Goal: Task Accomplishment & Management: Complete application form

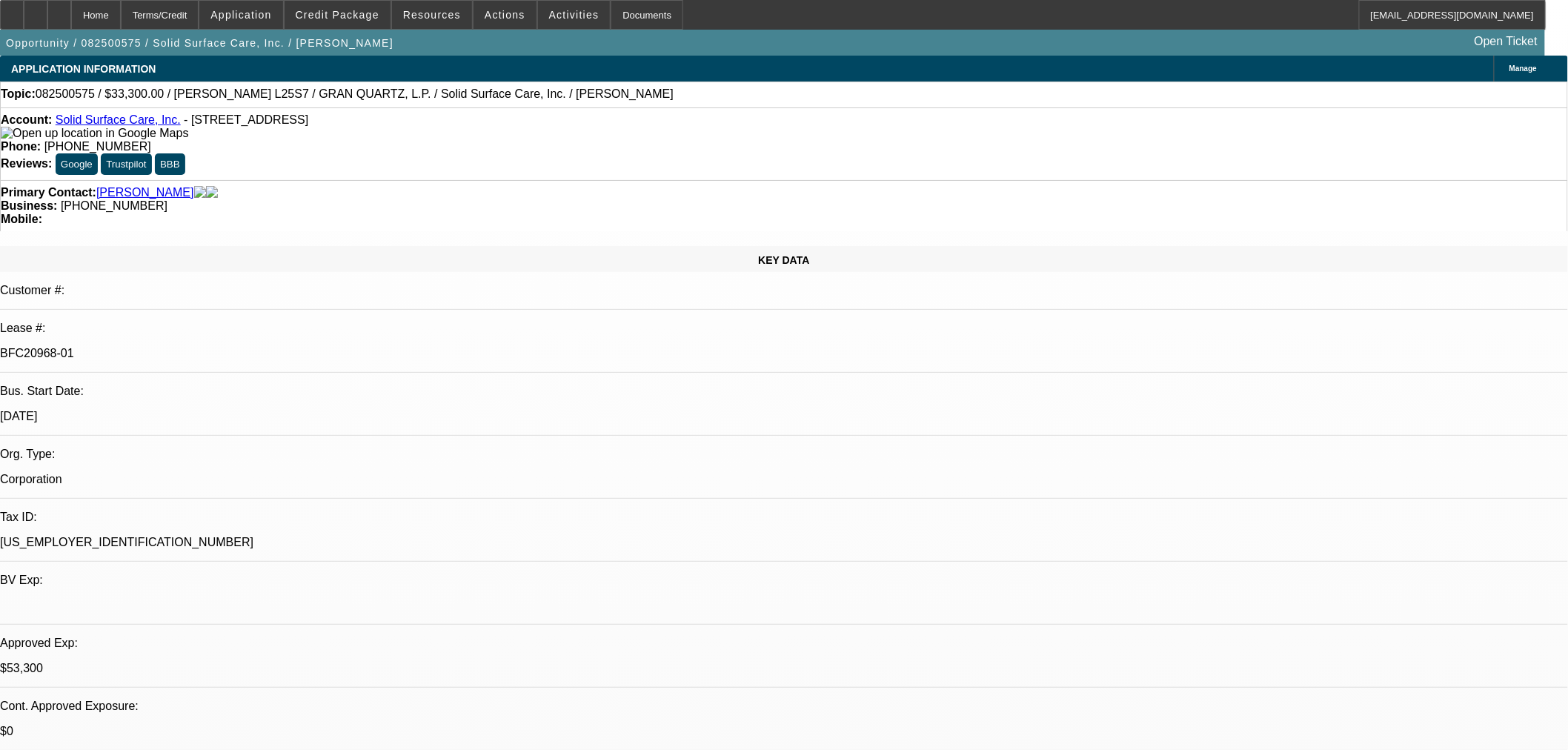
select select "0"
select select "2"
select select "0"
select select "6"
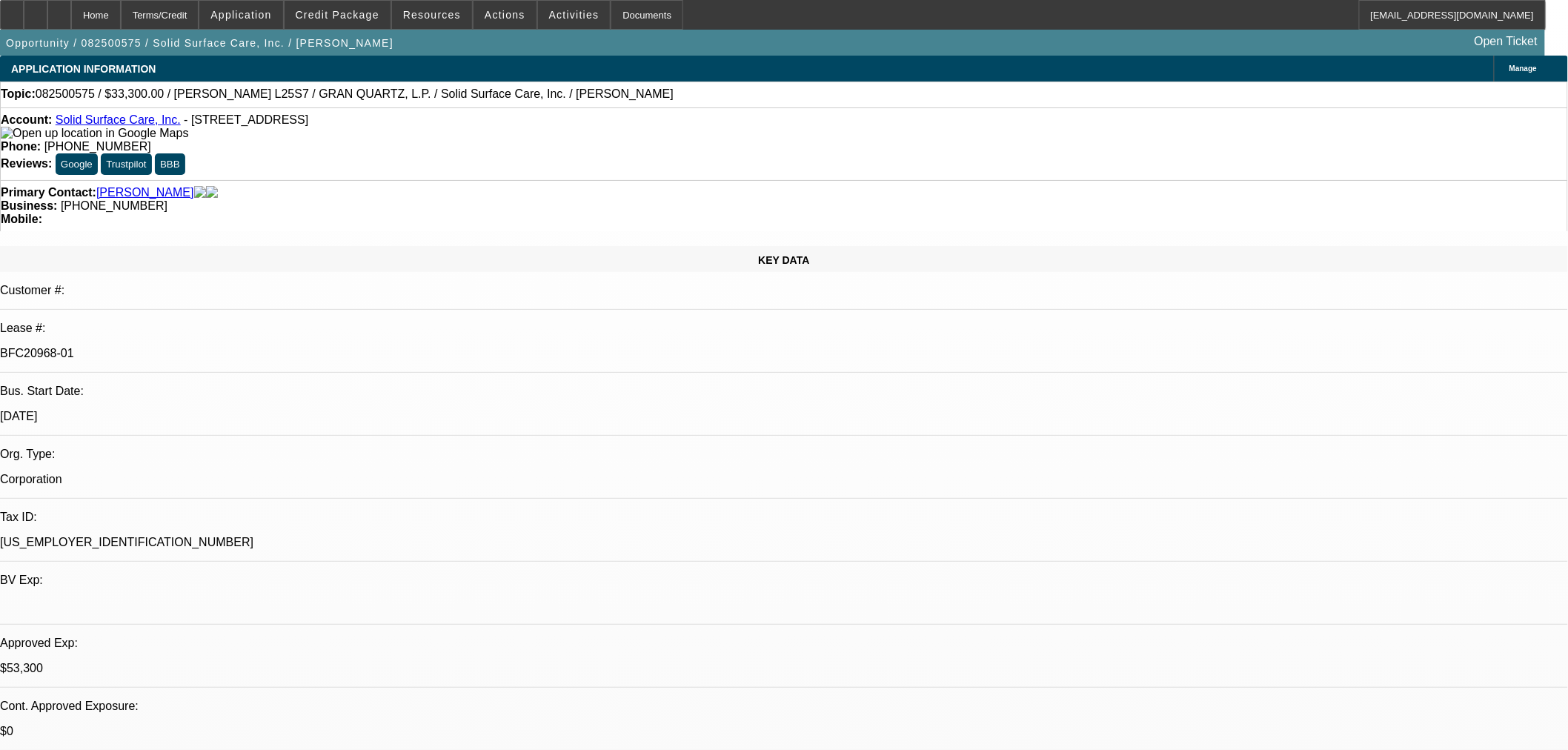
select select "0"
select select "2"
select select "0"
select select "6"
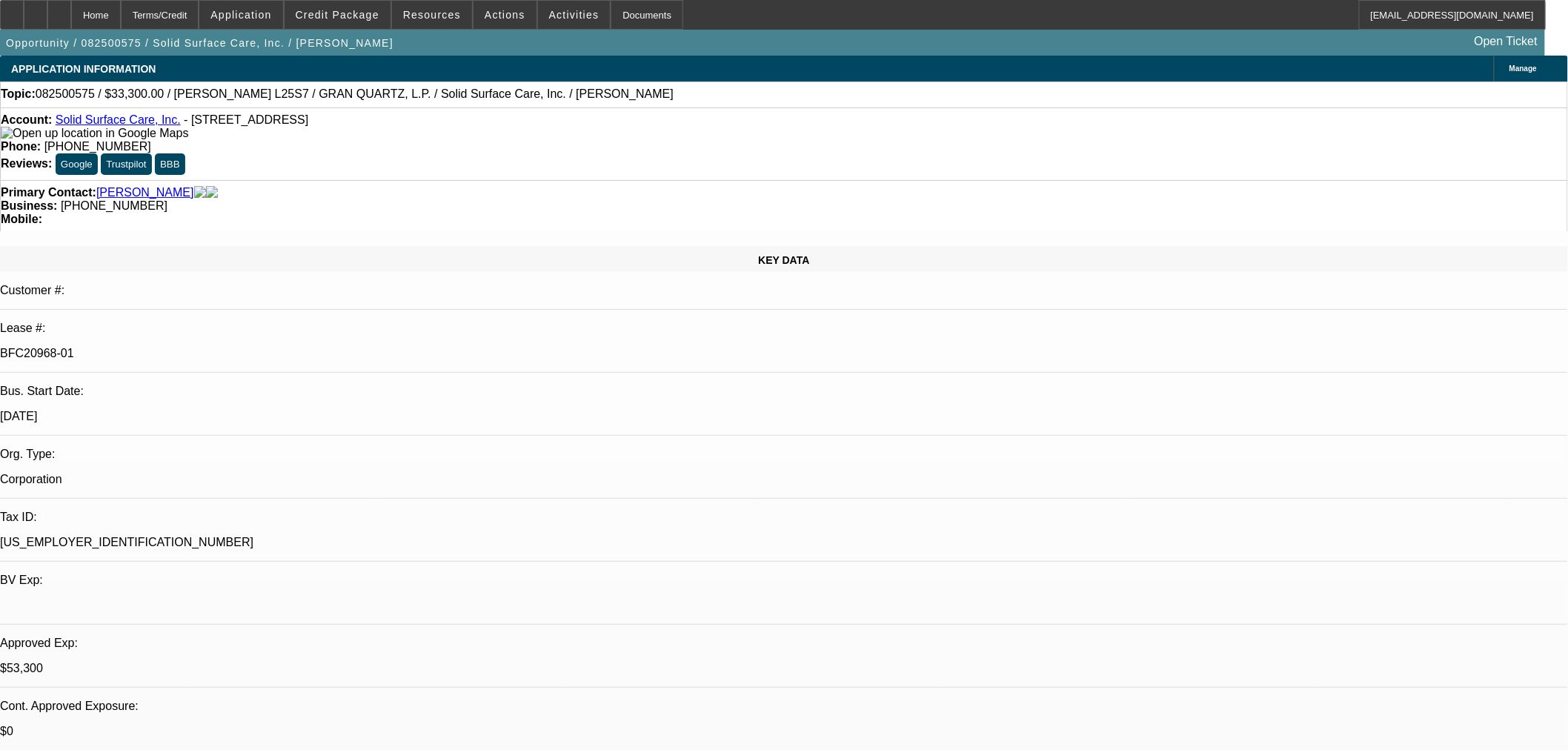
select select "0"
select select "2"
select select "0"
select select "6"
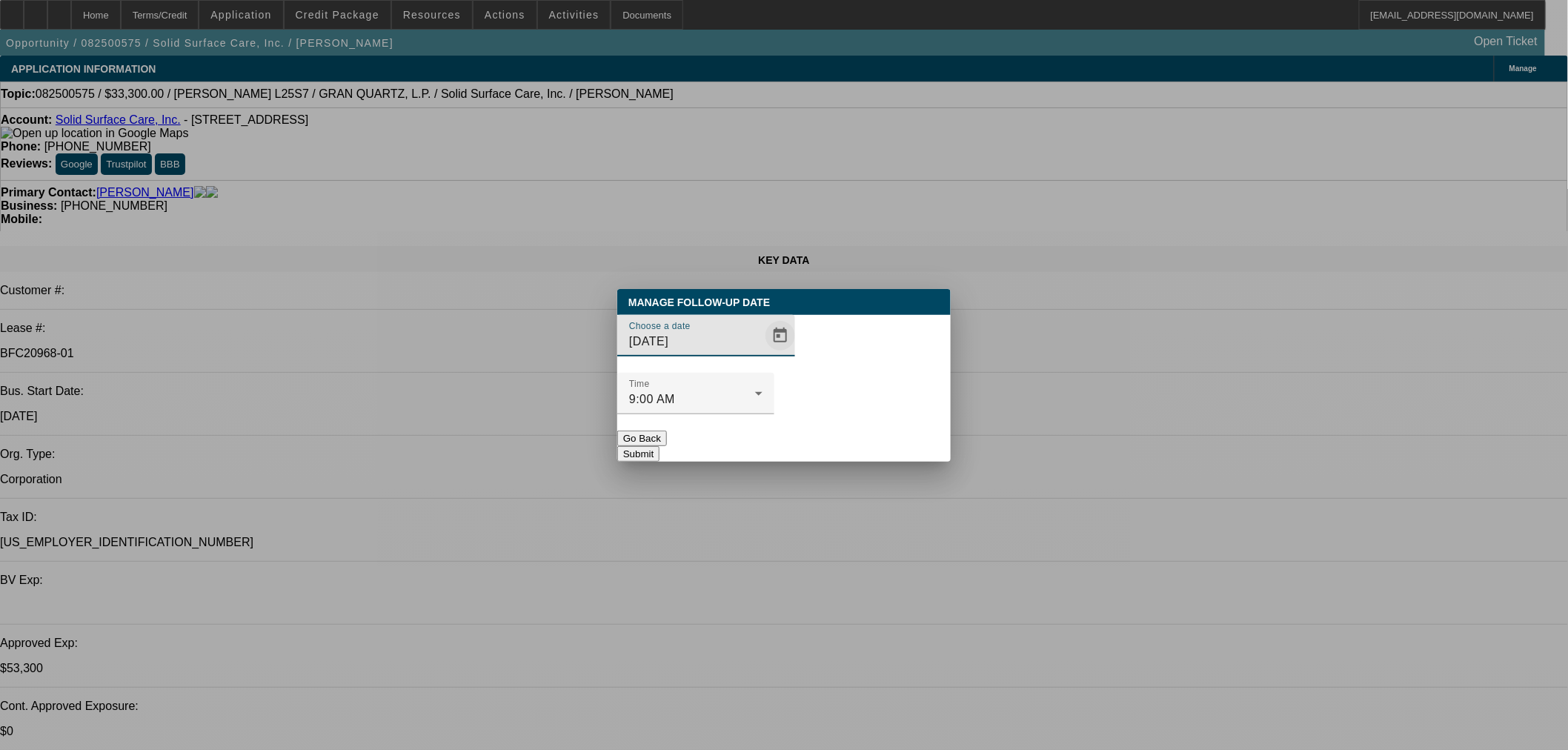
click at [762, 354] on span "Open calendar" at bounding box center [780, 336] width 36 height 36
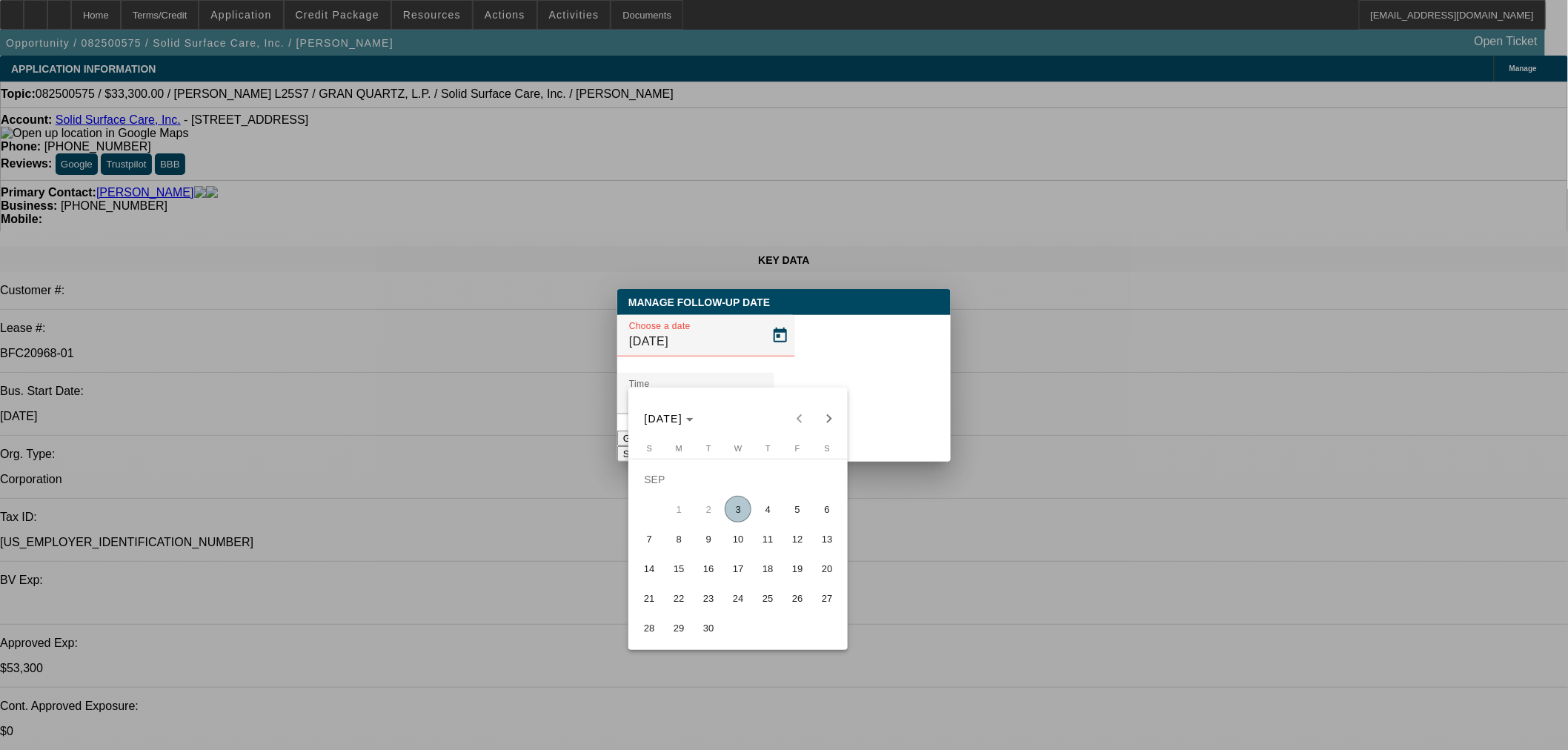
click at [738, 515] on span "3" at bounding box center [738, 510] width 27 height 27
type input "[DATE]"
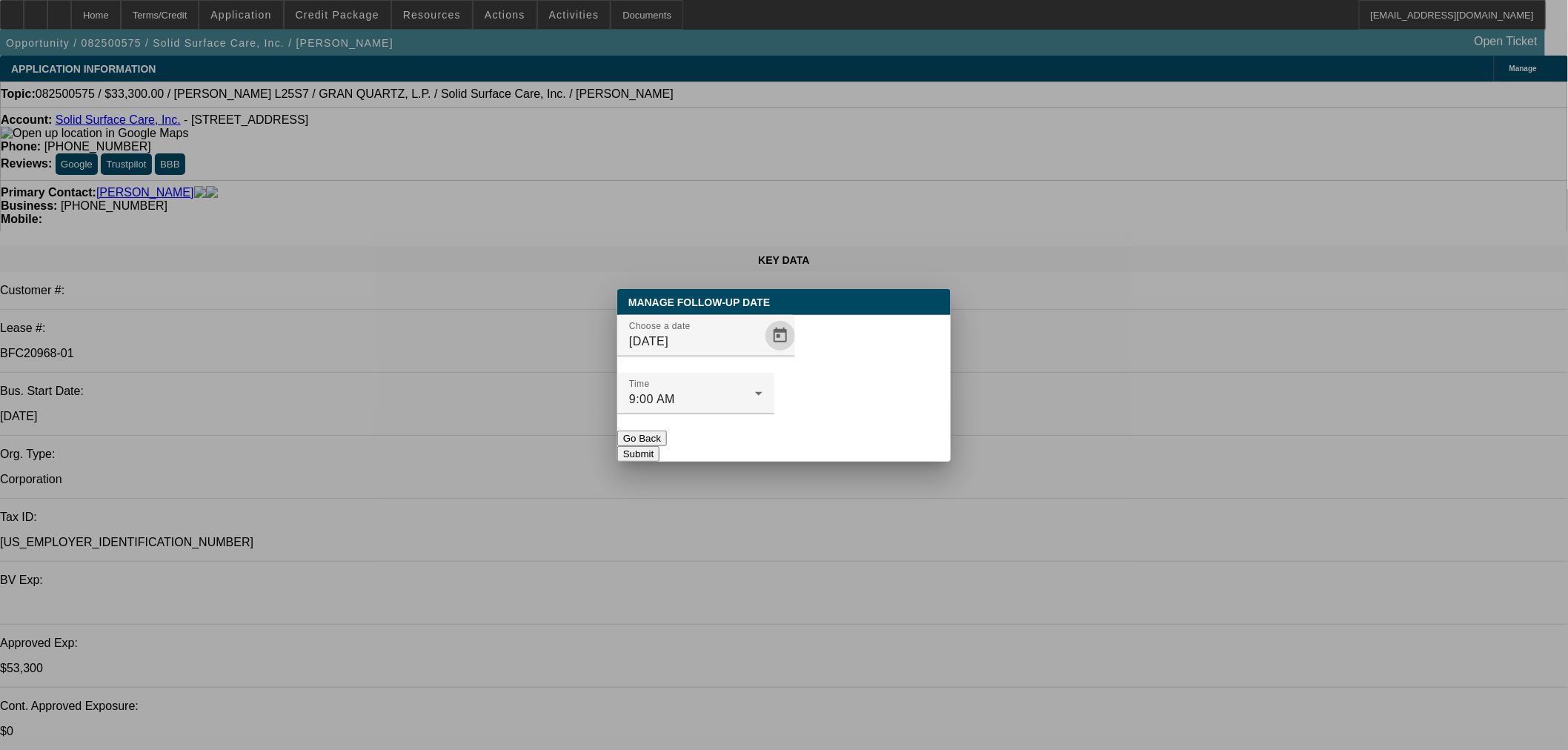
click at [659, 446] on button "Submit" at bounding box center [638, 453] width 42 height 15
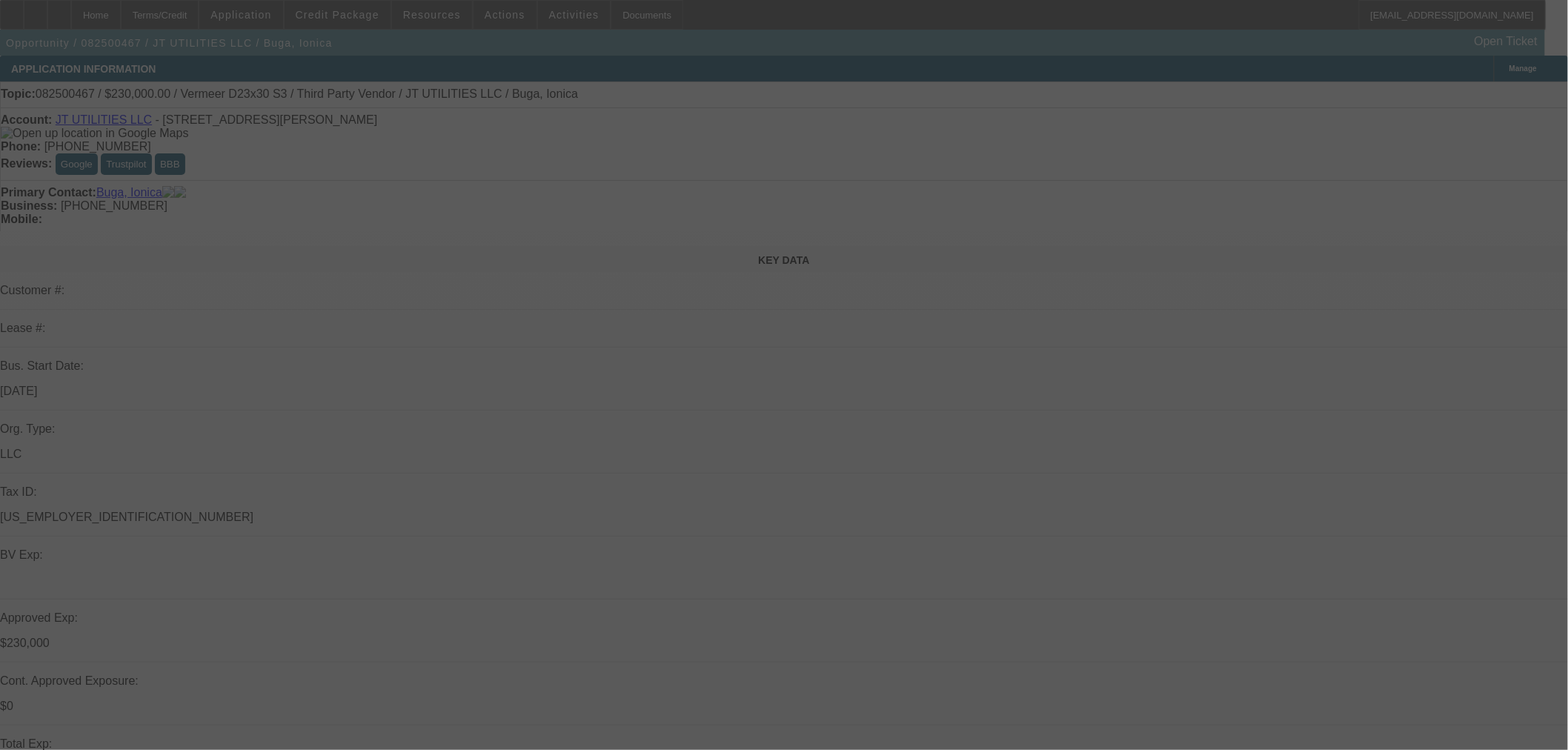
select select "0"
select select "2"
select select "0"
select select "2"
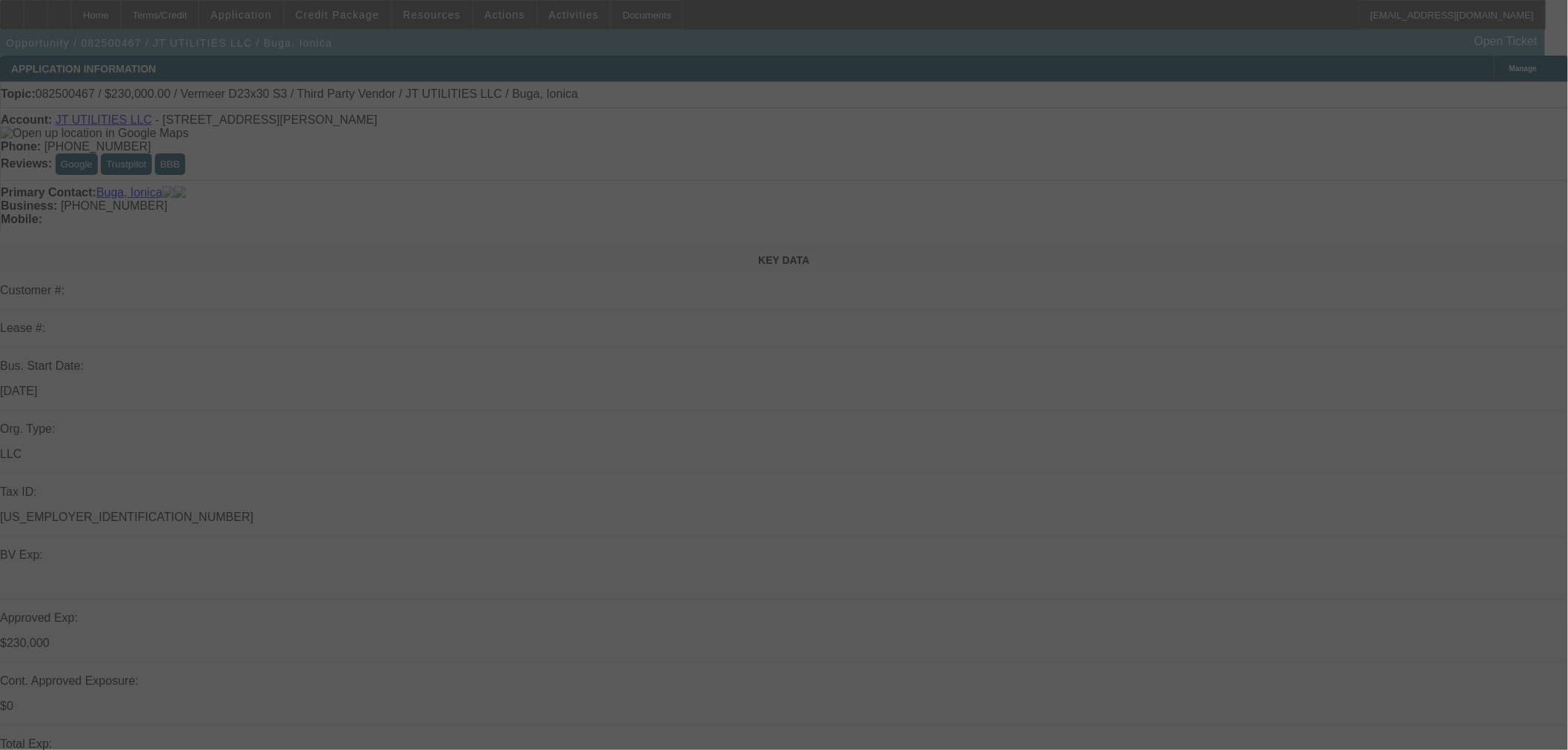
select select "0"
select select "2"
select select "0"
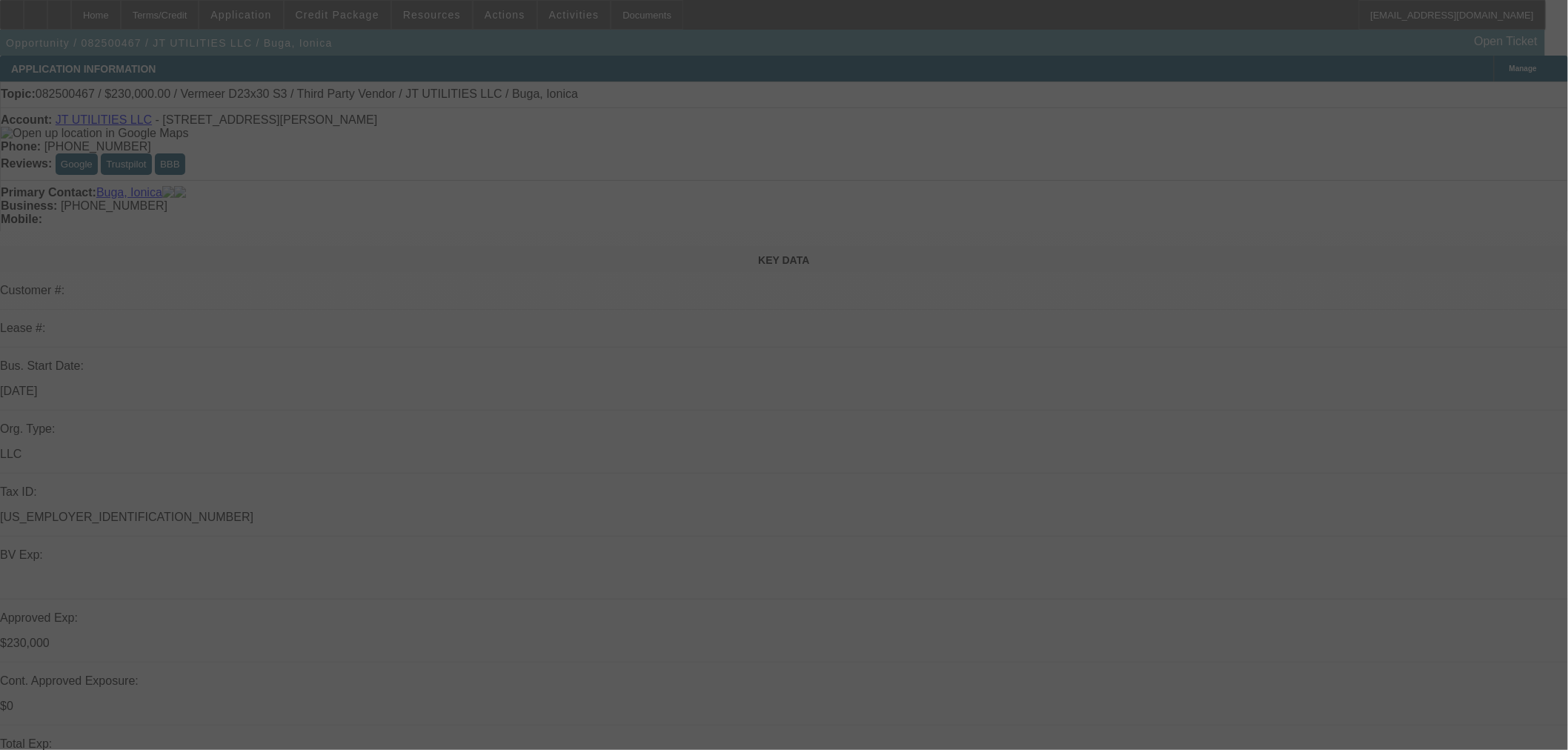
select select "2"
select select "0"
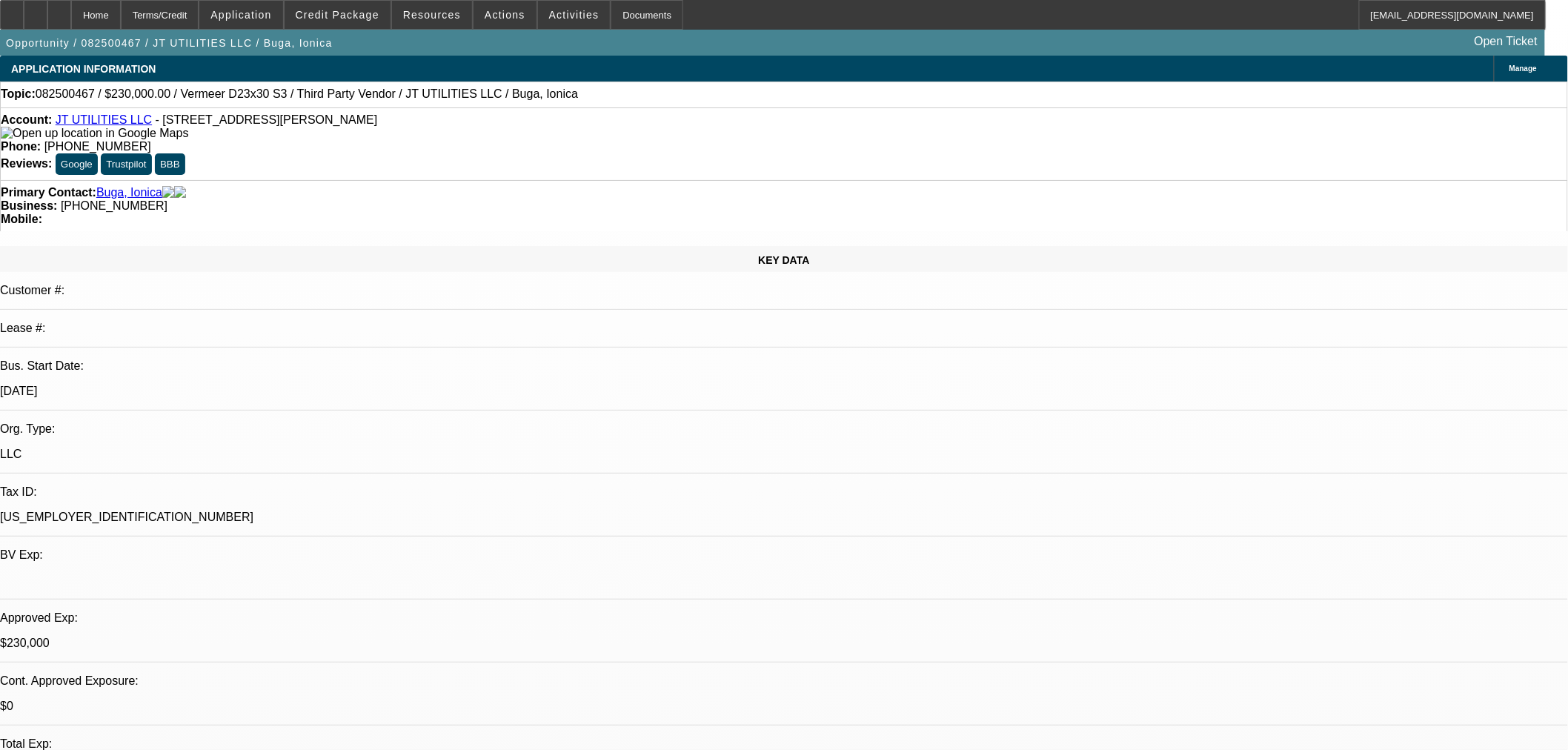
select select "1"
select select "2"
select select "1"
select select "2"
select select "1"
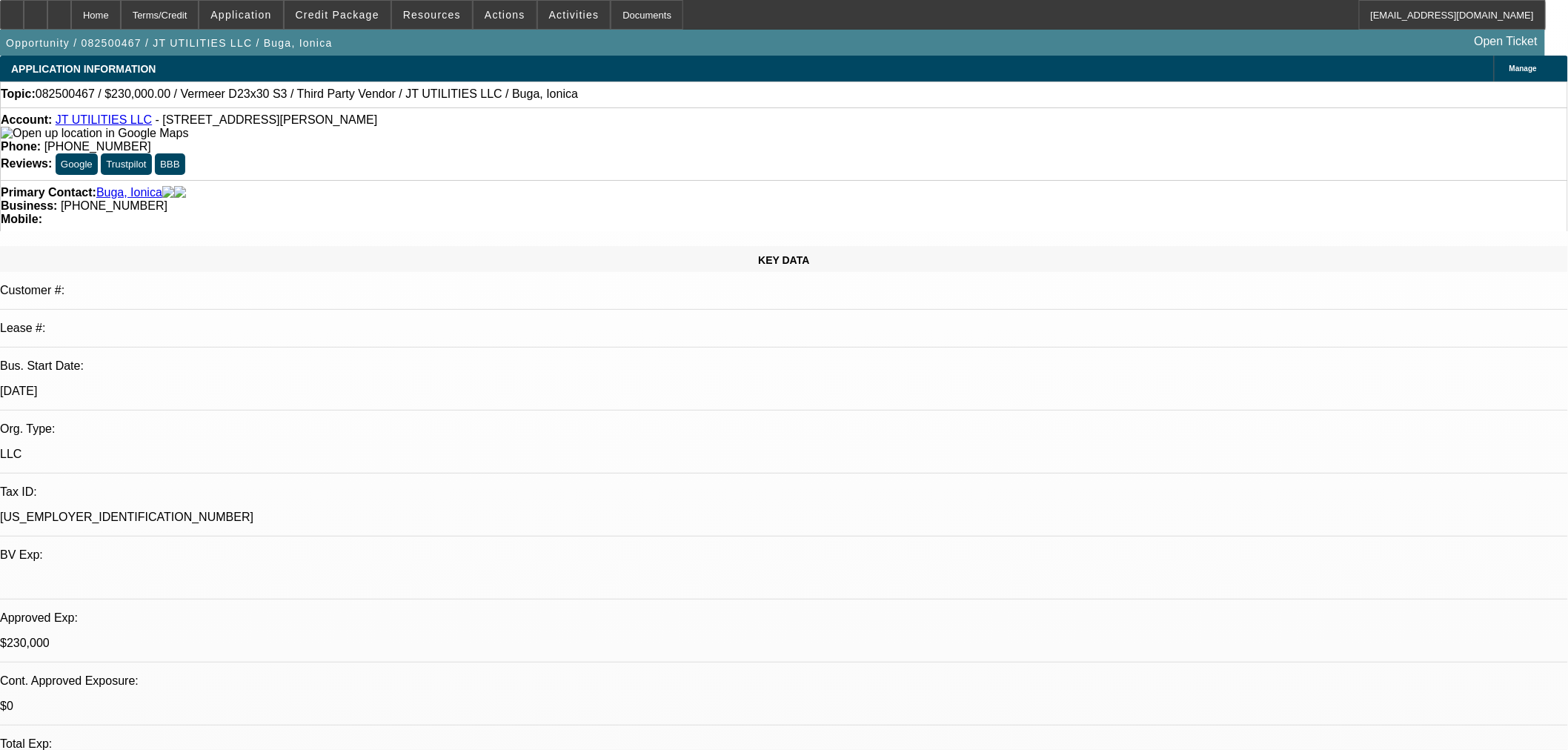
select select "2"
select select "1"
select select "2"
select select "6"
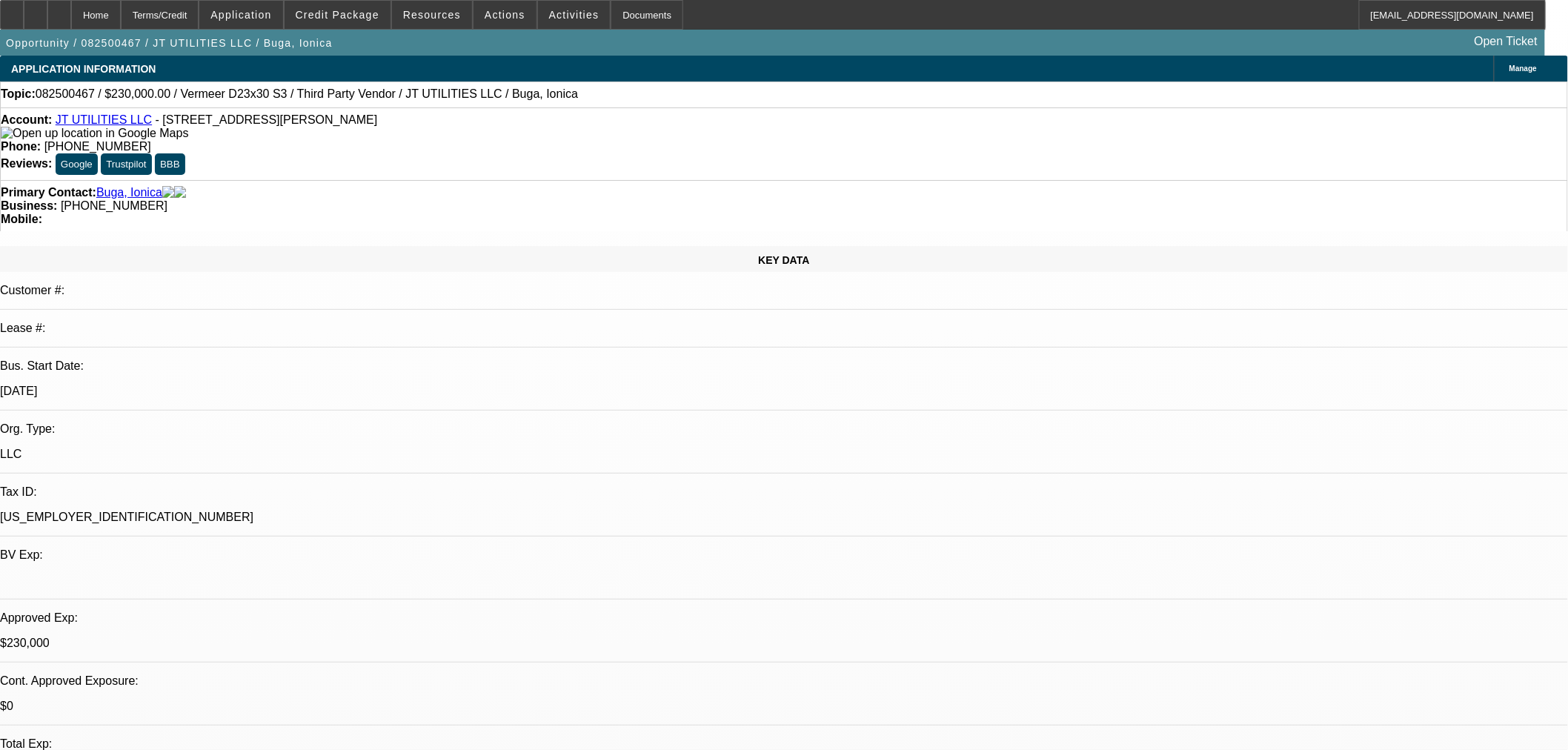
select select "6"
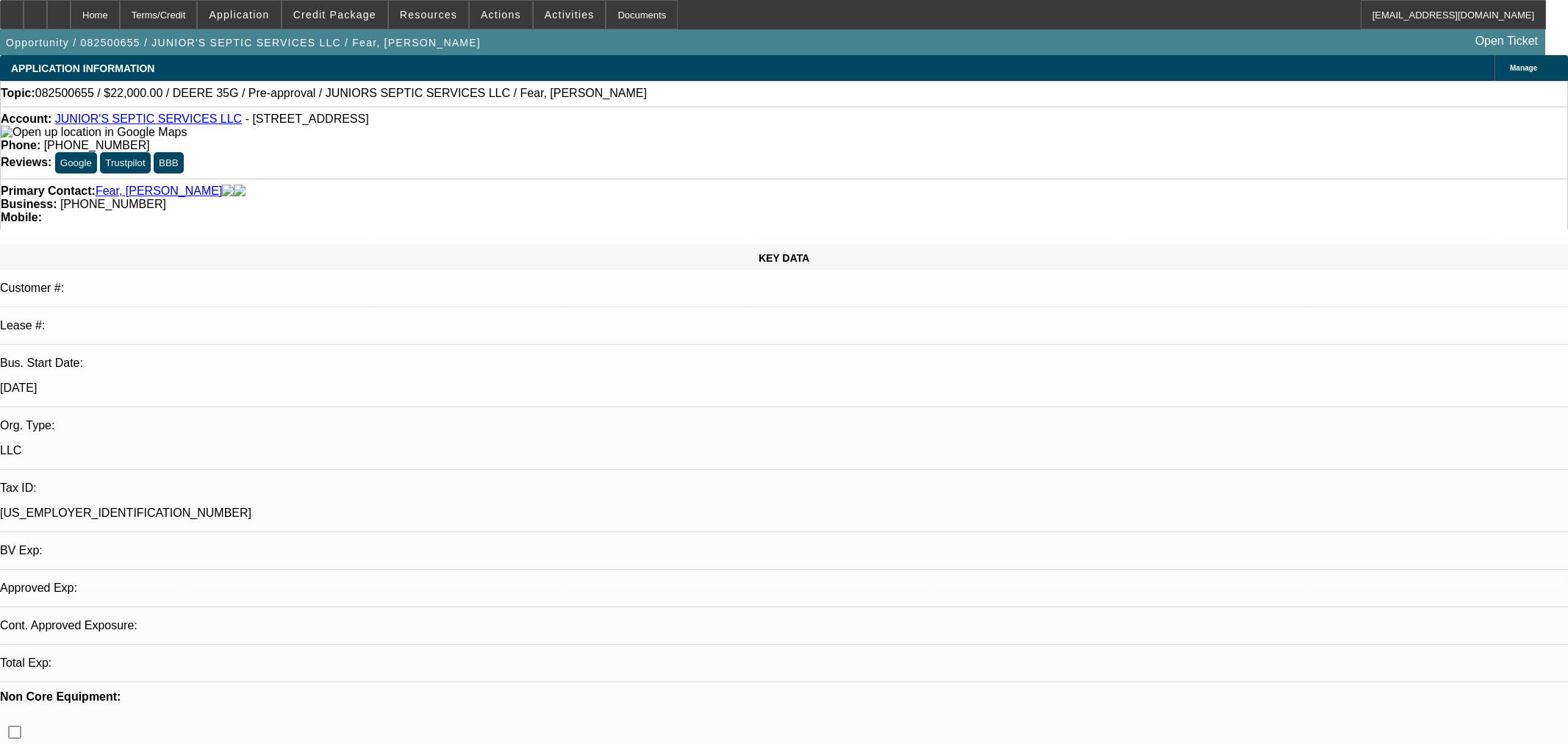
select select "0"
select select "2"
select select "0"
select select "6"
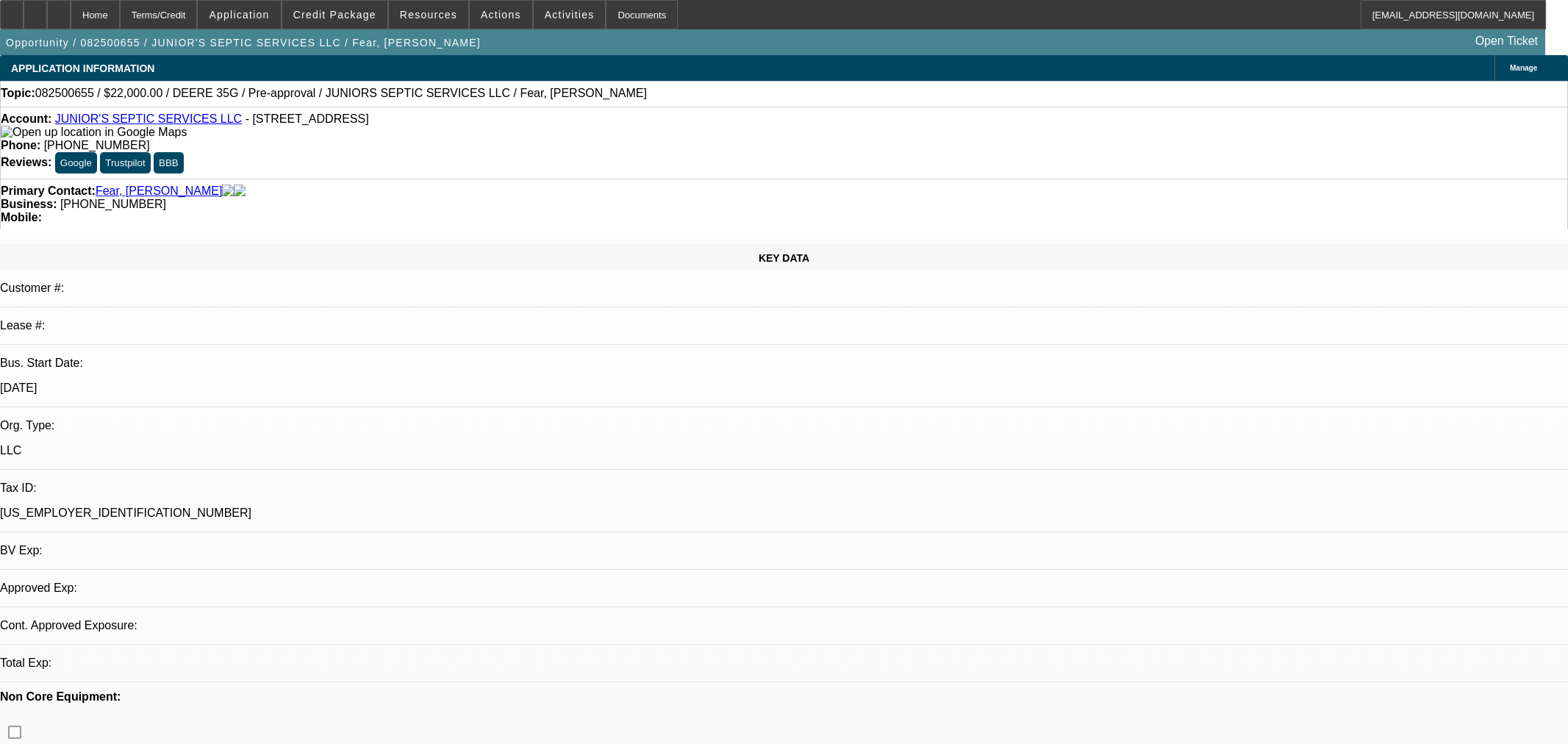
select select "2"
select select "0"
select select "6"
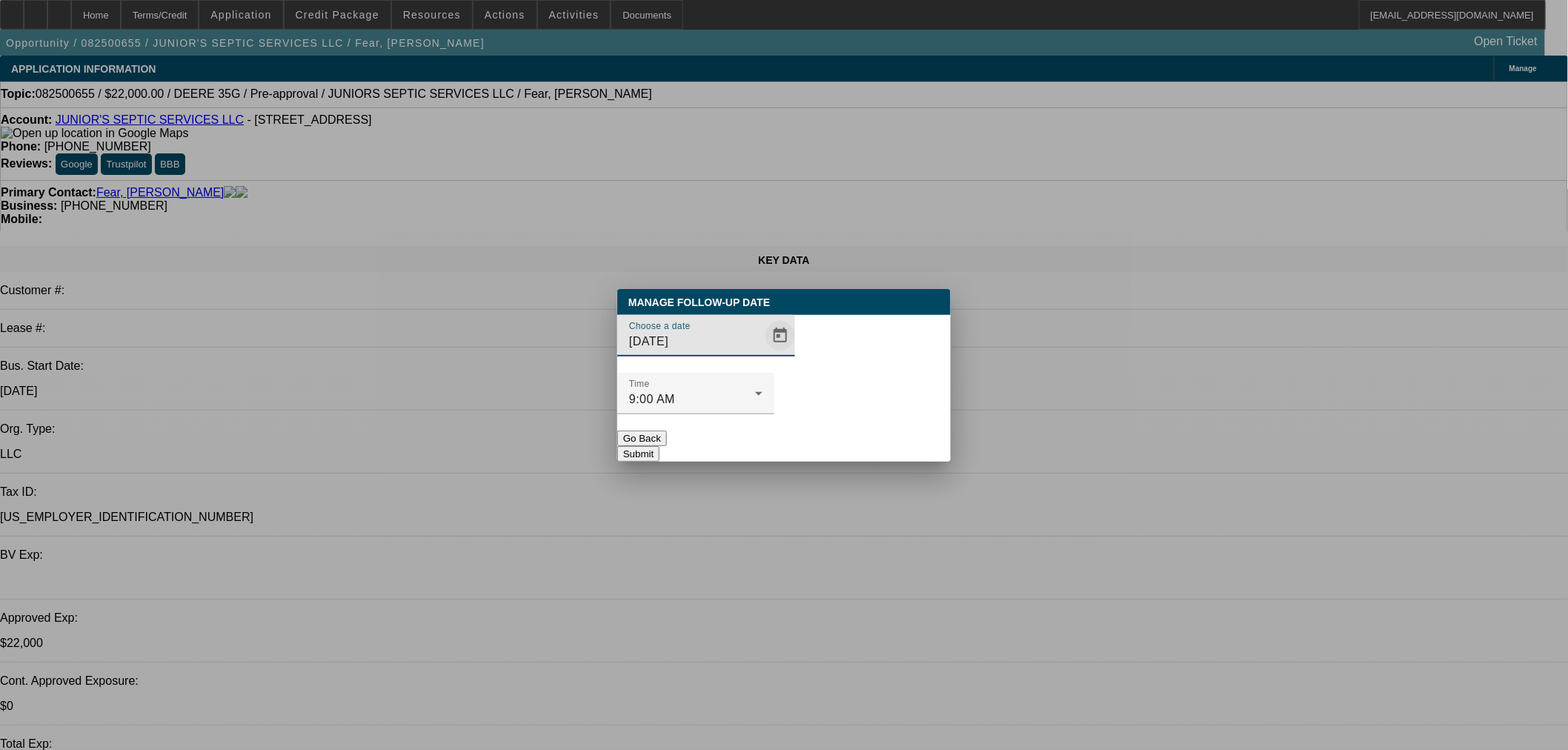
click at [762, 354] on span "Open calendar" at bounding box center [780, 336] width 36 height 36
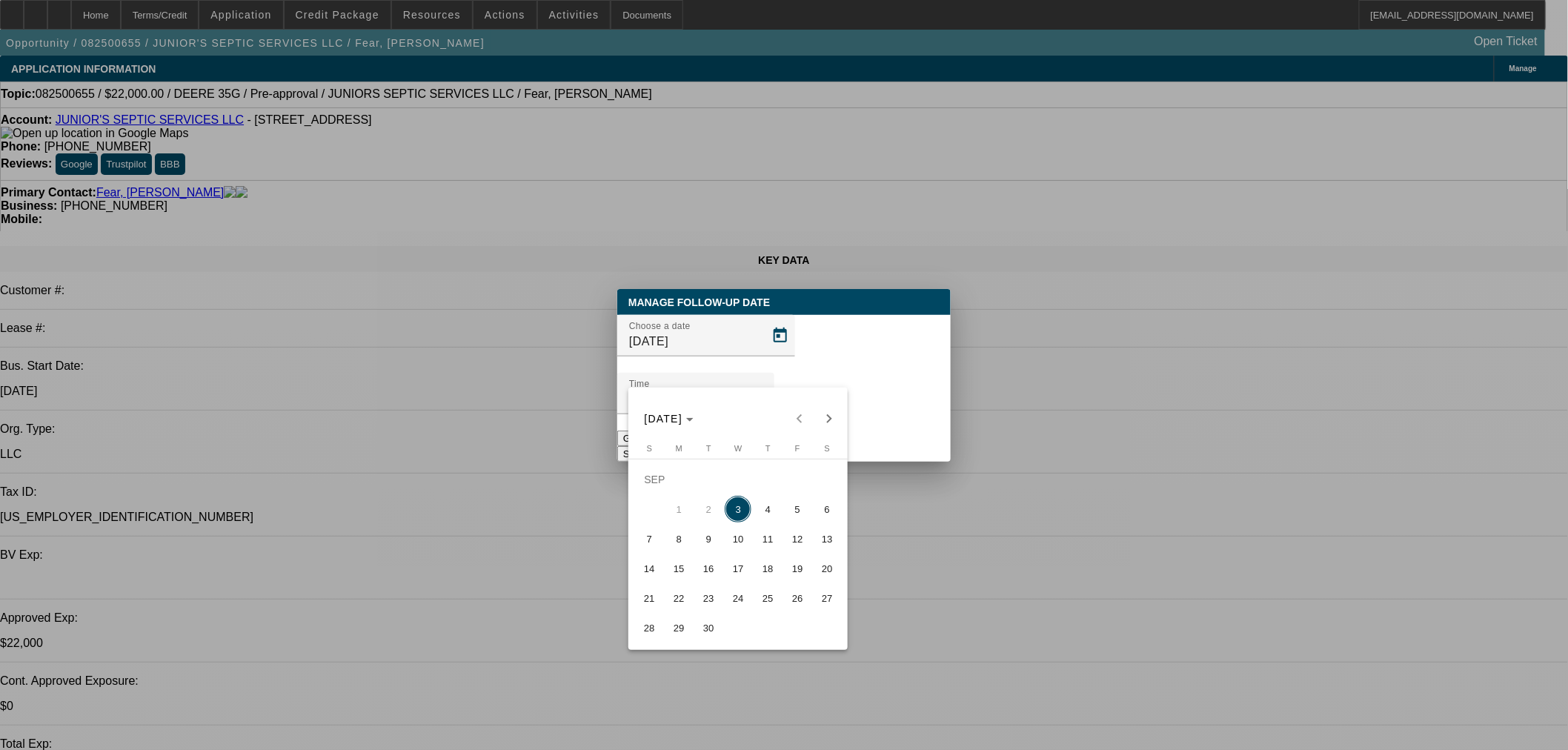
click at [734, 571] on span "17" at bounding box center [738, 569] width 27 height 27
type input "9/17/2025"
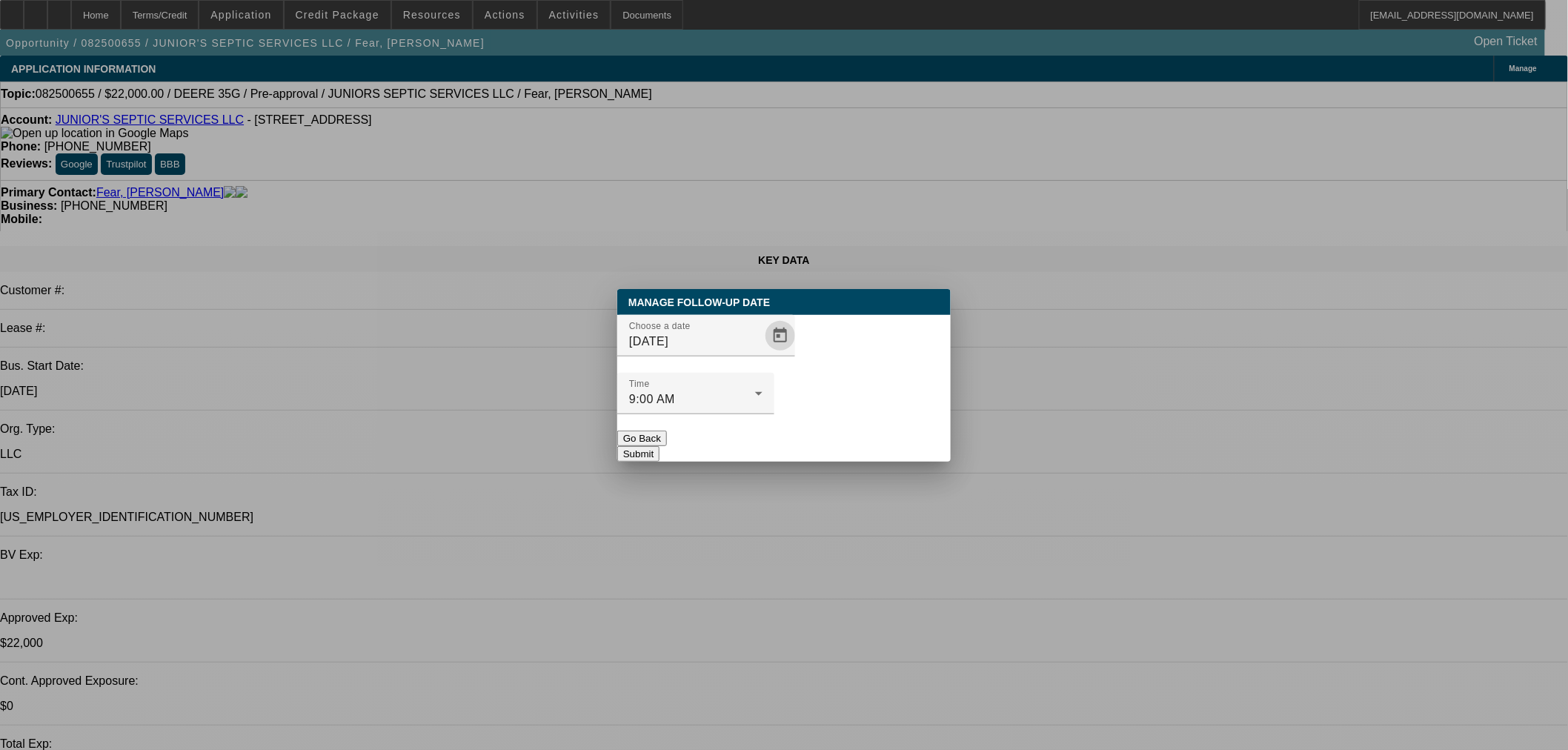
click at [659, 446] on button "Submit" at bounding box center [638, 453] width 42 height 15
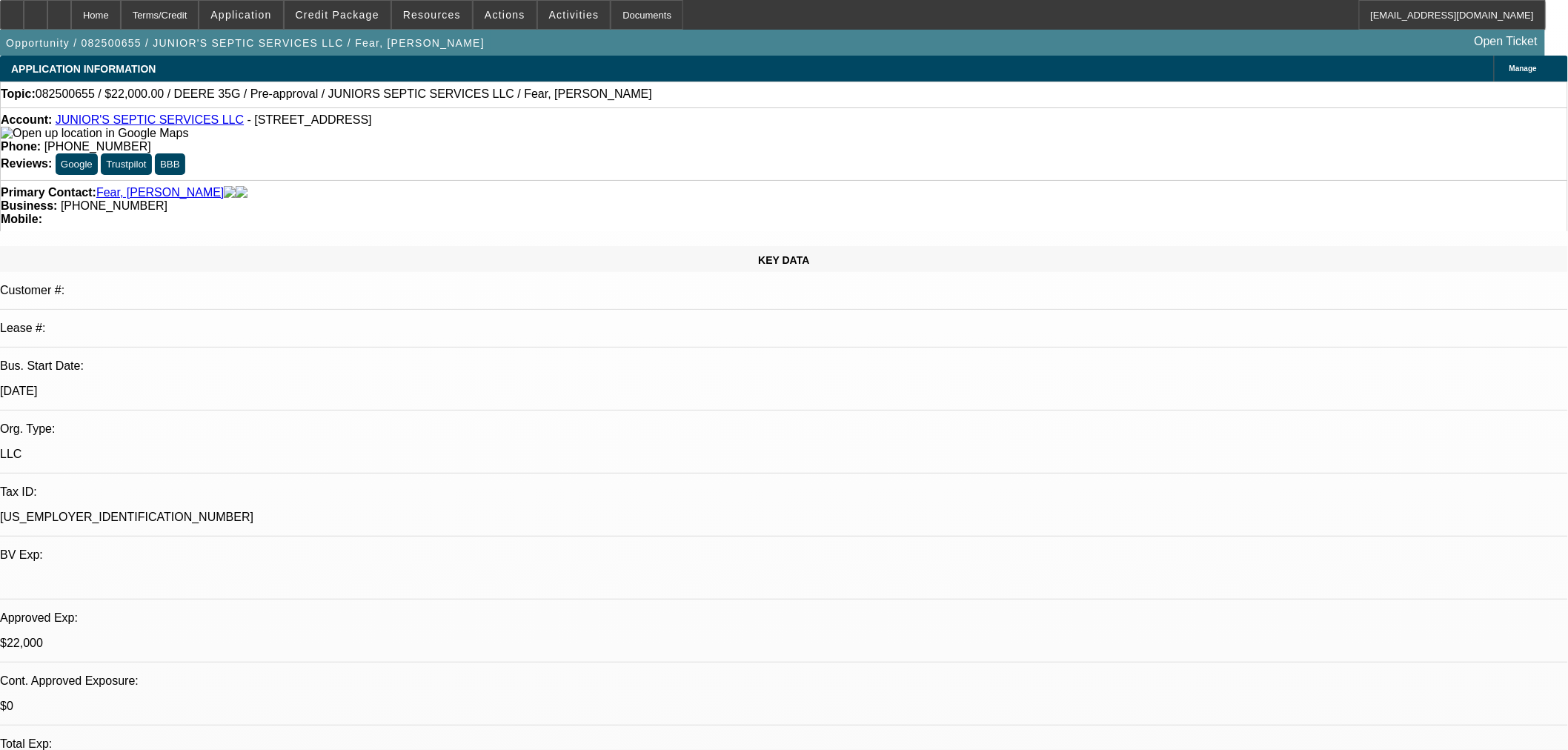
drag, startPoint x: 1278, startPoint y: 240, endPoint x: 1265, endPoint y: 270, distance: 32.7
radio input "true"
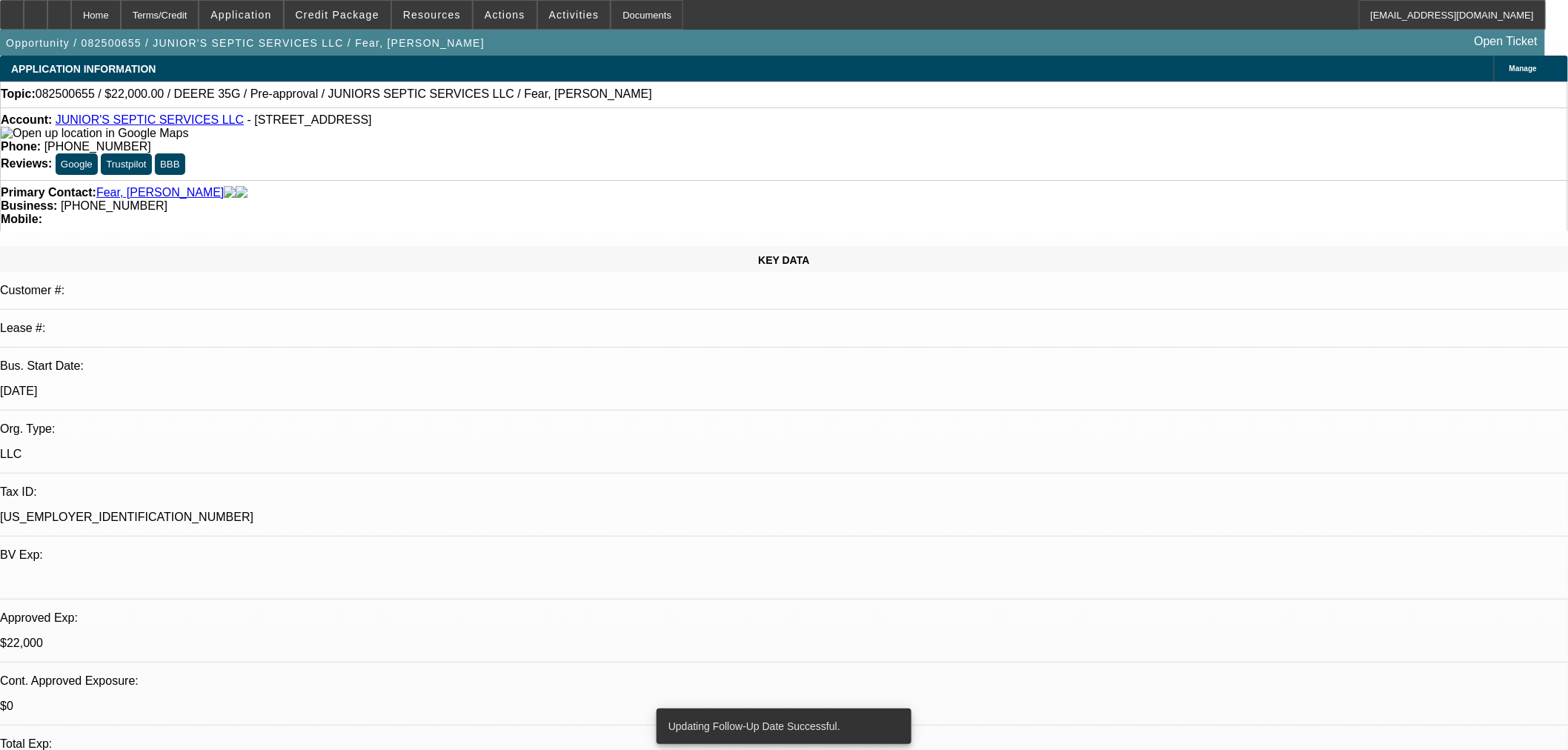
type textarea "SE FU in 2 weeks."
radio input "true"
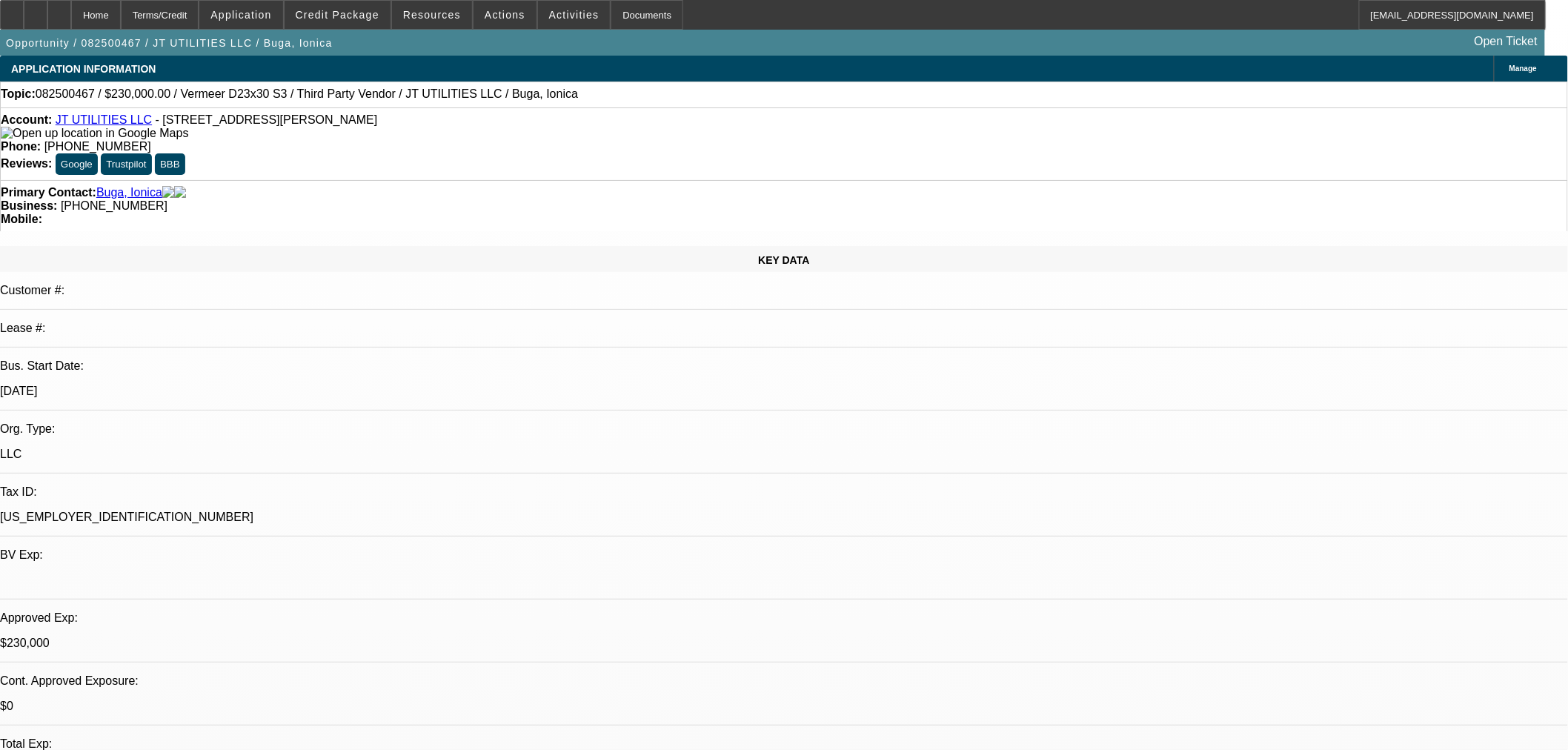
select select "0"
select select "2"
select select "0"
select select "6"
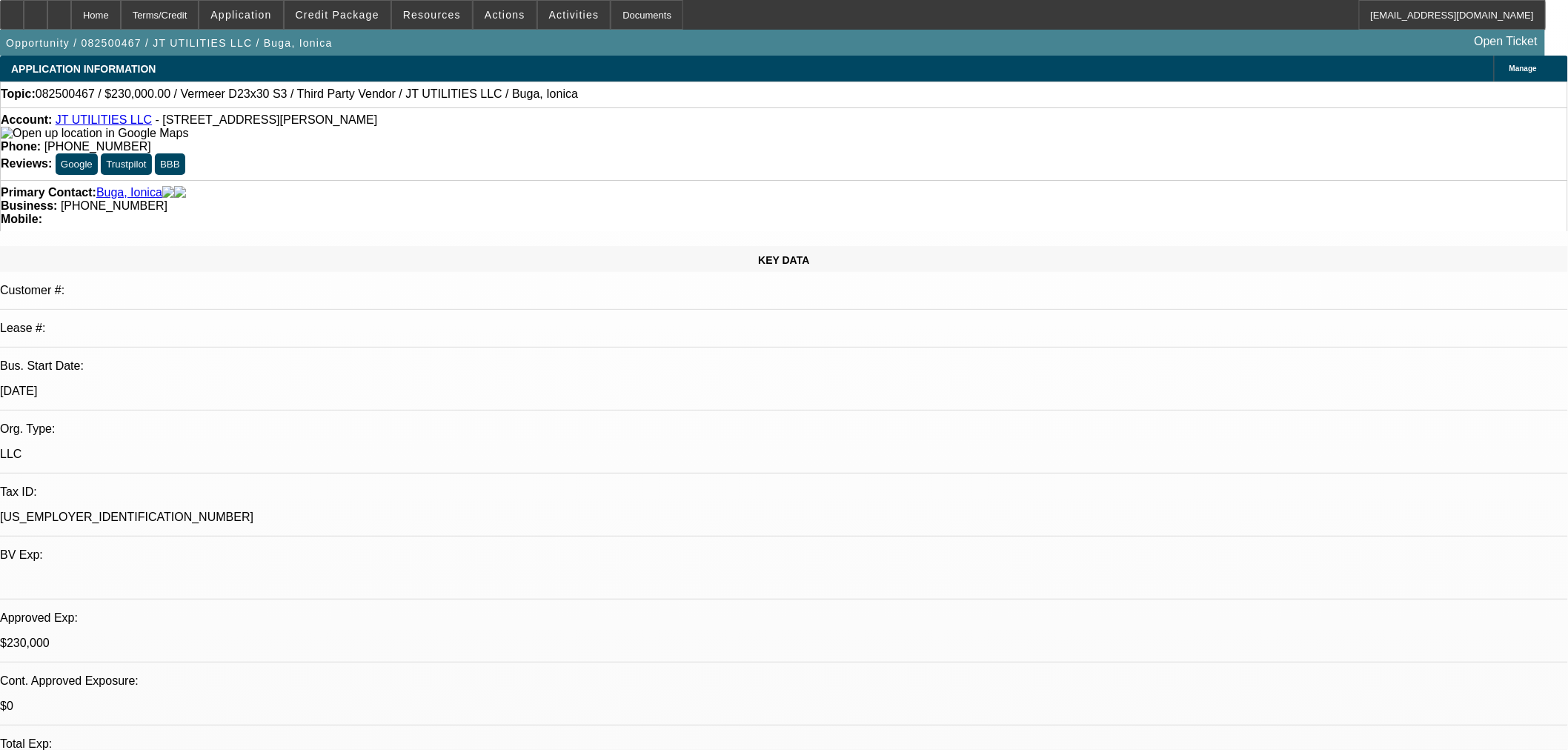
select select "0"
select select "2"
select select "0"
select select "6"
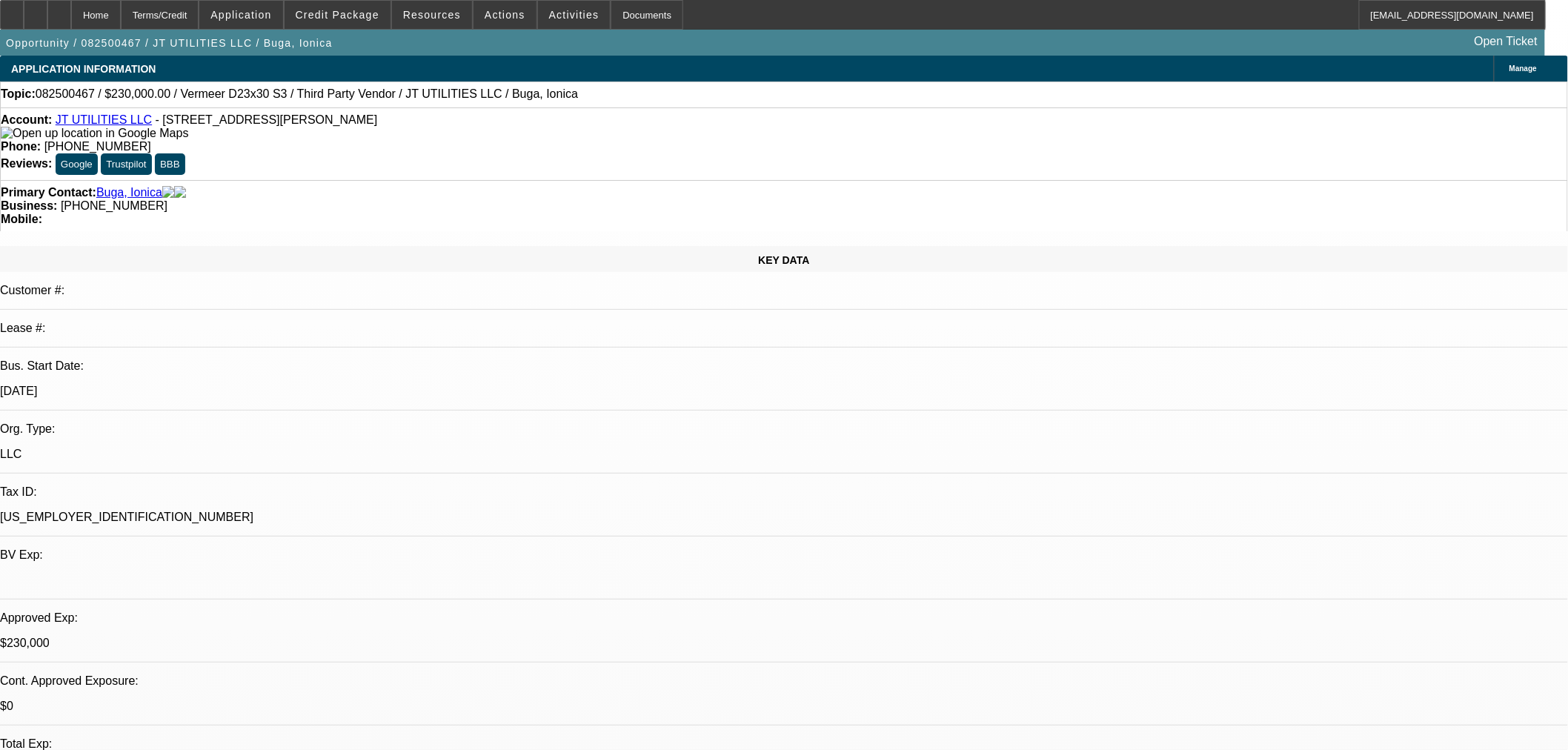
select select "0"
select select "2"
select select "0"
select select "6"
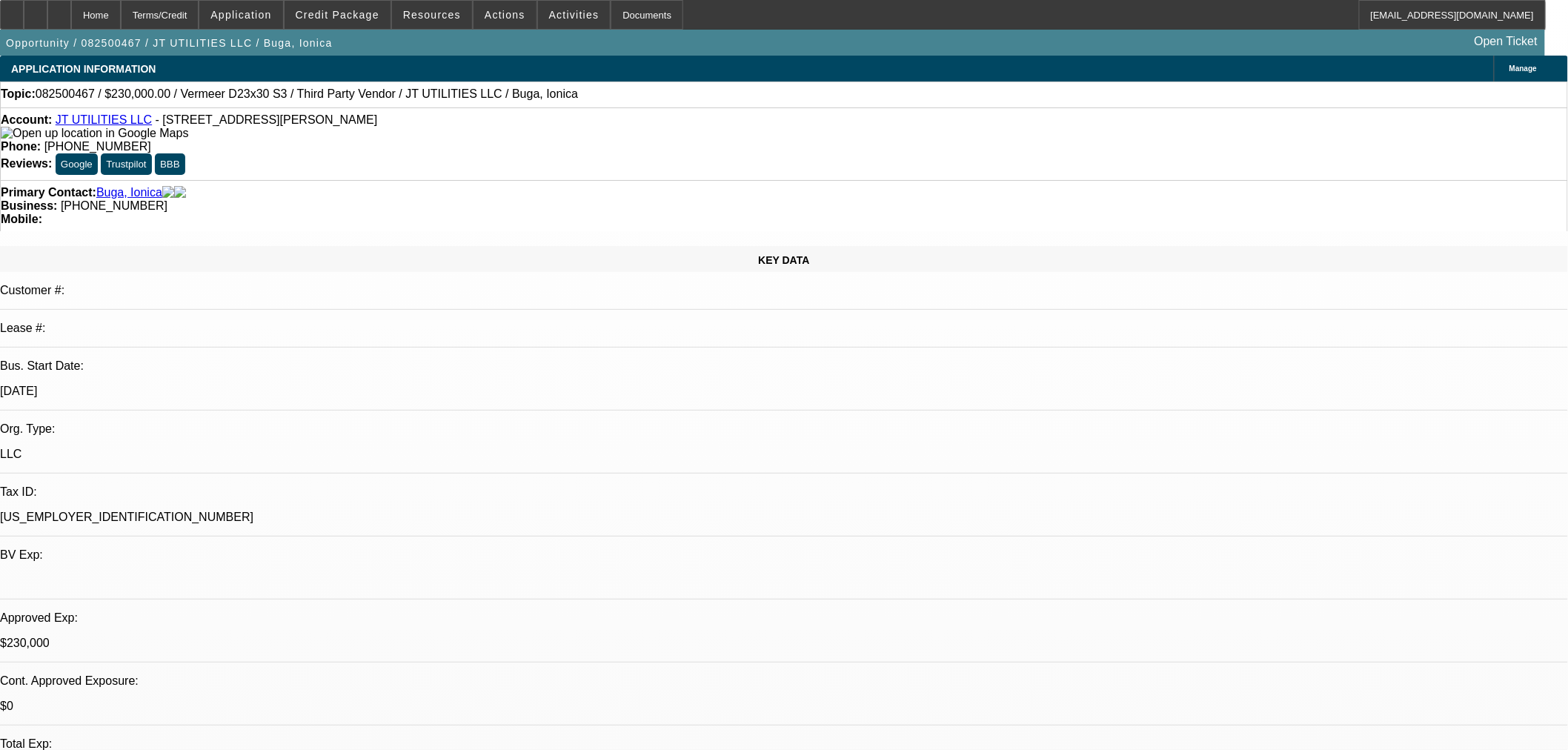
select select "0"
select select "2"
select select "0"
select select "6"
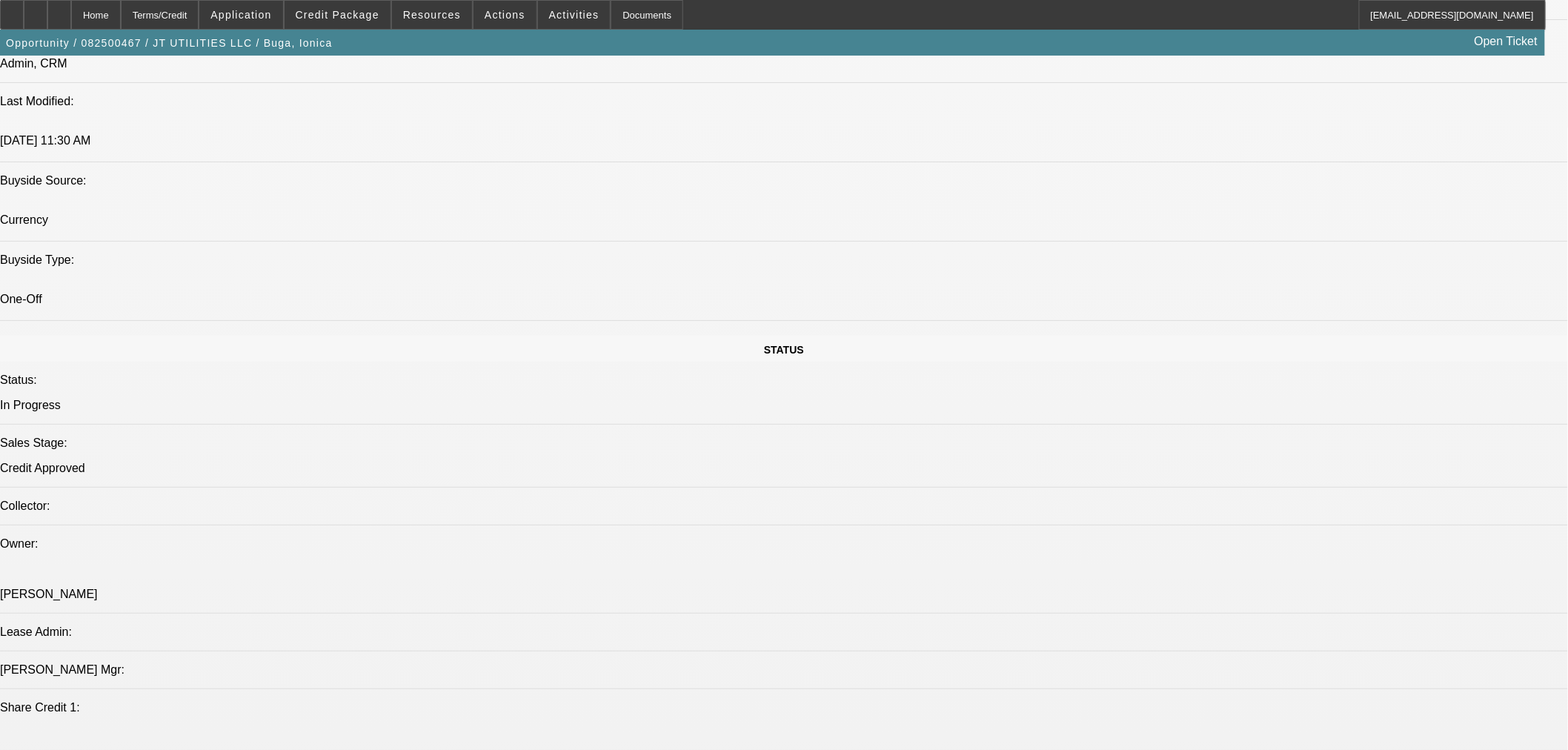
scroll to position [1647, 0]
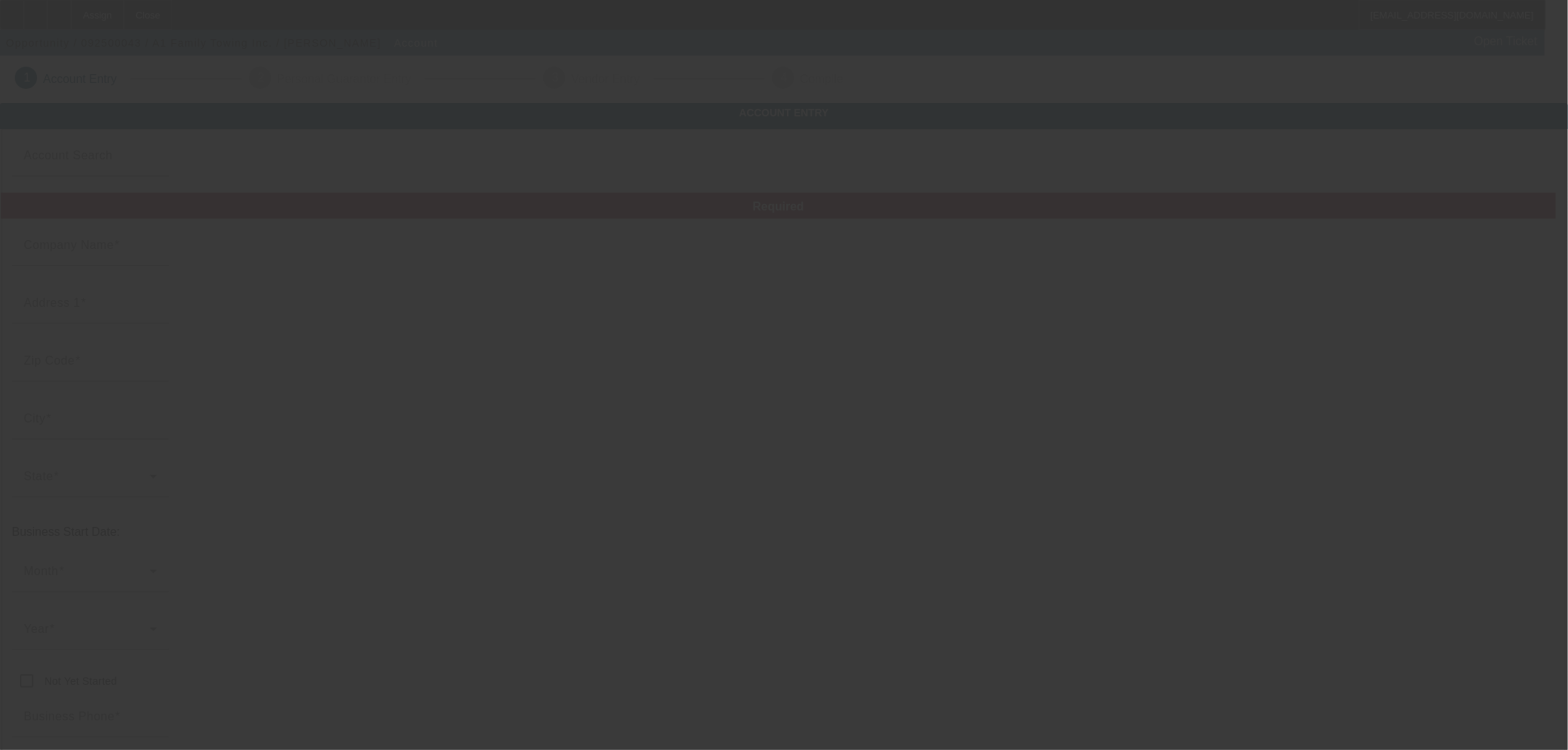
type input "A1 Family Towing Inc."
type input "[STREET_ADDRESS]"
type input "30650"
type input "[GEOGRAPHIC_DATA]"
type input "[PHONE_NUMBER]"
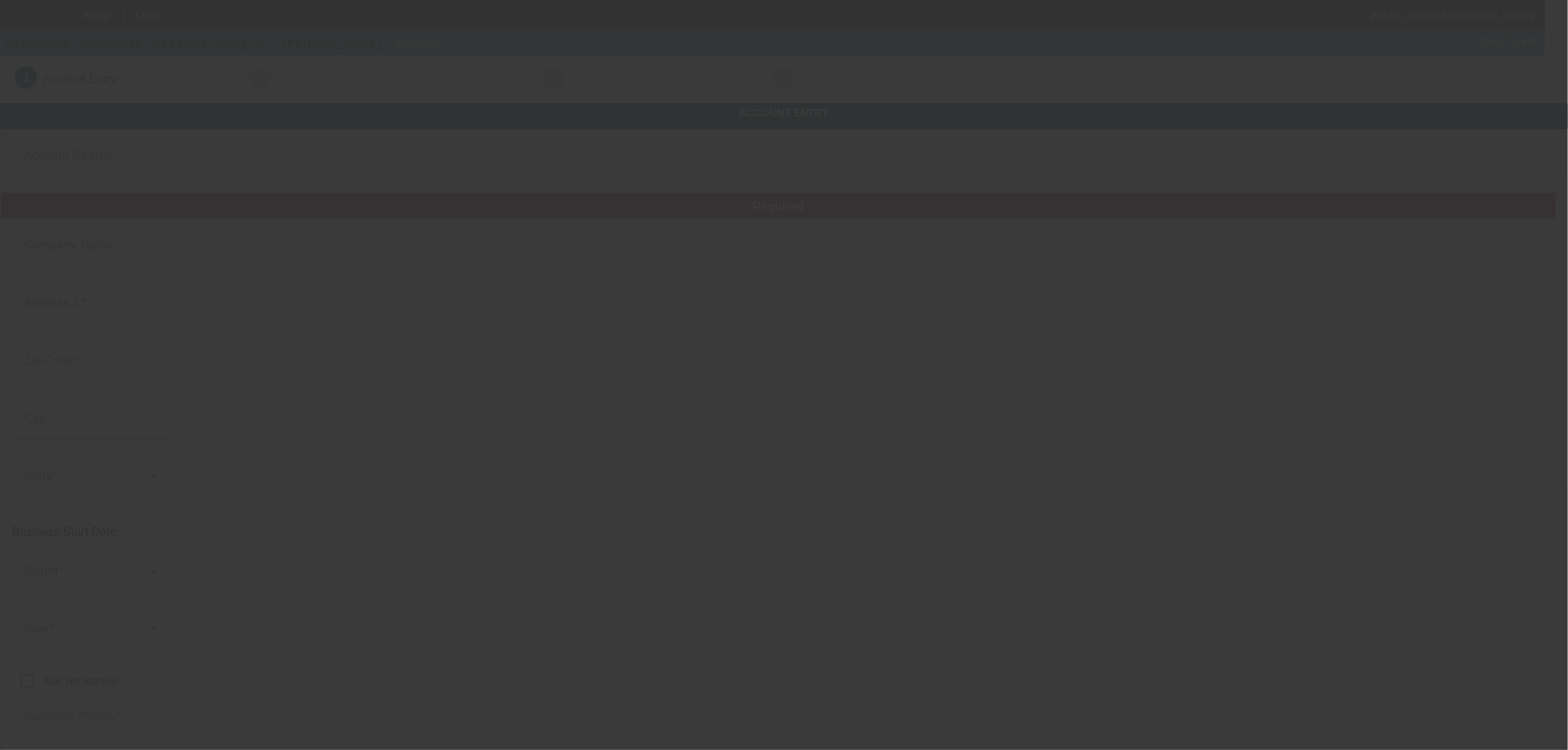
type input "Currency"
type input "Ste L"
type input "582479780"
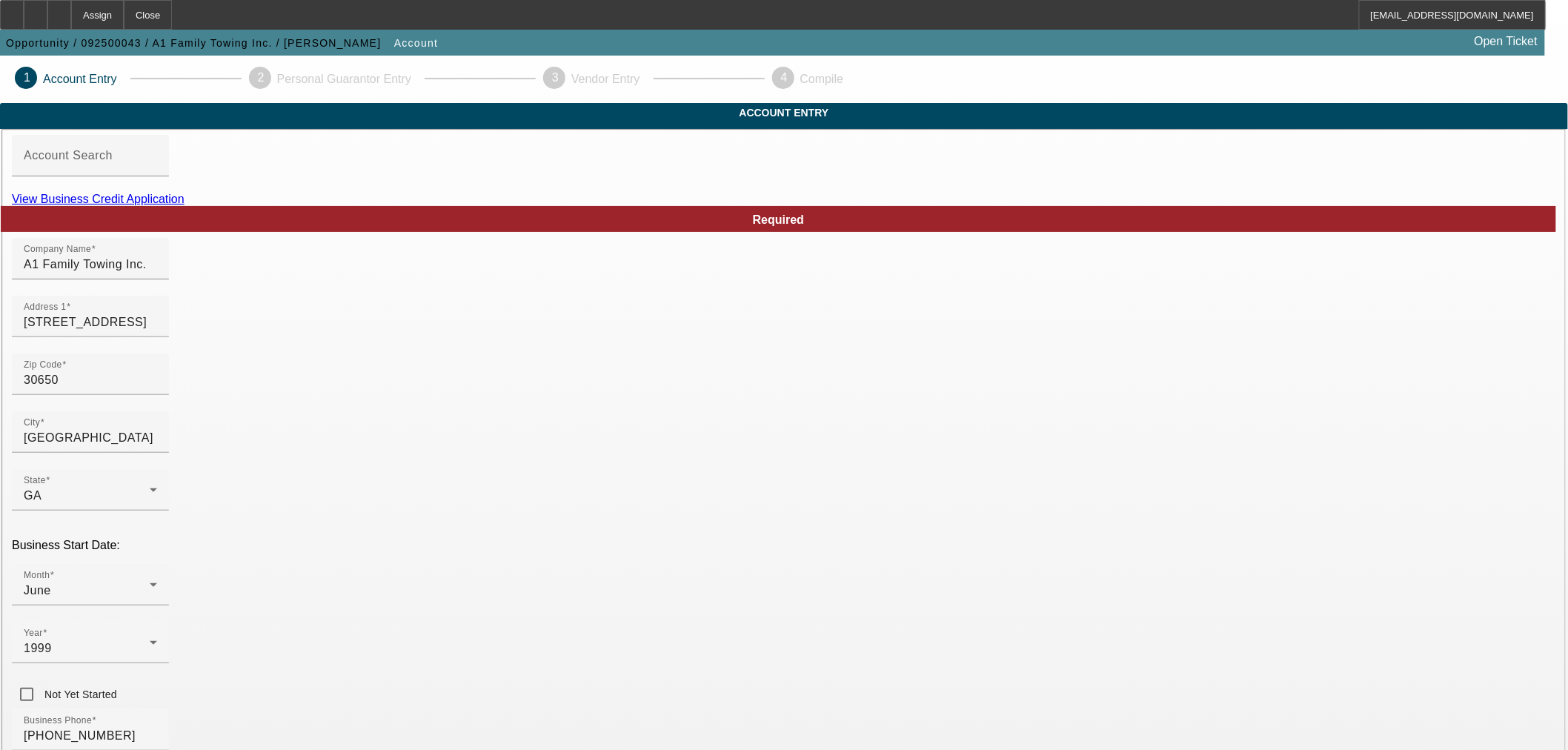
click at [184, 206] on link "View Business Credit Application" at bounding box center [97, 199] width 172 height 13
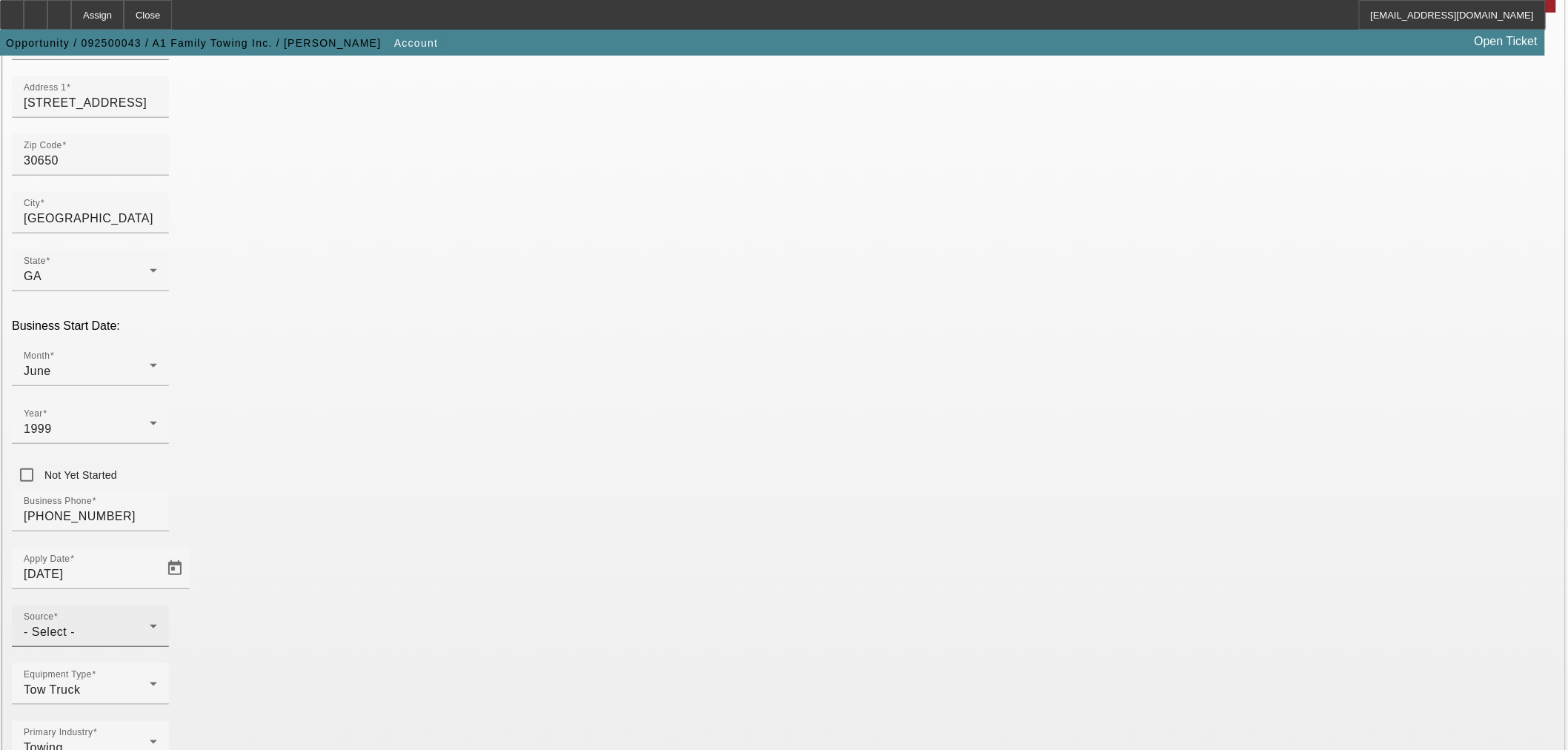
scroll to position [275, 0]
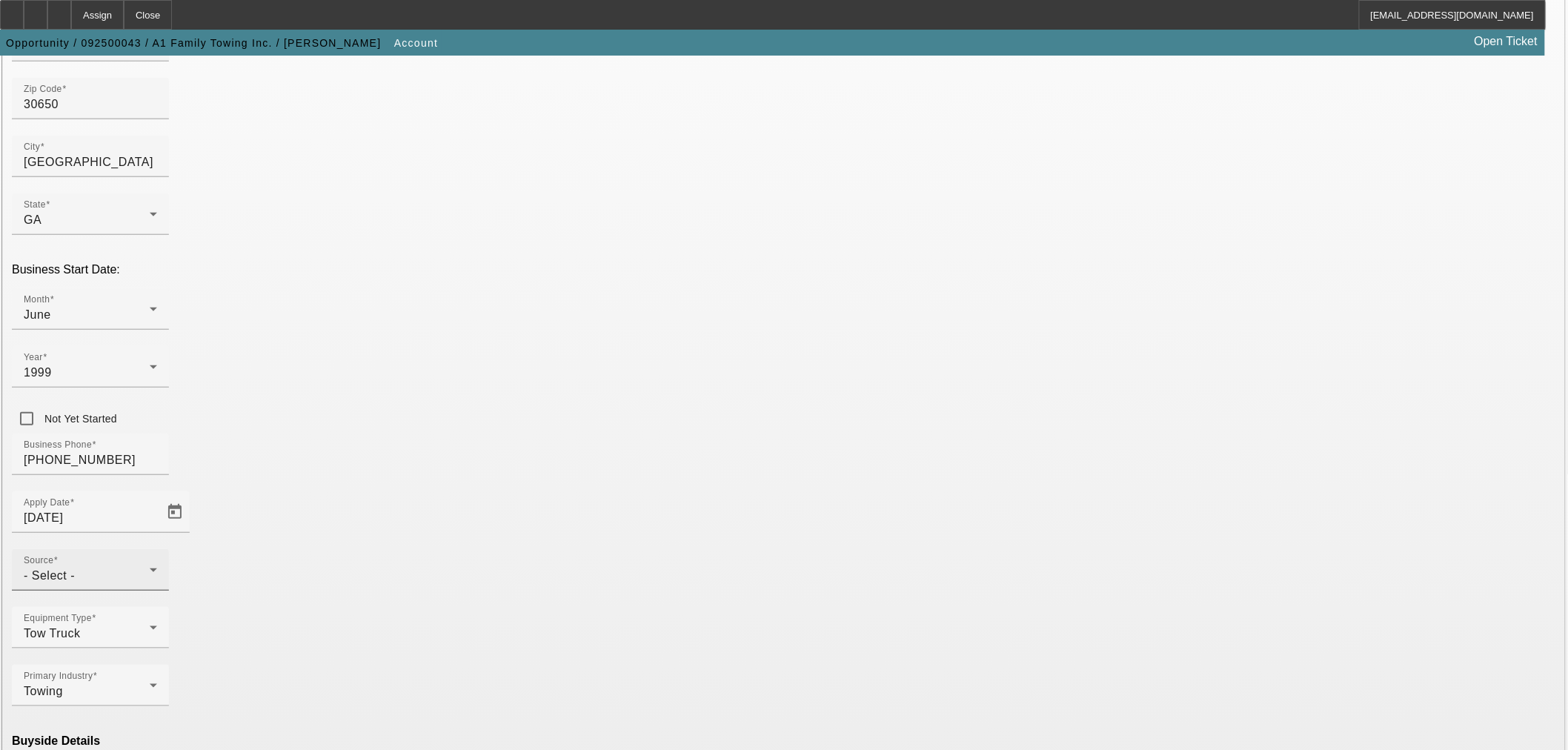
click at [157, 549] on div "Source - Select -" at bounding box center [90, 569] width 133 height 41
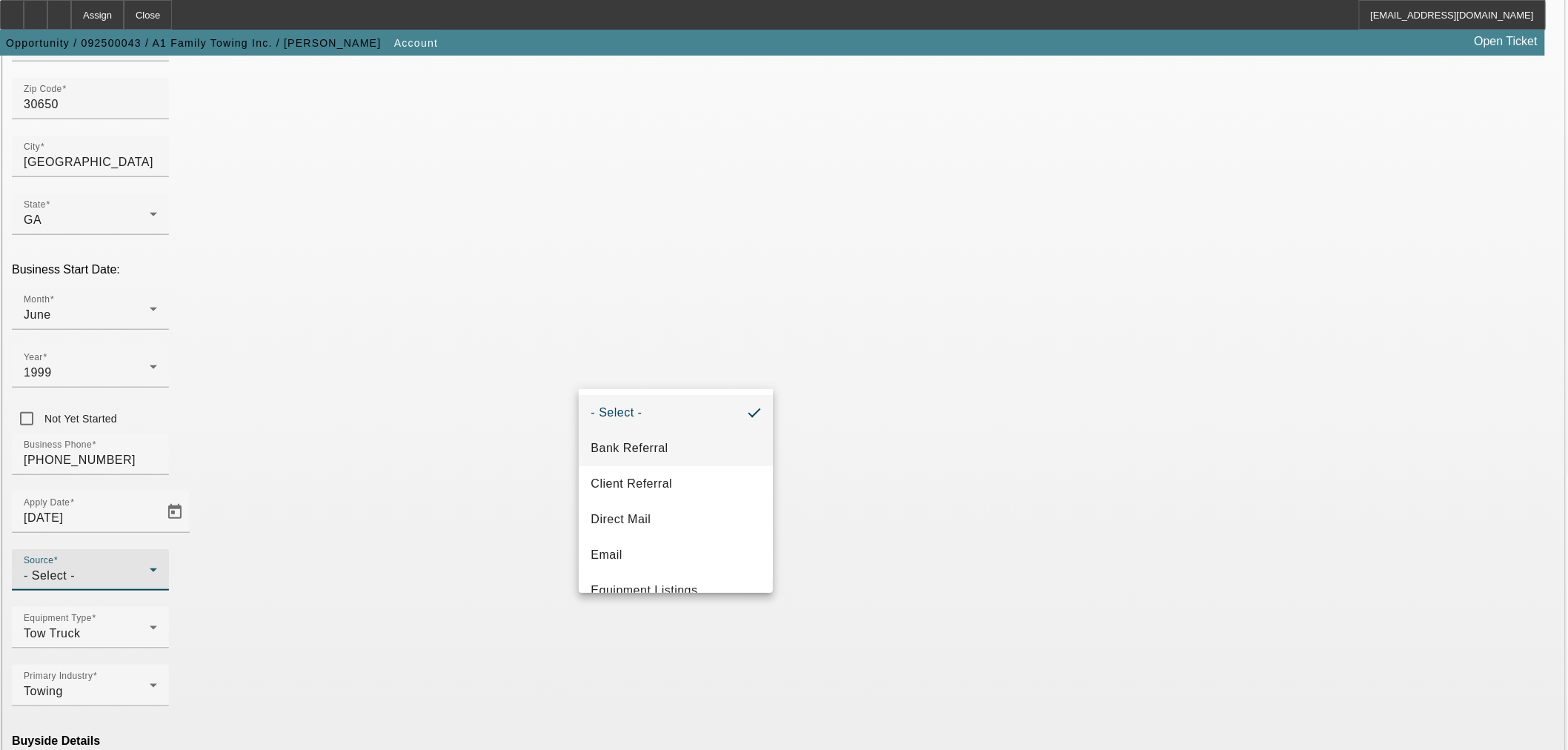
click at [649, 442] on span "Bank Referral" at bounding box center [629, 449] width 77 height 18
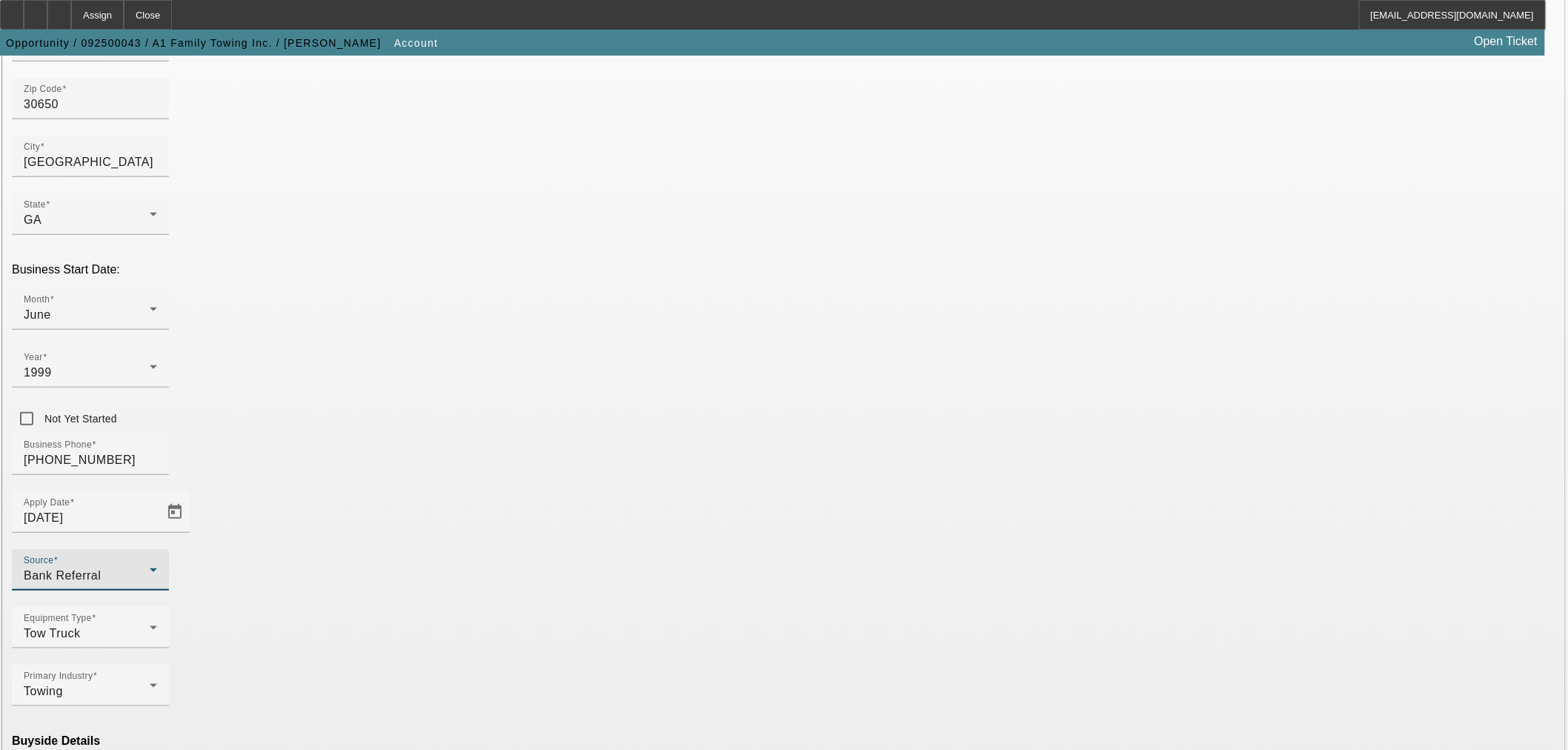
click at [504, 623] on mat-option "Ineligible" at bounding box center [459, 620] width 194 height 36
type input "Currency"
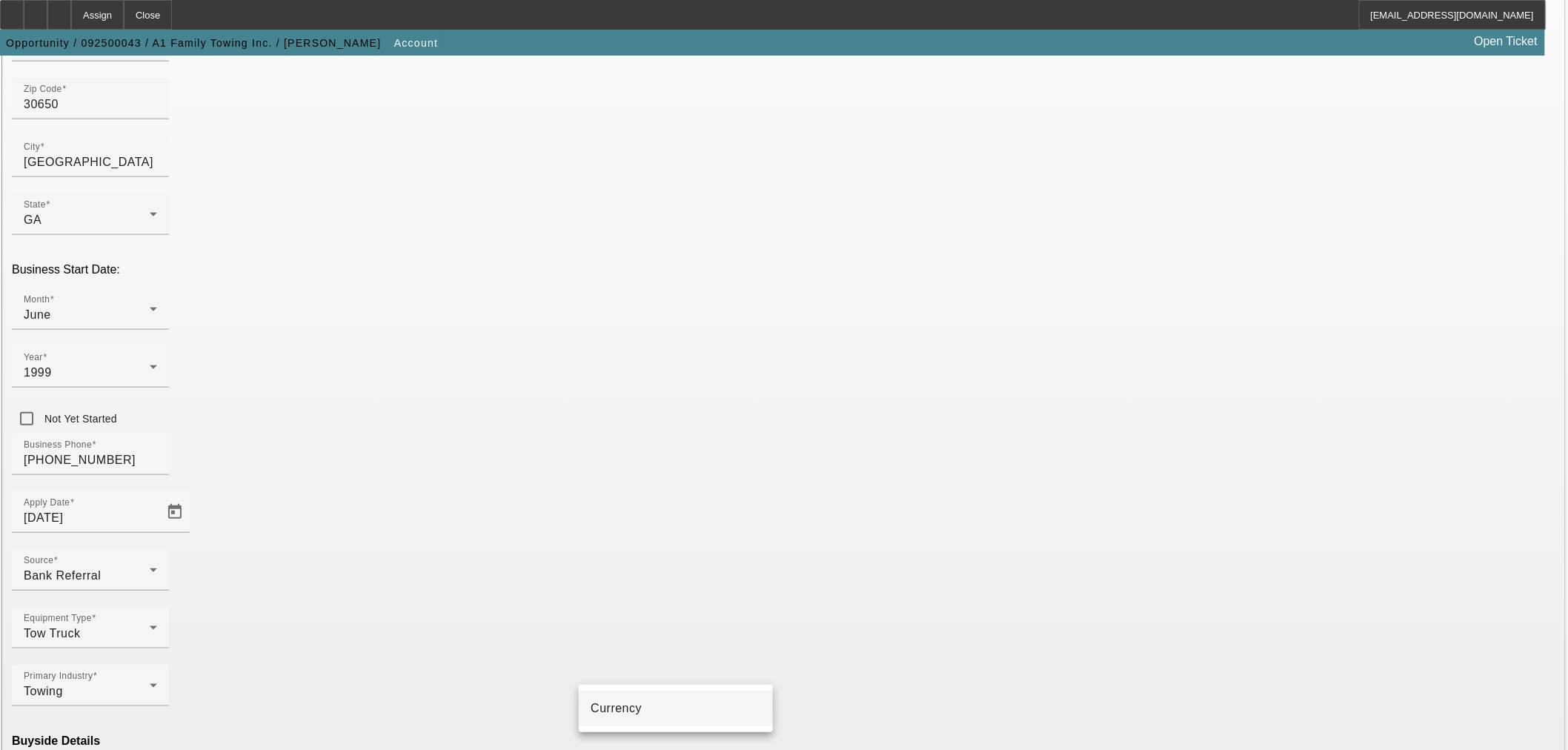
click at [638, 716] on mat-option "Currency" at bounding box center [675, 709] width 194 height 36
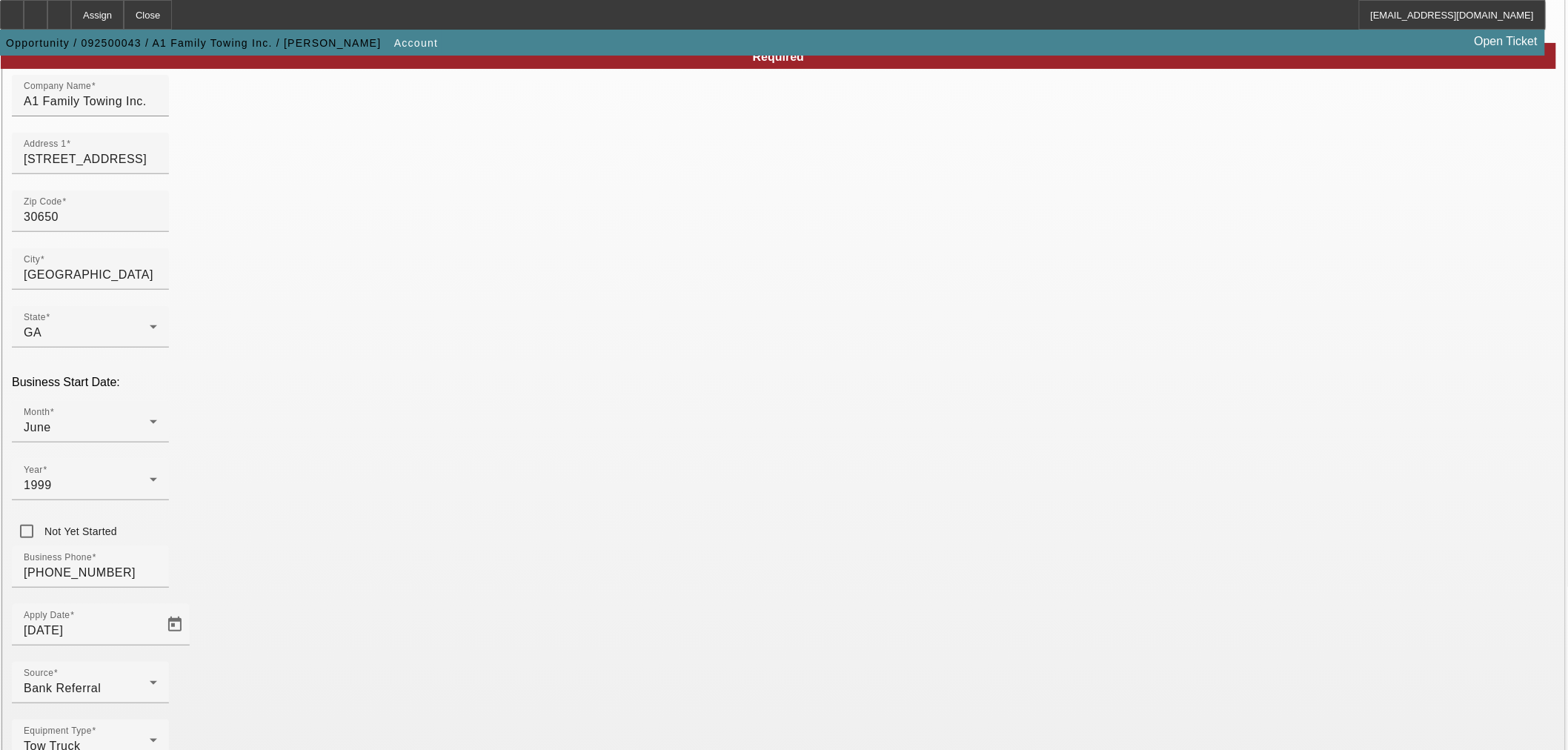
scroll to position [0, 0]
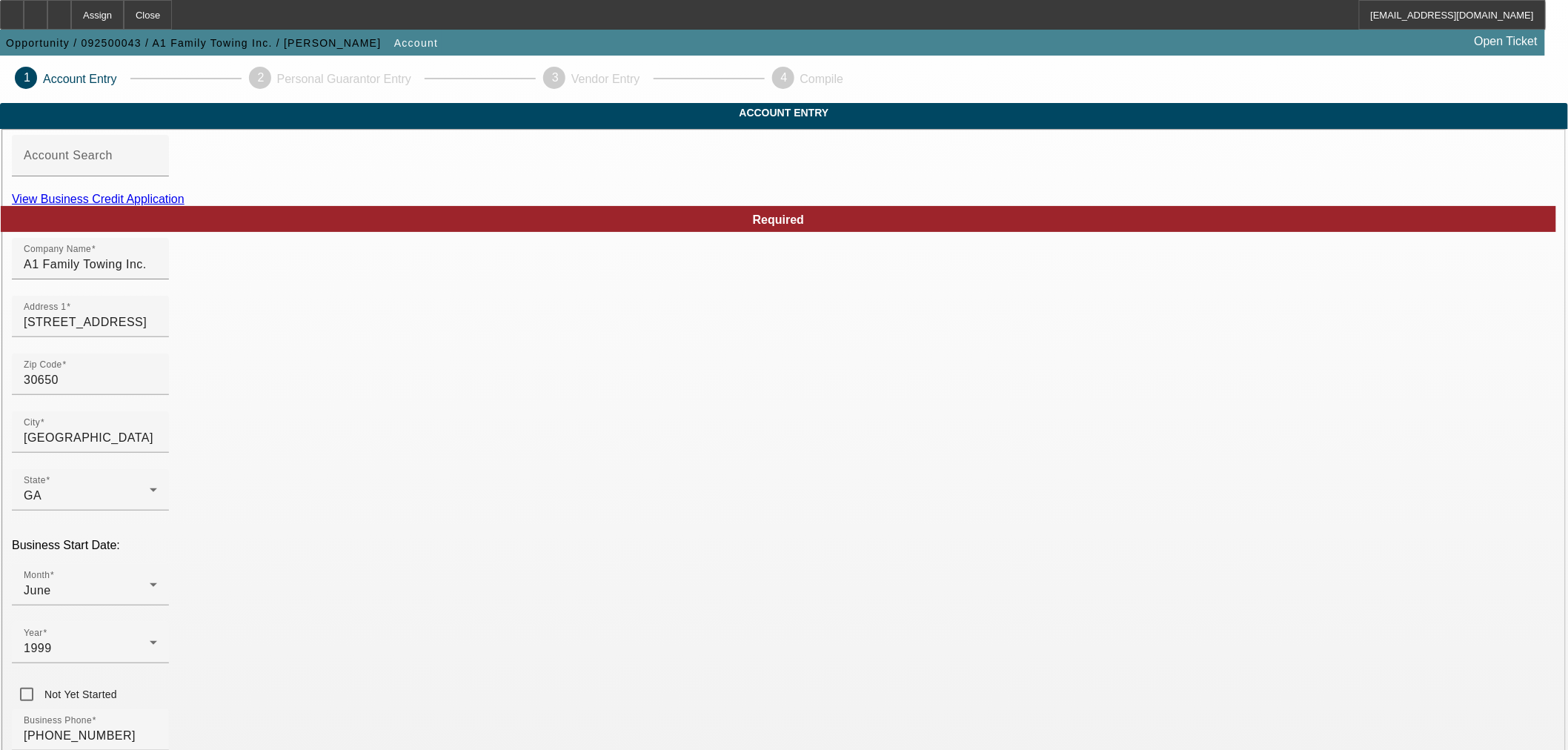
click at [184, 206] on link "View Business Credit Application" at bounding box center [97, 199] width 172 height 13
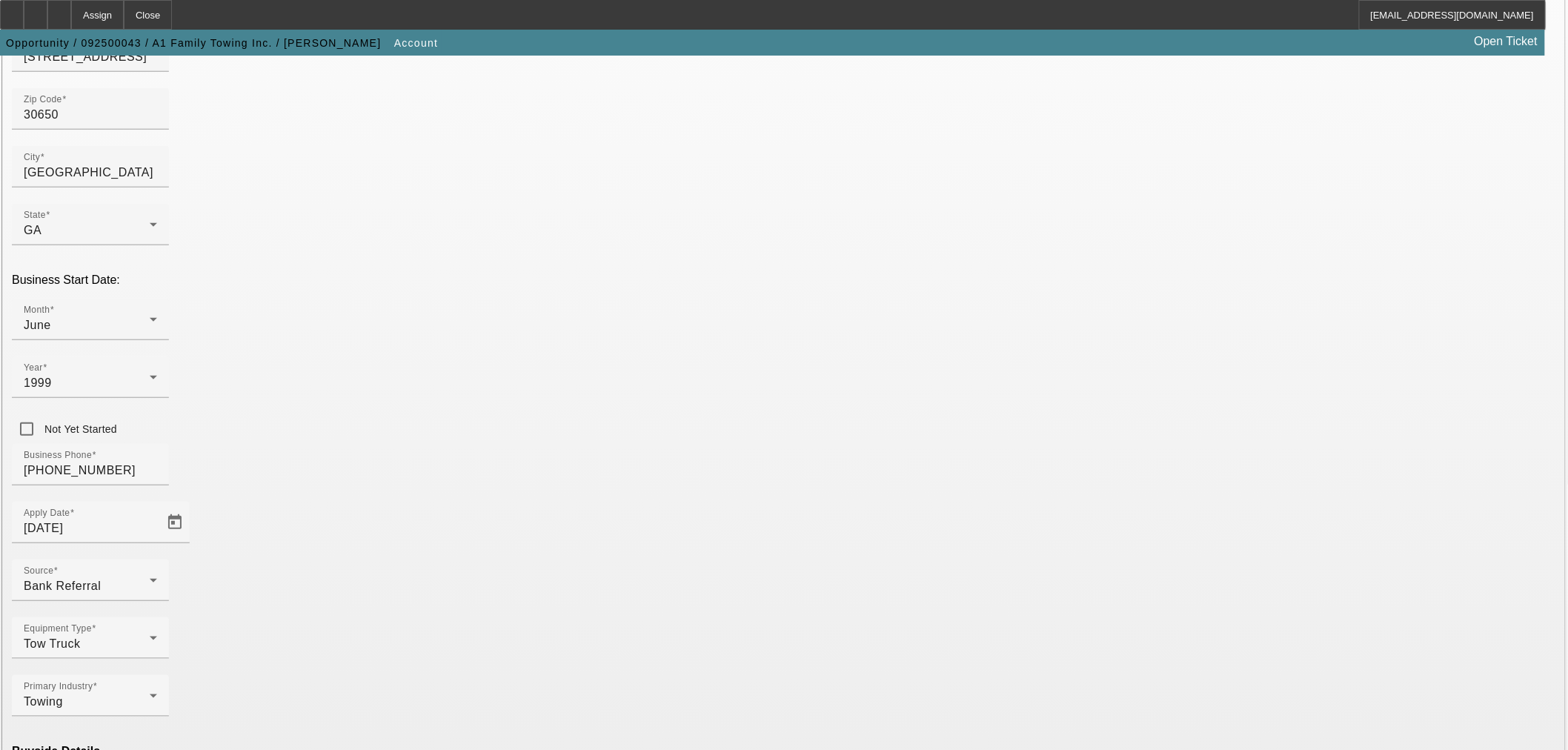
scroll to position [274, 0]
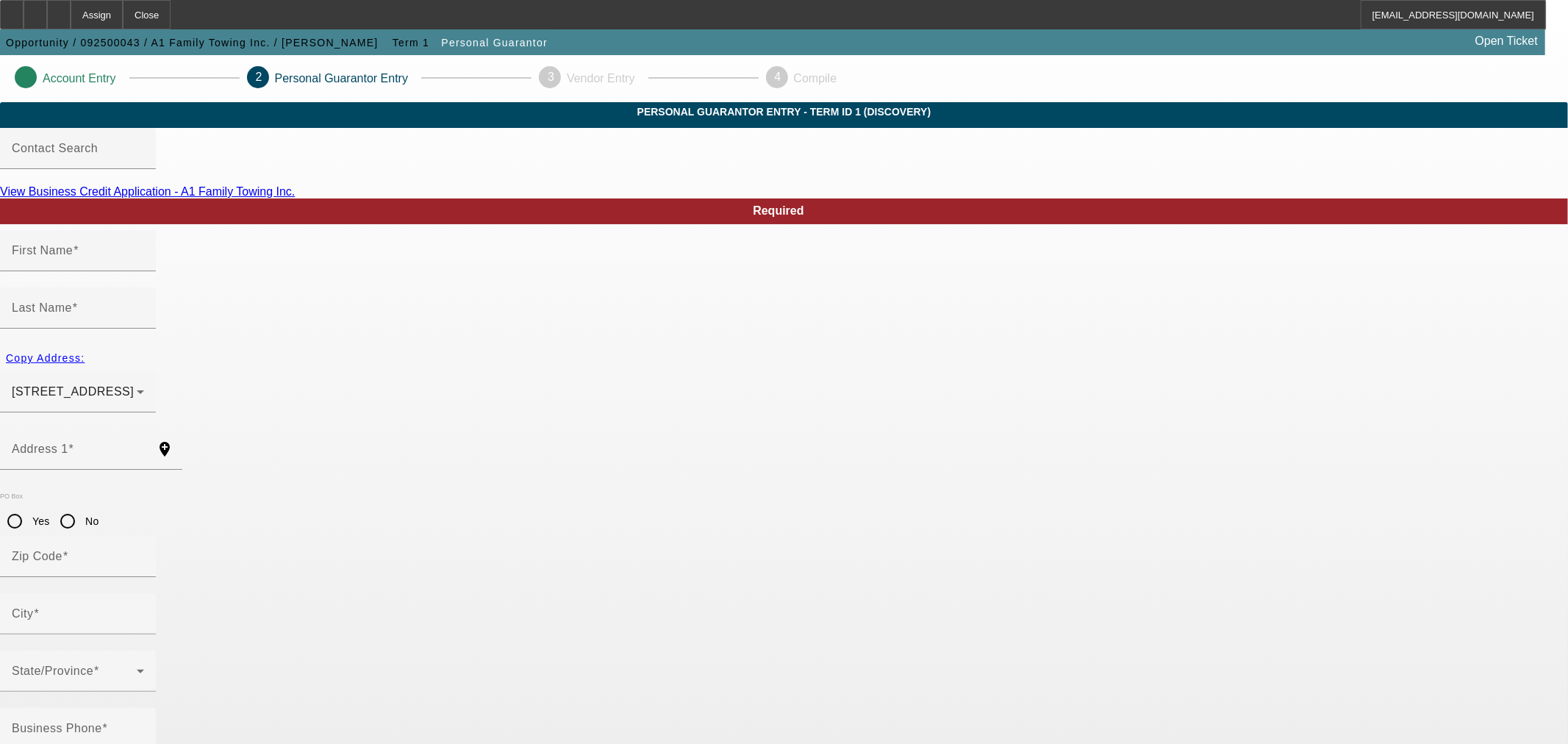
type input "Shaun"
type input "Chapman"
type input "291 Bridgewood Drive Southeast"
radio input "true"
type input "30094"
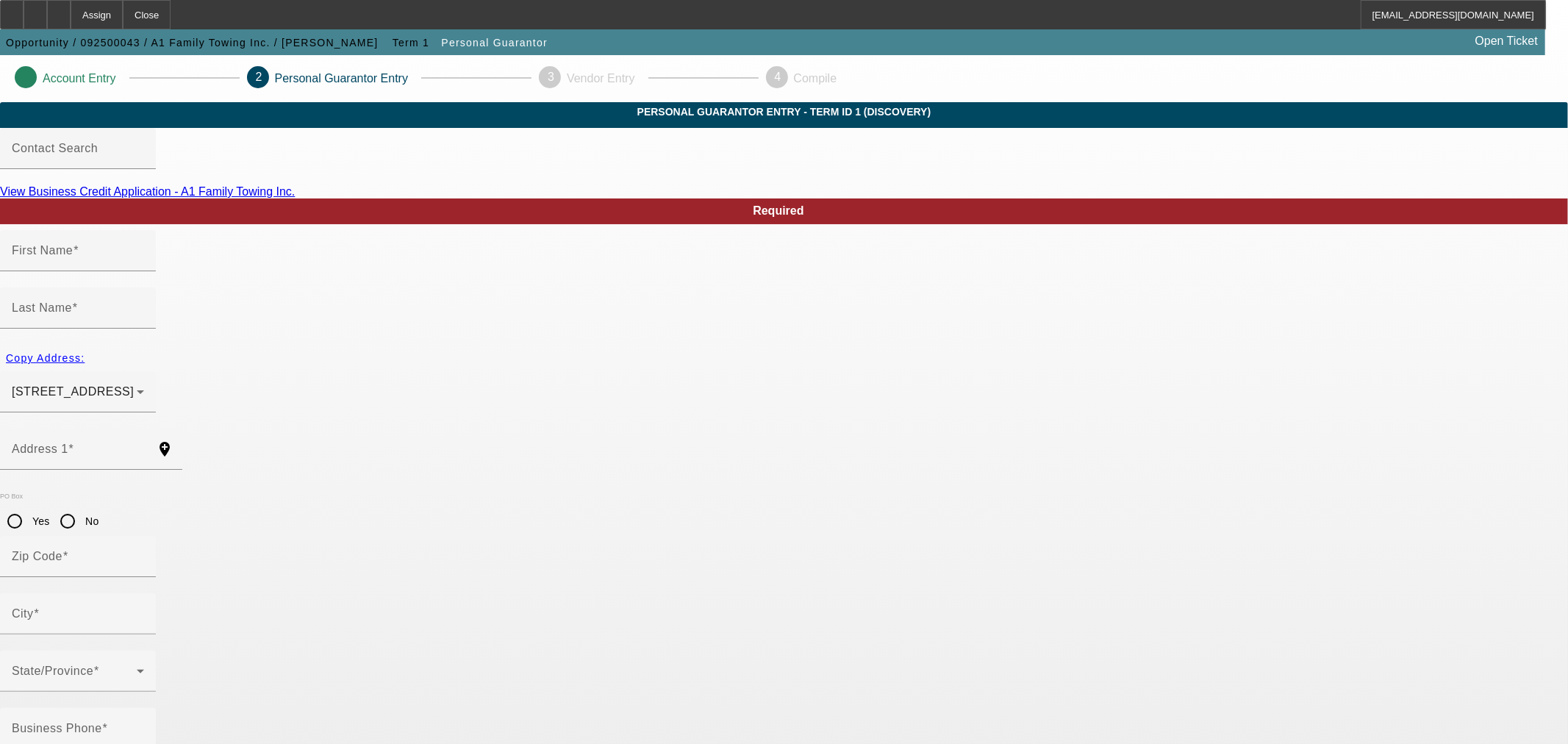
type input "Conyers"
type input "(678) 896-8821"
type input "100"
type input "124-60-8707"
type input "a1familytowing@yahoo.com"
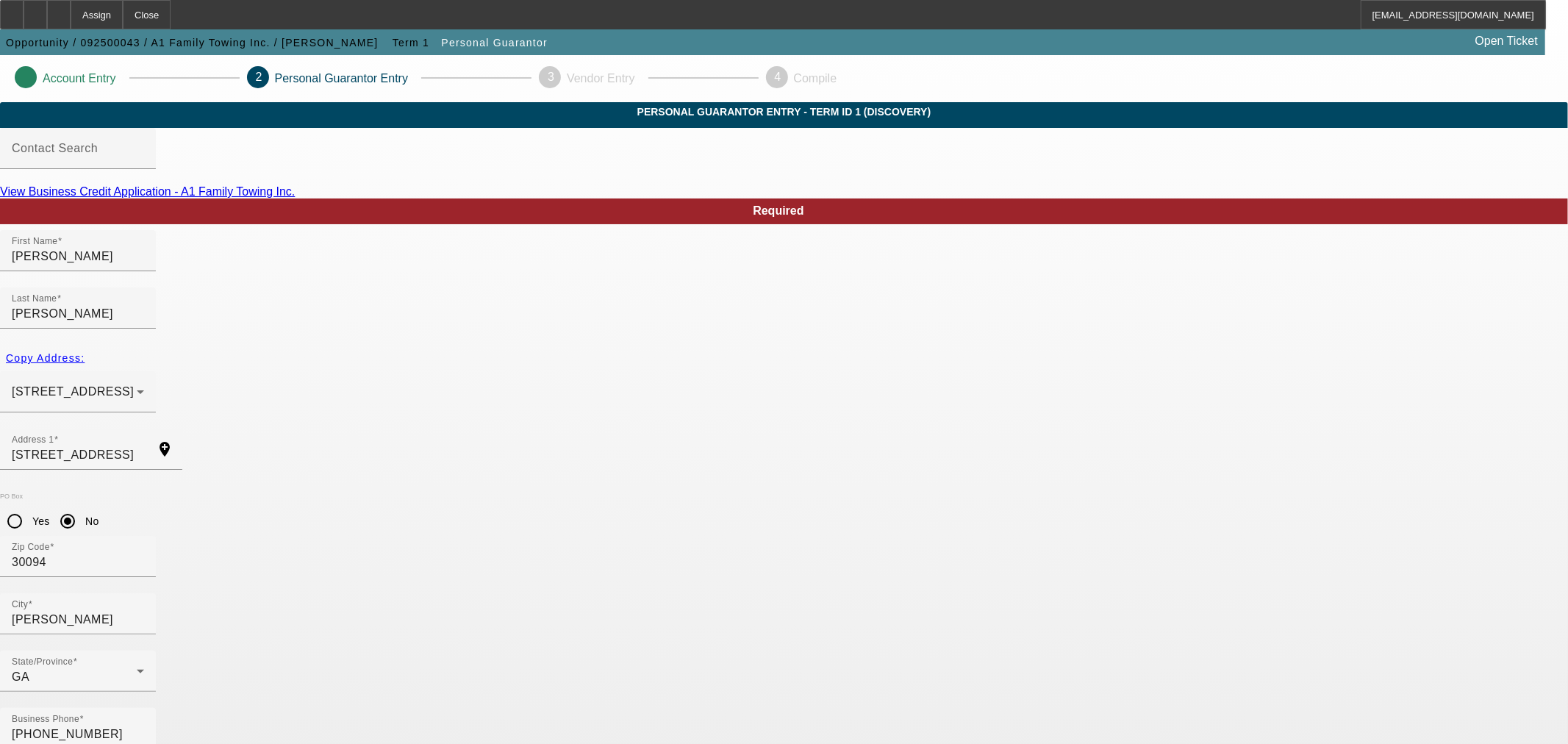
type input "75"
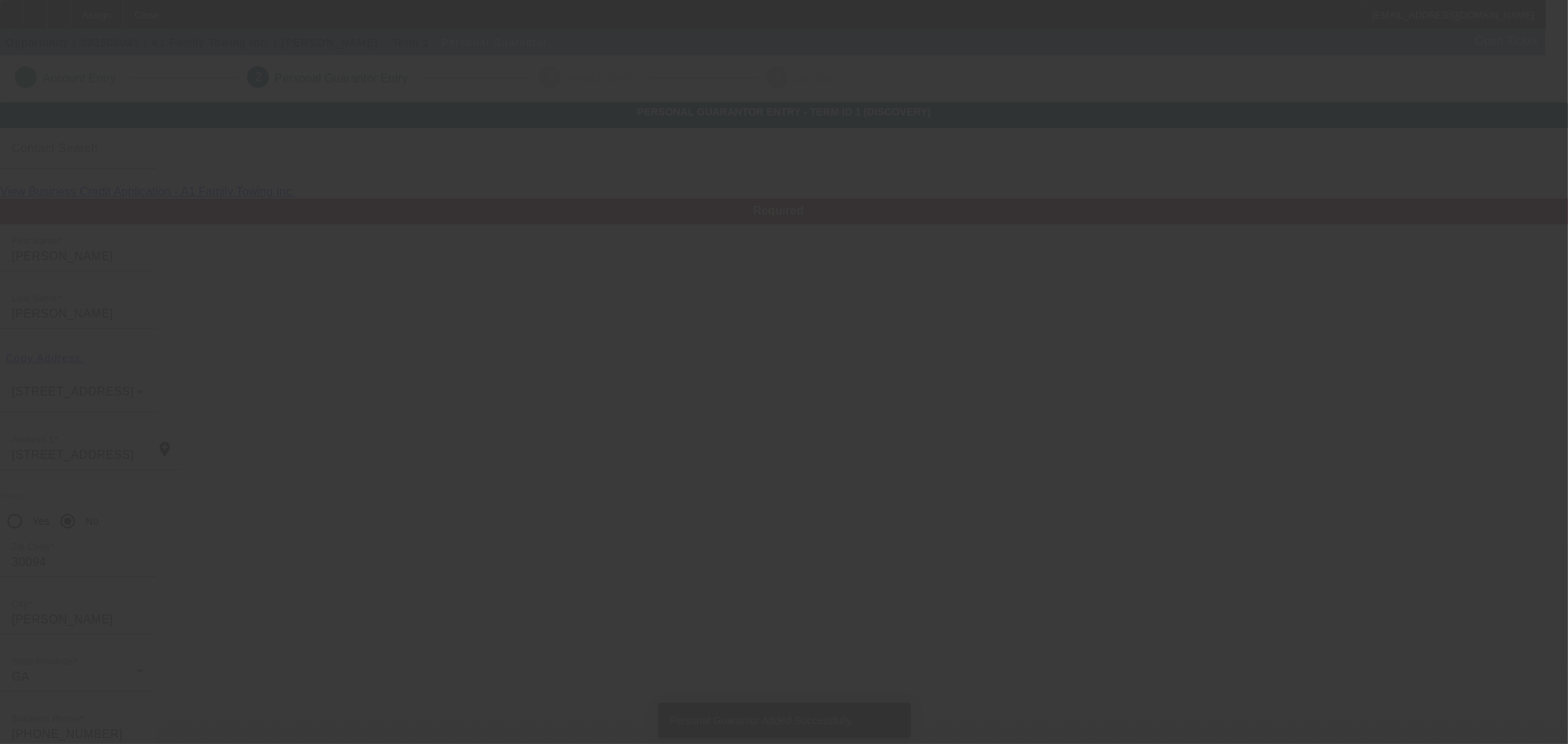
type input "Cordel"
type input "Coppin"
type input "917 Illinois Ave"
type input "35221"
type input "Birmingham"
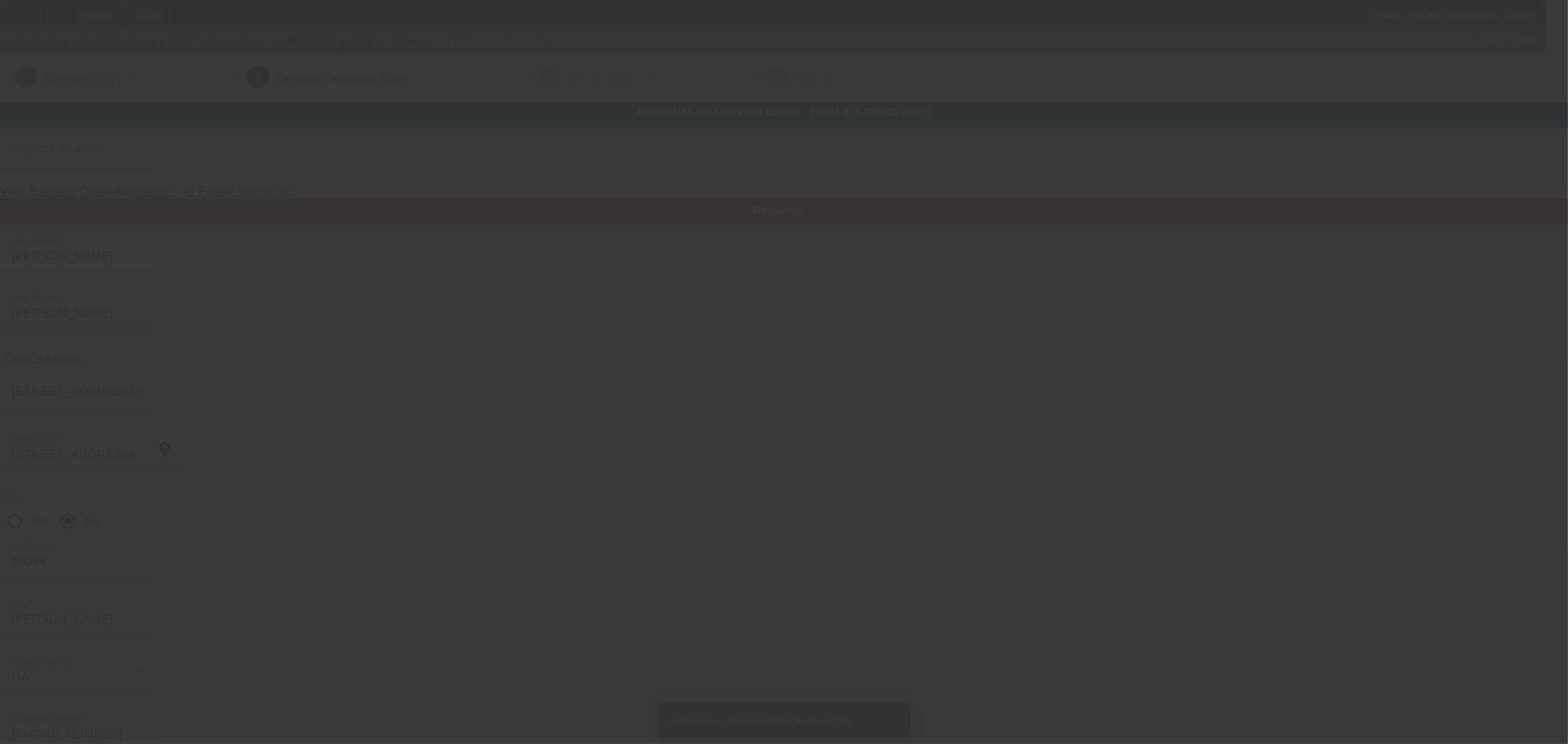
type input "[PHONE_NUMBER]"
type input "25"
type input "106-58-9856"
type input "a1familytowing4@gmail.com"
type input "(762) 777-0540"
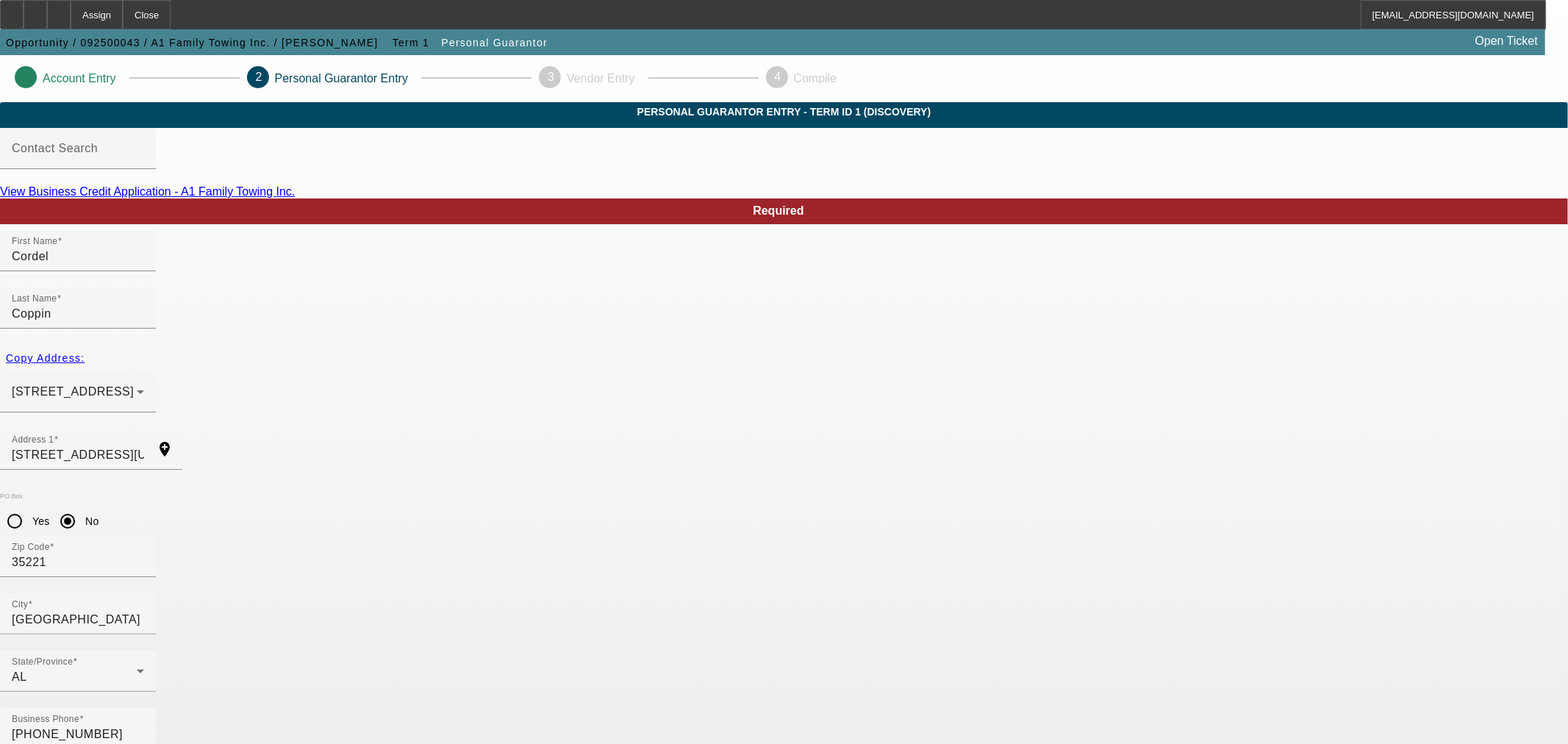
click at [71, 8] on div at bounding box center [59, 14] width 24 height 29
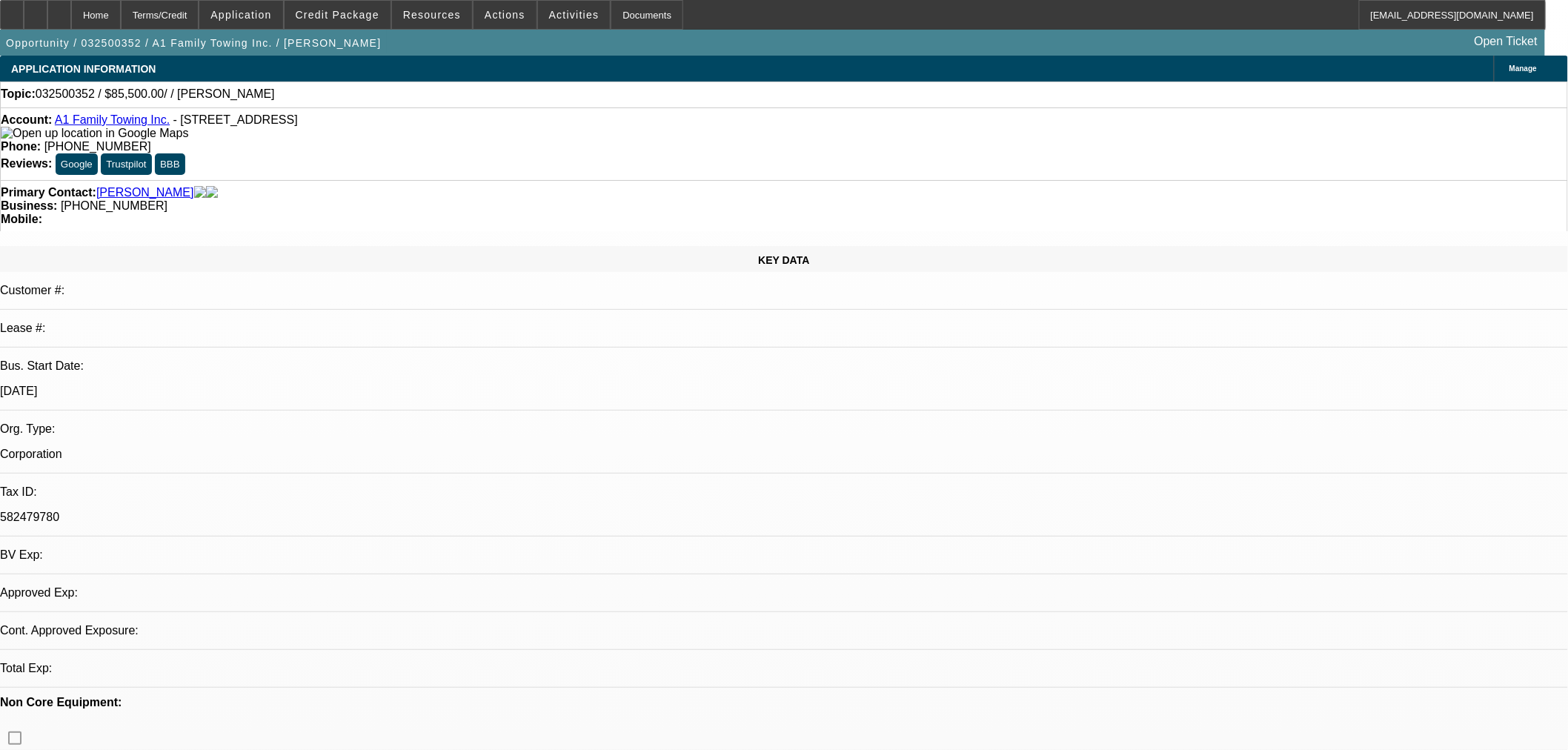
select select "0"
select select "2"
select select "0.1"
select select "4"
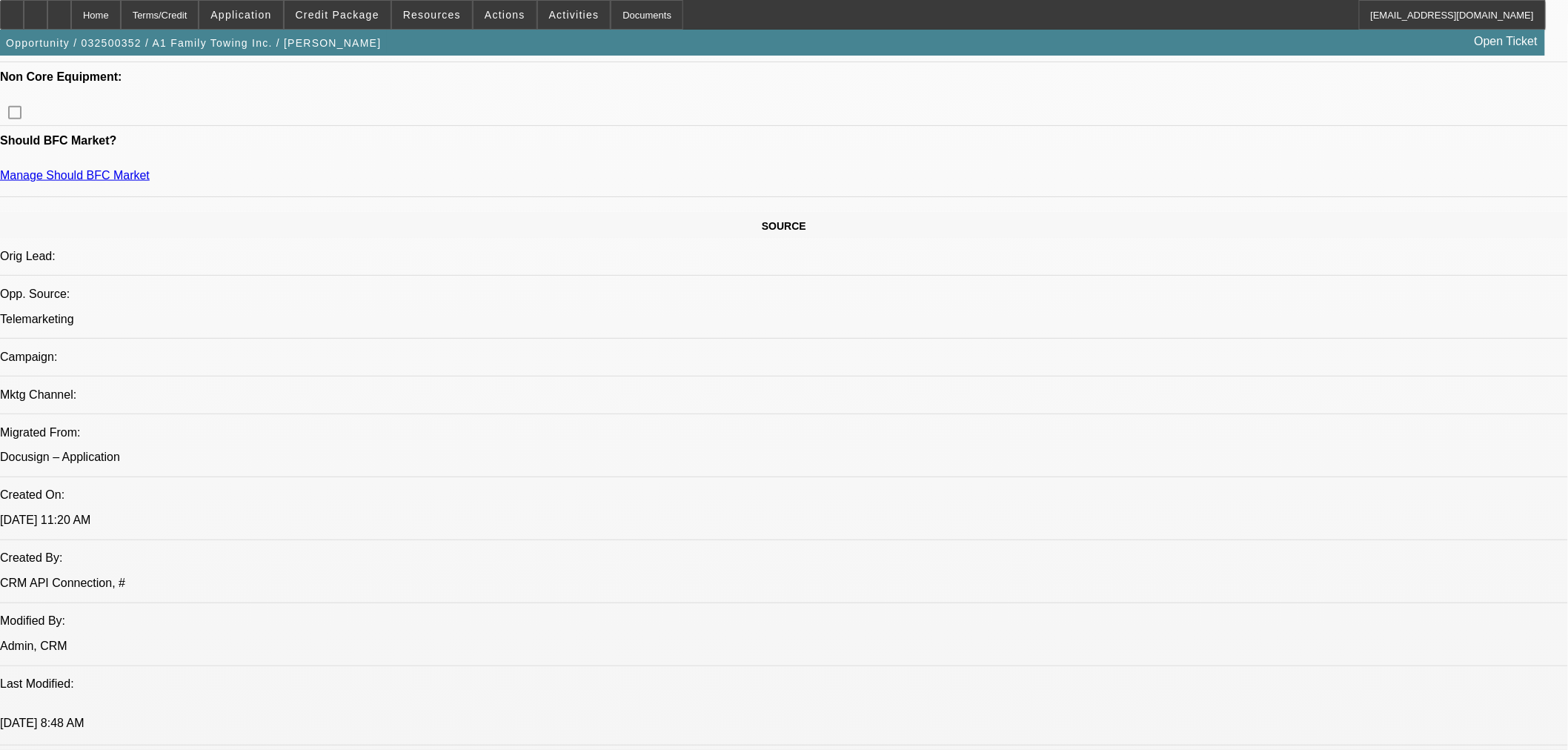
scroll to position [686, 0]
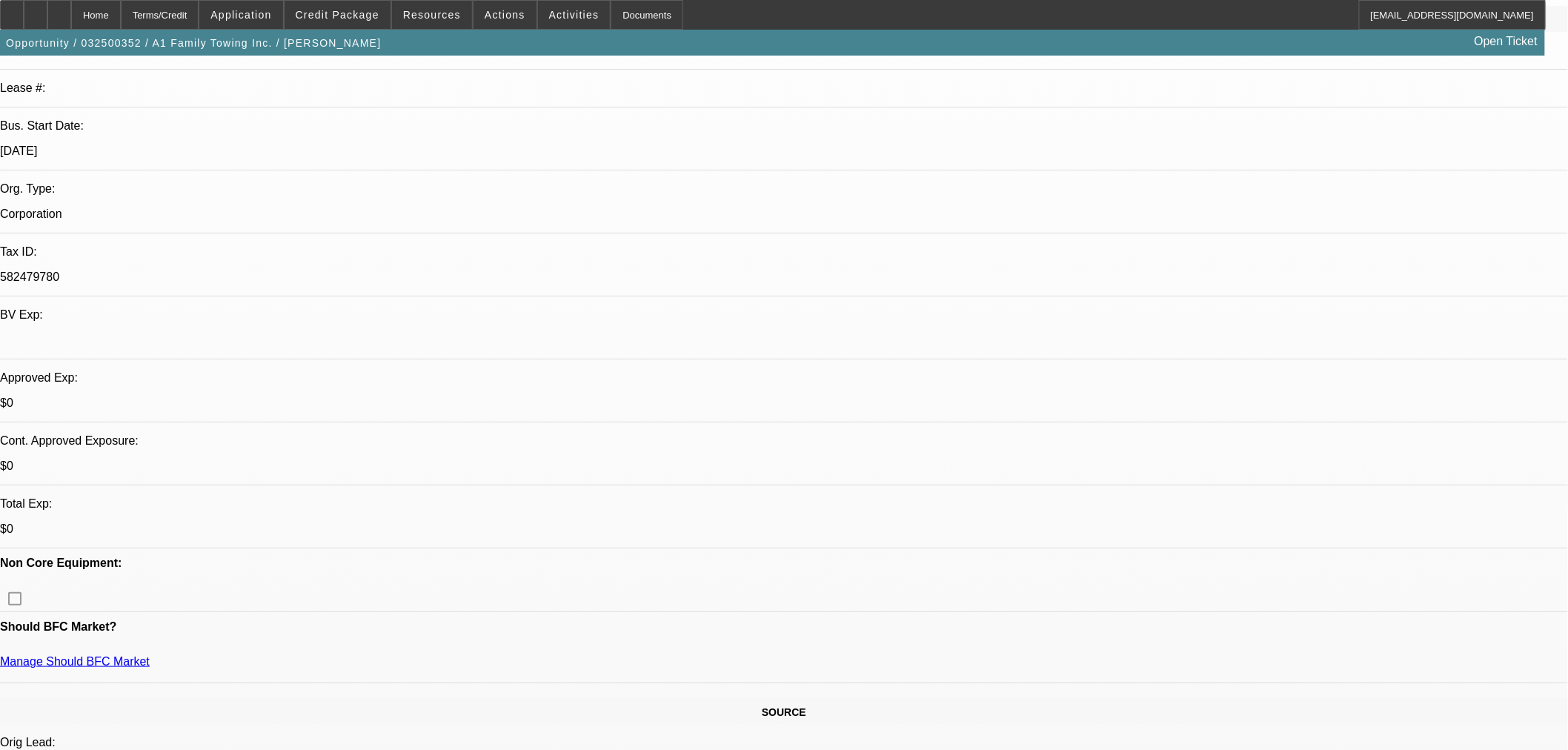
scroll to position [0, 0]
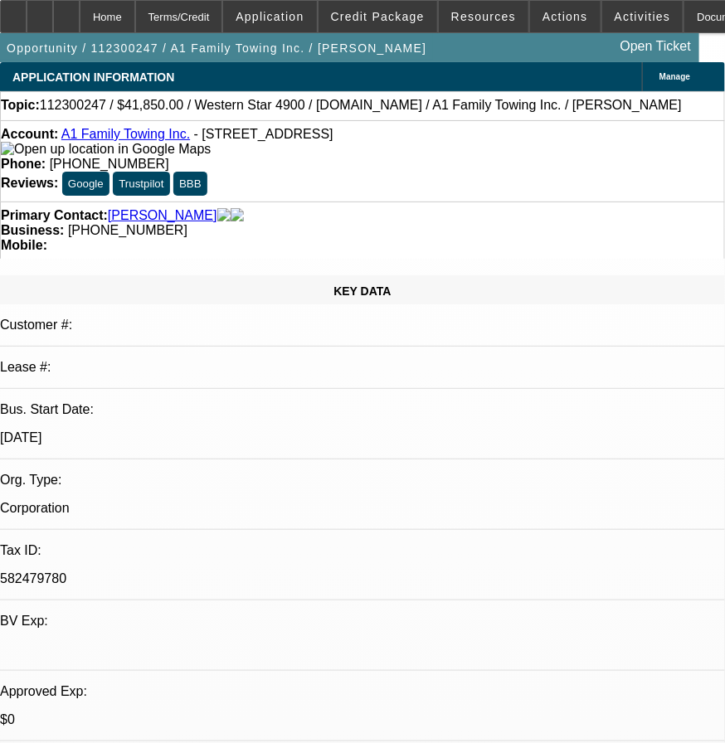
select select "0.1"
select select "2"
select select "0"
select select "6"
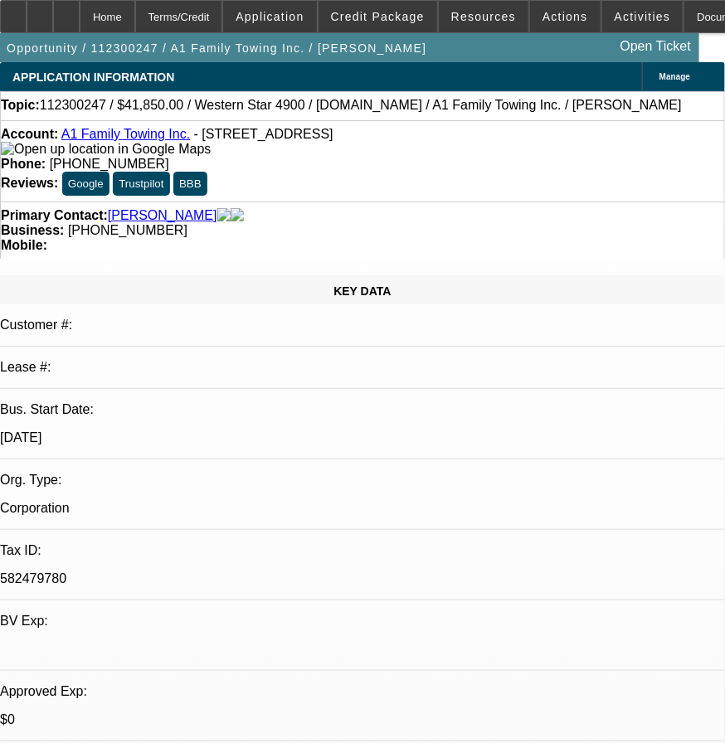
select select "0.2"
select select "0"
select select "2"
select select "0"
select select "6"
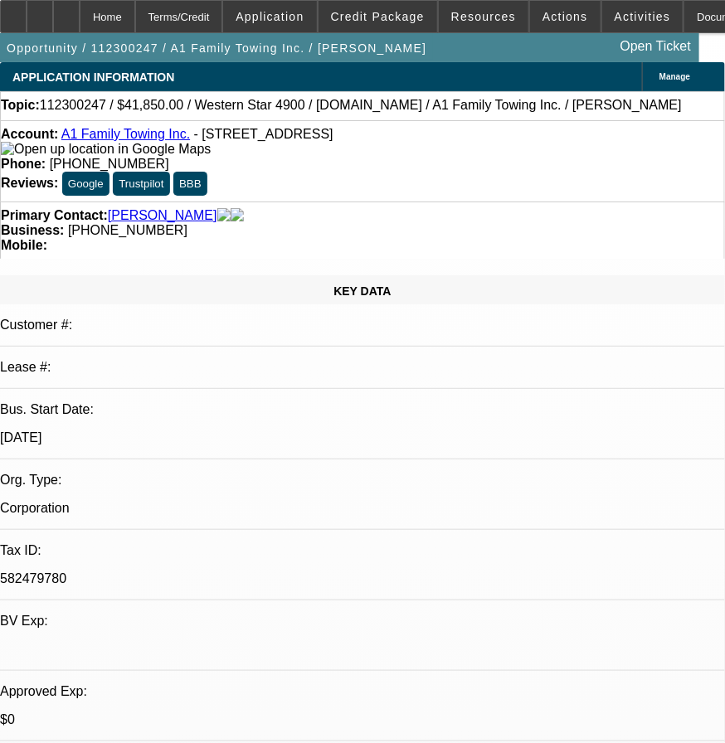
select select "0.1"
select select "0"
select select "2"
select select "0"
select select "6"
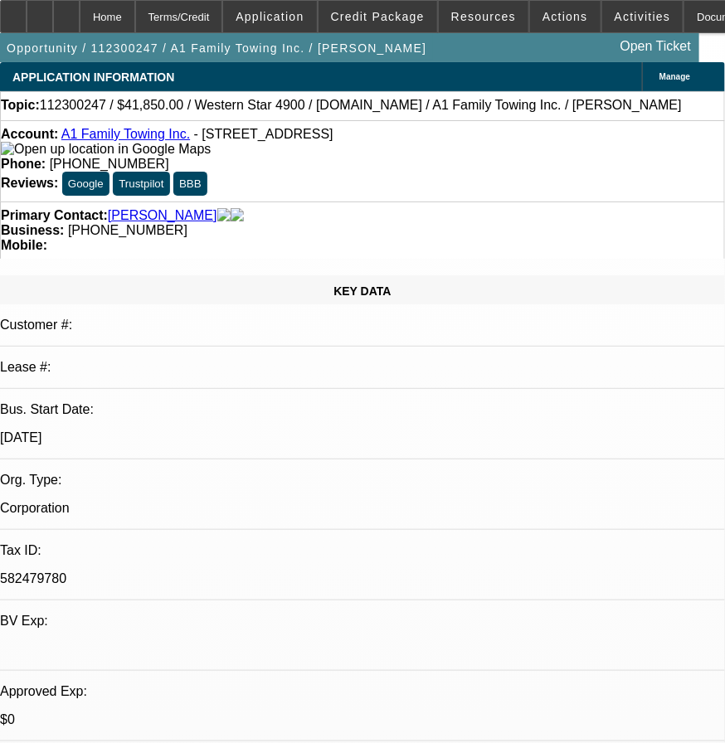
select select "0"
select select "3"
select select "0"
select select "6"
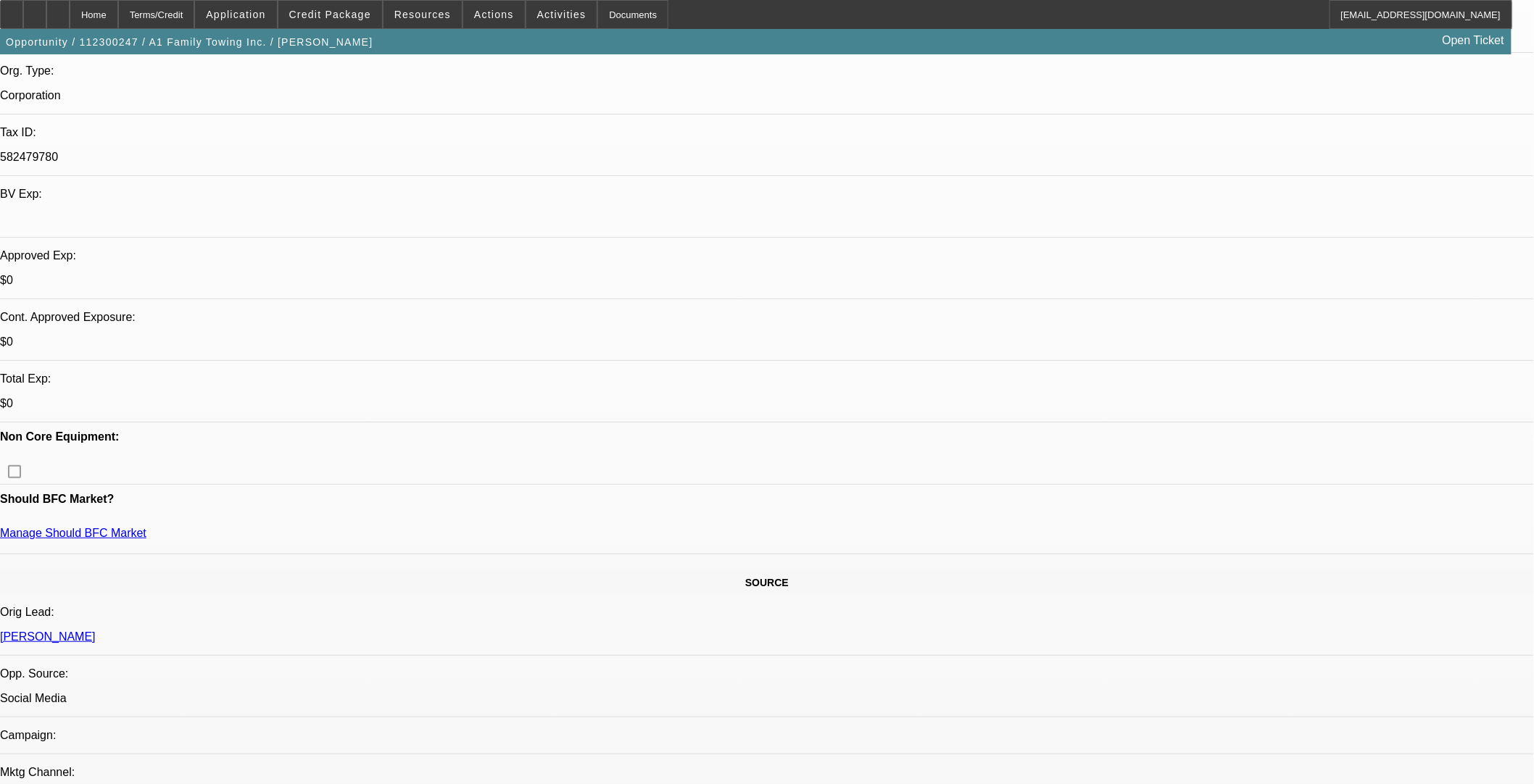
scroll to position [402, 0]
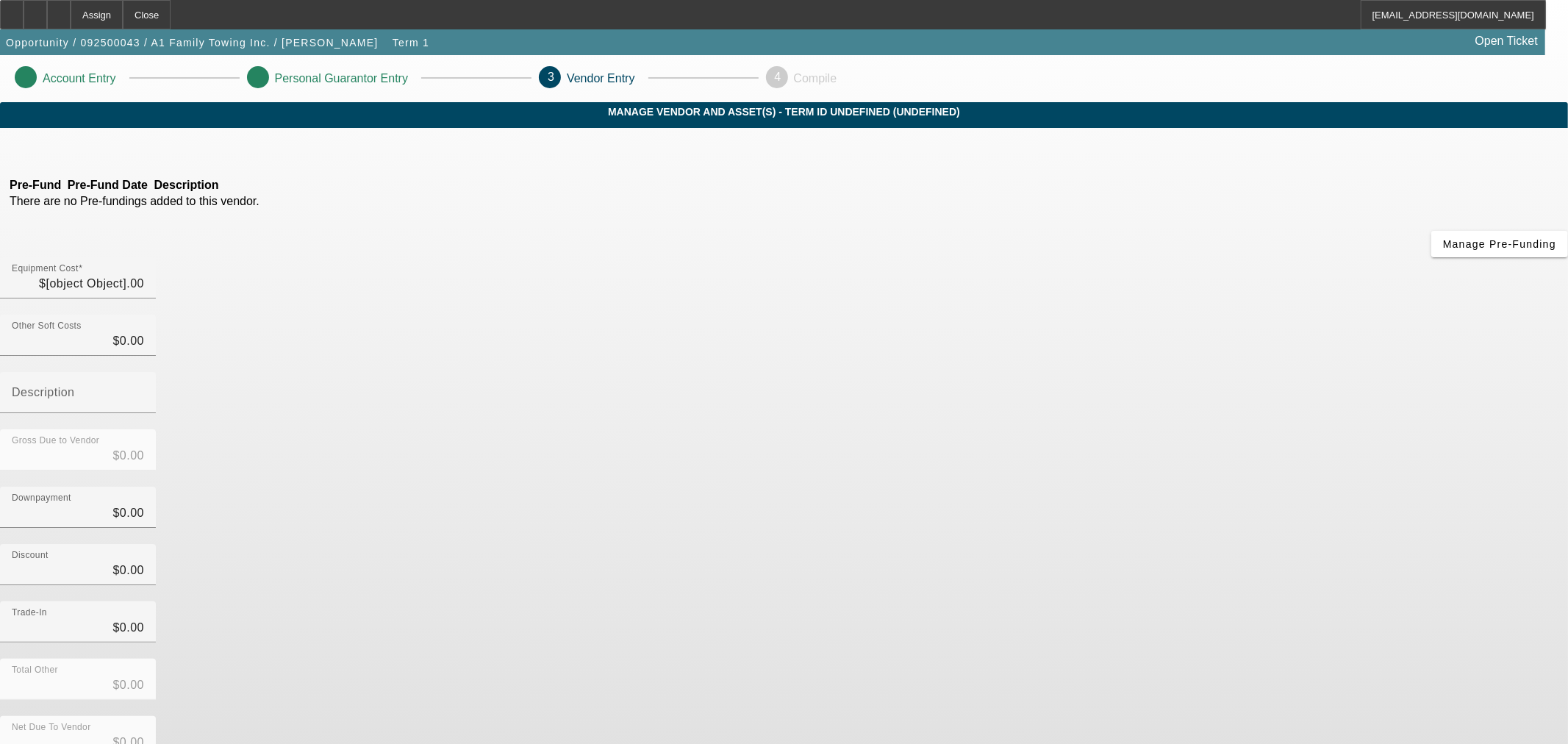
type input "$125,000.00"
type input "$12,500.00"
type input "$112,500.00"
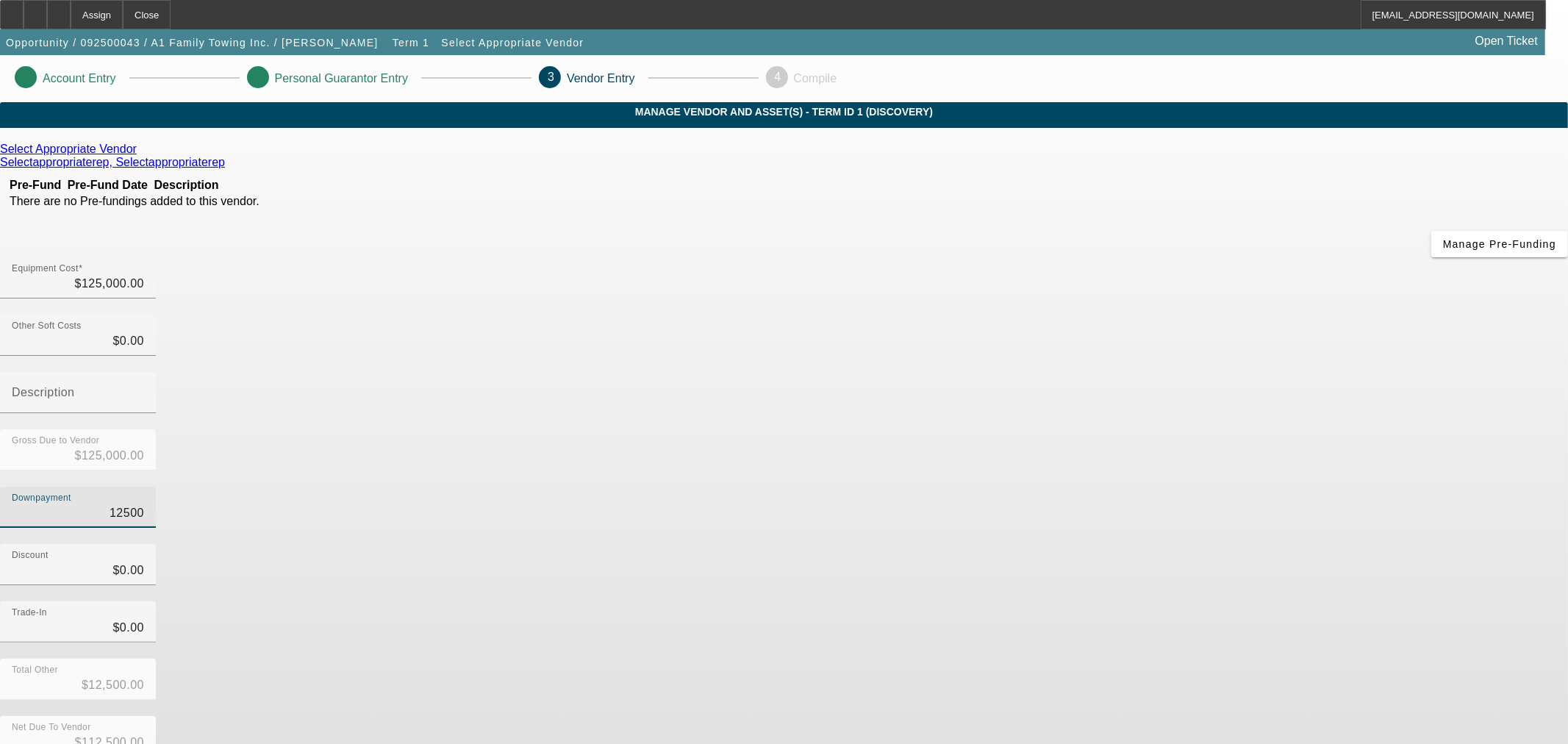
click at [144, 505] on input "12500" at bounding box center [77, 513] width 132 height 18
type input "0"
type input "$0.00"
type input "$125,000.00"
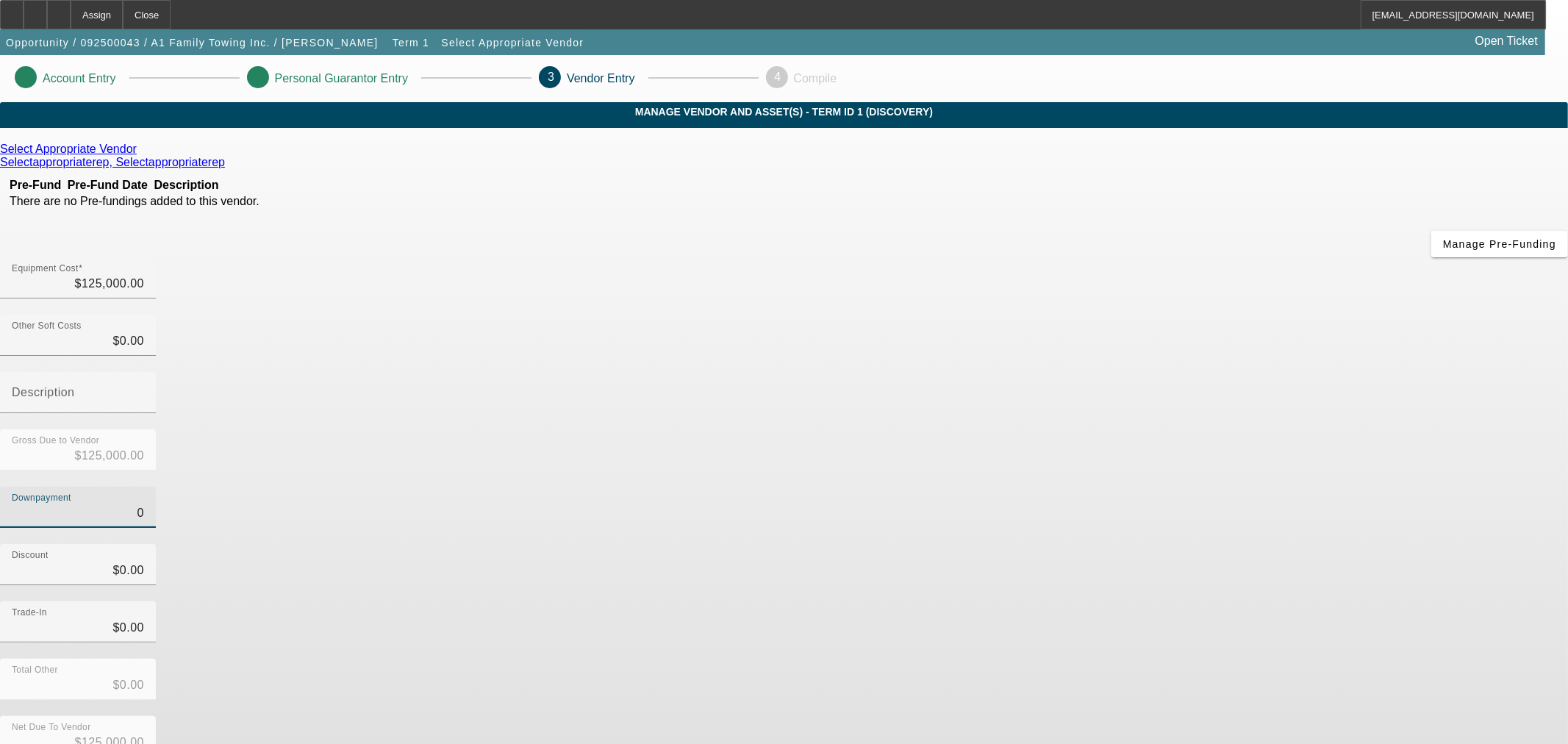
type input "$0.00"
click at [1123, 601] on div "Trade-In $0.00" at bounding box center [784, 630] width 1568 height 58
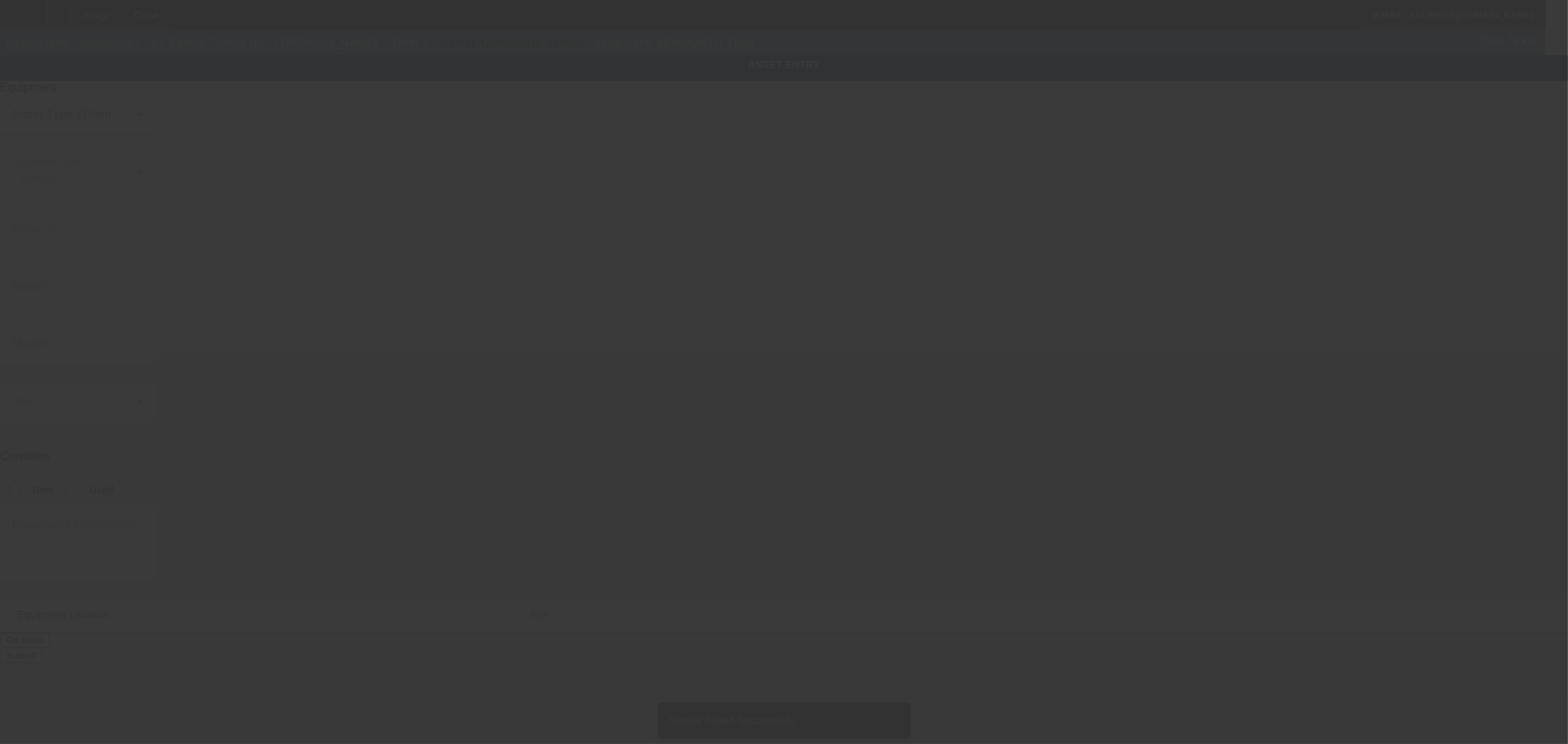
type input "Kenworth"
type input "T800"
radio input "true"
type textarea "VIN/Serial: 1NKDL69XXRJ619531 Category: Wrecker URL: https://www.truckpaper.com…"
type input "PO BOX 175"
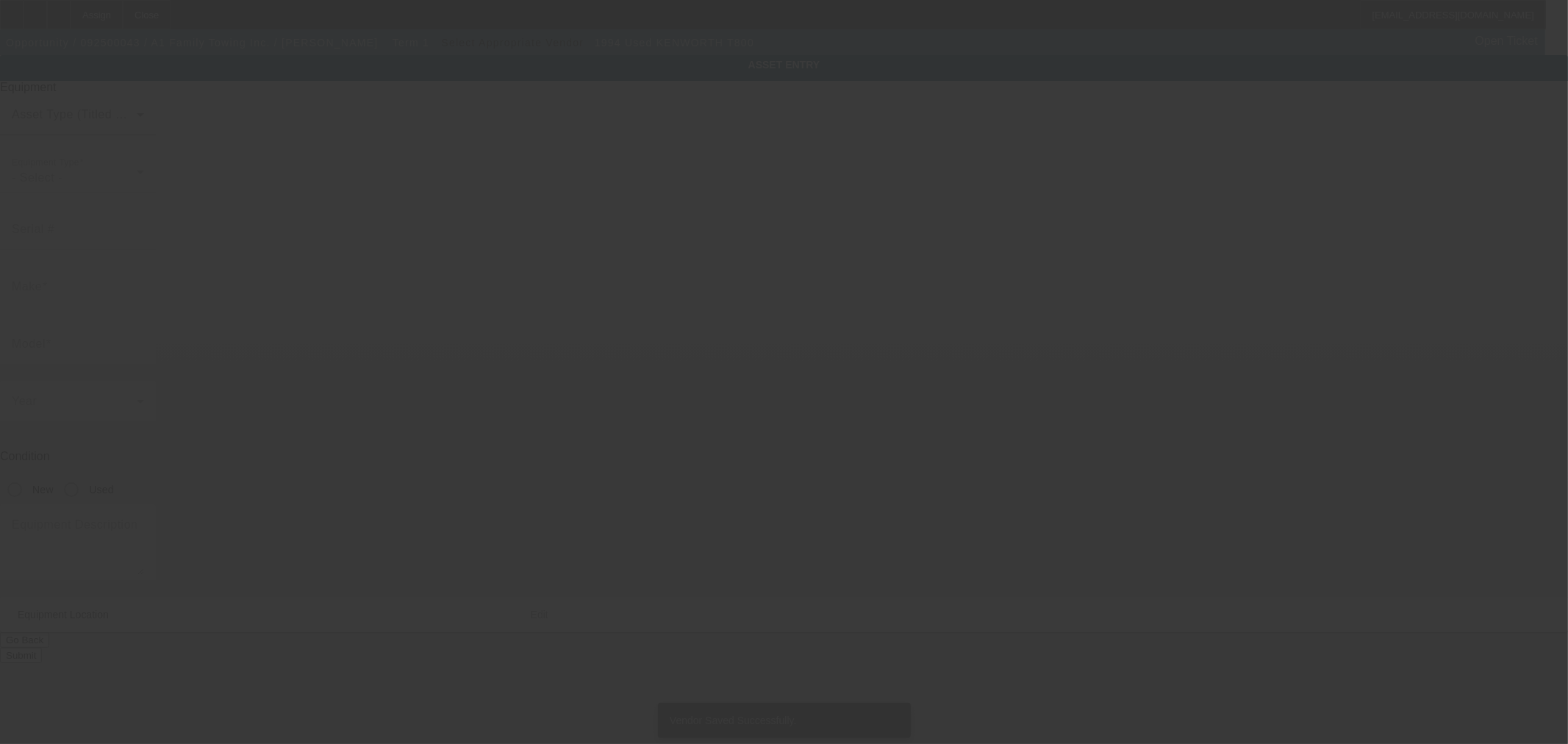
type input "Wingo"
type input "42088"
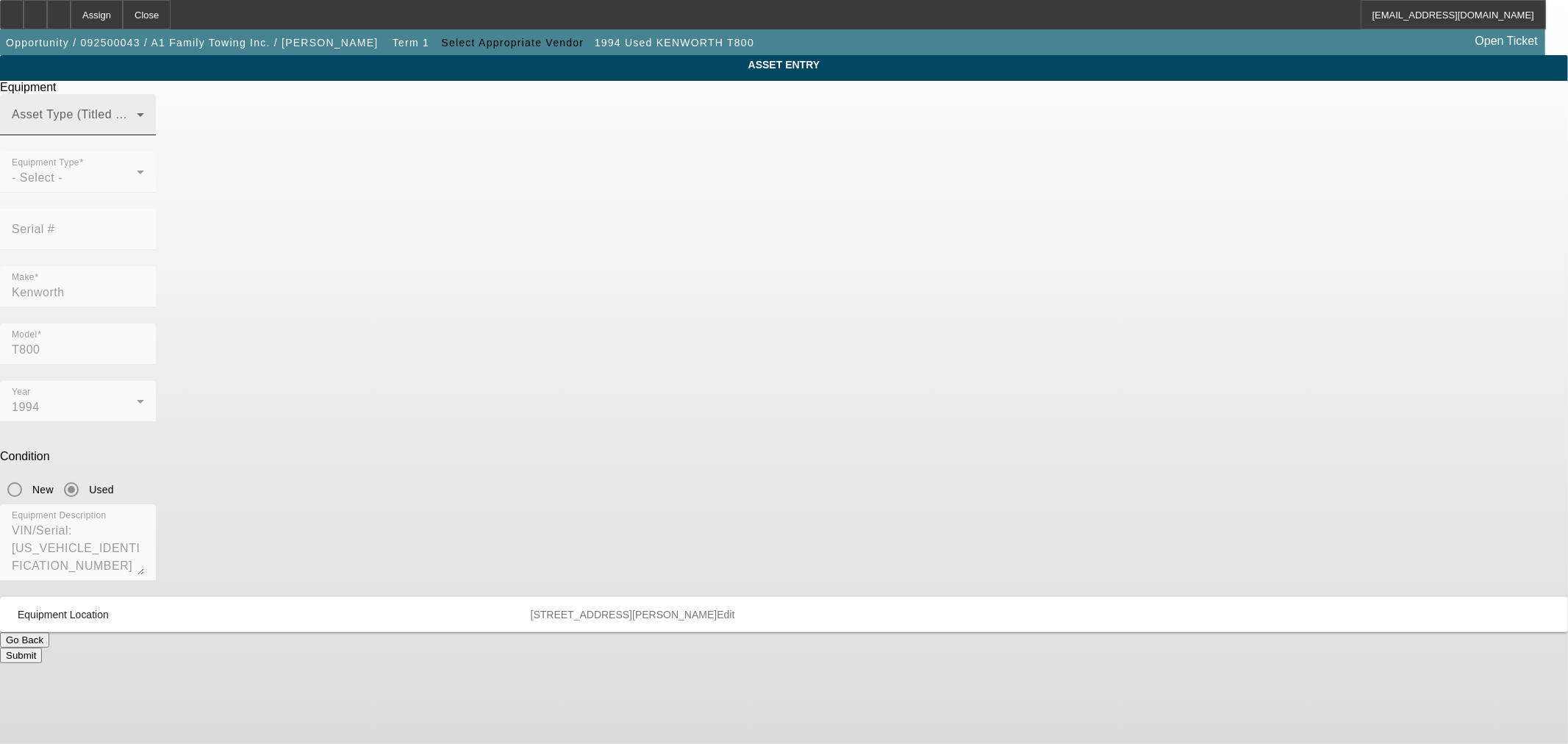
click at [144, 136] on div "Asset Type (Titled or Non-Titled)" at bounding box center [77, 114] width 132 height 41
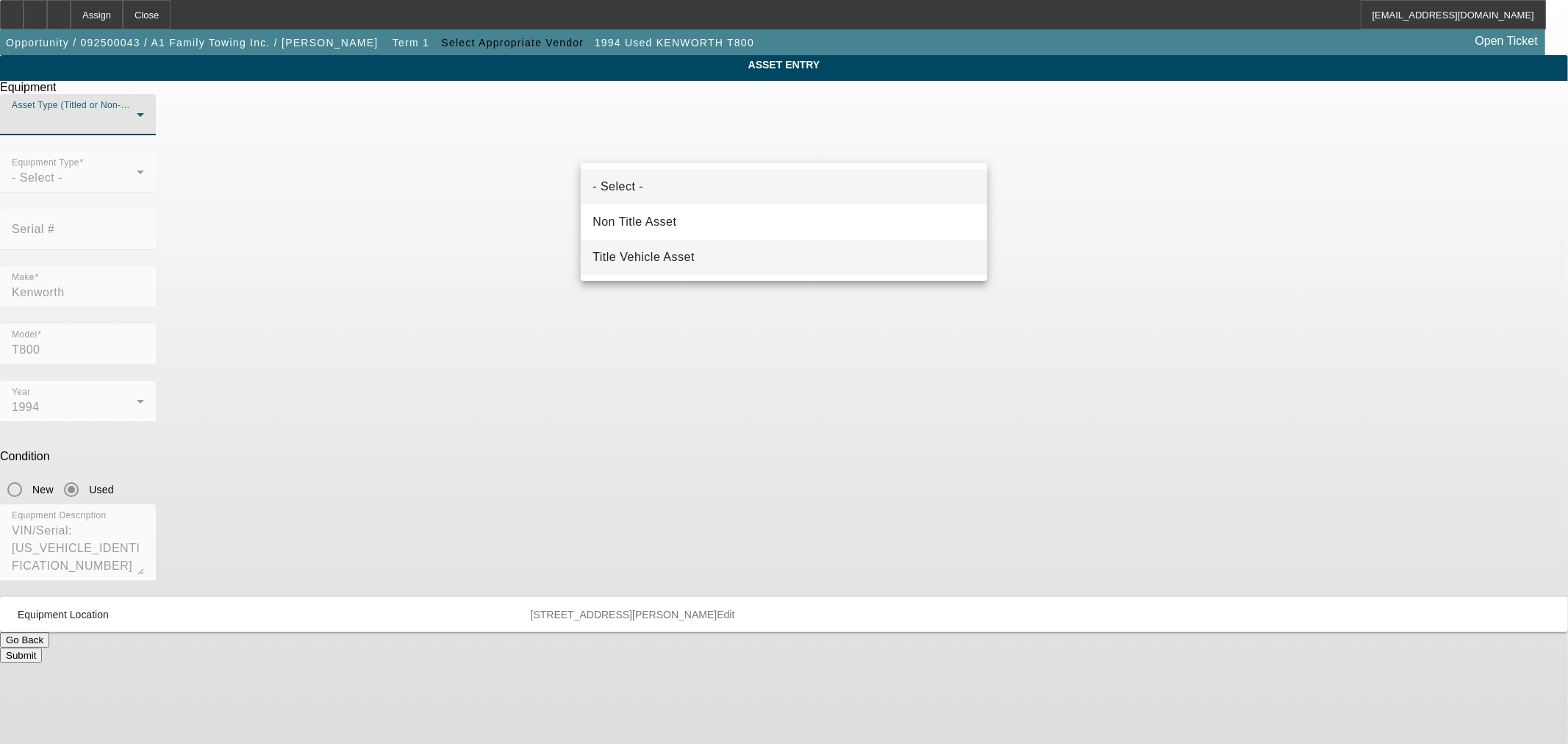
click at [755, 244] on mat-option "Title Vehicle Asset" at bounding box center [784, 257] width 407 height 35
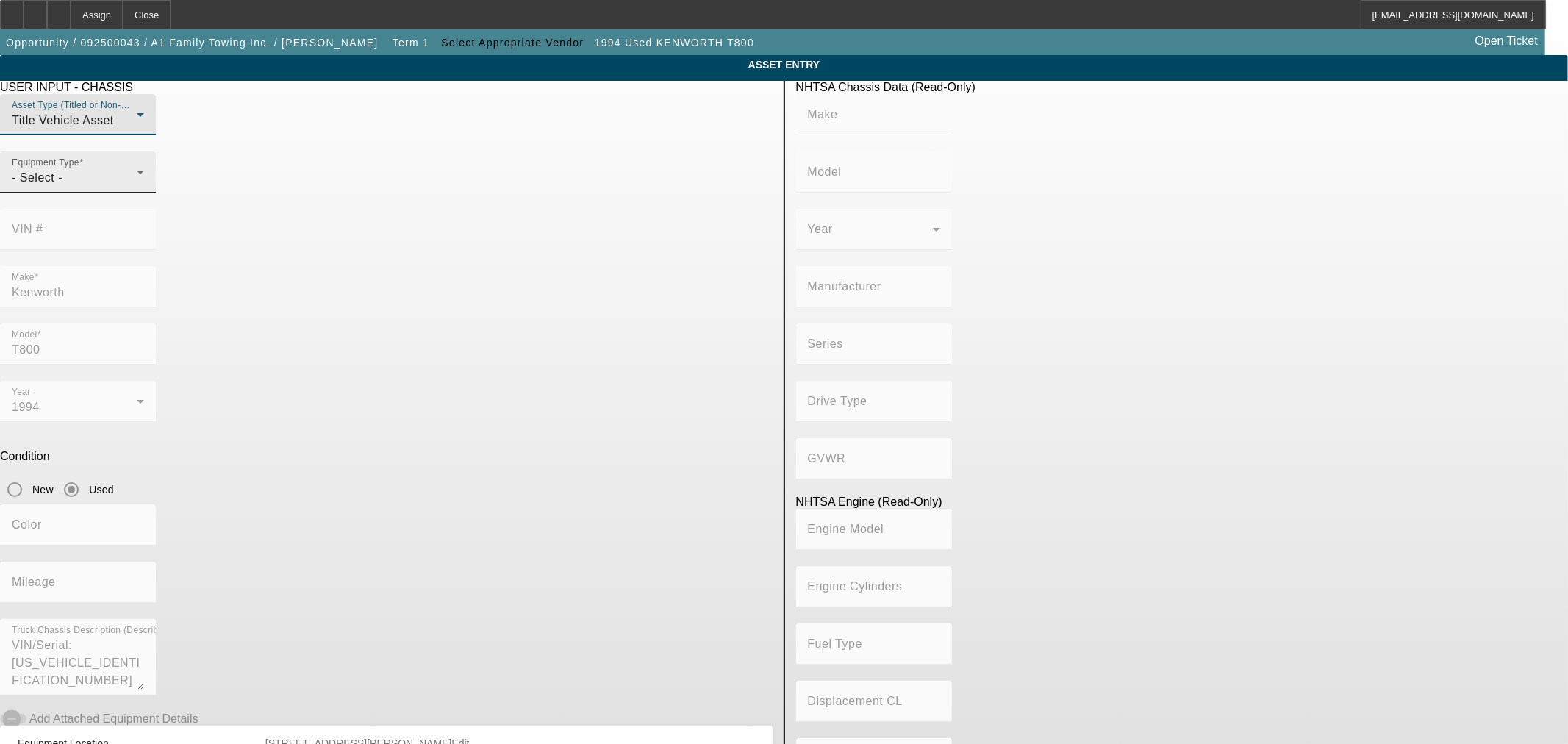
click at [149, 181] on icon at bounding box center [140, 172] width 18 height 18
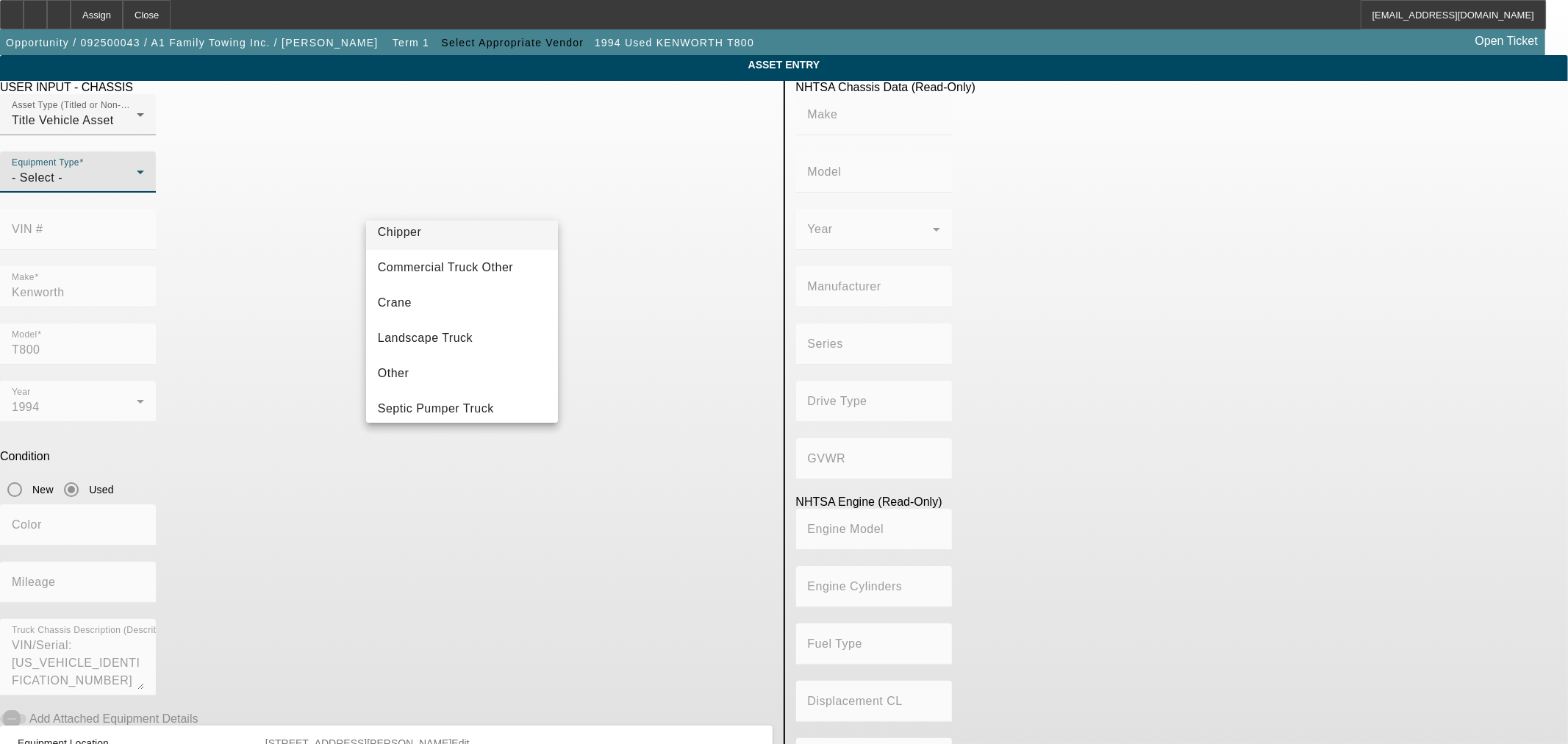
scroll to position [136, 0]
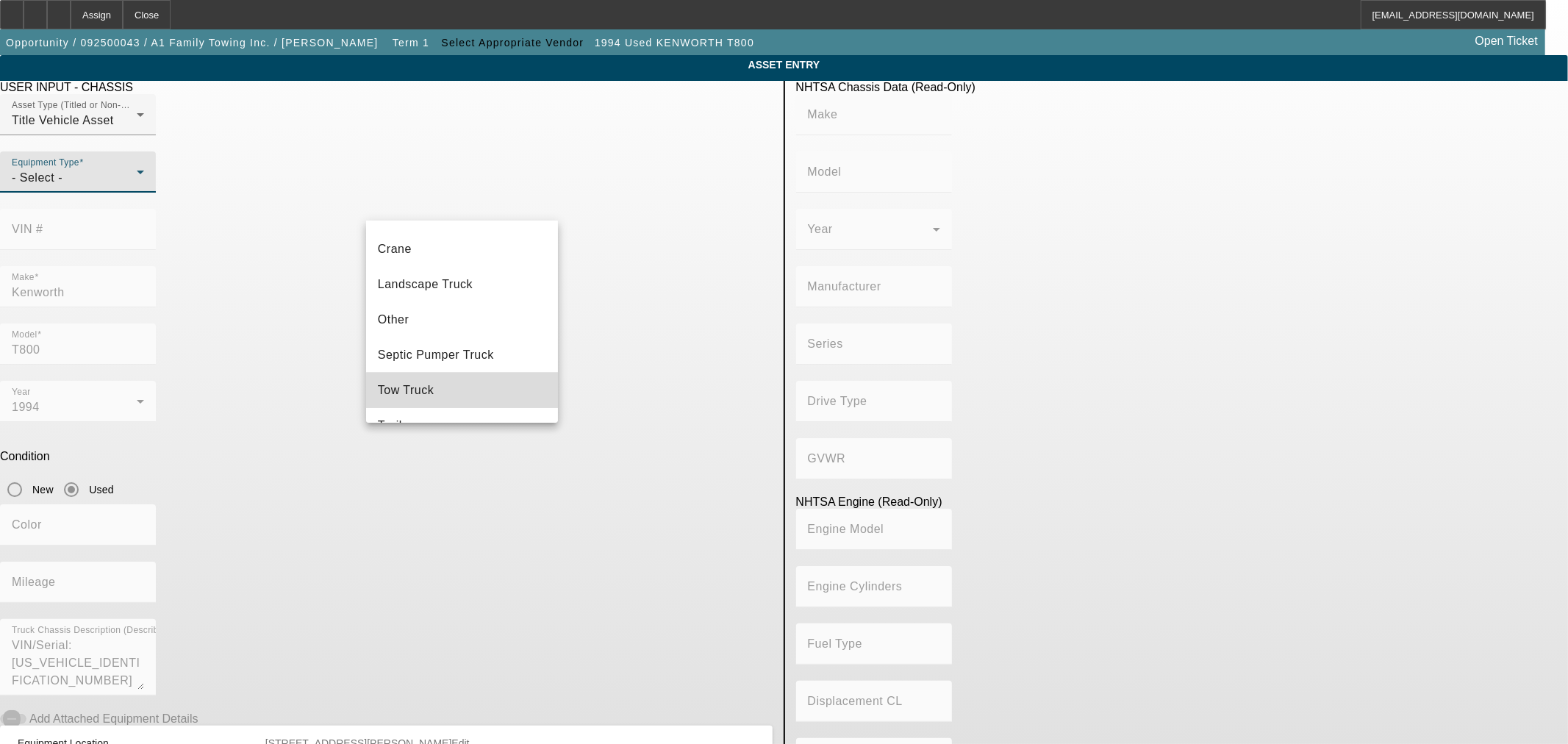
click at [467, 392] on mat-option "Tow Truck" at bounding box center [462, 390] width 191 height 35
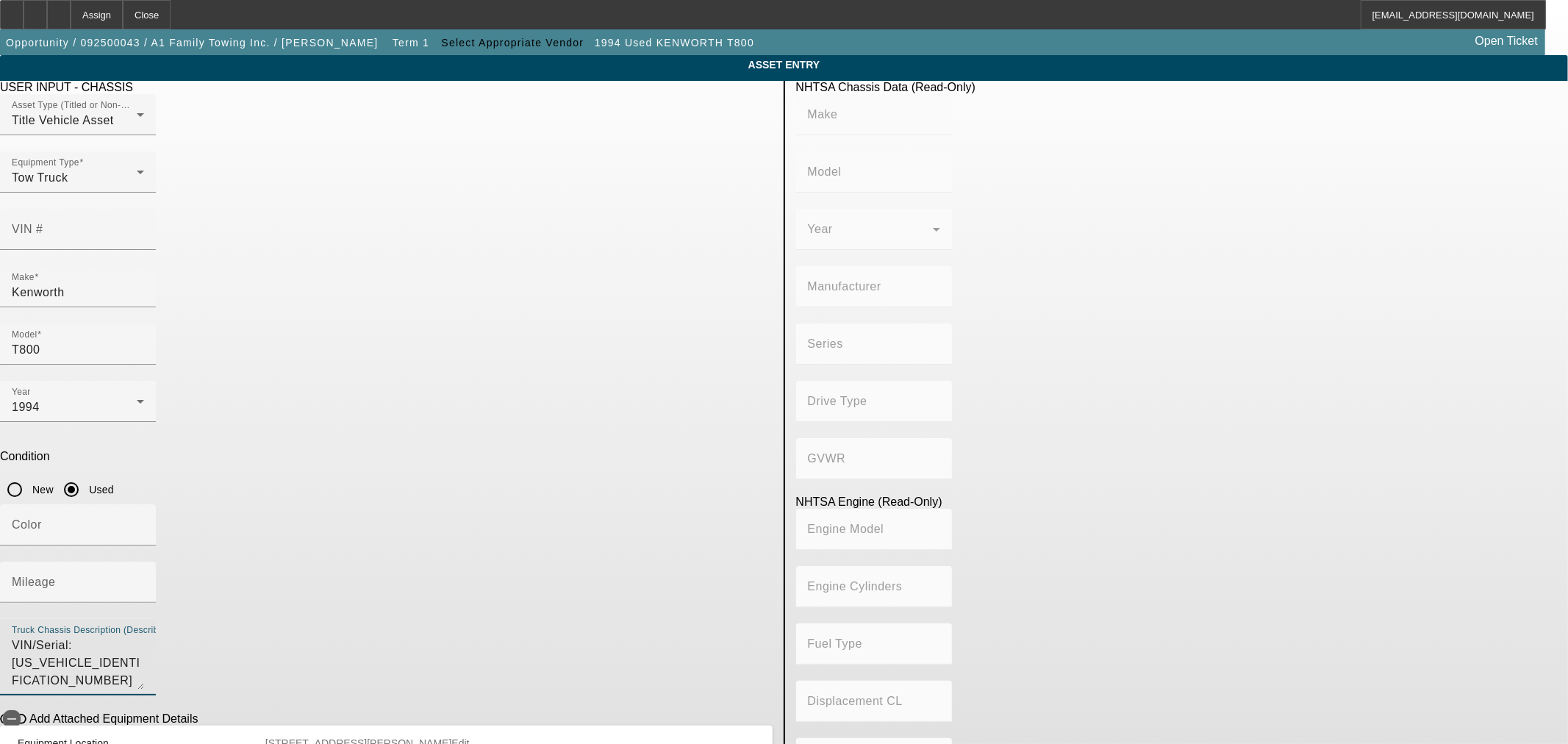
drag, startPoint x: 529, startPoint y: 435, endPoint x: 428, endPoint y: 428, distance: 101.2
click at [144, 637] on textarea "VIN/Serial: 1NKDL69XXRJ619531 Category: Wrecker URL: https://www.truckpaper.com…" at bounding box center [77, 663] width 132 height 53
click at [144, 226] on input "VIN #" at bounding box center [77, 235] width 132 height 18
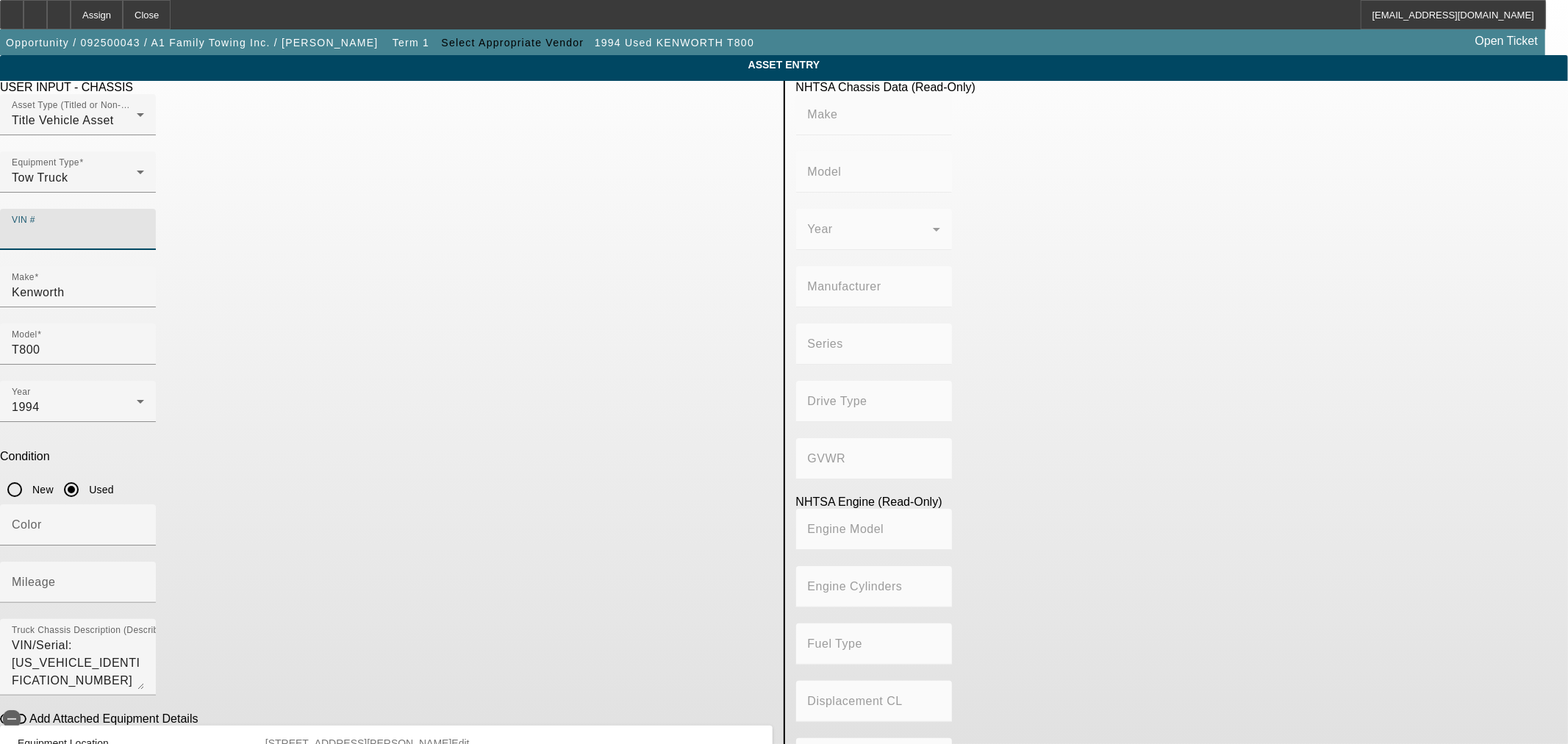
paste input "1NKDL69XXRJ619531"
type input "1NKDL69XXRJ619531"
type input "KENWORTH"
type input "T800"
type input "KENWORTH TRUCK COMPANY"
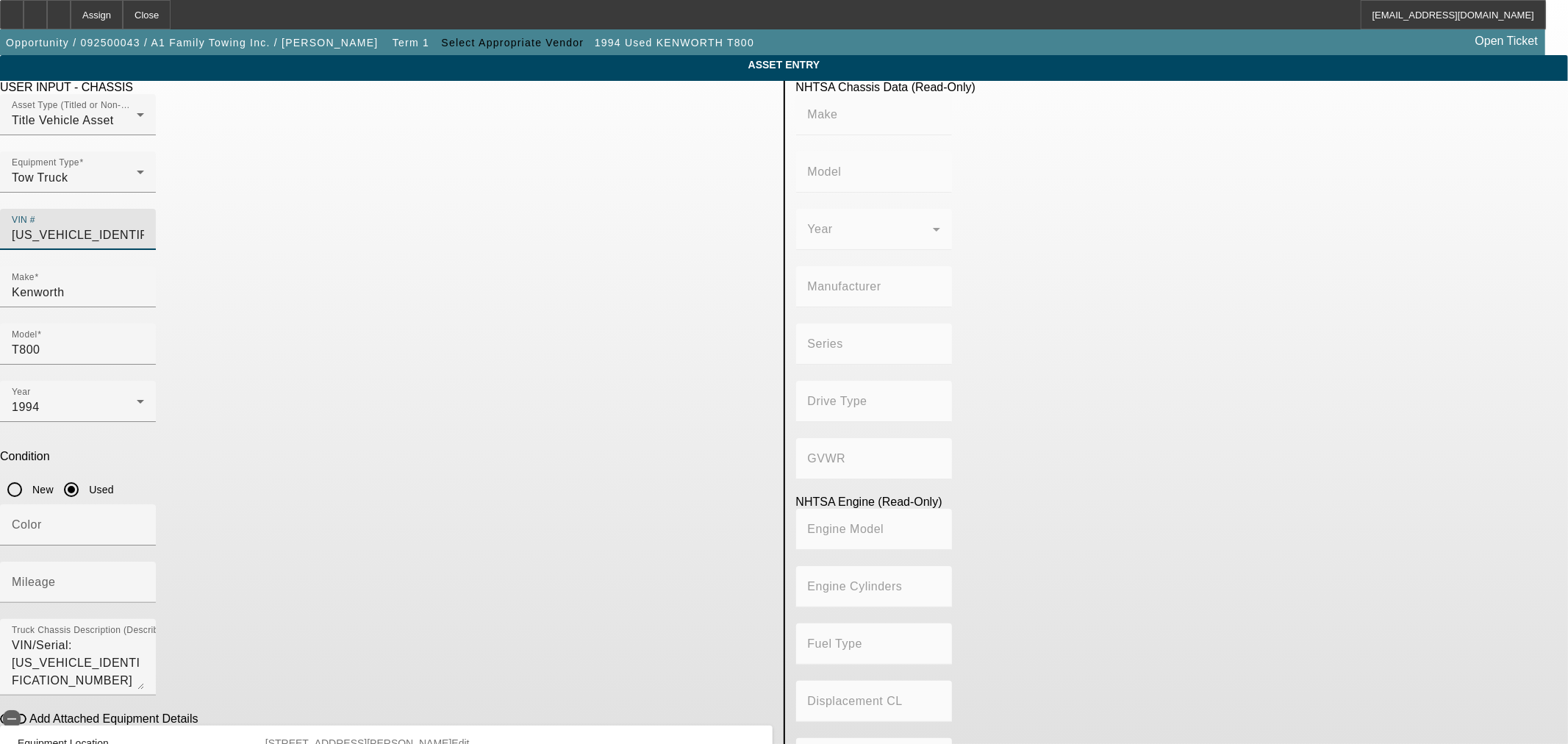
type input "6x4"
type input "Class 8: 33,001 lb and above (14,969 kg and above)"
type input "N14"
type input "6"
type input "Diesel"
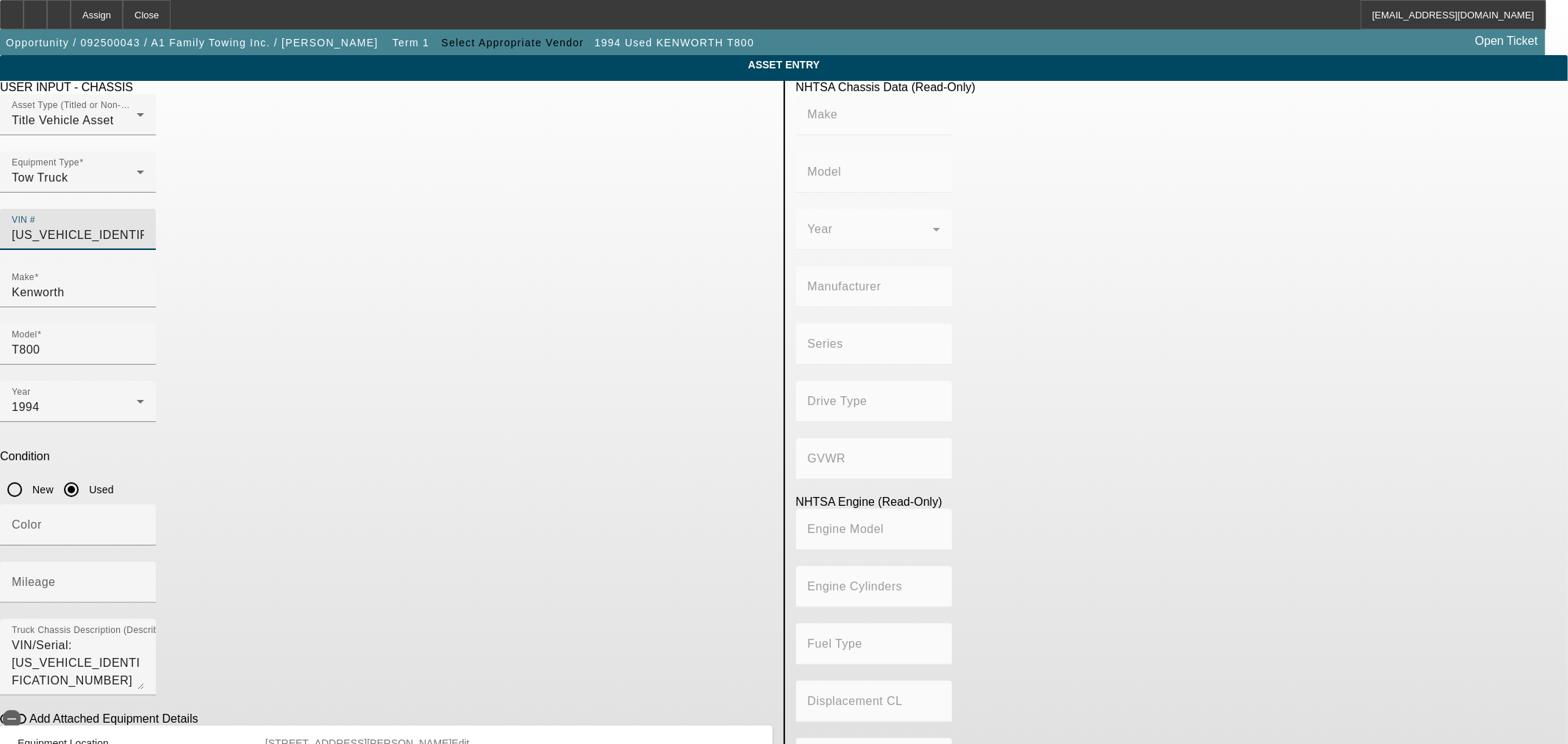
type input "855"
type input "14"
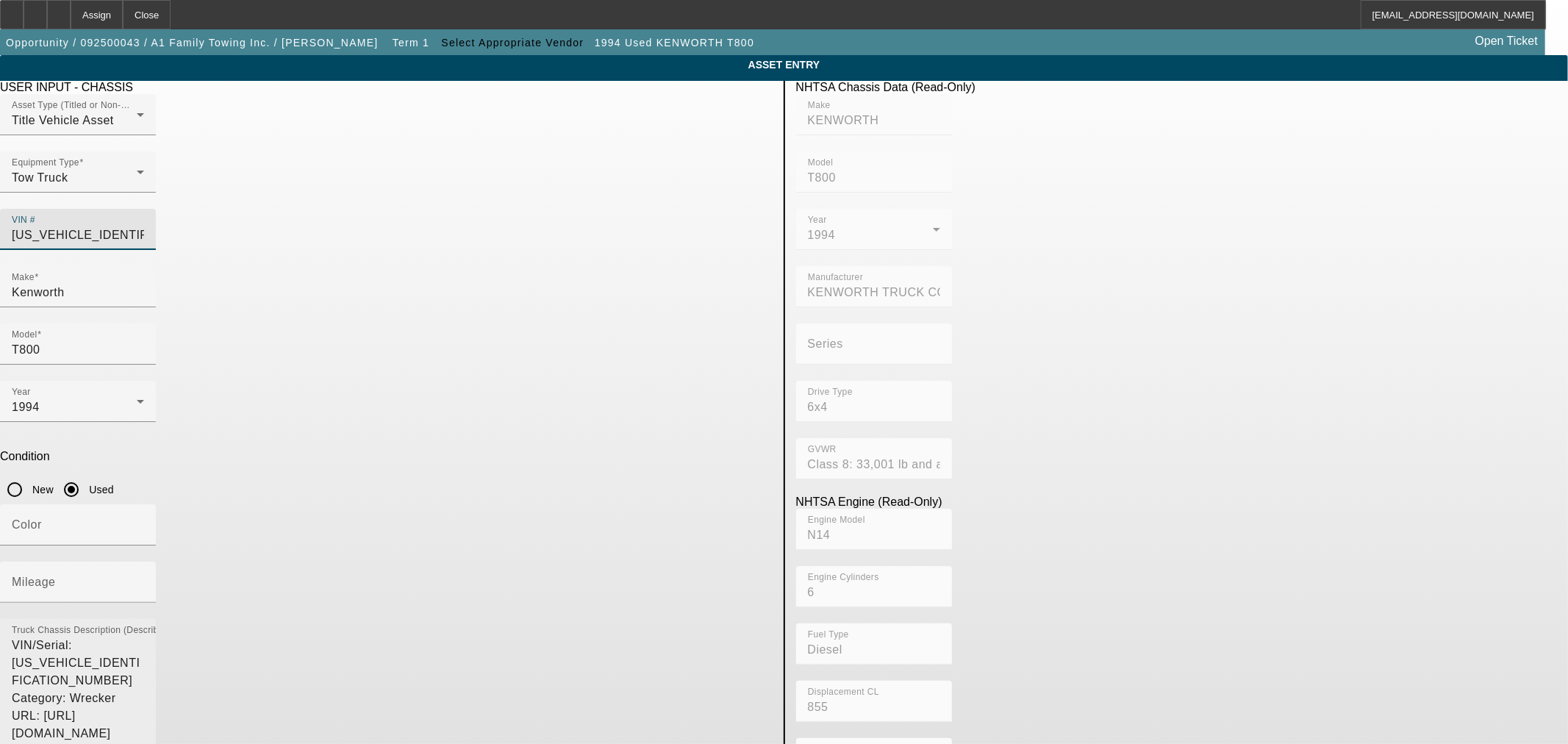
drag, startPoint x: 753, startPoint y: 474, endPoint x: 753, endPoint y: 563, distance: 89.0
click at [144, 637] on textarea "VIN/Serial: 1NKDL69XXRJ619531 Category: Wrecker URL: https://www.truckpaper.com…" at bounding box center [77, 708] width 132 height 143
type input "1NKDL69XXRJ619531"
type input "KENWORTH"
type input "T800"
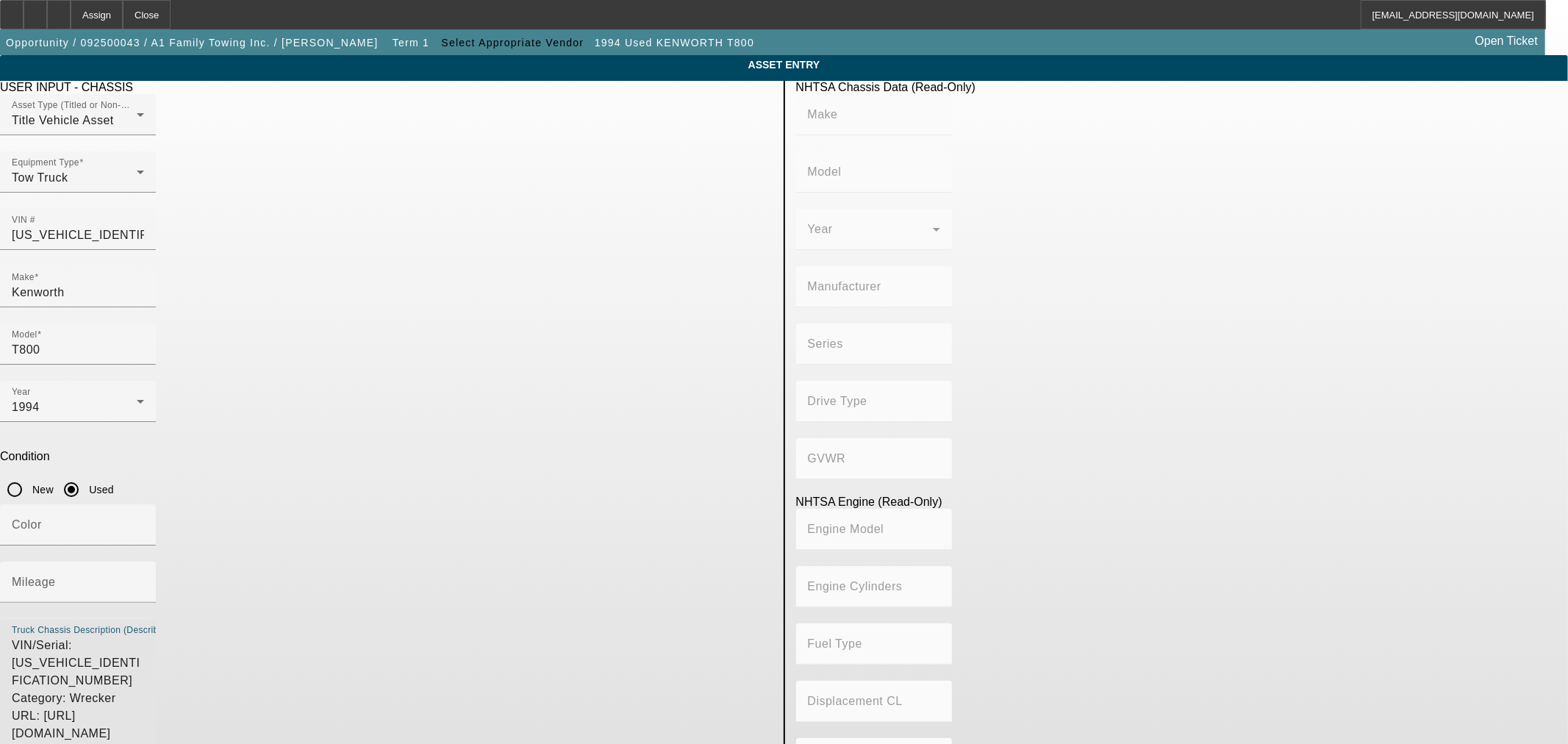
type input "KENWORTH TRUCK COMPANY"
type input "6x4"
type input "Class 8: 33,001 lb and above (14,969 kg and above)"
type input "N14"
type input "6"
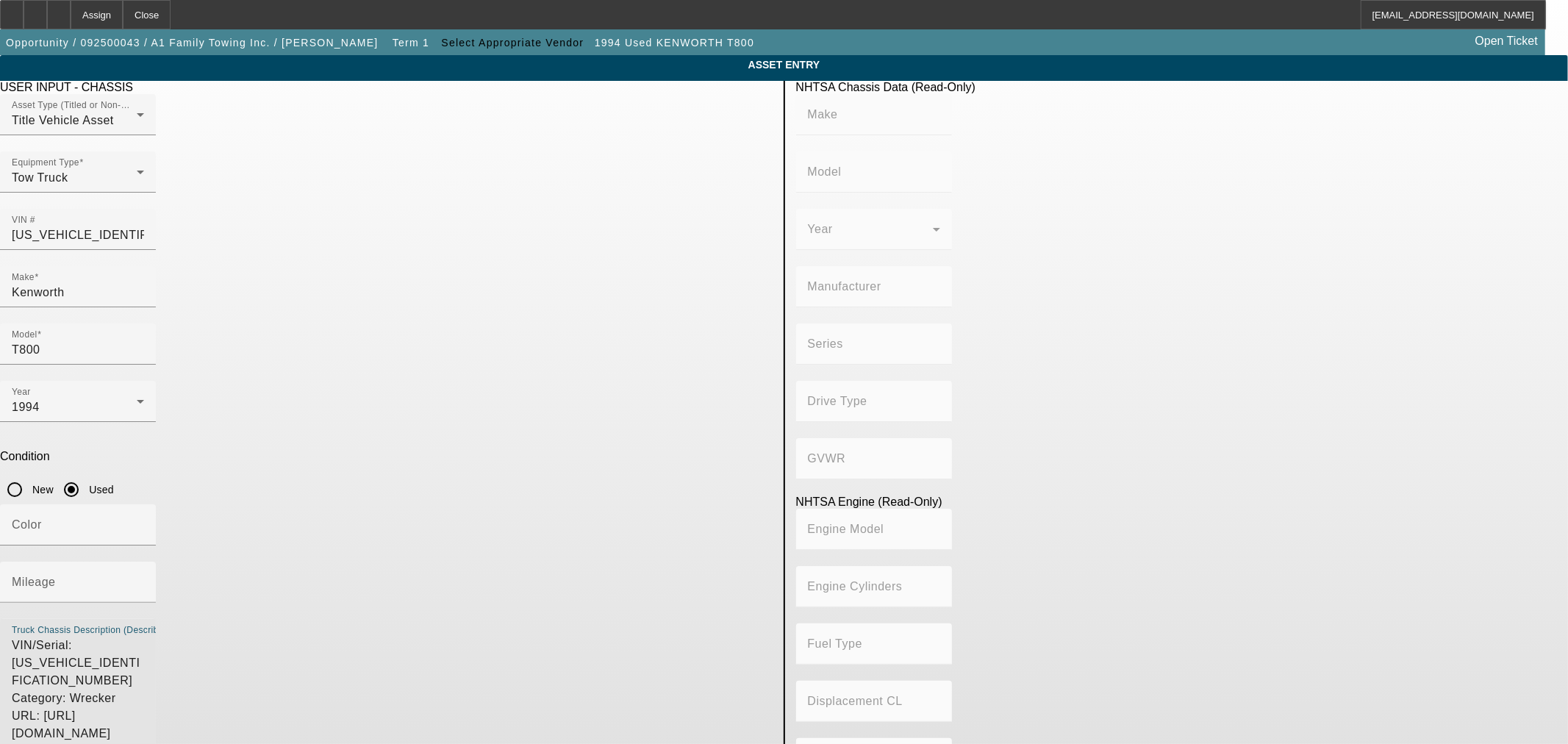
type input "Diesel"
type input "855"
type input "14"
click at [144, 579] on input "Mileage" at bounding box center [77, 588] width 132 height 18
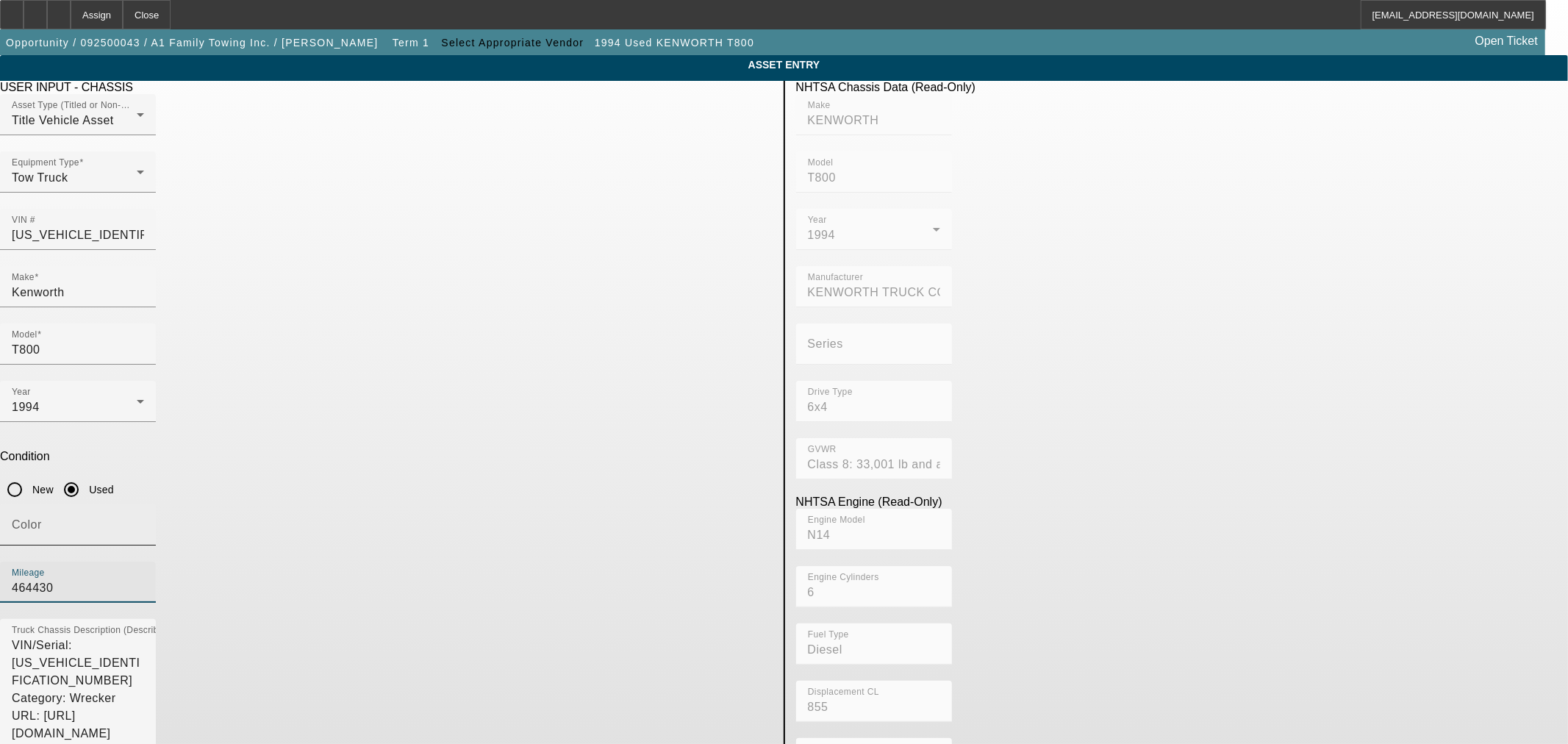
type input "464430"
click at [156, 505] on div "Color" at bounding box center [78, 525] width 156 height 41
click at [144, 522] on input "Color" at bounding box center [77, 531] width 132 height 18
type input "White"
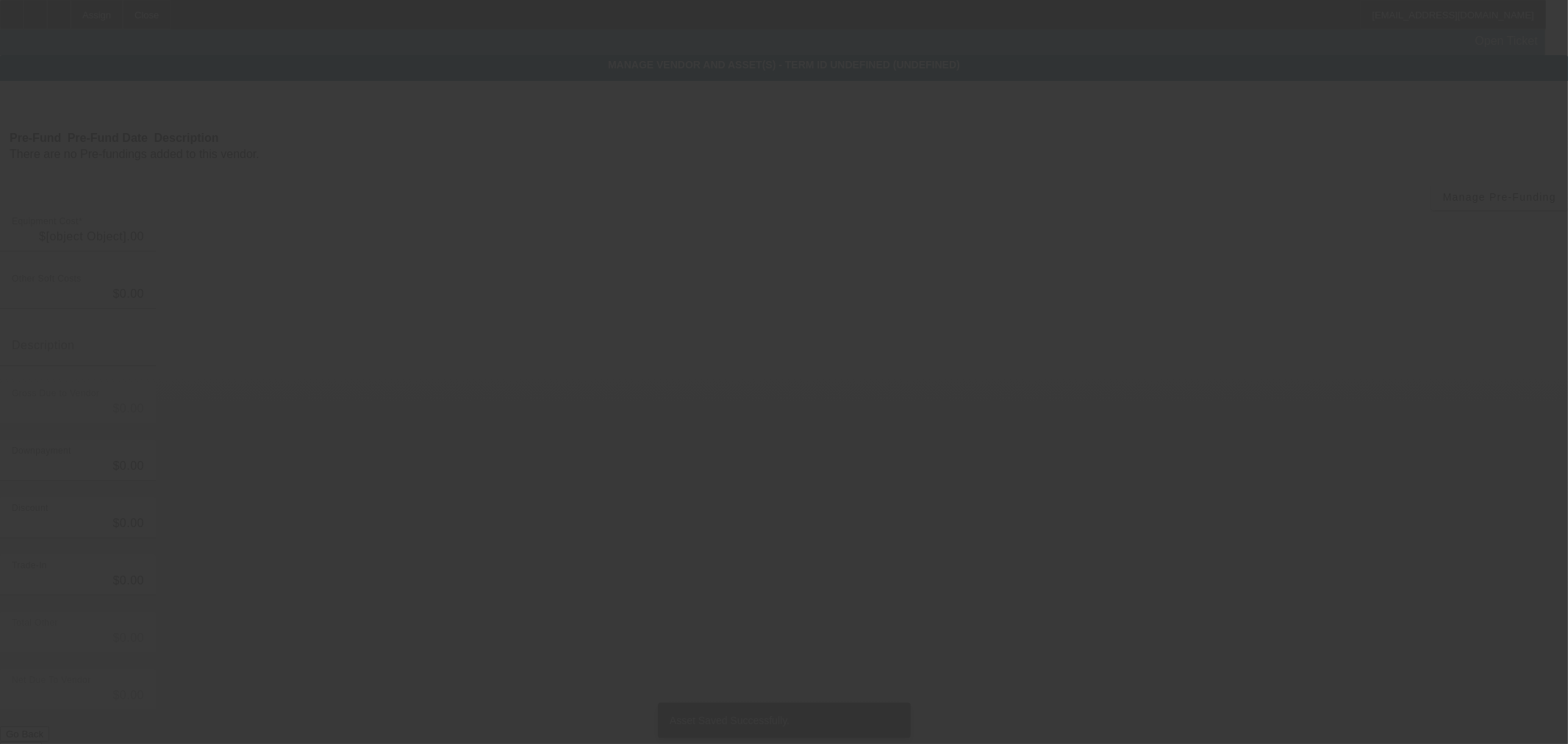
type input "$125,000.00"
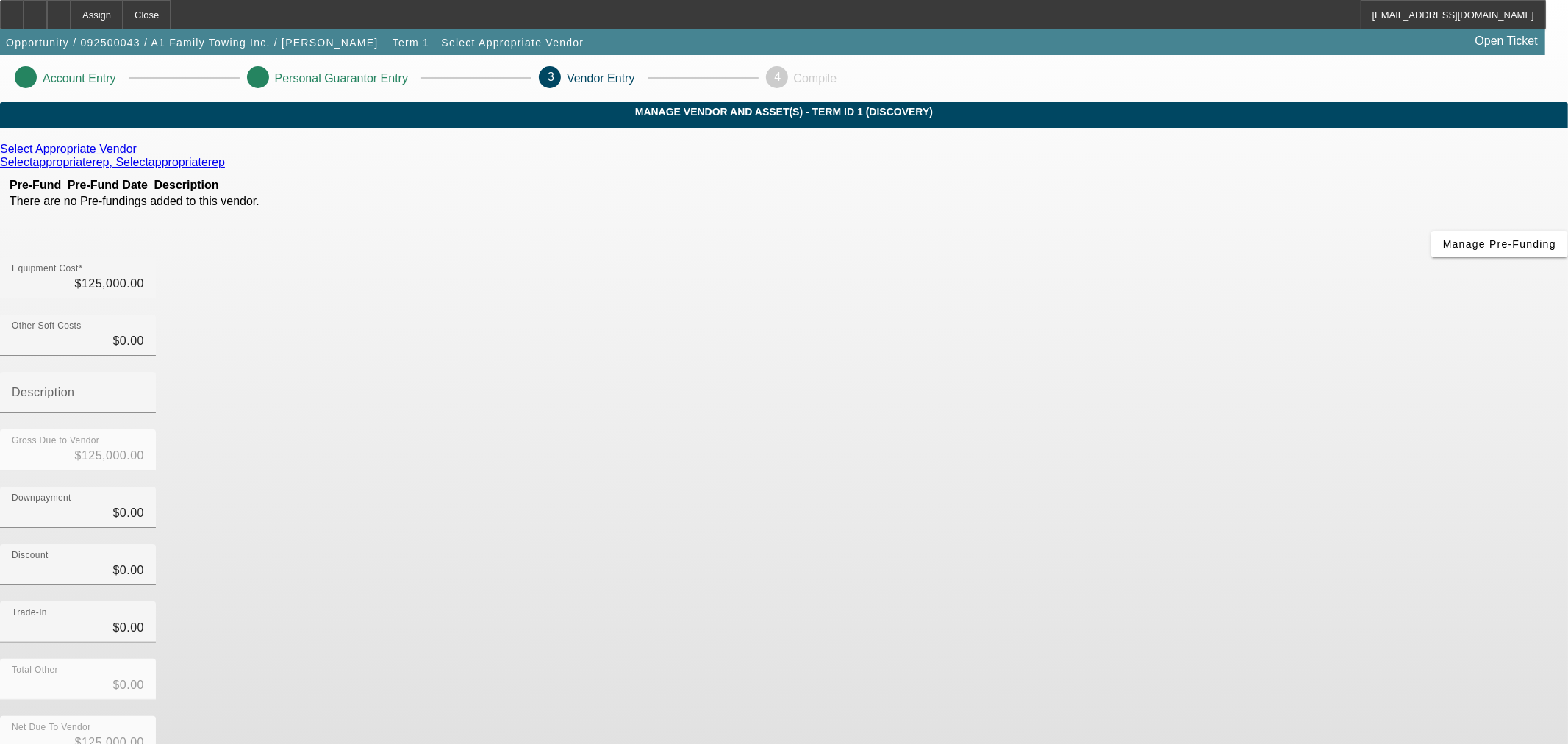
click at [140, 155] on icon at bounding box center [140, 149] width 0 height 12
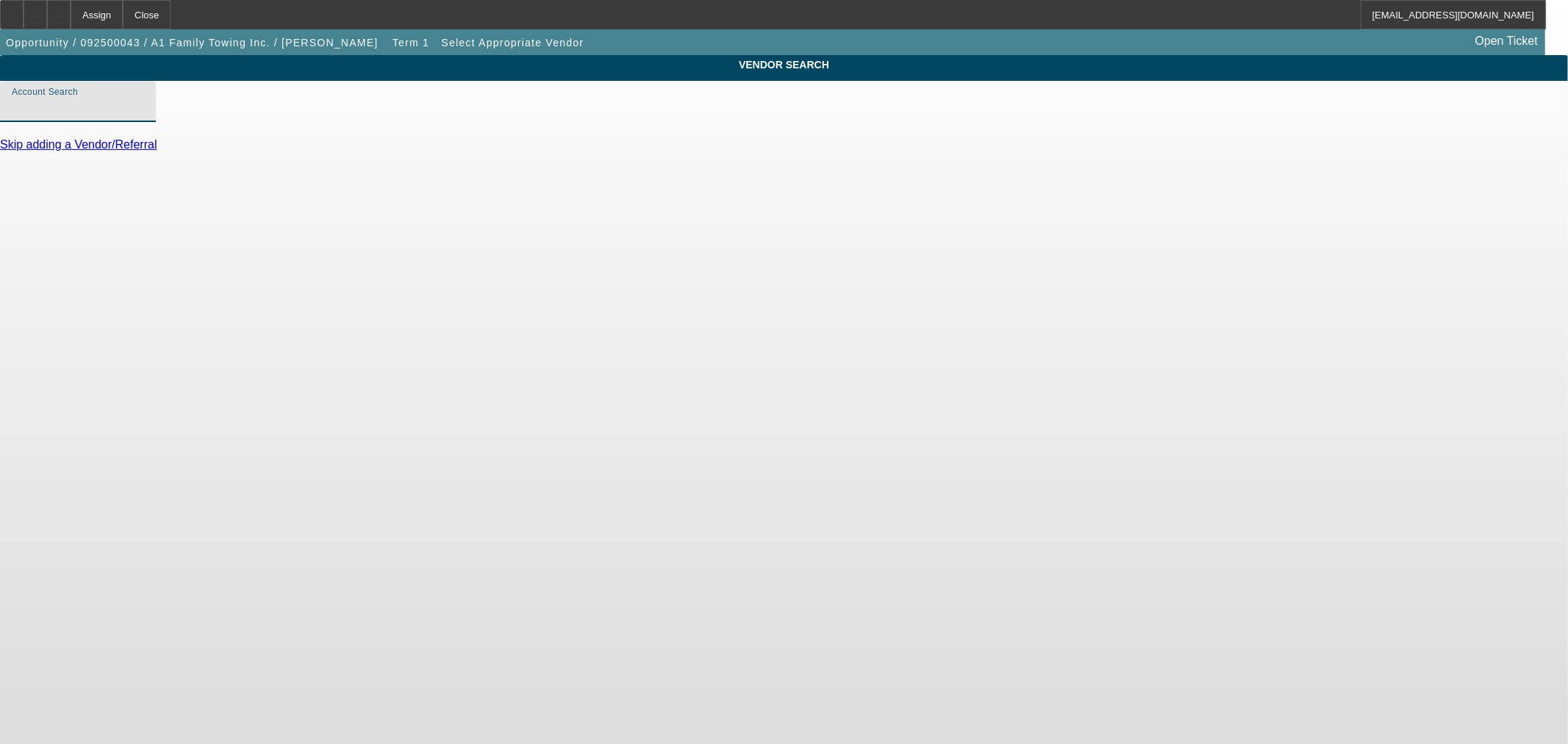
click at [144, 116] on input "Account Search" at bounding box center [77, 107] width 132 height 18
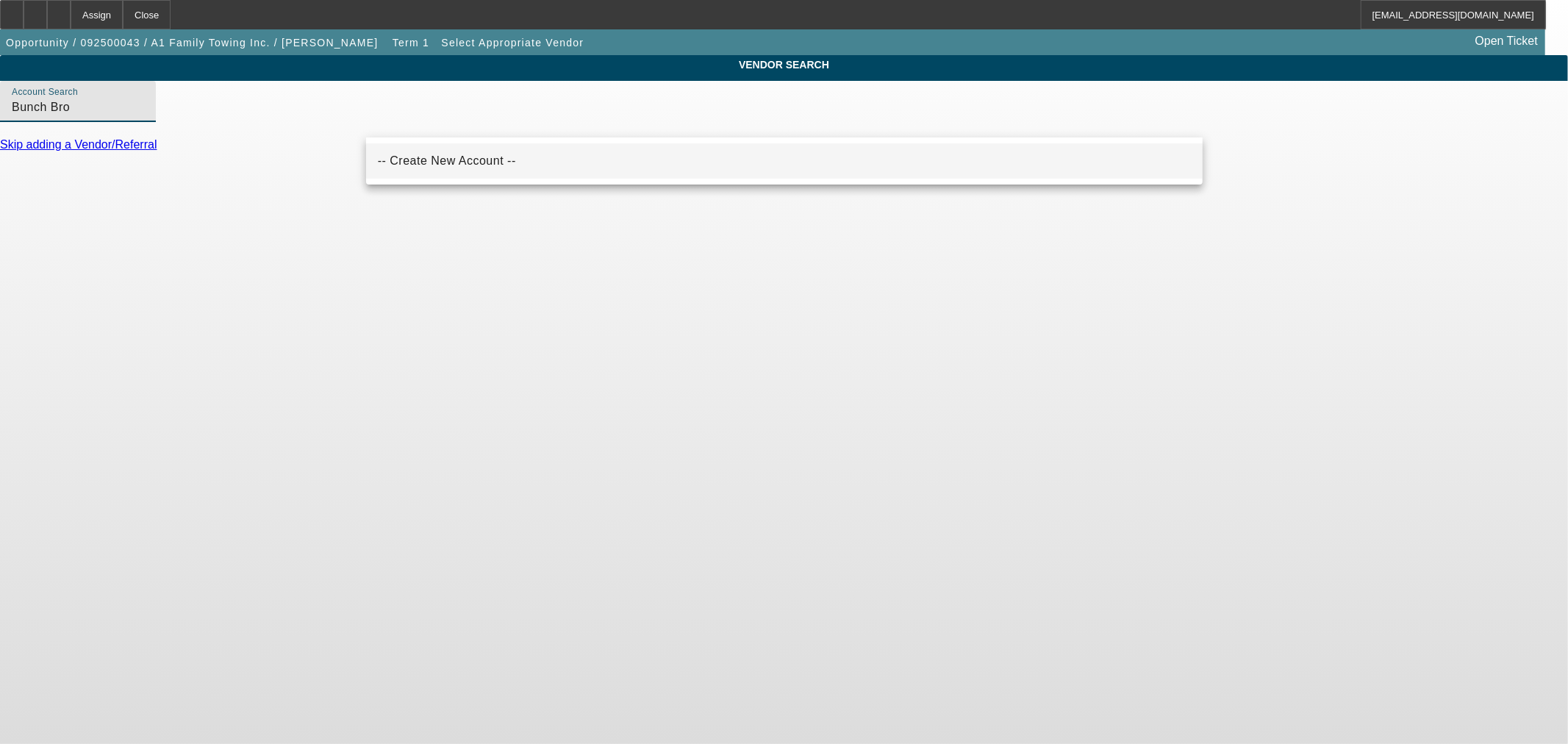
click at [442, 160] on span "-- Create New Account --" at bounding box center [447, 161] width 138 height 12
type input "-- Create New Account --"
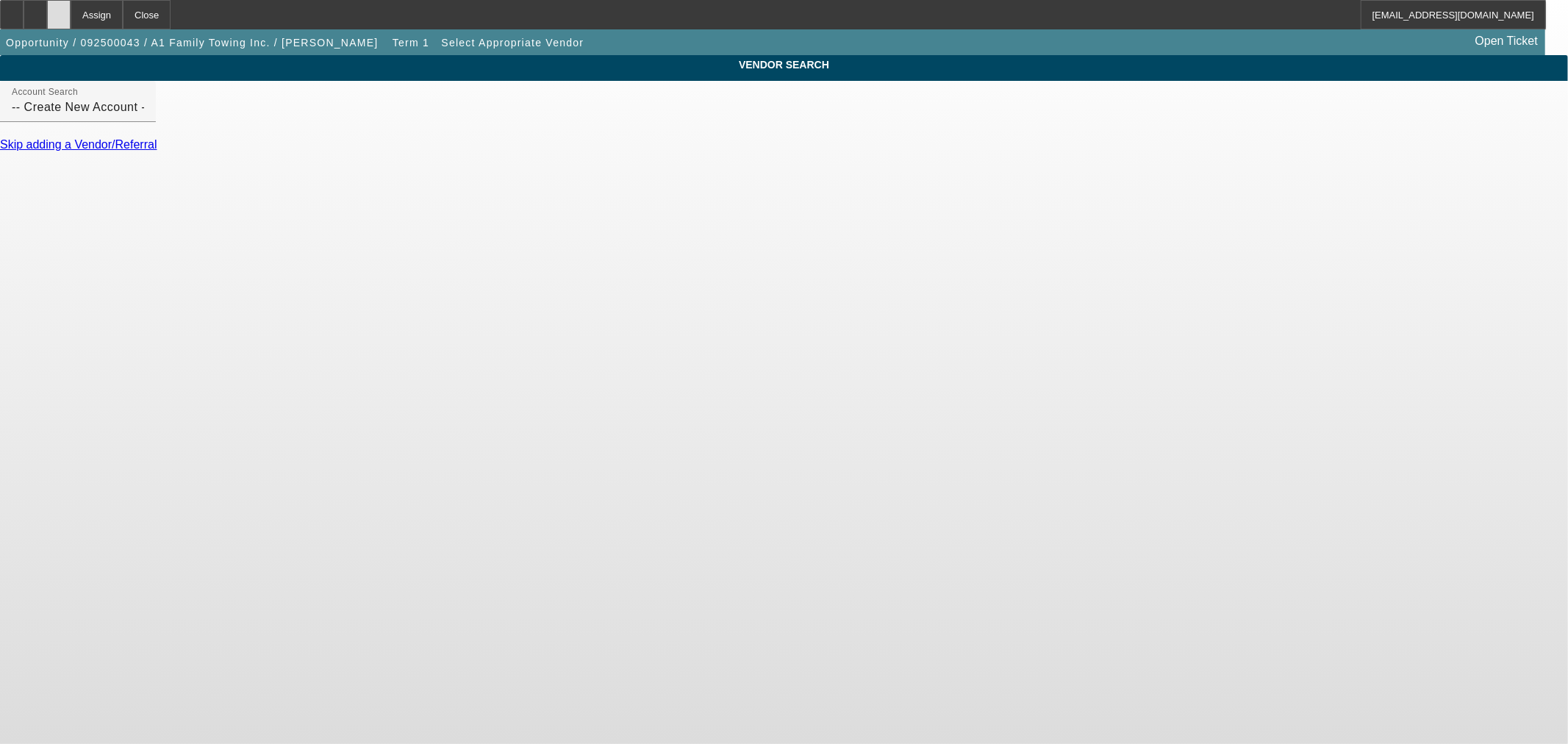
click at [59, 10] on icon at bounding box center [59, 10] width 0 height 0
click at [144, 116] on input "Account Search" at bounding box center [77, 107] width 132 height 18
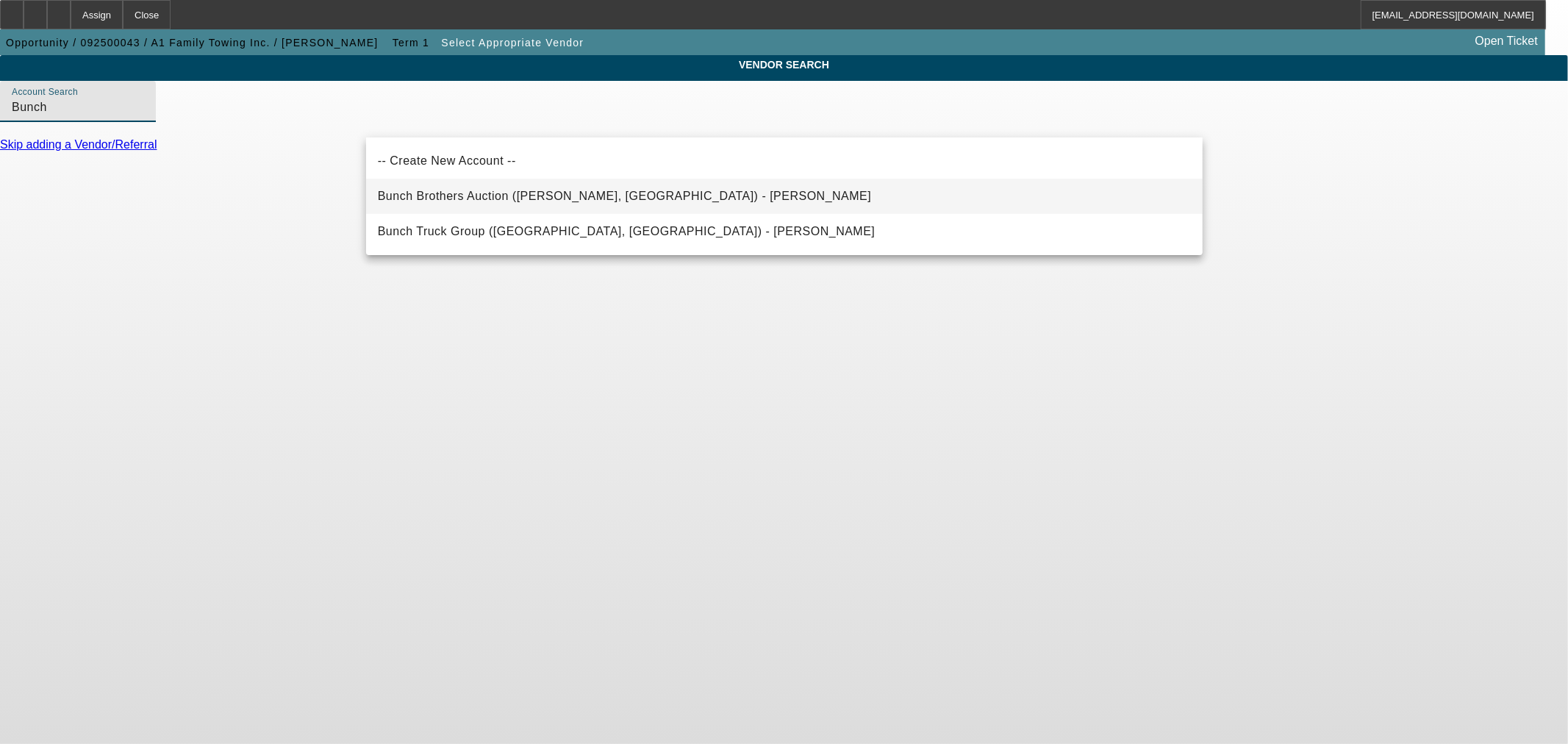
click at [519, 189] on span "Bunch Brothers Auction ([PERSON_NAME], [GEOGRAPHIC_DATA]) - [PERSON_NAME]" at bounding box center [624, 196] width 494 height 18
type input "Bunch Brothers Auction ([PERSON_NAME], [GEOGRAPHIC_DATA]) - [PERSON_NAME]"
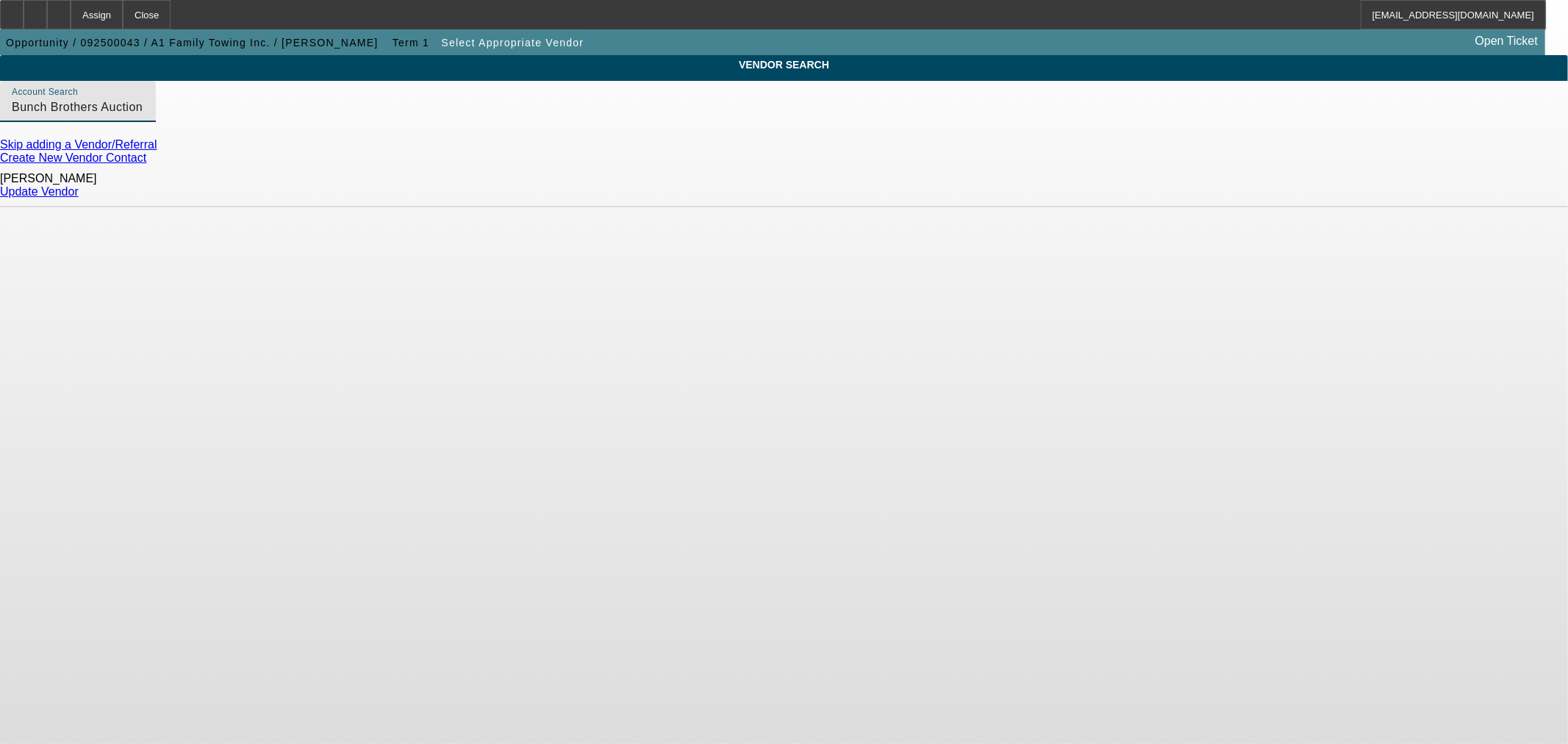
click at [79, 187] on link "Update Vendor" at bounding box center [39, 192] width 79 height 12
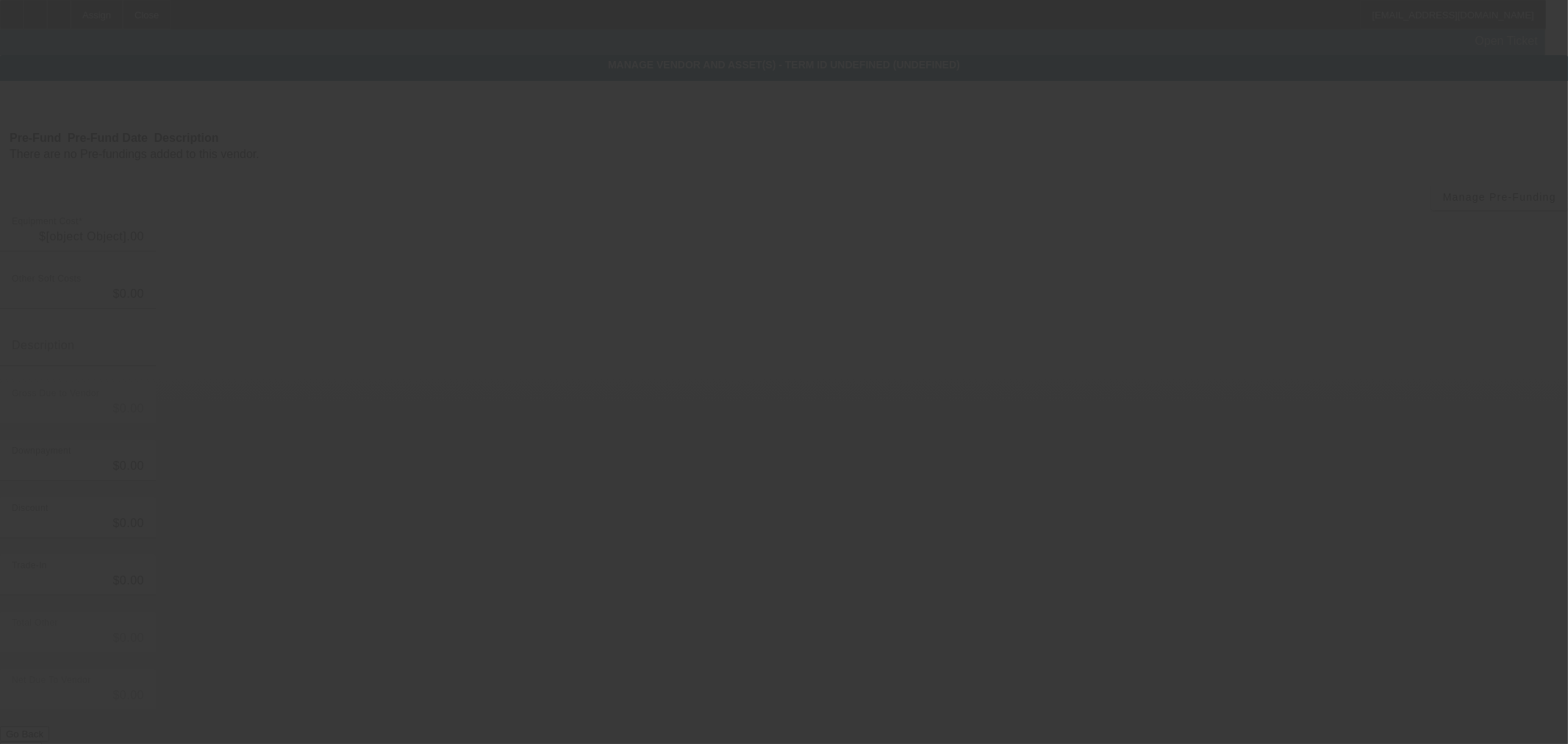
type input "$125,000.00"
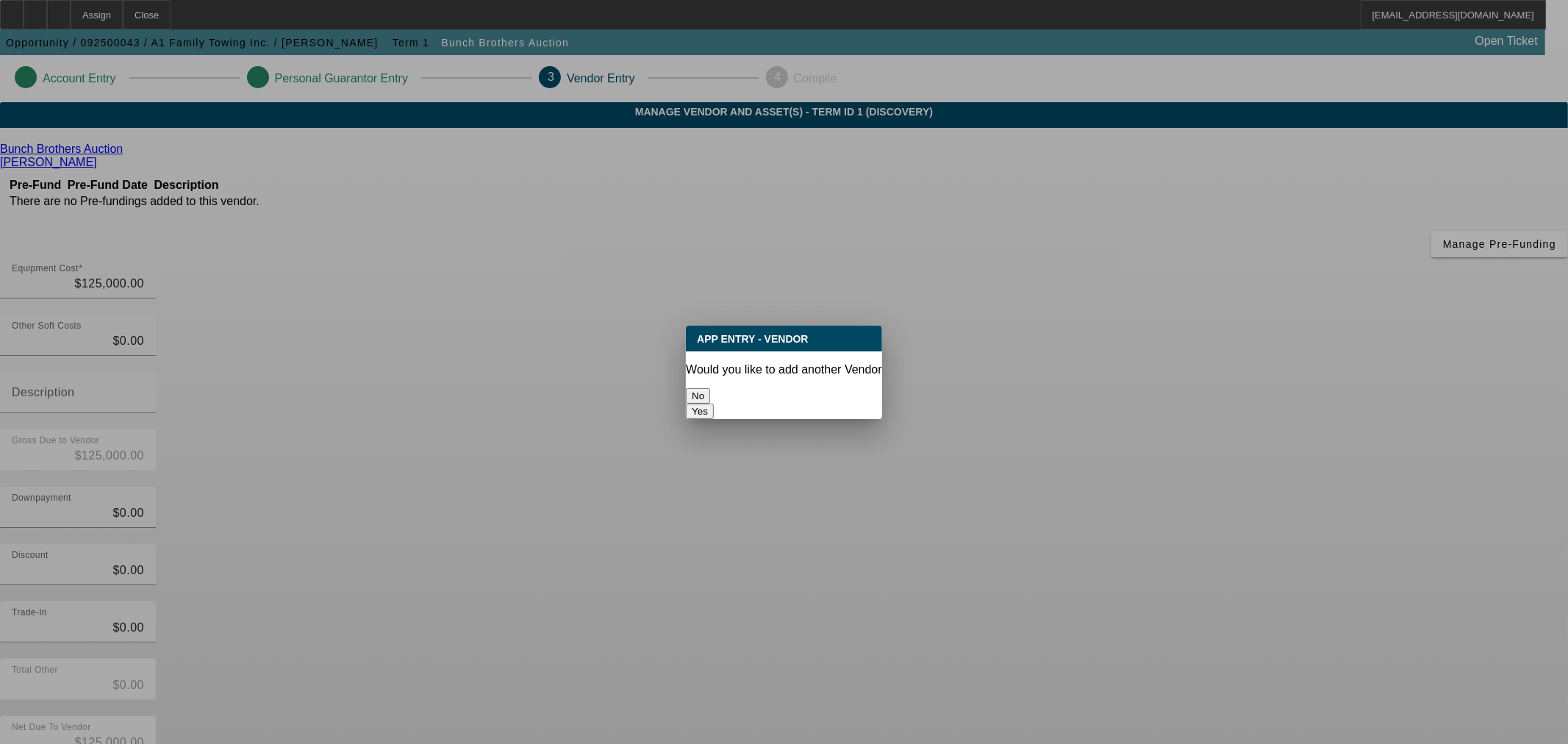
click at [710, 388] on button "No" at bounding box center [698, 395] width 24 height 15
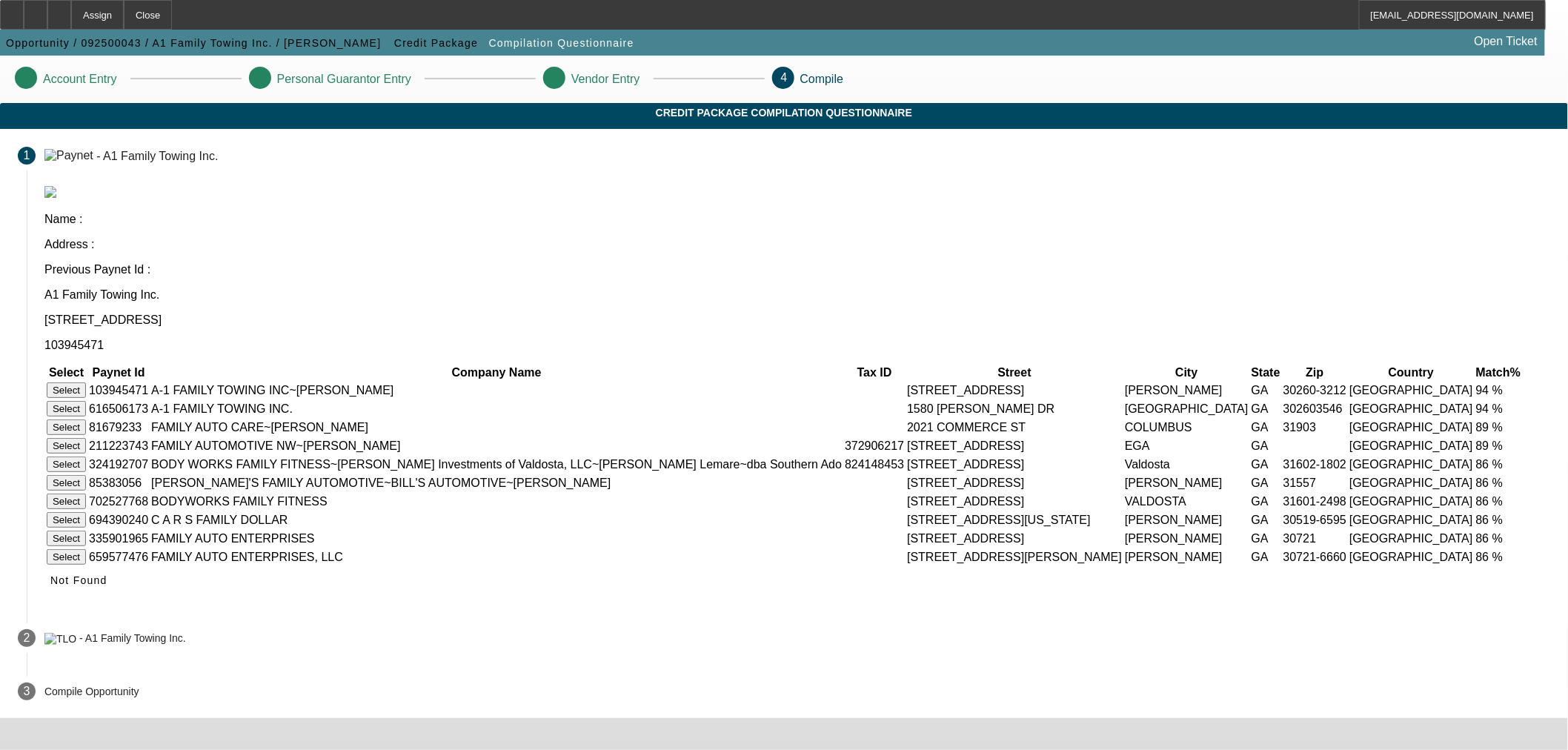
click at [86, 401] on button "Select" at bounding box center [66, 409] width 39 height 15
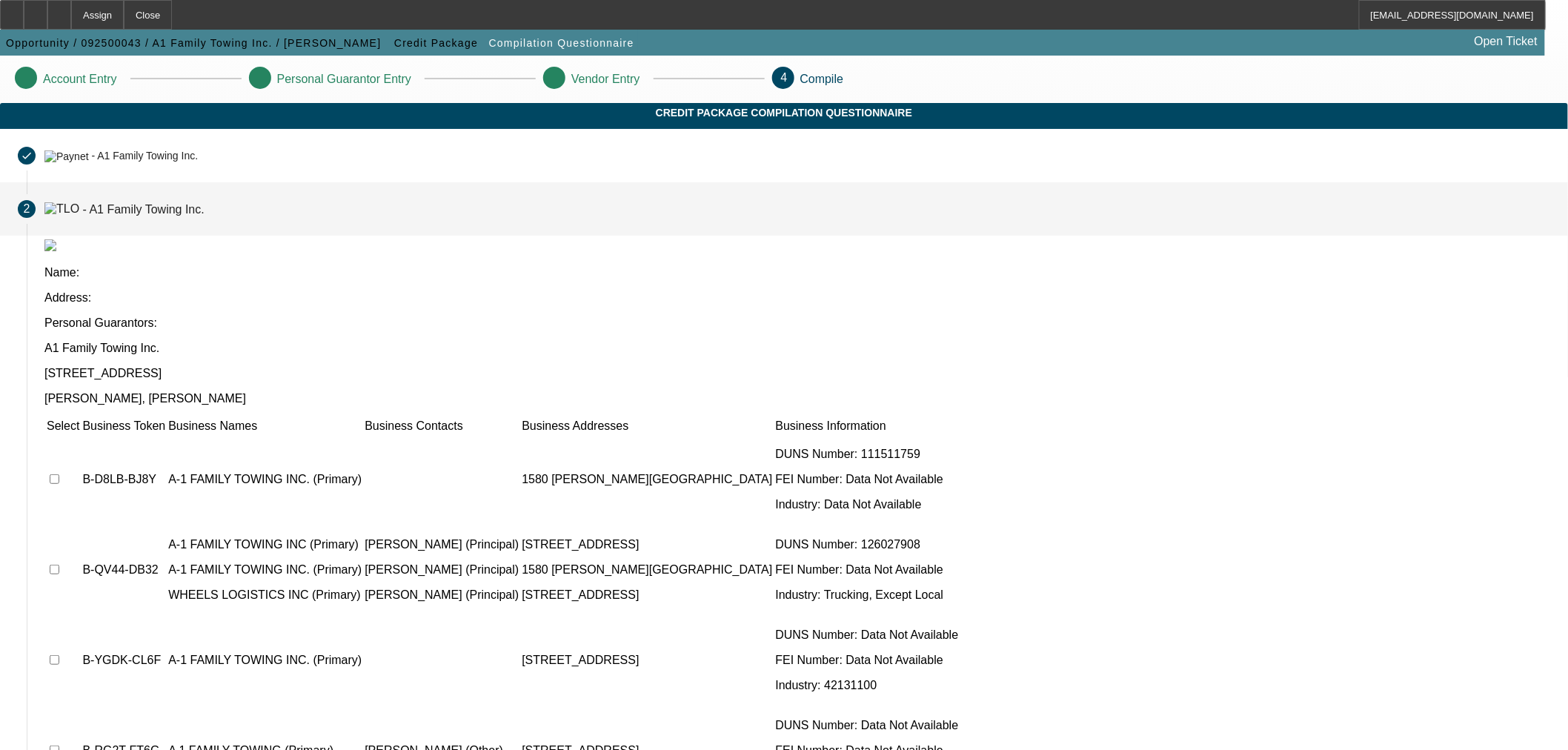
click at [59, 565] on input "checkbox" at bounding box center [55, 569] width 10 height 10
checkbox input "true"
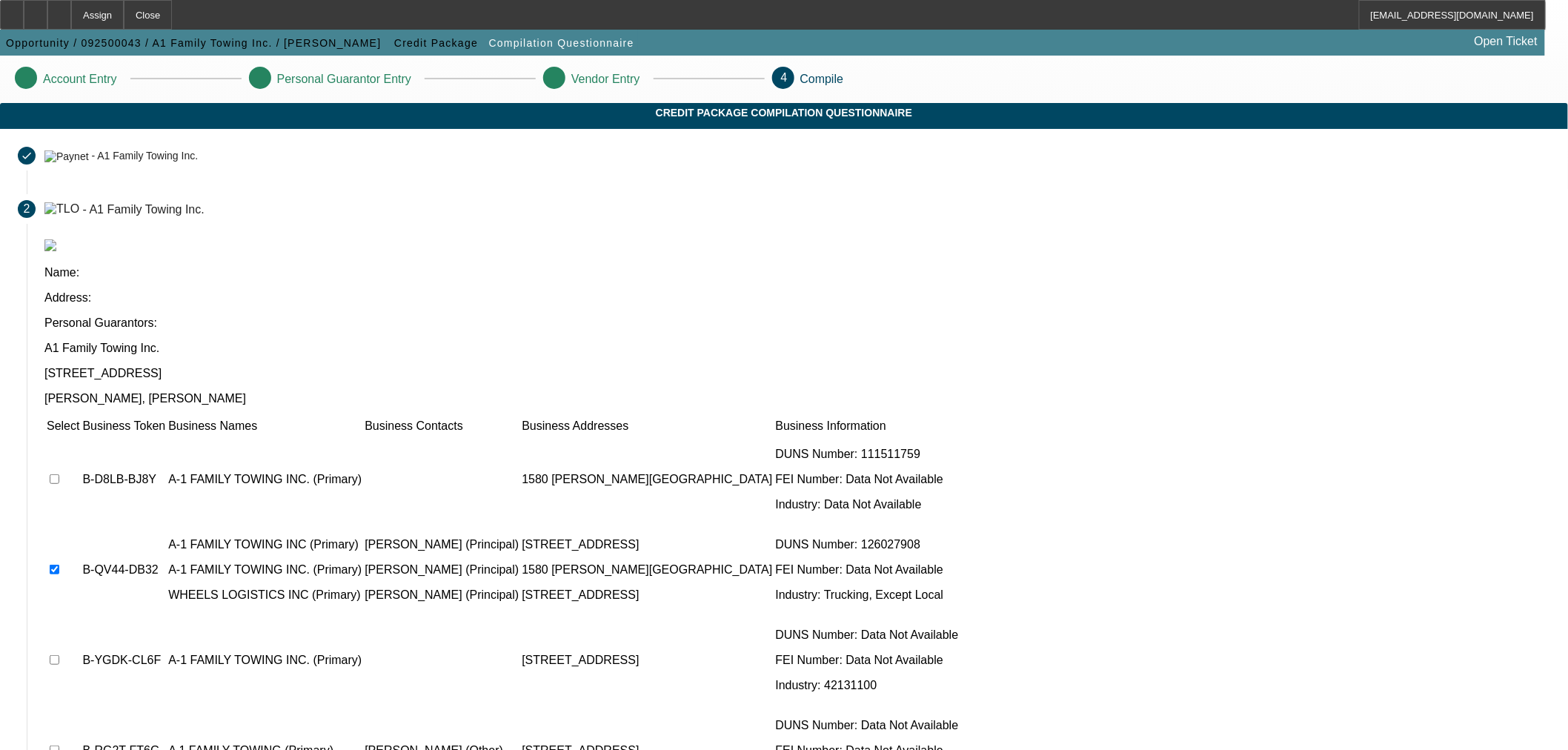
click at [59, 475] on input "checkbox" at bounding box center [55, 479] width 10 height 10
checkbox input "true"
click at [59, 655] on input "checkbox" at bounding box center [55, 660] width 10 height 10
checkbox input "true"
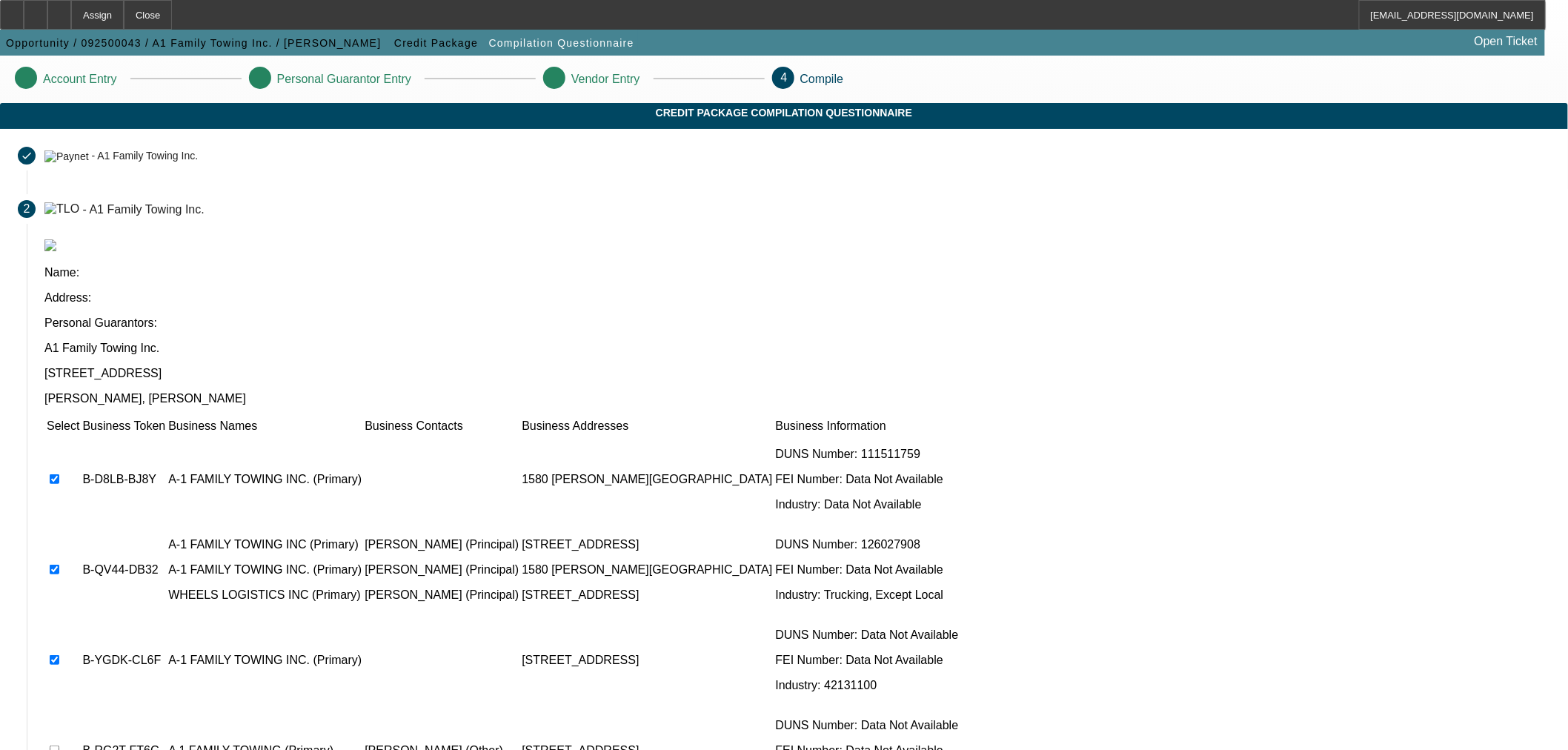
checkbox input "true"
click at [59, 746] on input "checkbox" at bounding box center [55, 750] width 10 height 10
checkbox input "true"
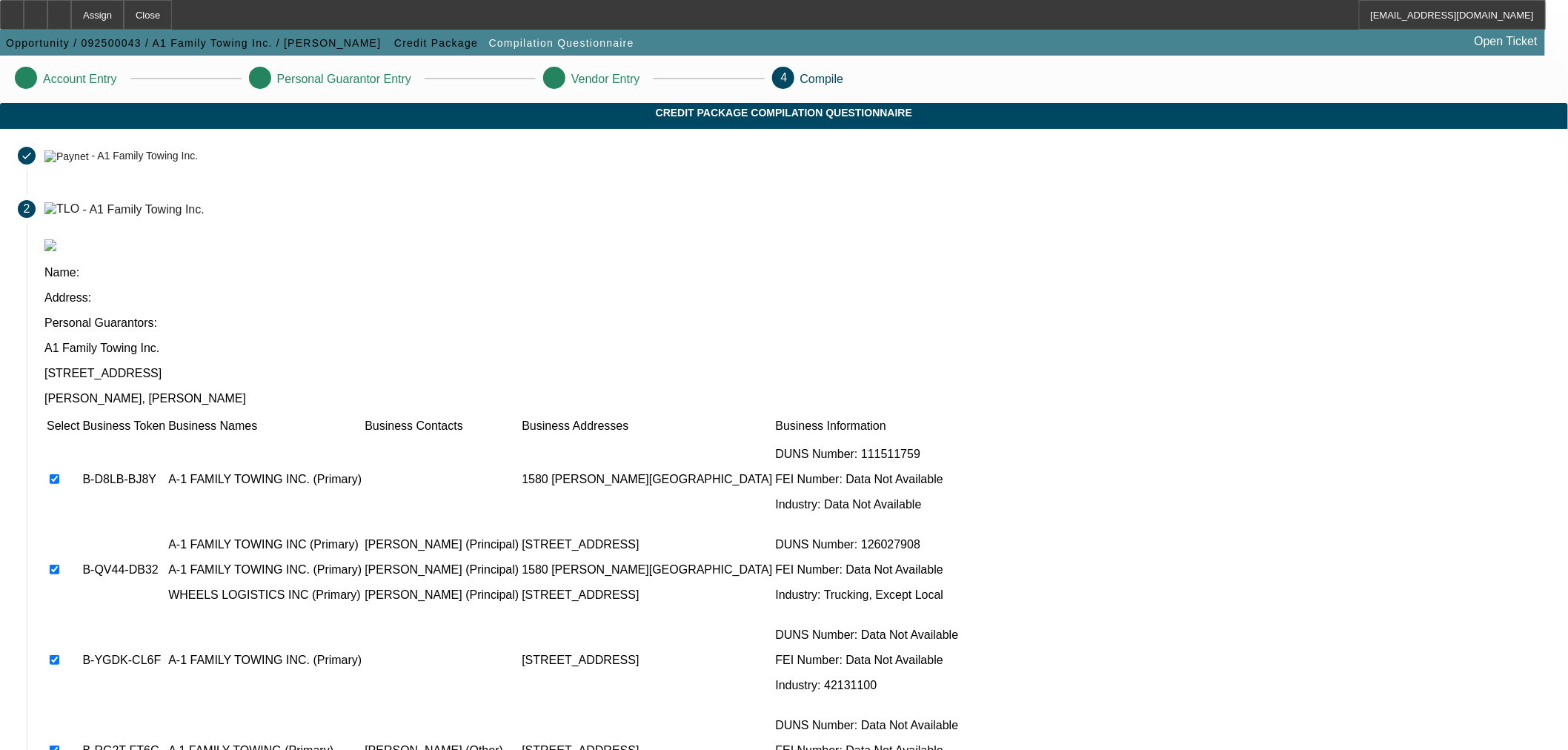
scroll to position [4, 0]
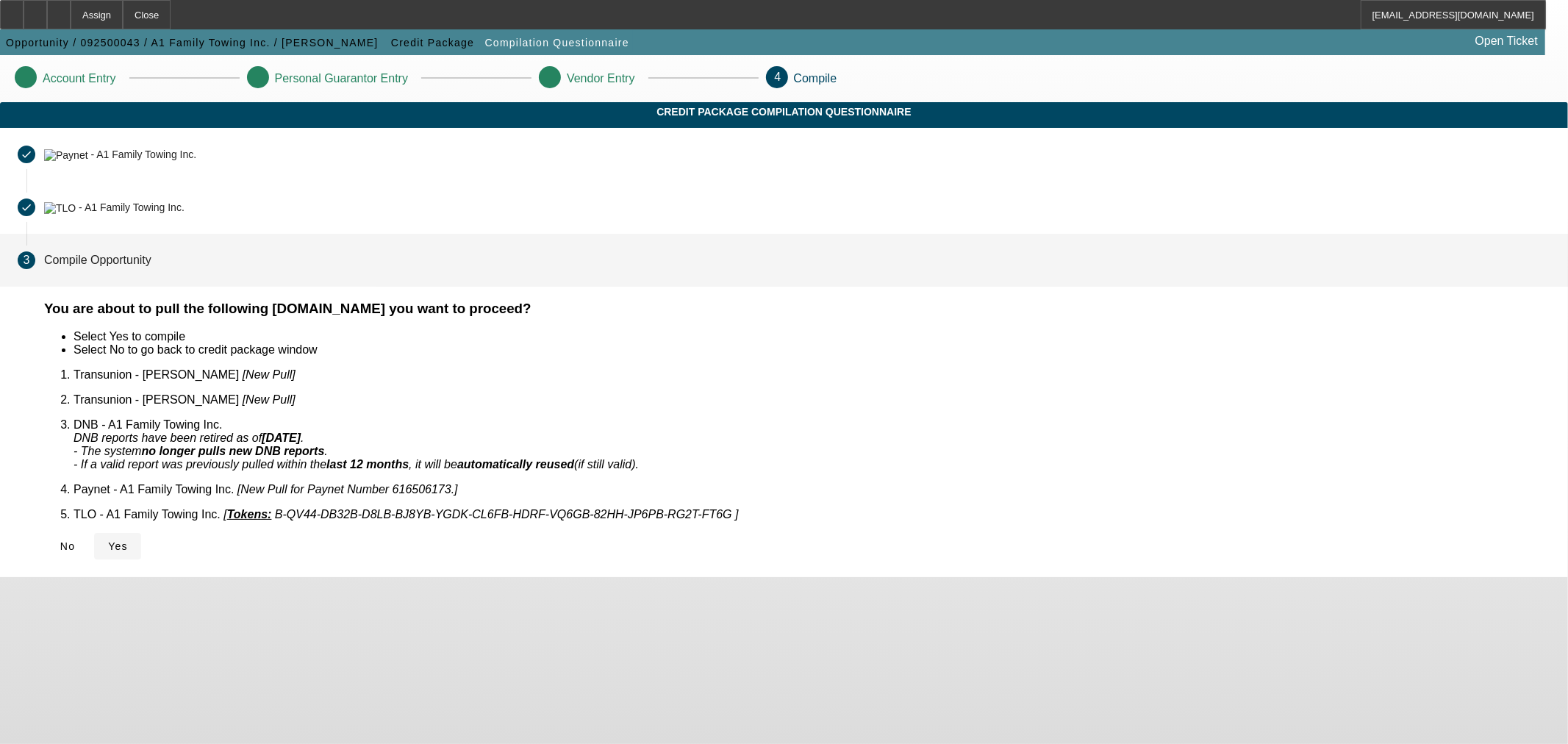
click at [128, 541] on span "Yes" at bounding box center [118, 546] width 20 height 12
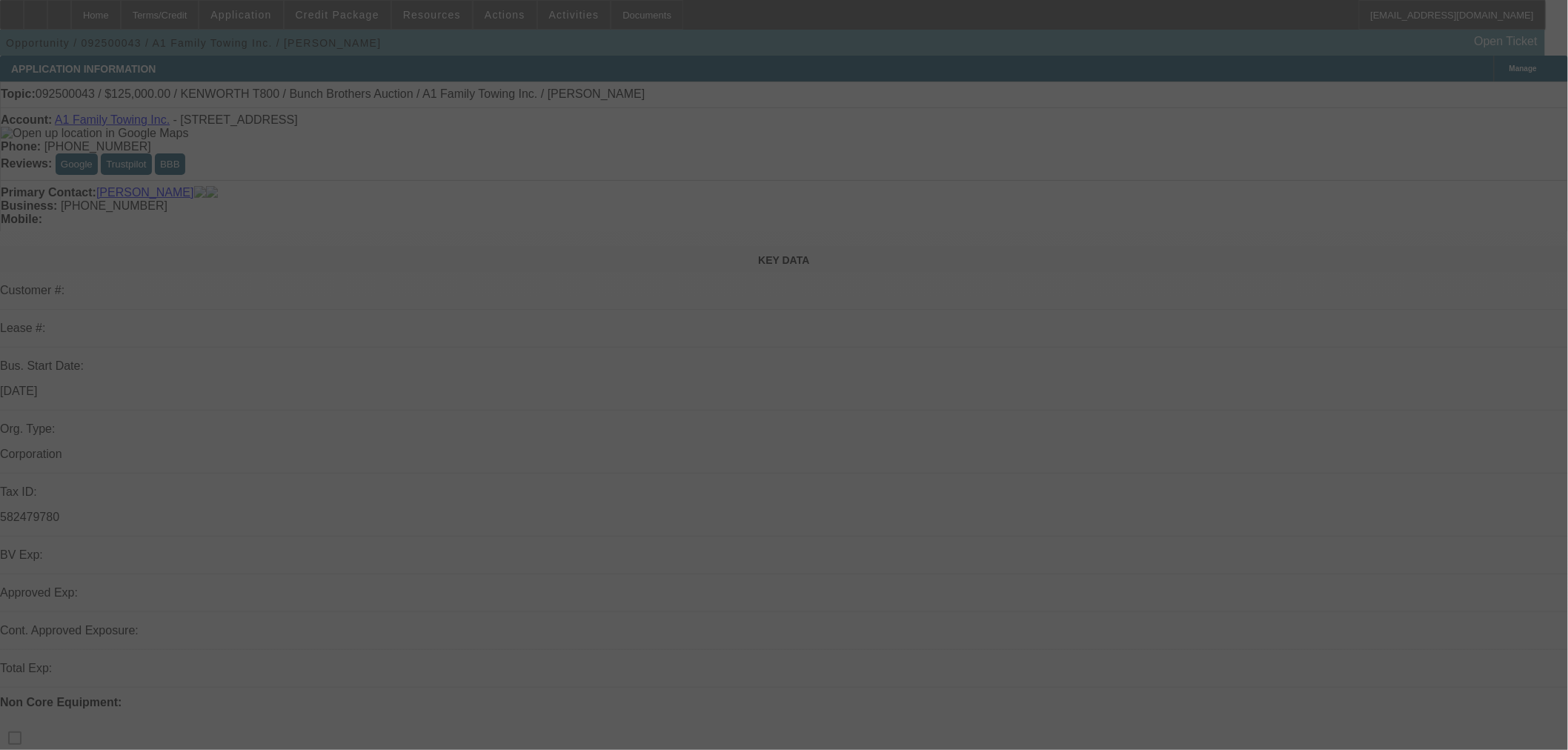
select select "0"
select select "2"
select select "0"
select select "6"
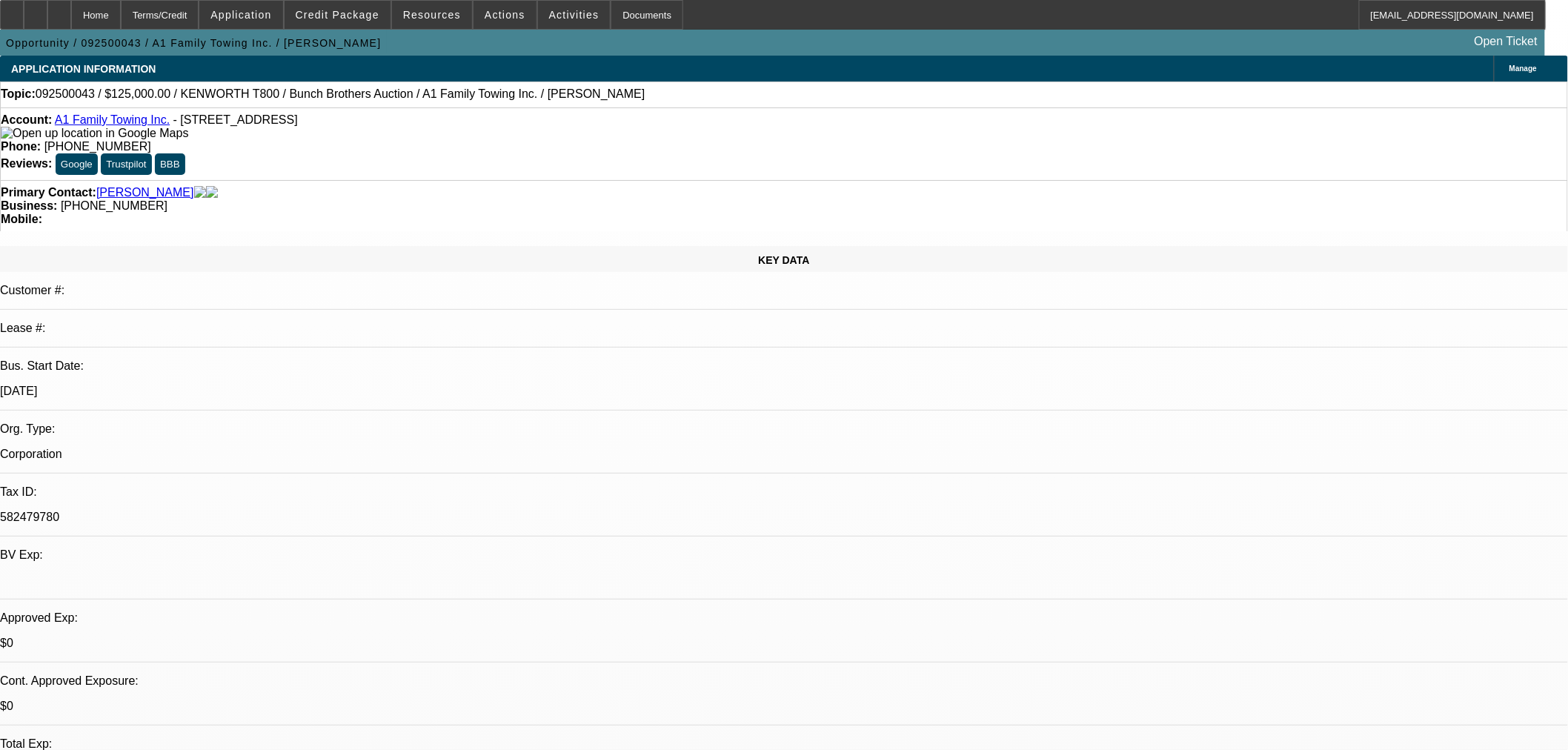
scroll to position [137, 0]
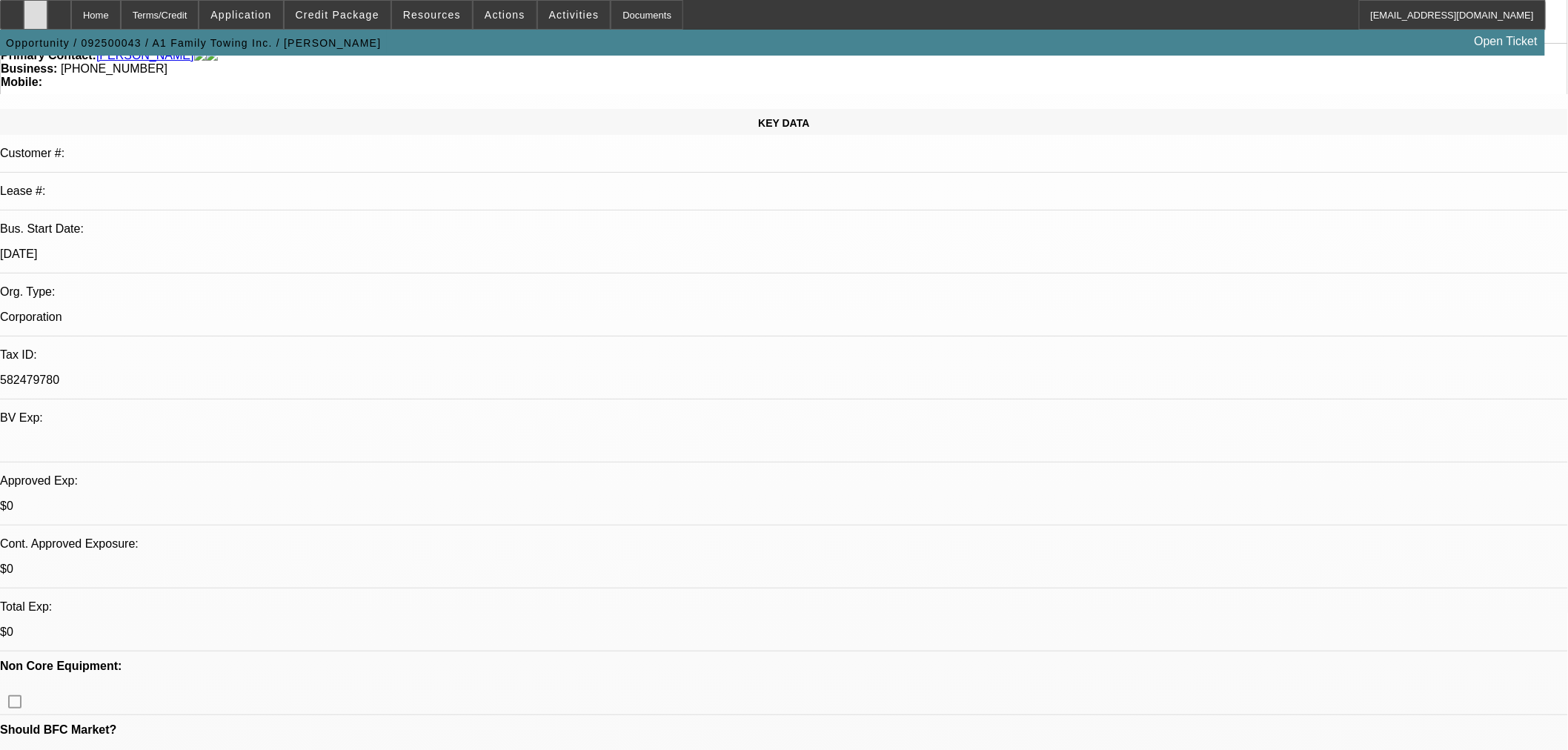
click at [36, 10] on icon at bounding box center [36, 10] width 0 height 0
click at [71, 9] on div at bounding box center [59, 14] width 24 height 29
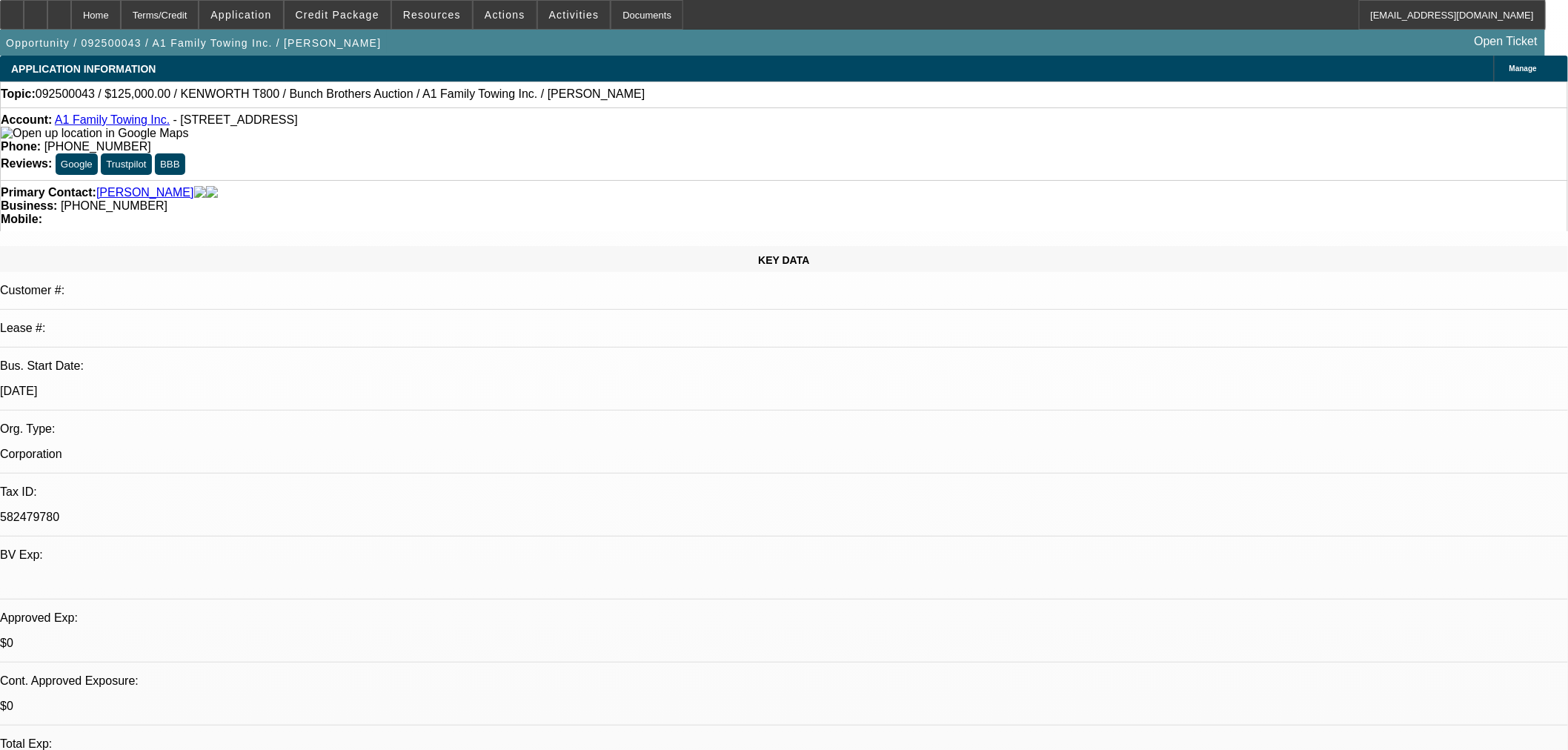
select select "0"
select select "2"
select select "0"
select select "6"
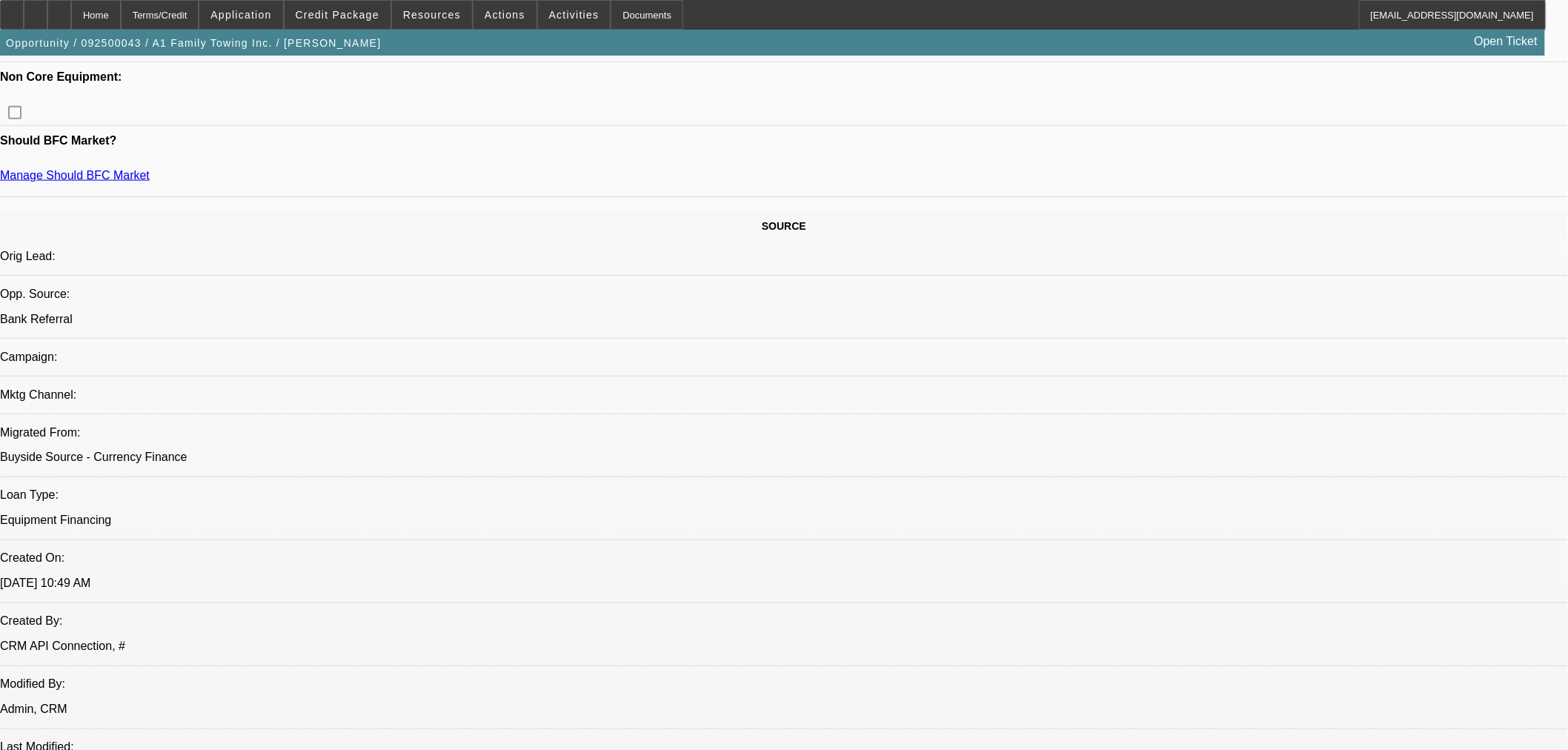
scroll to position [686, 0]
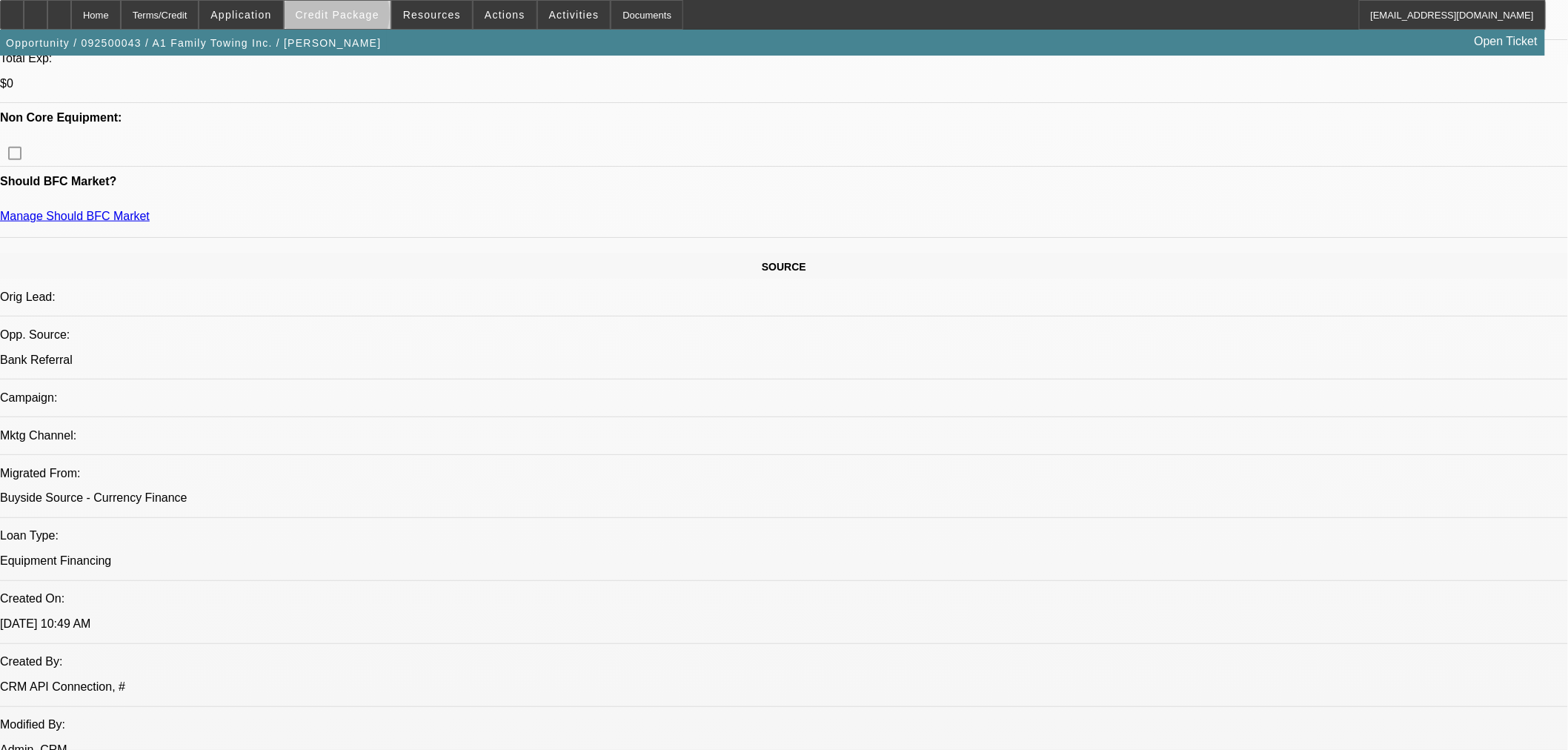
click at [361, 18] on span "Credit Package" at bounding box center [338, 14] width 84 height 12
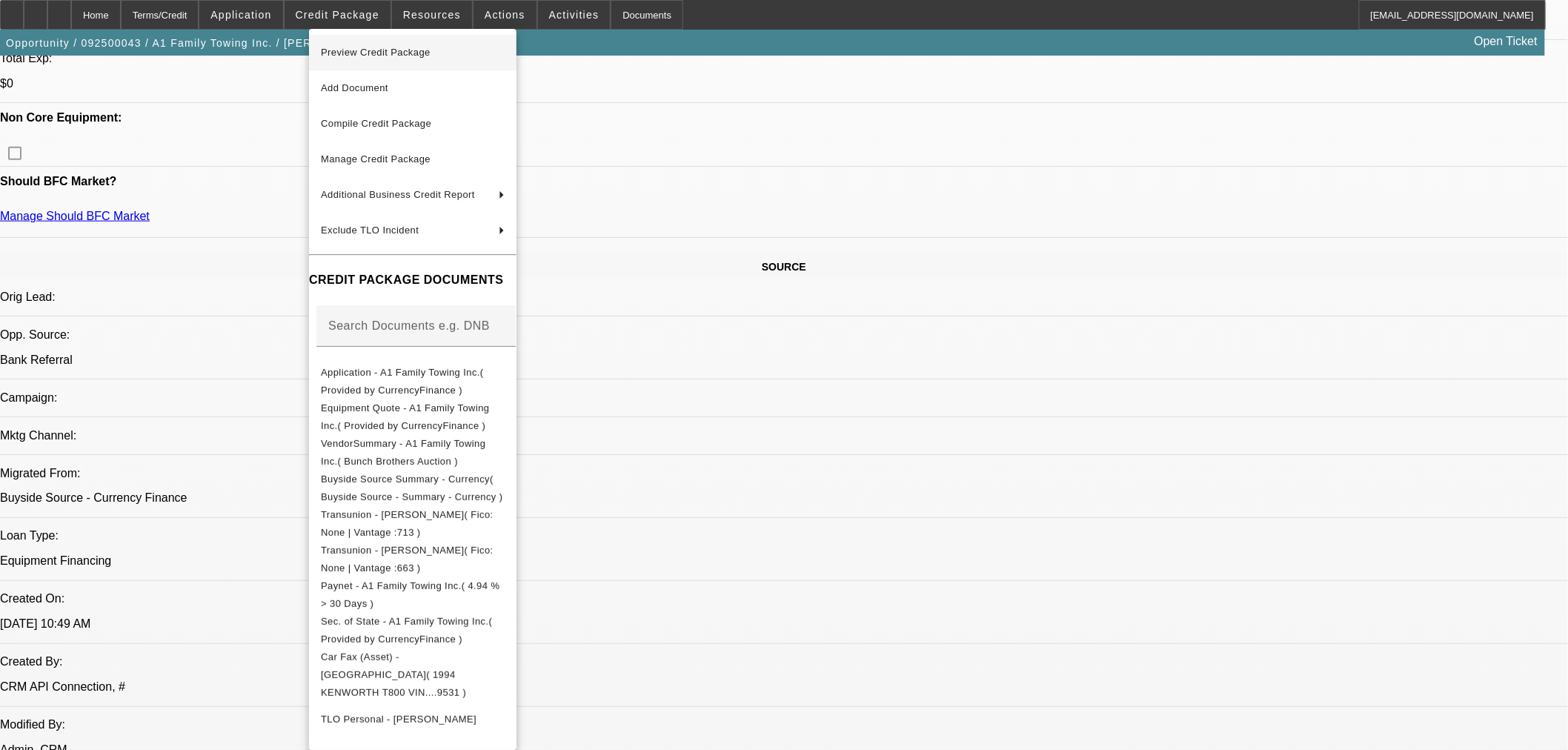
click at [477, 57] on span "Preview Credit Package" at bounding box center [413, 53] width 184 height 18
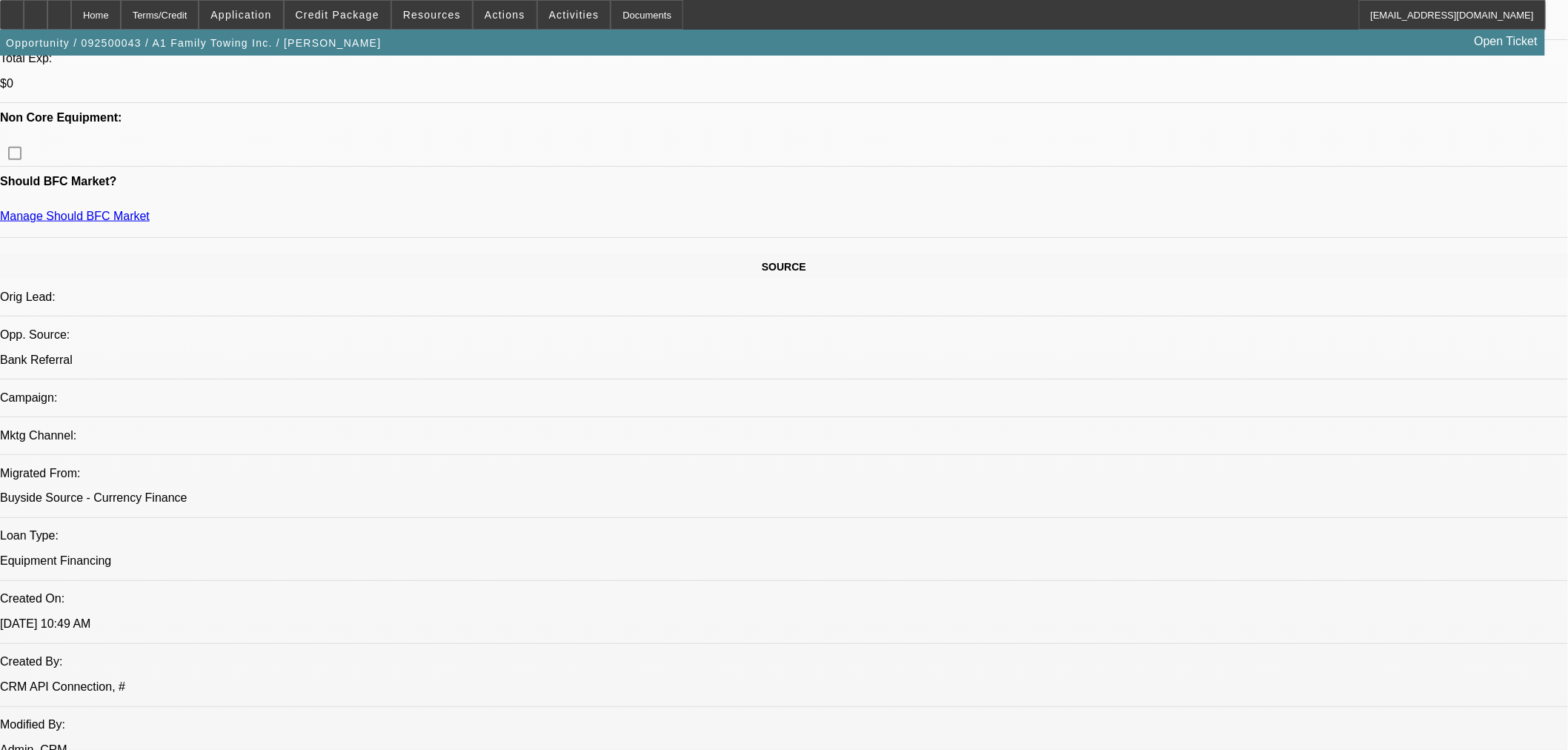
drag, startPoint x: 1261, startPoint y: 243, endPoint x: 1256, endPoint y: 267, distance: 24.5
radio input "true"
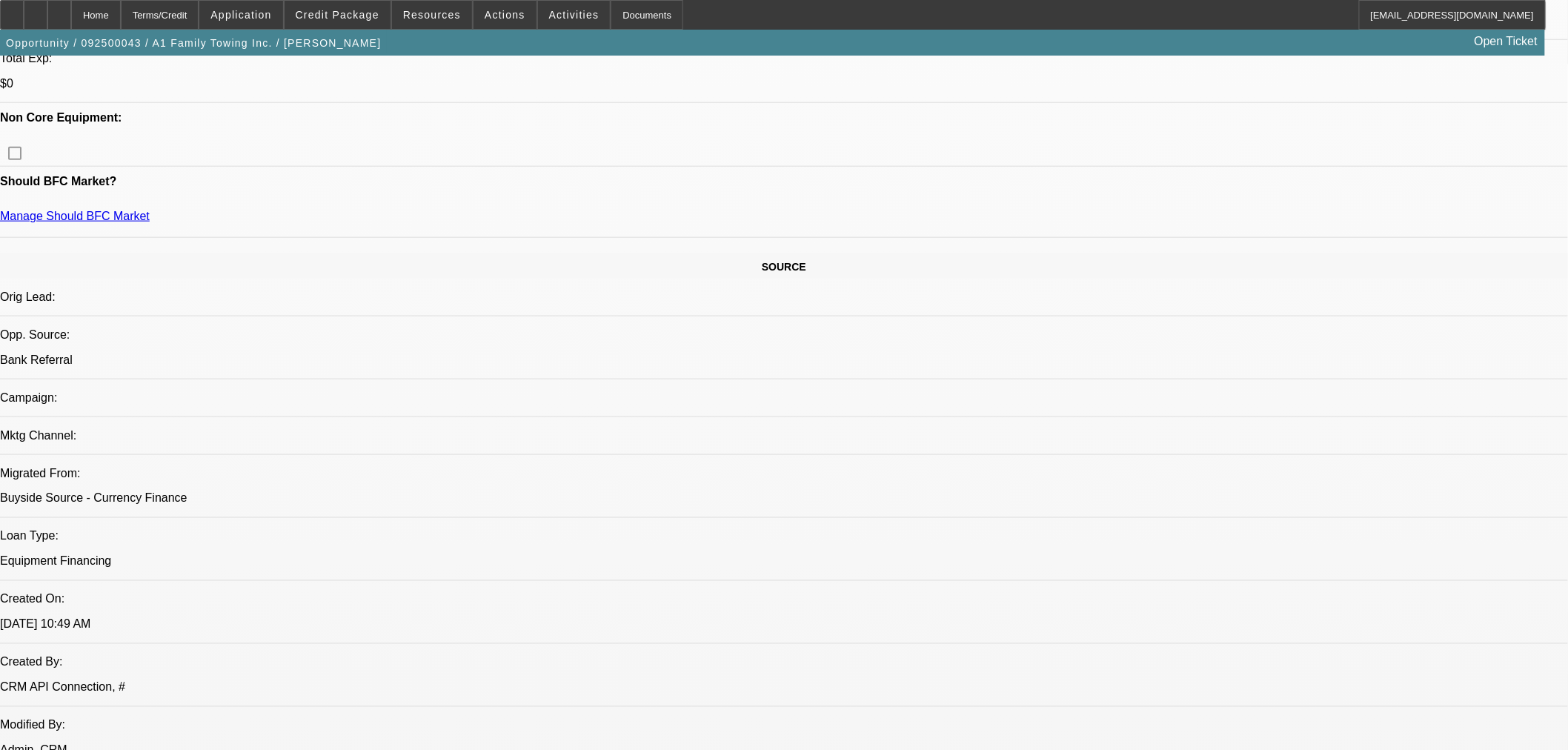
paste textarea "[PERSON_NAME] had his name legally changed from [PERSON_NAME] [PERSON_NAME] in …"
type textarea "Per the previous opp, "Shaun Chapman had his name legally changed from Ernest A…"
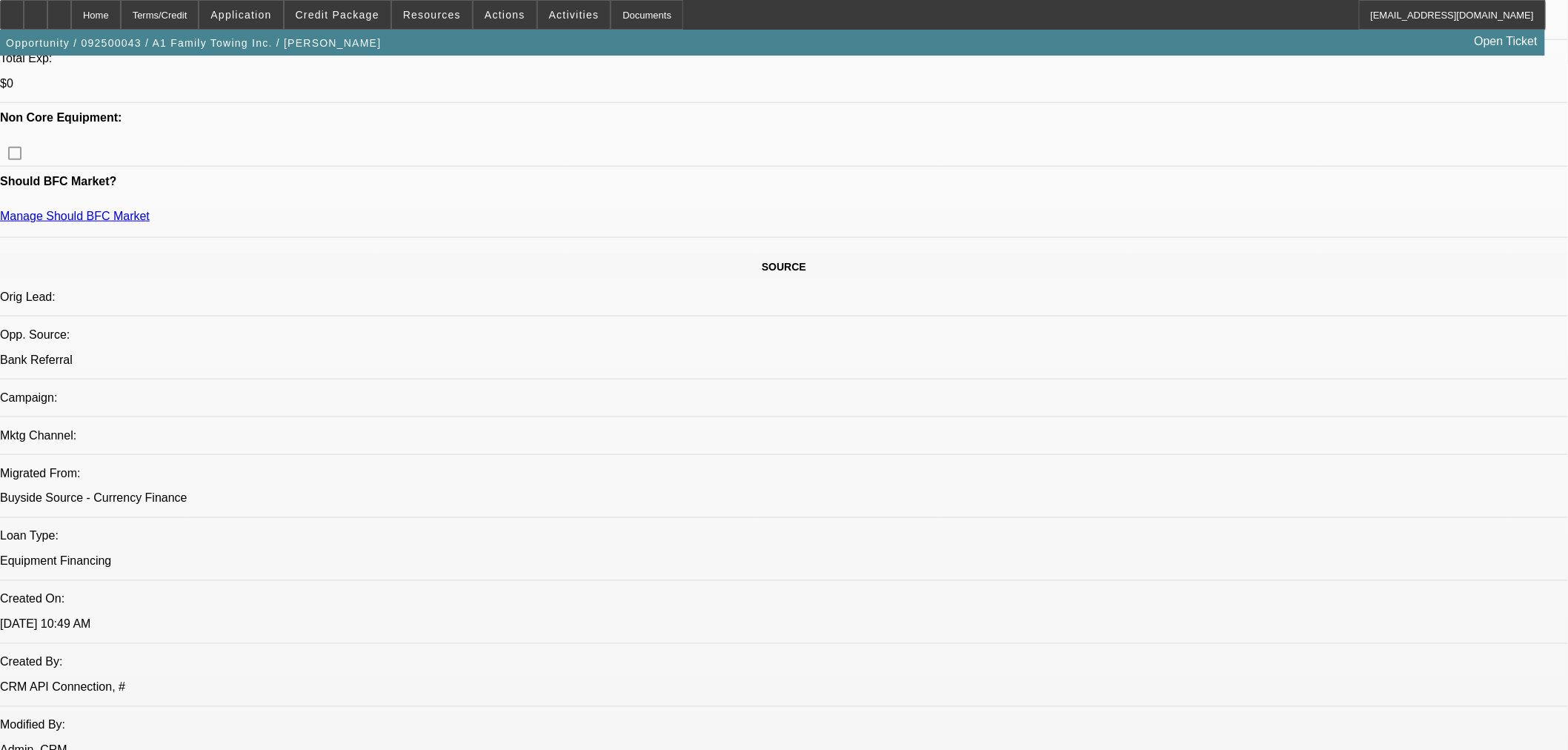
radio input "true"
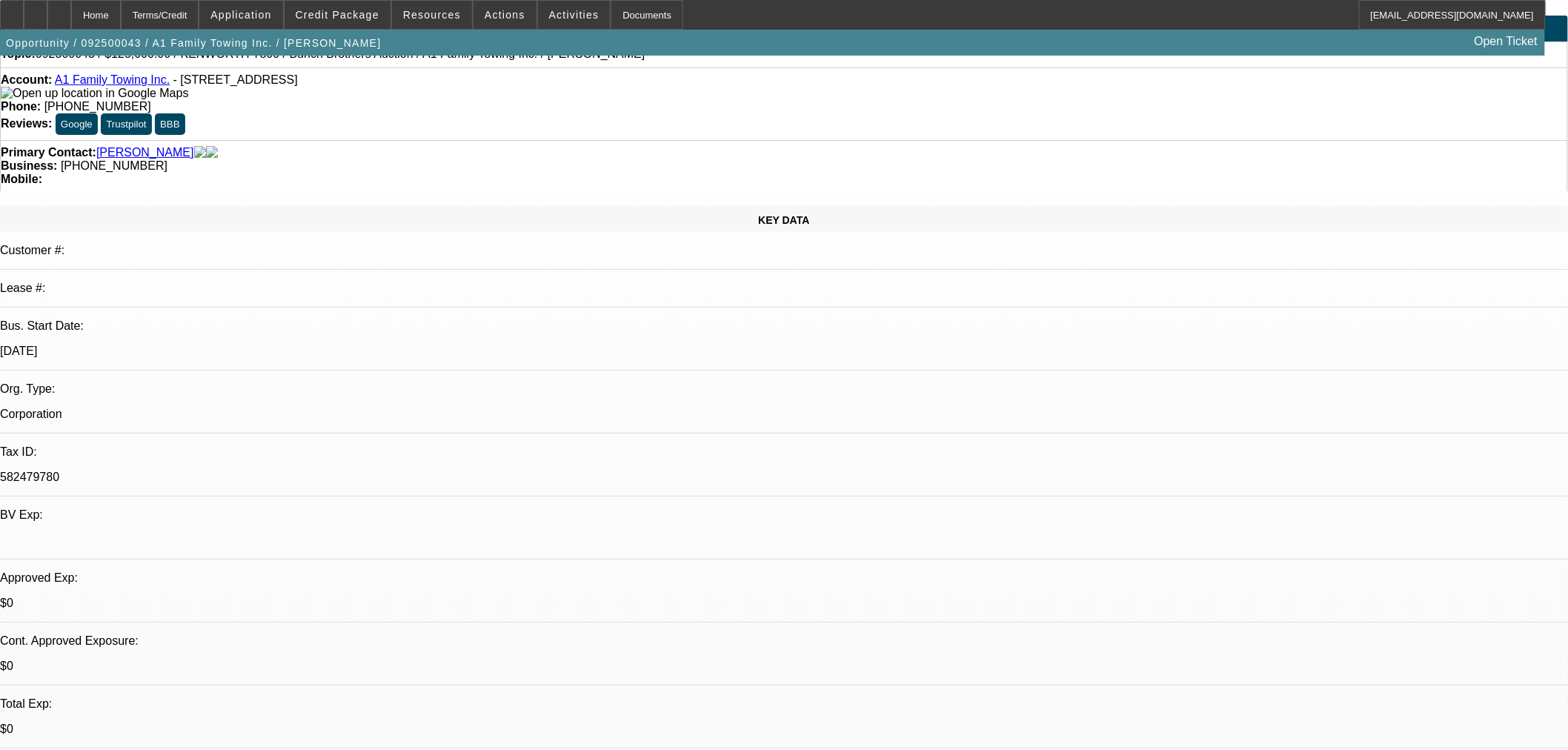
scroll to position [0, 0]
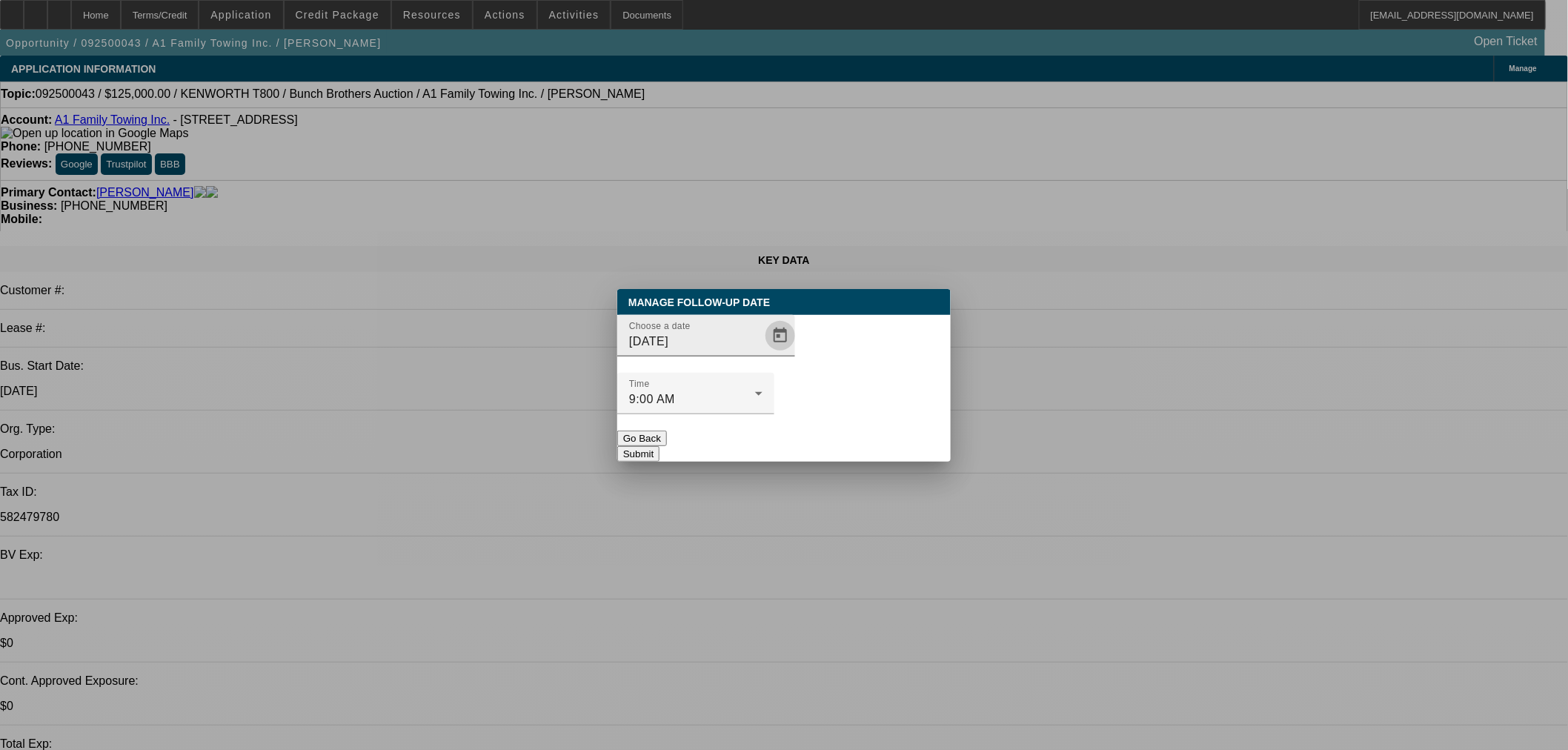
click at [762, 354] on span "Open calendar" at bounding box center [780, 336] width 36 height 36
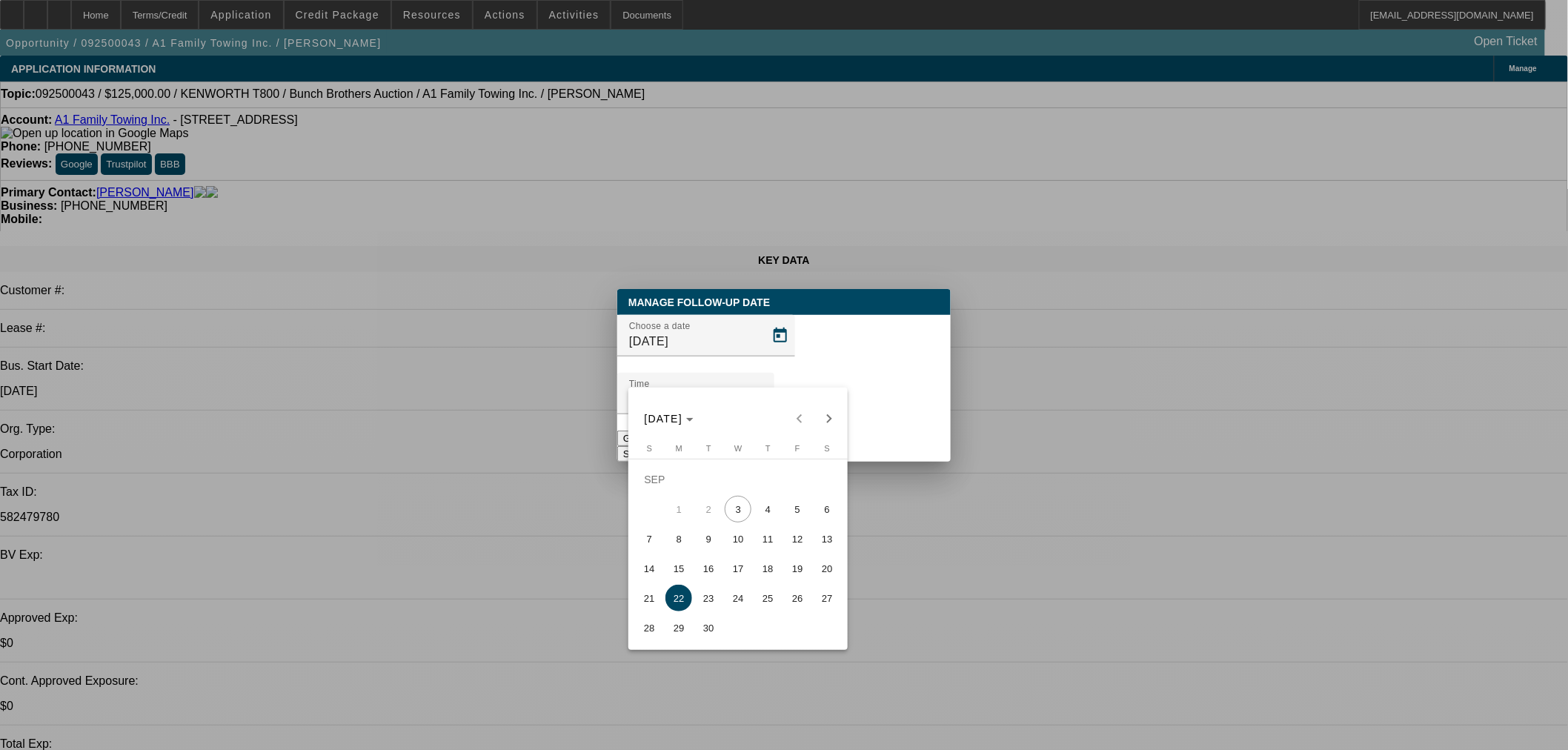
click at [735, 523] on span "3" at bounding box center [738, 510] width 27 height 27
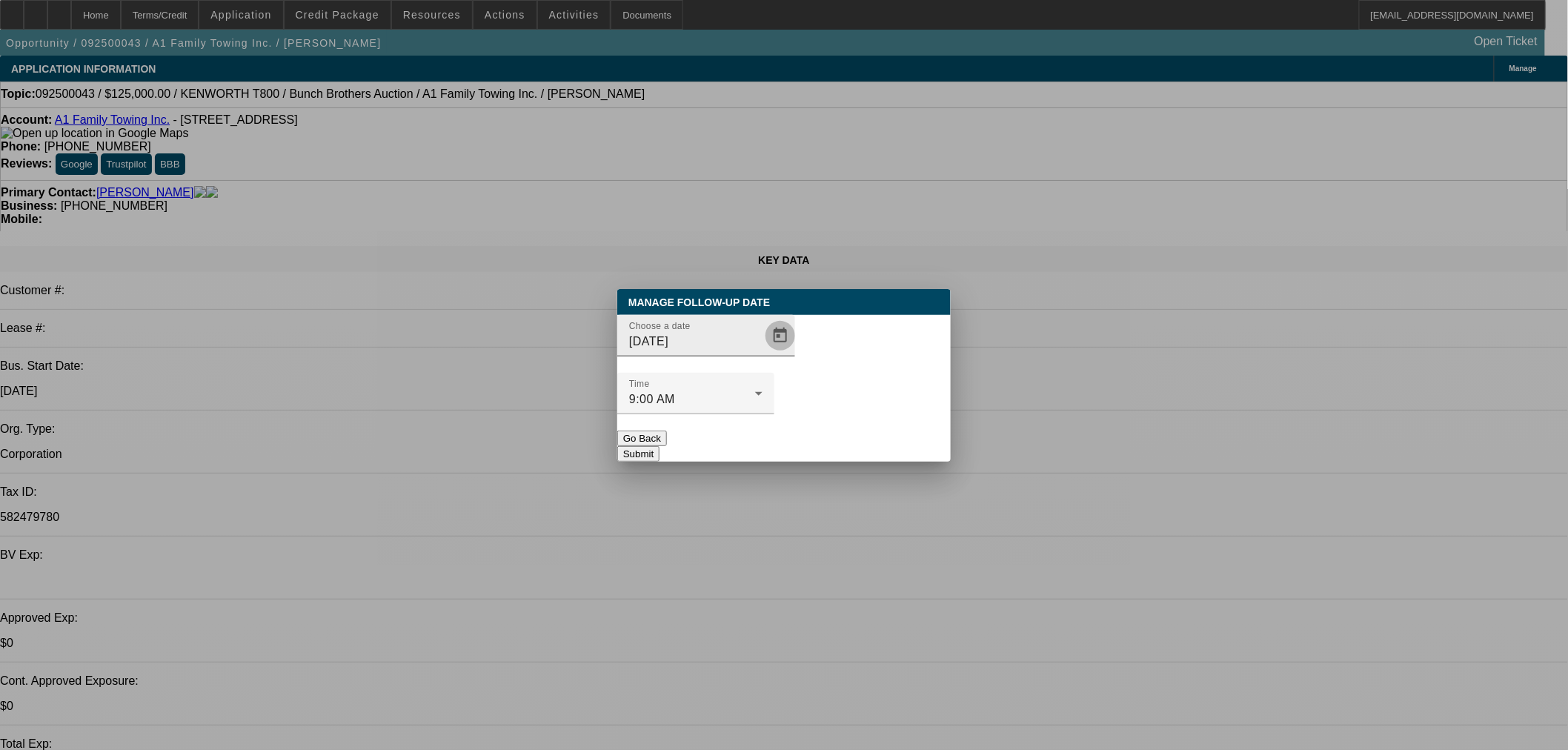
click at [762, 354] on span "Open calendar" at bounding box center [780, 336] width 36 height 36
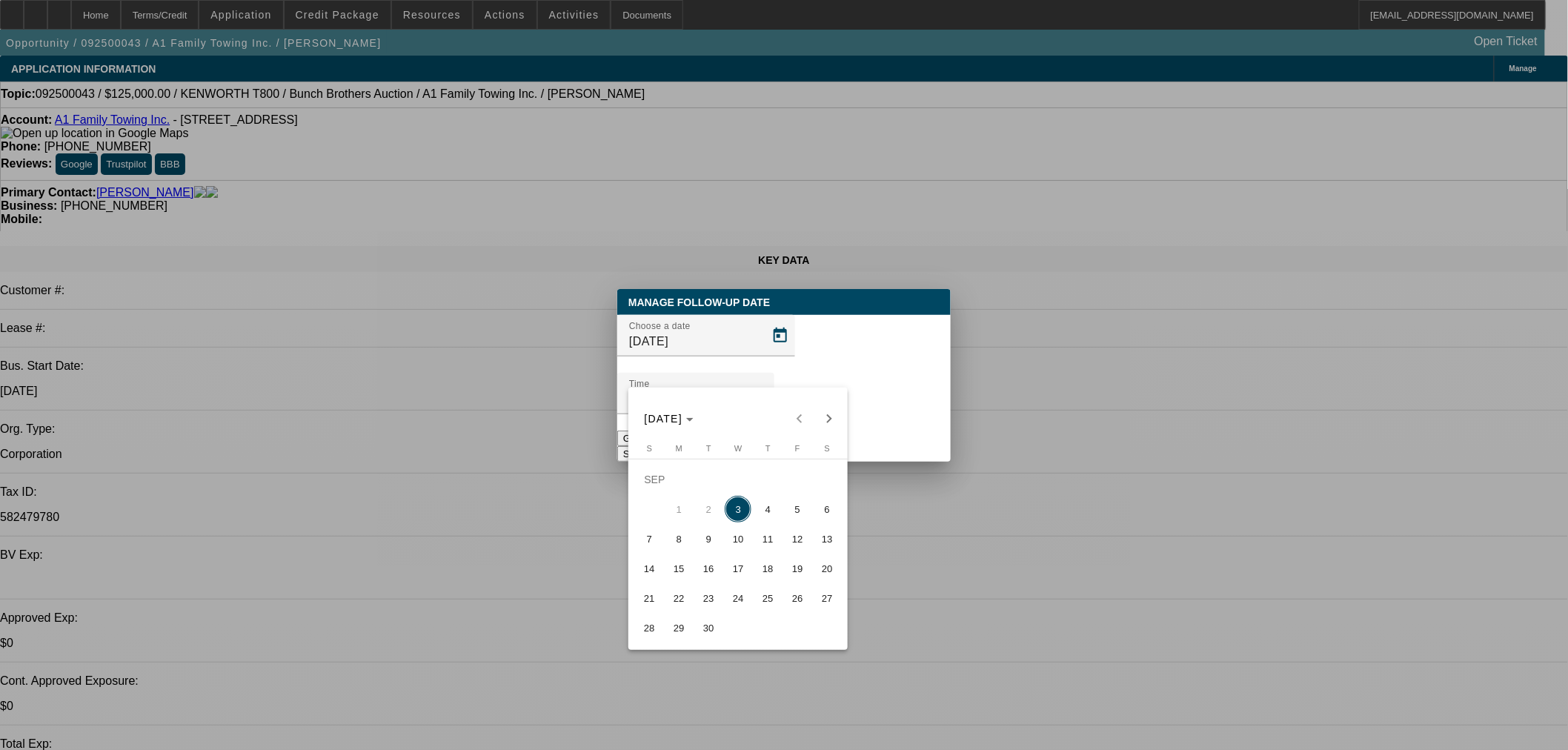
click at [683, 604] on span "22" at bounding box center [679, 598] width 27 height 27
type input "9/22/2025"
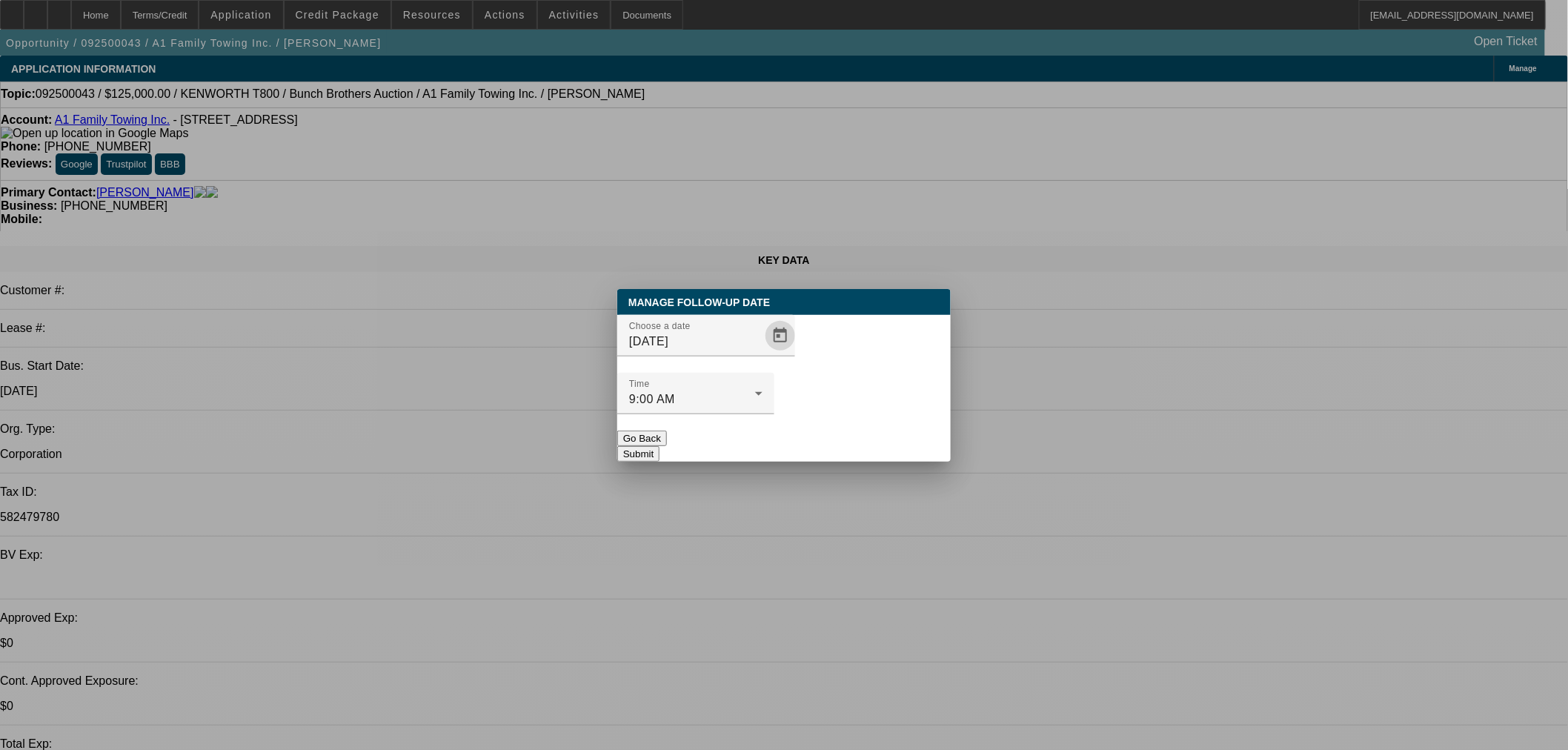
click at [659, 446] on button "Submit" at bounding box center [638, 453] width 42 height 15
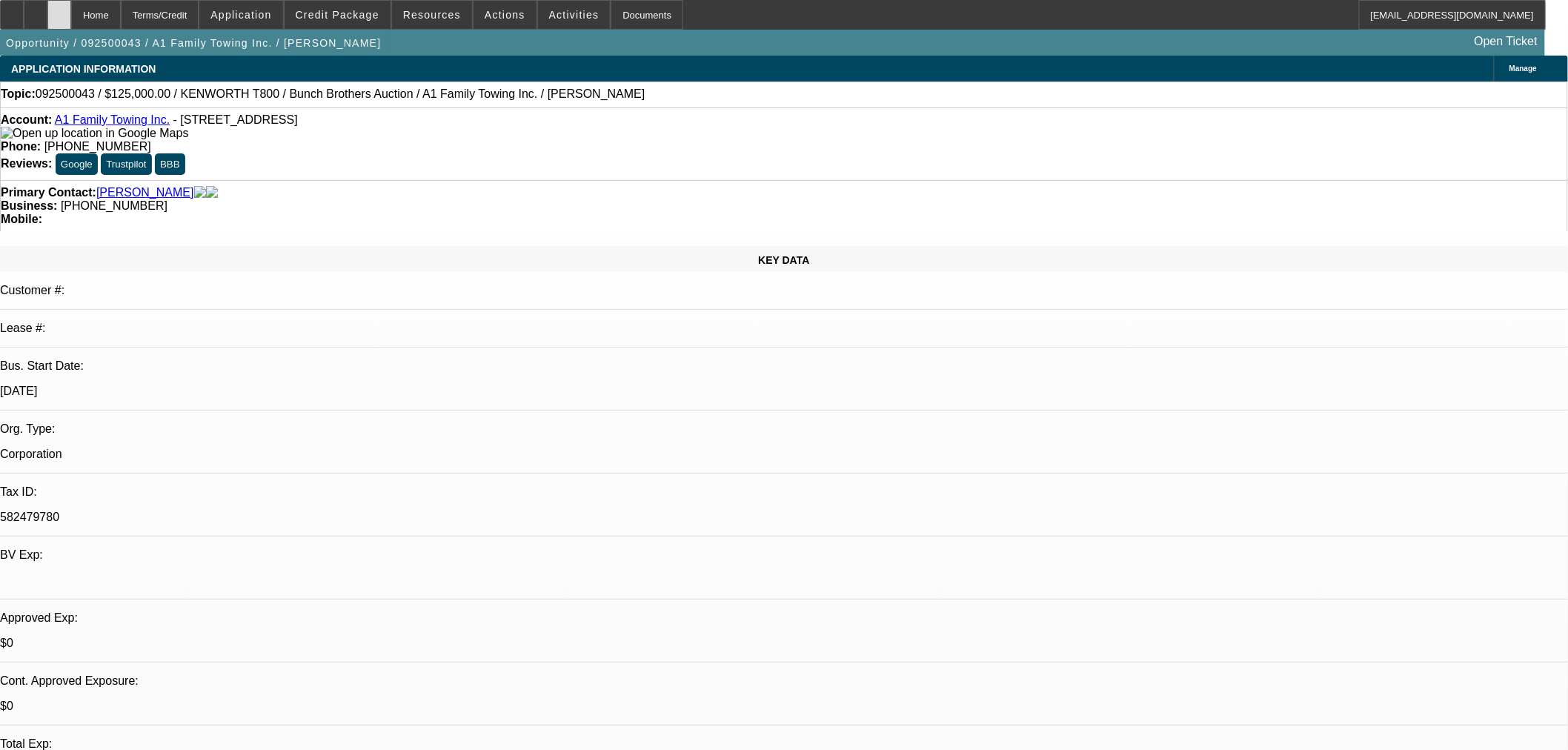
click at [71, 15] on div at bounding box center [59, 14] width 24 height 29
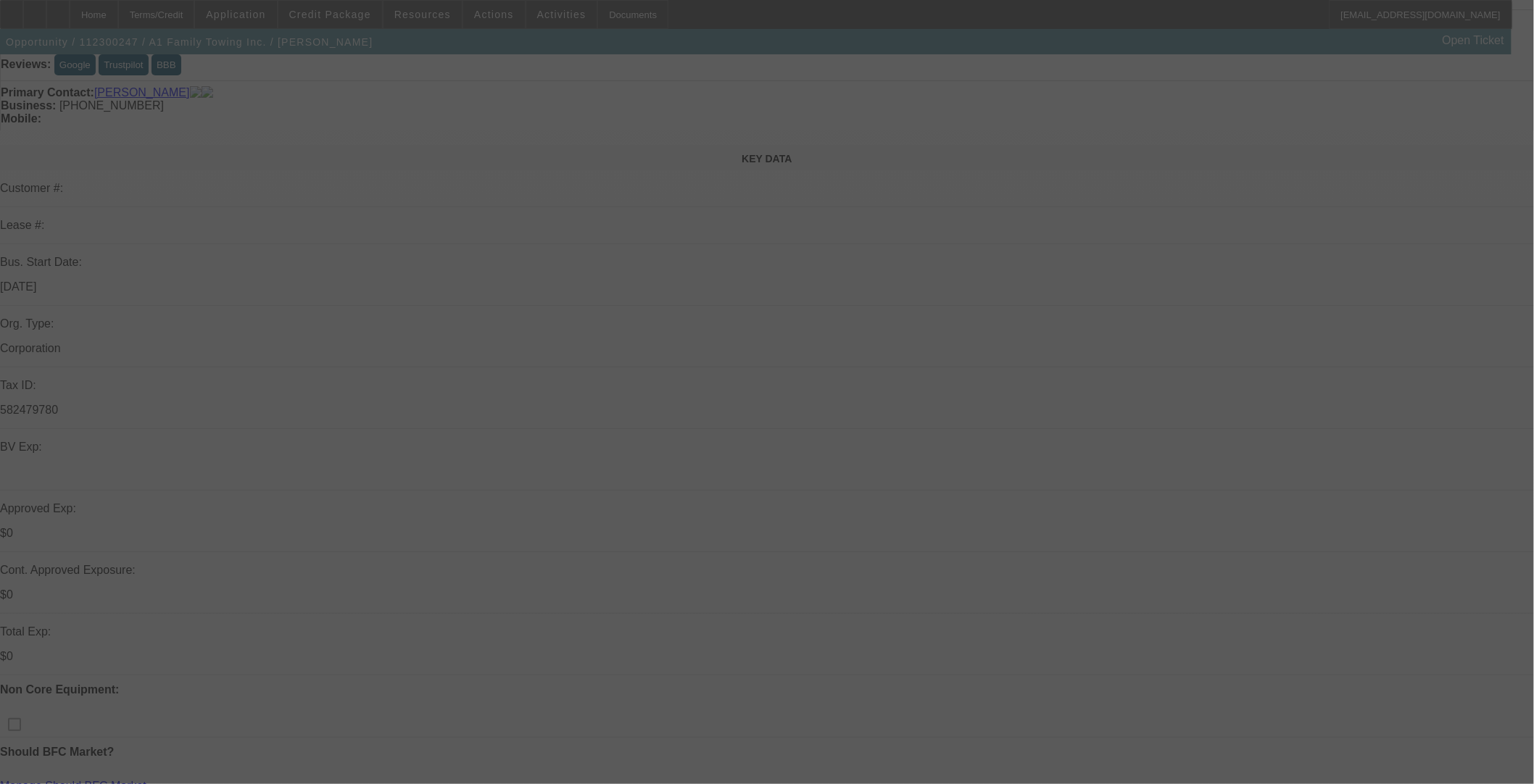
scroll to position [134, 0]
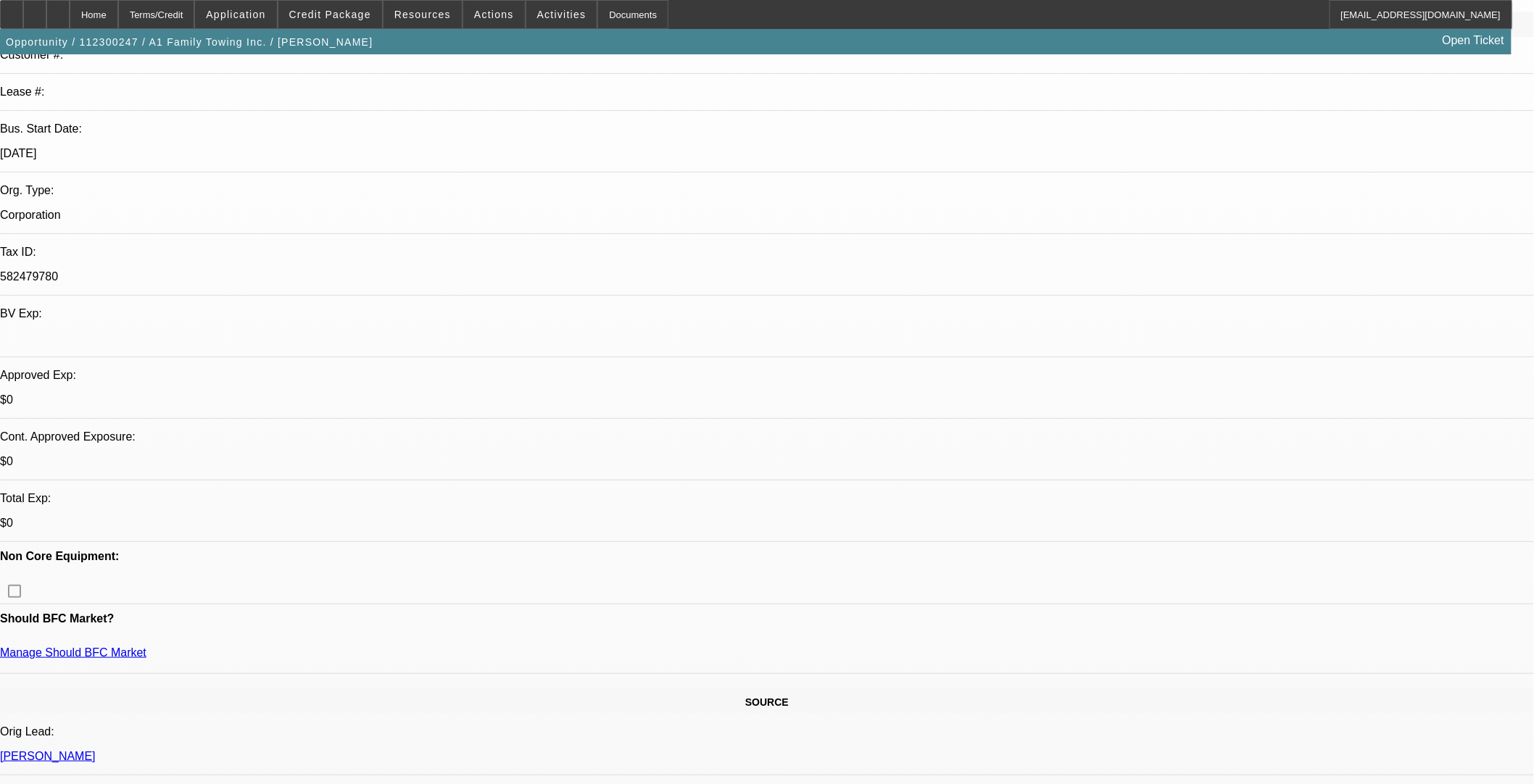
select select "0.1"
select select "2"
select select "0"
select select "6"
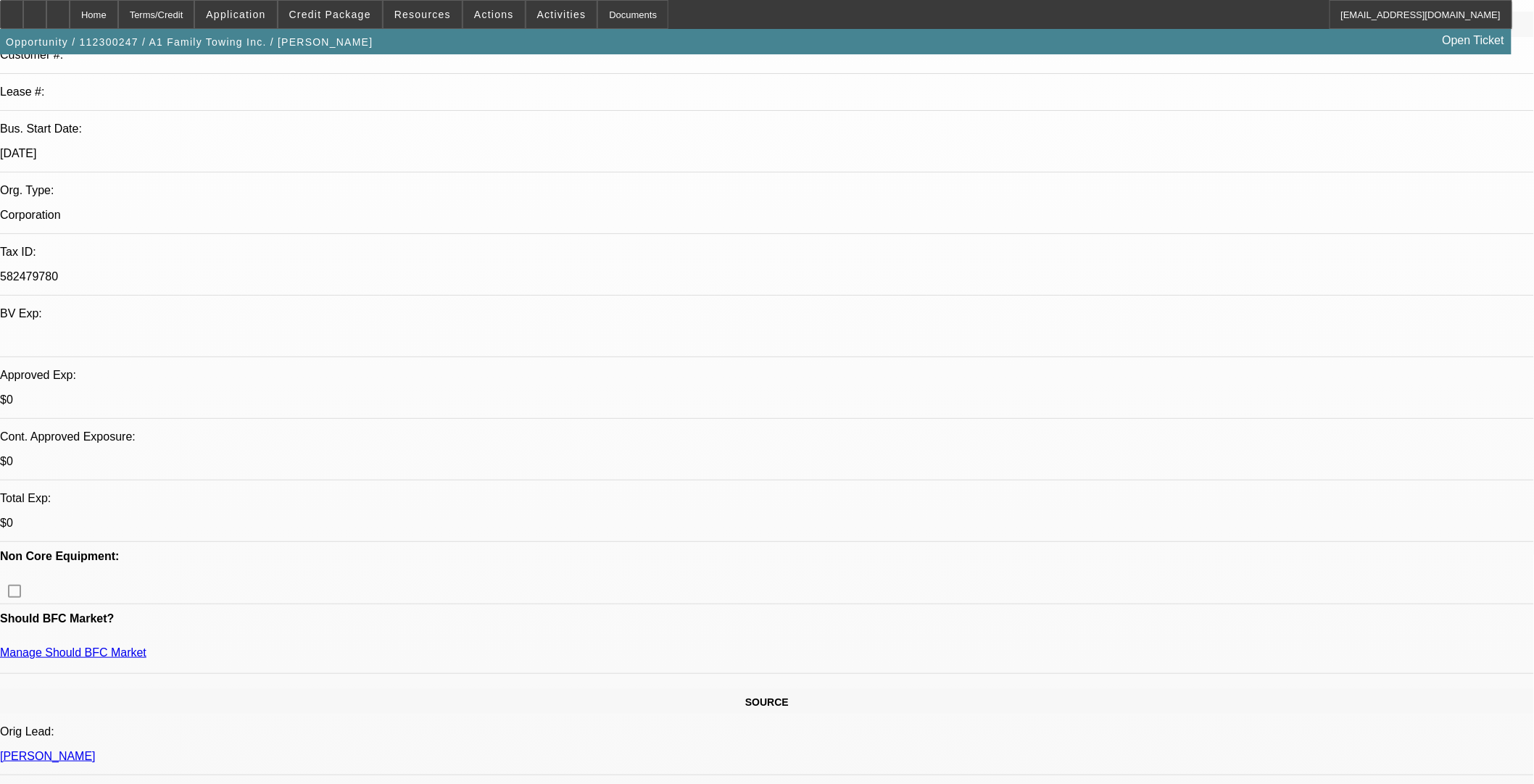
select select "0.2"
select select "0"
select select "2"
select select "0"
select select "6"
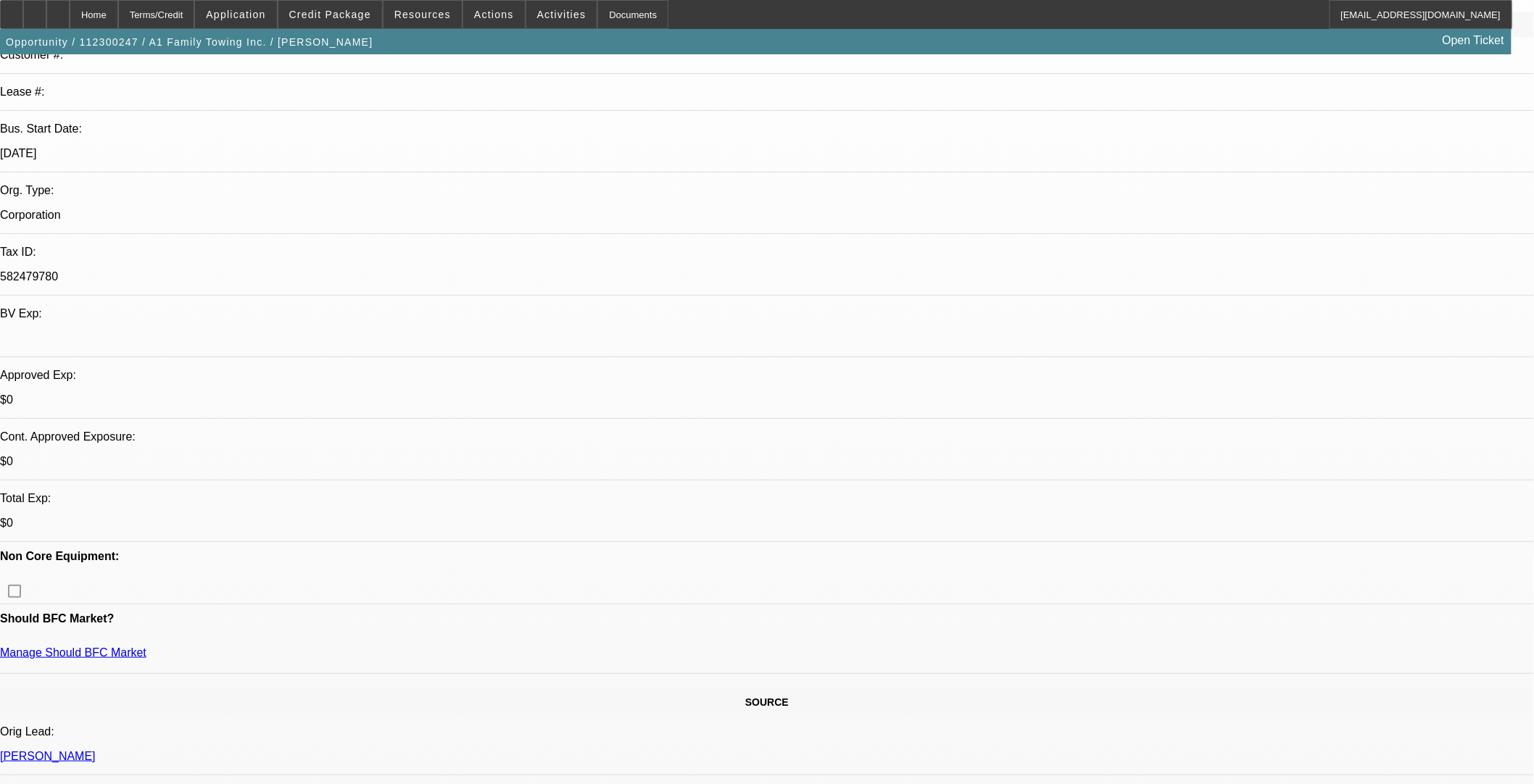
select select "0.1"
select select "0"
select select "2"
select select "0"
select select "6"
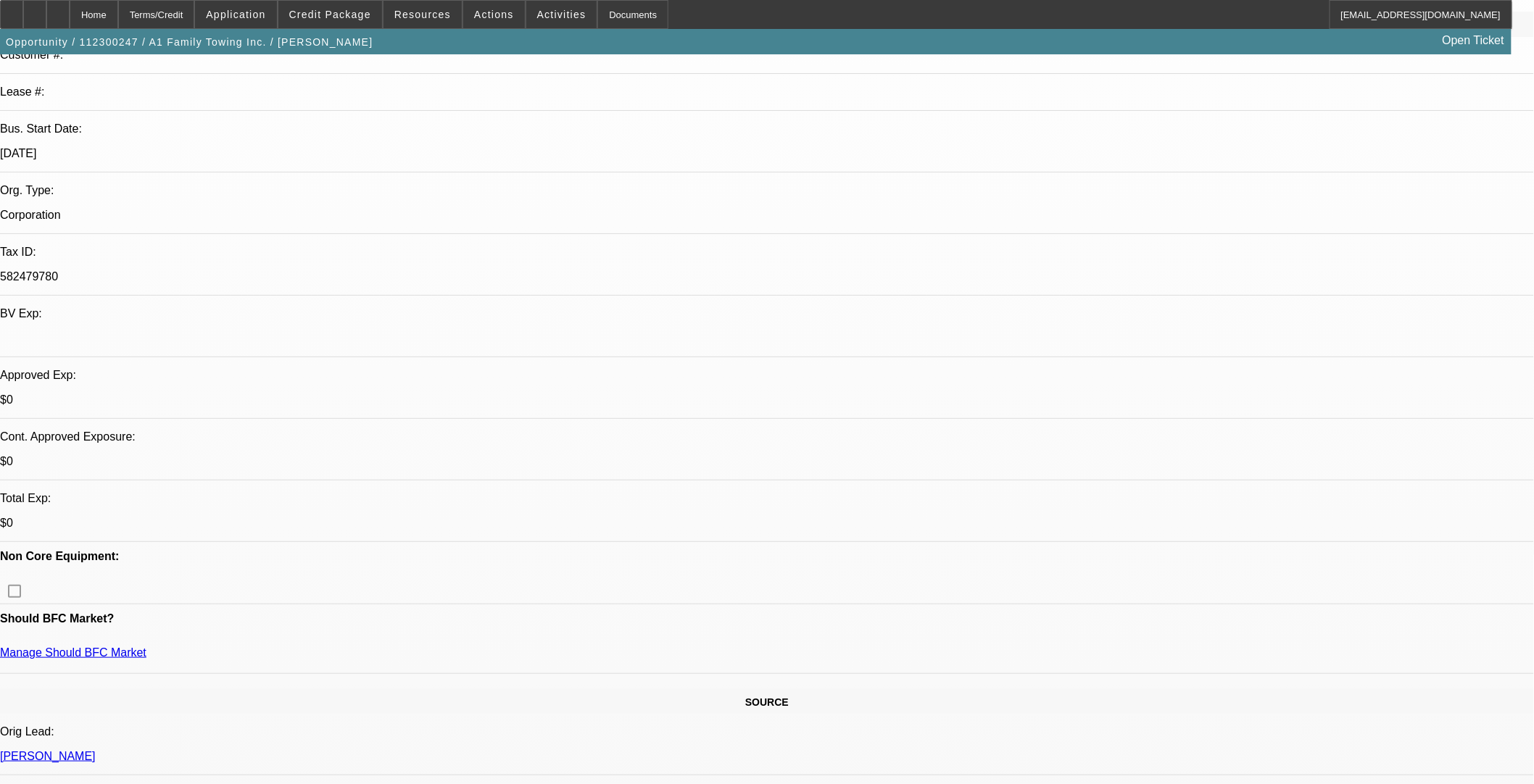
select select "0"
select select "3"
select select "0"
select select "6"
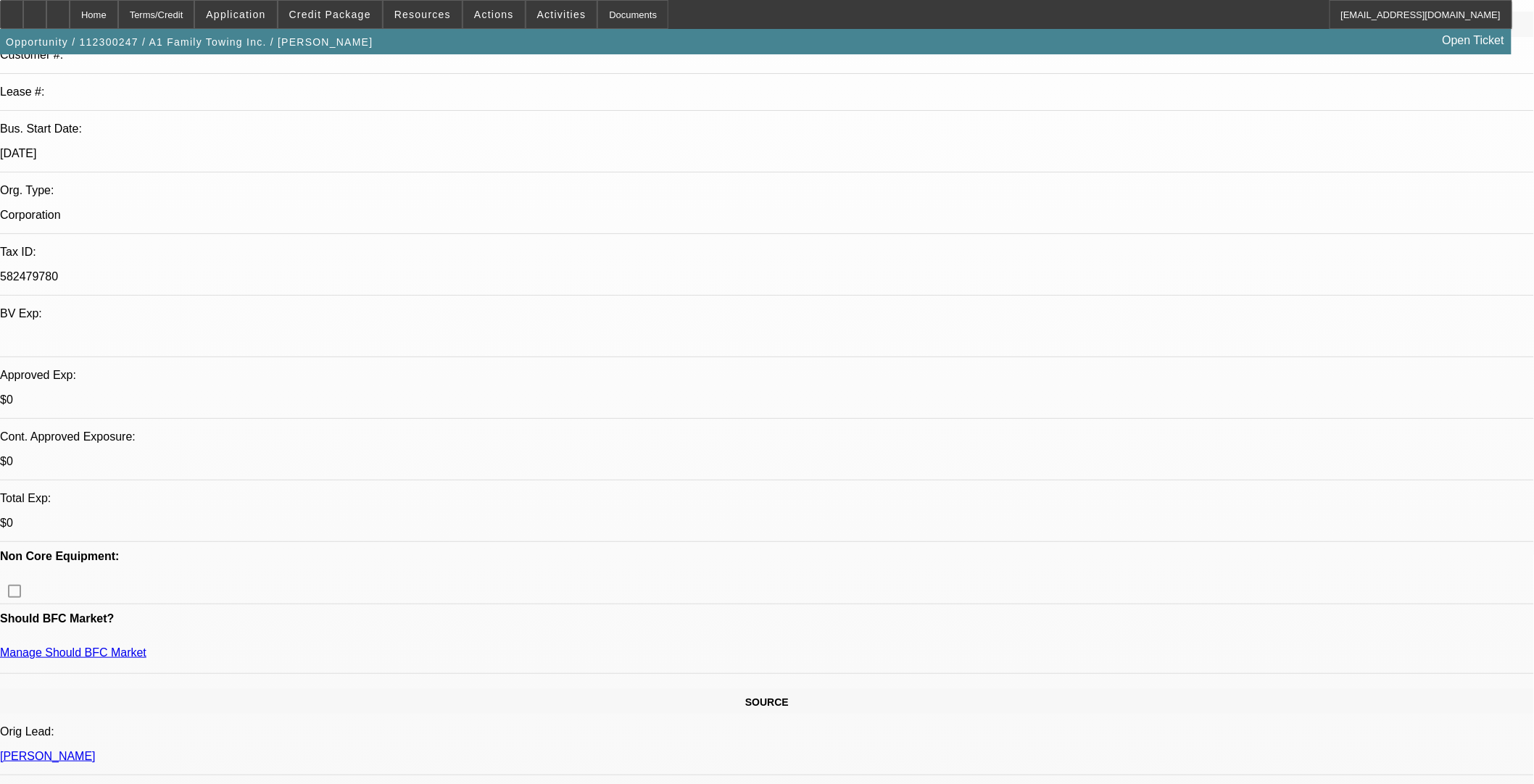
scroll to position [268, 0]
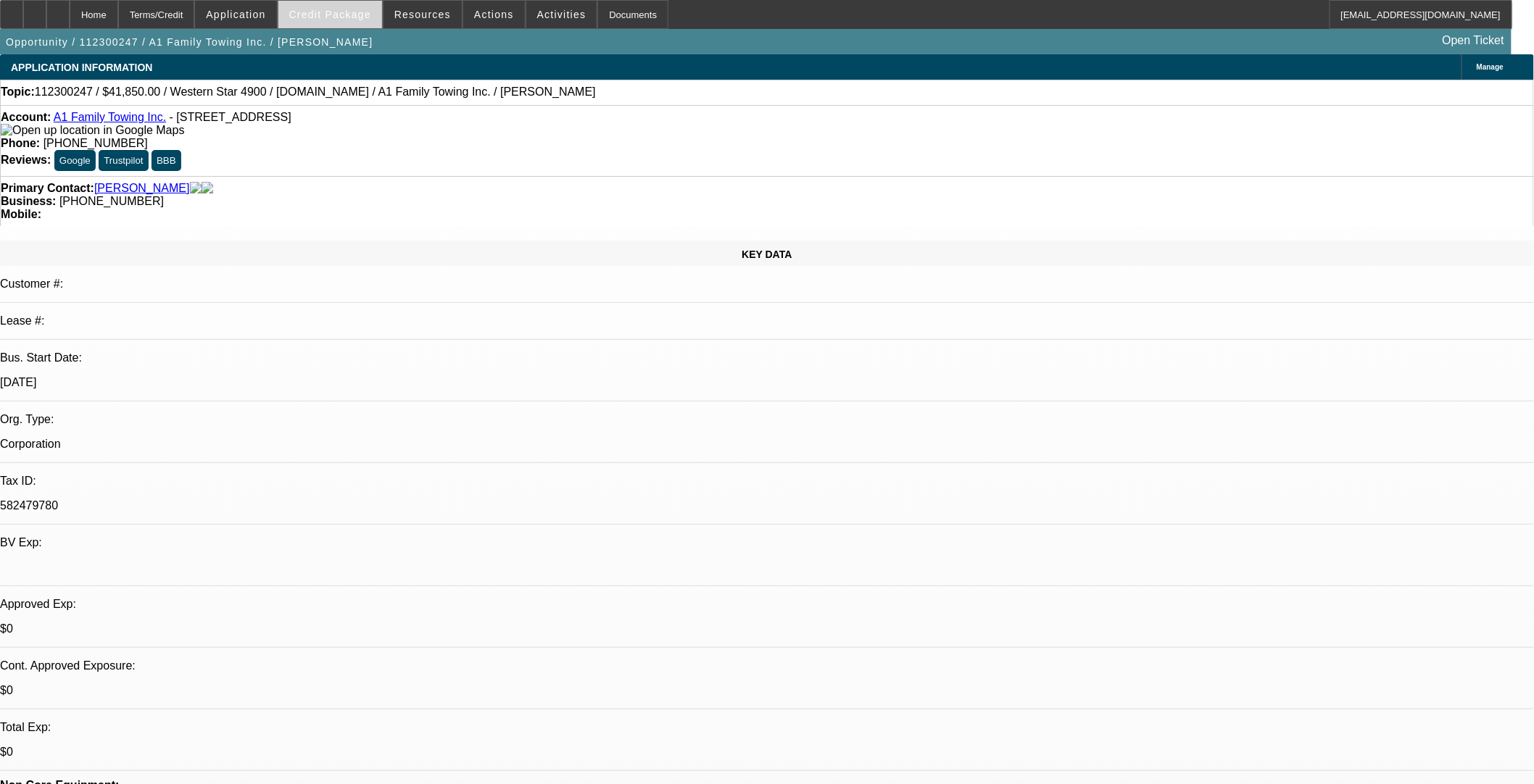
click at [345, 17] on span "Credit Package" at bounding box center [330, 14] width 82 height 11
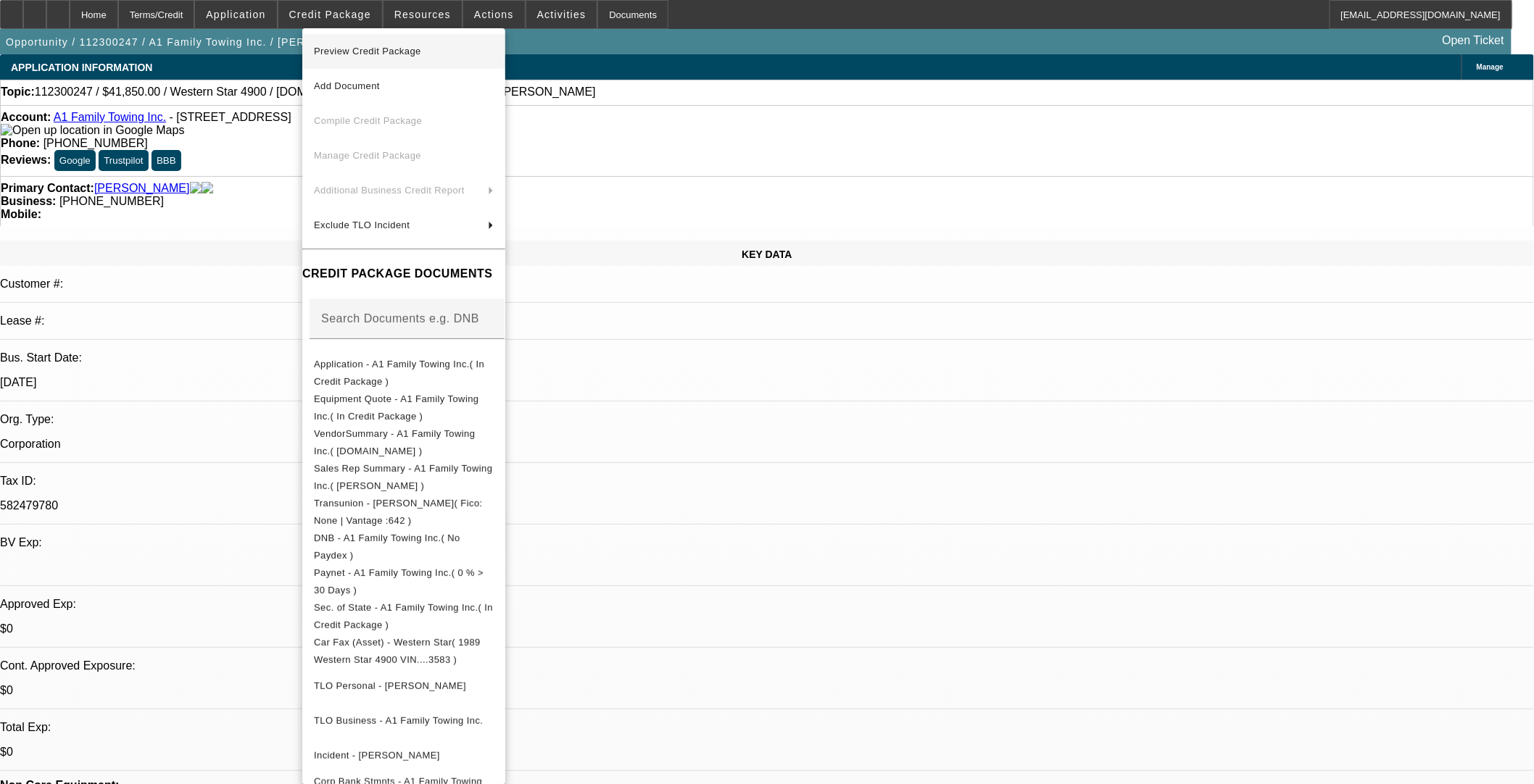
click at [358, 52] on span "Preview Credit Package" at bounding box center [367, 51] width 108 height 10
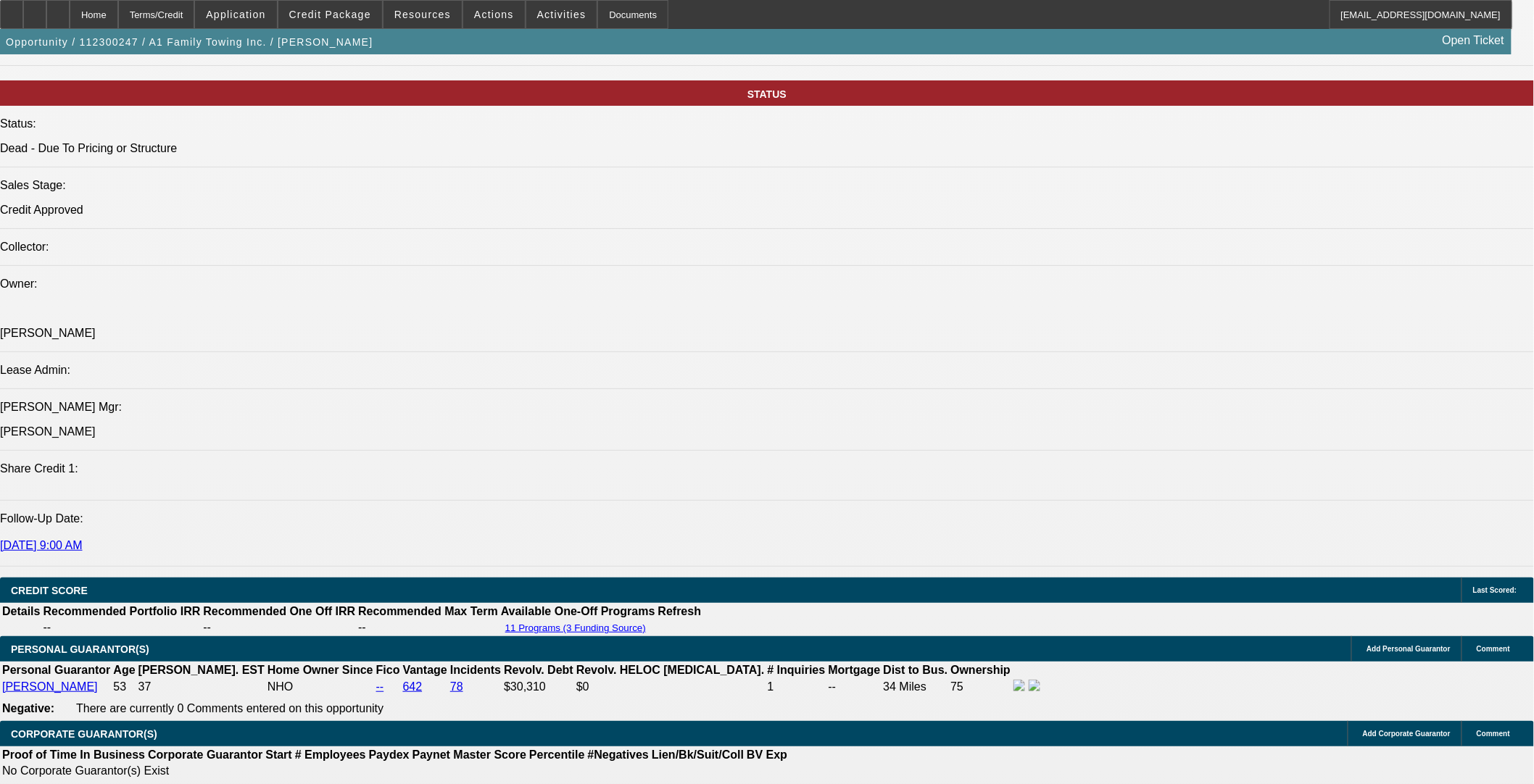
scroll to position [1611, 0]
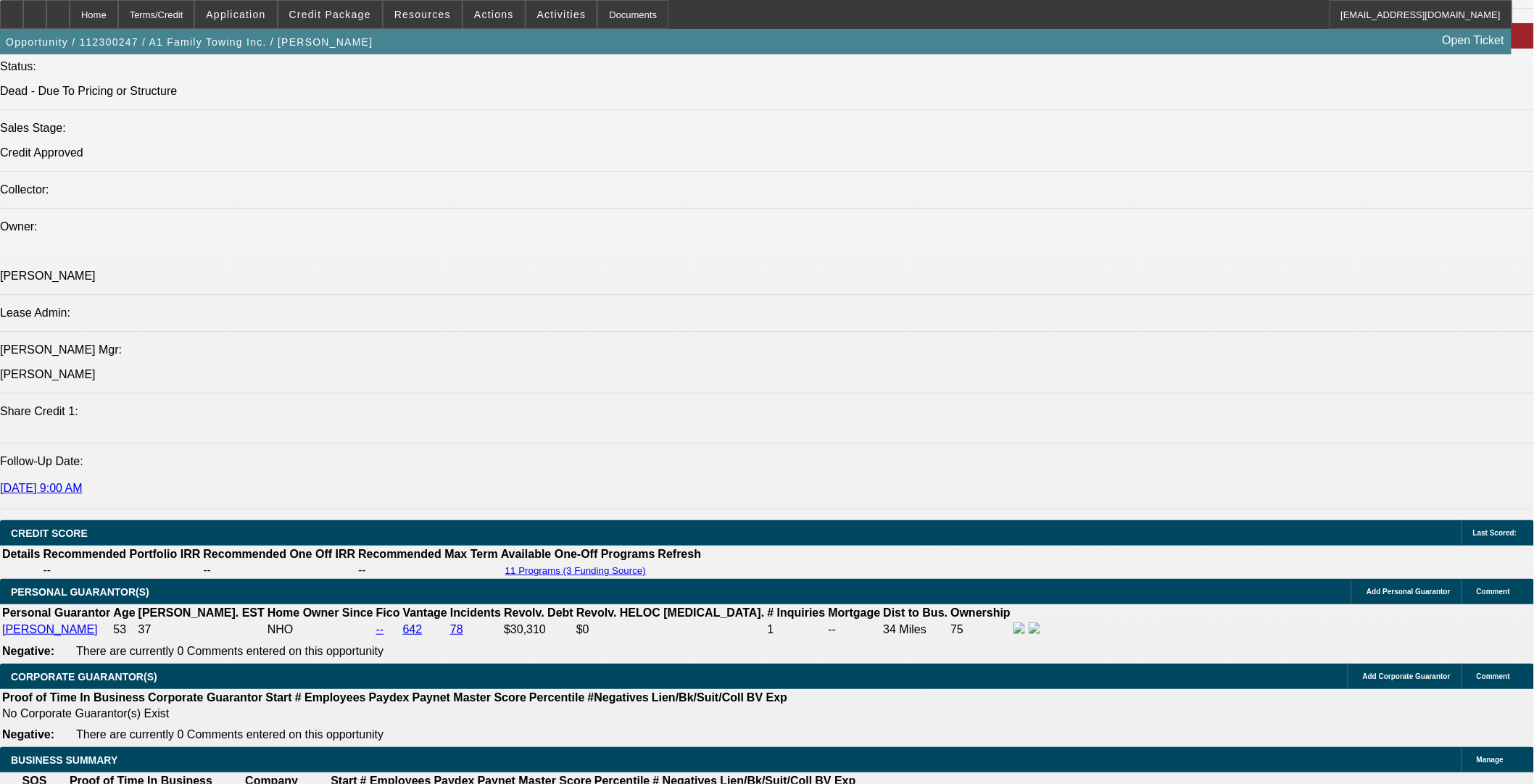
drag, startPoint x: 630, startPoint y: 158, endPoint x: 526, endPoint y: 170, distance: 104.7
copy span "Shaun Chapman had his name legally changed from Ernest Anthony Chapman in March…"
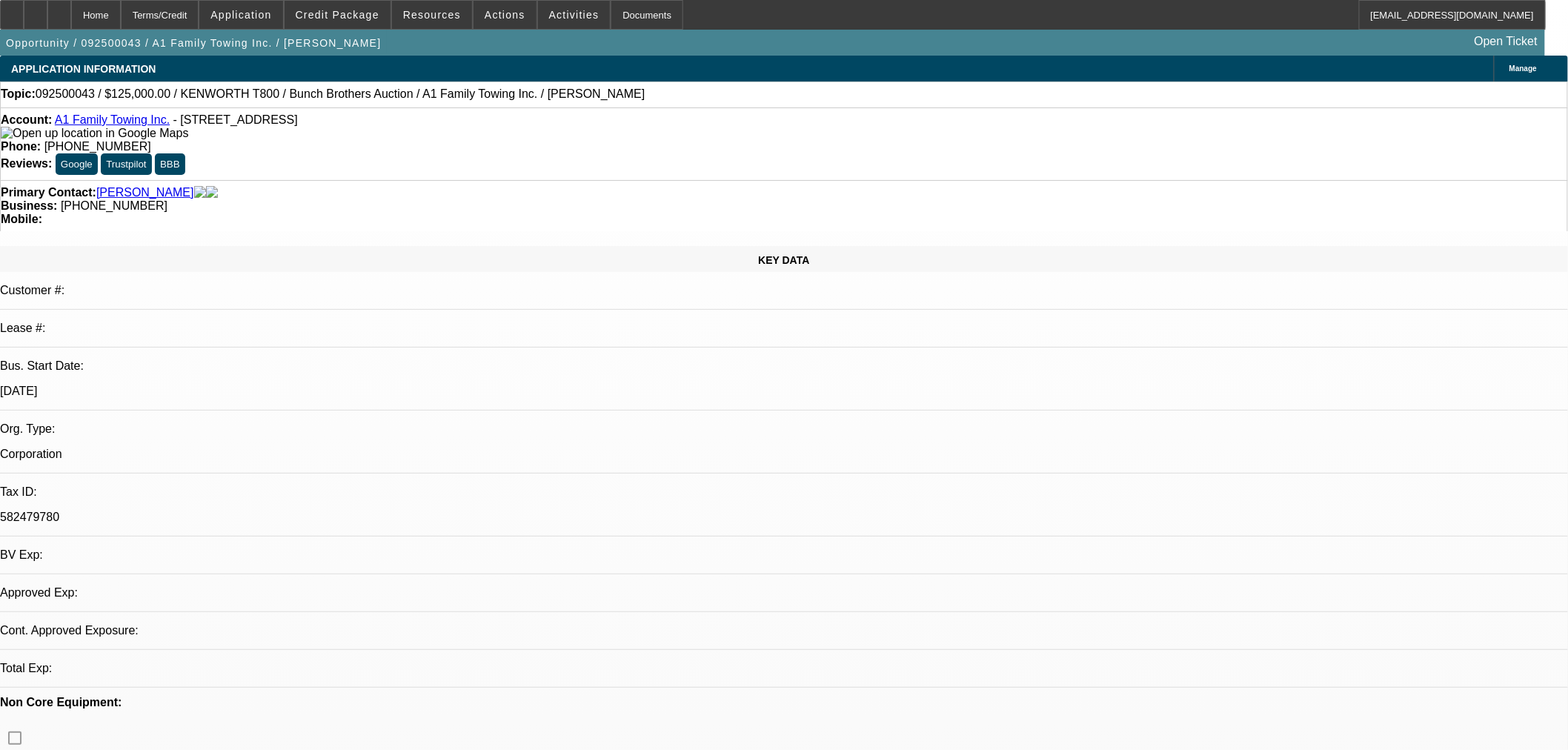
select select "0"
select select "2"
select select "0"
select select "6"
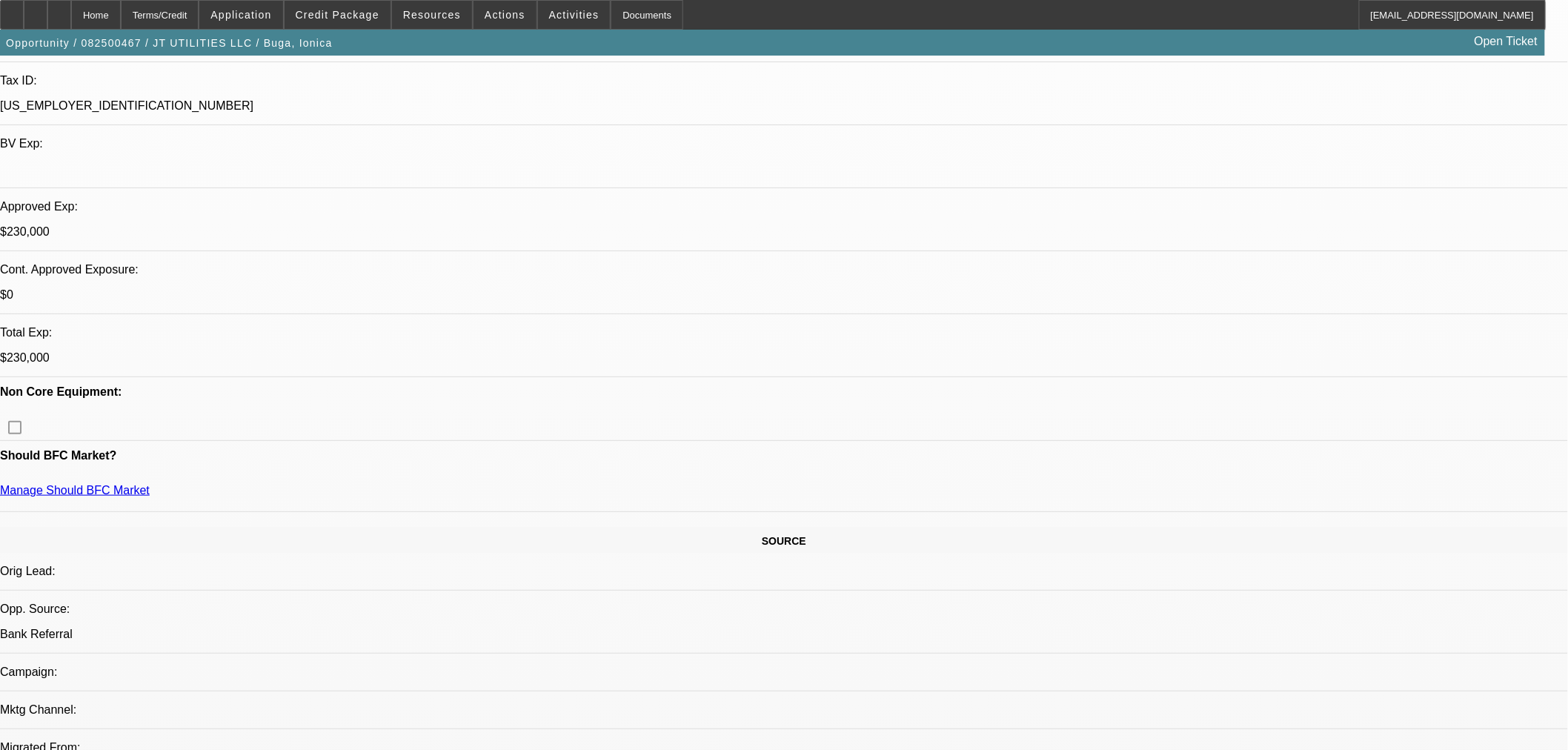
select select "0"
select select "2"
select select "0"
select select "6"
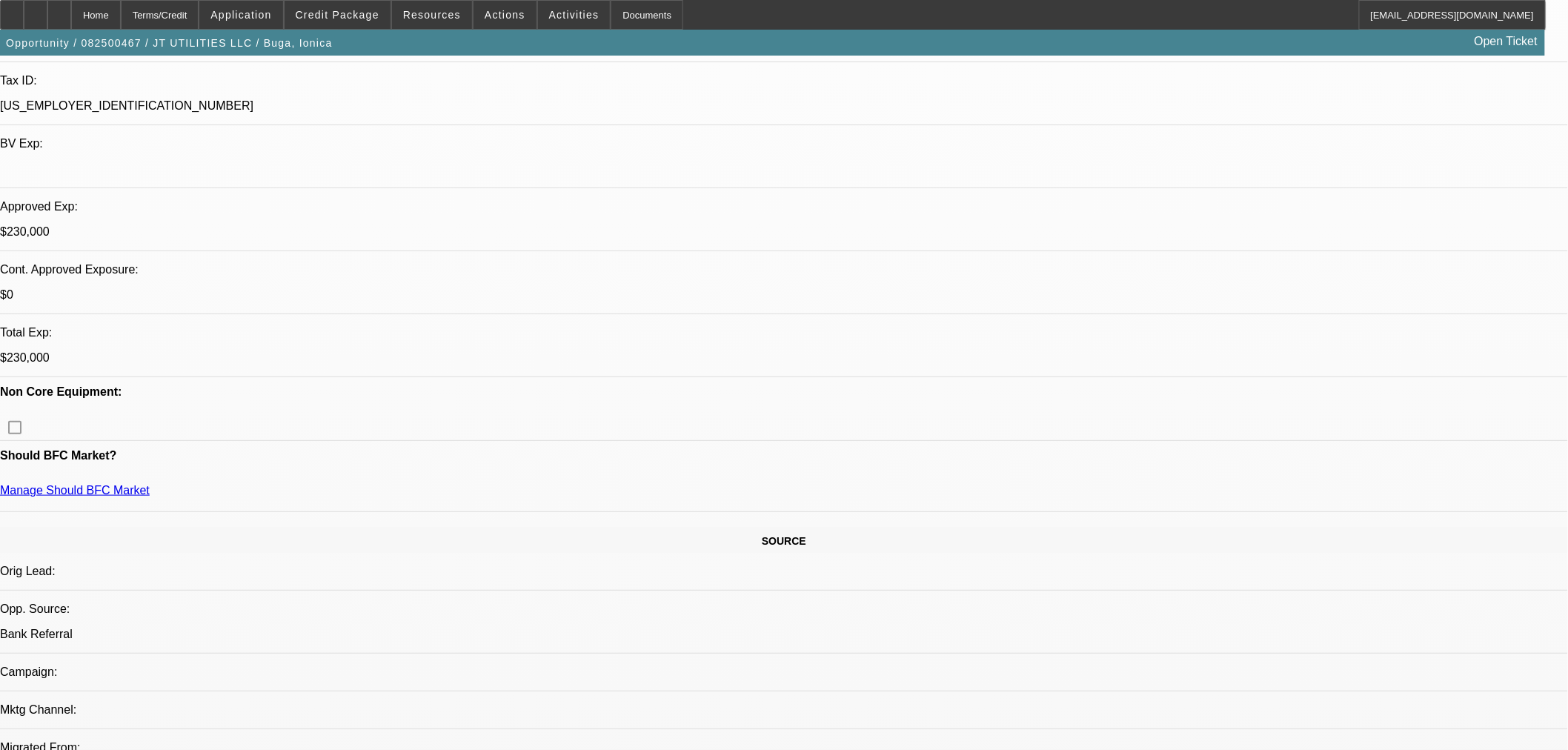
select select "0"
select select "2"
select select "0"
select select "6"
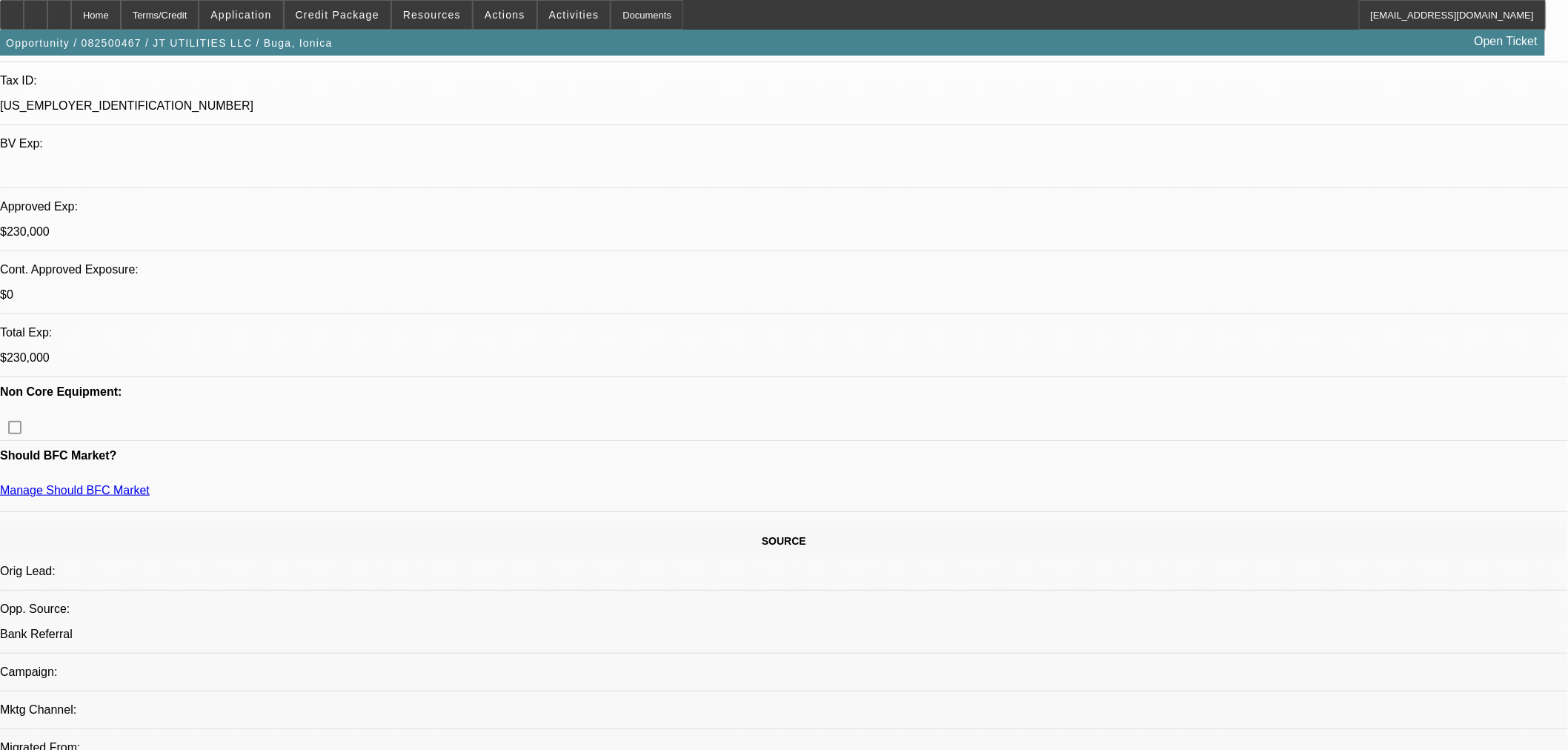
select select "0"
select select "2"
select select "0"
select select "6"
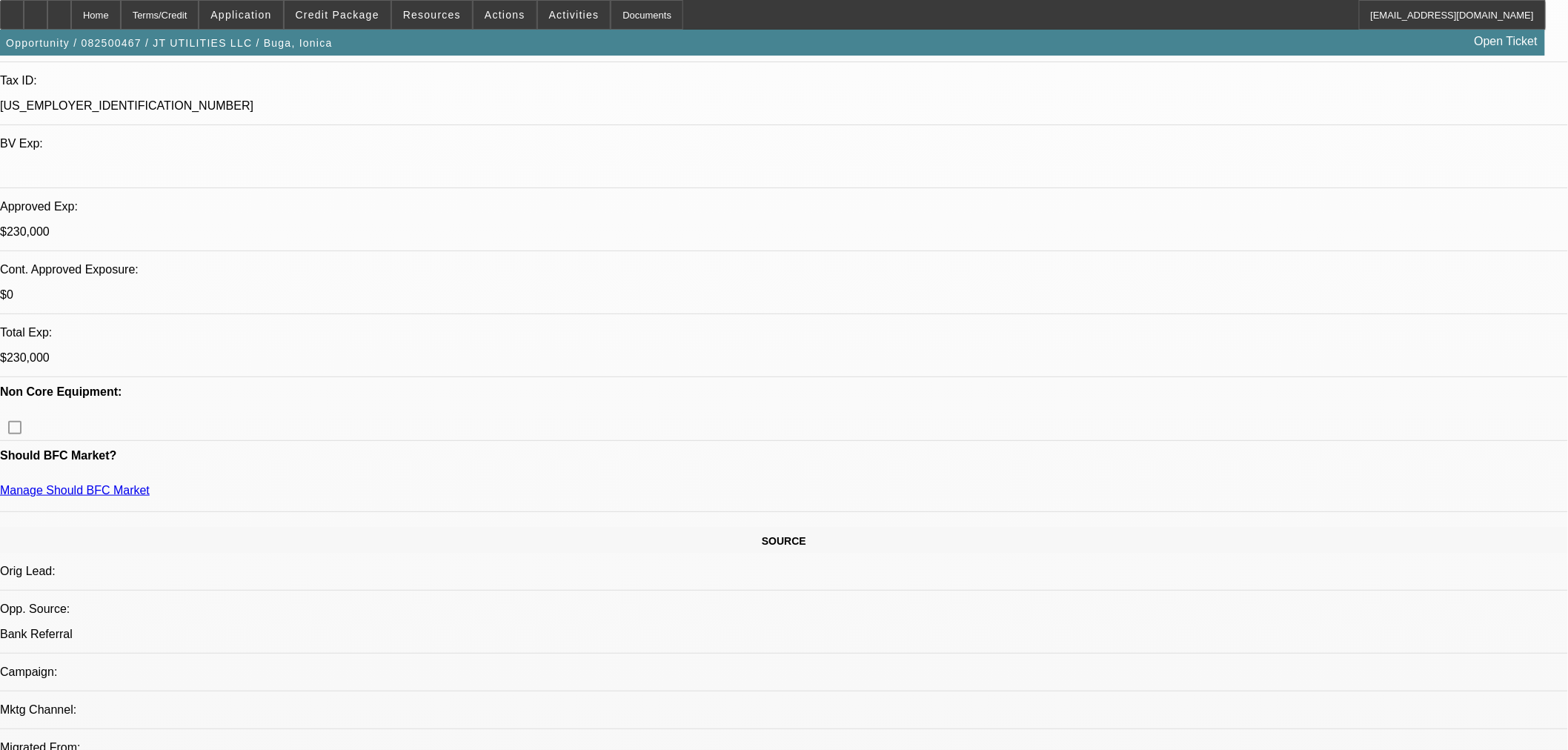
select select "0"
select select "2"
select select "0"
select select "6"
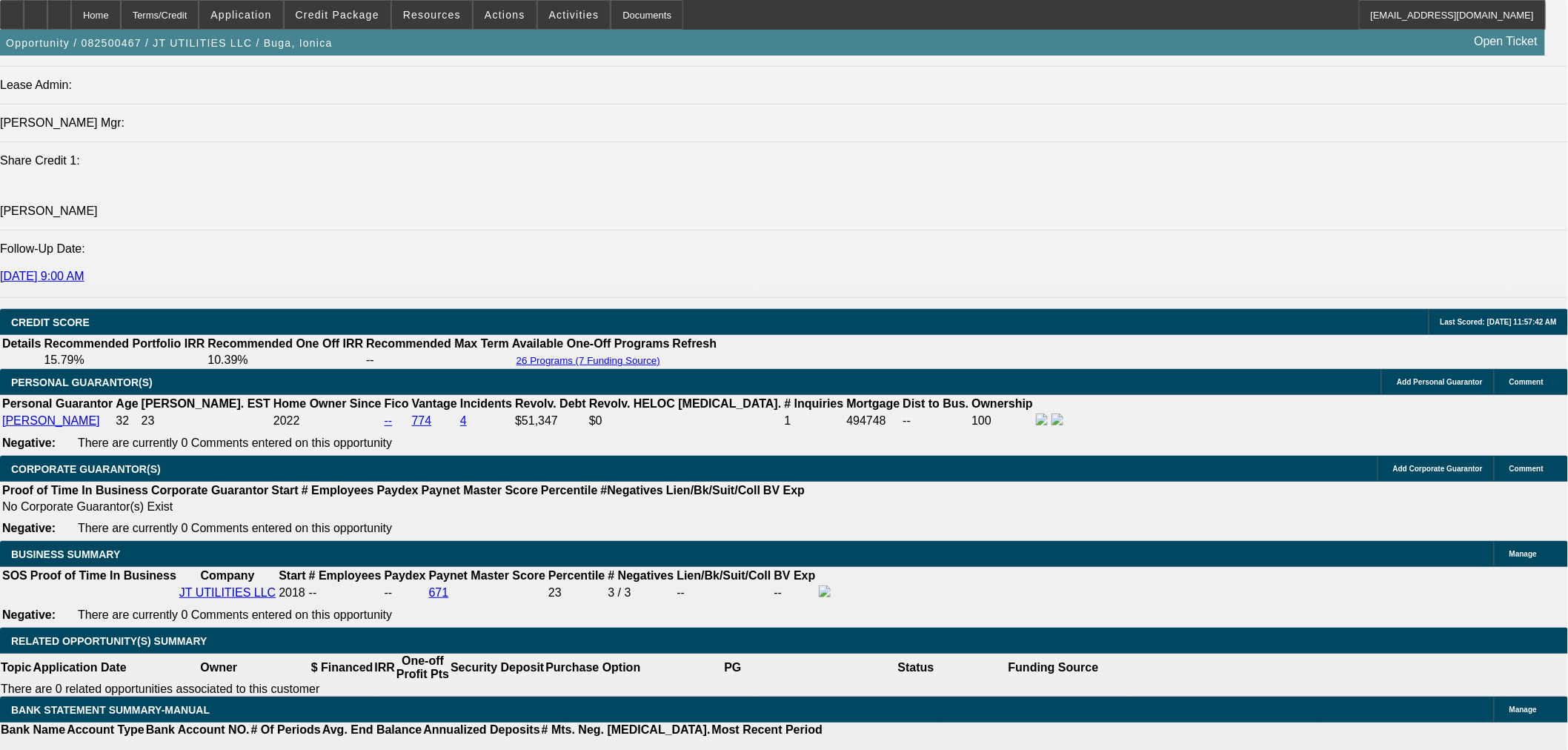
scroll to position [2059, 0]
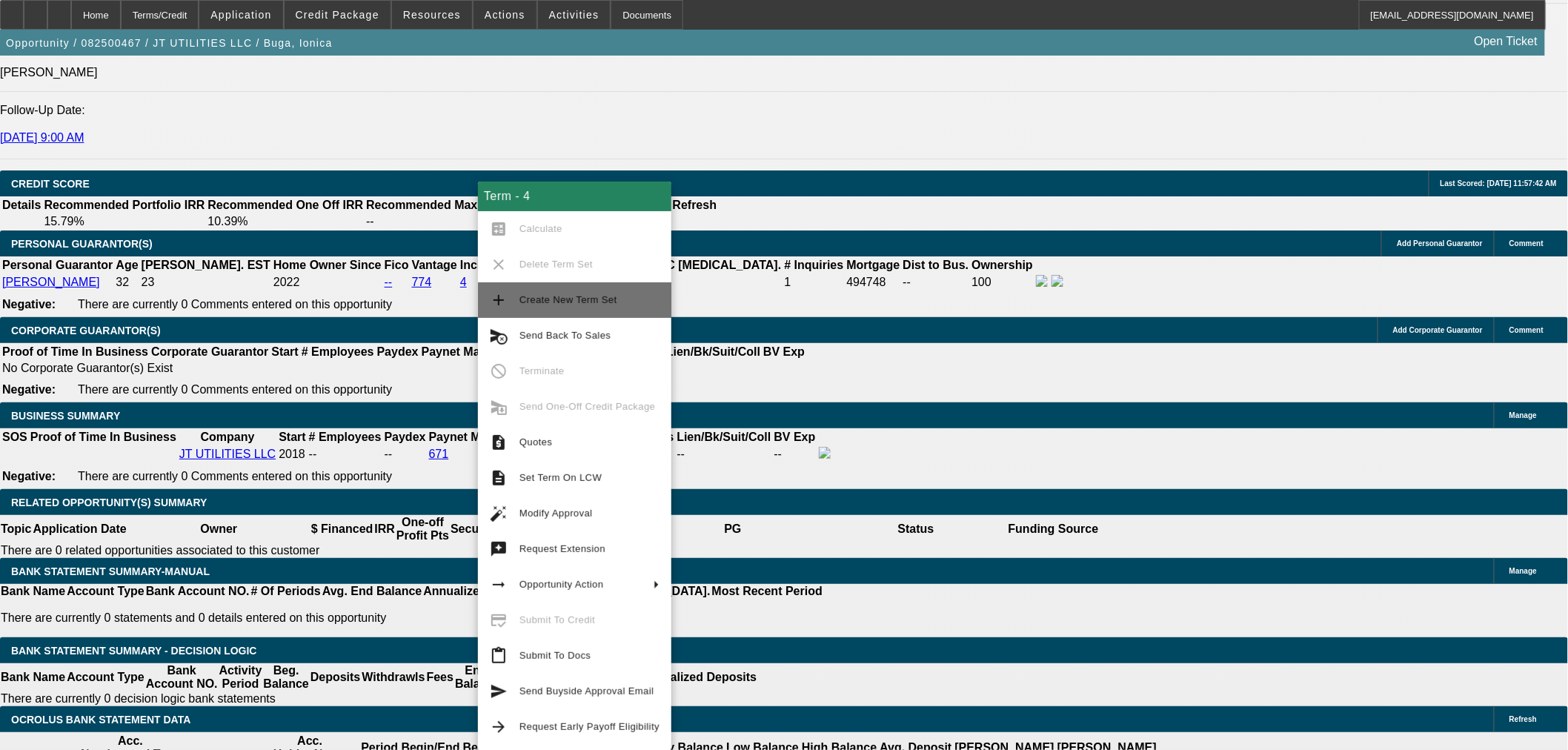
click at [597, 308] on span "Create New Term Set" at bounding box center [589, 300] width 140 height 18
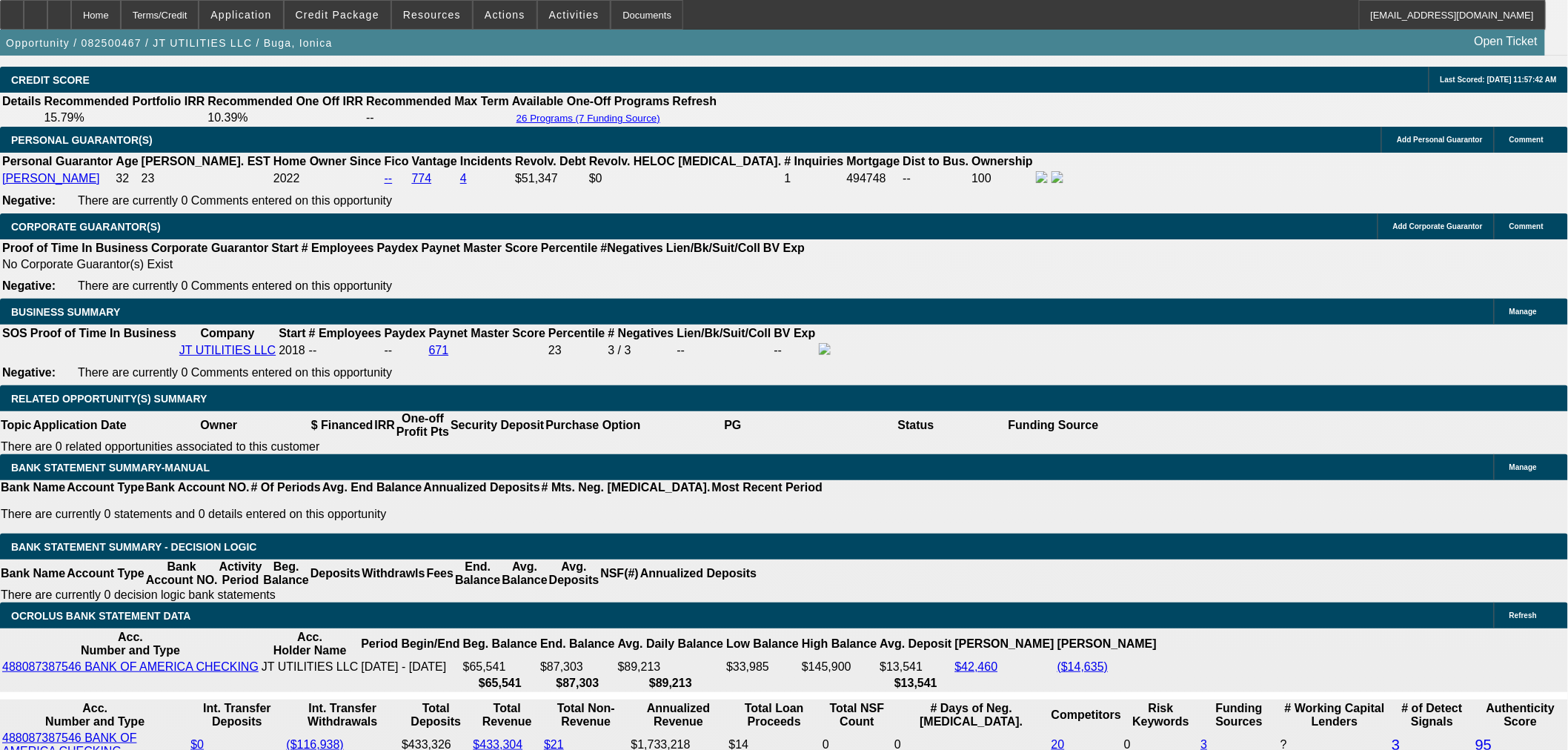
select select "0"
select select "2"
select select "0"
select select "6"
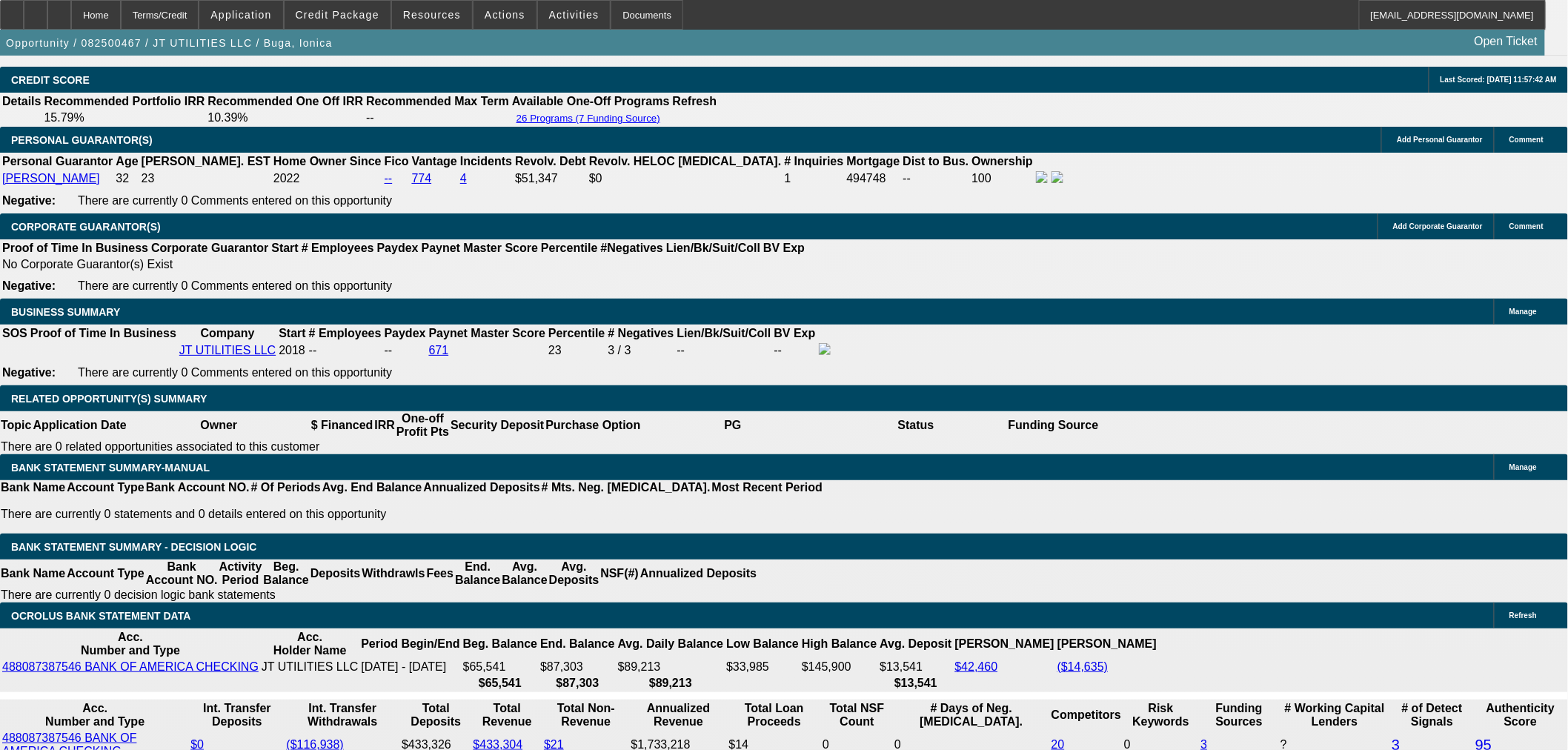
select select "0"
select select "2"
select select "0"
select select "6"
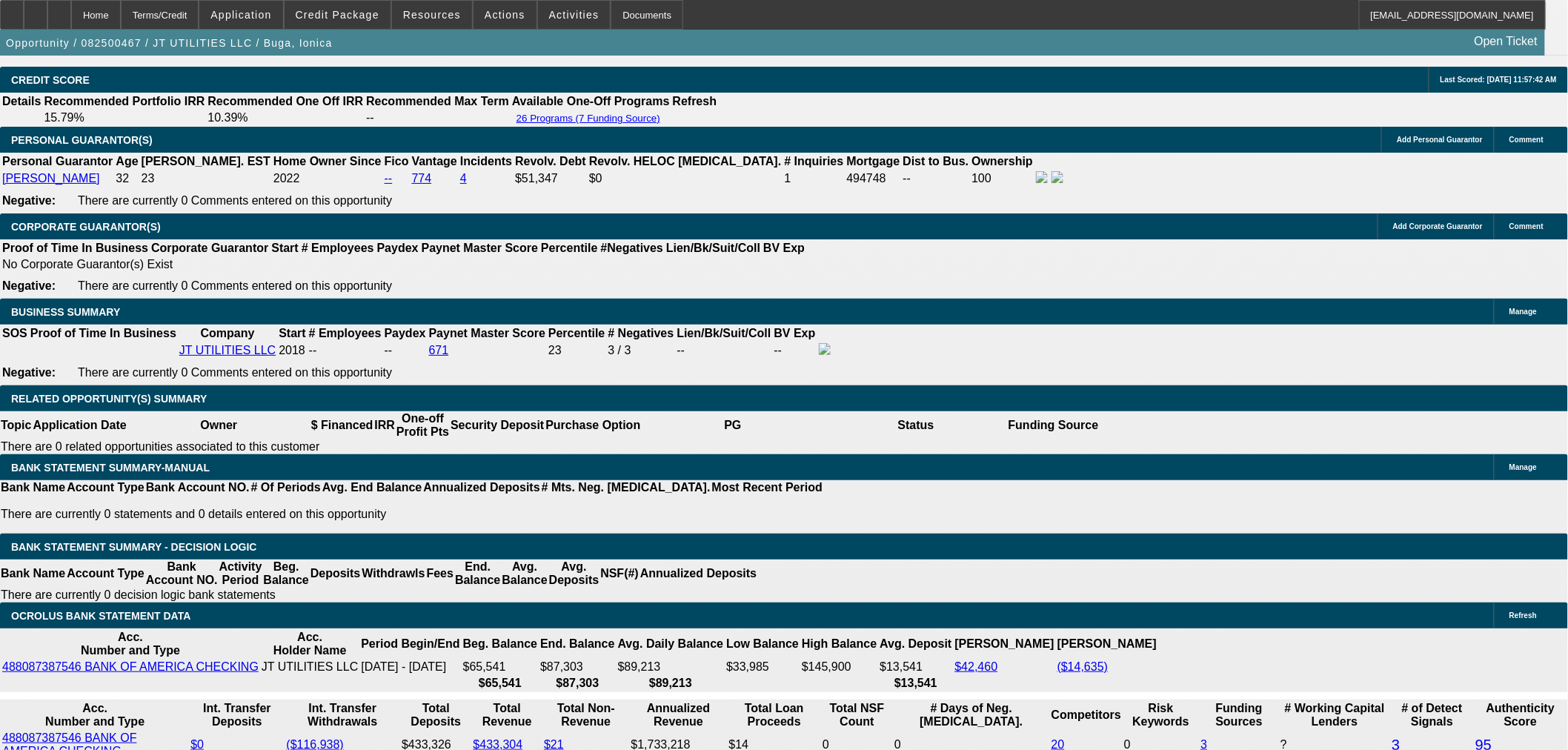
select select "0"
select select "2"
select select "0"
select select "6"
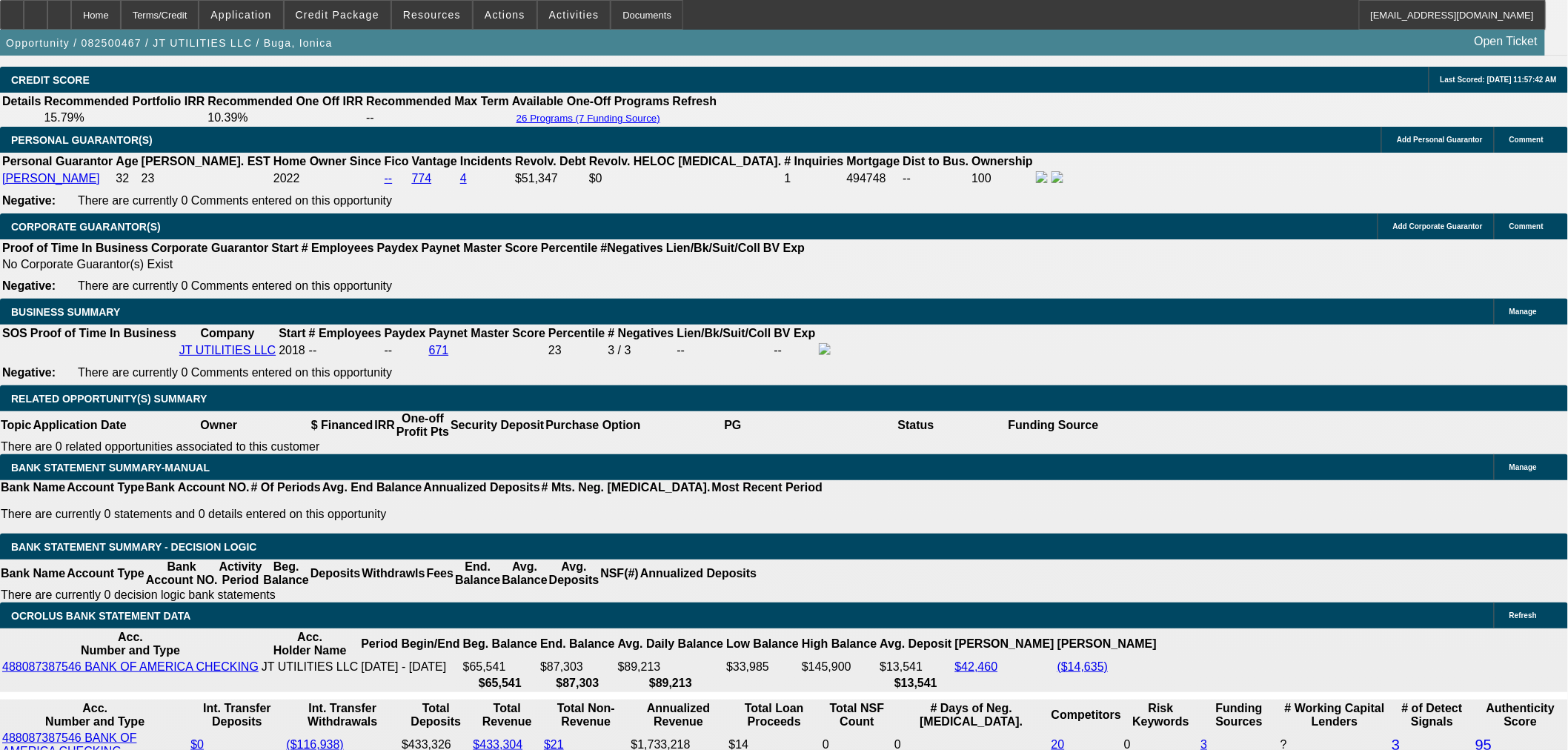
select select "0"
select select "2"
select select "0"
select select "6"
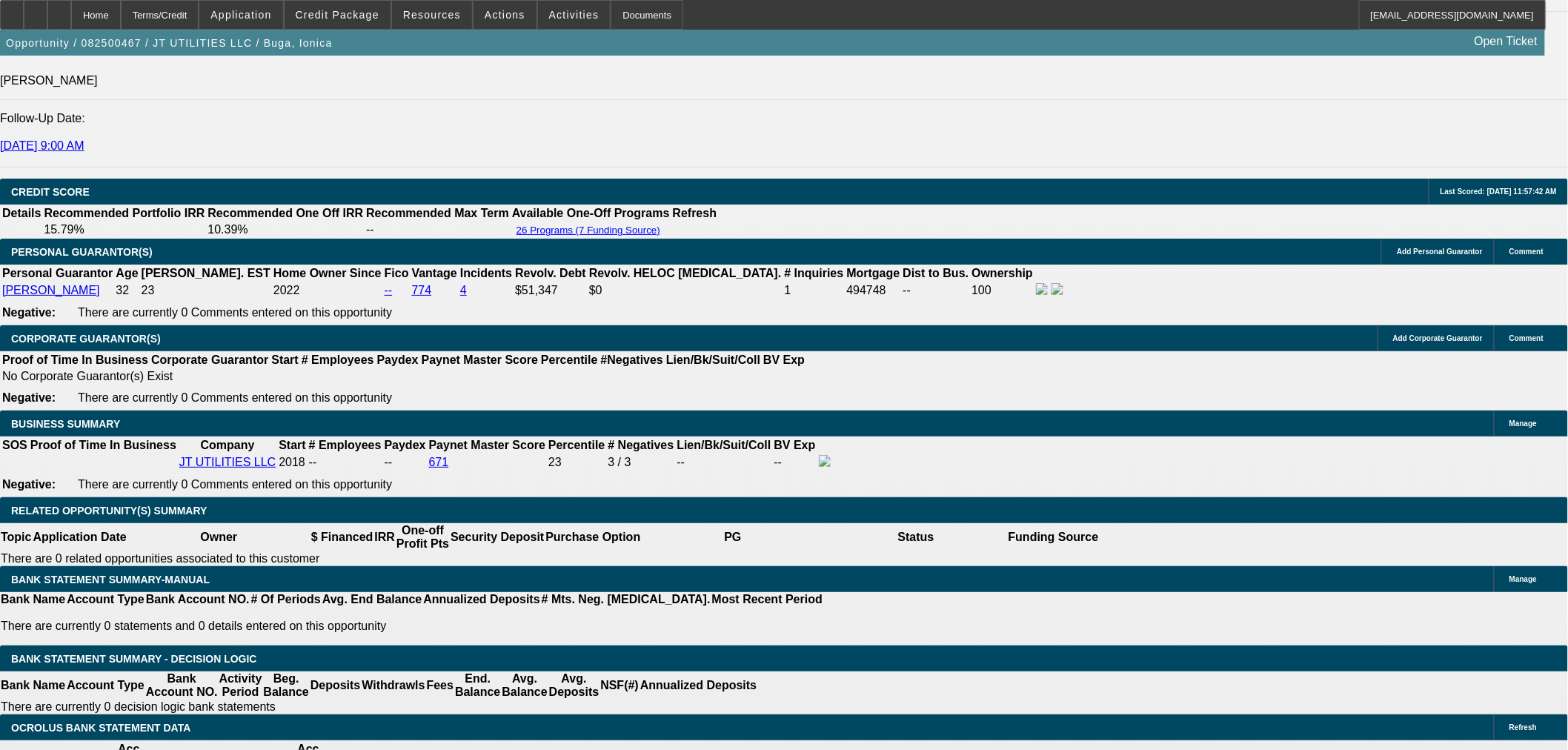
scroll to position [2011, 0]
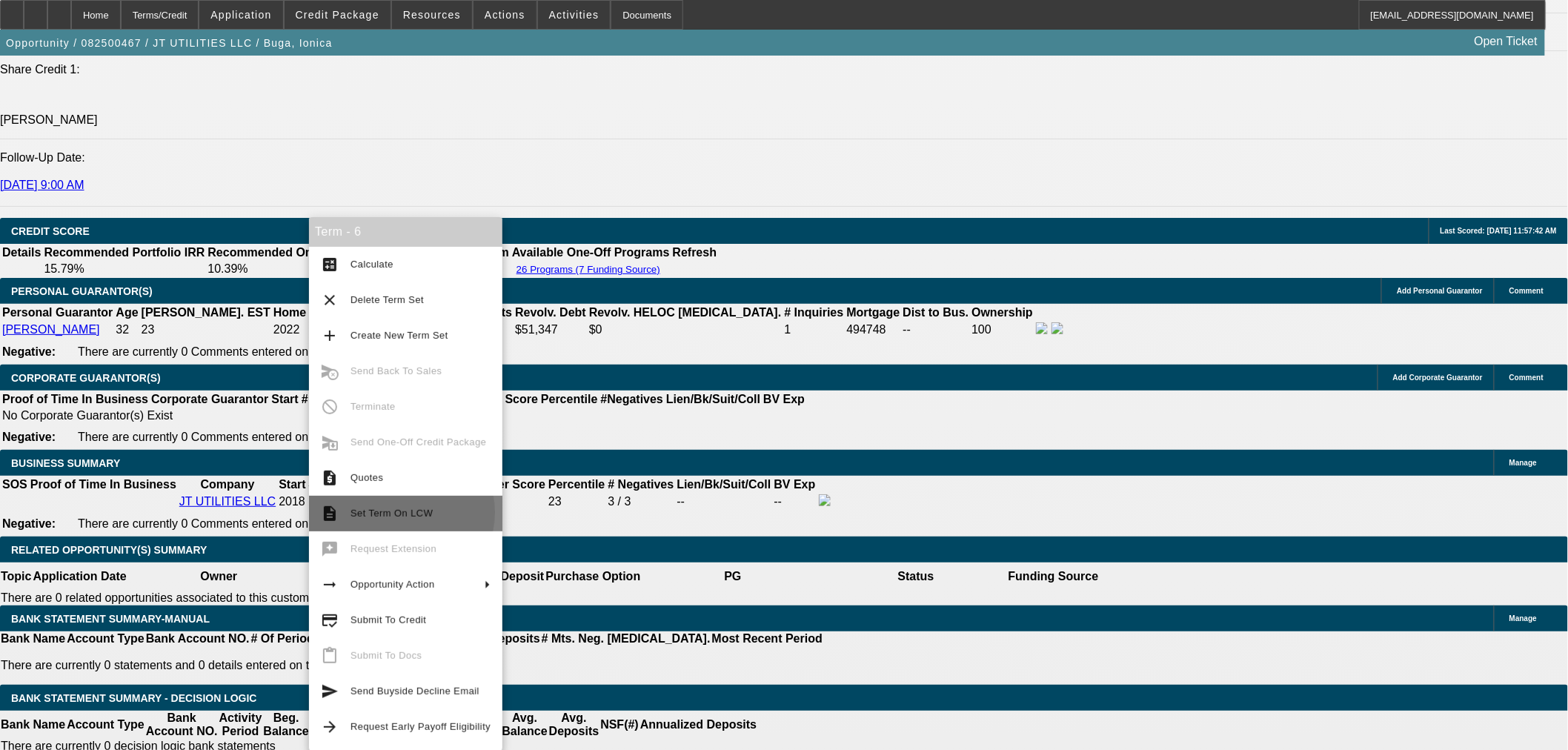
click at [395, 512] on span "Set Term On LCW" at bounding box center [391, 513] width 82 height 11
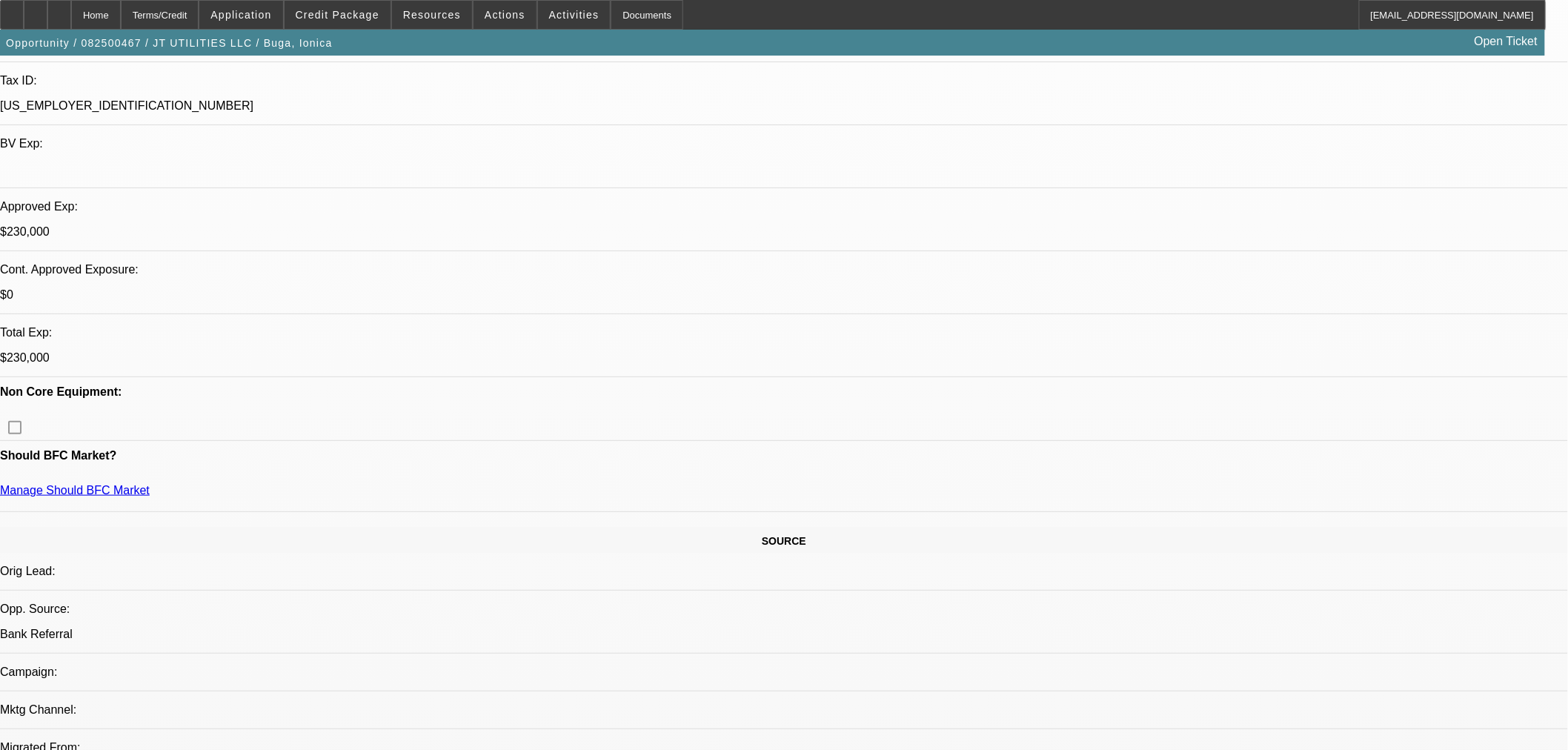
select select "0"
select select "2"
select select "0"
select select "6"
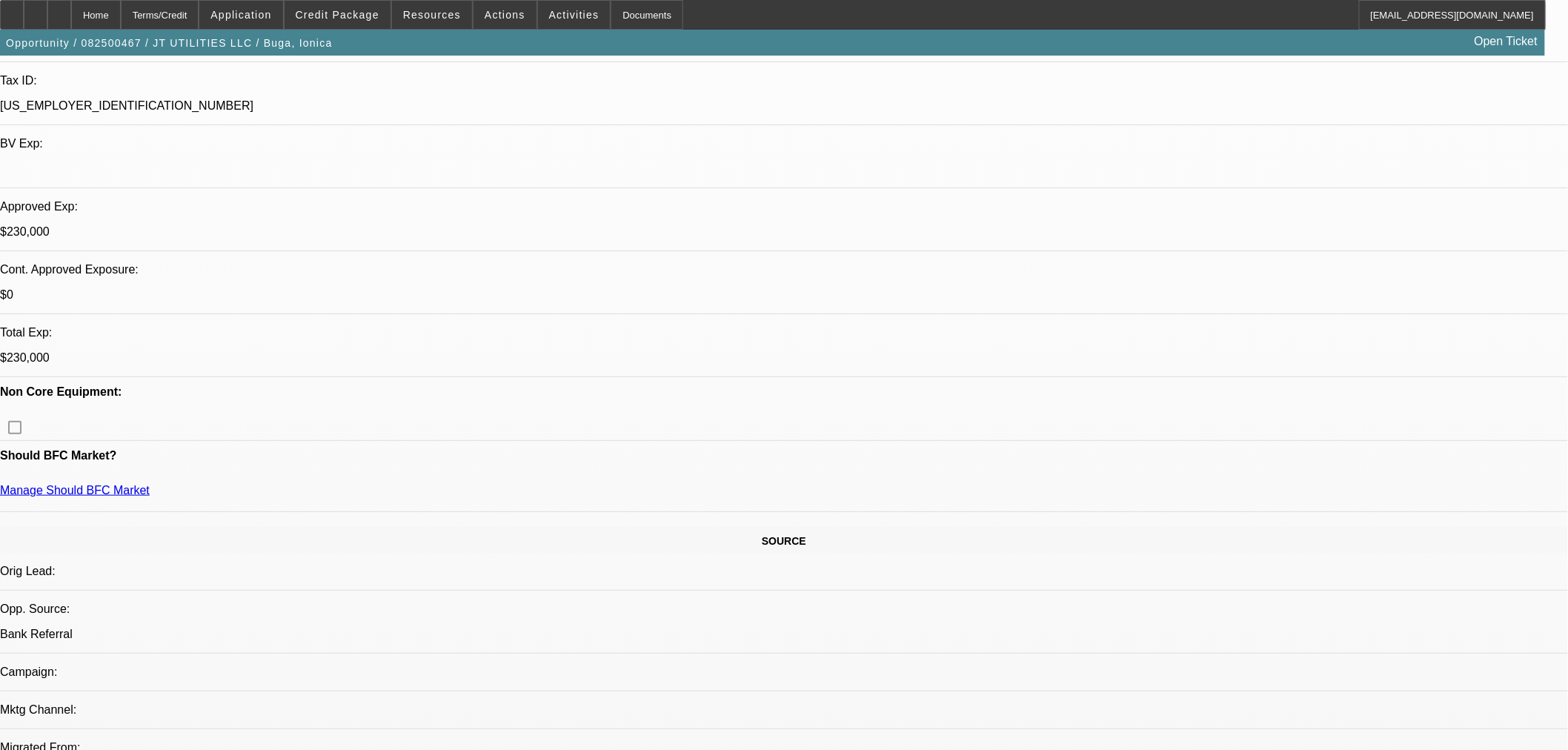
select select "0"
select select "2"
select select "0"
select select "6"
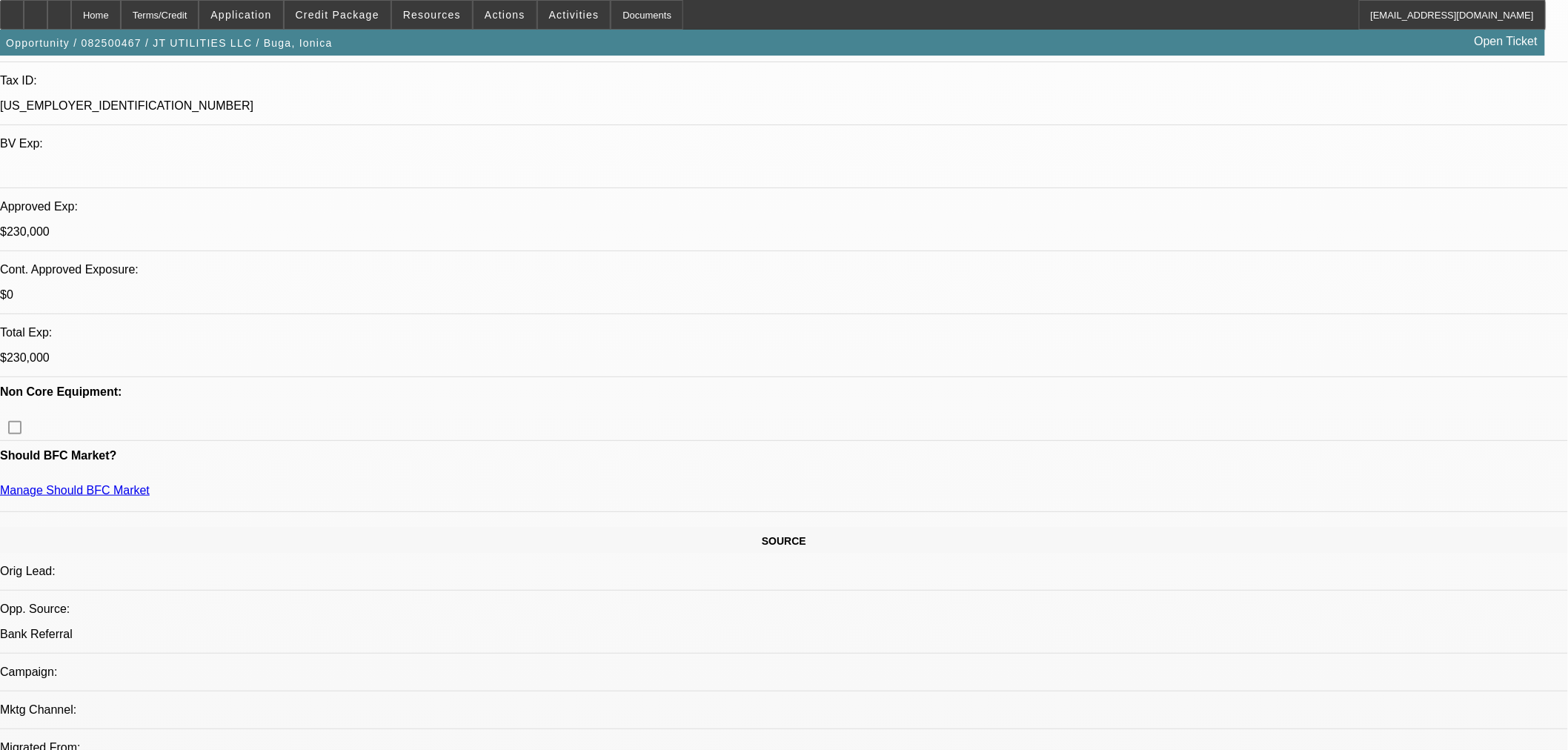
select select "0"
select select "2"
select select "0"
select select "6"
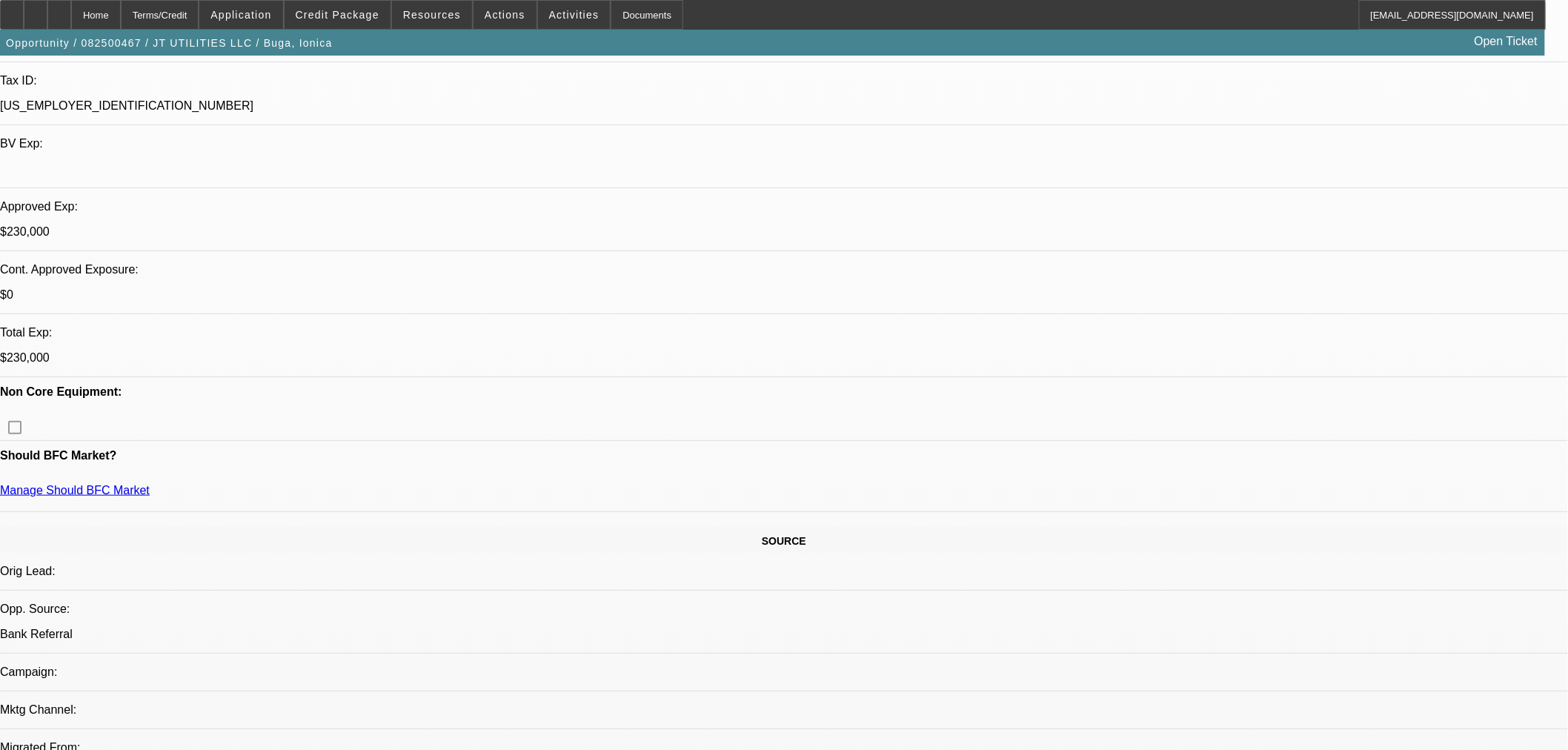
select select "0"
select select "2"
select select "0"
select select "6"
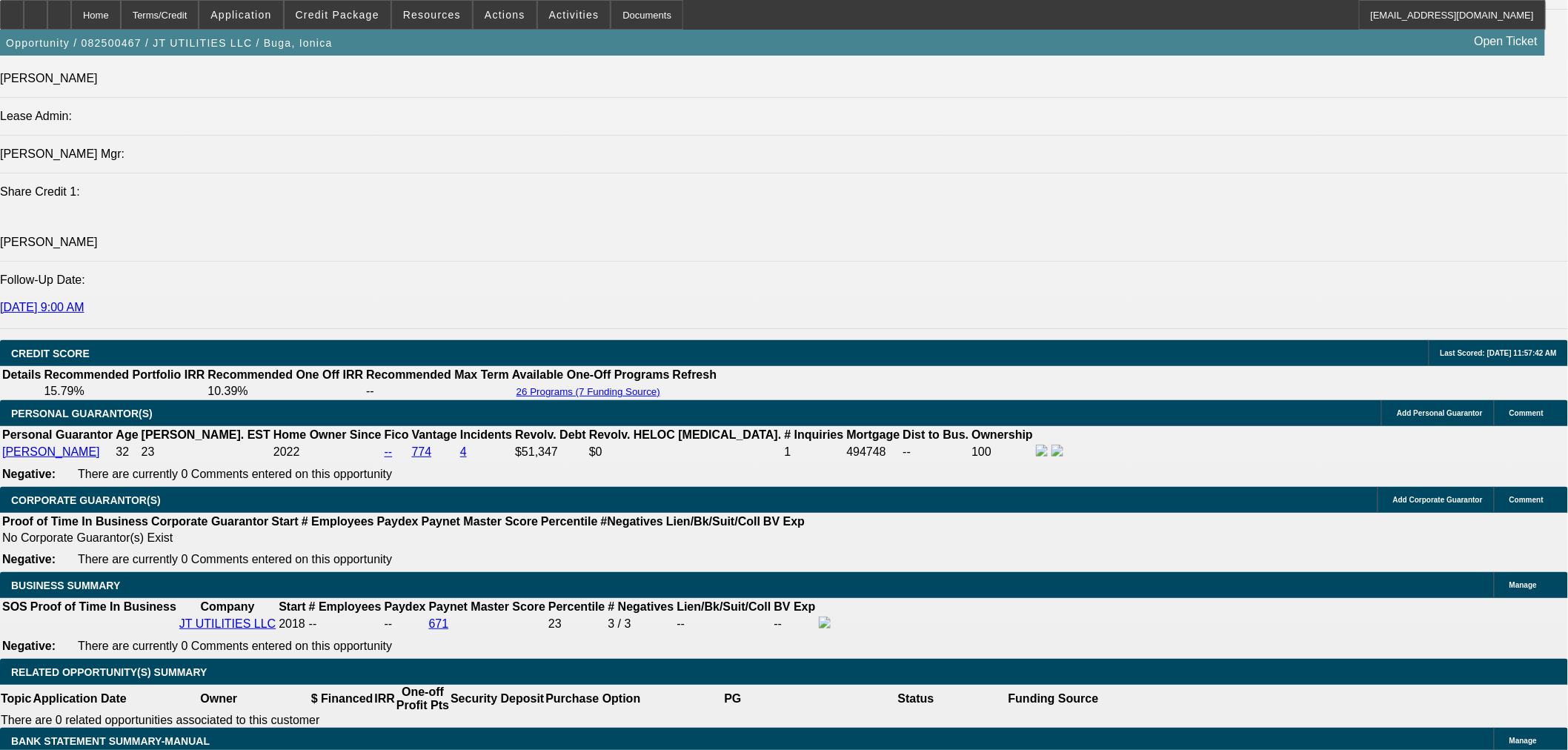
scroll to position [1921, 0]
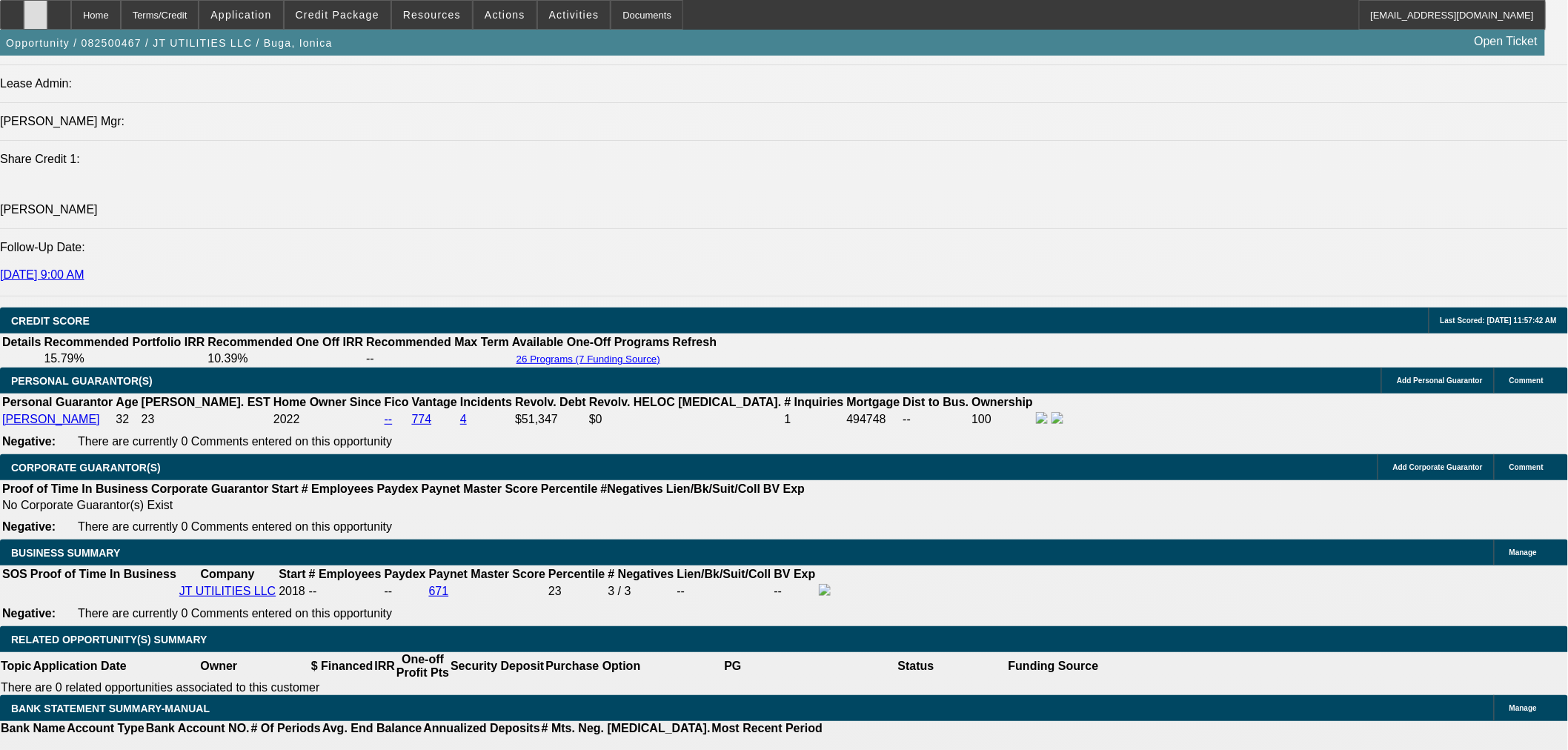
click at [36, 10] on icon at bounding box center [36, 10] width 0 height 0
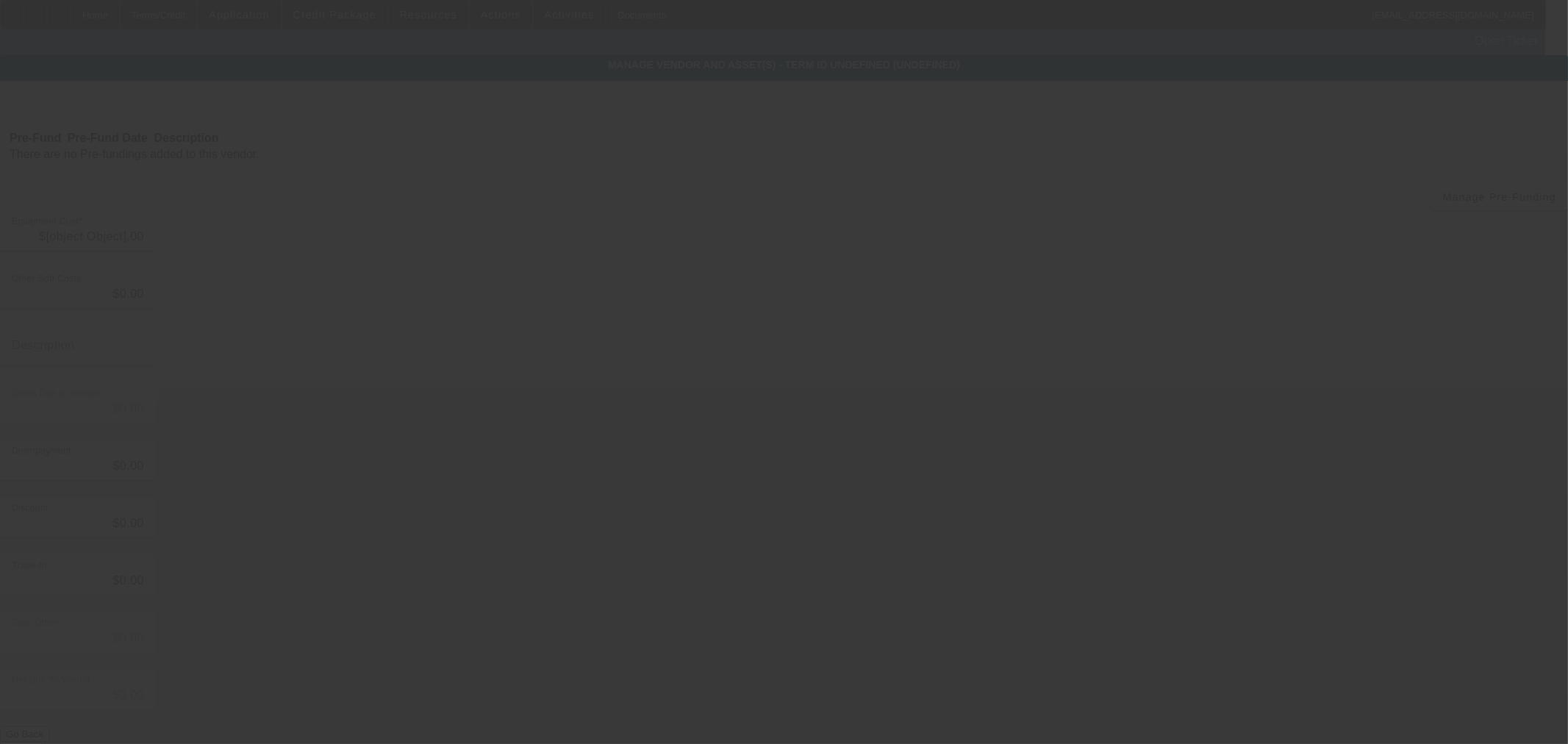
type input "$239,995.00"
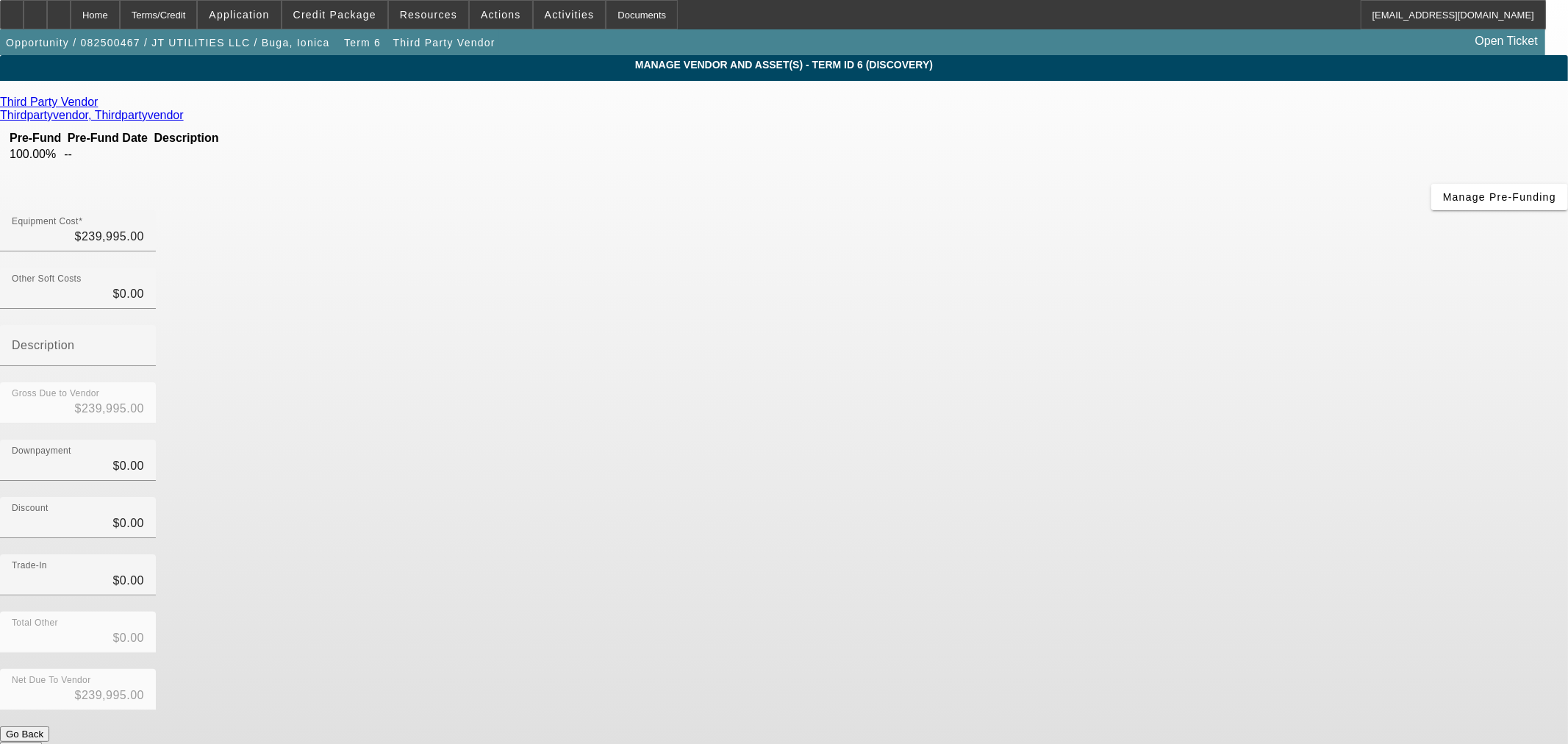
click at [101, 106] on icon at bounding box center [101, 102] width 0 height 12
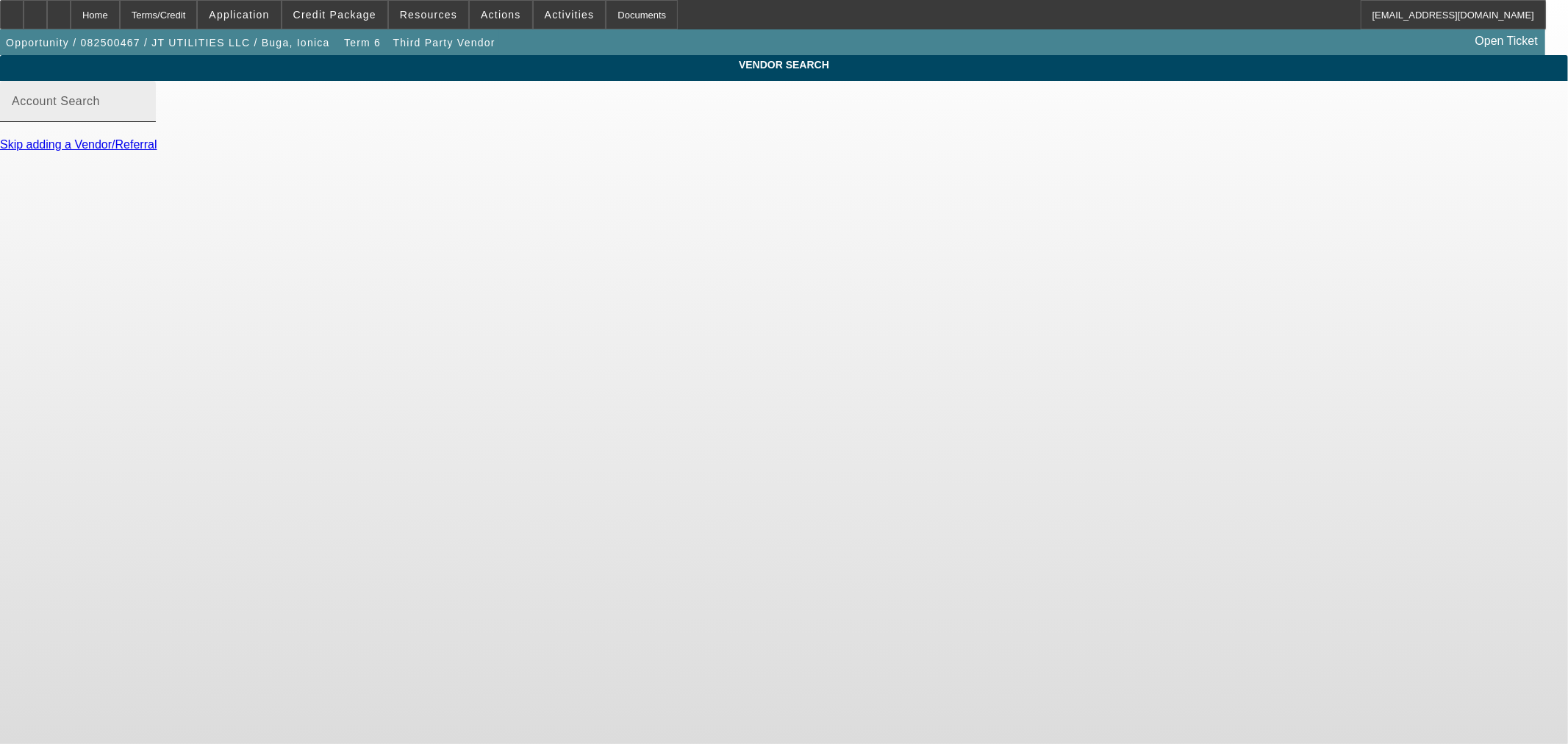
click at [100, 107] on mat-label "Account Search" at bounding box center [56, 101] width 89 height 12
click at [144, 116] on input "Account Search" at bounding box center [77, 107] width 132 height 18
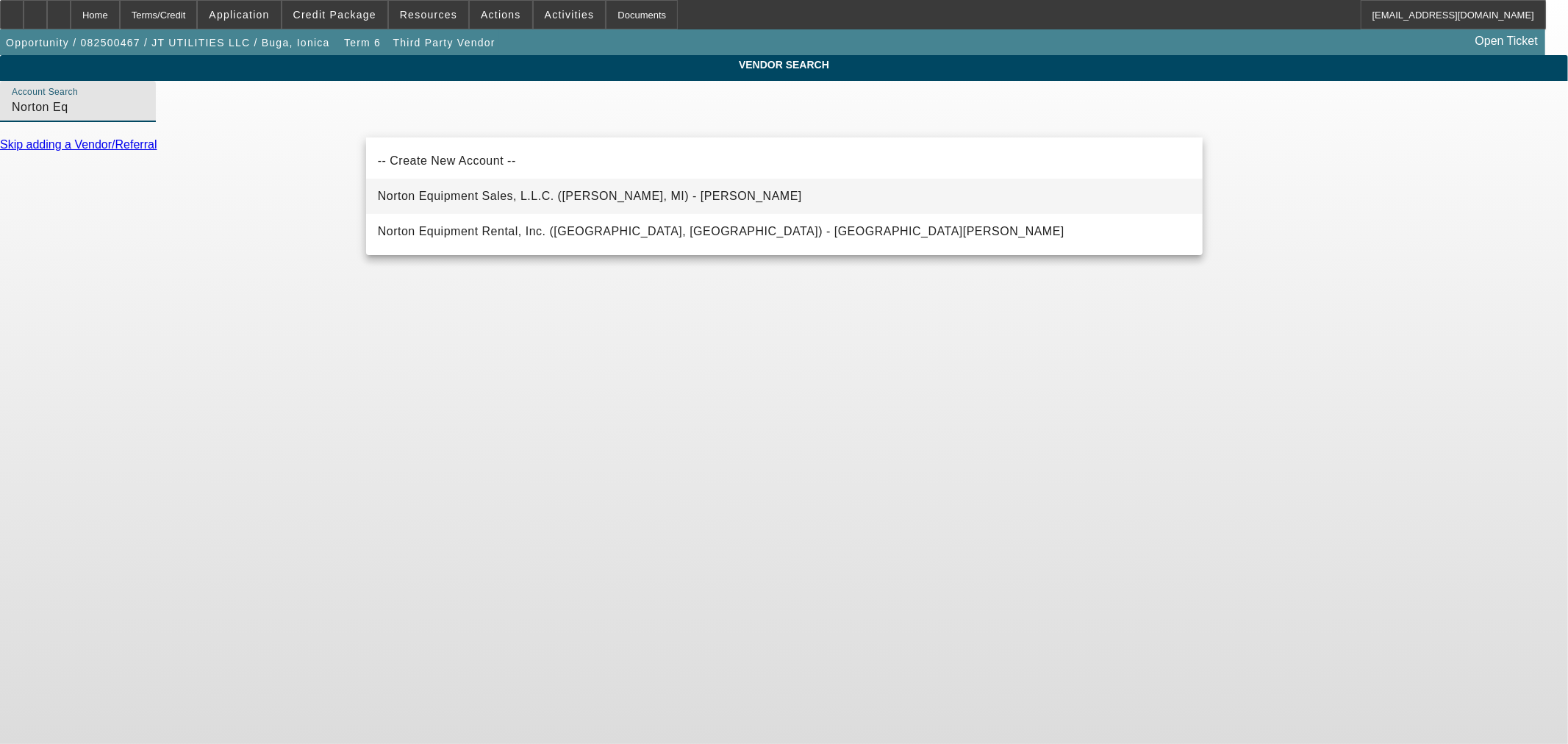
click at [610, 196] on span "Norton Equipment Sales, L.L.C. (Lapeer, MI) - Leon, Robert" at bounding box center [589, 196] width 424 height 12
type input "Norton Equipment Sales, L.L.C. (Lapeer, MI) - Leon, Robert"
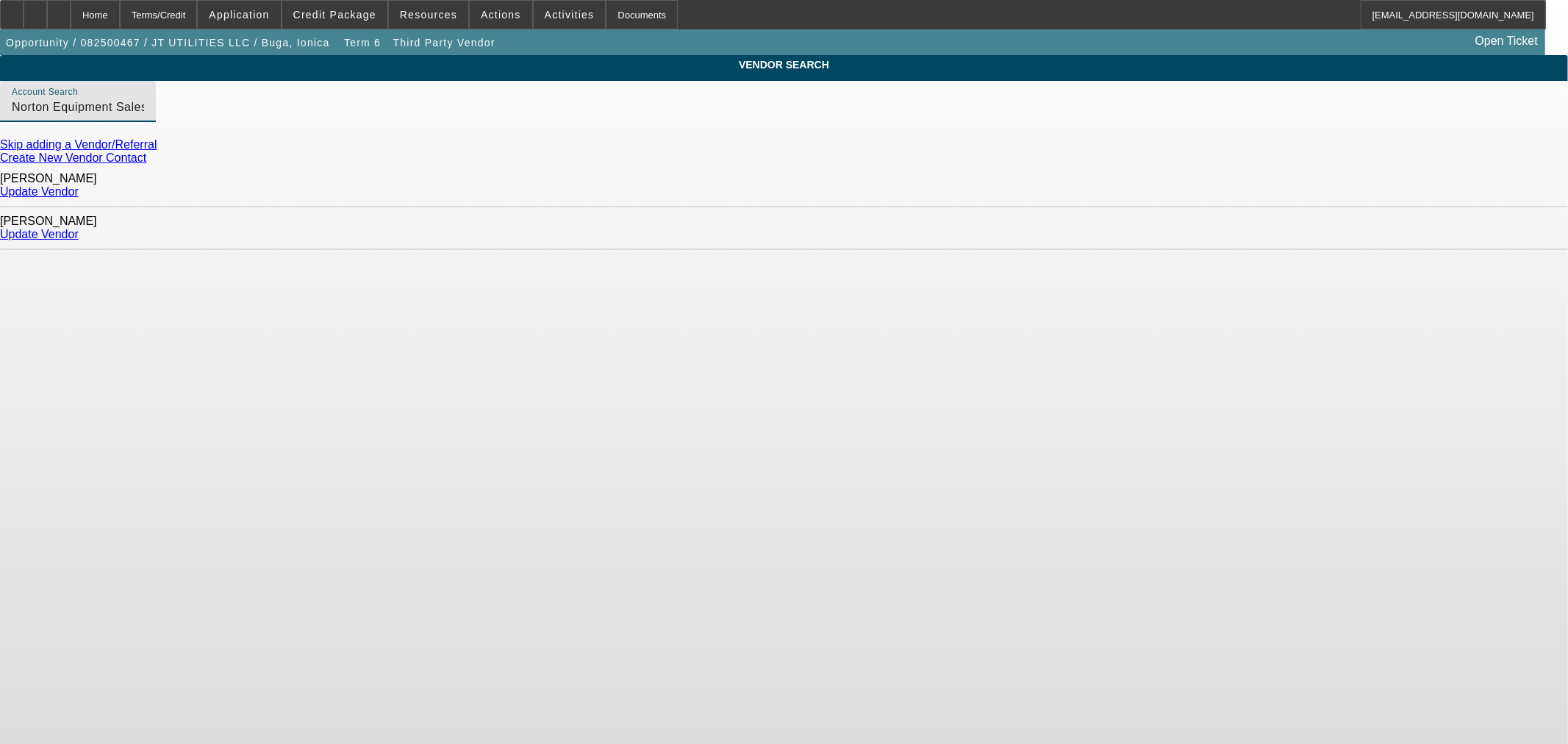
click at [79, 186] on link "Update Vendor" at bounding box center [39, 192] width 79 height 12
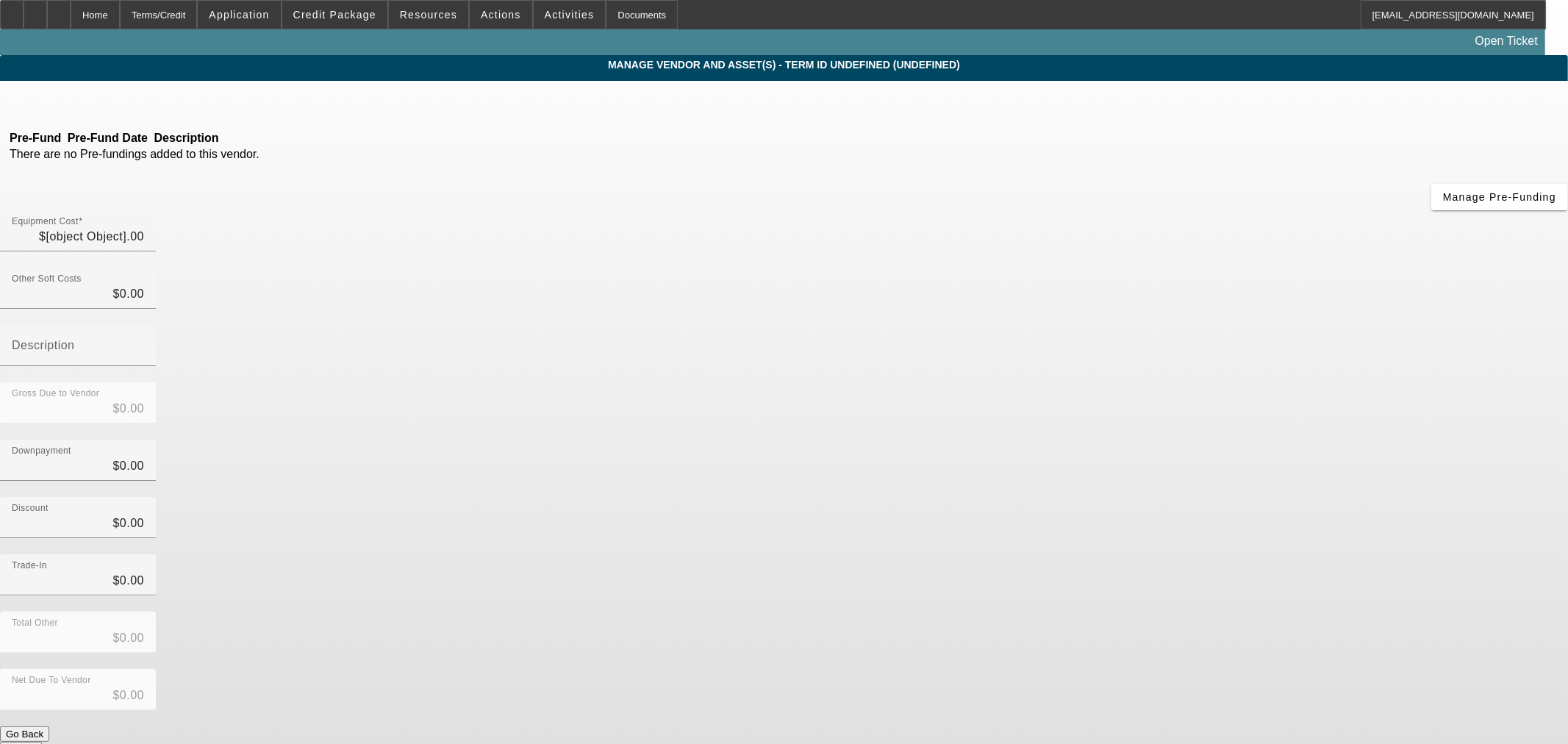
type input "$239,995.00"
click at [1443, 203] on span "Manage Pre-Funding" at bounding box center [1500, 197] width 113 height 12
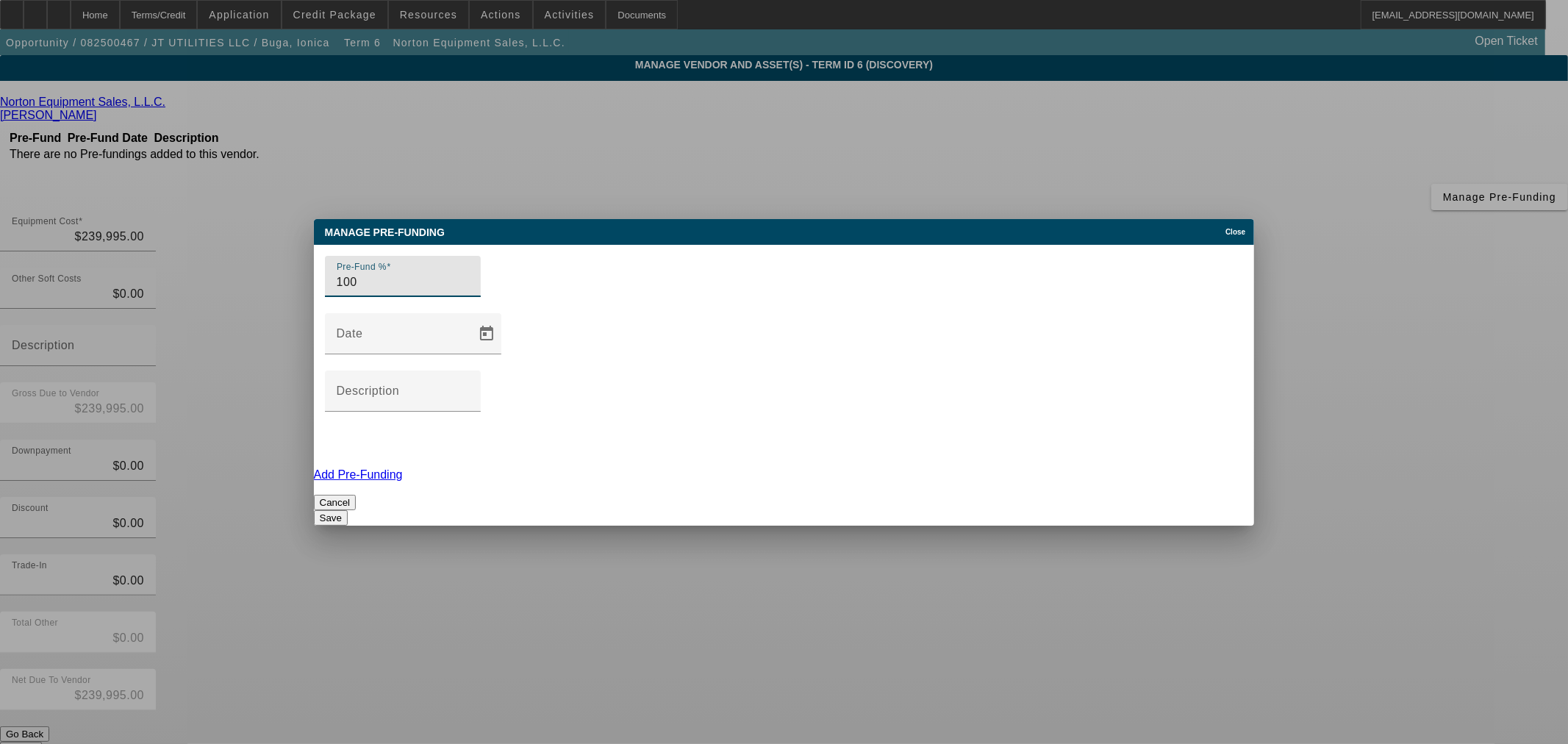
type input "100"
click at [347, 511] on button "Save" at bounding box center [331, 518] width 34 height 15
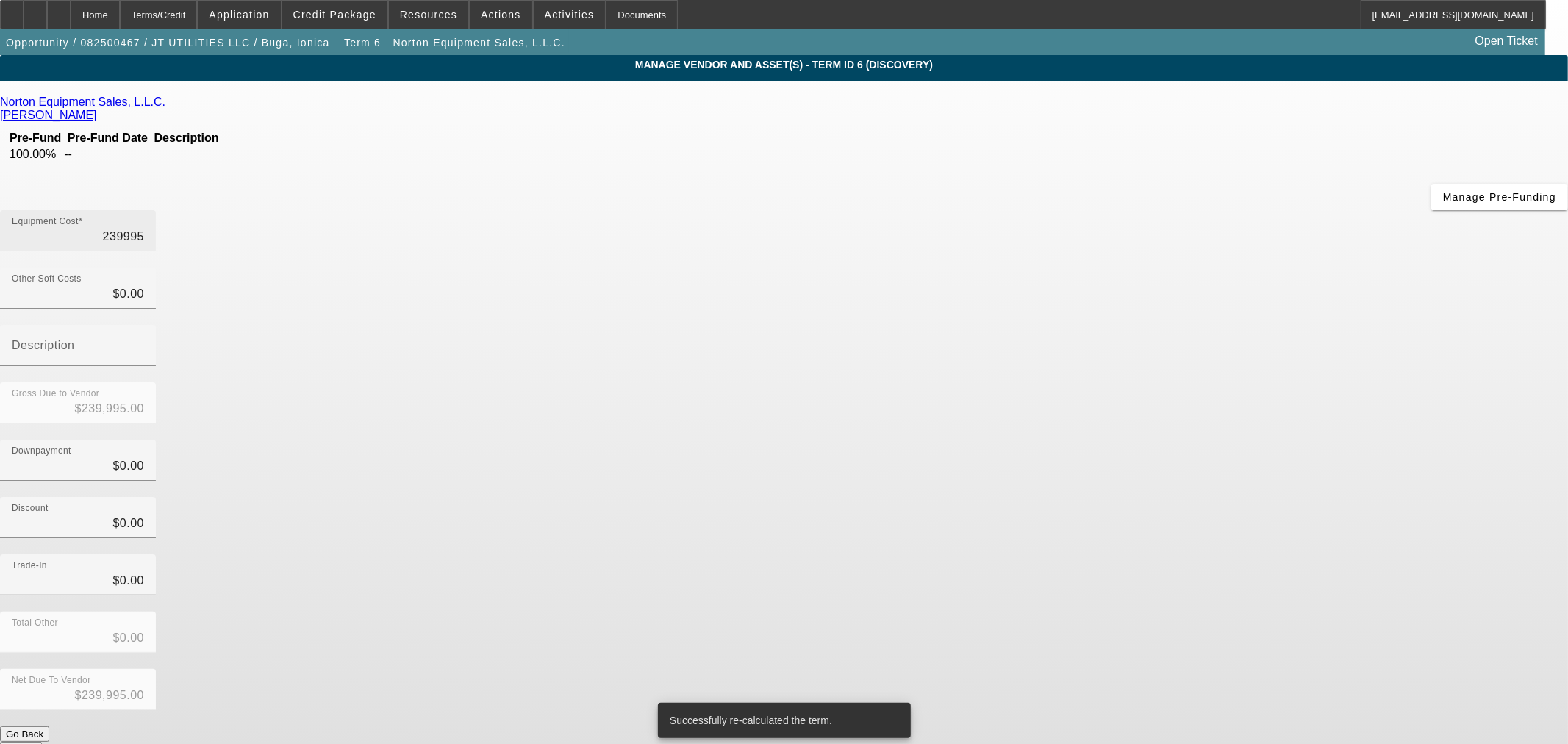
click at [144, 228] on input "239995" at bounding box center [77, 237] width 132 height 18
type input "1"
type input "$1.00"
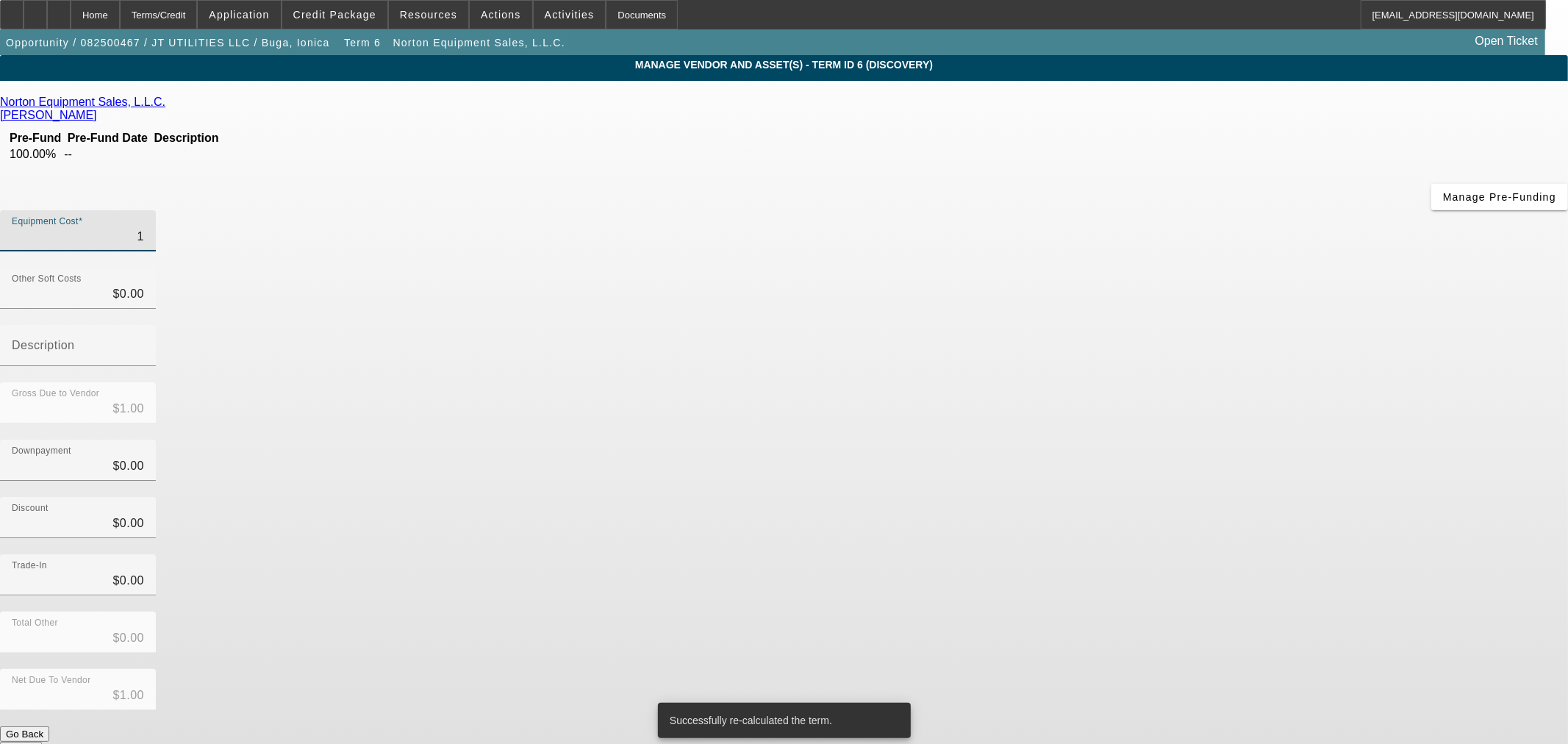
type input "15"
type input "$15.00"
type input "158"
type input "$158.00"
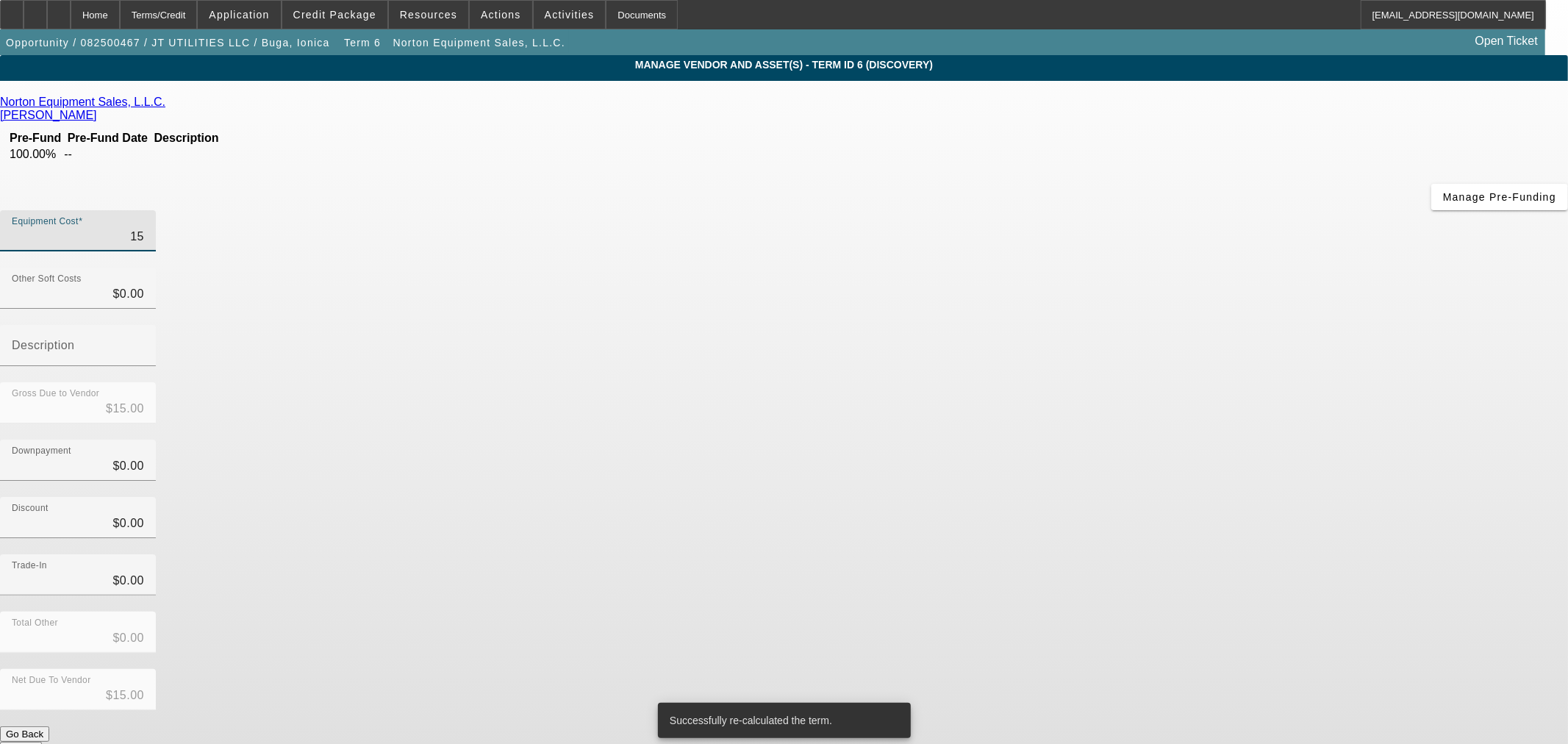
type input "$158.00"
type input "1589"
type input "$1,589.00"
type input "15890"
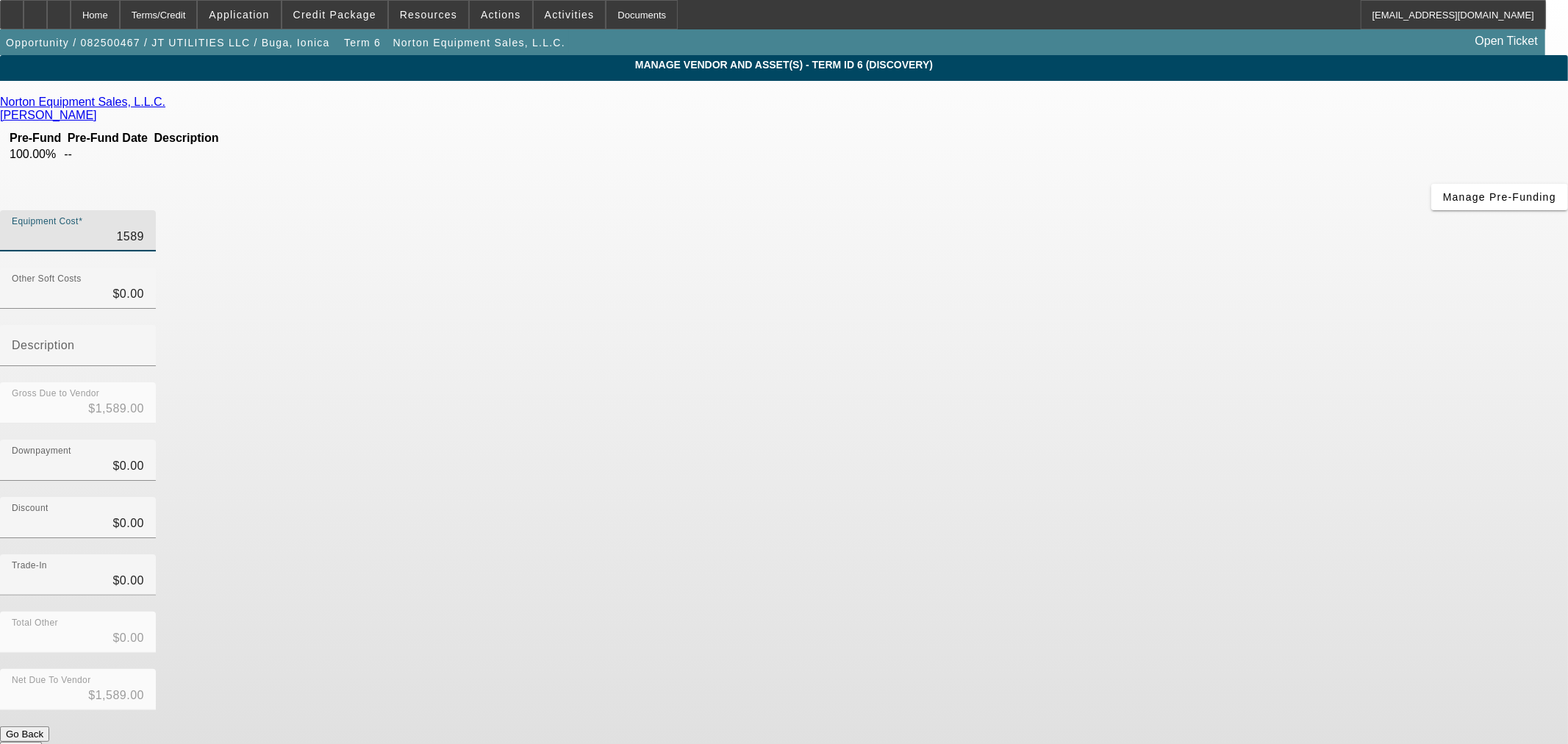
type input "$15,890.00"
type input "158900"
type input "$158,900.00"
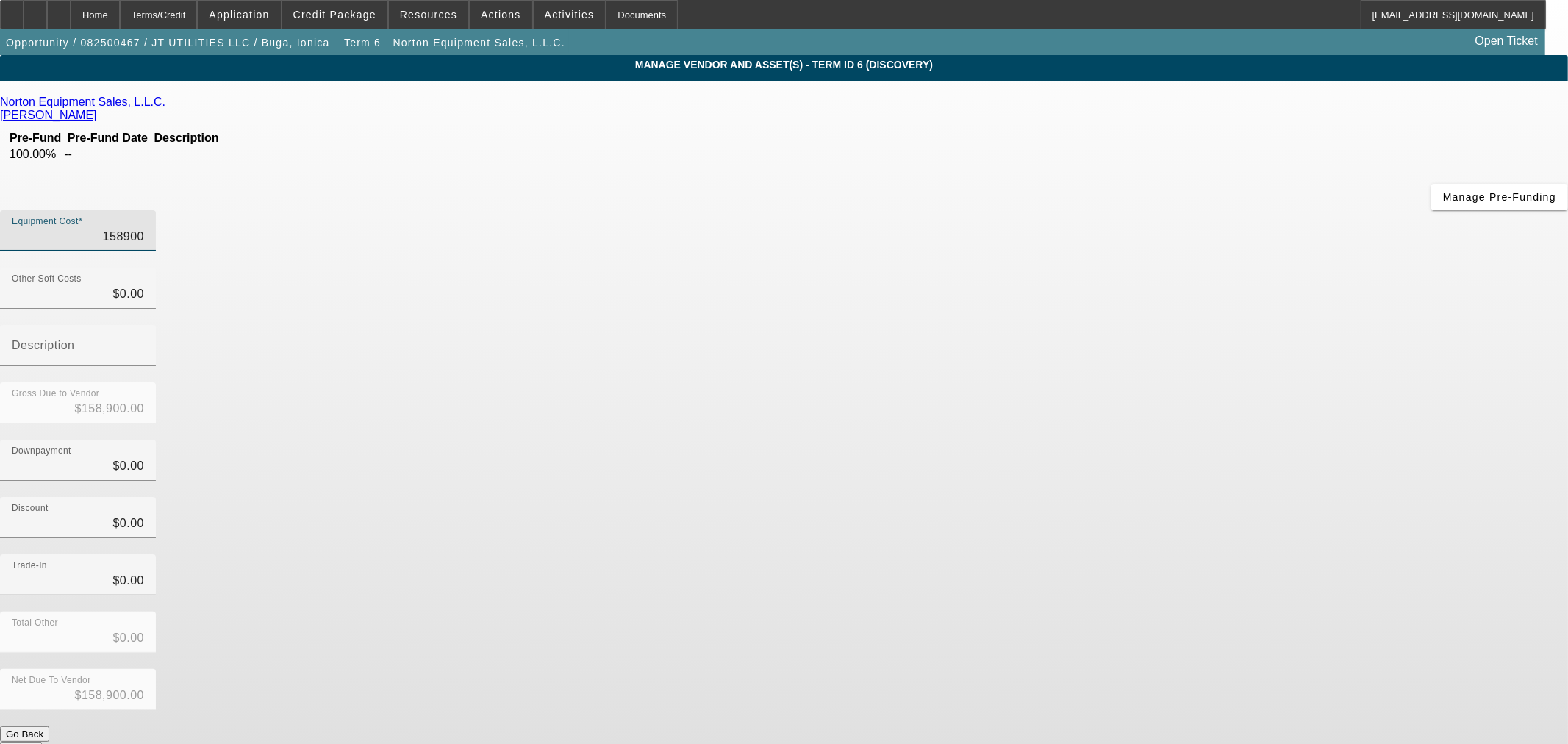
type input "$158,900.00"
click at [1097, 554] on div "Trade-In $0.00" at bounding box center [784, 583] width 1568 height 58
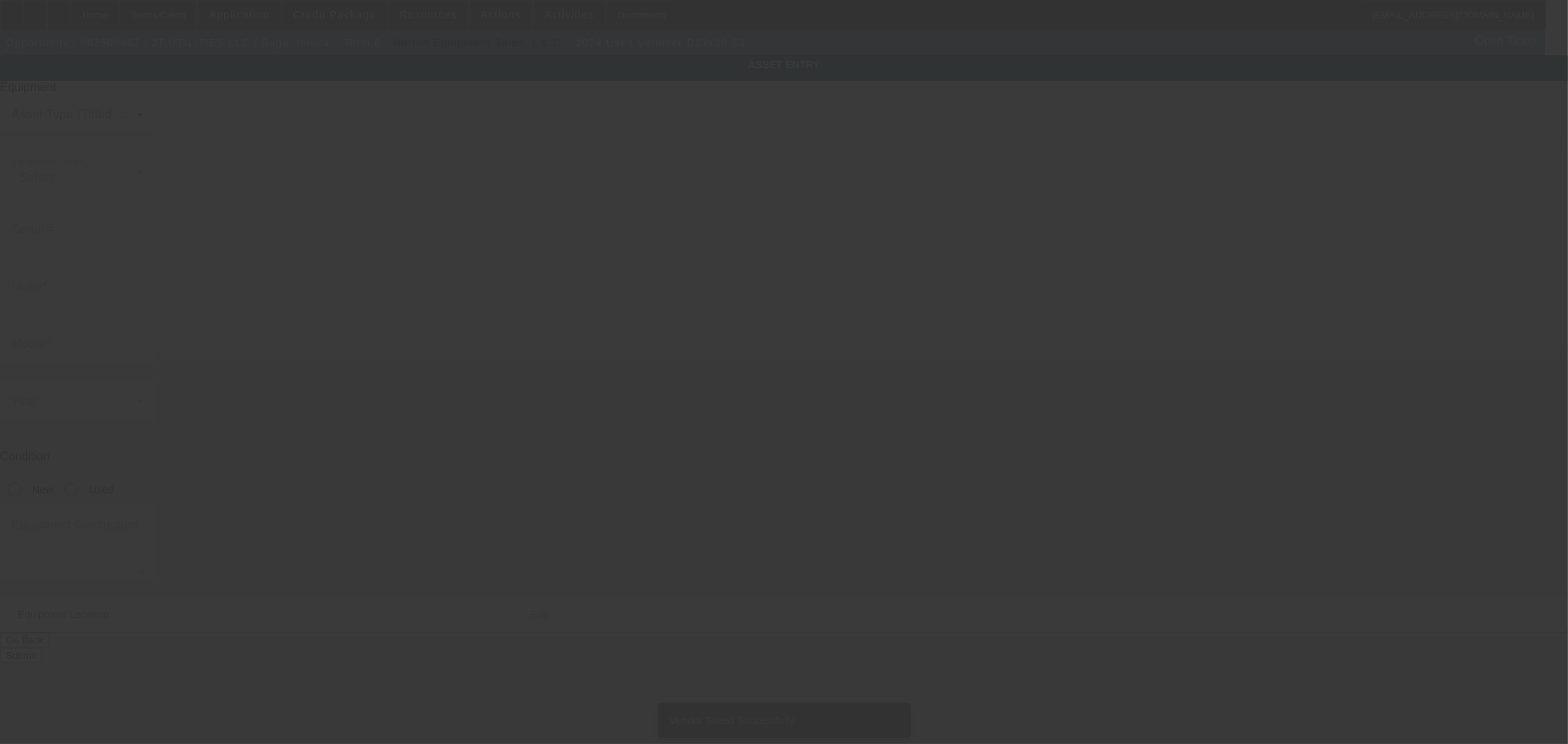
type input "Vermeer"
type input "D23x30 S3"
radio input "true"
type textarea "apx 1 year old. 2 more years remaining on Vermeer Confidence Plus Premium Unlim…"
type input "8522 Nichols Rim"
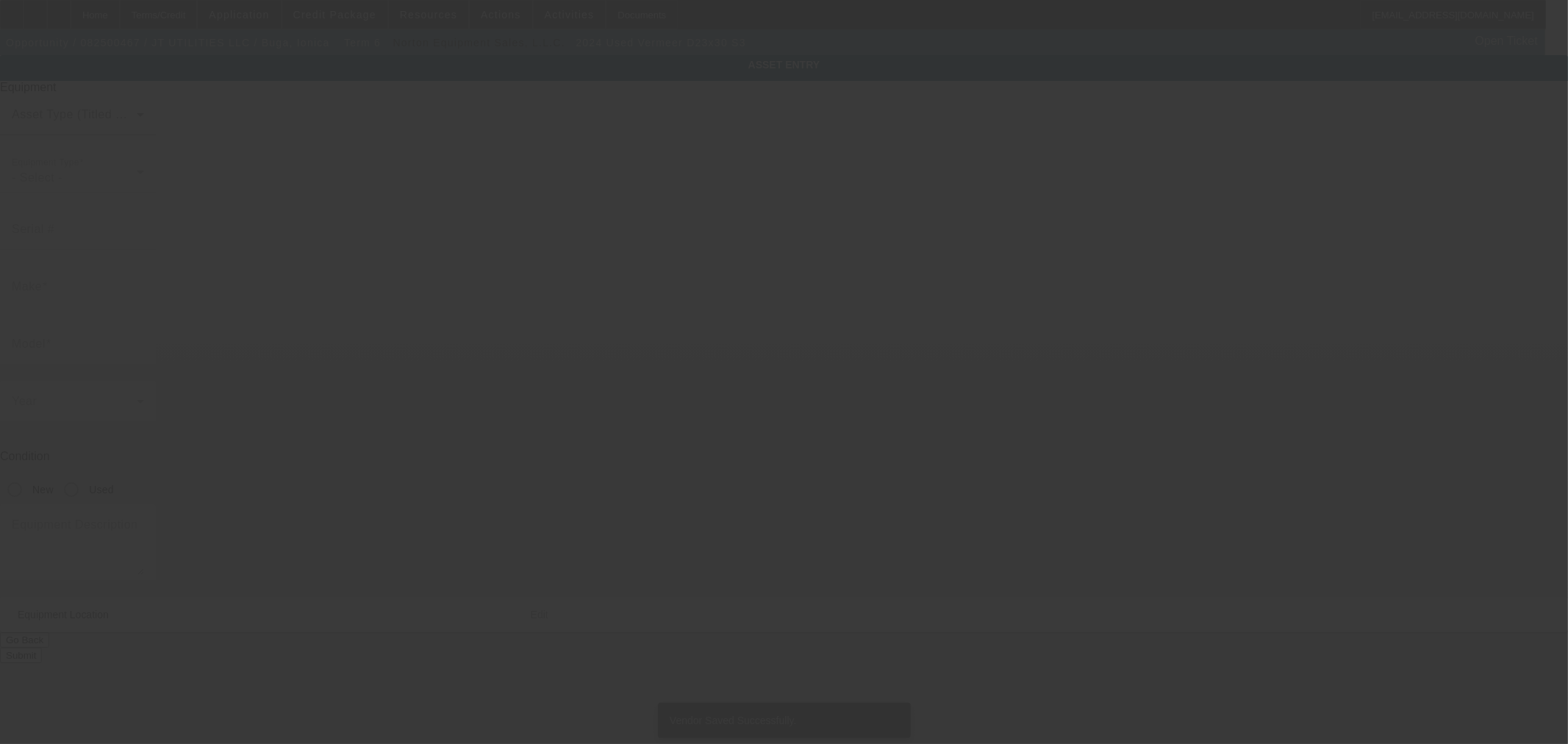
type input "Boerne"
type input "78015"
type input "Bexar"
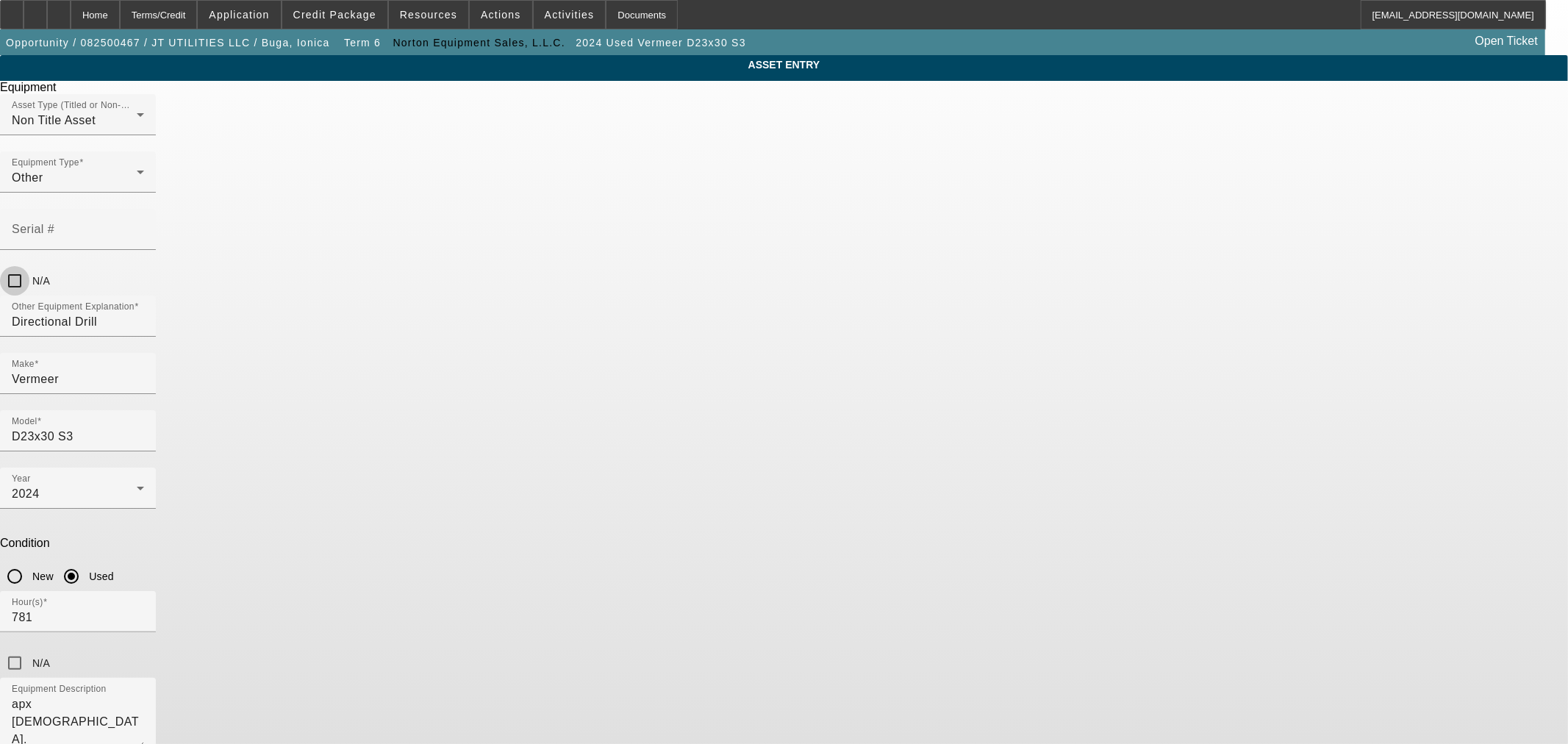
click at [29, 266] on input "N/A" at bounding box center [14, 280] width 29 height 29
checkbox input "true"
click at [144, 428] on input "D23x30 S3" at bounding box center [77, 437] width 132 height 18
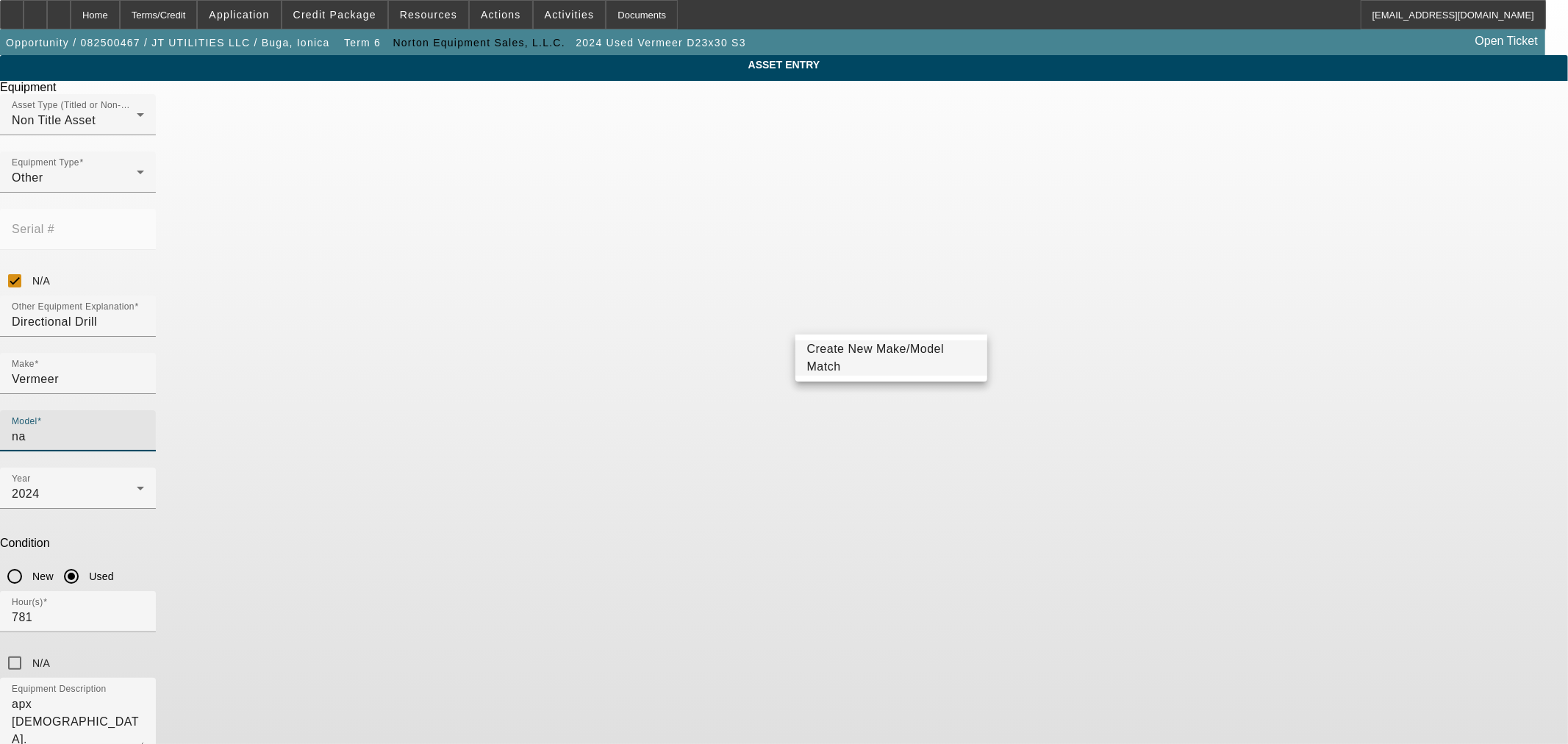
type input "n"
click at [833, 394] on span "D10X15III" at bounding box center [835, 393] width 56 height 12
type input "D10X15III"
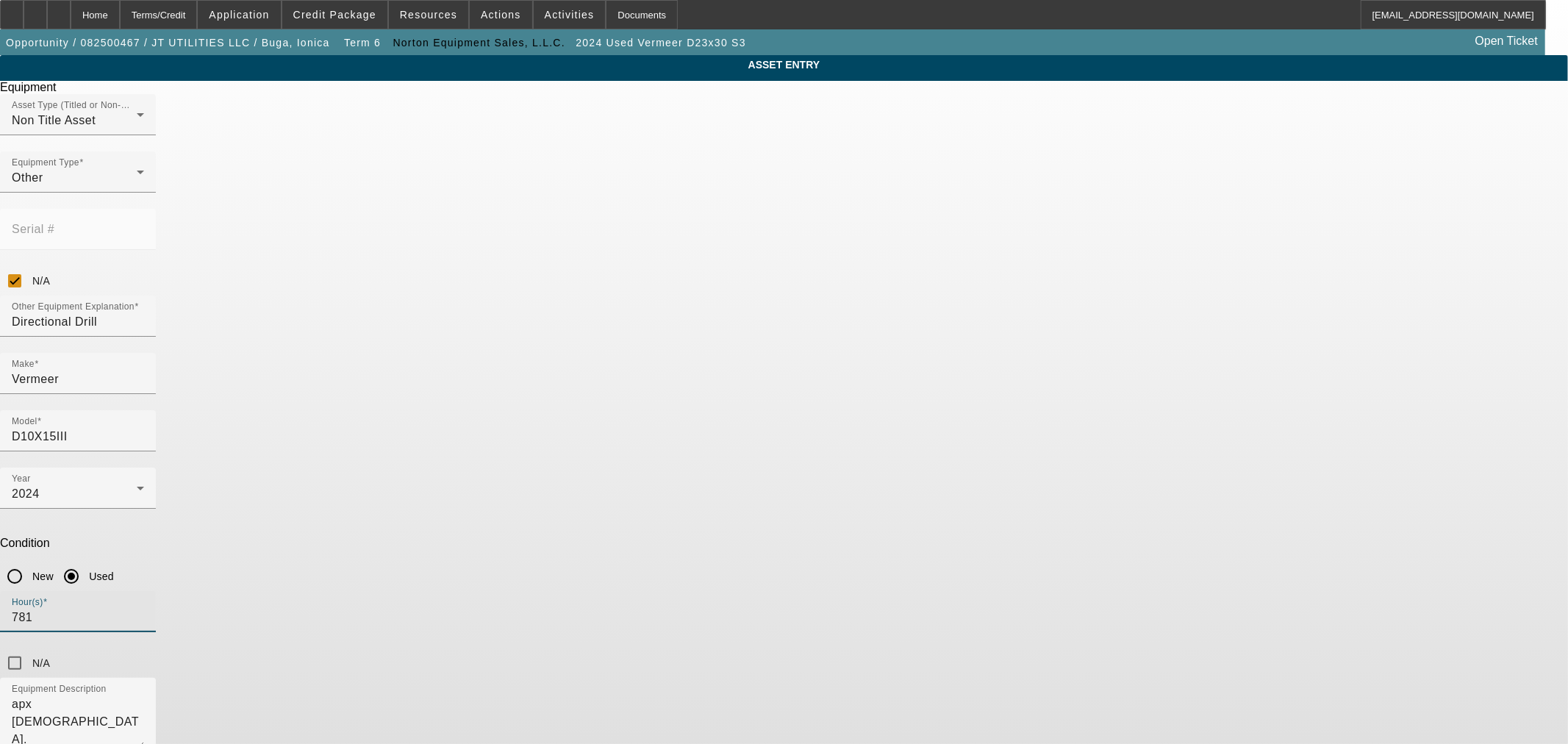
click at [144, 609] on input "781" at bounding box center [77, 618] width 132 height 18
type input "1360"
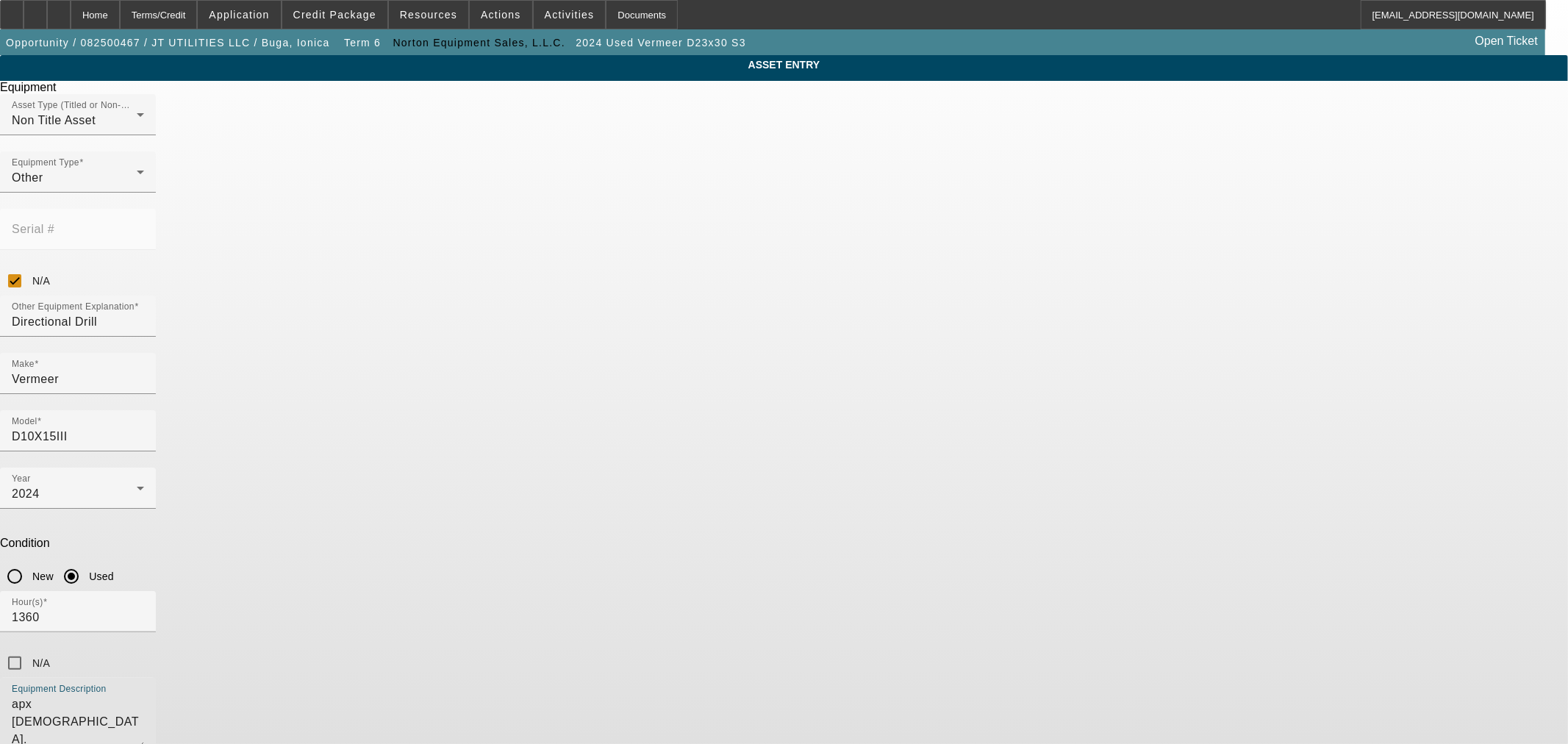
click at [144, 695] on textarea "apx 1 year old. 2 more years remaining on Vermeer Confidence Plus Premium Unlim…" at bounding box center [77, 722] width 132 height 53
paste textarea "Package Includes: Vermeer 10x15 Series 3 Drill with Full Rack of Pipe, NEW Hous…"
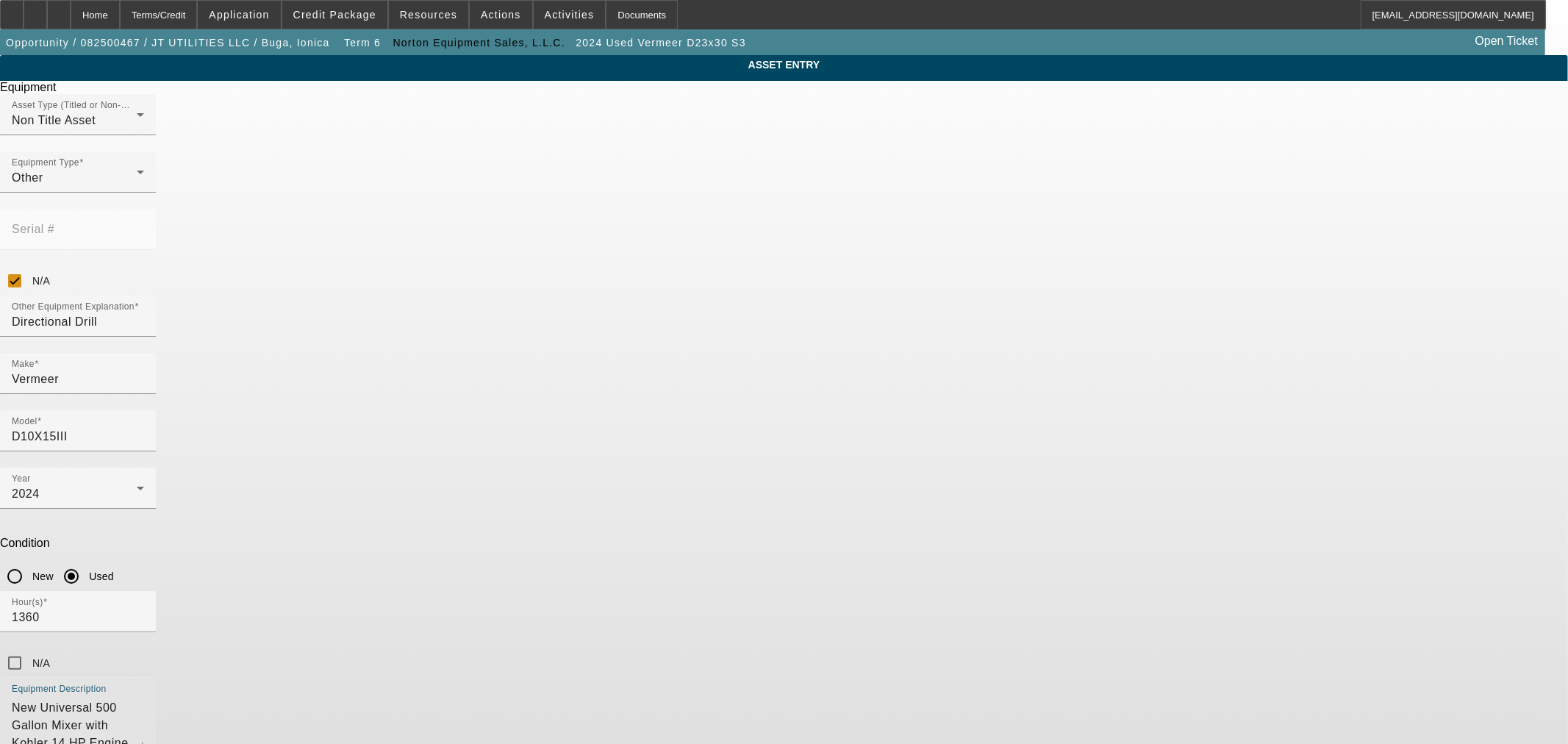
click at [144, 695] on textarea "Package Includes: Vermeer 10x15 Series 3 Drill with Full Rack of Pipe, NEW Hous…" at bounding box center [77, 722] width 132 height 53
paste textarea "https://www.machinerytrader.com/listing/for-sale/244672359/2022-vermeer-navigat…"
type textarea "Package Includes: Vermeer 10x15 Series 3 Drill with Full Rack of Pipe, NEW Hous…"
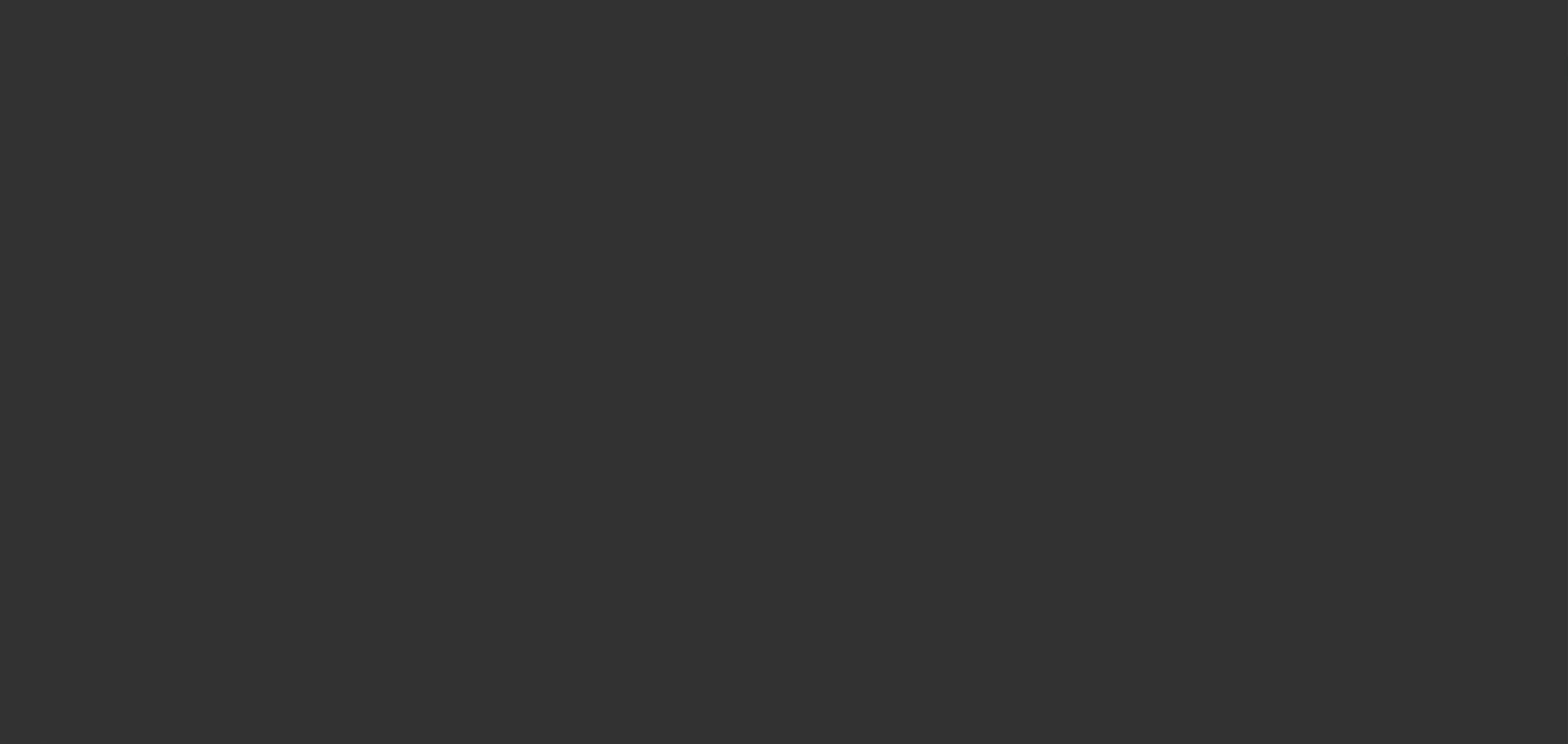
type input "$158,900.00"
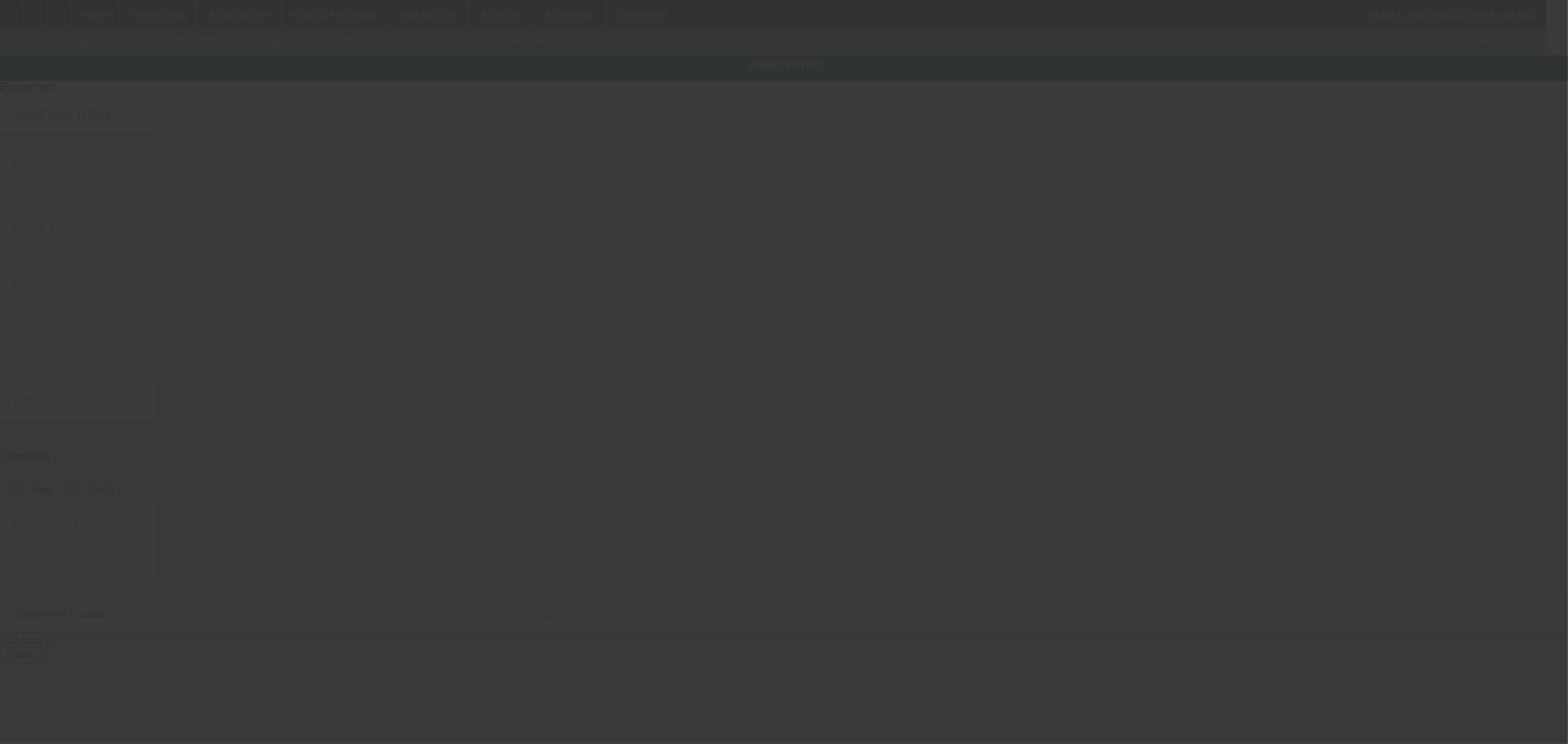
type input "Vermeer"
type input "D10X15III"
radio input "true"
type textarea "Package Includes: Vermeer 10x15 Series 3 Drill with Full Rack of Pipe, NEW Hous…"
type input "8522 Nichols Rim"
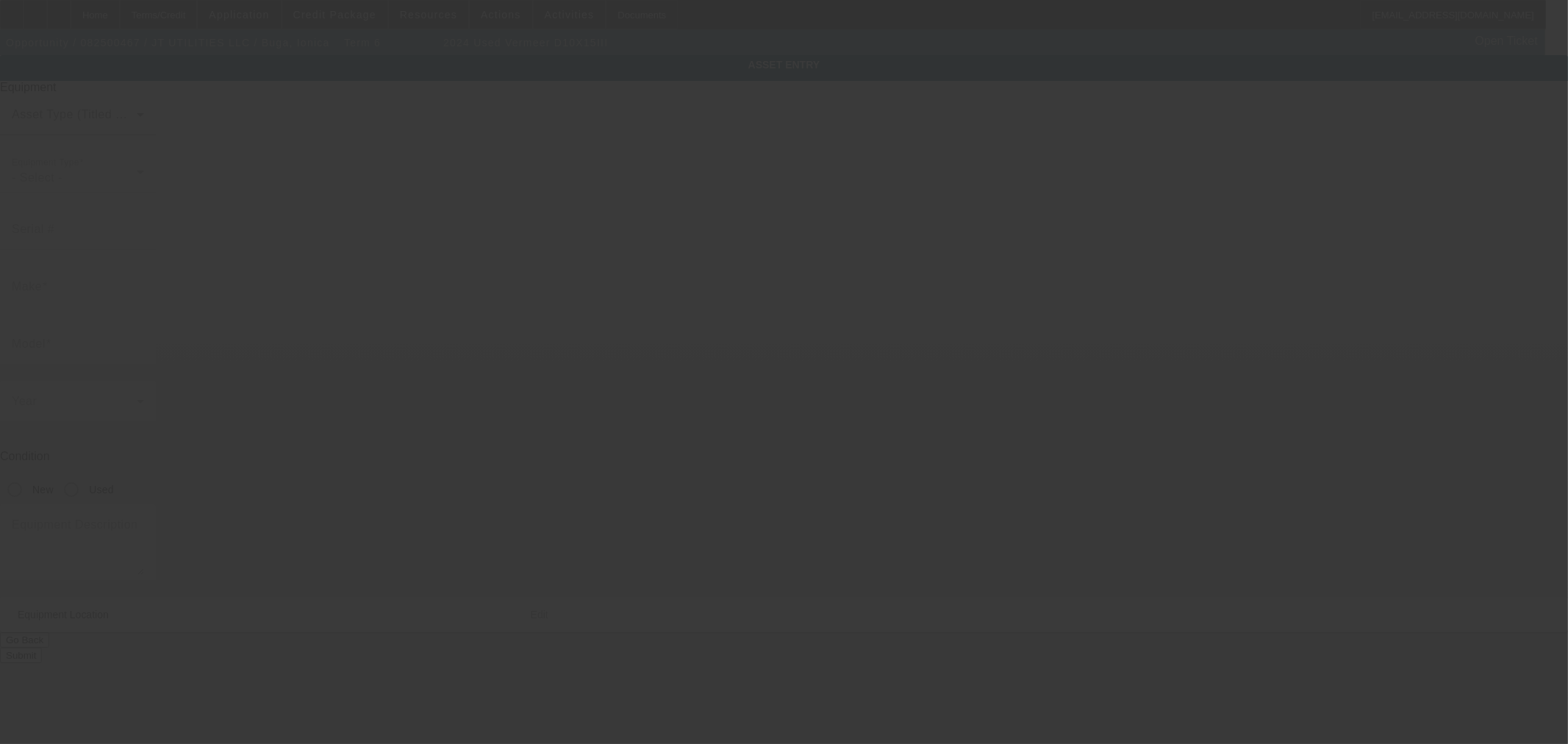
type input "Boerne"
type input "78015"
type input "Bexar"
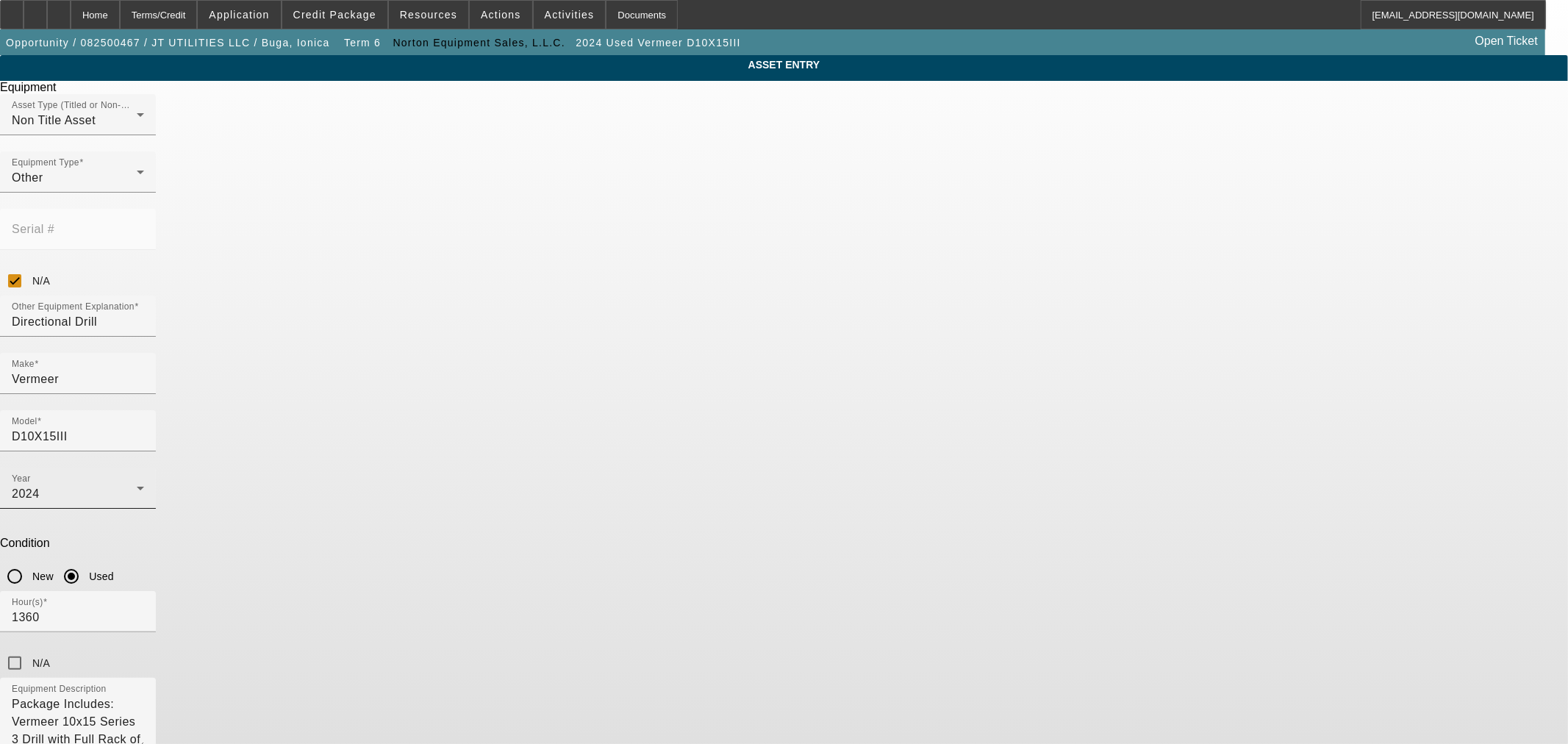
click at [149, 480] on icon at bounding box center [140, 489] width 18 height 18
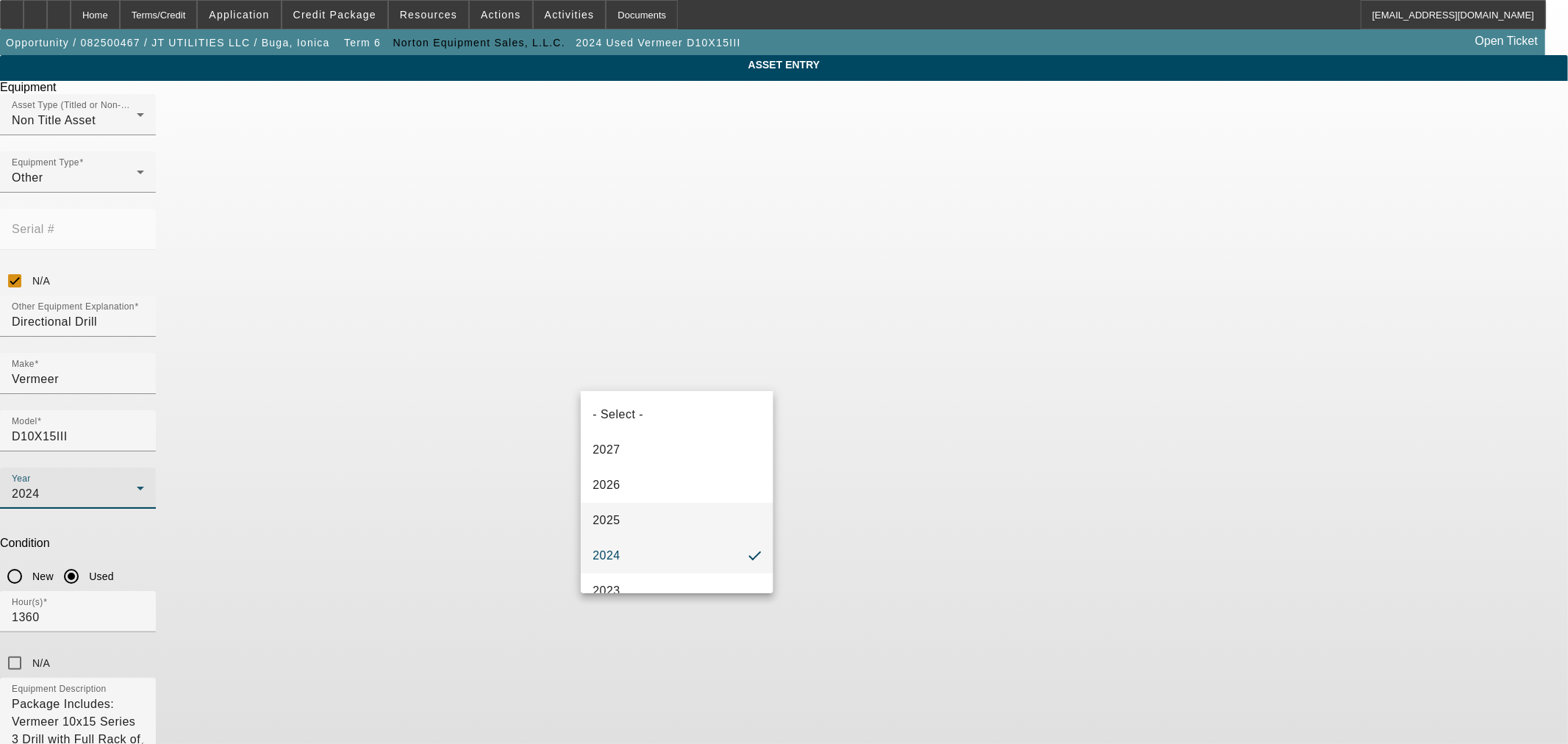
scroll to position [136, 0]
click at [676, 486] on mat-option "2022" at bounding box center [676, 490] width 191 height 35
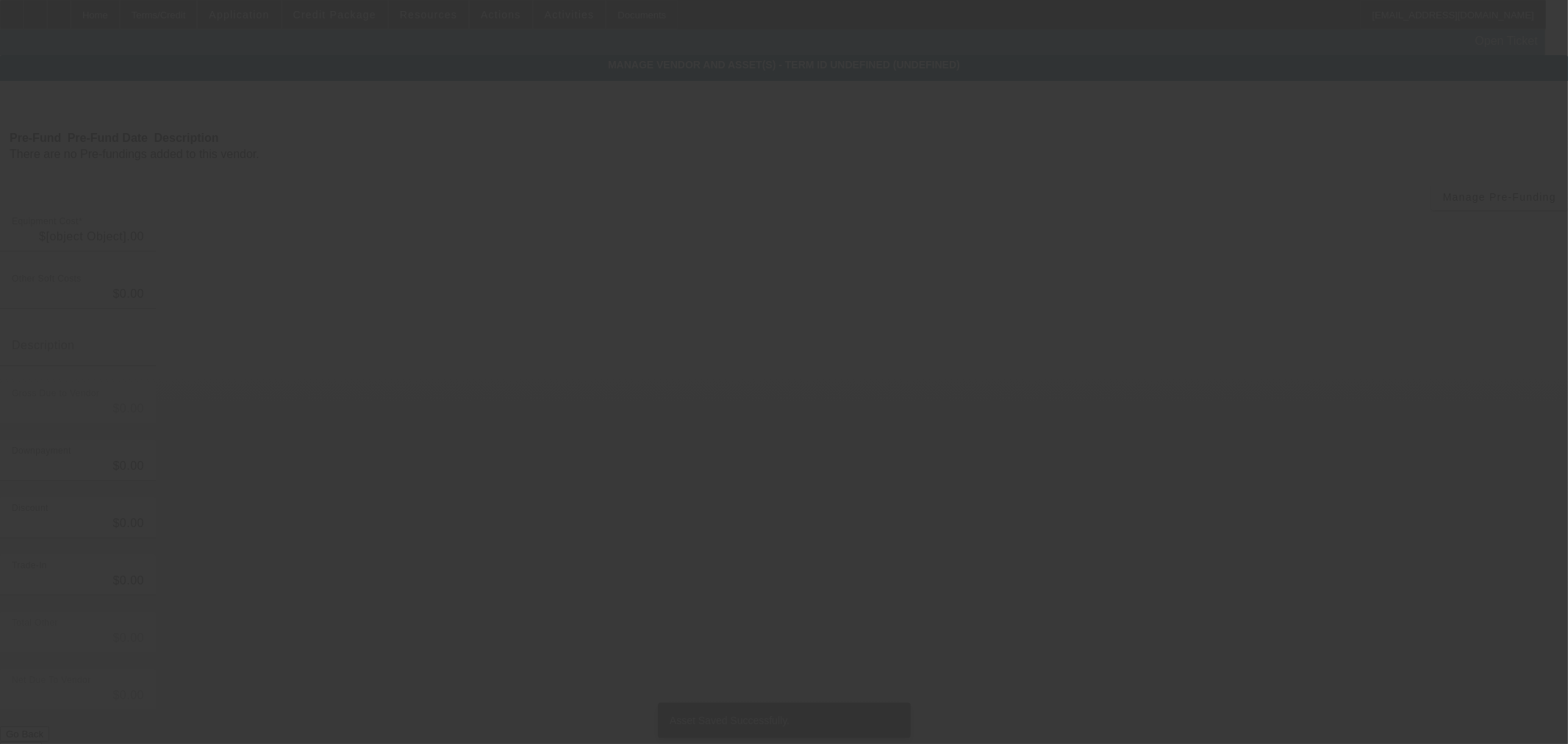
type input "$158,900.00"
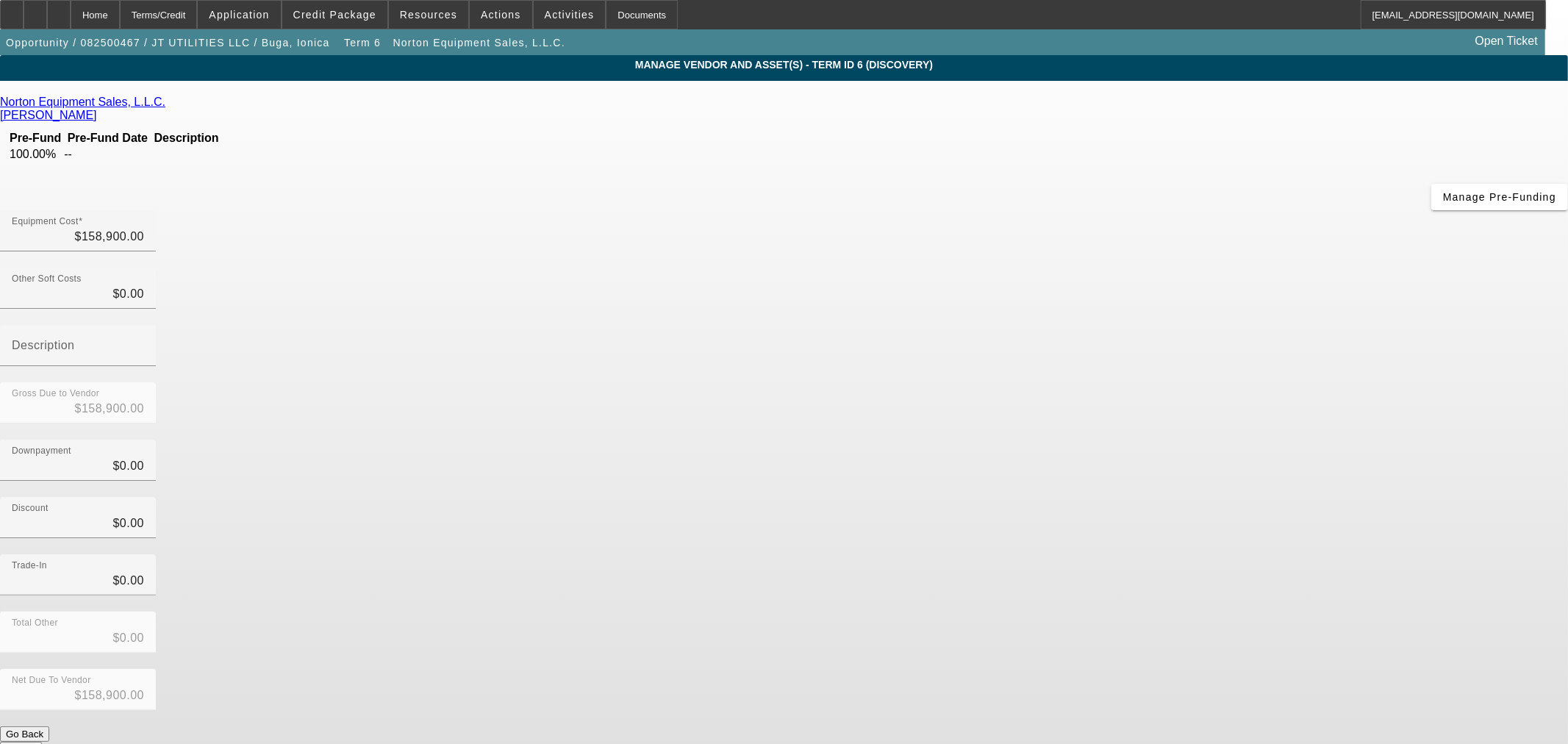
click at [42, 742] on button "Submit" at bounding box center [20, 749] width 42 height 15
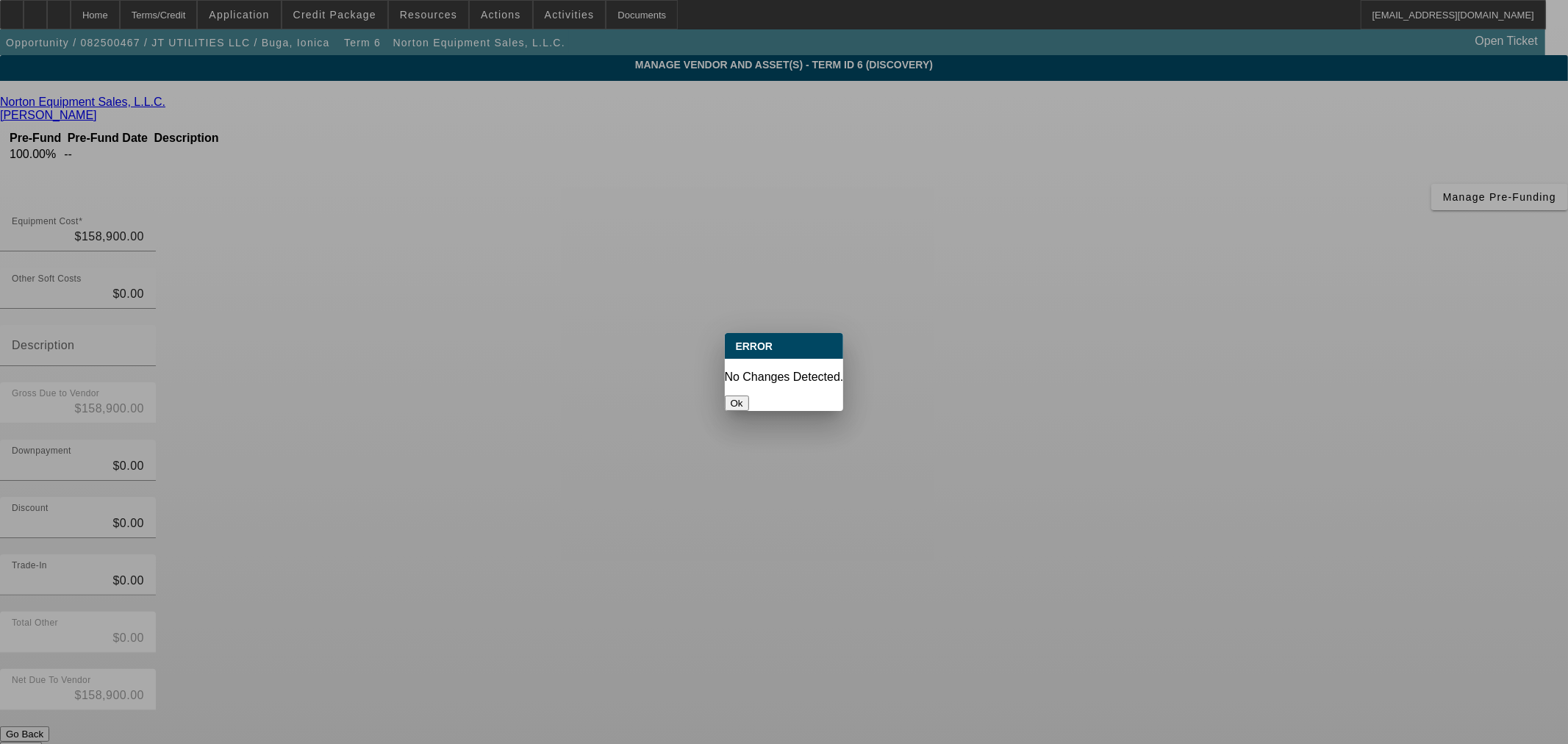
click at [749, 395] on button "Ok" at bounding box center [737, 403] width 24 height 15
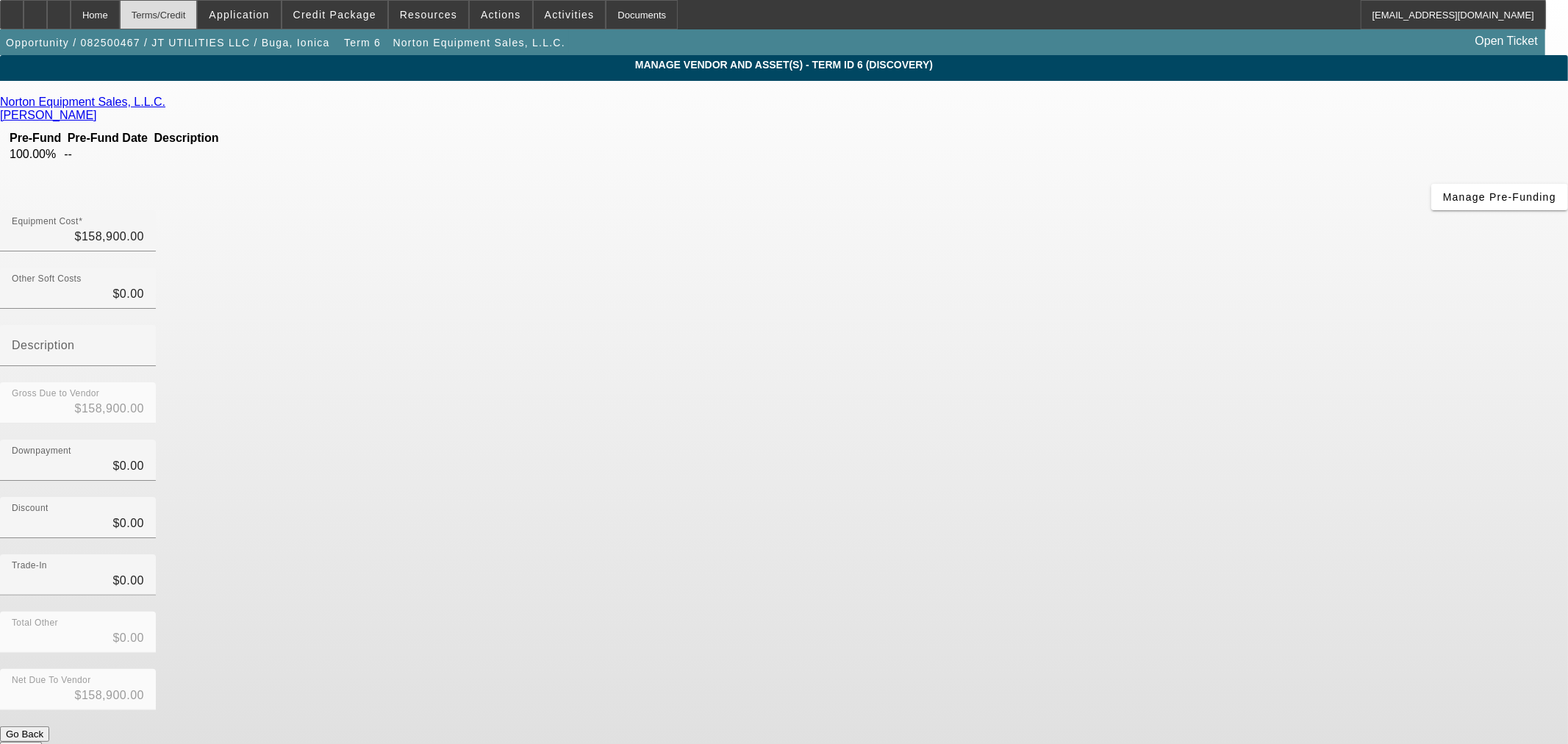
click at [187, 15] on div "Terms/Credit" at bounding box center [159, 14] width 78 height 29
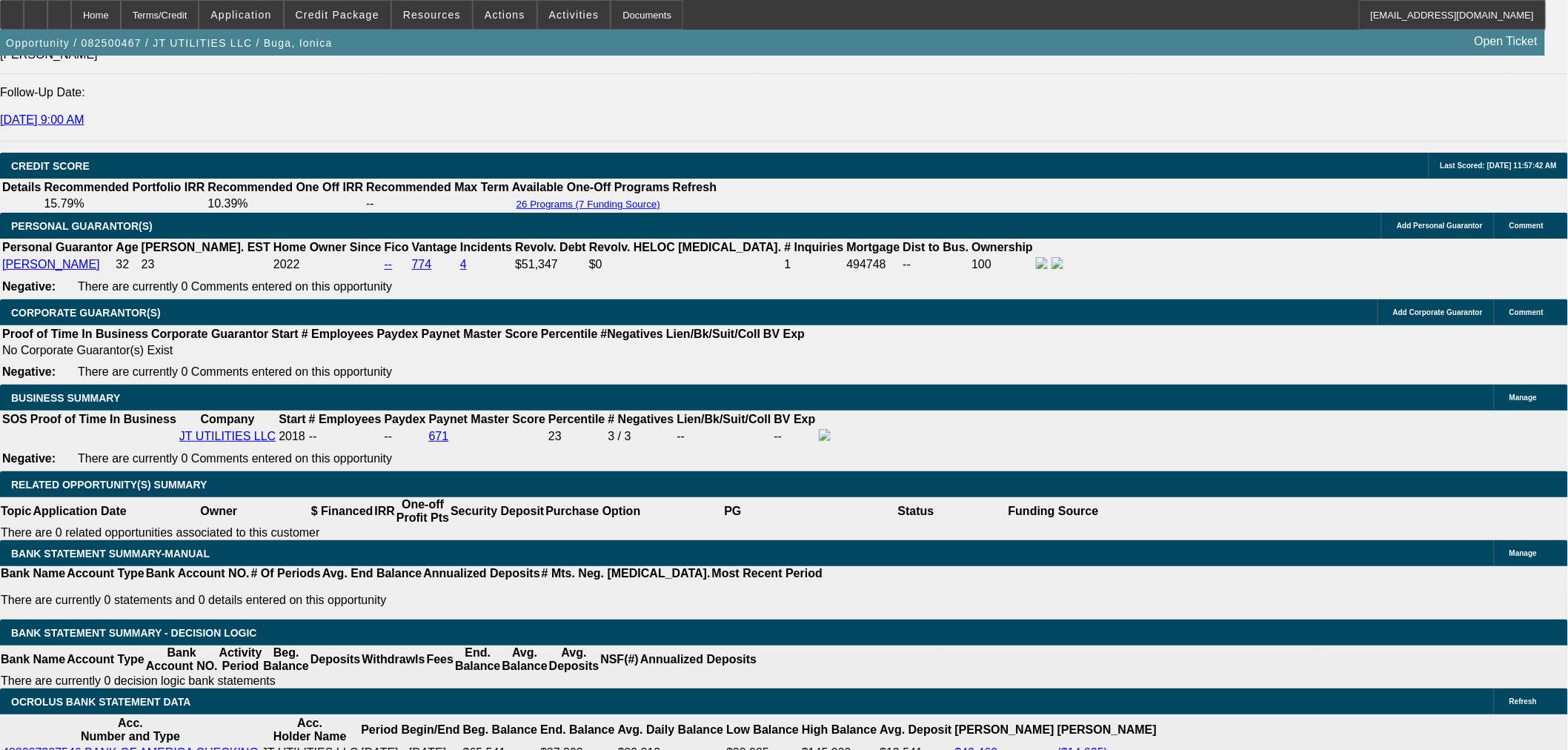
select select "0"
select select "2"
select select "0"
select select "6"
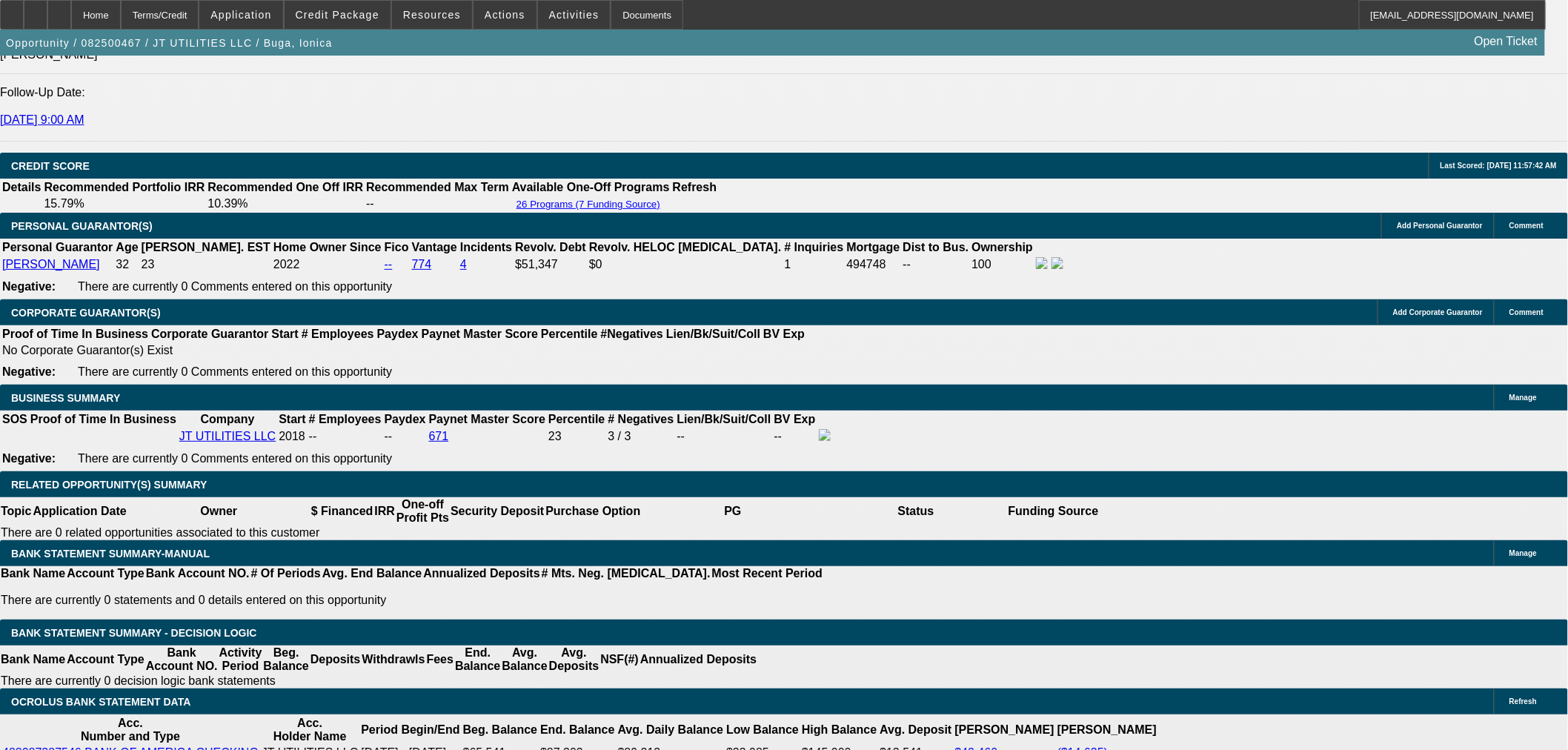
select select "0"
select select "2"
select select "0"
select select "6"
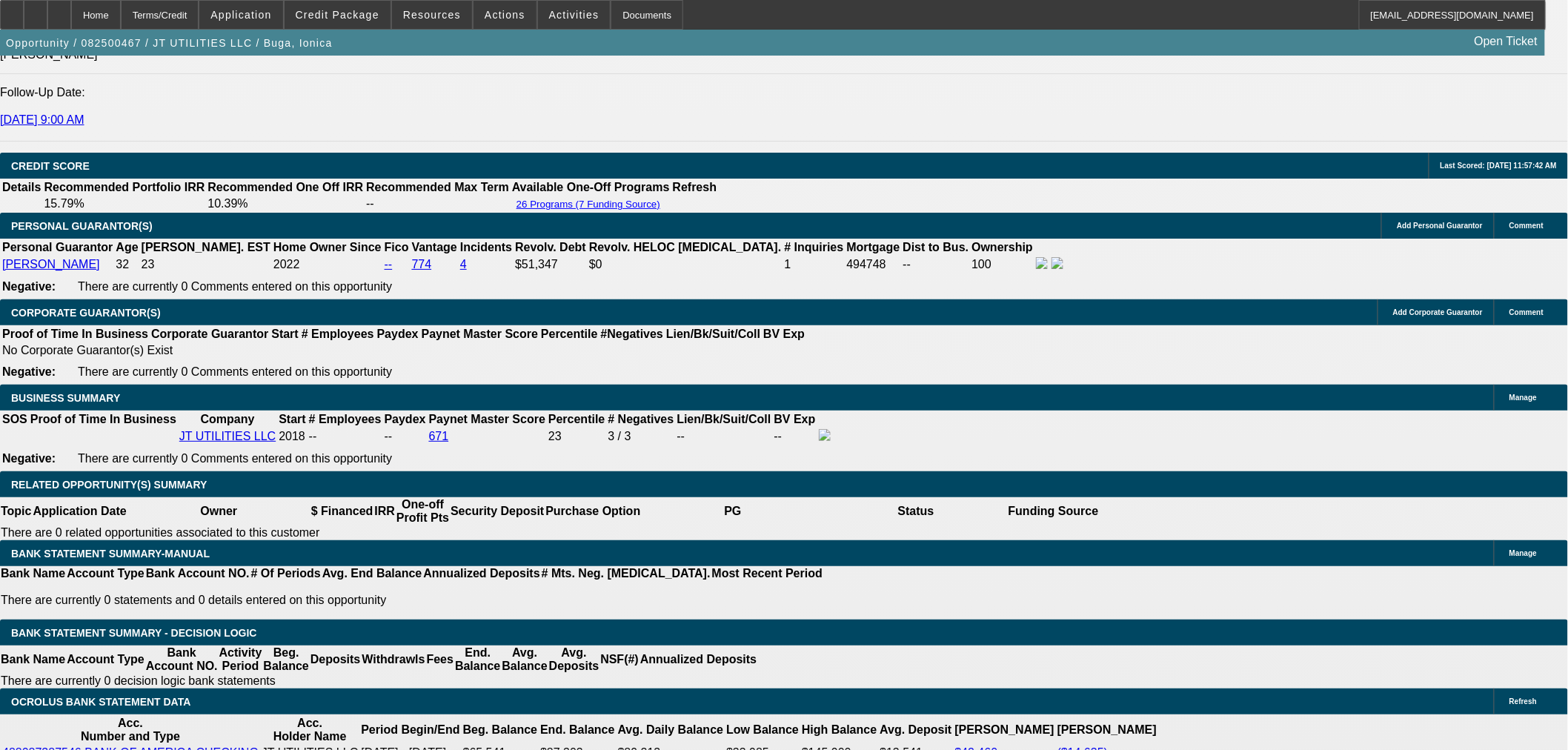
select select "0"
select select "2"
select select "0"
select select "6"
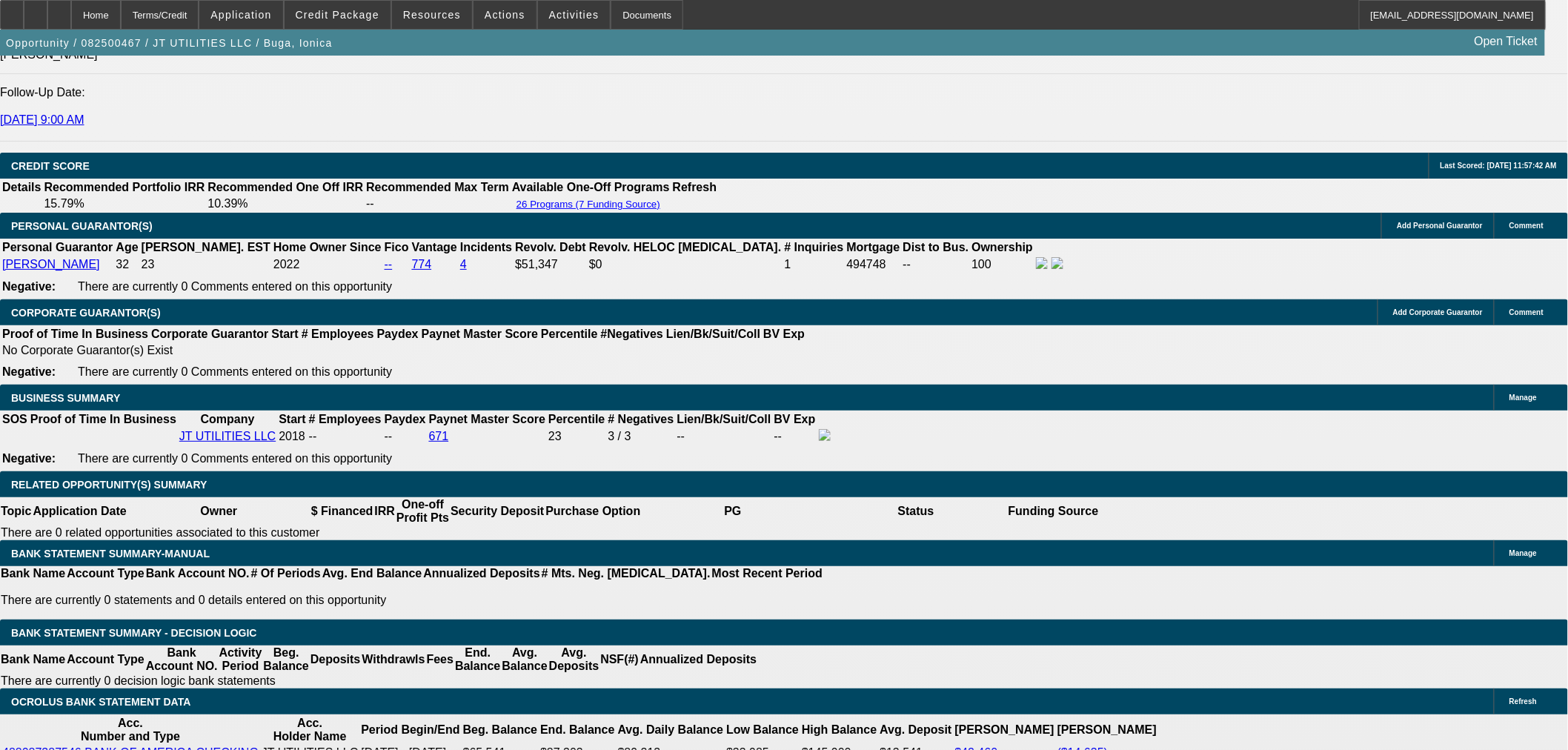
select select "0"
select select "2"
select select "0"
select select "6"
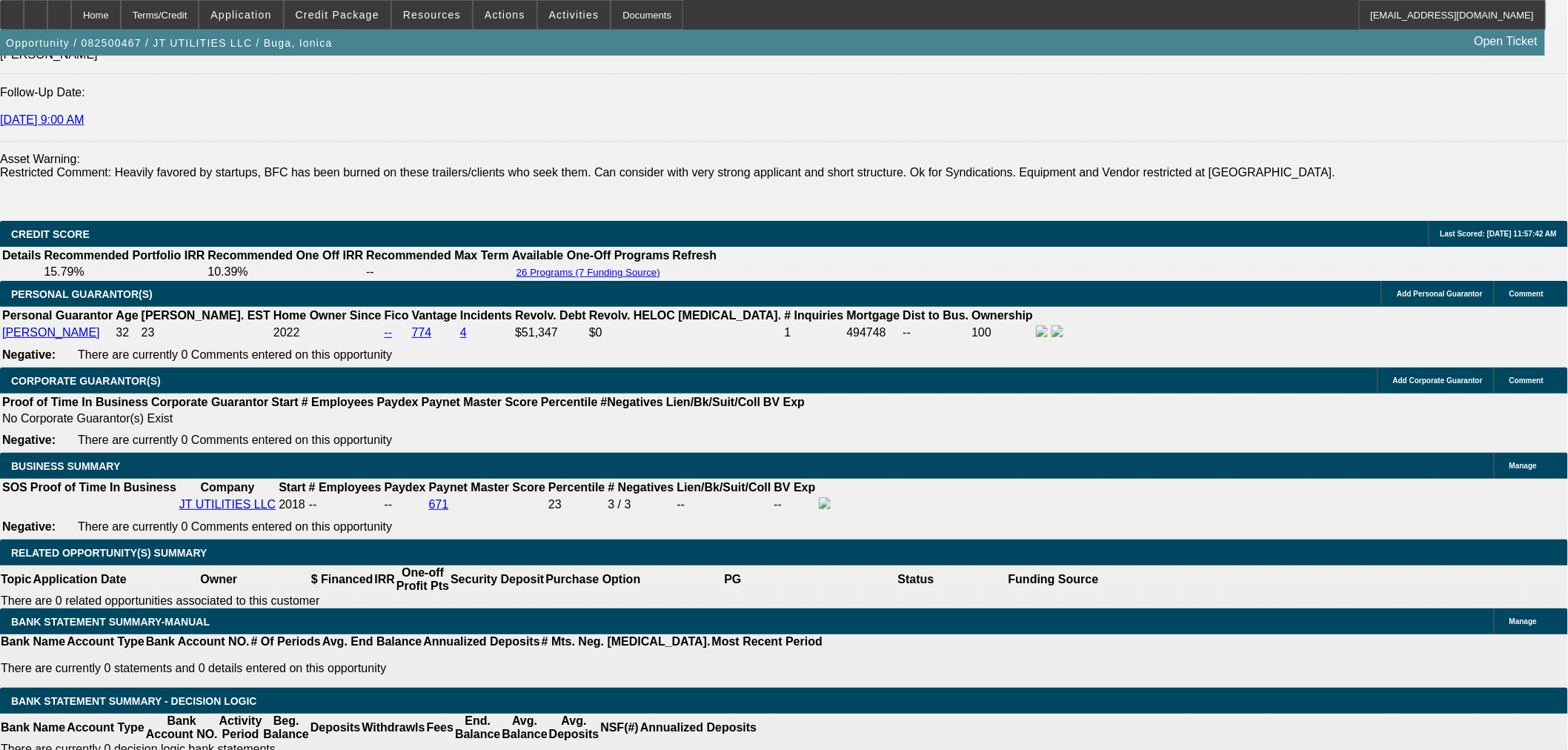
scroll to position [2178, 0]
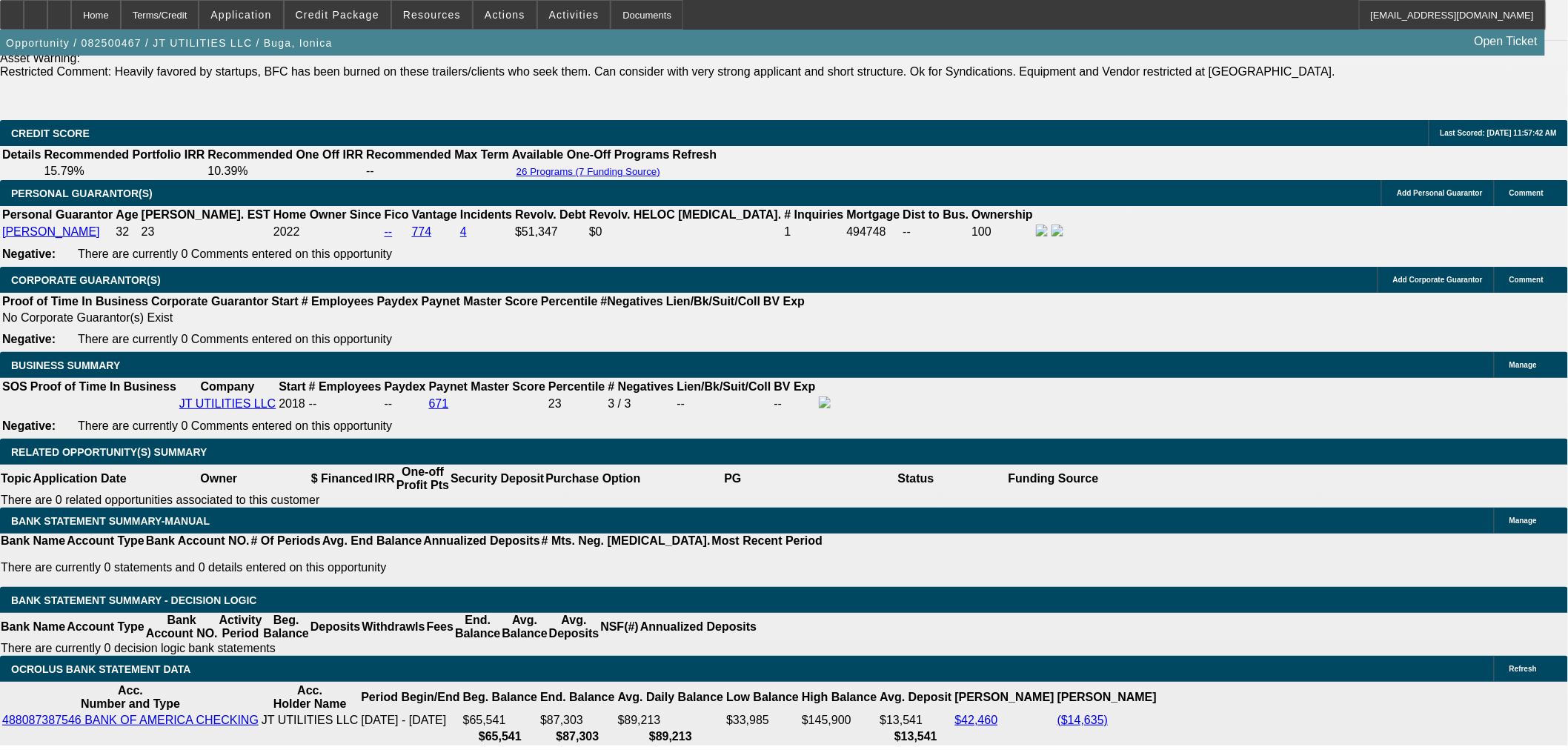
drag, startPoint x: 323, startPoint y: 347, endPoint x: 440, endPoint y: 349, distance: 117.0
type input "$7,900.00"
type input "UNKNOWN"
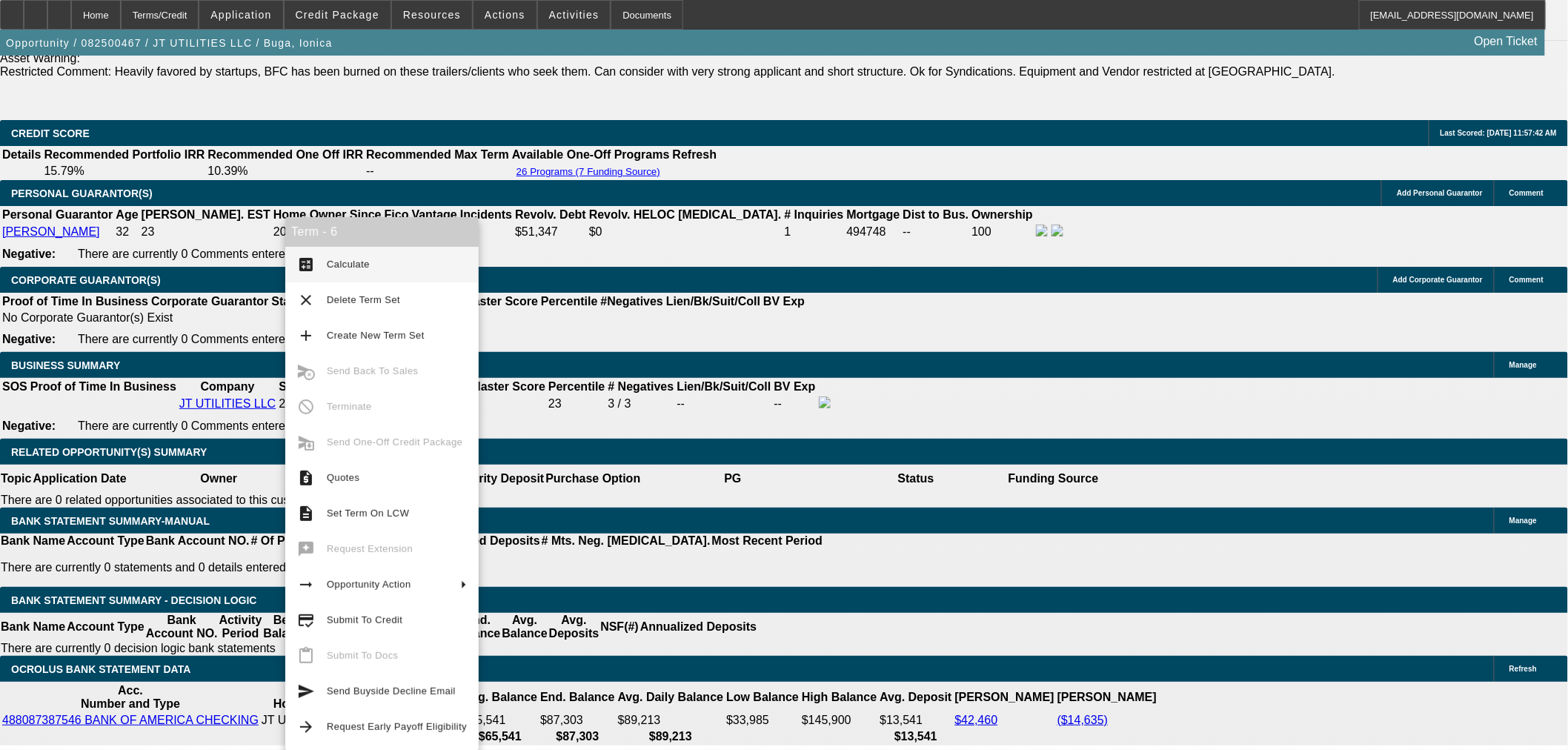
type input "$7,123.20"
type input "$3,561.60"
click at [344, 265] on span "Calculate" at bounding box center [348, 264] width 43 height 11
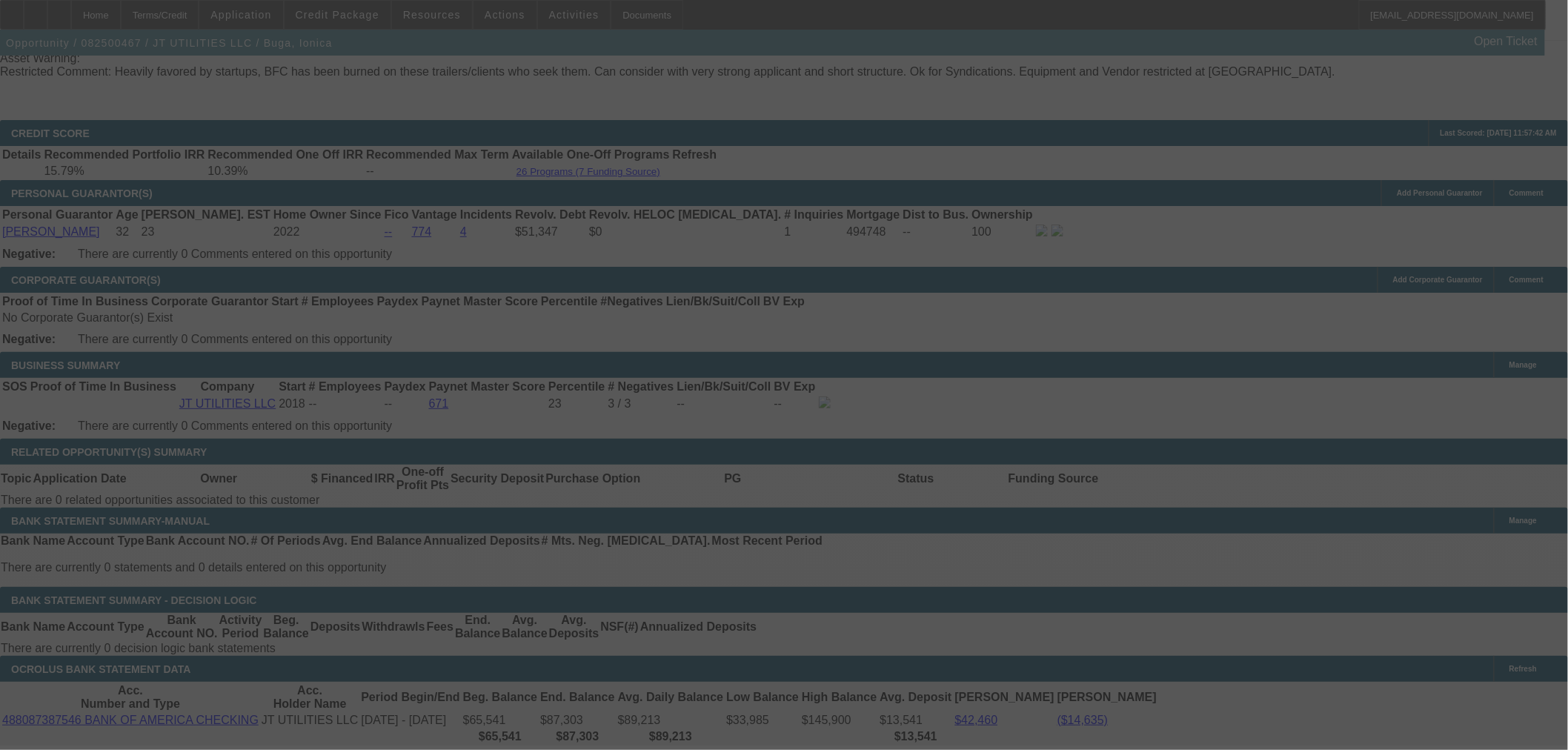
select select "0"
select select "2"
select select "0"
select select "6"
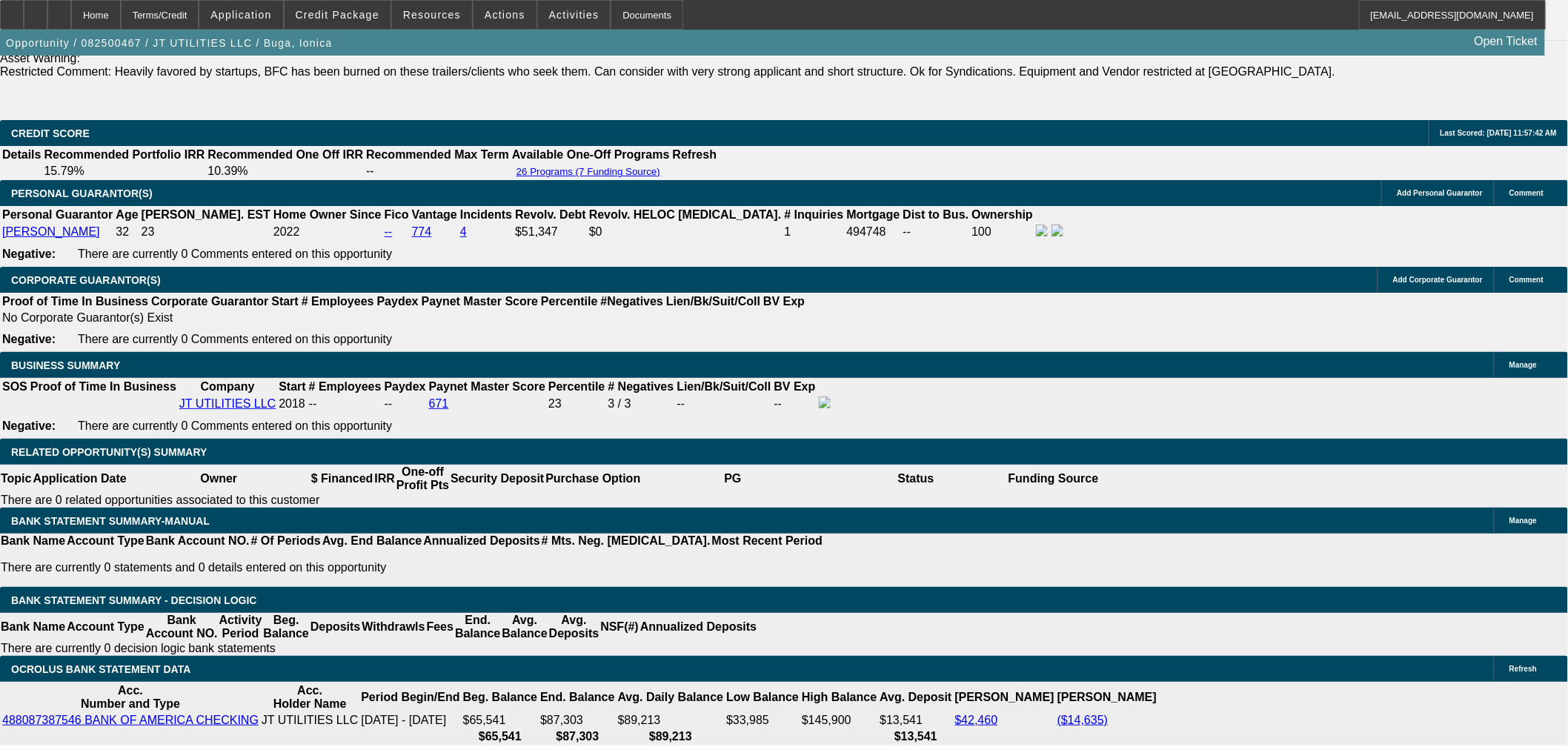
type input "UNKNOWN"
type input "5"
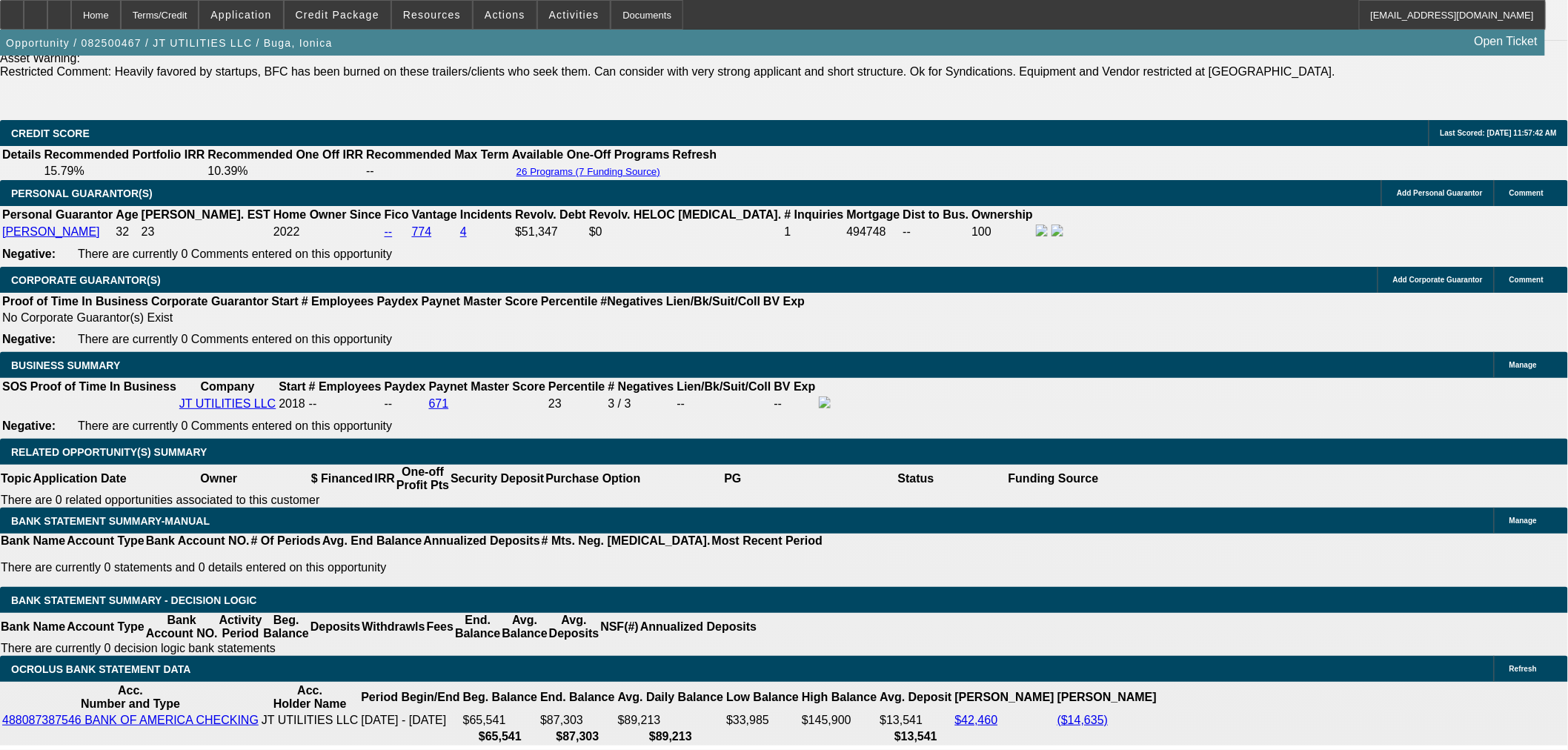
type input "$62,624.22"
type input "$31,312.11"
type input "54"
type input "$7,664.12"
type input "$3,832.06"
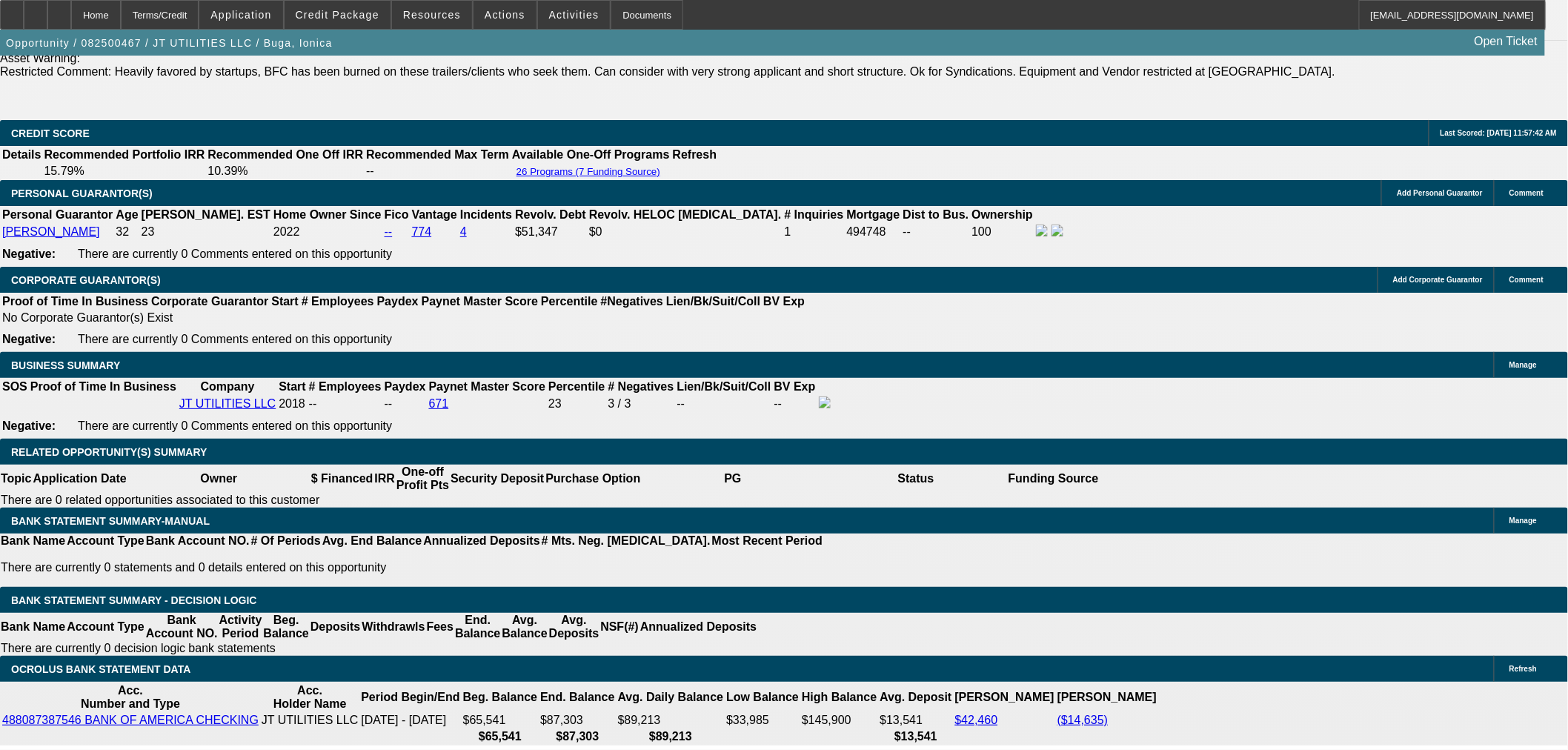
type input "54"
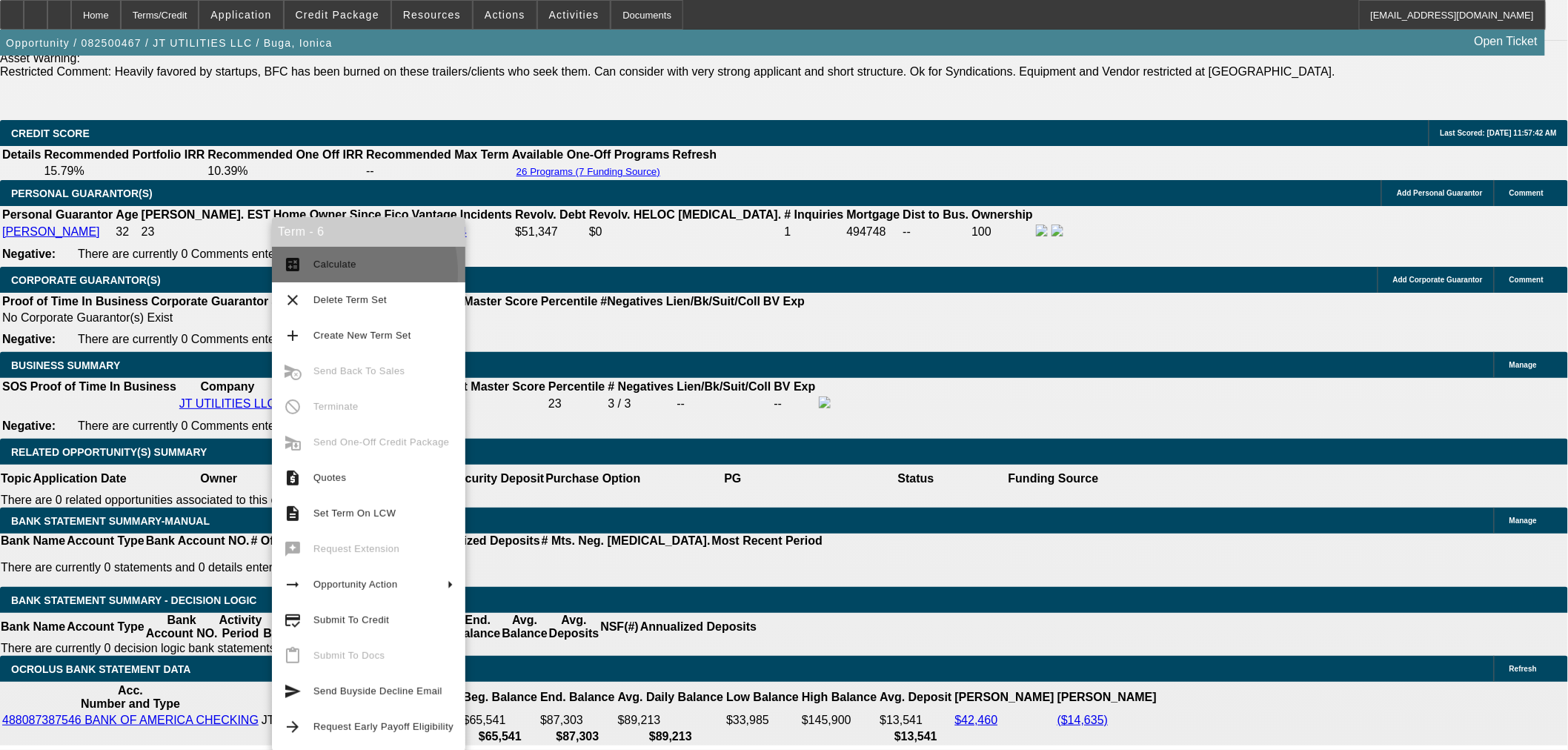
click at [307, 273] on button "calculate Calculate" at bounding box center [368, 265] width 193 height 36
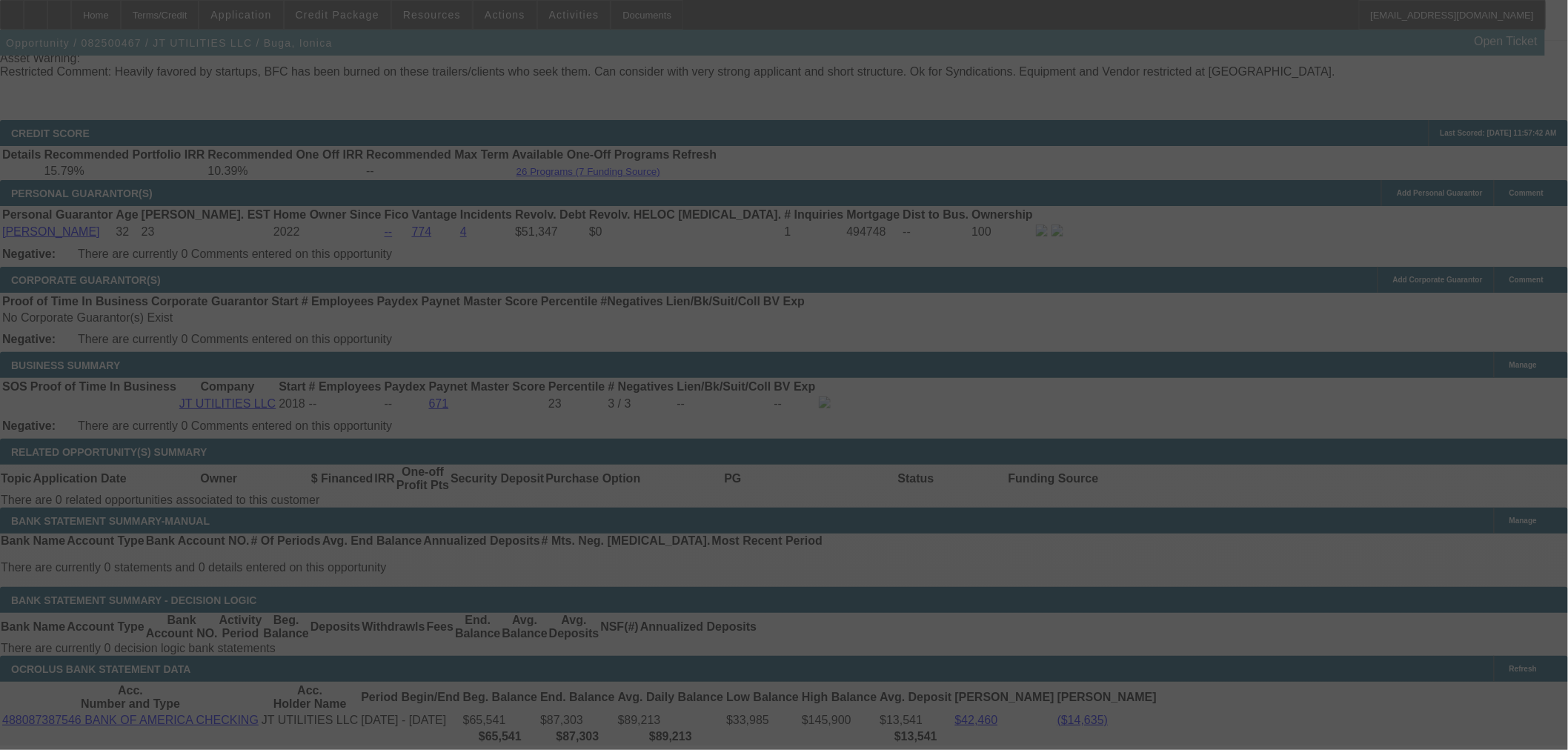
select select "0"
select select "2"
select select "0"
select select "6"
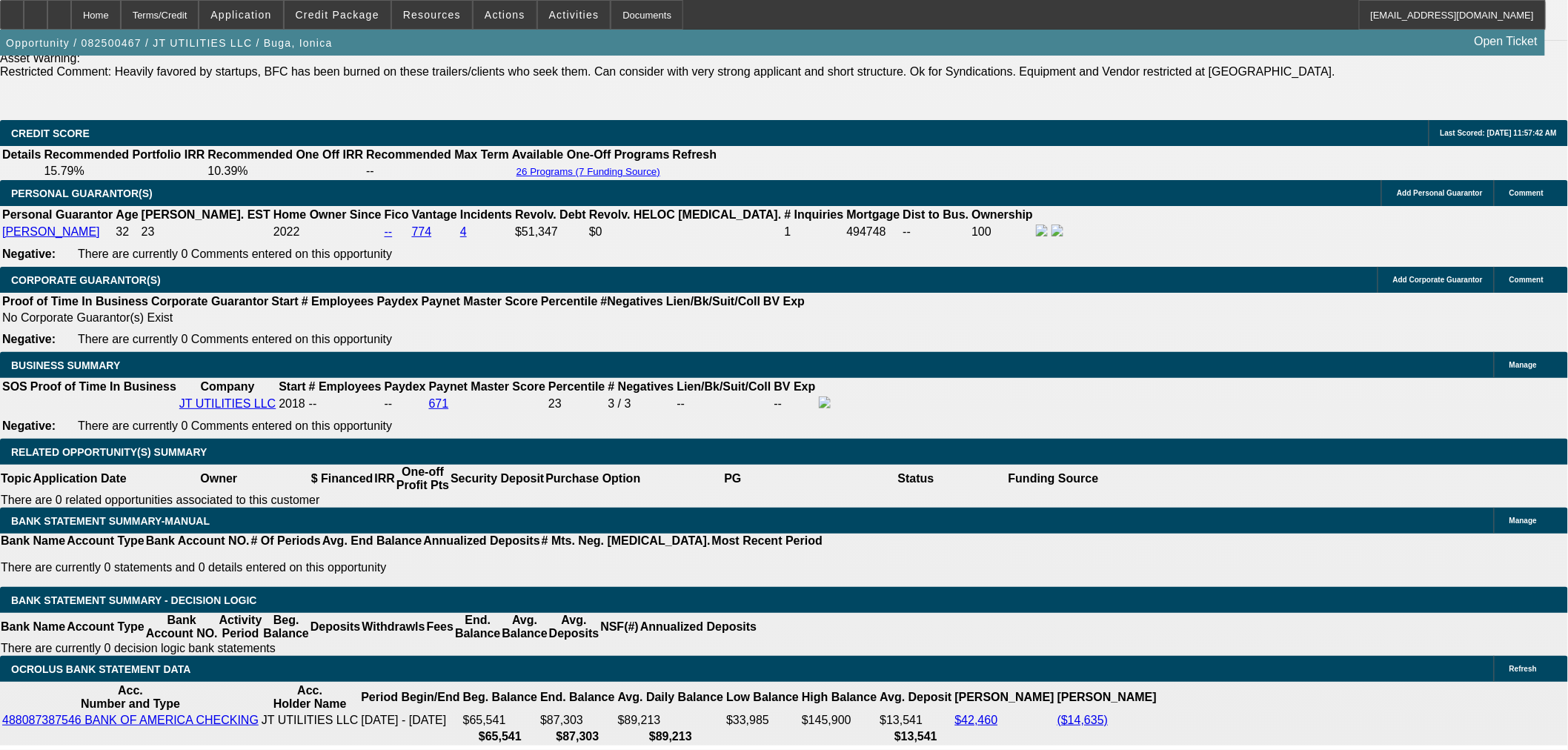
type input "$7,400.00"
type input "UNKNOWN"
type input "$3,844.75"
type input "$7,689.50"
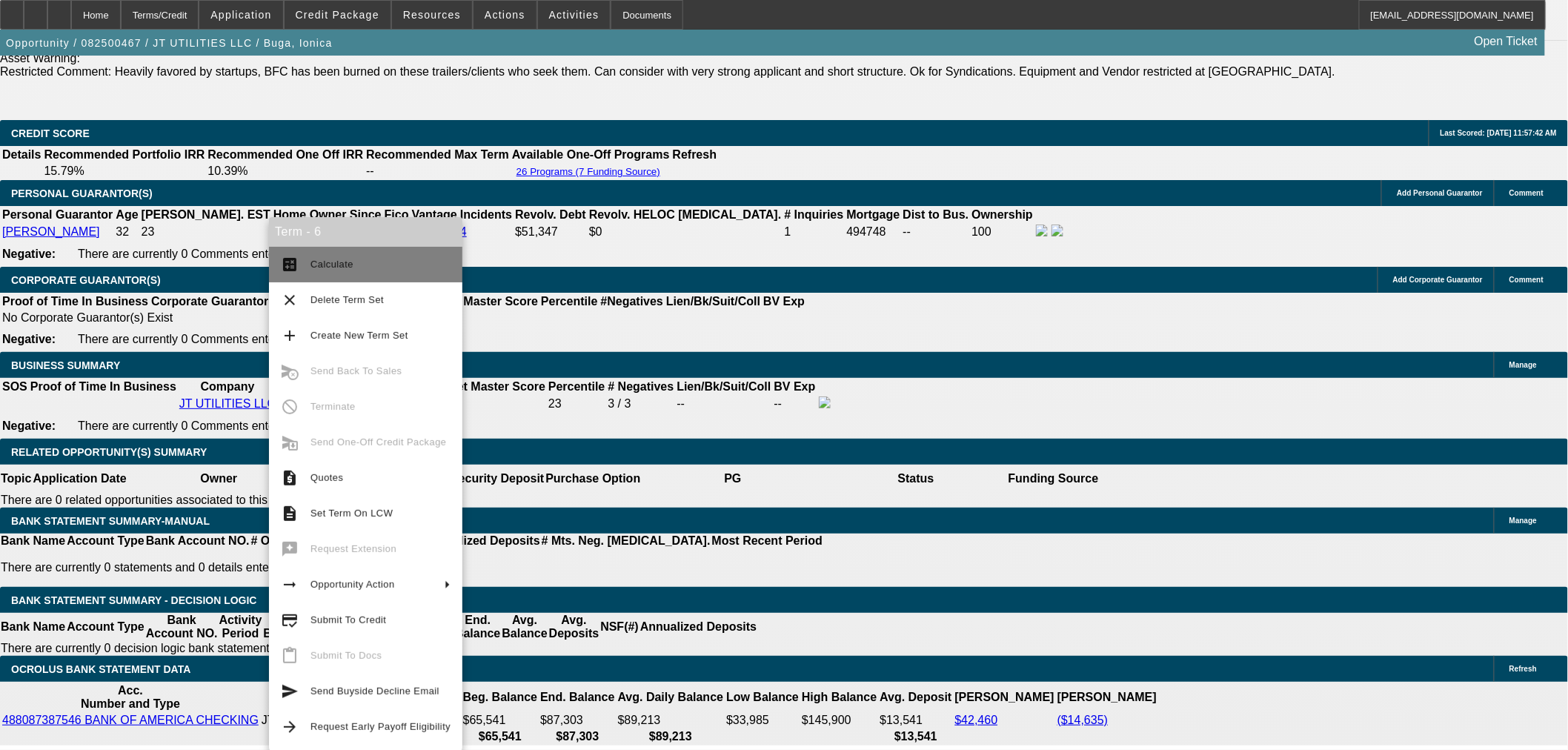
click at [317, 264] on span "Calculate" at bounding box center [331, 264] width 43 height 11
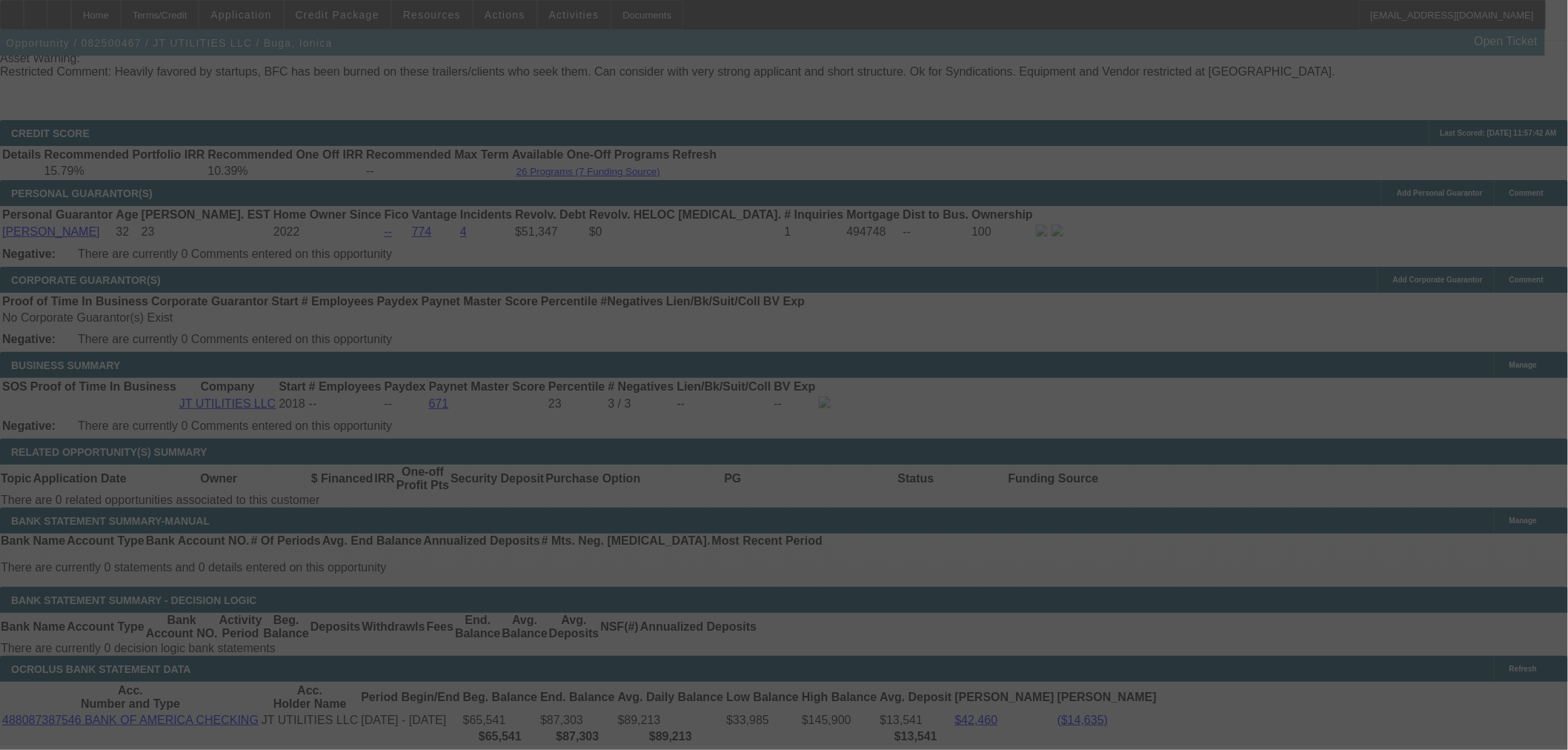
select select "0"
select select "2"
select select "0"
select select "6"
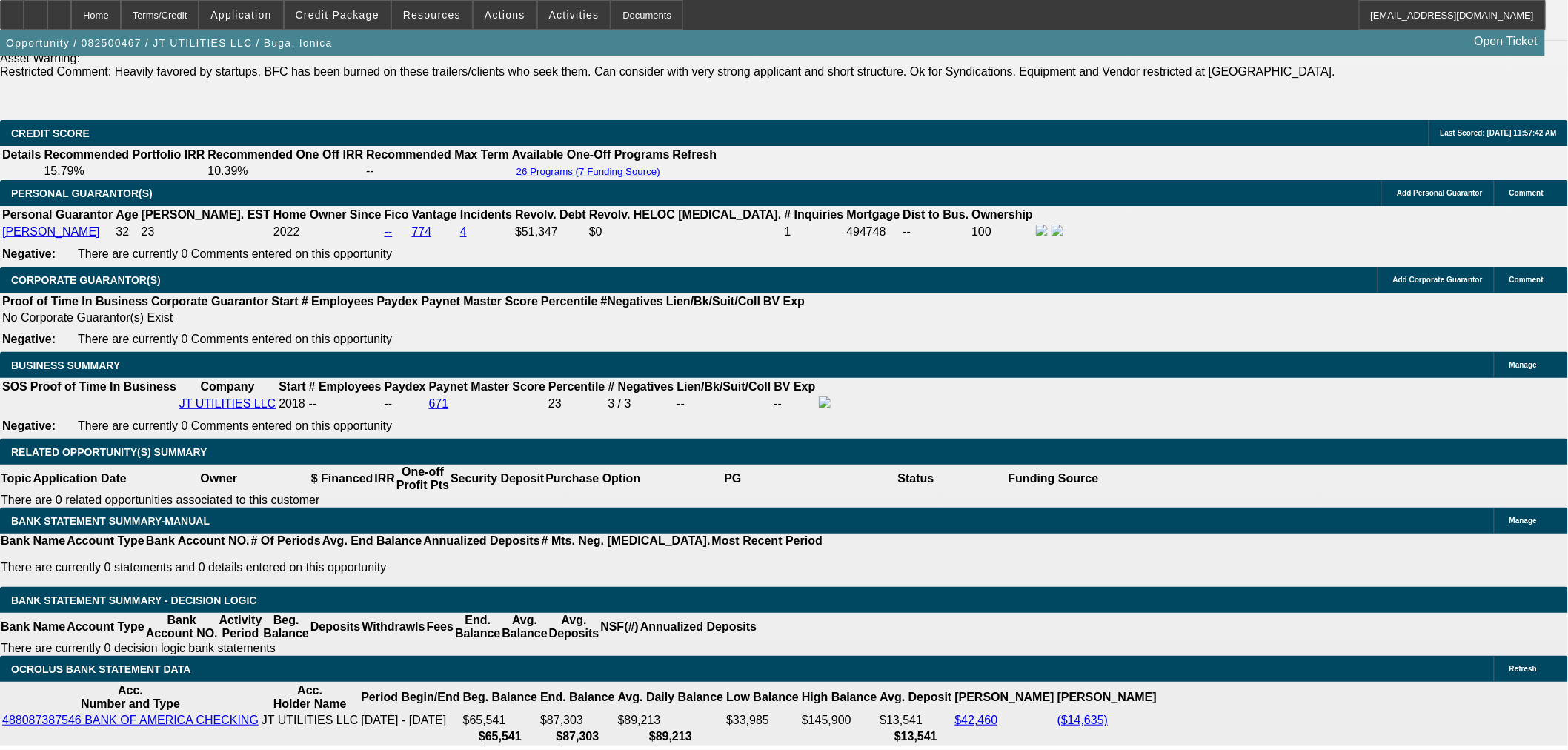
drag, startPoint x: 302, startPoint y: 344, endPoint x: 501, endPoint y: 346, distance: 199.0
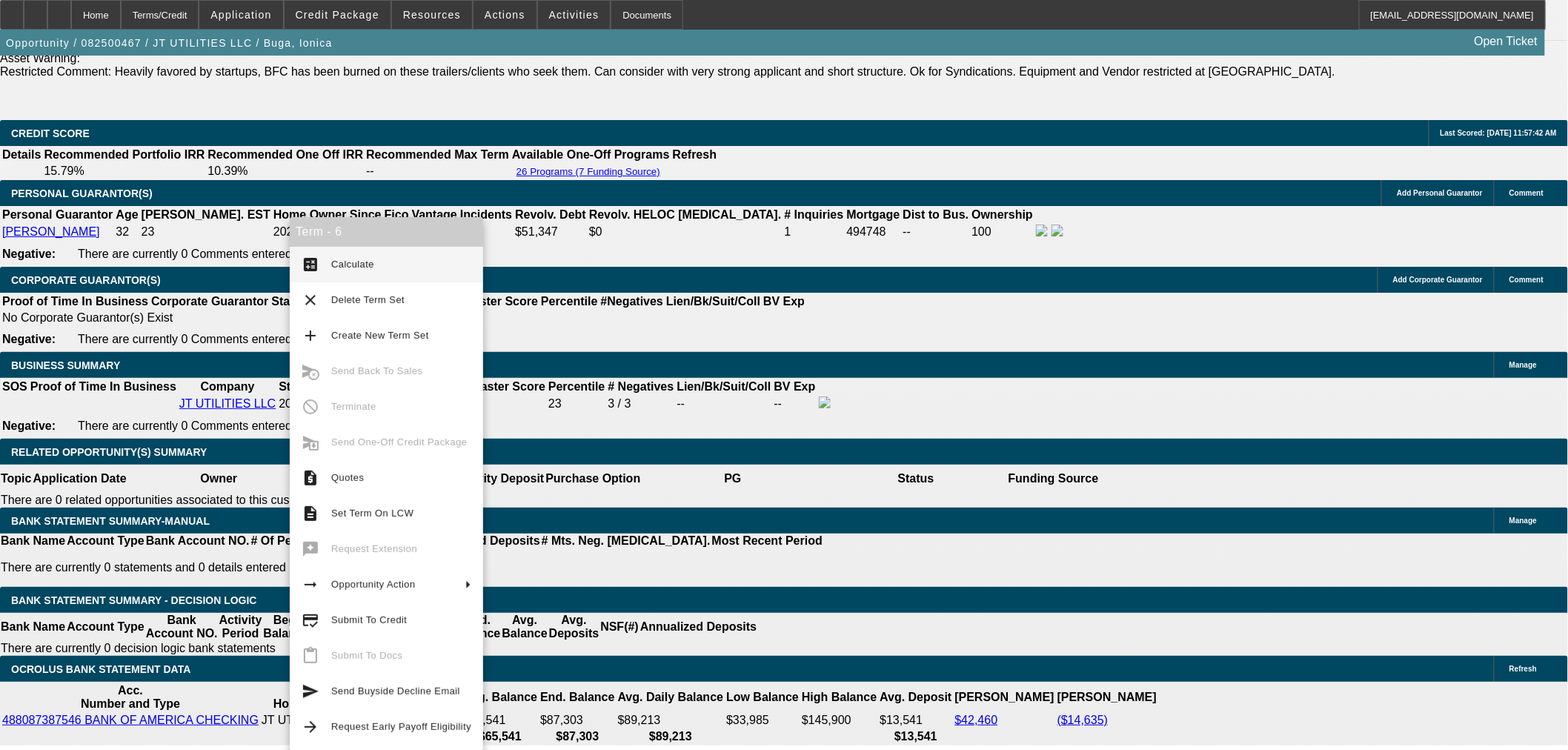
type input "$6,900.00"
type input "UNKNOWN"
type input "$3,857.44"
type input "$7,714.88"
click at [349, 272] on span "Calculate" at bounding box center [401, 265] width 140 height 18
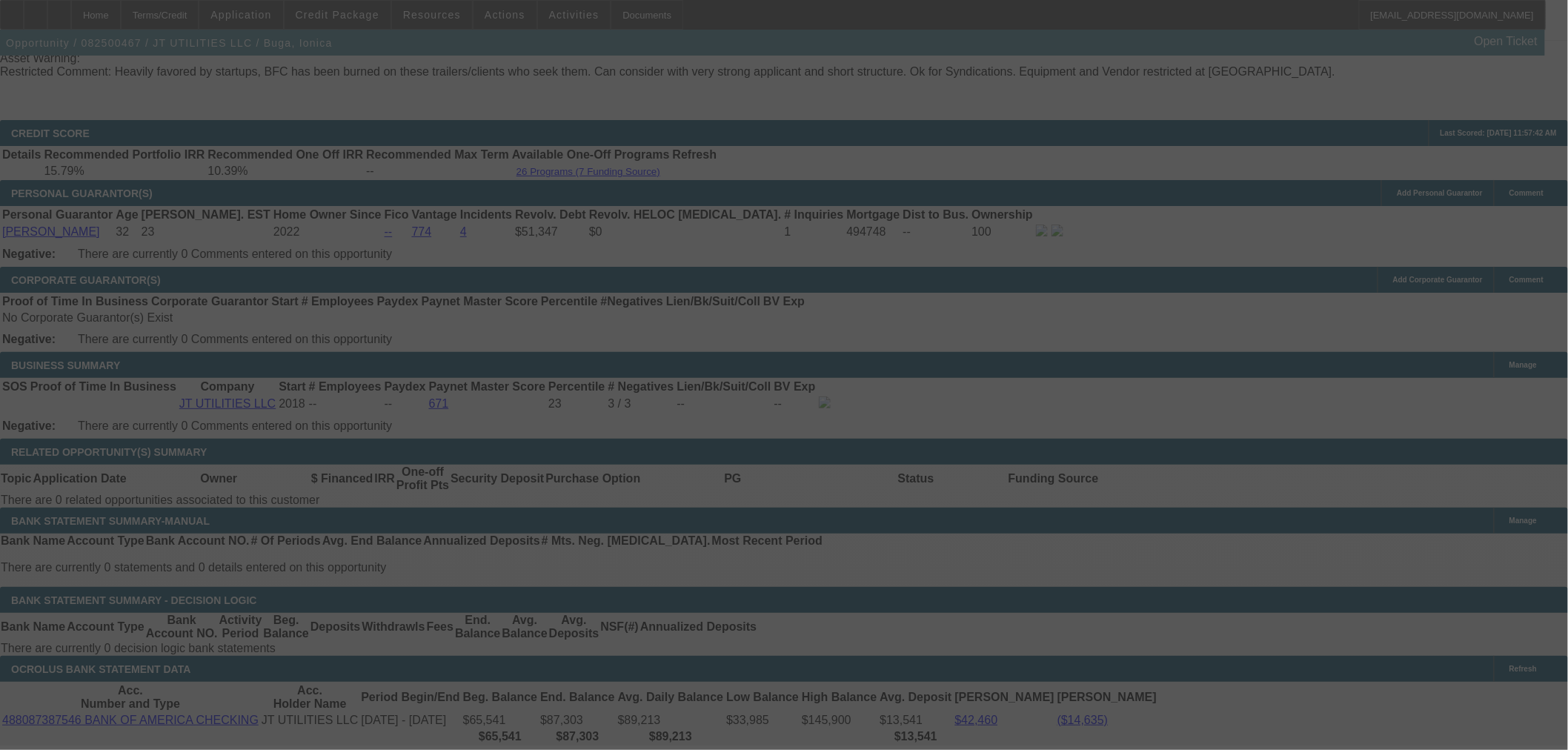
select select "0"
select select "2"
select select "0"
select select "6"
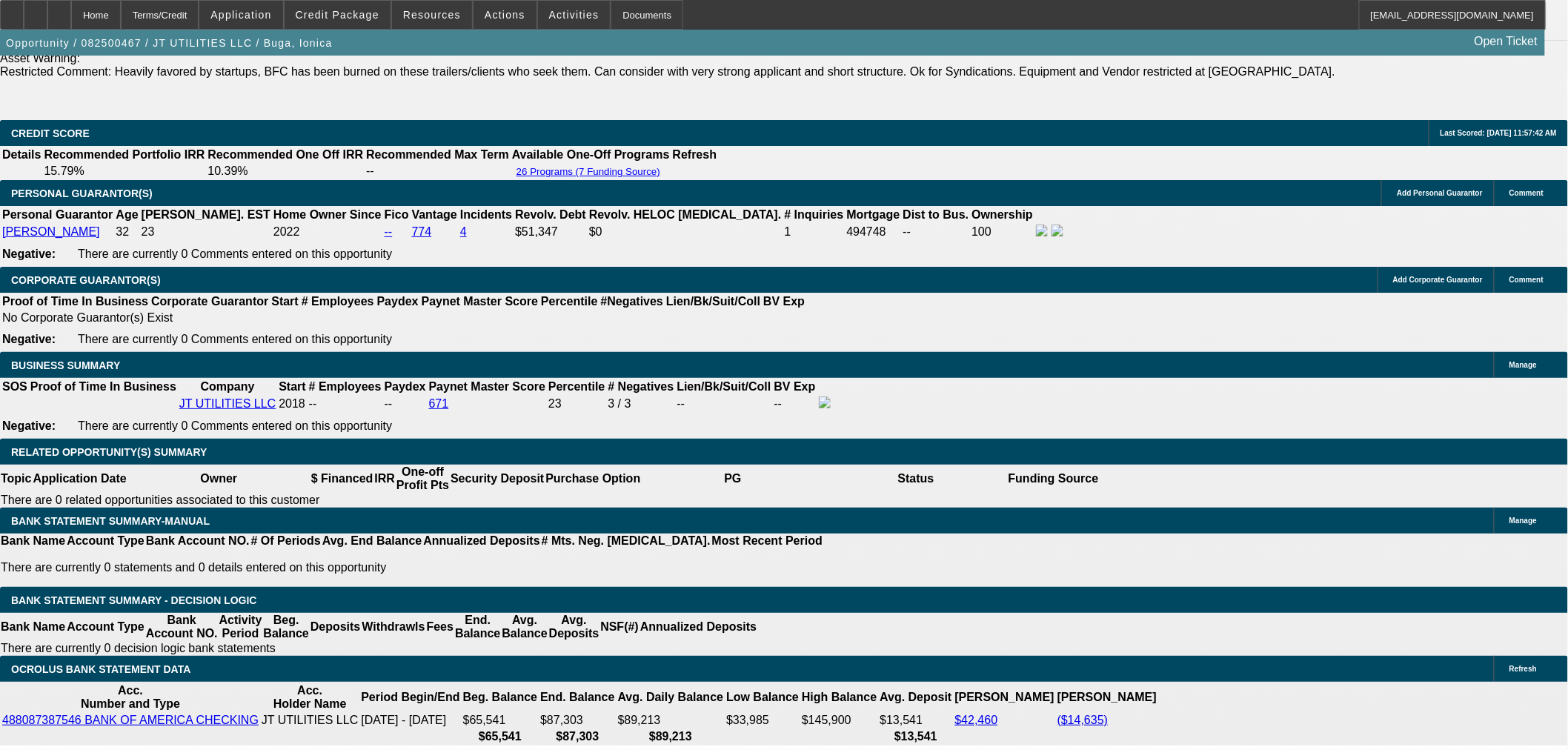
drag, startPoint x: 323, startPoint y: 180, endPoint x: 365, endPoint y: 183, distance: 42.1
drag, startPoint x: 283, startPoint y: 180, endPoint x: 365, endPoint y: 187, distance: 82.3
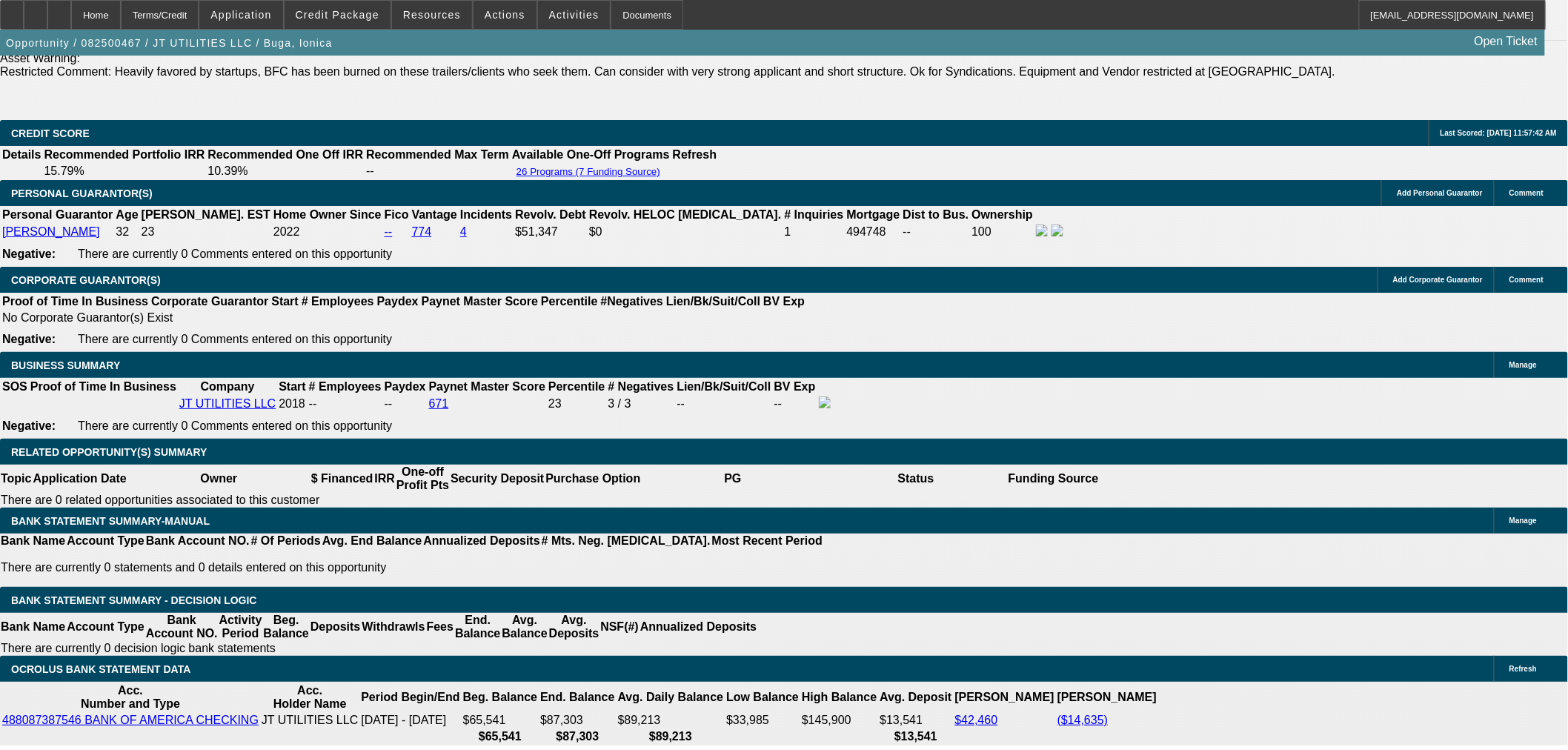
copy p "Vermeer D10X15III"
click at [59, 10] on icon at bounding box center [59, 10] width 0 height 0
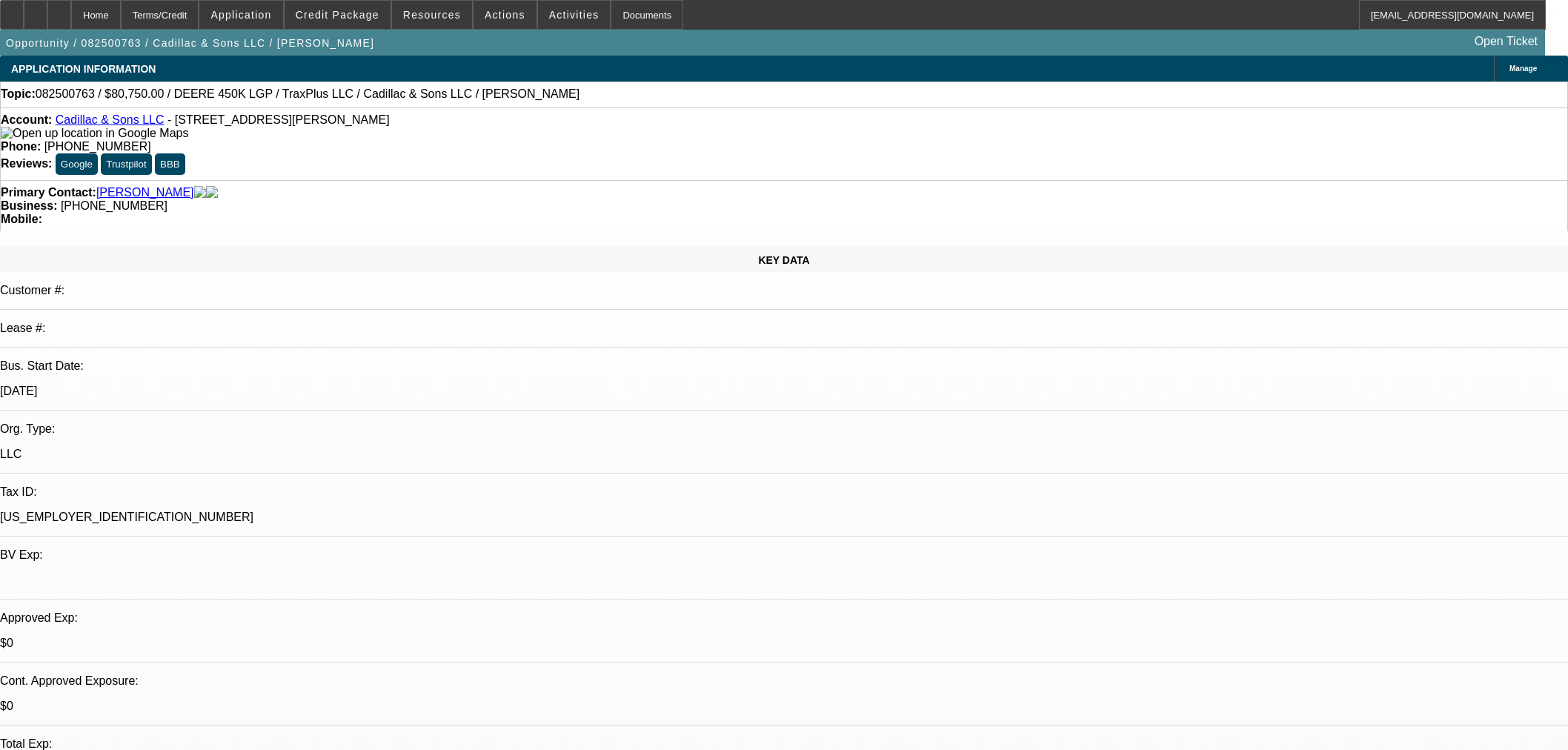
select select "0.15"
select select "2"
select select "0"
select select "6"
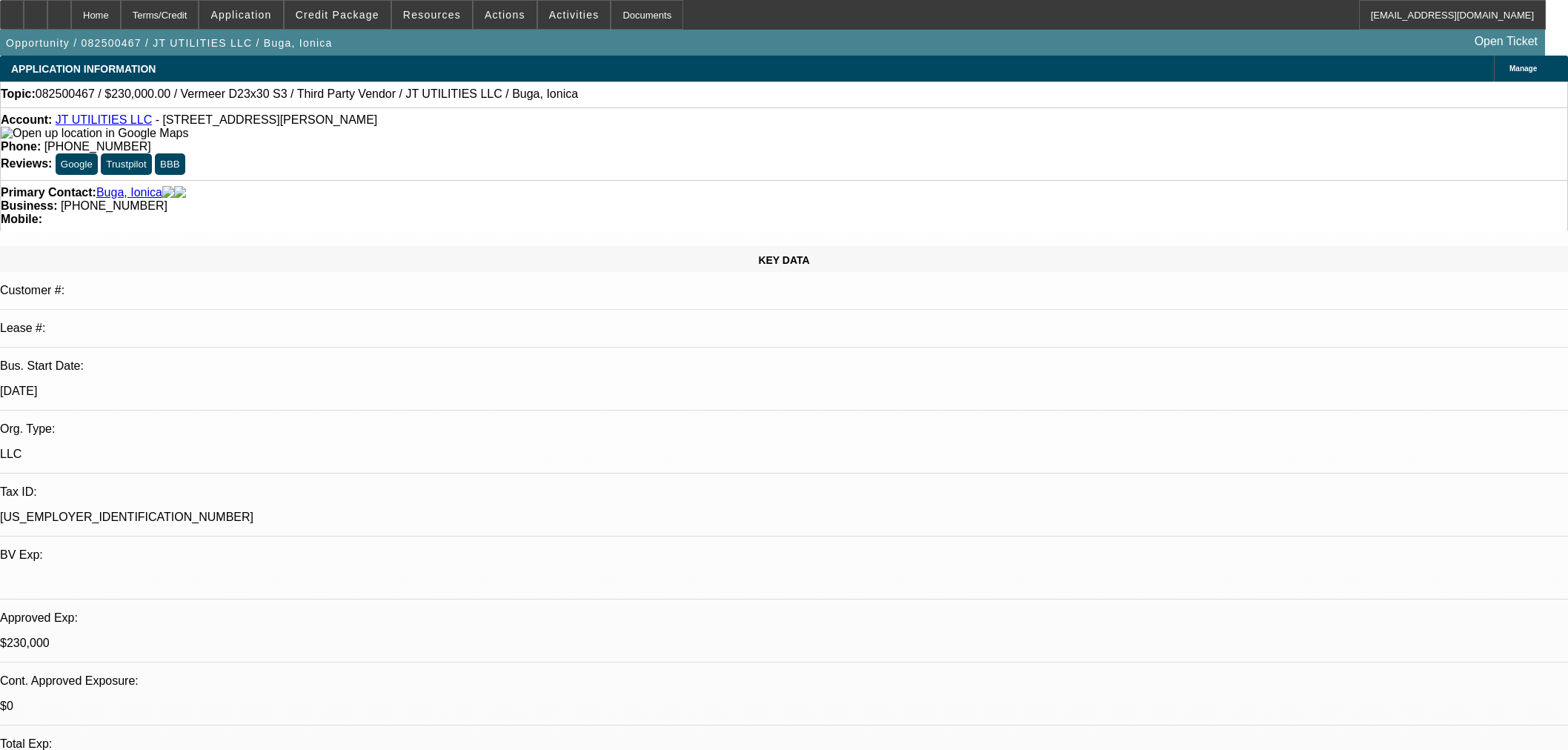
select select "0"
select select "2"
select select "0"
select select "6"
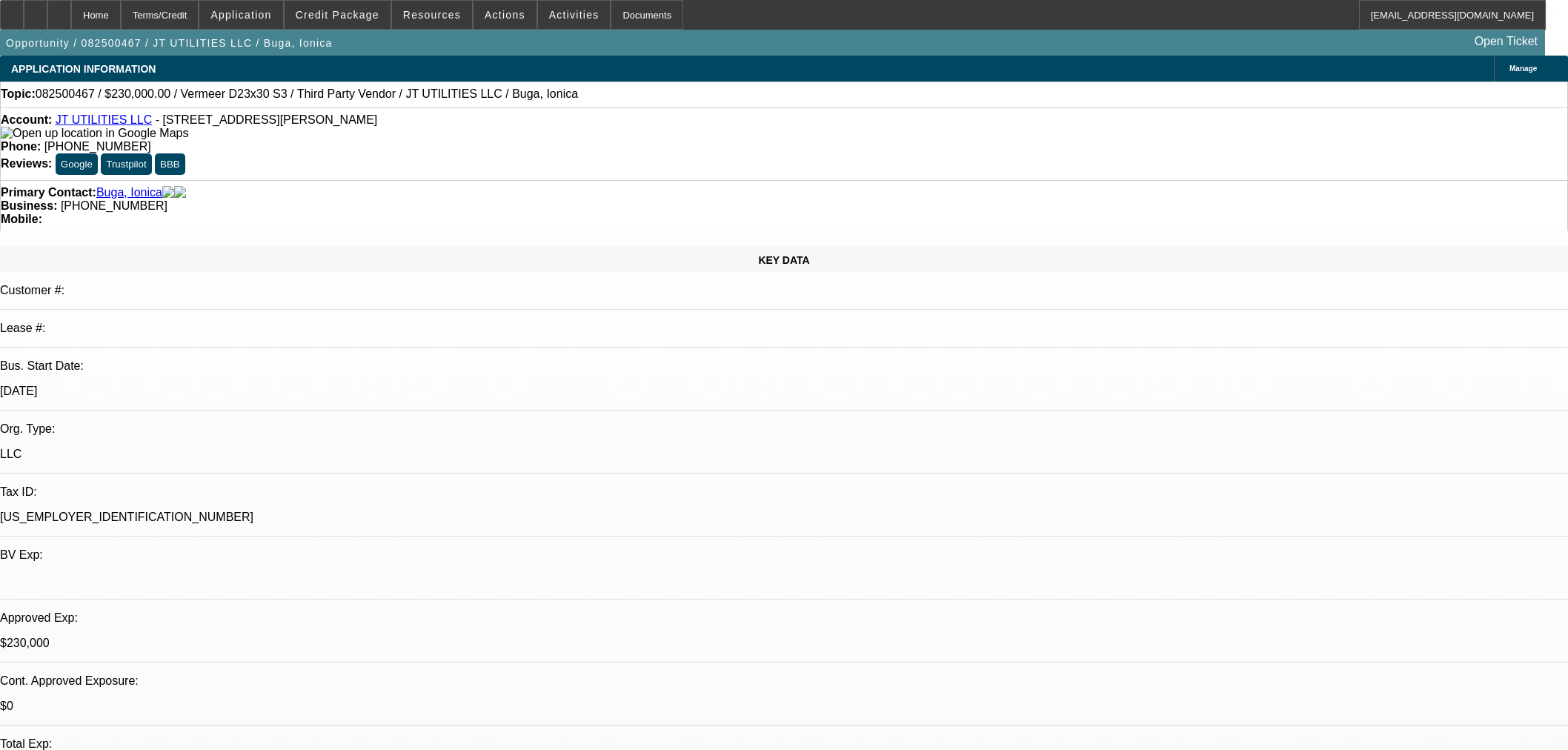
select select "0"
select select "2"
select select "0"
select select "6"
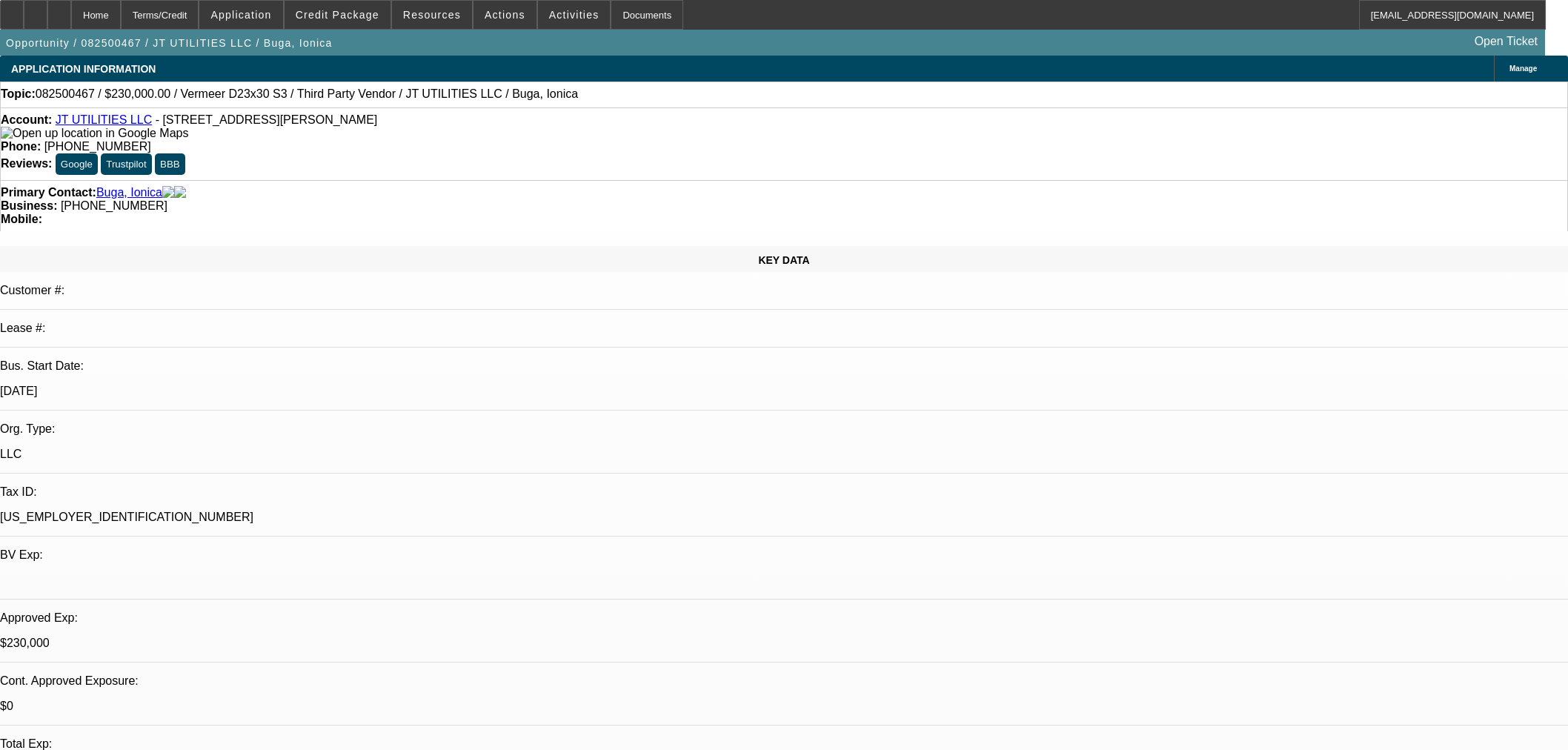
select select "0"
select select "2"
select select "0"
select select "6"
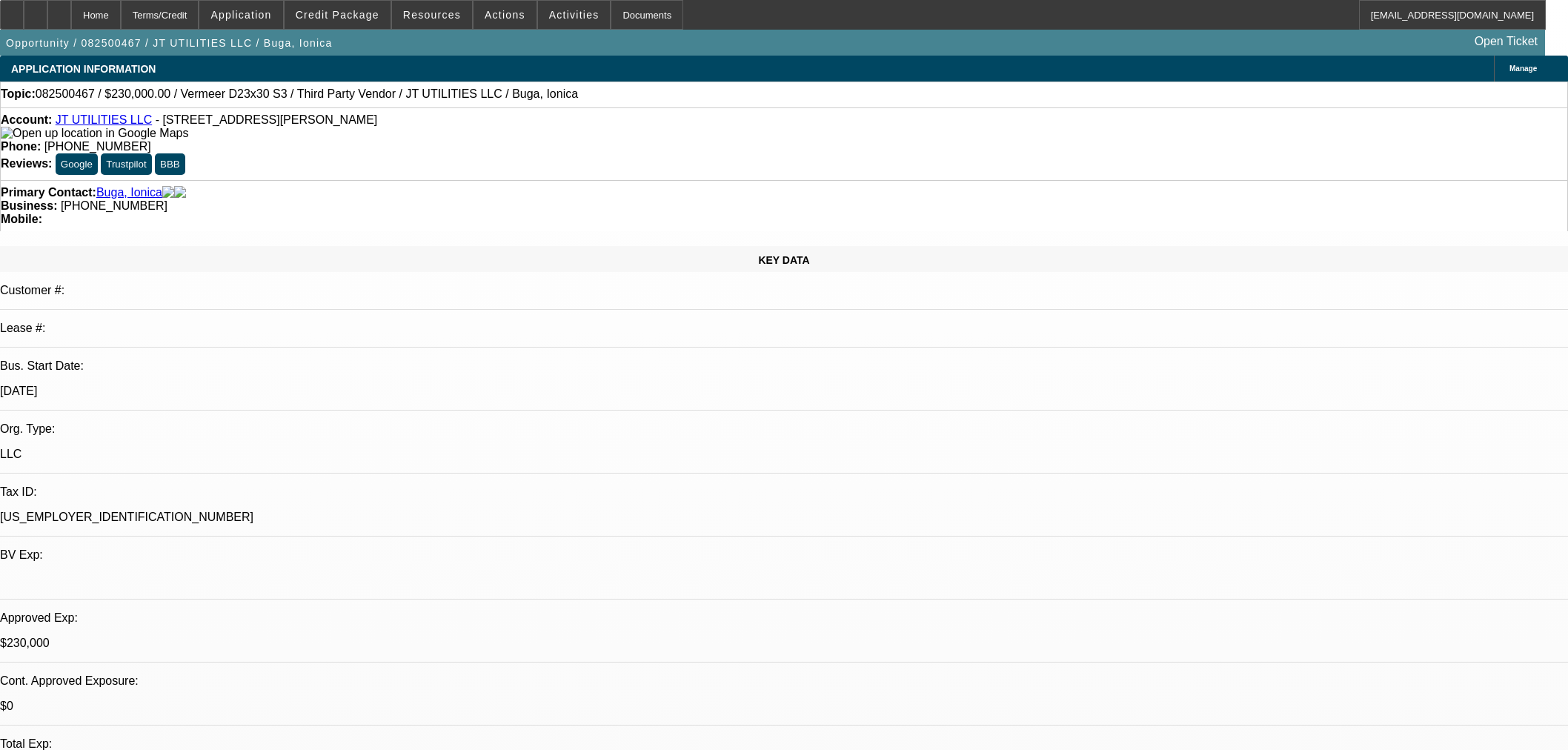
select select "0"
select select "2"
select select "0"
select select "6"
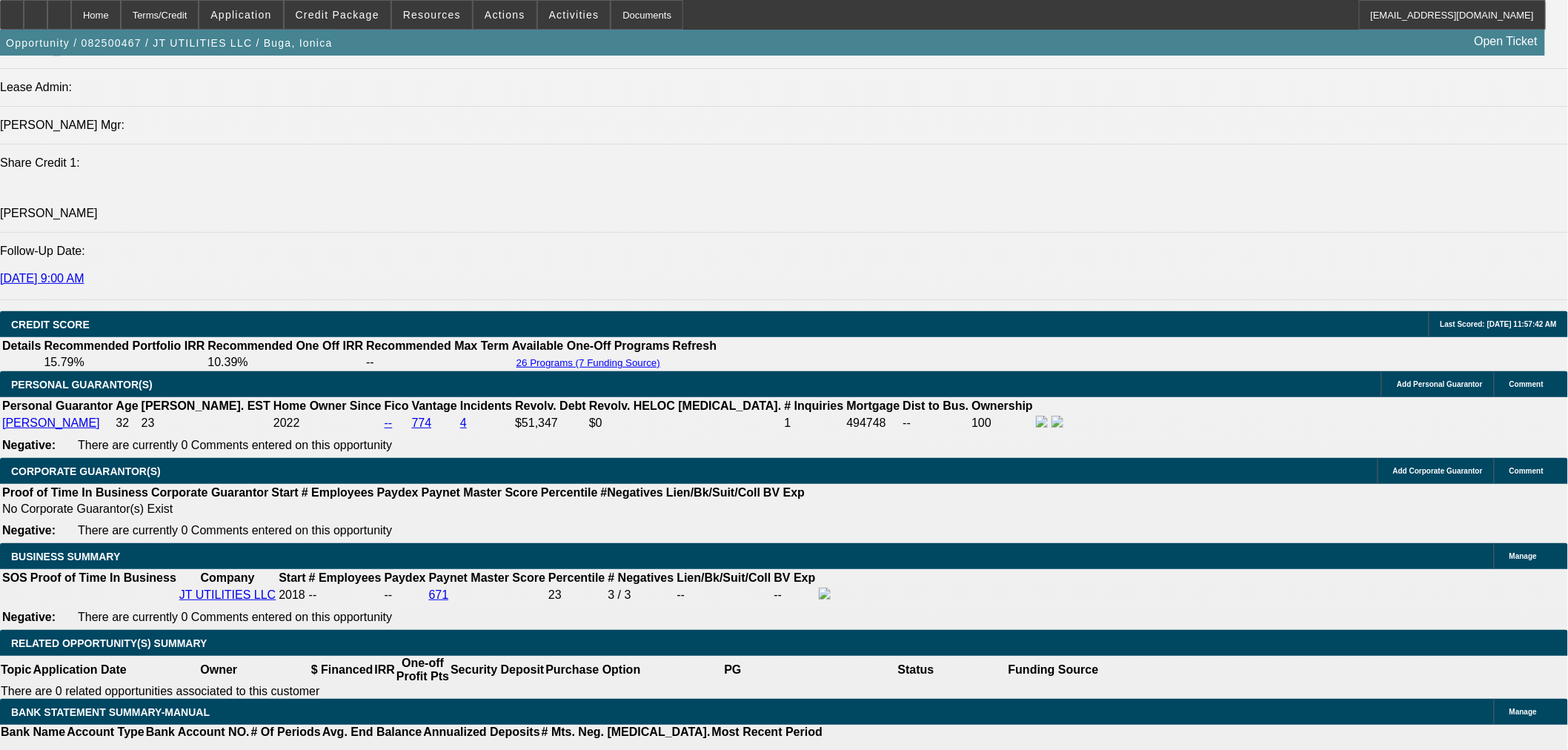
scroll to position [1784, 0]
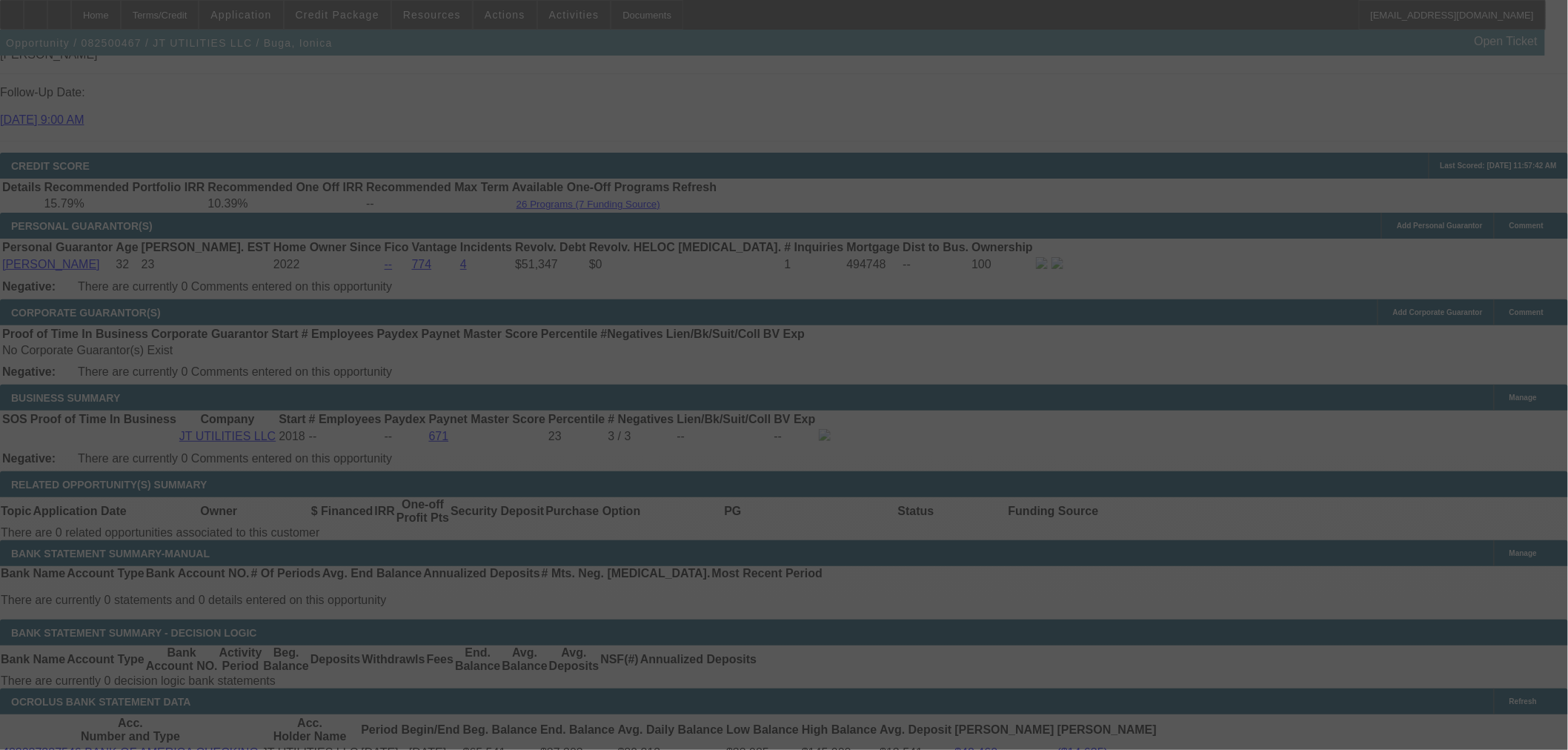
scroll to position [2178, 0]
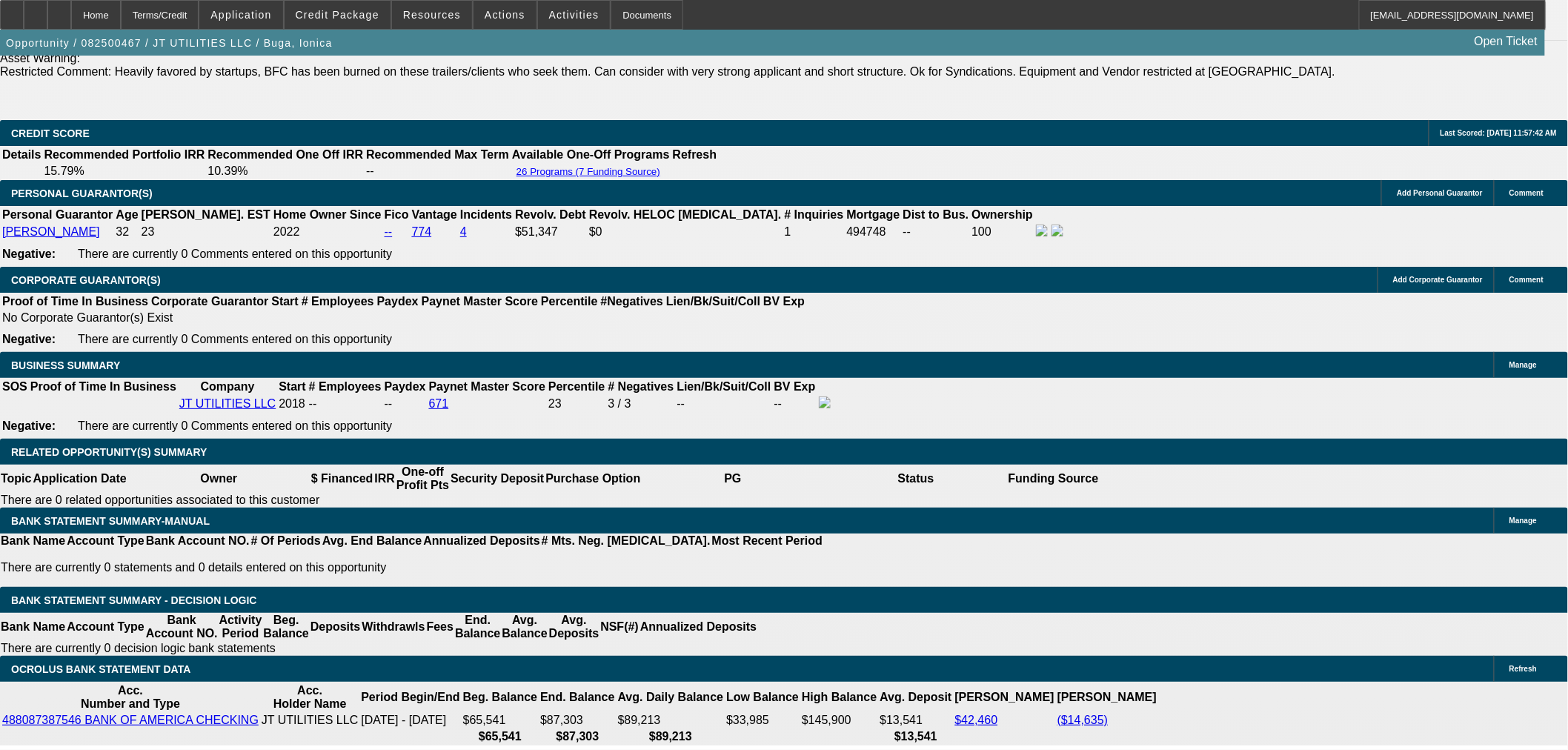
select select "0"
select select "2"
select select "0"
select select "6"
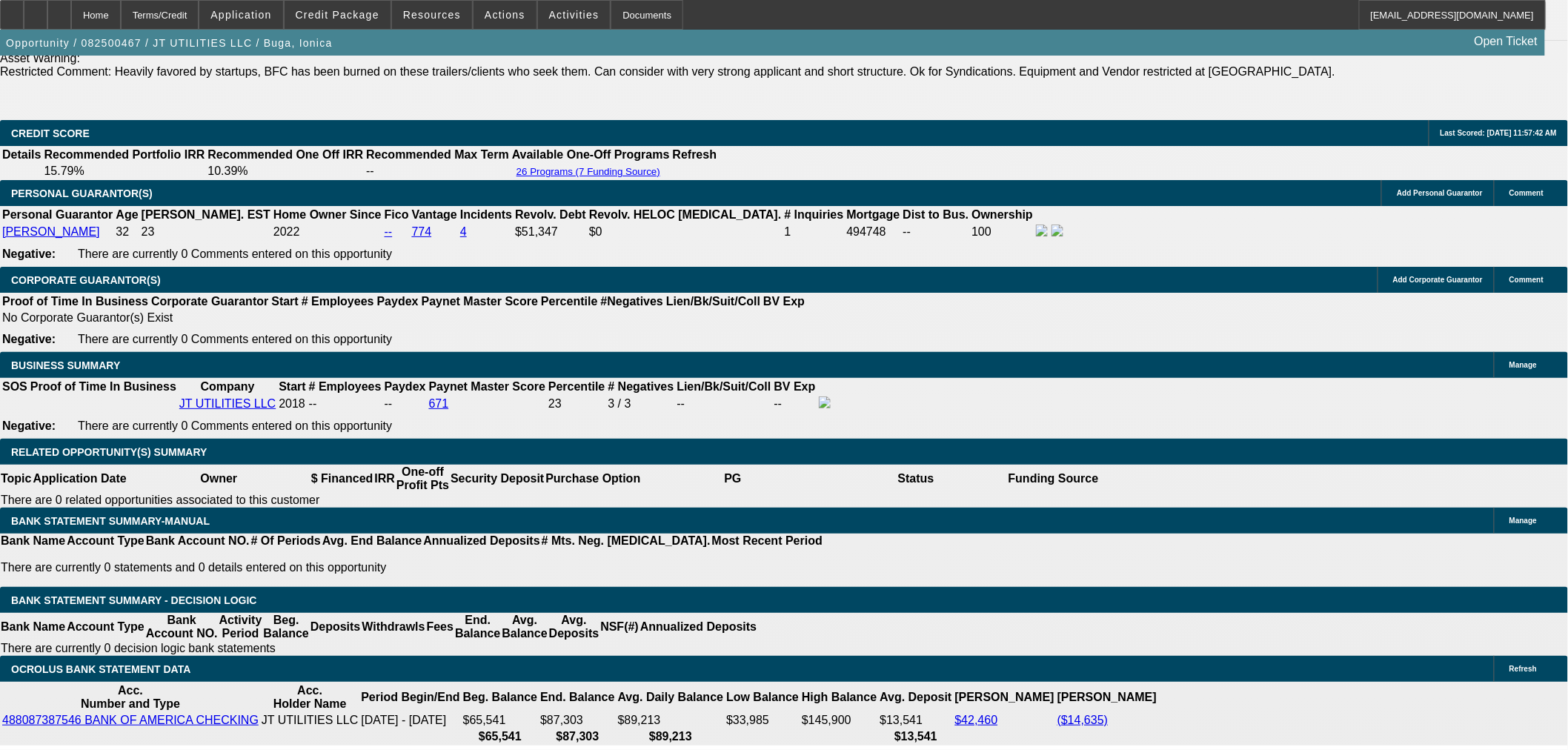
select select "0"
select select "2"
select select "0"
select select "6"
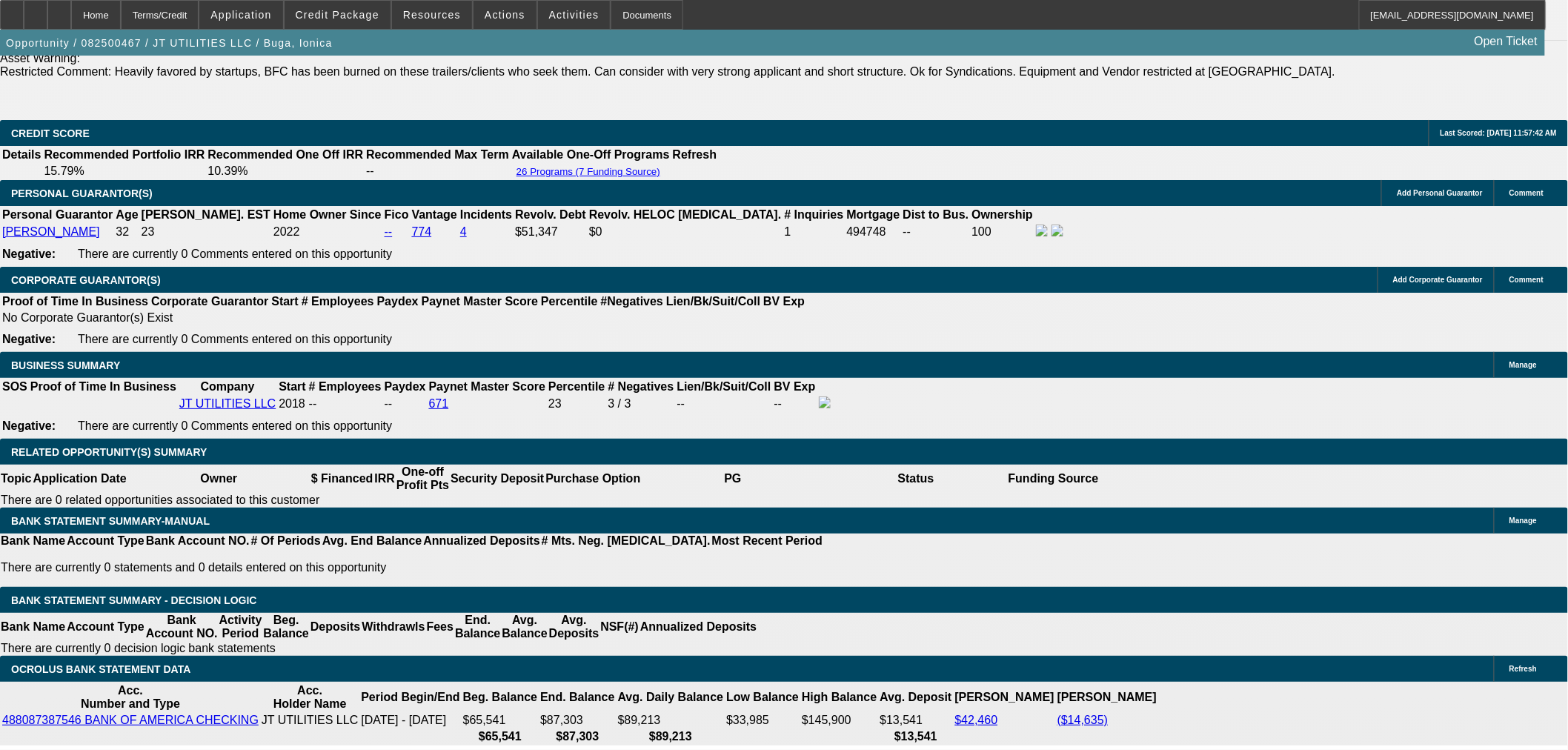
select select "0"
select select "2"
select select "0"
select select "6"
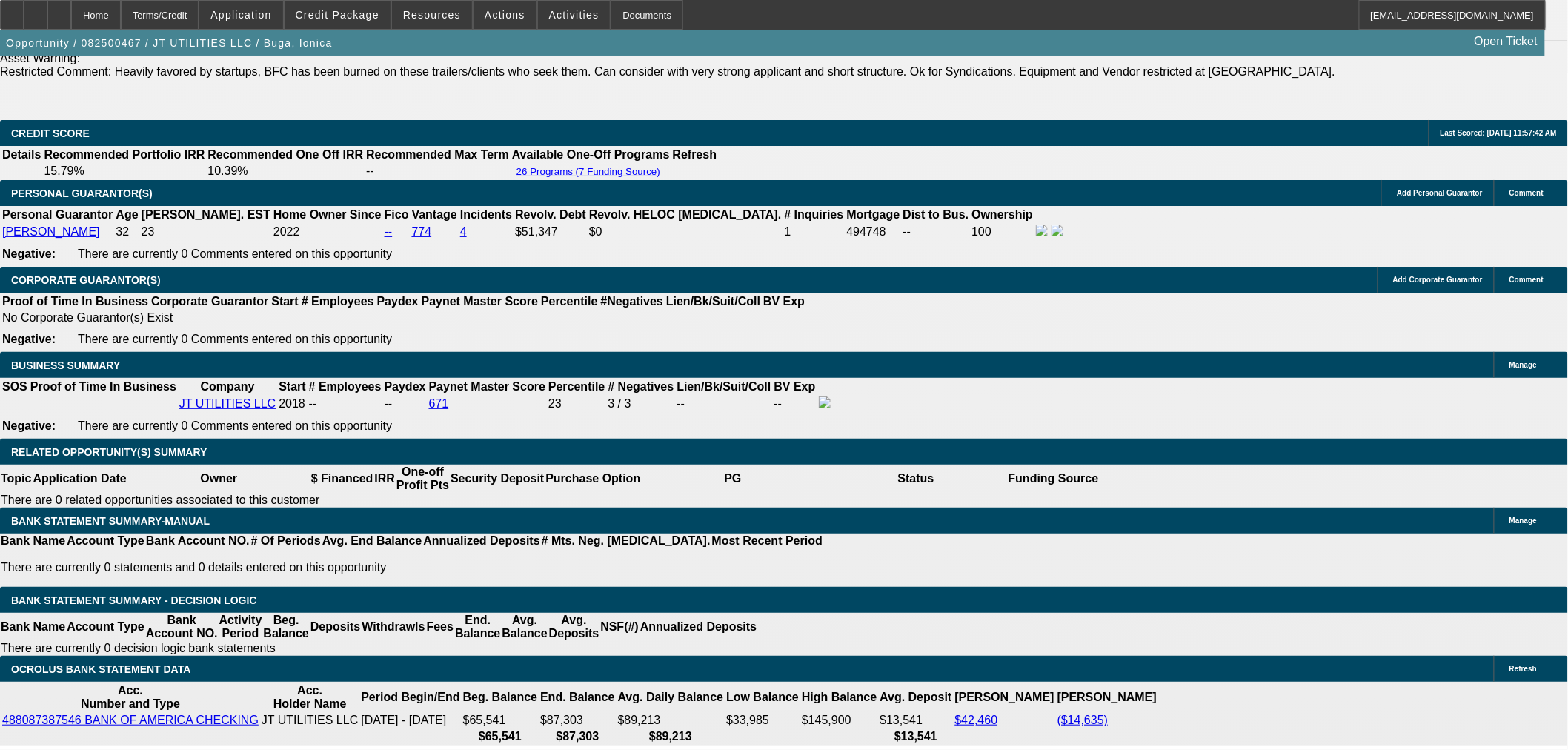
select select "0"
select select "2"
select select "0"
select select "6"
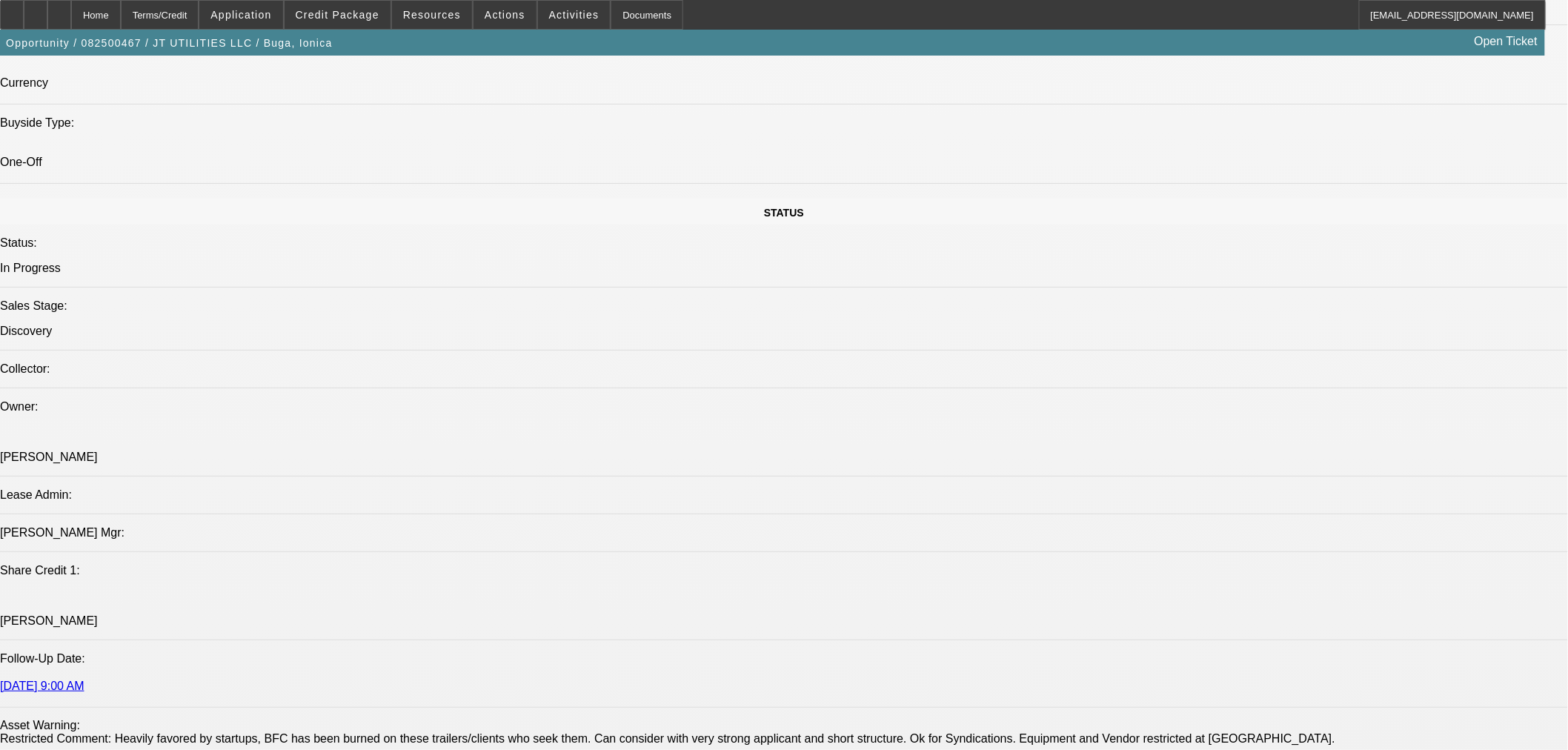
scroll to position [1456, 0]
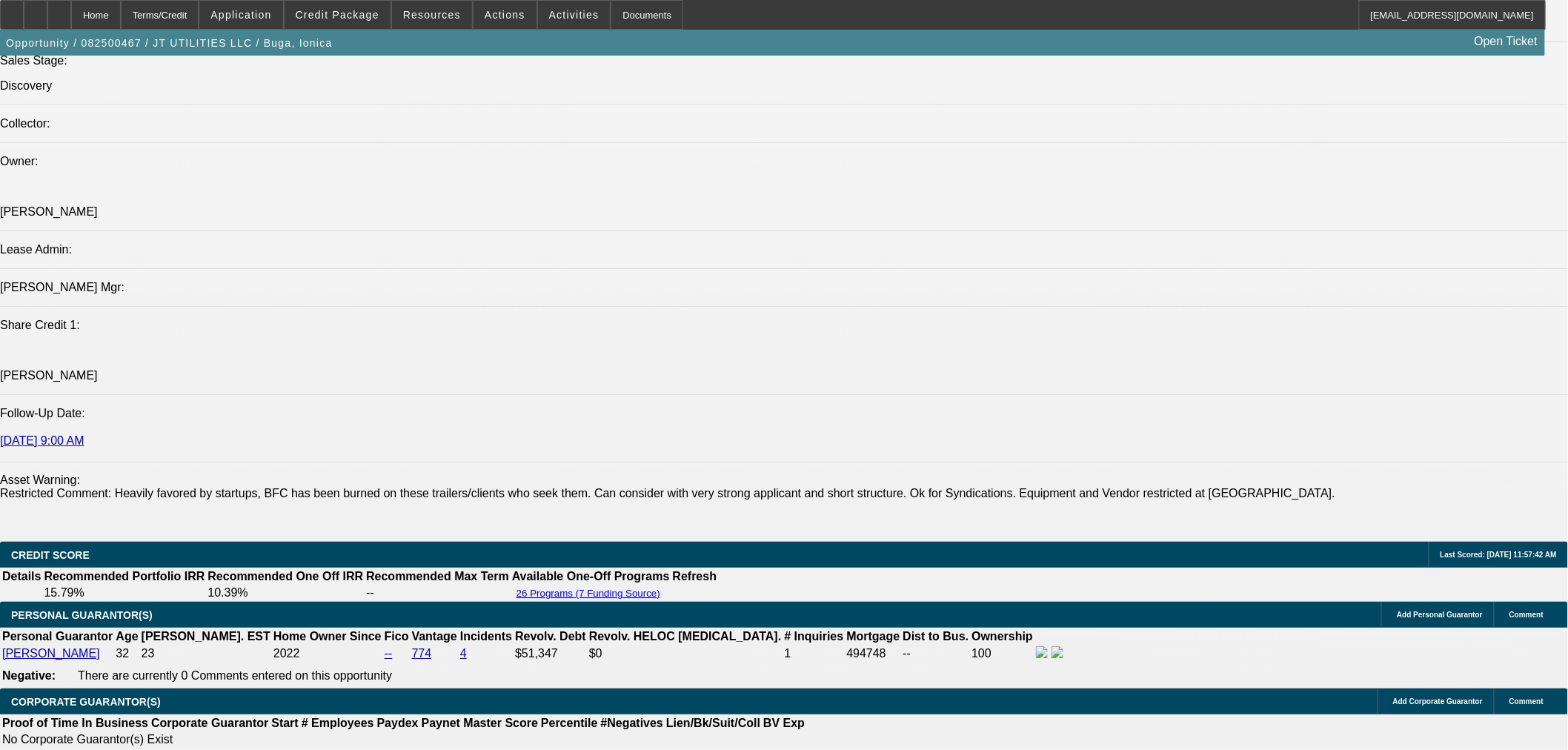
scroll to position [1594, 0]
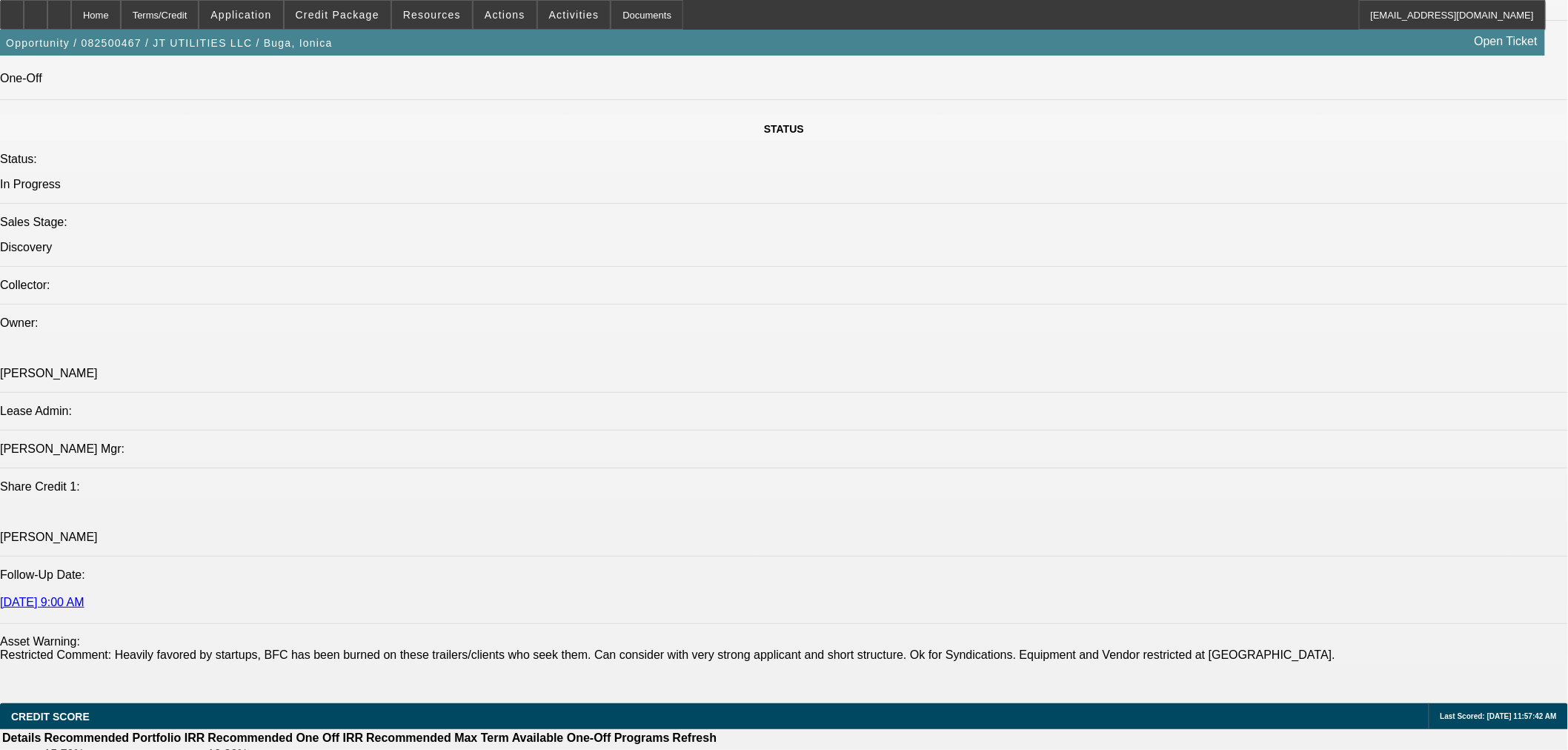
drag, startPoint x: 1008, startPoint y: 264, endPoint x: 757, endPoint y: 301, distance: 253.7
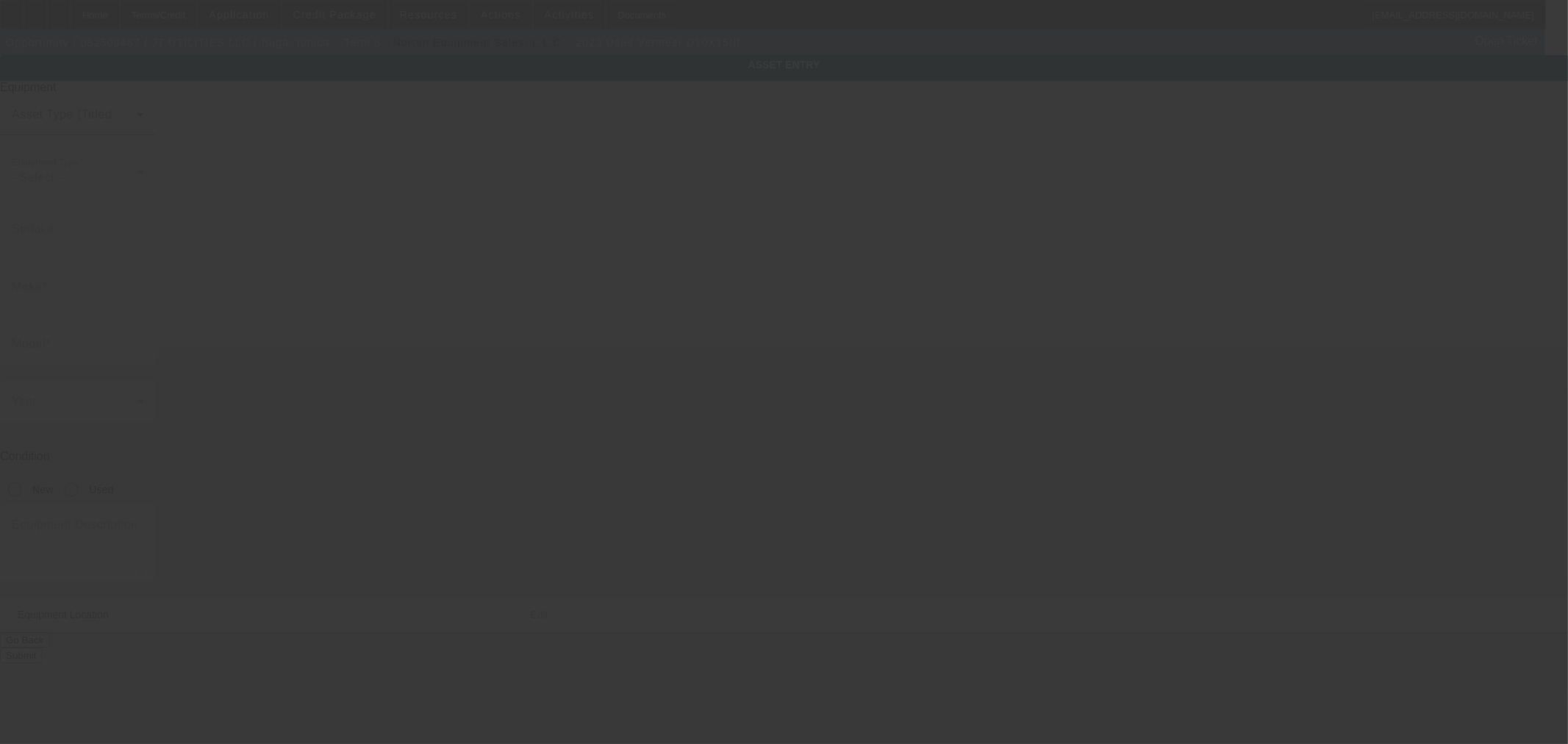
type input "Vermeer"
type input "D10X15III"
radio input "true"
type textarea "Package Includes: Vermeer 10x15 Series 3 Drill with Full Rack of Pipe, NEW Hous…"
type input "8522 Nichols Rim"
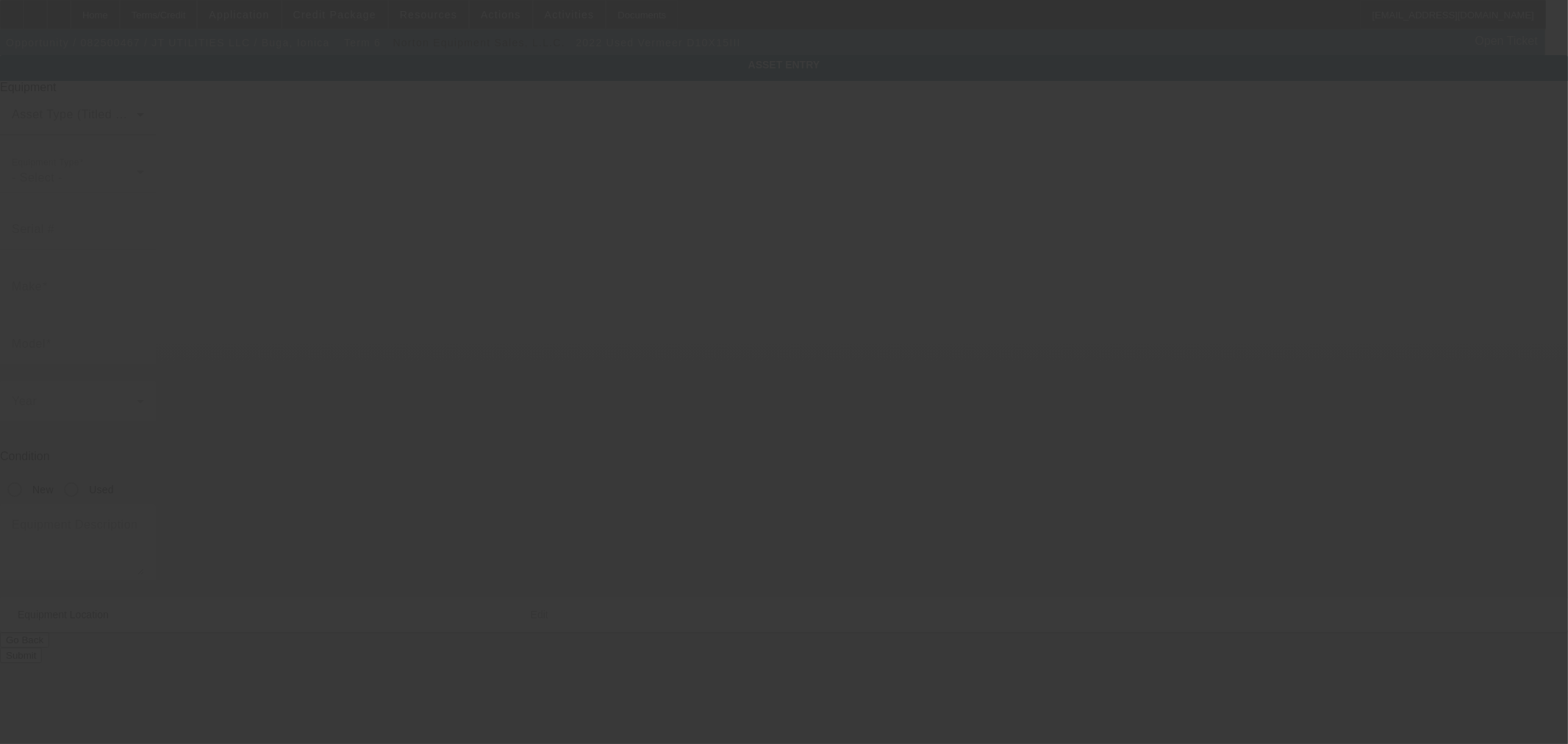
type input "Boerne"
type input "78015"
type input "Bexar"
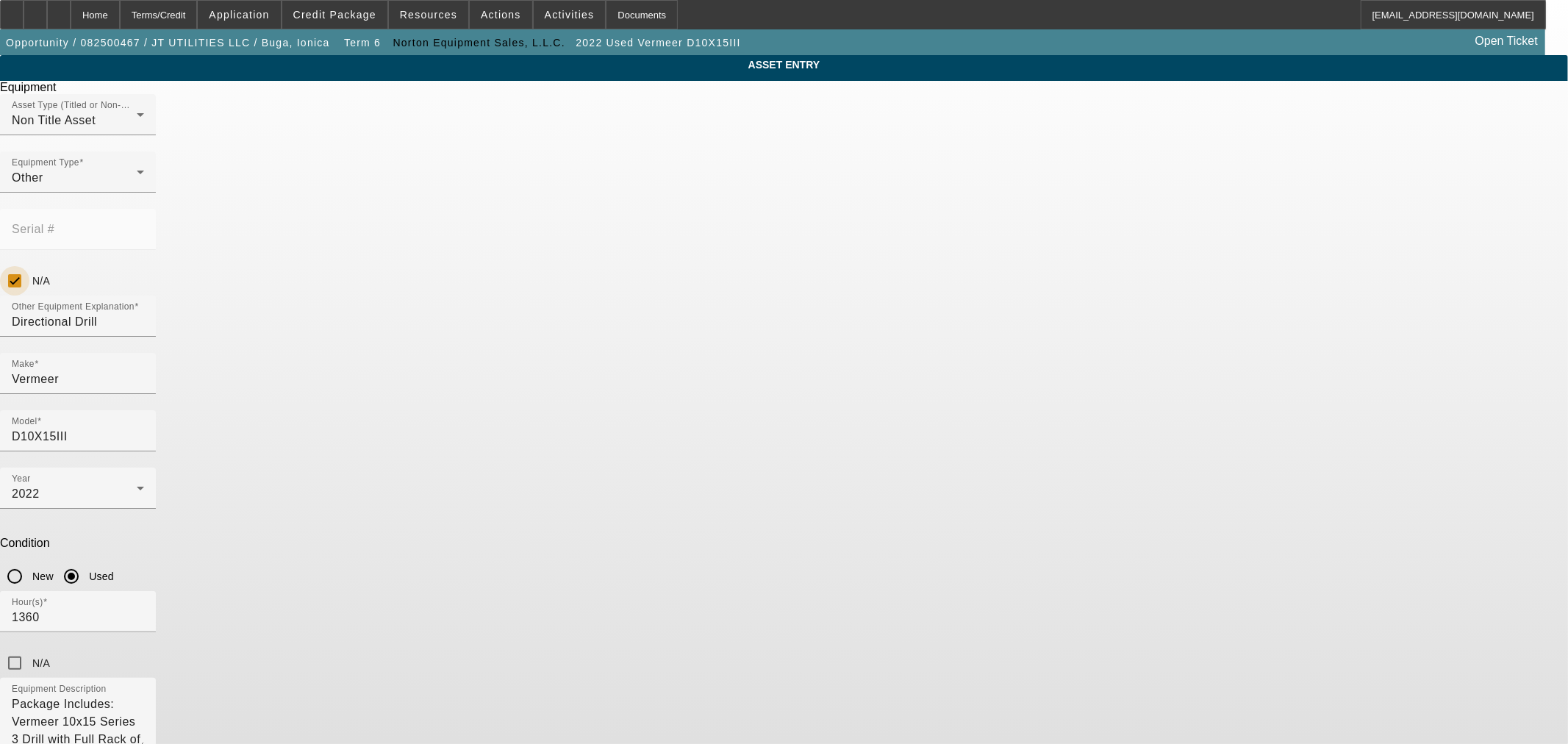
click at [29, 266] on input "N/A" at bounding box center [14, 280] width 29 height 29
checkbox input "false"
click at [144, 226] on input "Serial #" at bounding box center [77, 235] width 132 height 18
paste input "1VRA130VCN1002556"
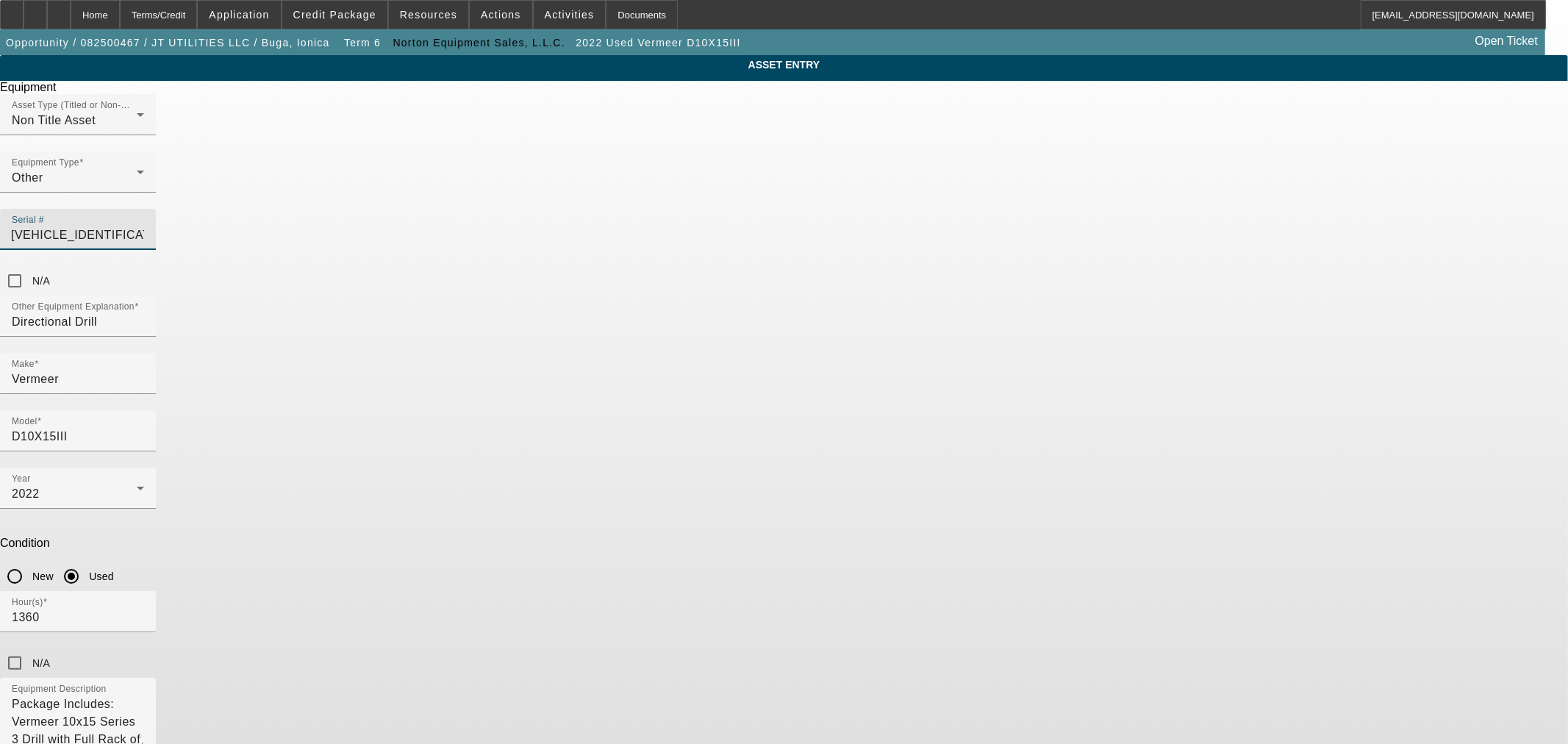
type input "1VRA130VCN1002556"
click at [916, 648] on div "N/A" at bounding box center [784, 662] width 1568 height 29
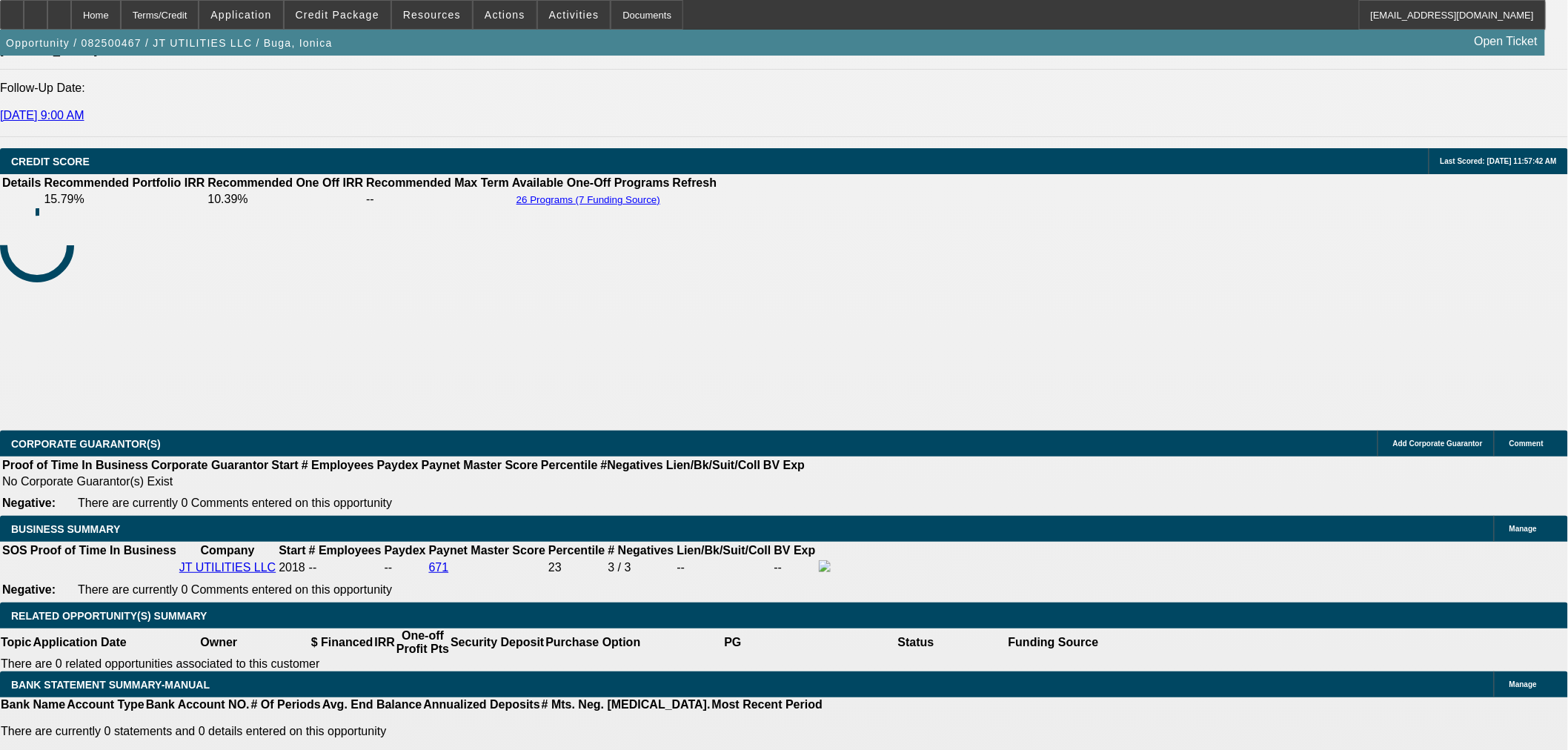
select select "0"
select select "2"
select select "0"
select select "6"
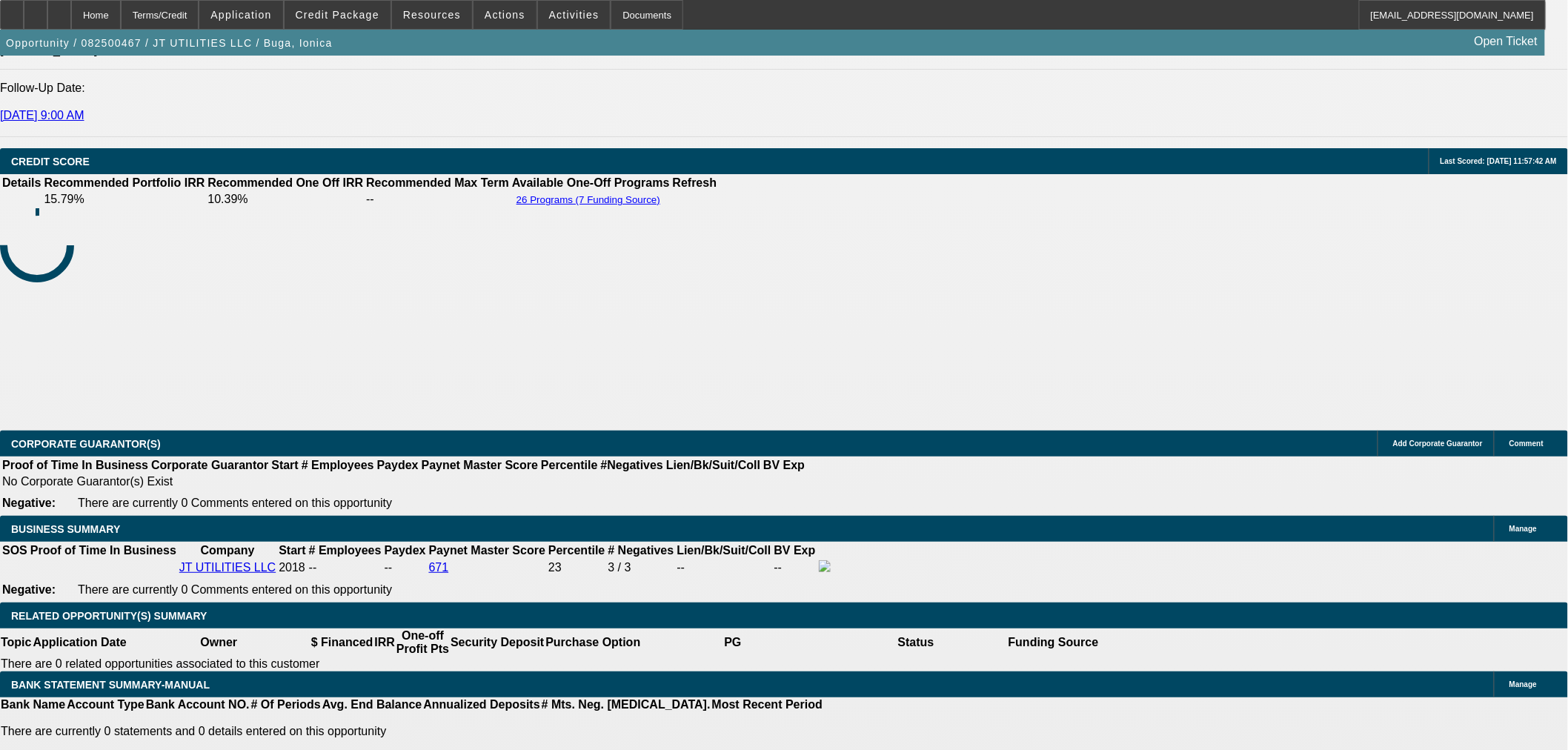
select select "0"
select select "2"
select select "0"
select select "6"
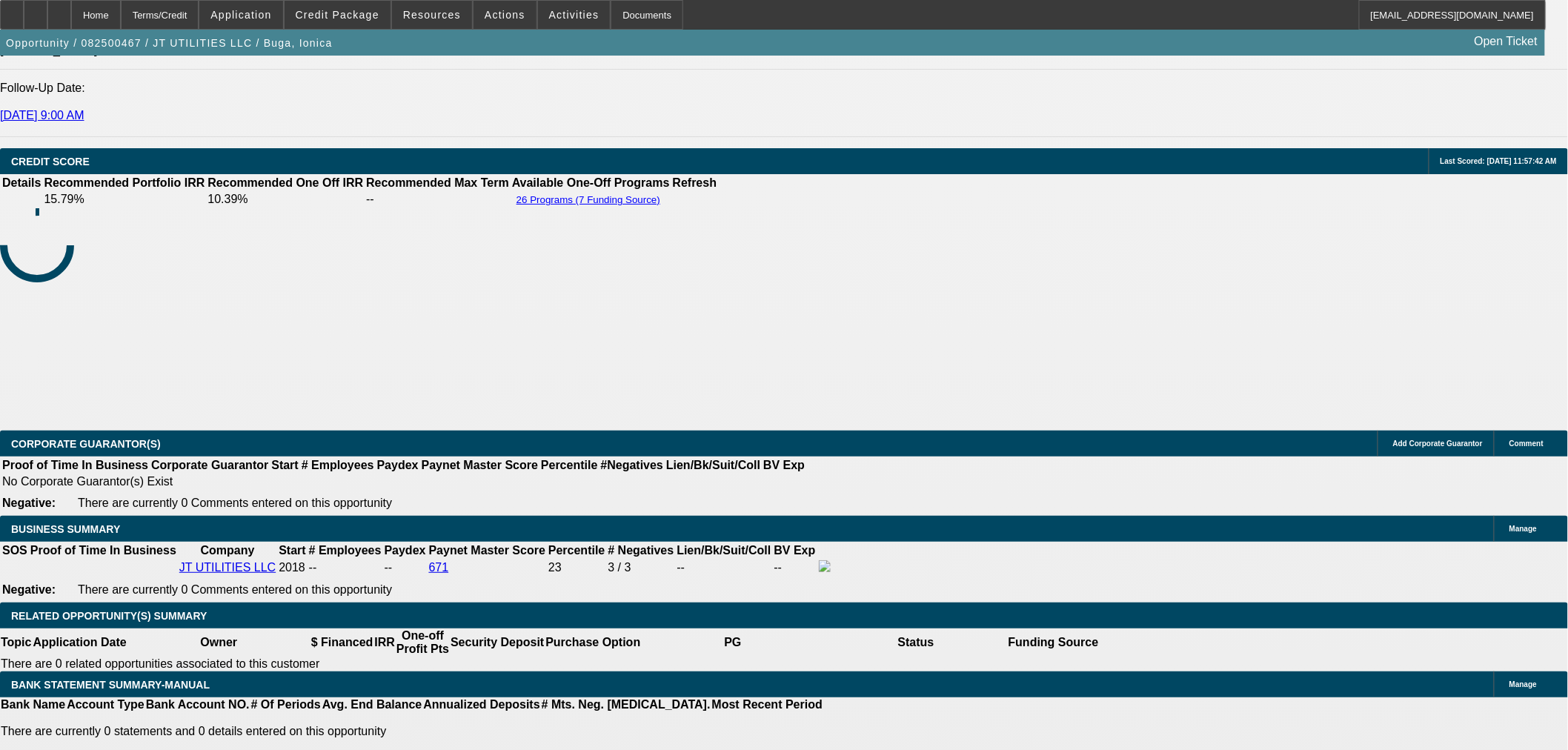
select select "0"
select select "2"
select select "0"
select select "6"
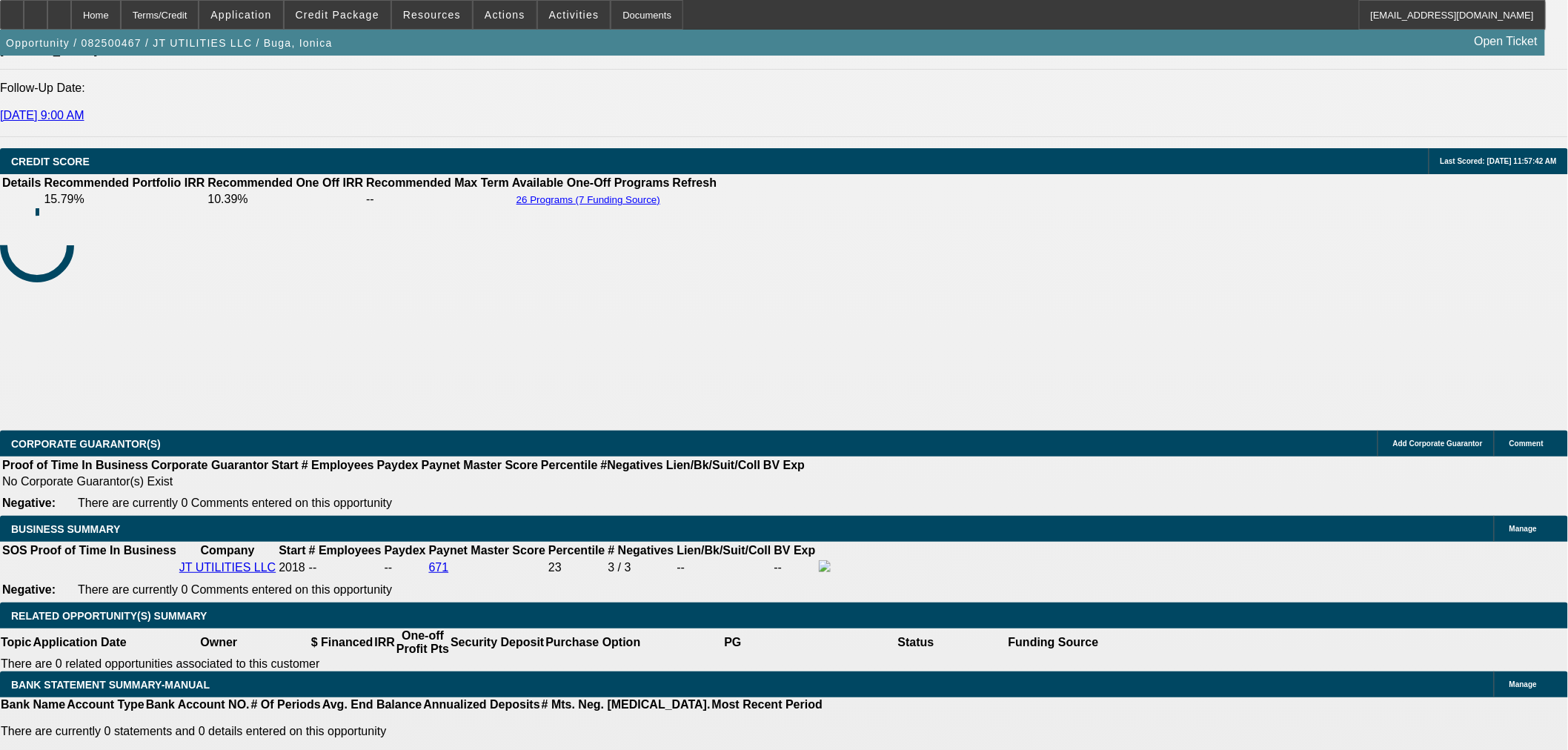
select select "0"
select select "2"
select select "0"
select select "6"
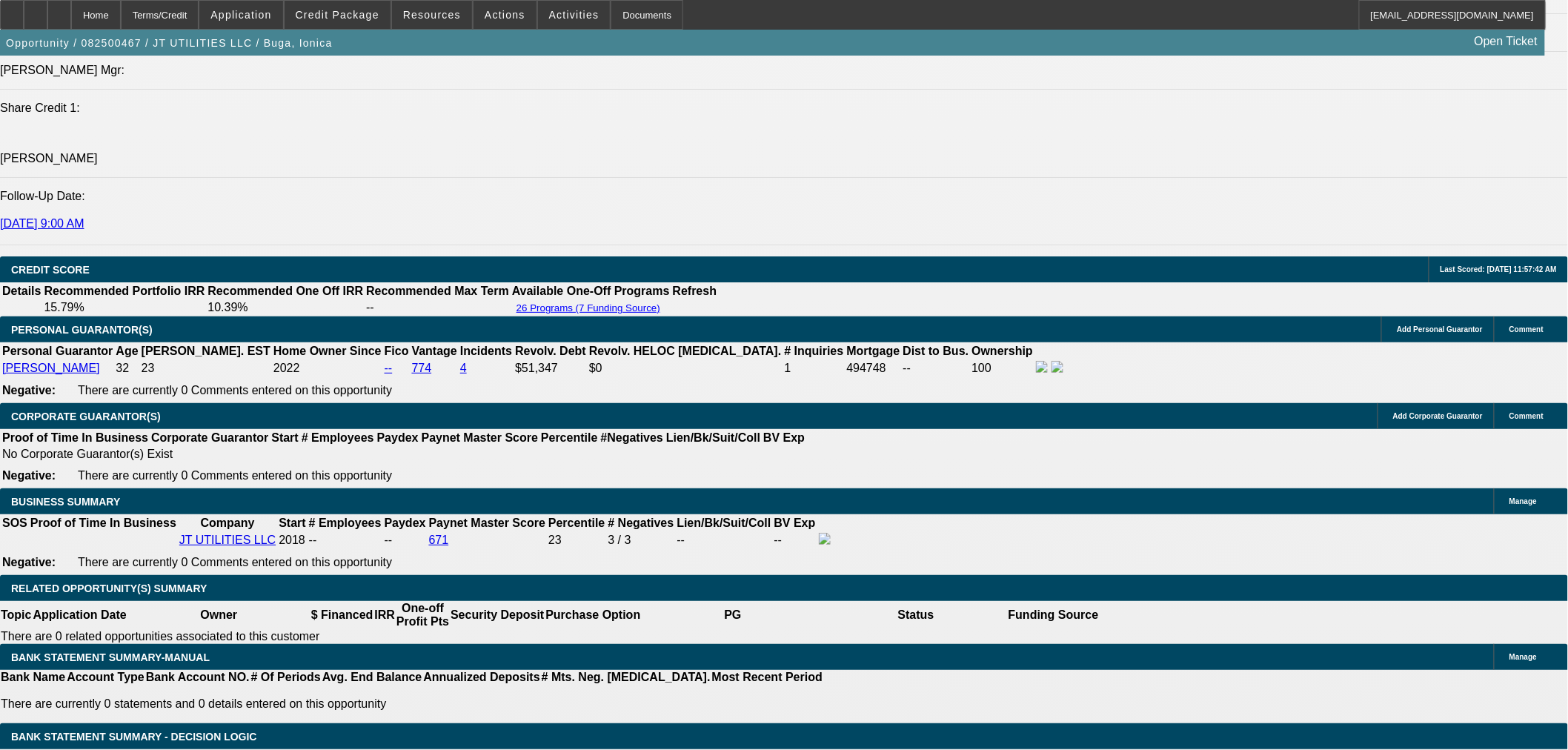
scroll to position [2073, 0]
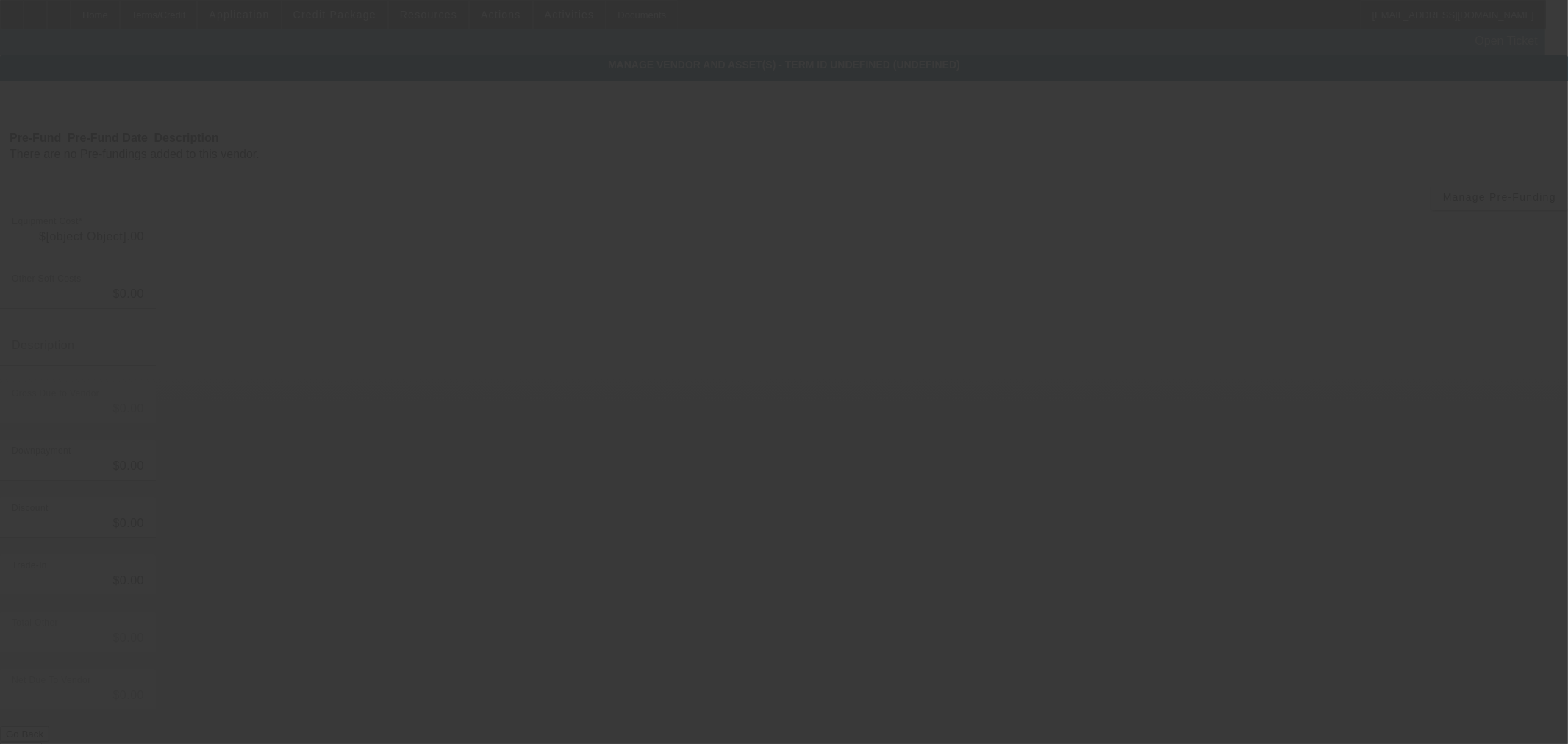
type input "$158,900.00"
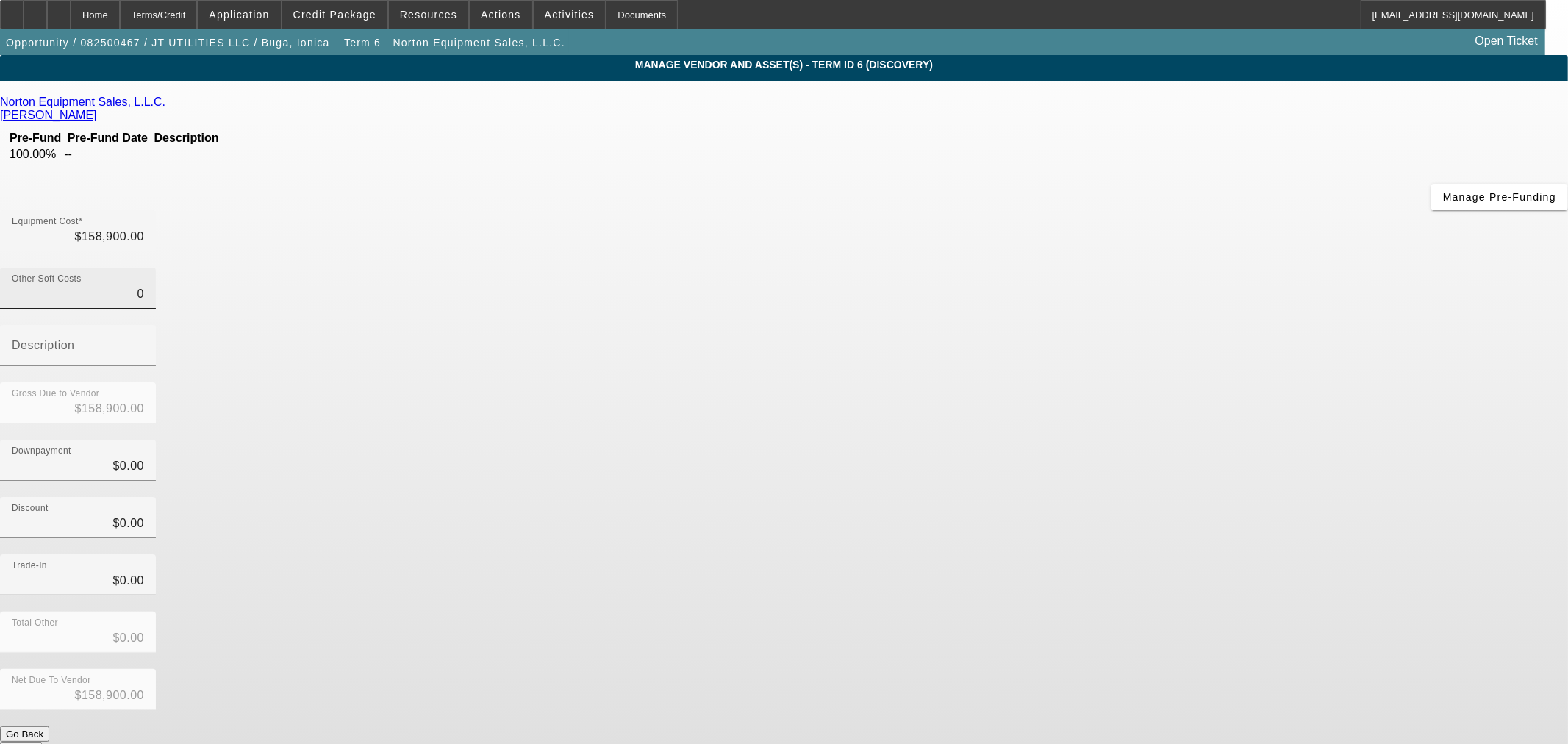
click at [144, 286] on input "0" at bounding box center [77, 294] width 132 height 18
type input "5"
type input "$158,905.00"
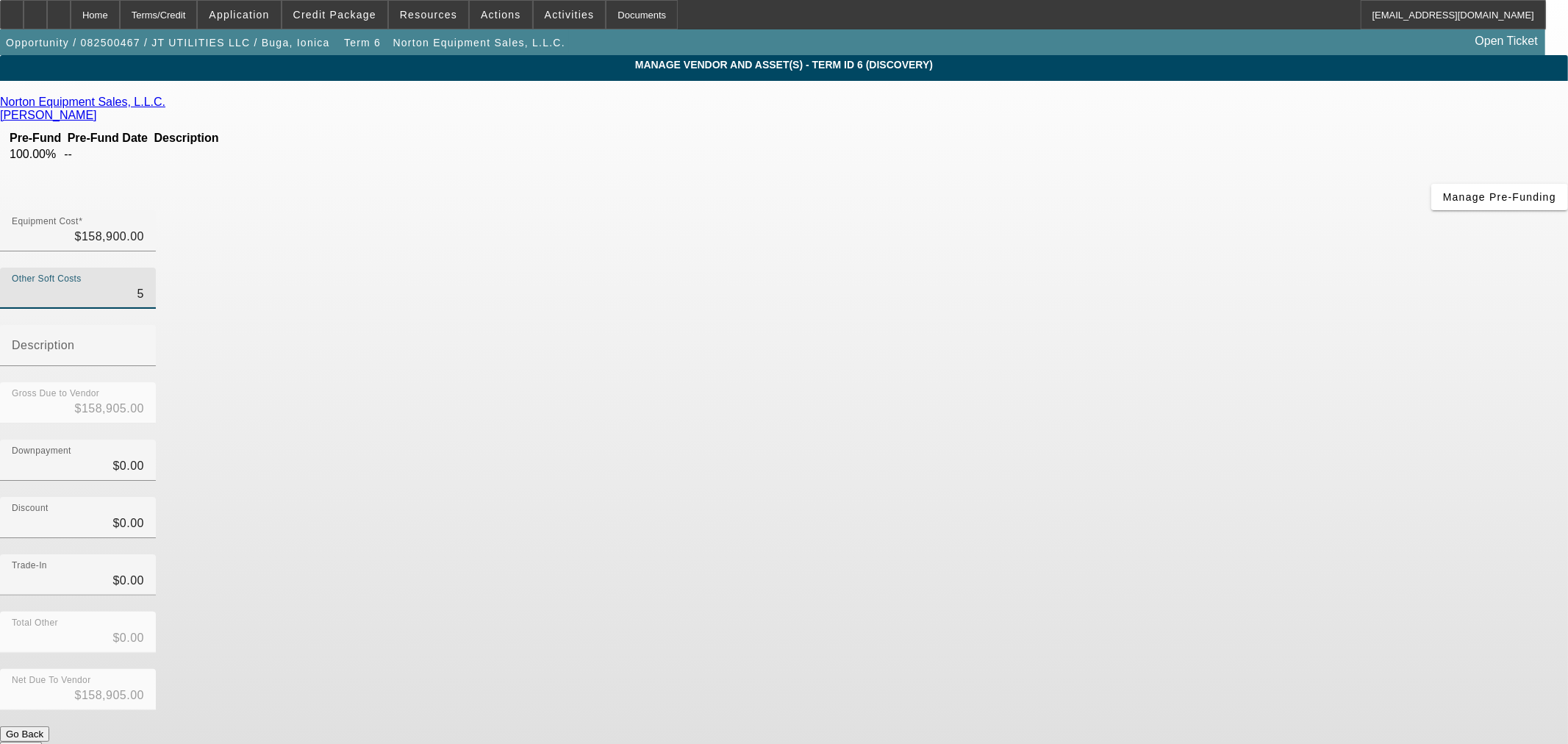
type input "53"
type input "$158,953.00"
type input "536"
type input "$159,436.00"
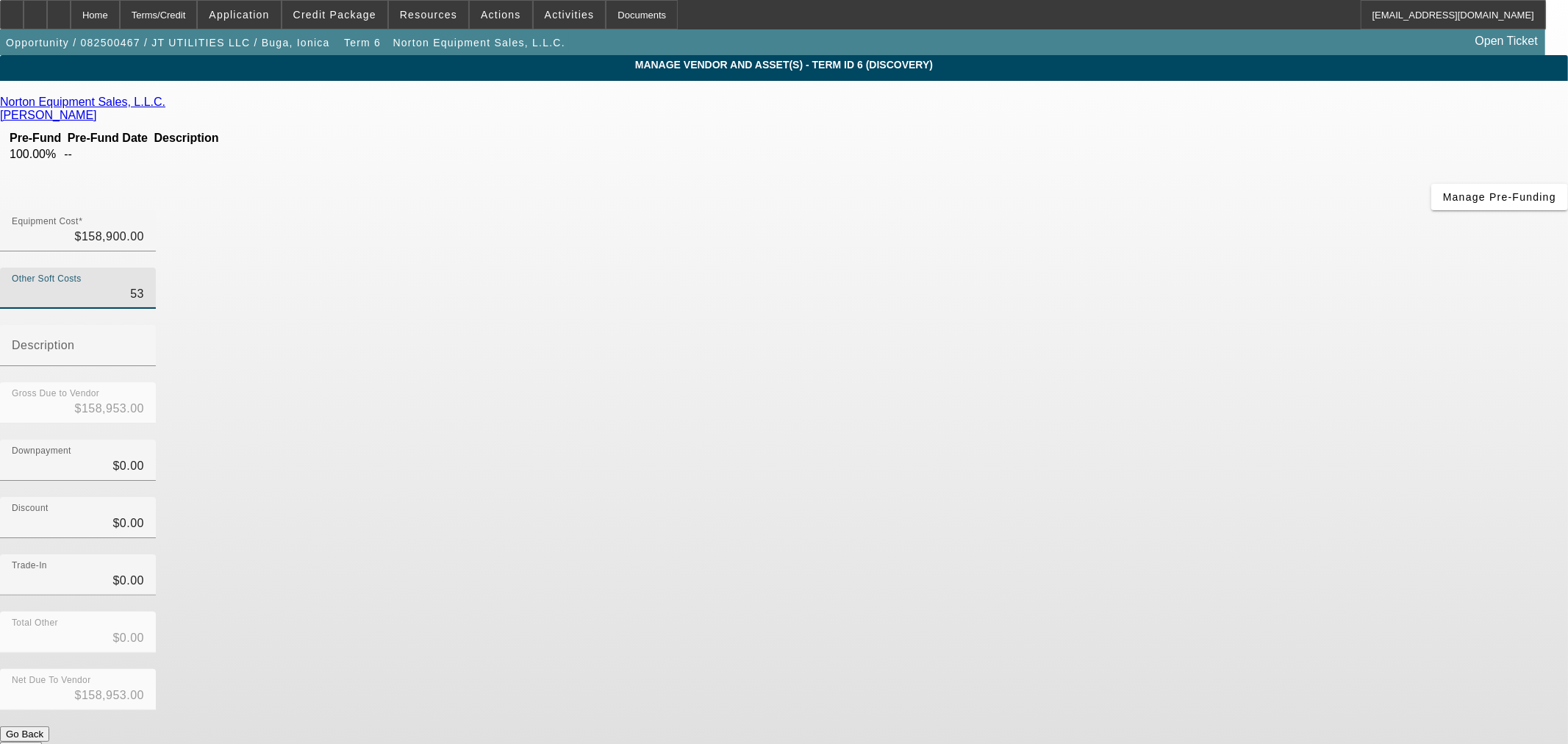
type input "$159,436.00"
type input "5365"
type input "$164,265.00"
type input "5365.5"
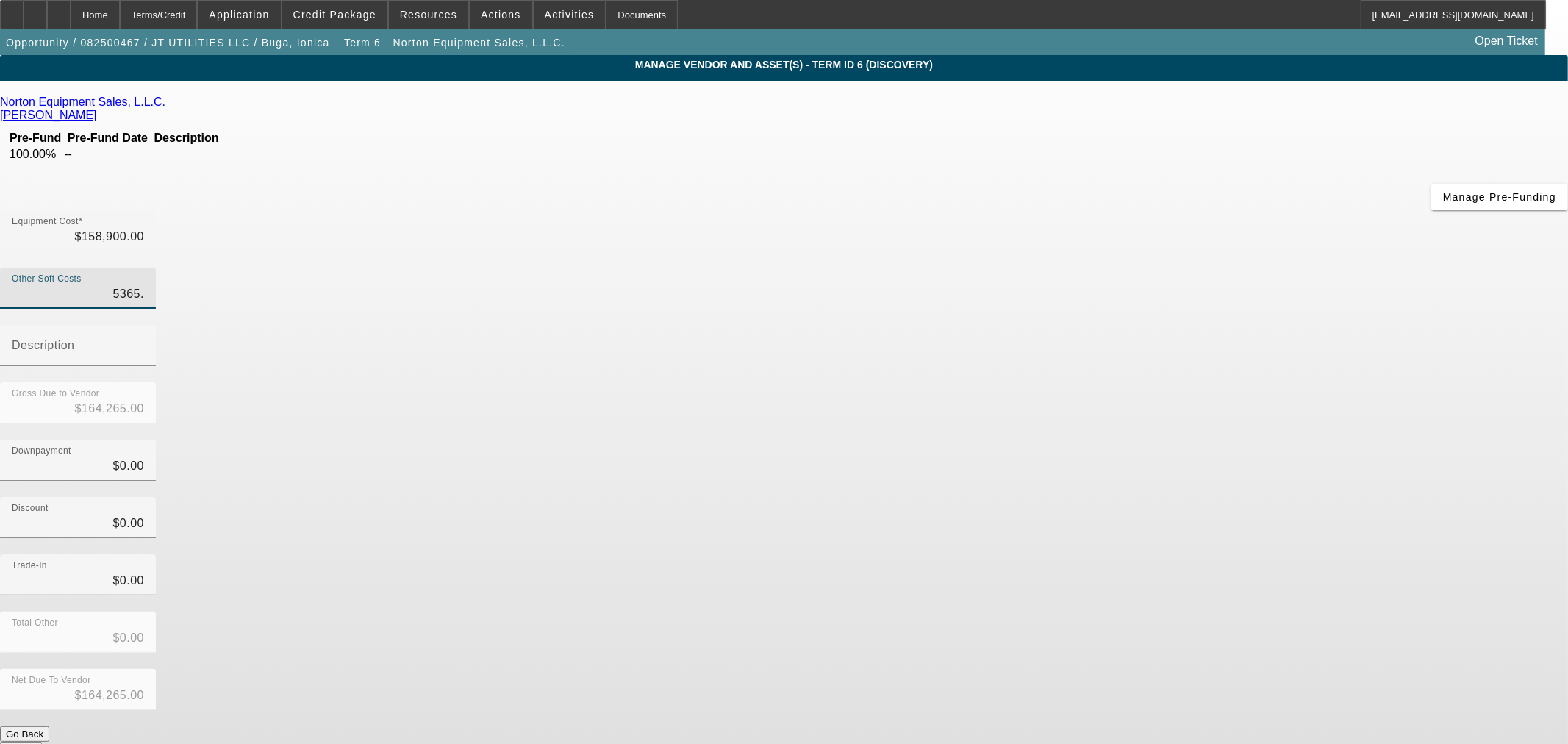
type input "$164,265.50"
type input "$5,365.50"
type input "Shipping"
click at [144, 228] on input "158900" at bounding box center [77, 237] width 132 height 18
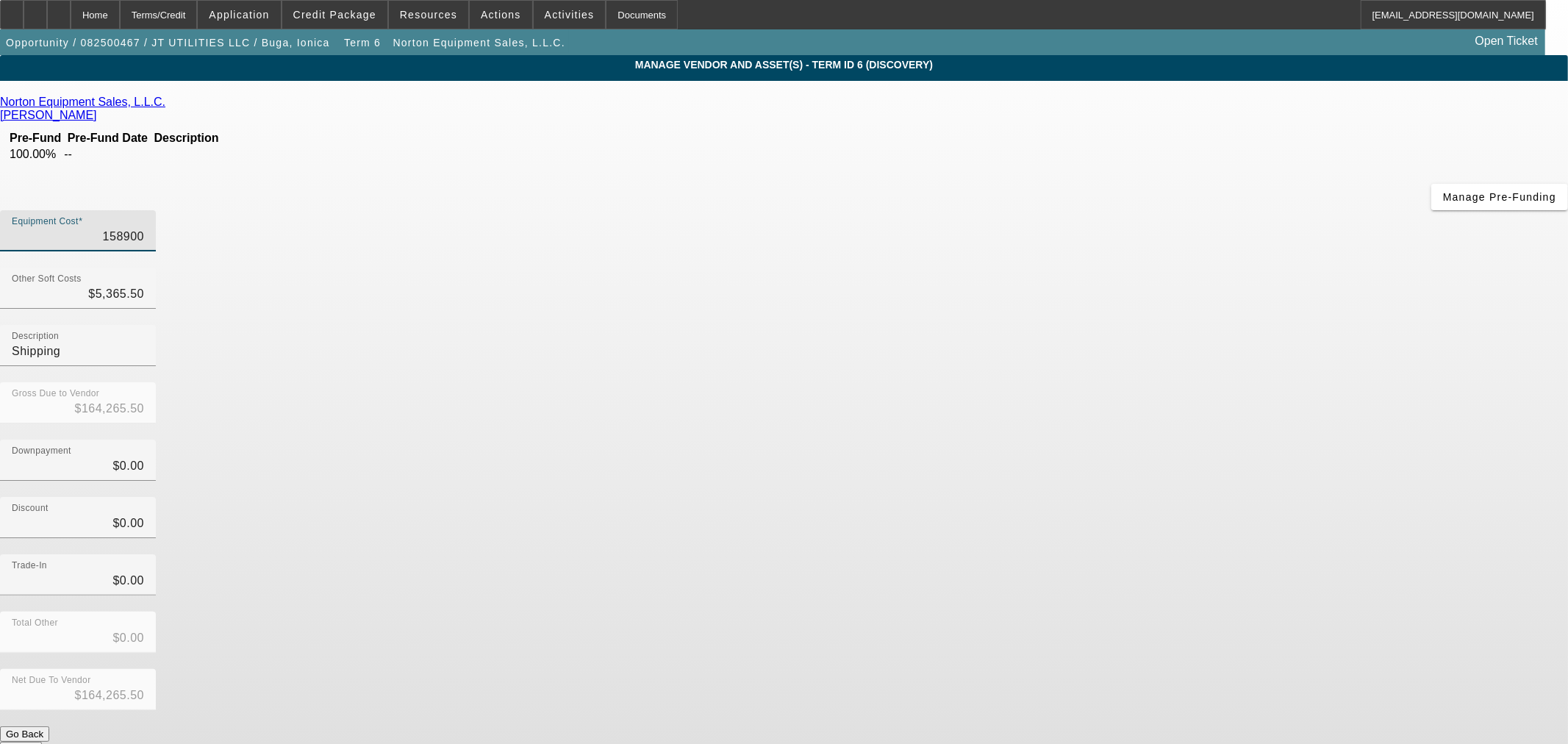
click at [144, 228] on input "158900" at bounding box center [77, 237] width 132 height 18
type input "1"
type input "$5,366.50"
type input "13"
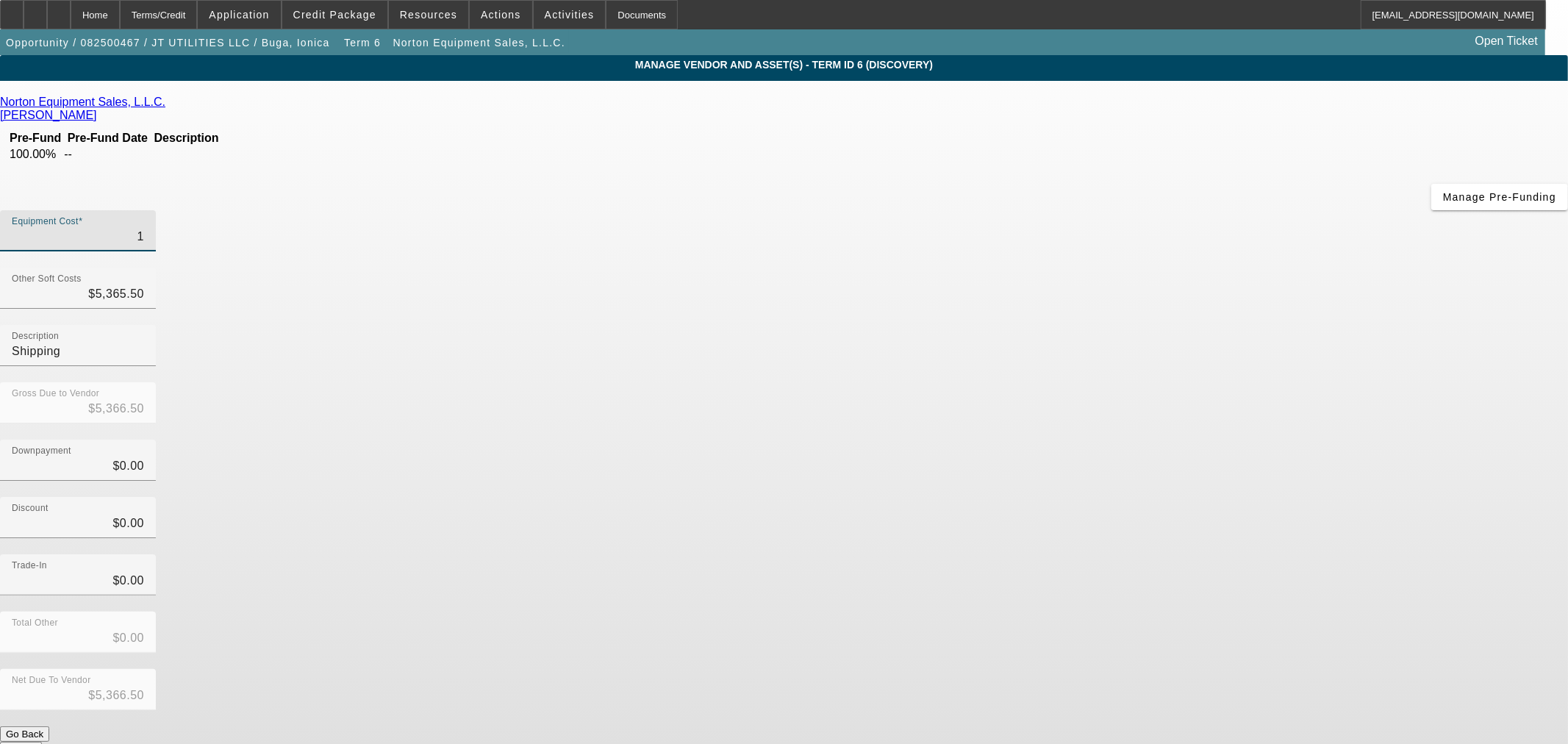
type input "$5,378.50"
type input "139"
type input "$5,504.50"
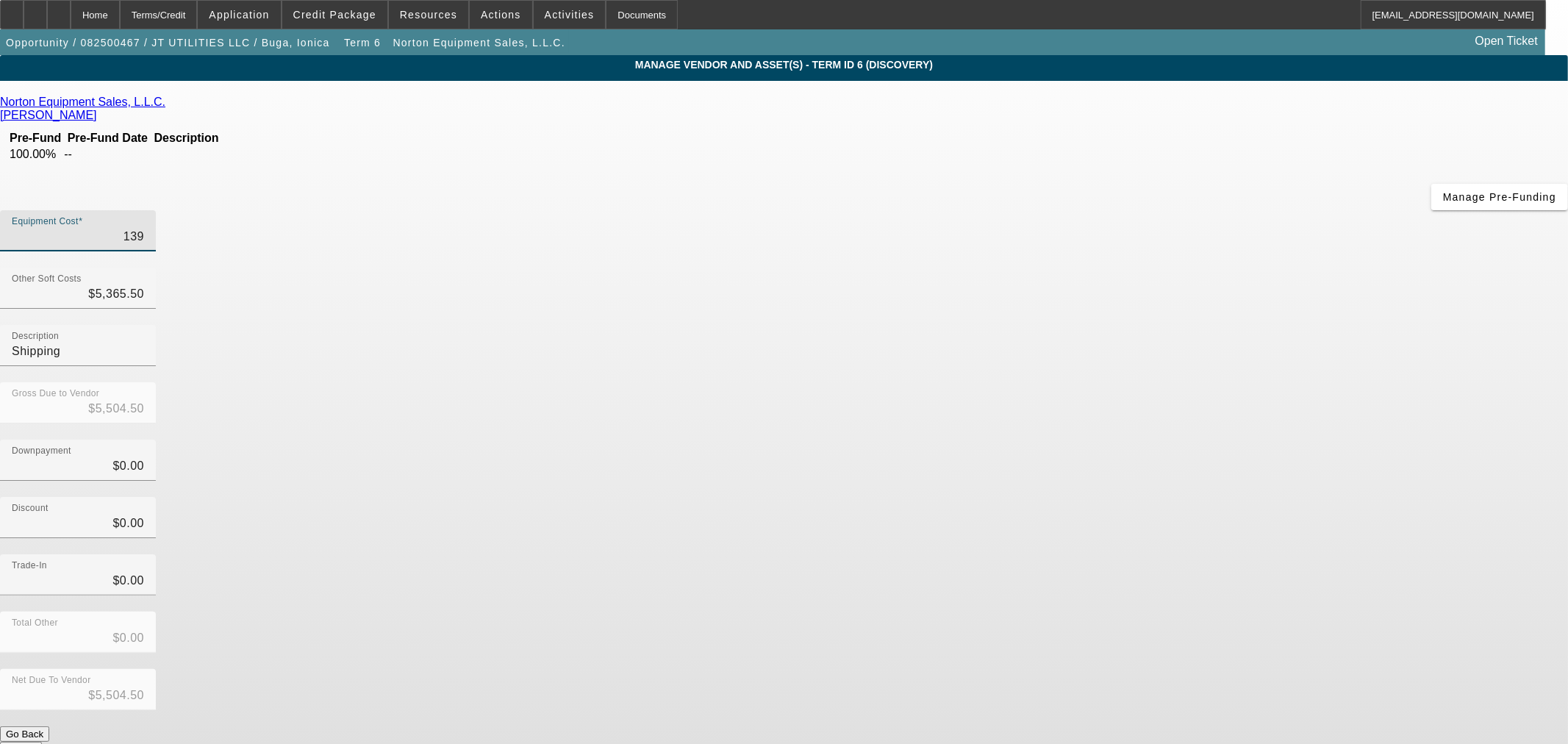
type input "1390"
type input "$6,755.50"
type input "13900"
type input "$19,265.50"
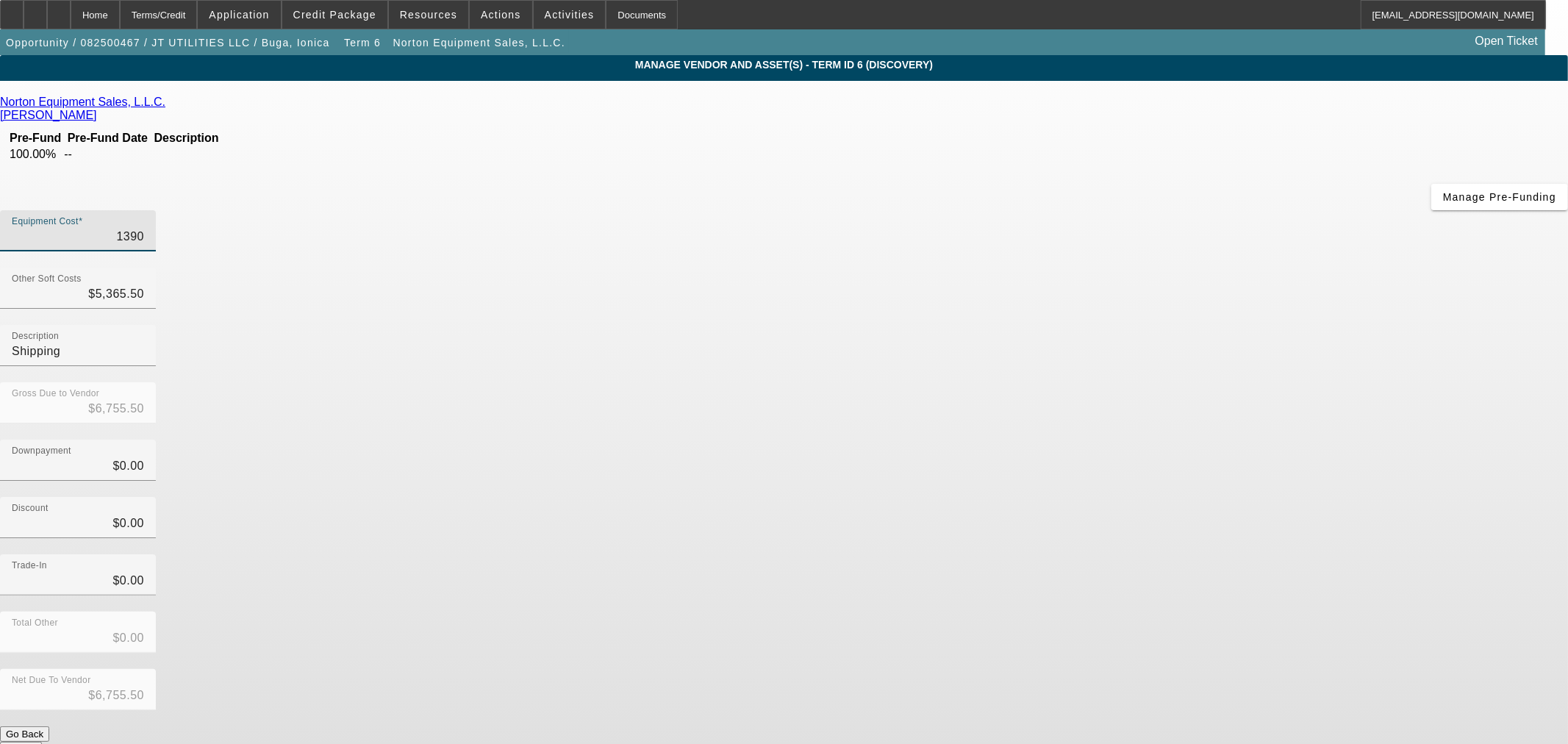
type input "$19,265.50"
type input "139000"
type input "$144,365.50"
type input "$139,000.00"
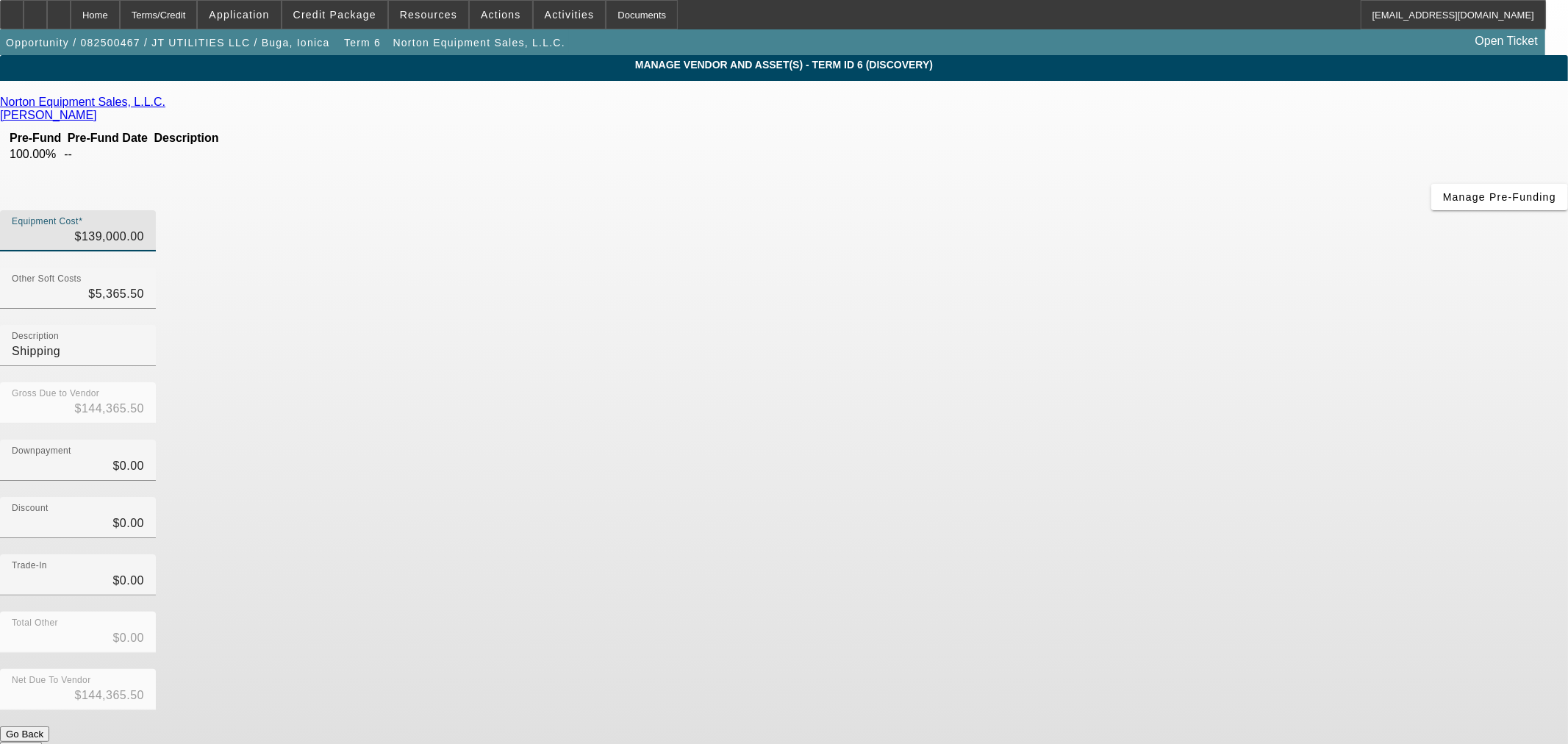
click at [1040, 440] on div "Downpayment $0.00" at bounding box center [784, 468] width 1568 height 58
click at [42, 742] on button "Submit" at bounding box center [20, 749] width 42 height 15
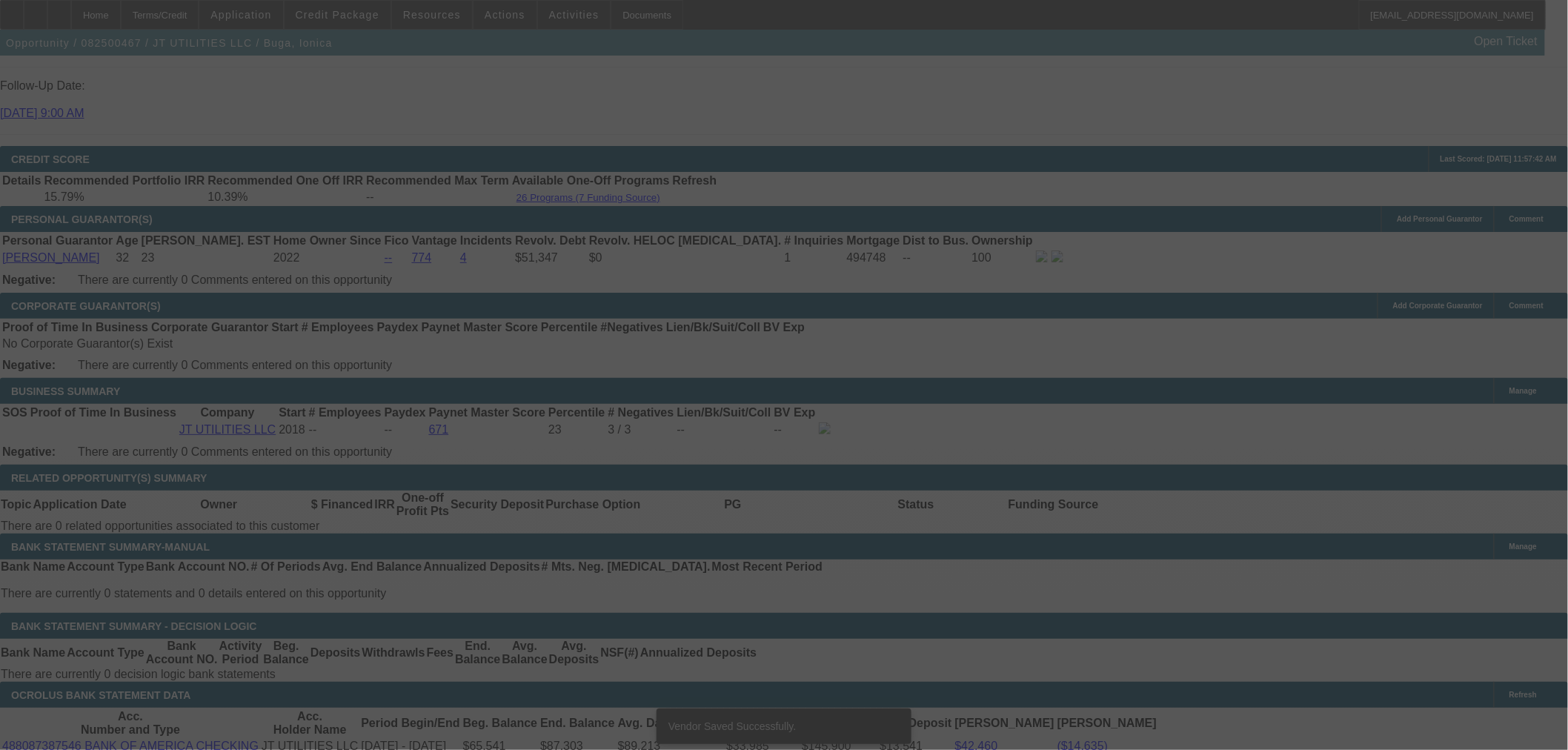
scroll to position [2178, 0]
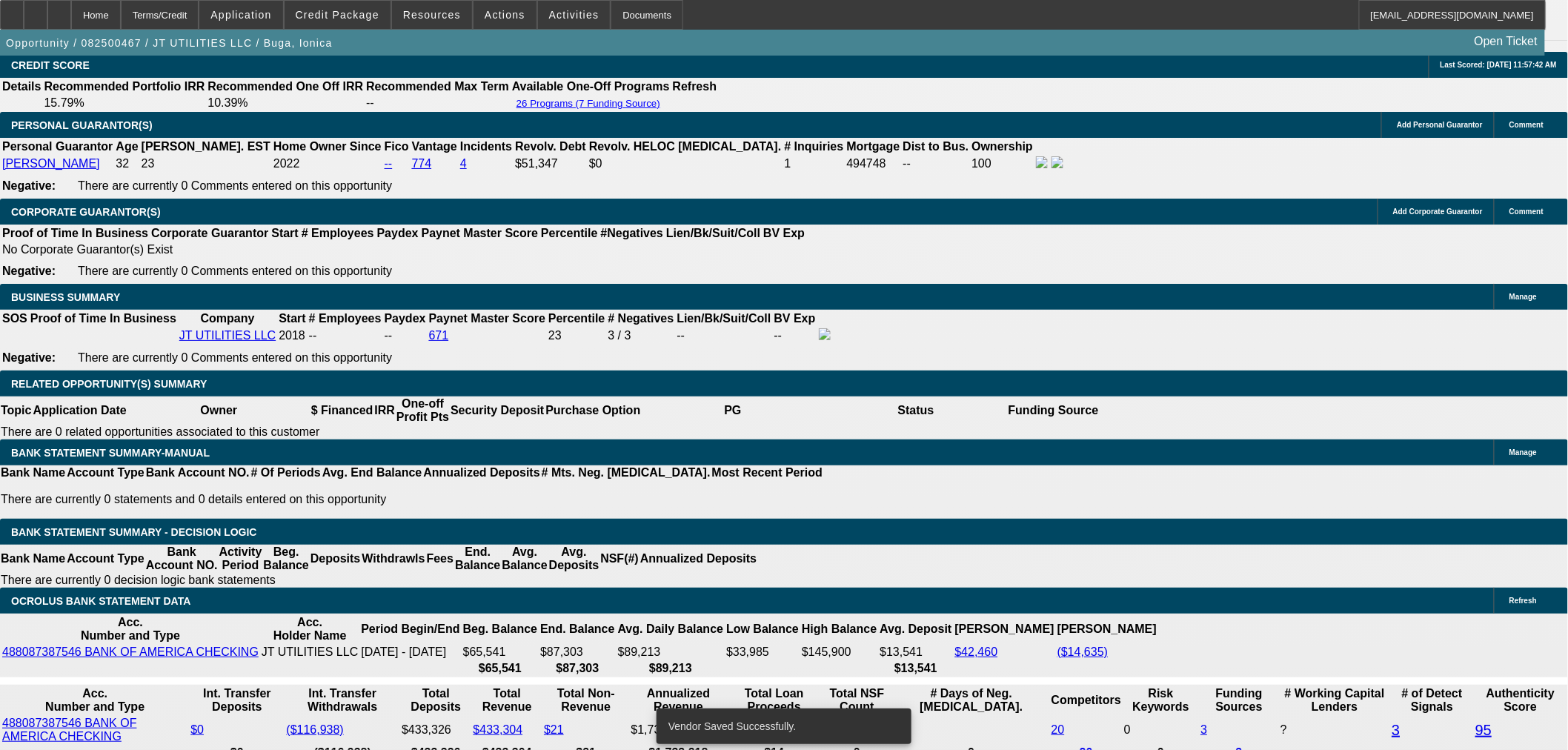
select select "0"
select select "2"
select select "0"
select select "6"
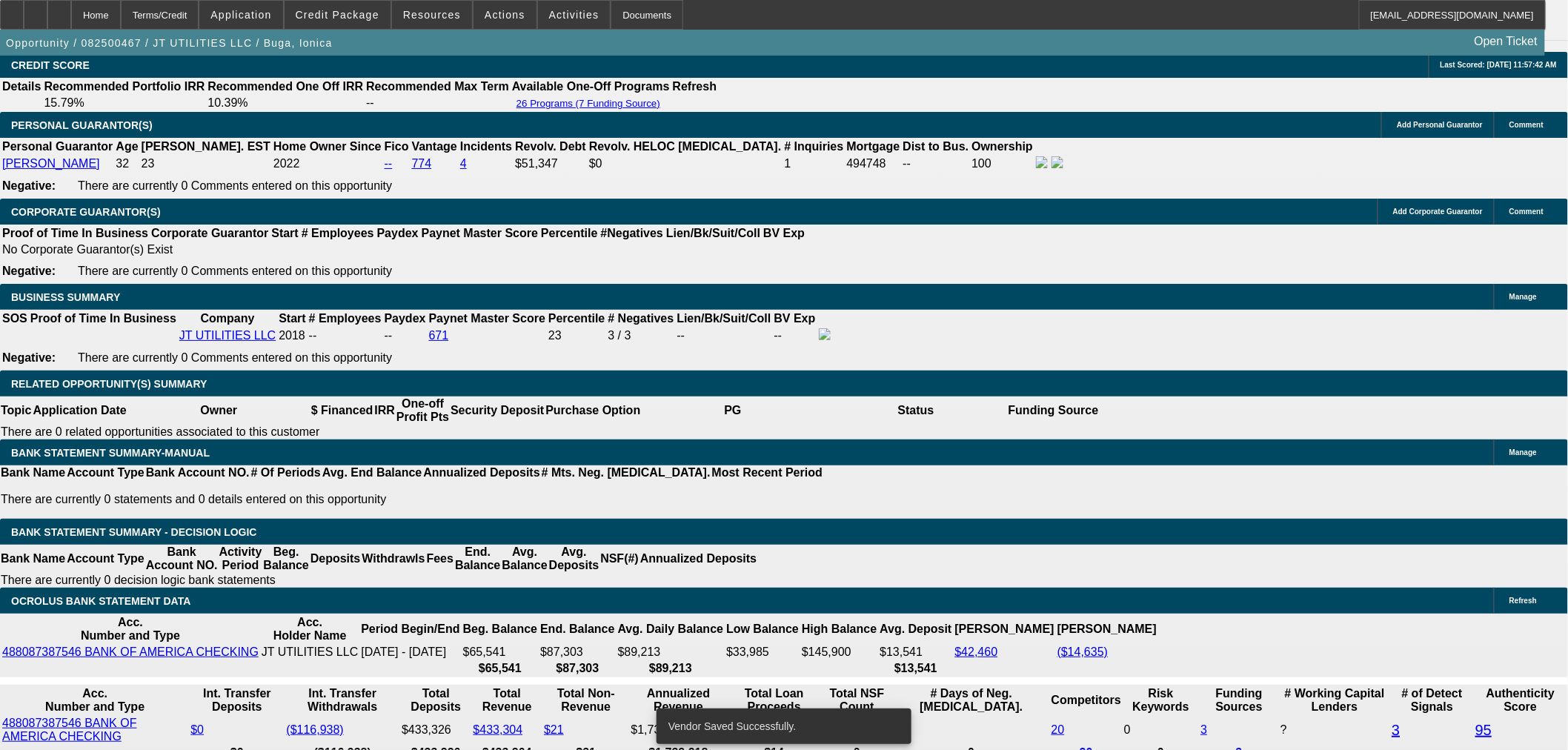
select select "0"
select select "2"
select select "0"
select select "6"
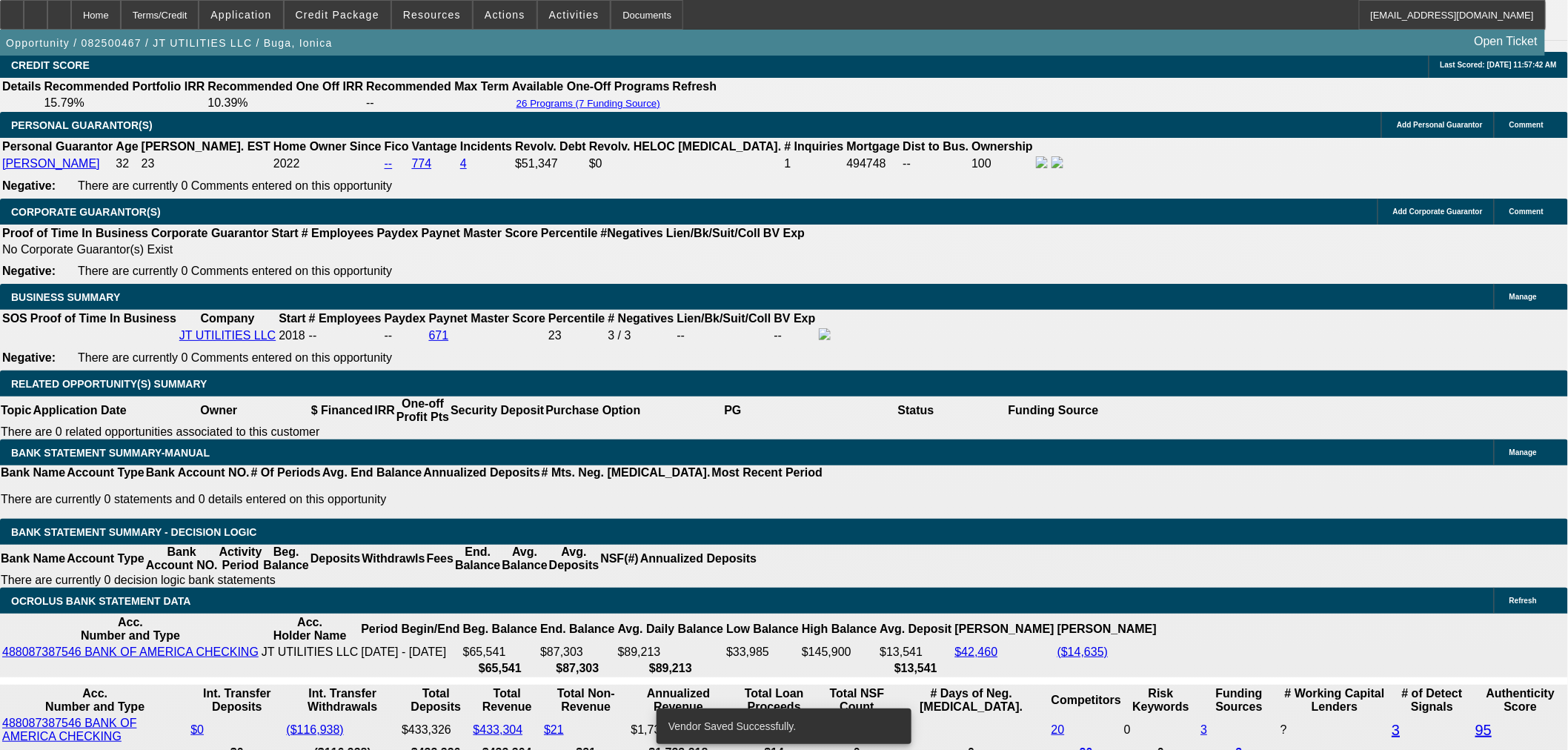
select select "0"
select select "2"
select select "0"
select select "6"
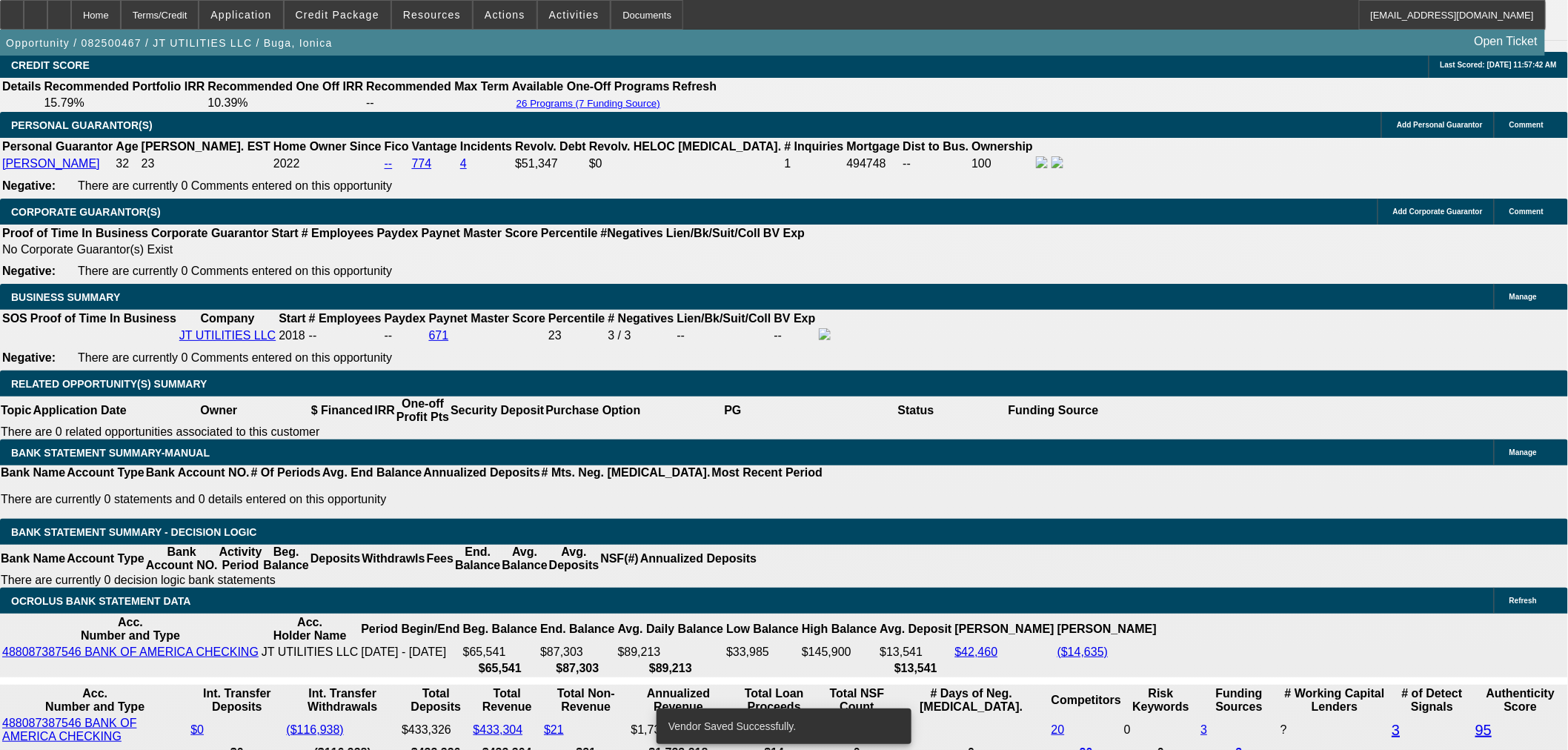
select select "0"
select select "2"
select select "0"
select select "6"
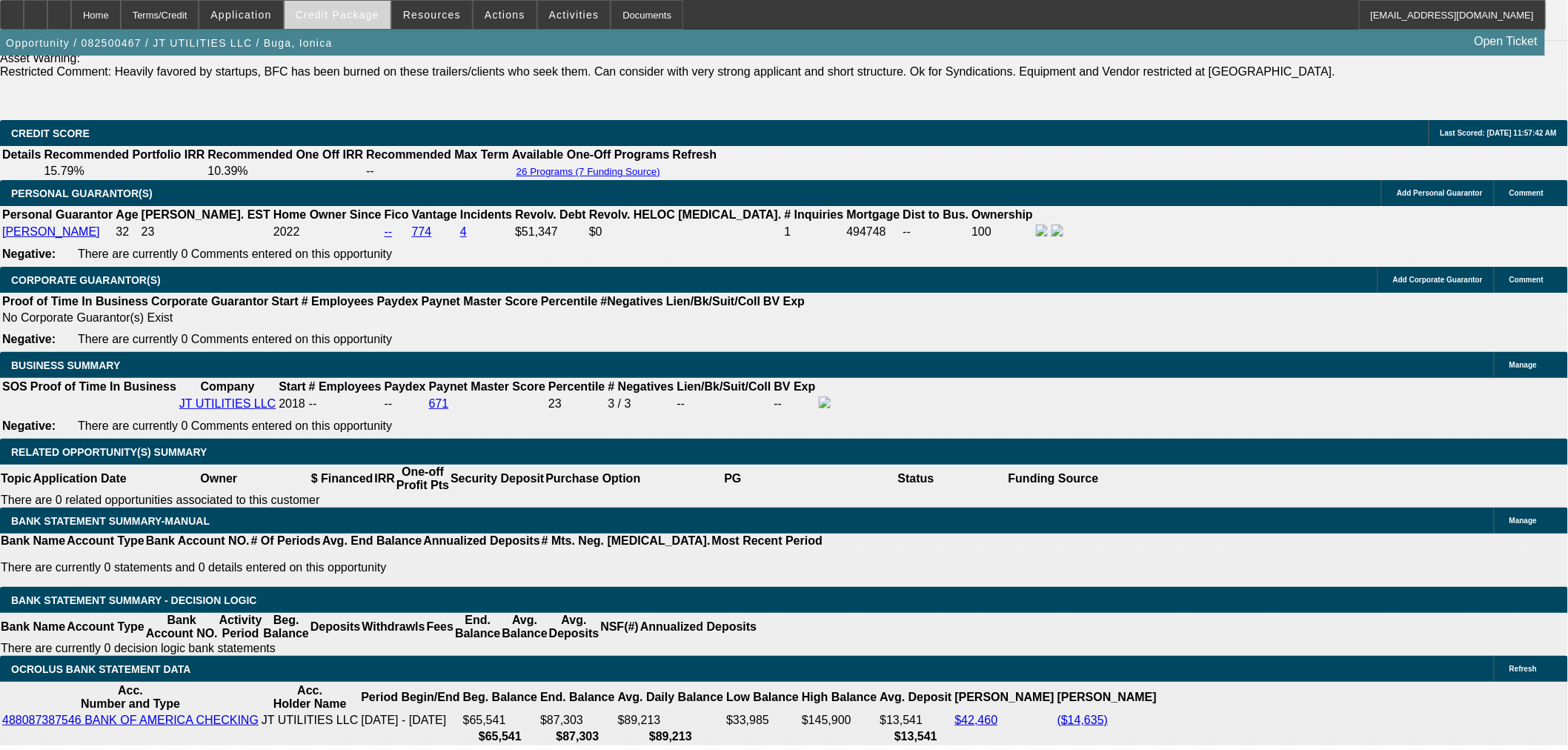
click at [351, 13] on span "Credit Package" at bounding box center [338, 14] width 84 height 12
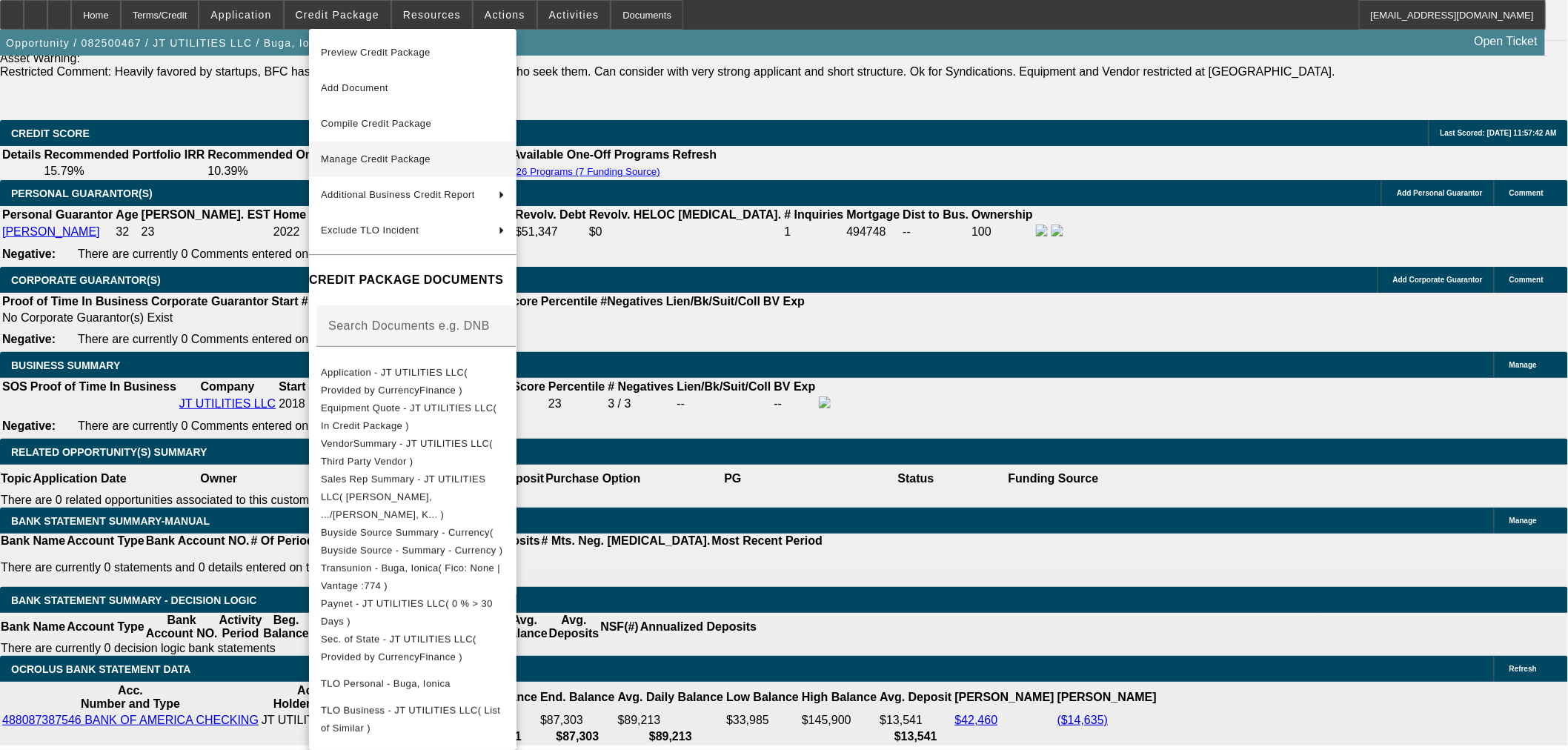
click at [442, 156] on span "Manage Credit Package" at bounding box center [413, 159] width 184 height 18
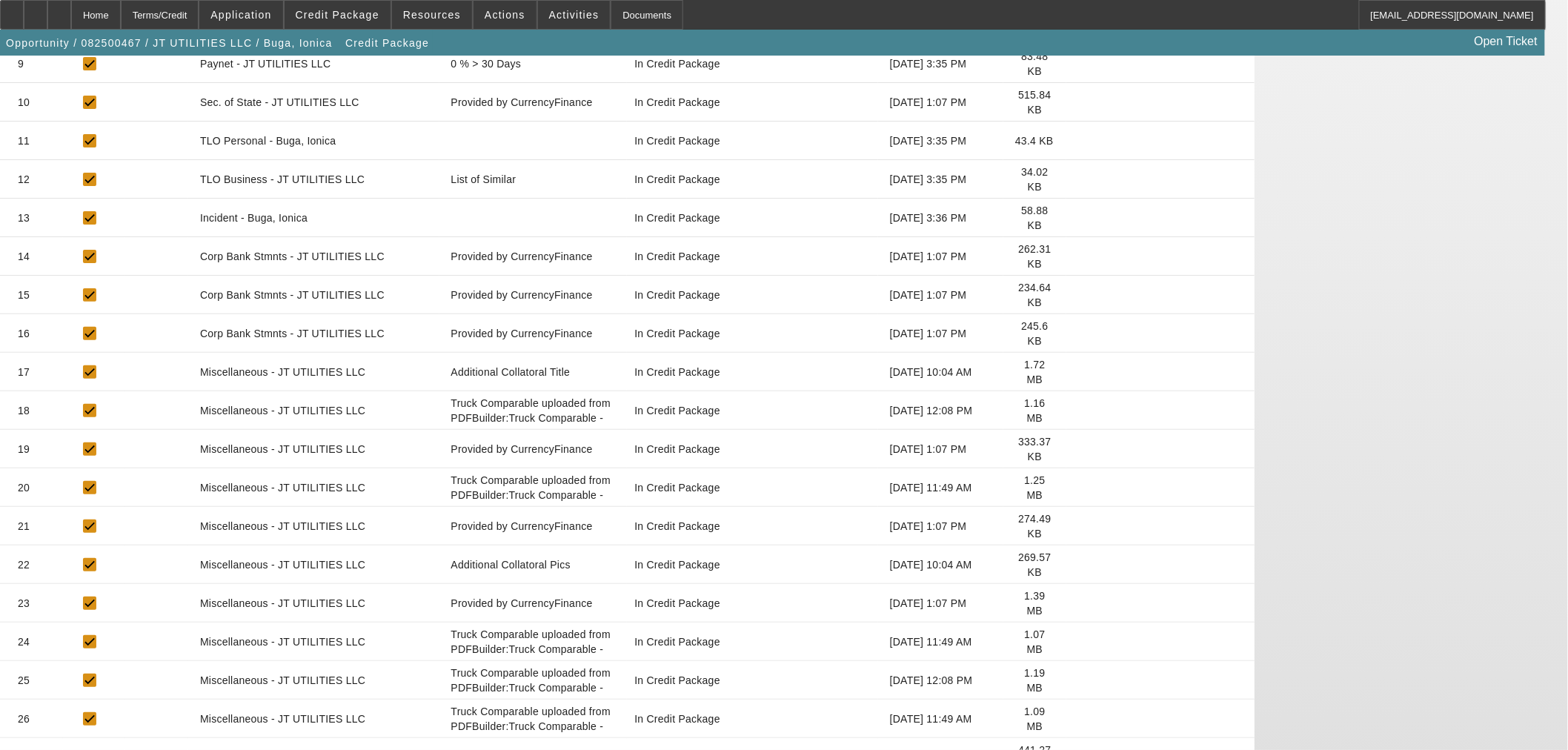
scroll to position [567, 0]
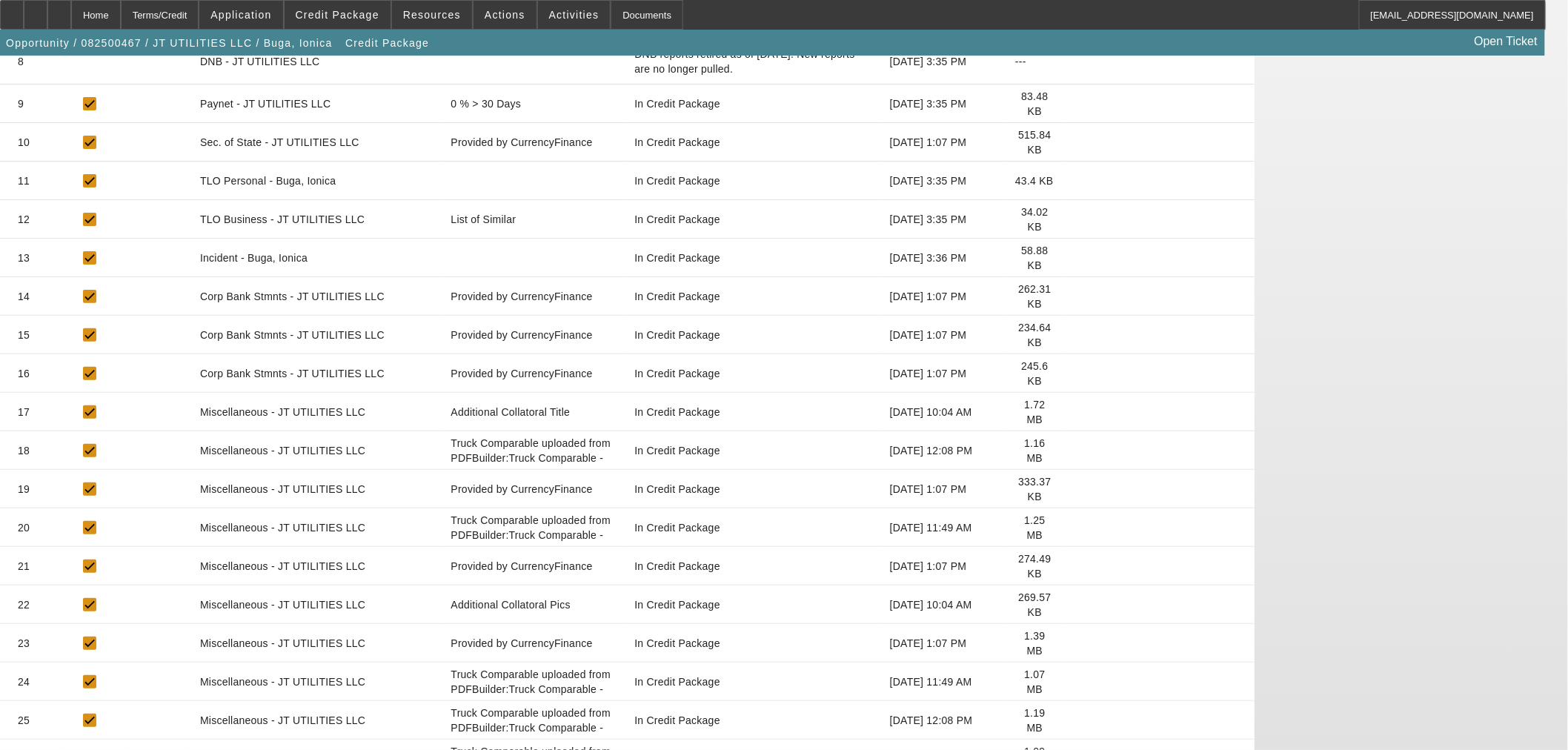
click at [1078, 749] on icon at bounding box center [1078, 759] width 0 height 0
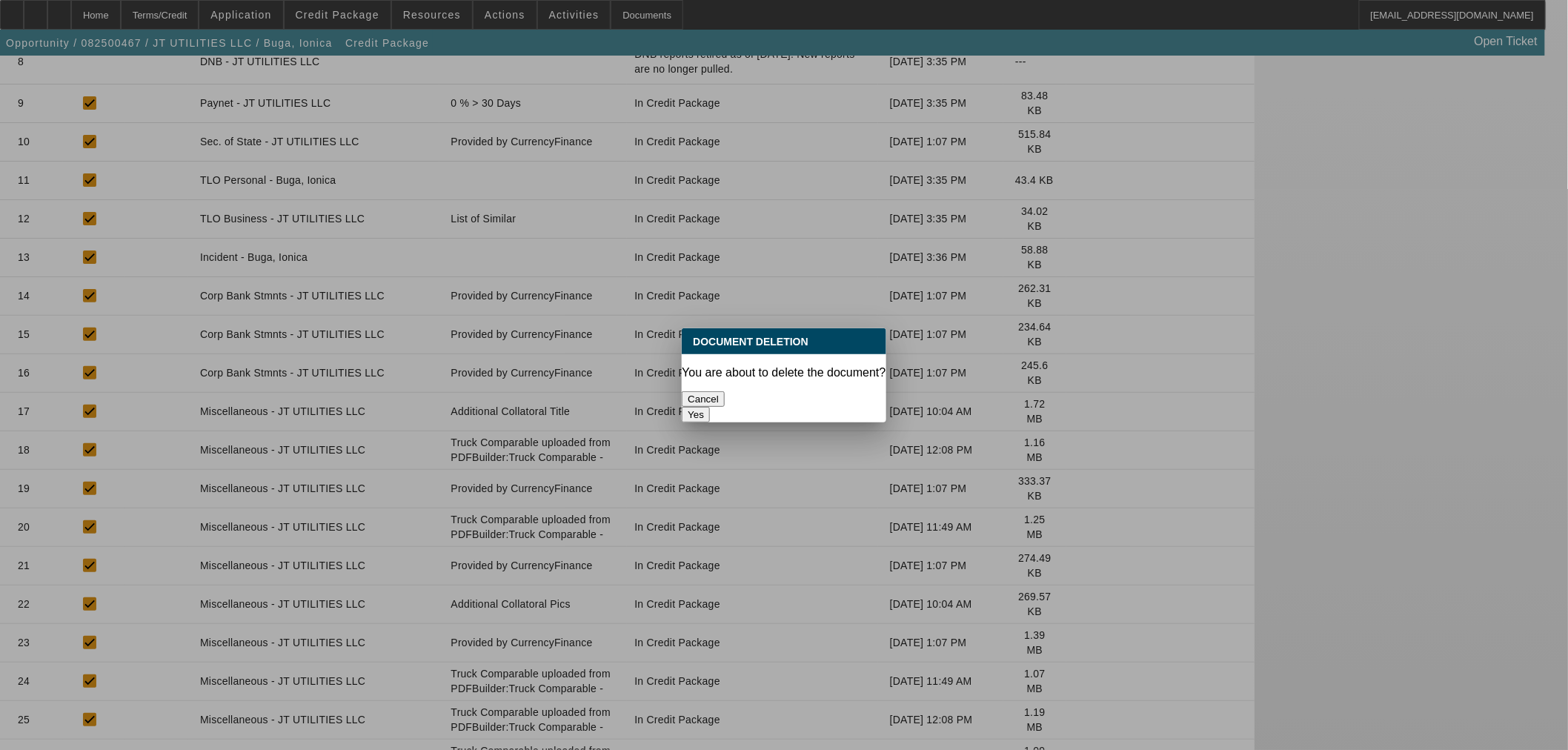
scroll to position [0, 0]
click at [709, 407] on button "Yes" at bounding box center [696, 414] width 29 height 15
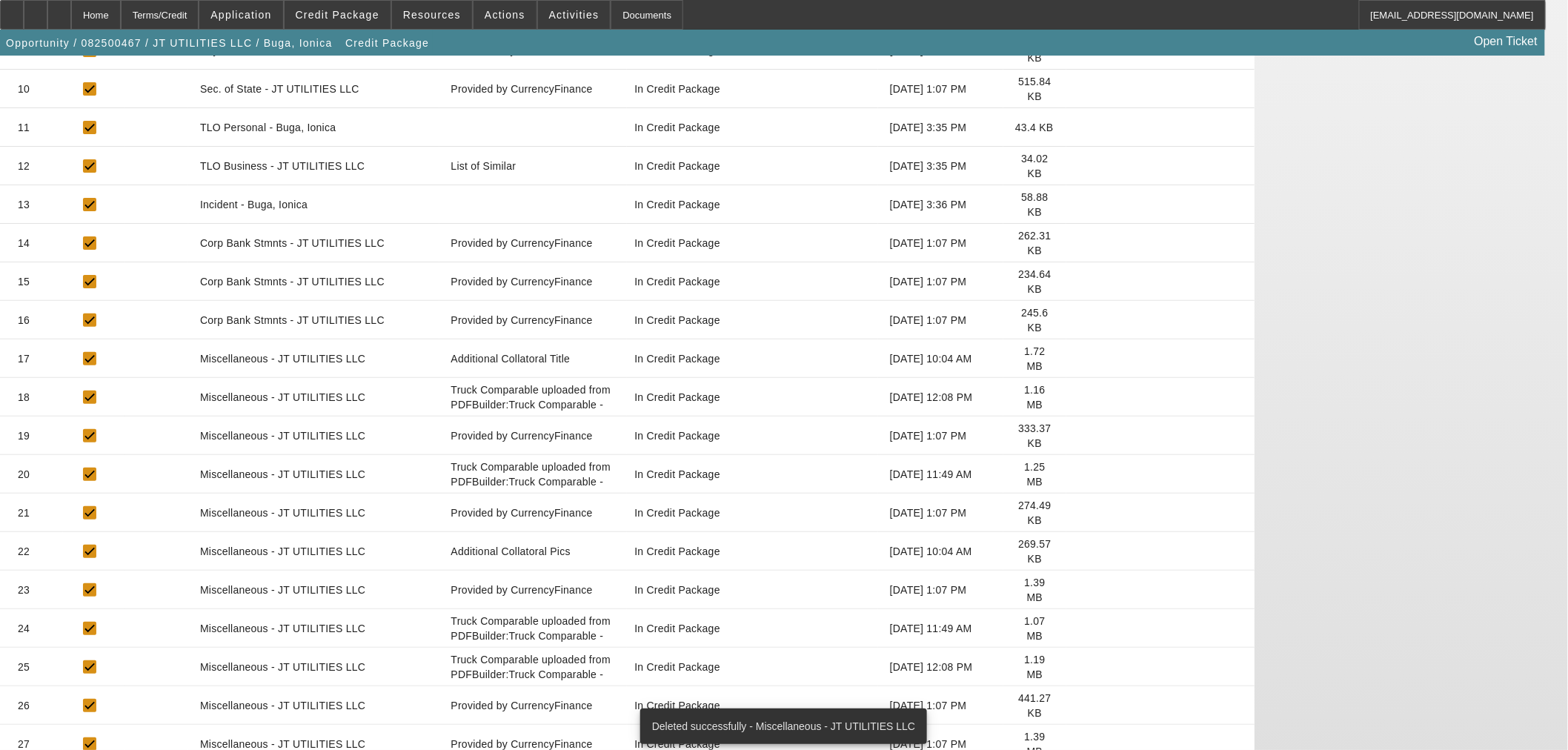
scroll to position [666, 0]
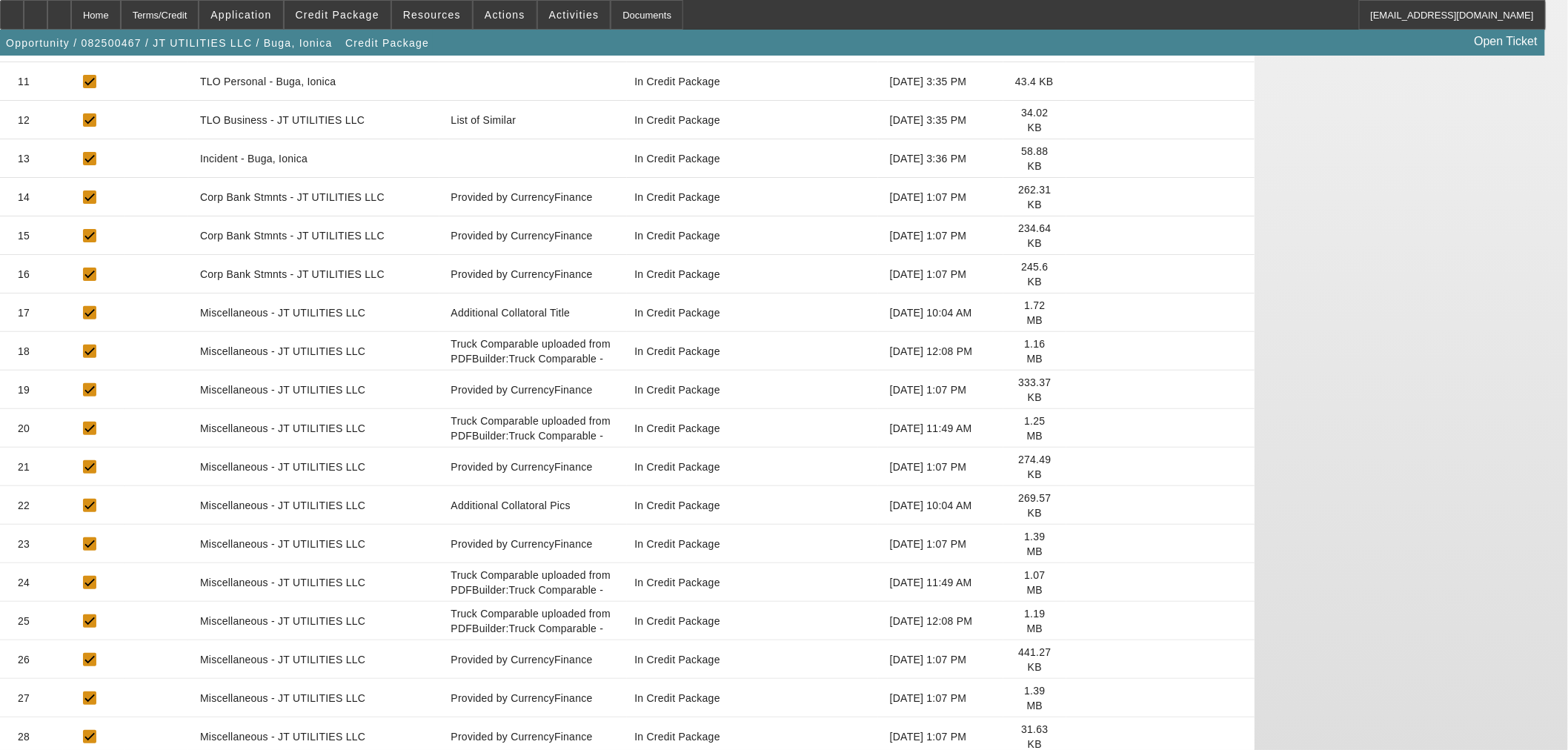
click at [1078, 583] on icon at bounding box center [1078, 583] width 0 height 0
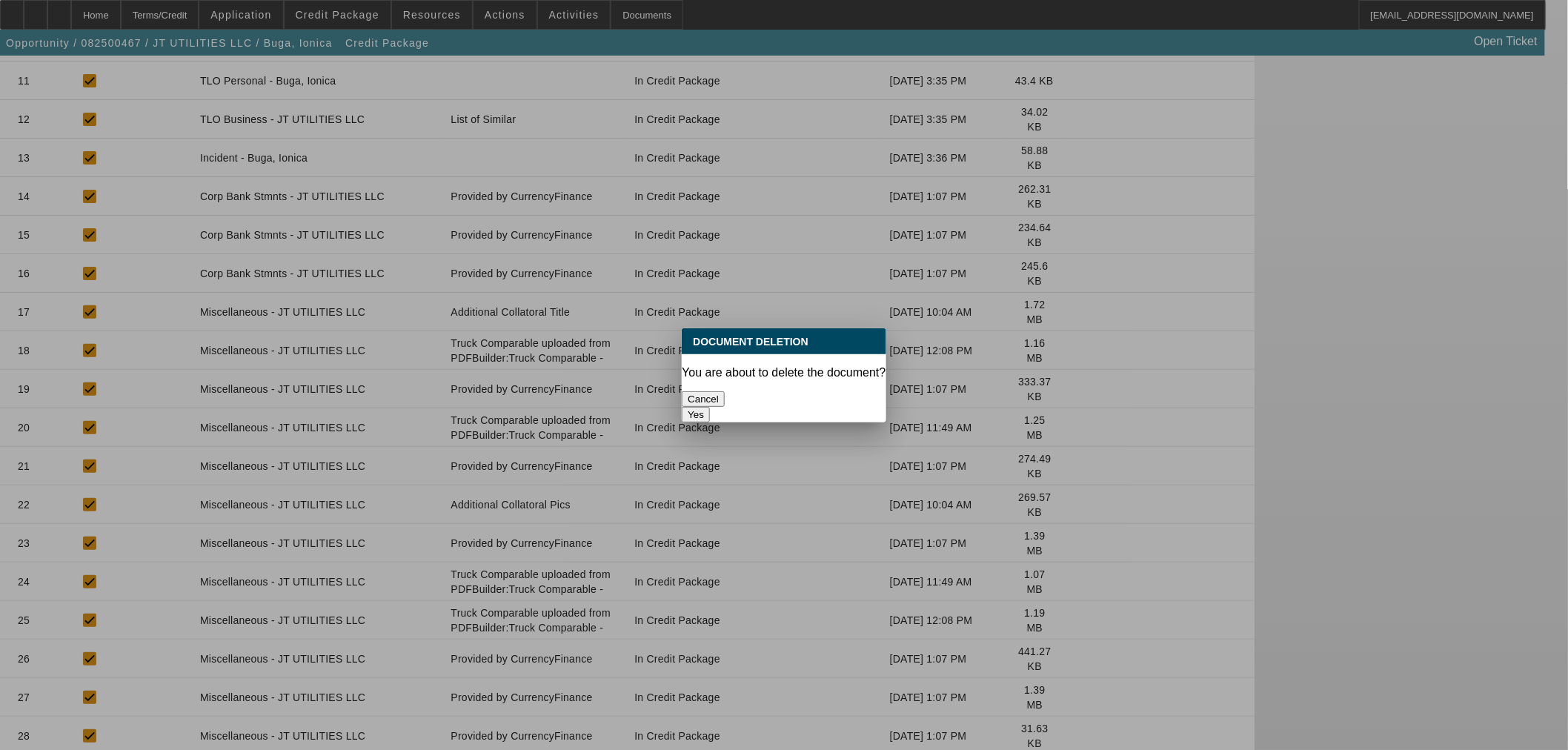
click at [709, 407] on button "Yes" at bounding box center [696, 414] width 29 height 15
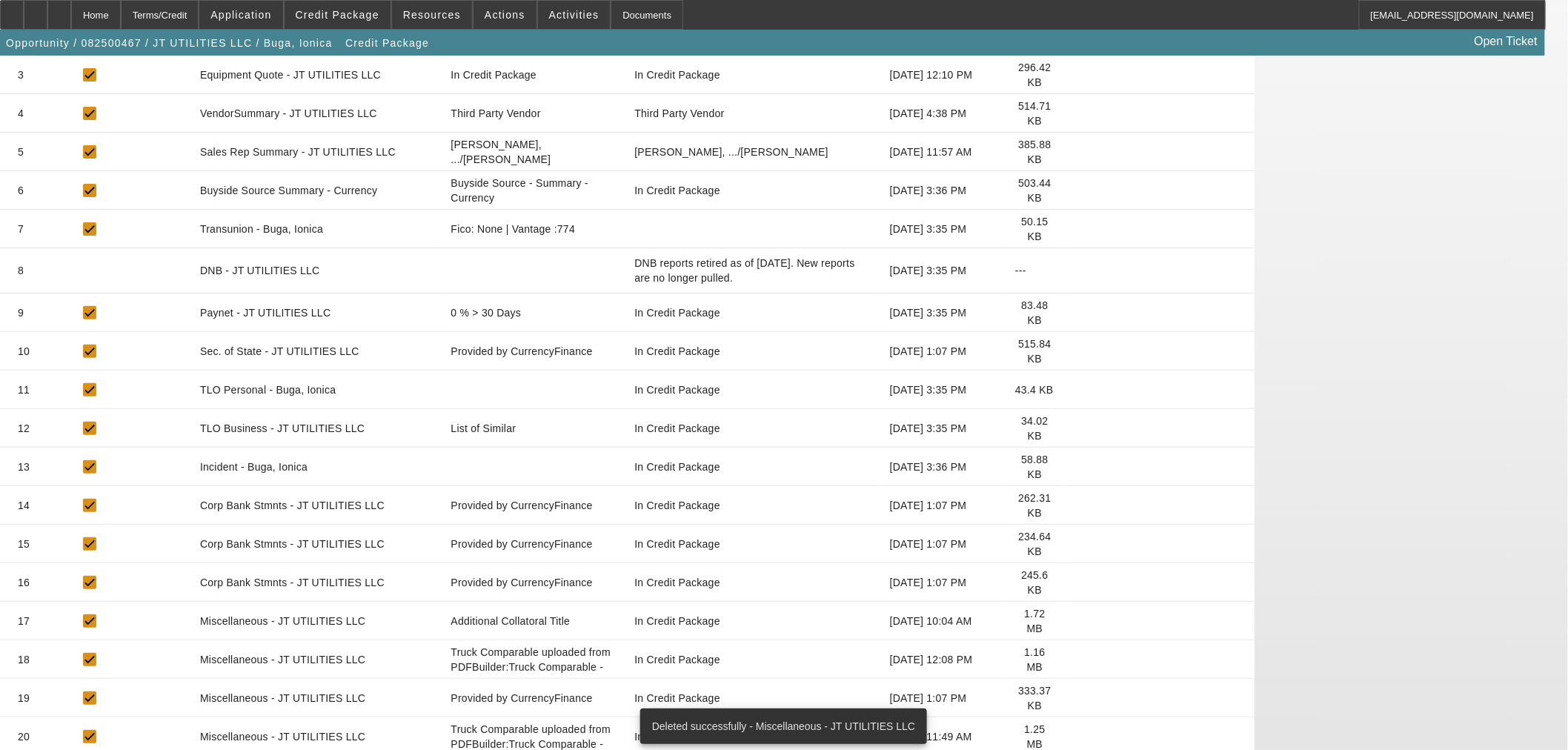
scroll to position [628, 0]
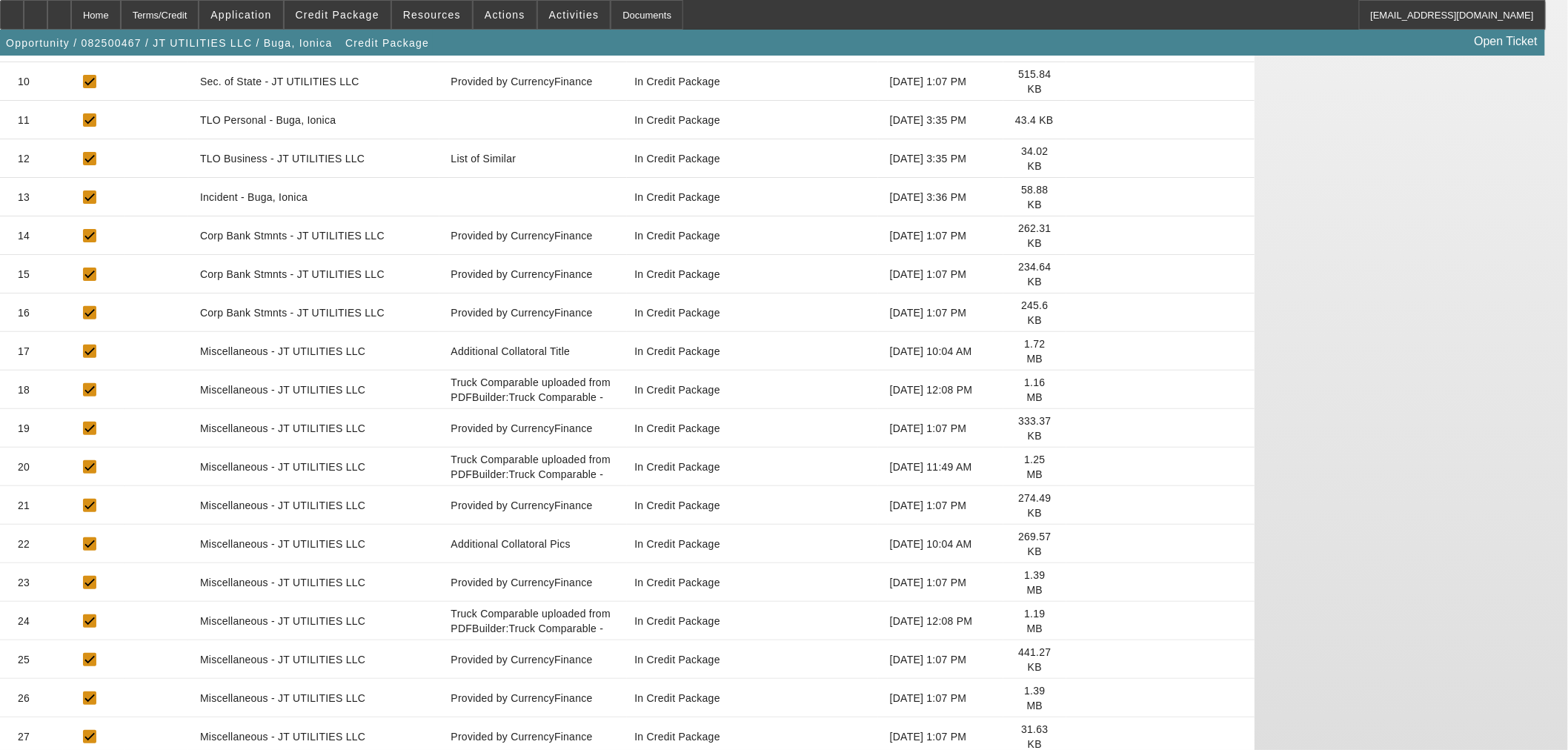
click at [1078, 467] on icon at bounding box center [1078, 467] width 0 height 0
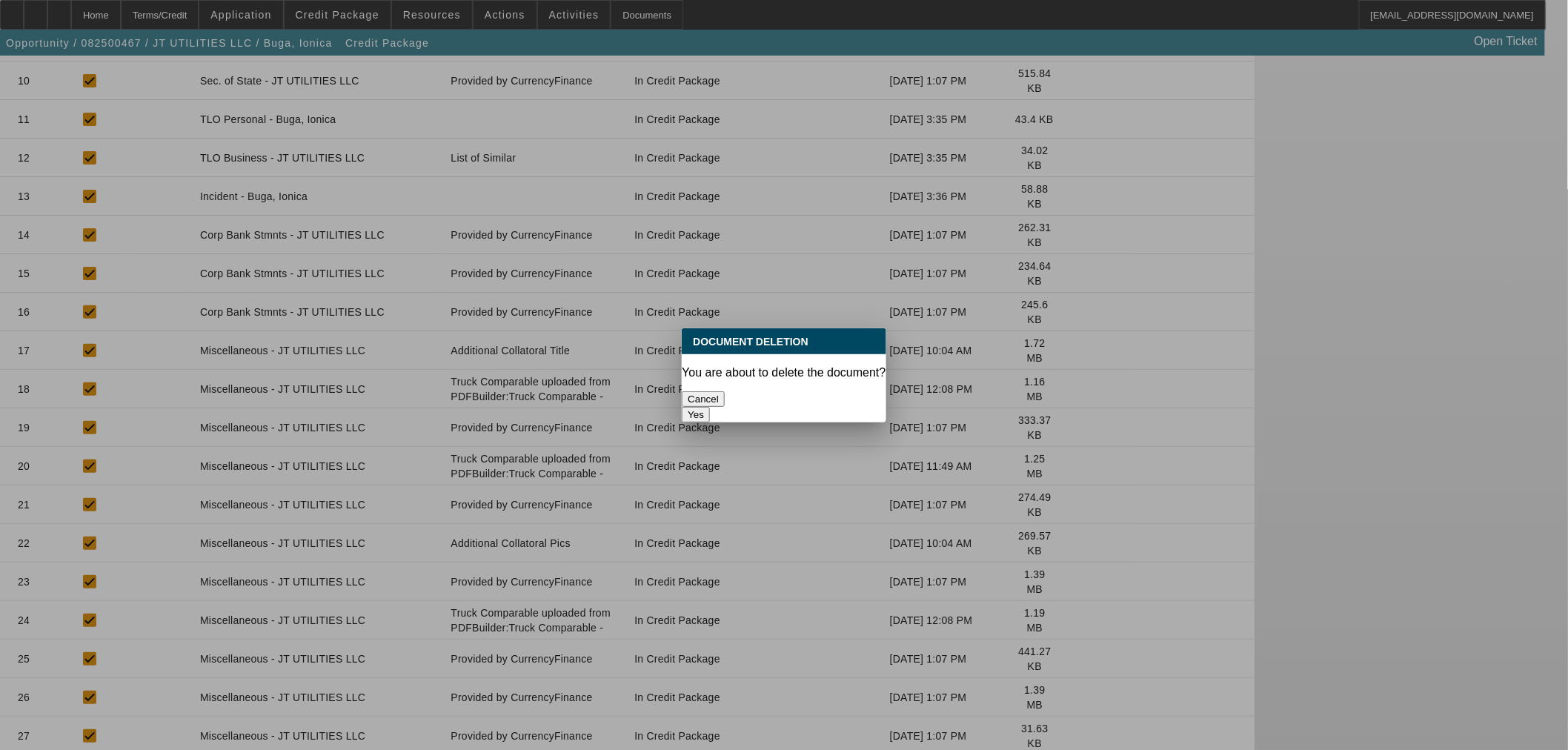
click at [709, 407] on button "Yes" at bounding box center [696, 414] width 29 height 15
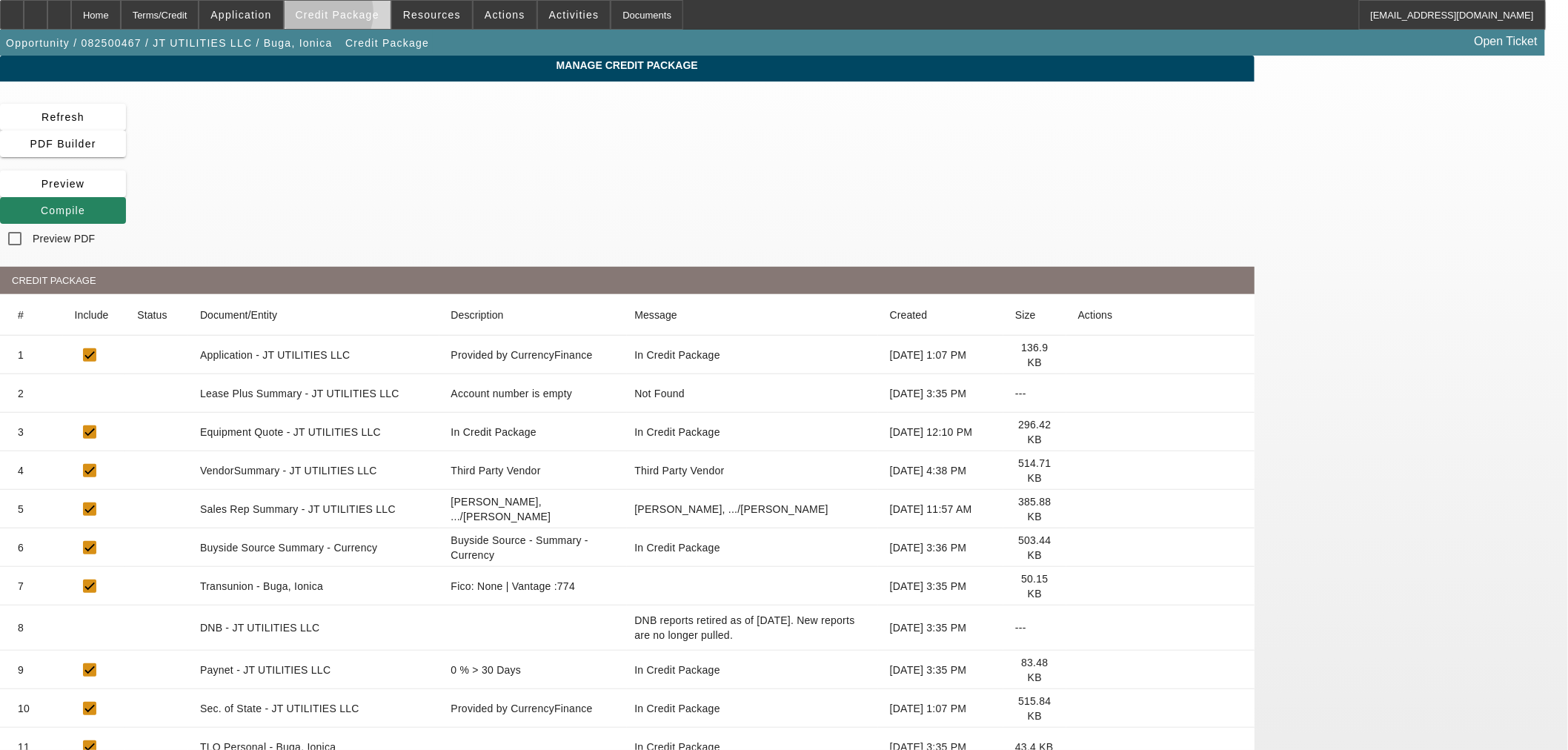
click at [340, 16] on span "Credit Package" at bounding box center [338, 14] width 84 height 12
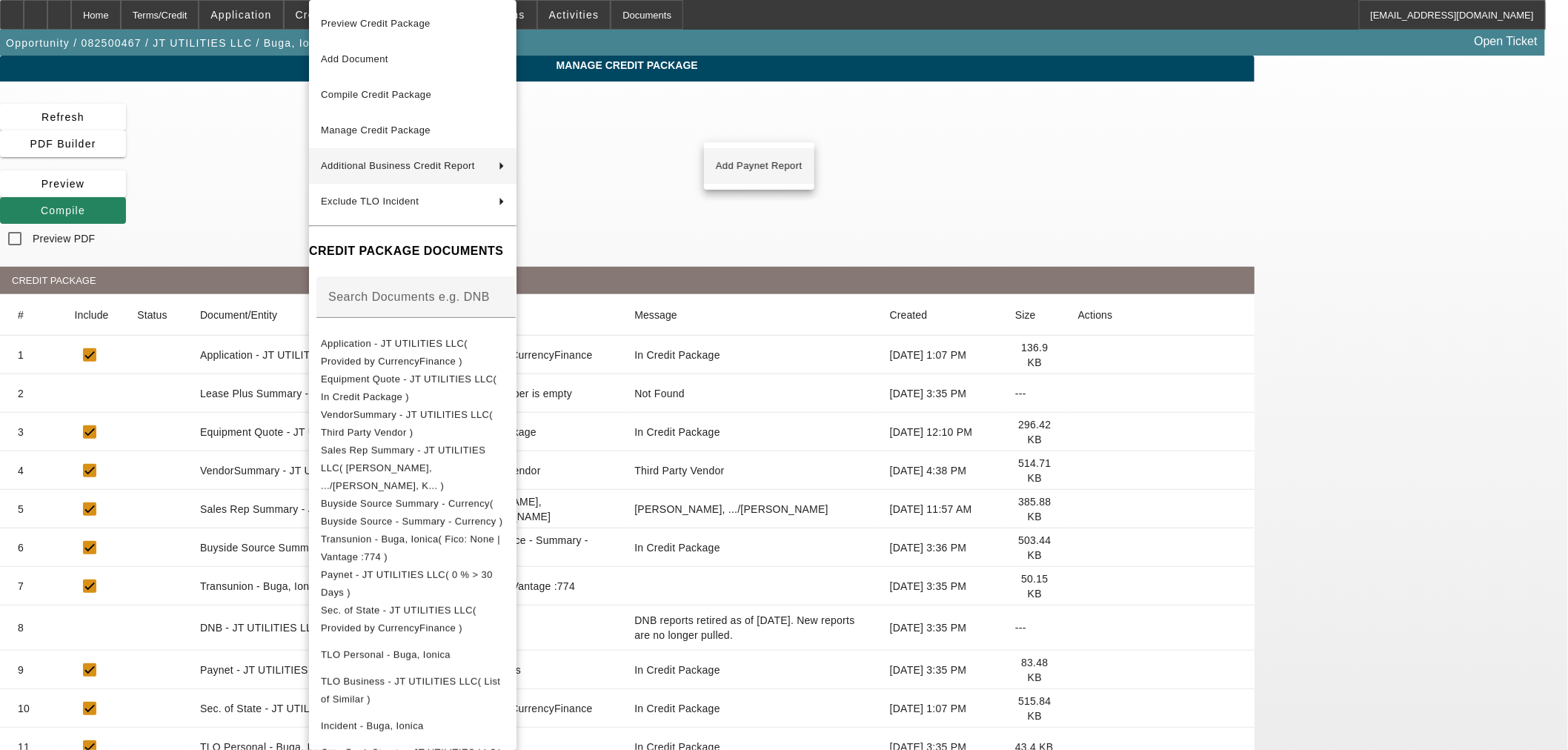
click at [756, 160] on span "Add Paynet Report" at bounding box center [759, 166] width 87 height 18
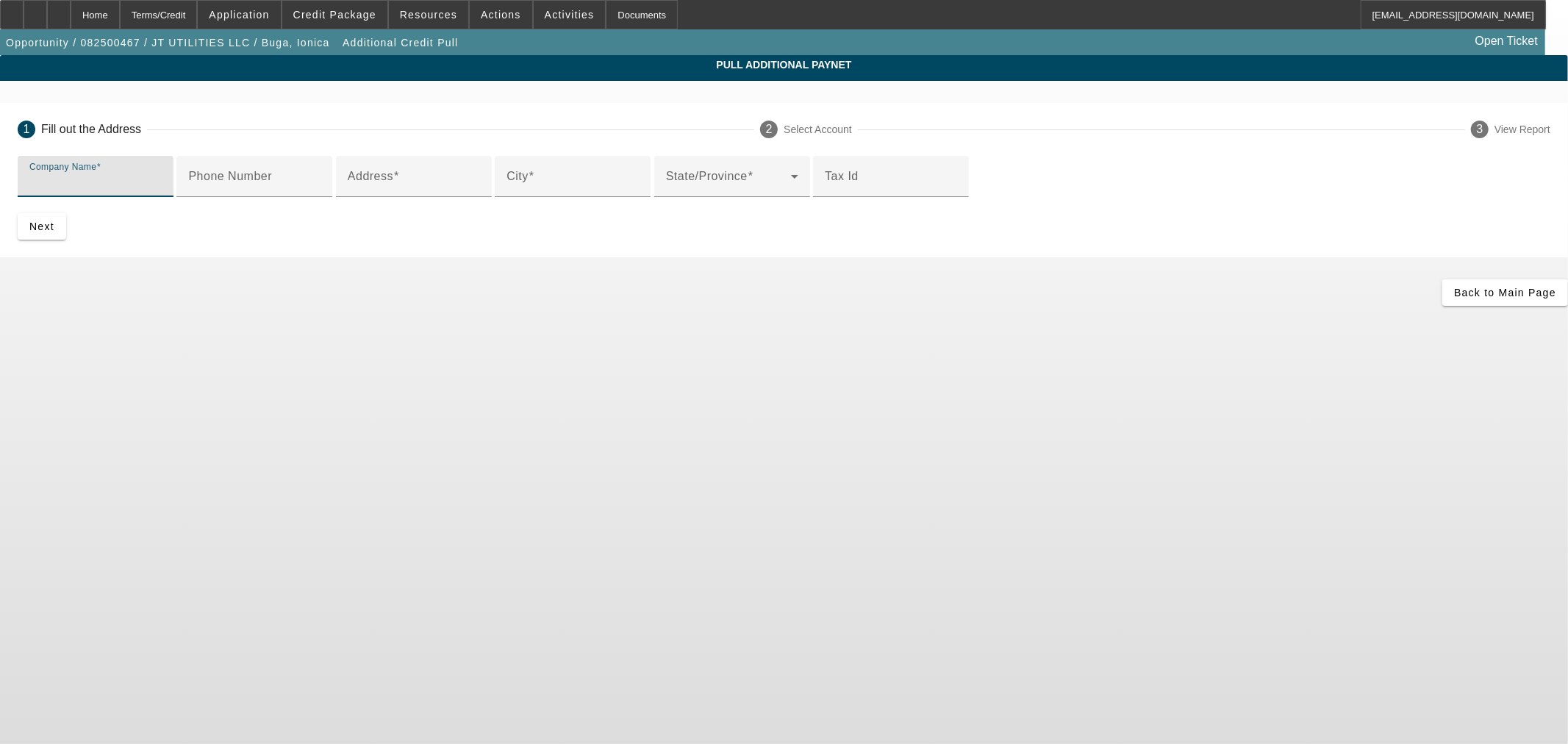
click at [161, 182] on input "Company Name" at bounding box center [95, 183] width 132 height 18
paste input "NORTON EQUIPMENT SALES, LLC"
type input "NORTON EQUIPMENT SALES, LLC"
click at [321, 197] on div "Phone Number" at bounding box center [254, 176] width 132 height 41
paste input "(810) 660-7238"
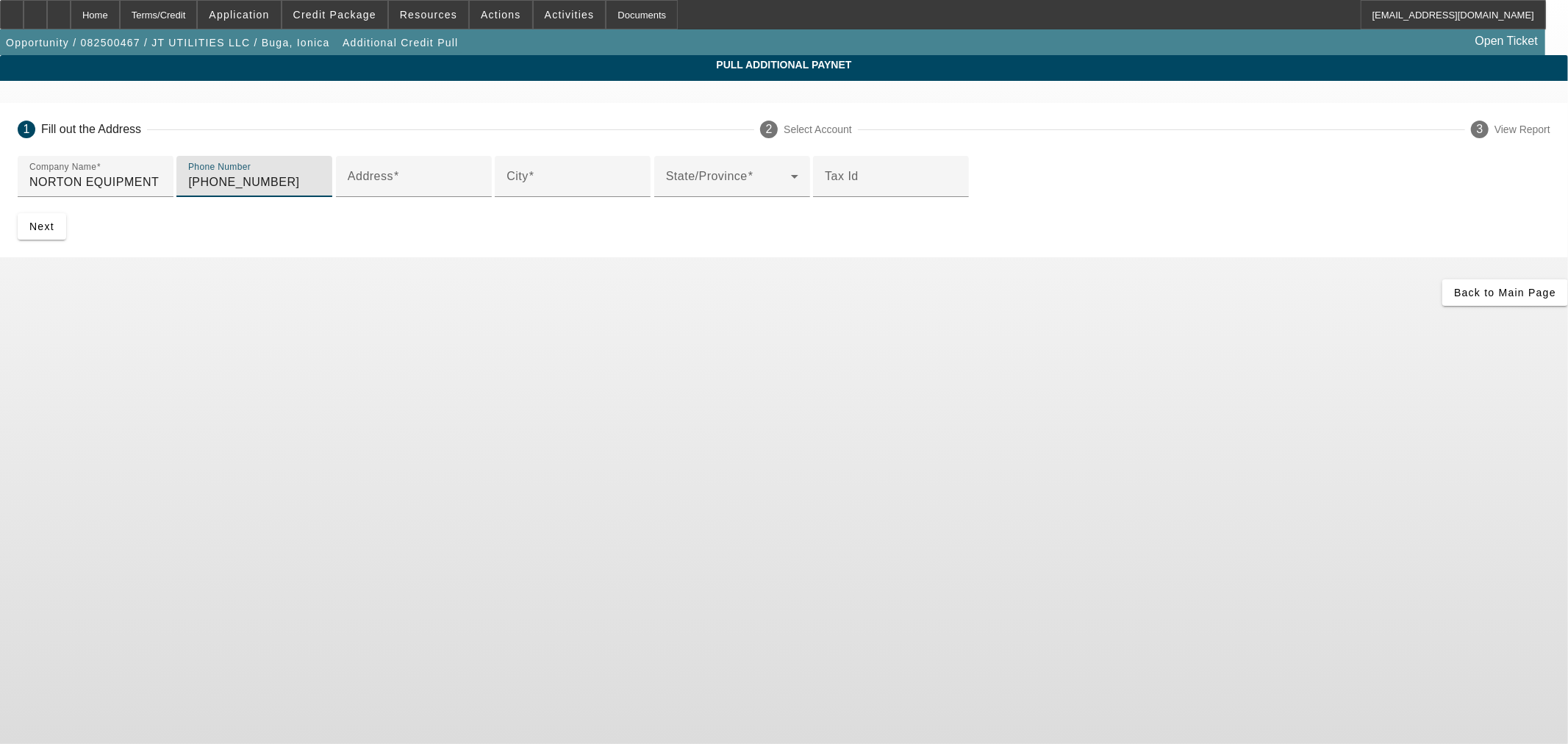
type input "(810) 660-7238"
click at [480, 192] on input "Address" at bounding box center [413, 183] width 132 height 18
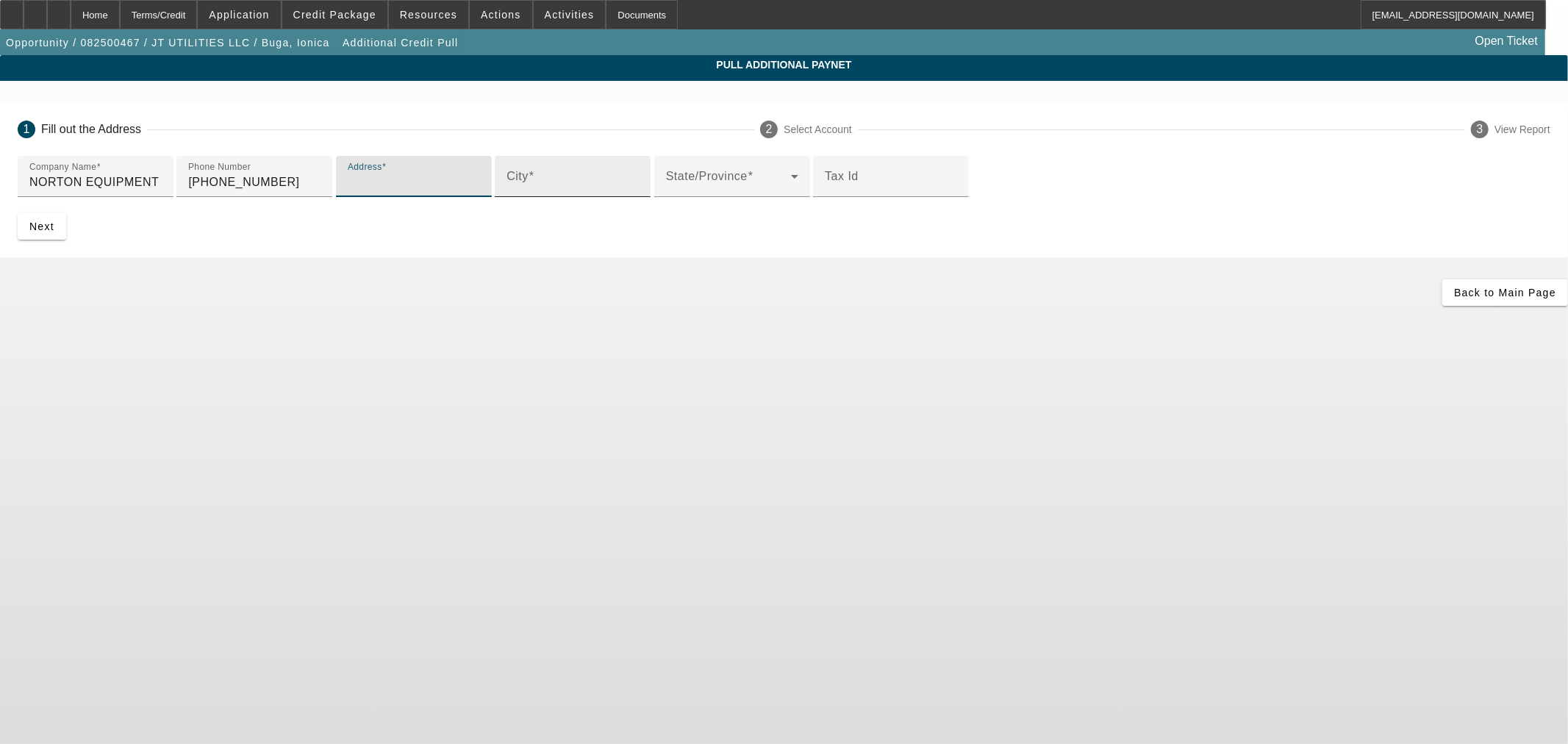
paste input "1642 Mayfield Rd"
type input "1642 Mayfield Rd"
click at [530, 192] on input "City" at bounding box center [572, 183] width 132 height 18
paste input "Lapeer"
type input "Lapeer"
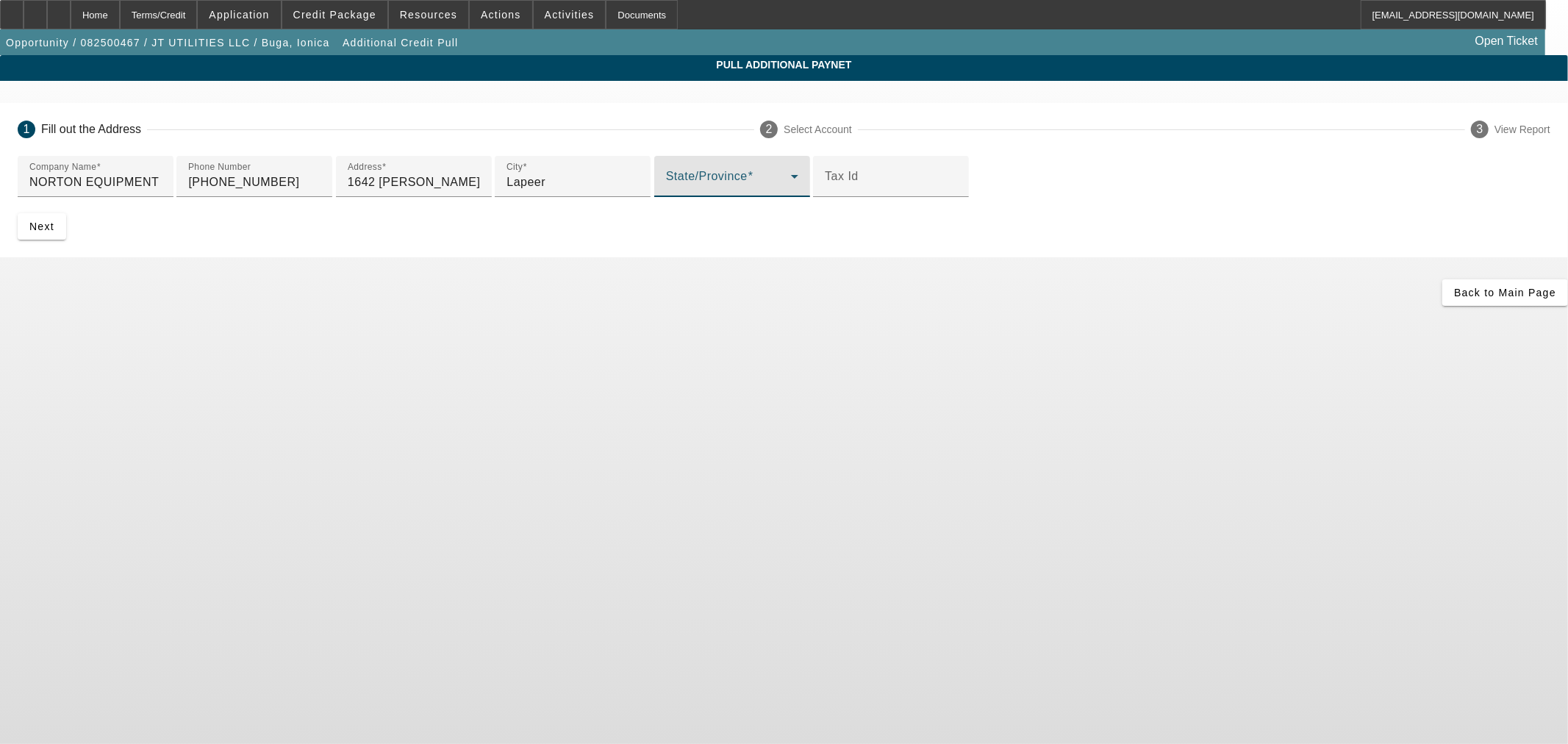
click at [666, 192] on span at bounding box center [728, 183] width 125 height 18
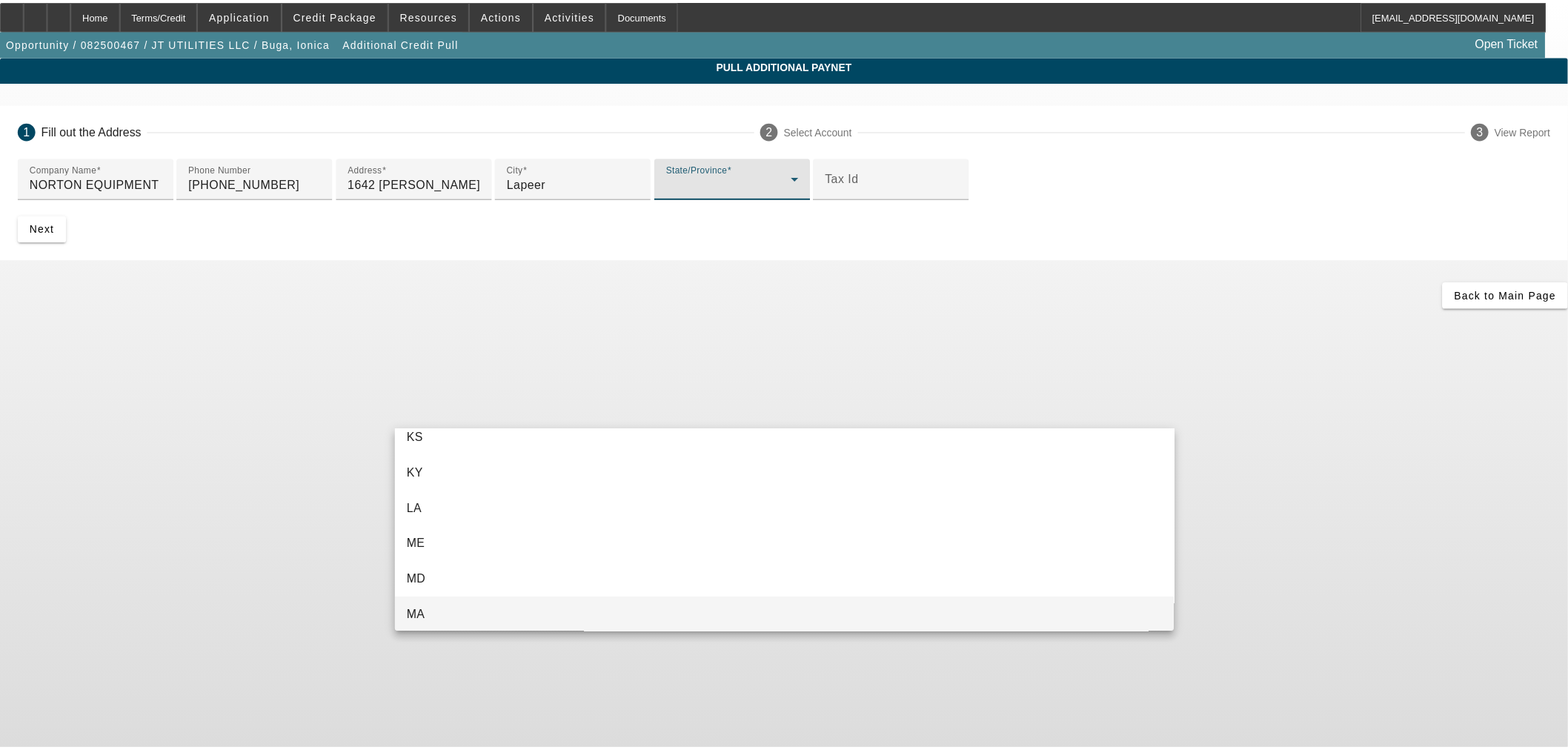
scroll to position [619, 0]
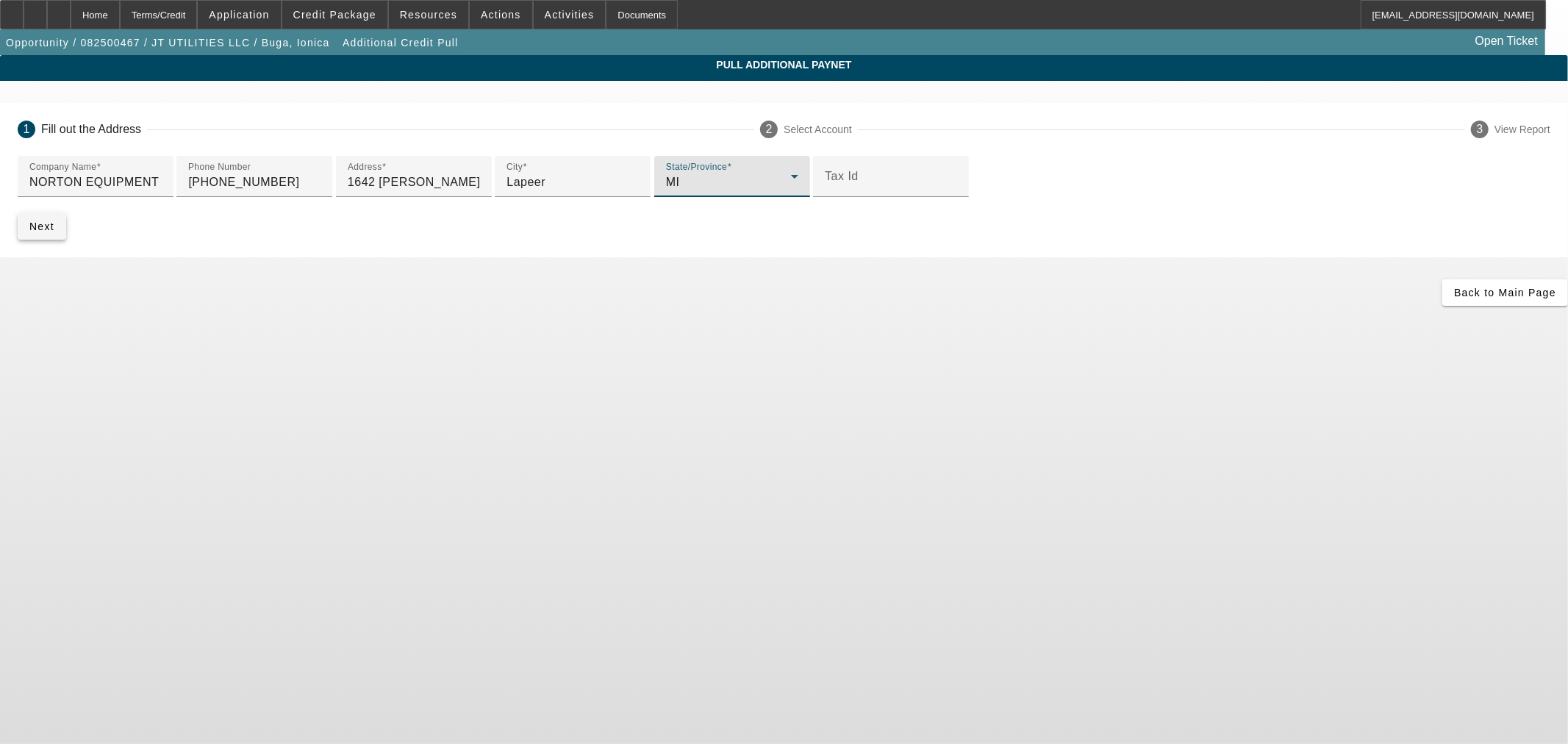
click at [54, 232] on span "Next" at bounding box center [42, 226] width 25 height 12
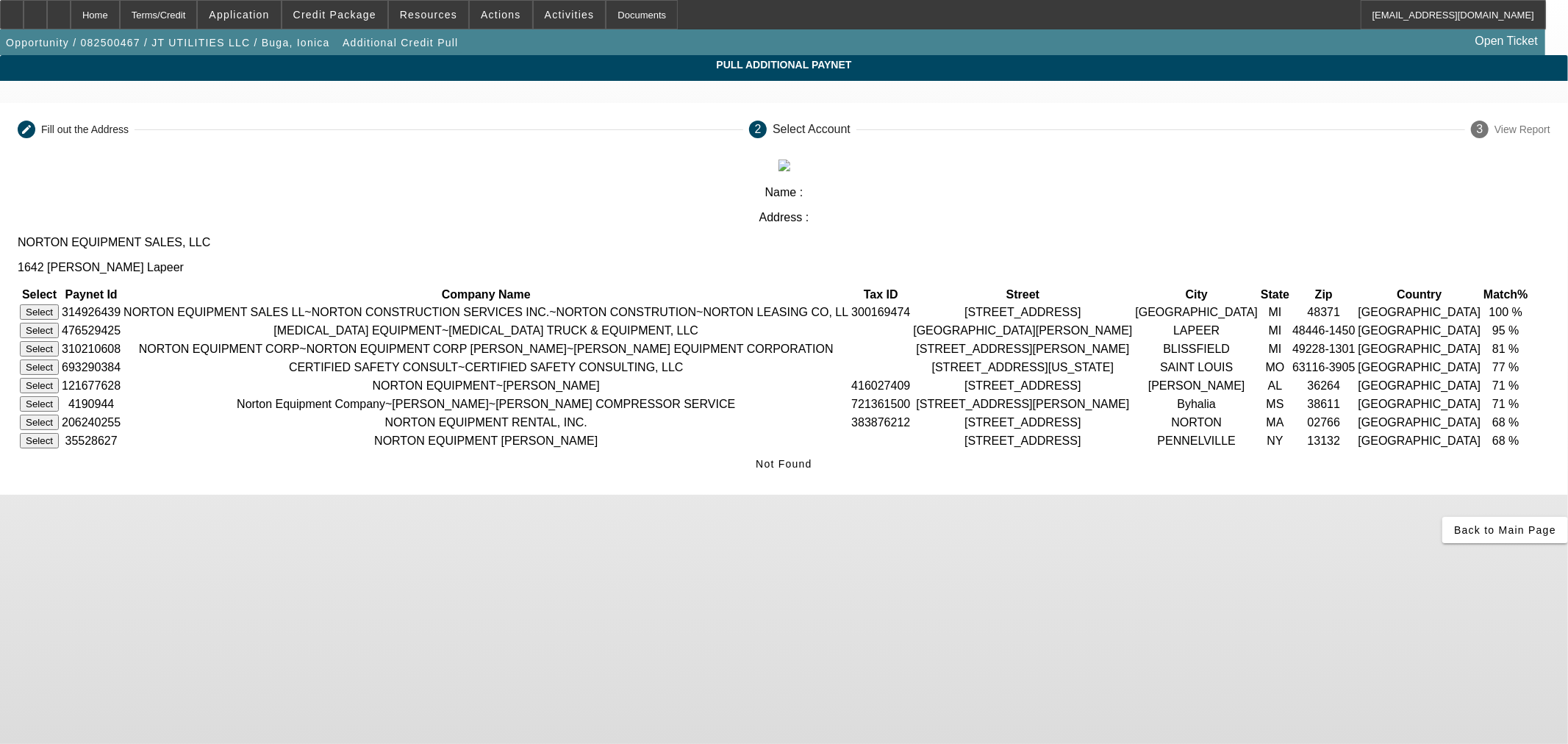
click at [59, 304] on button "Select" at bounding box center [39, 311] width 39 height 15
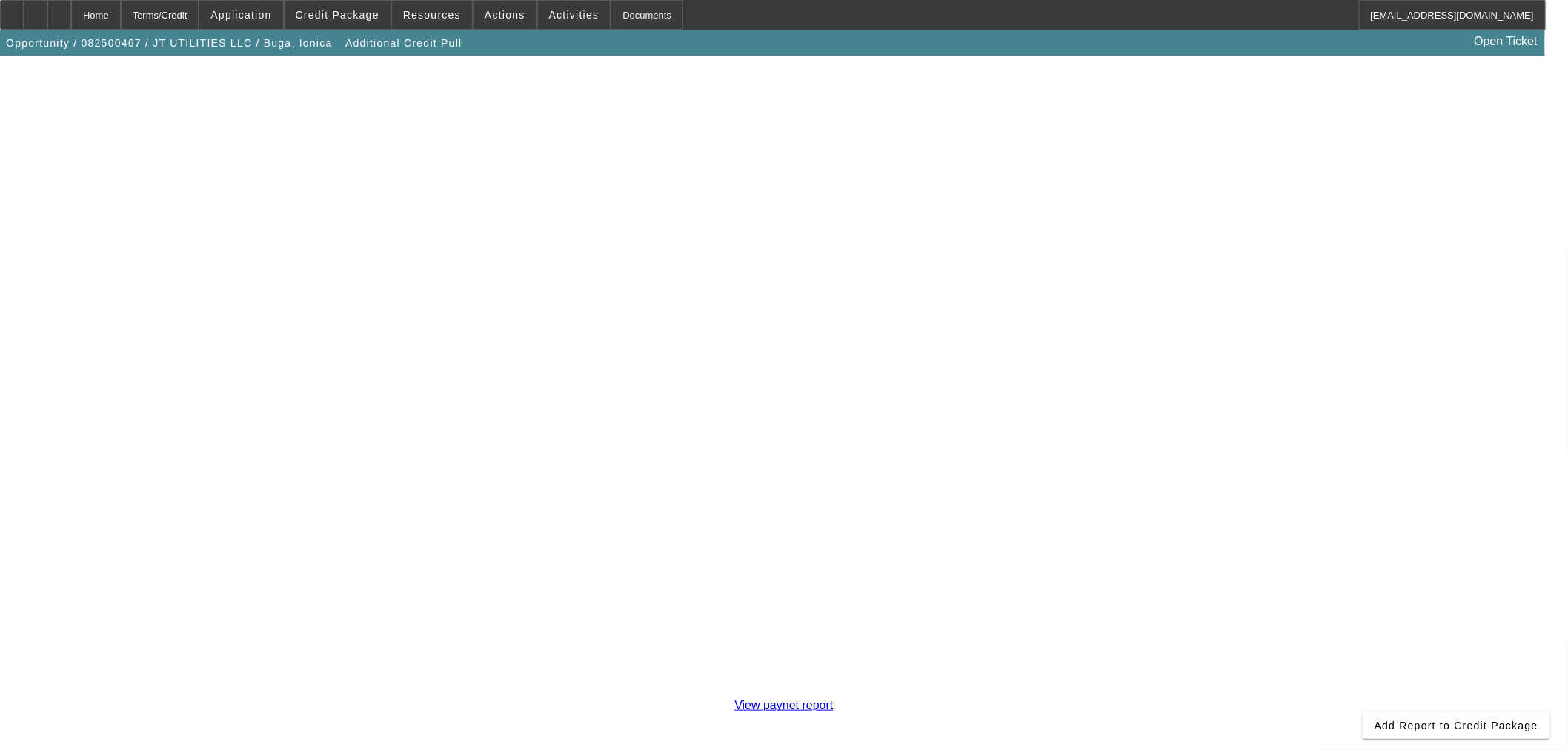
scroll to position [256, 0]
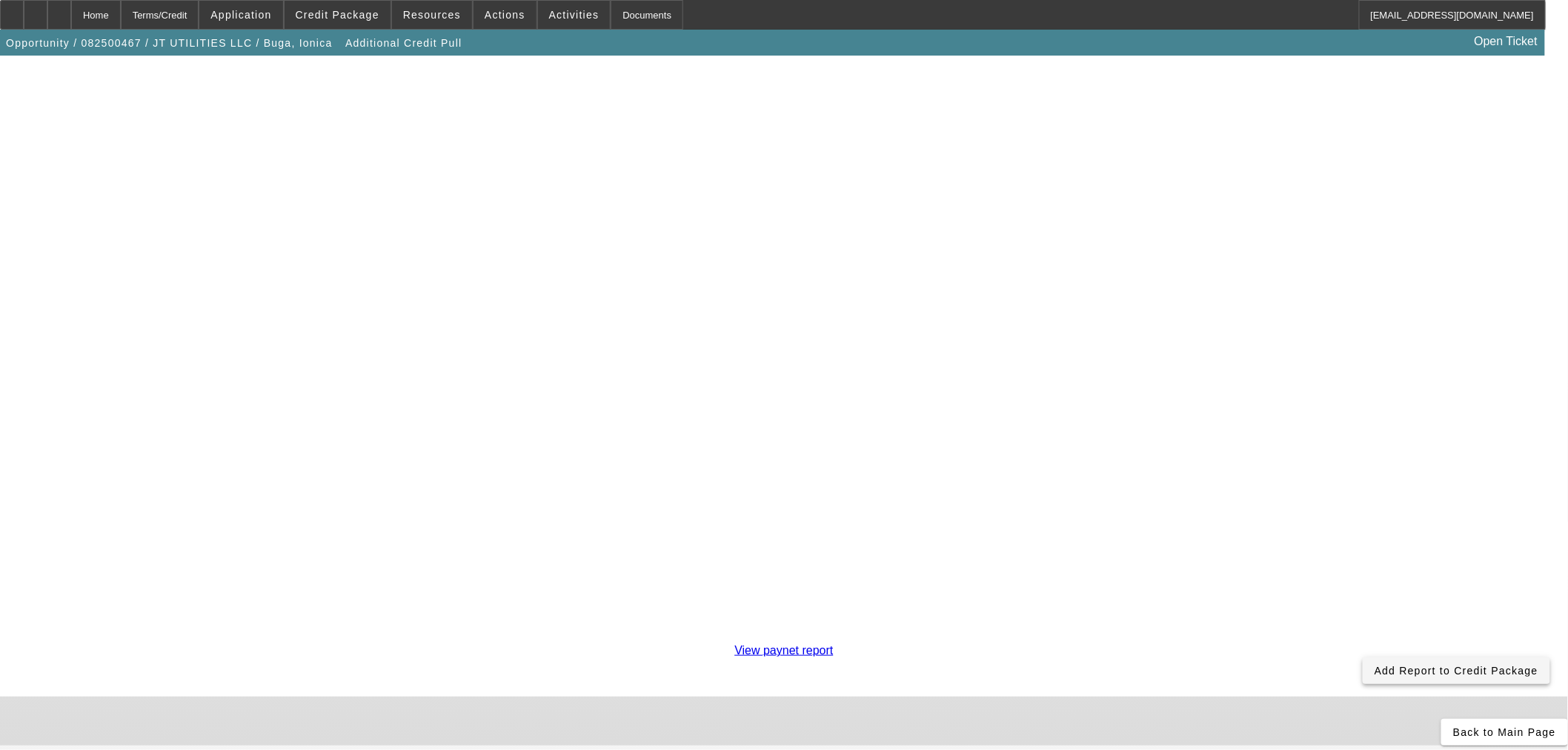
click at [1374, 665] on span "Add Report to Credit Package" at bounding box center [1455, 670] width 164 height 12
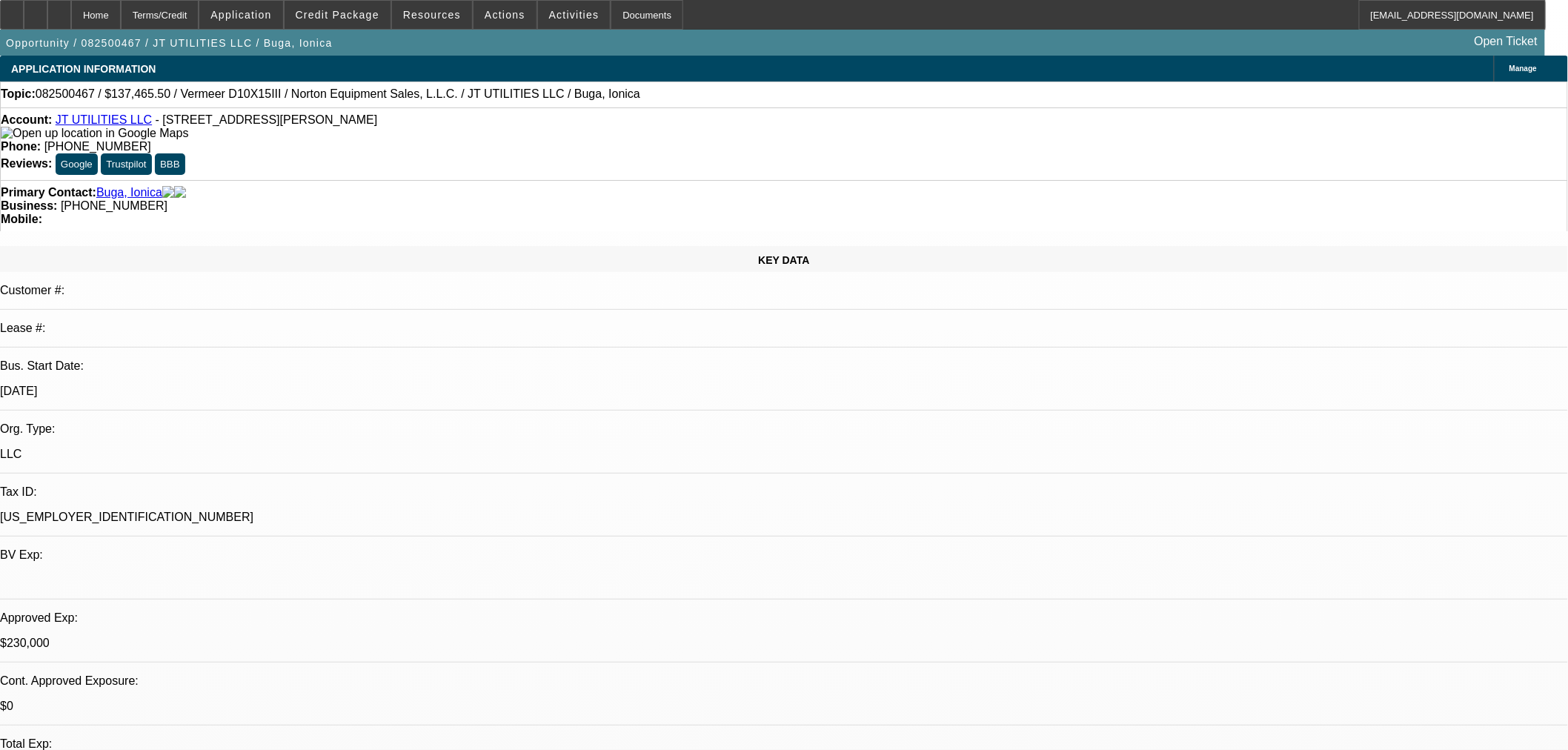
select select "0"
select select "2"
select select "0"
select select "6"
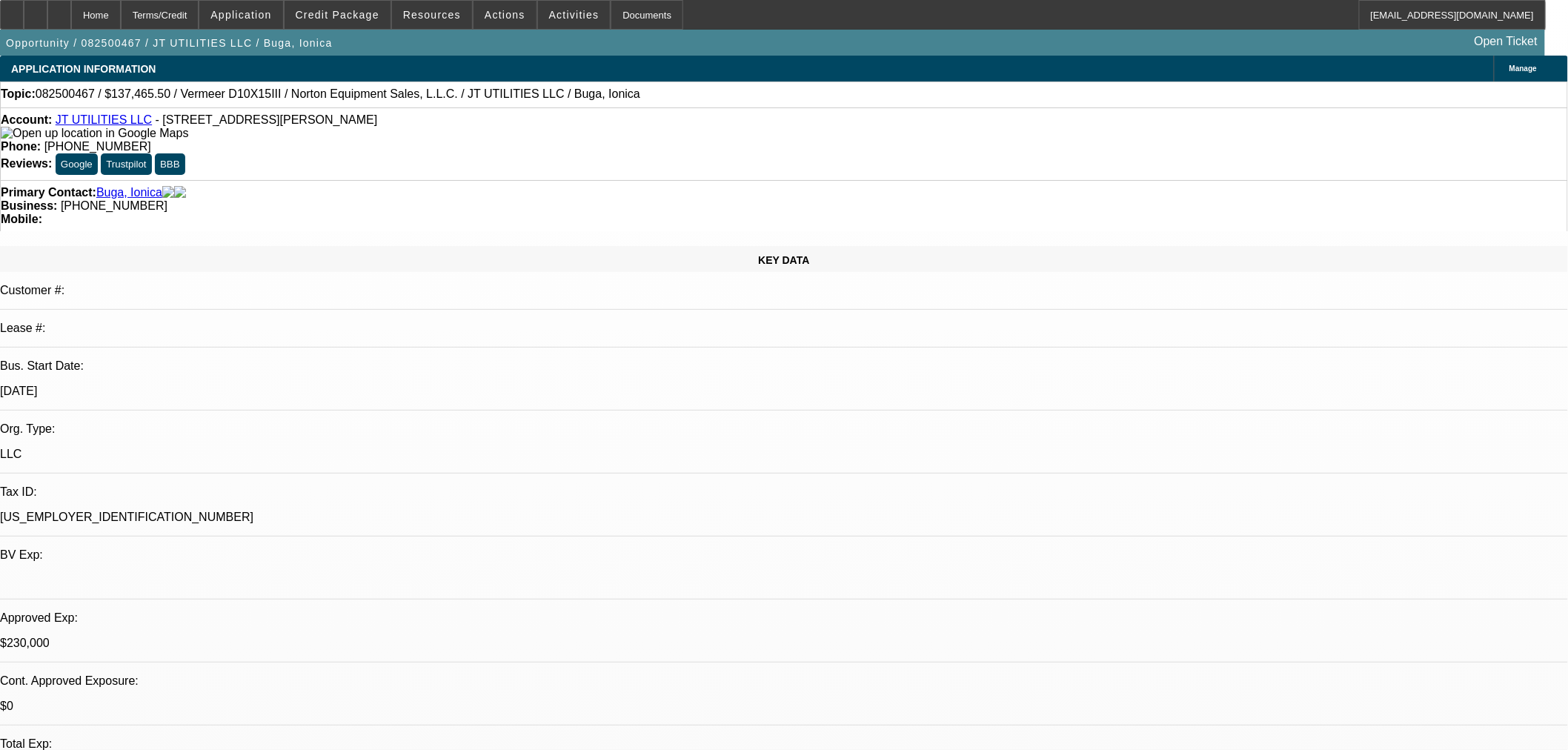
select select "0"
select select "2"
select select "0"
select select "6"
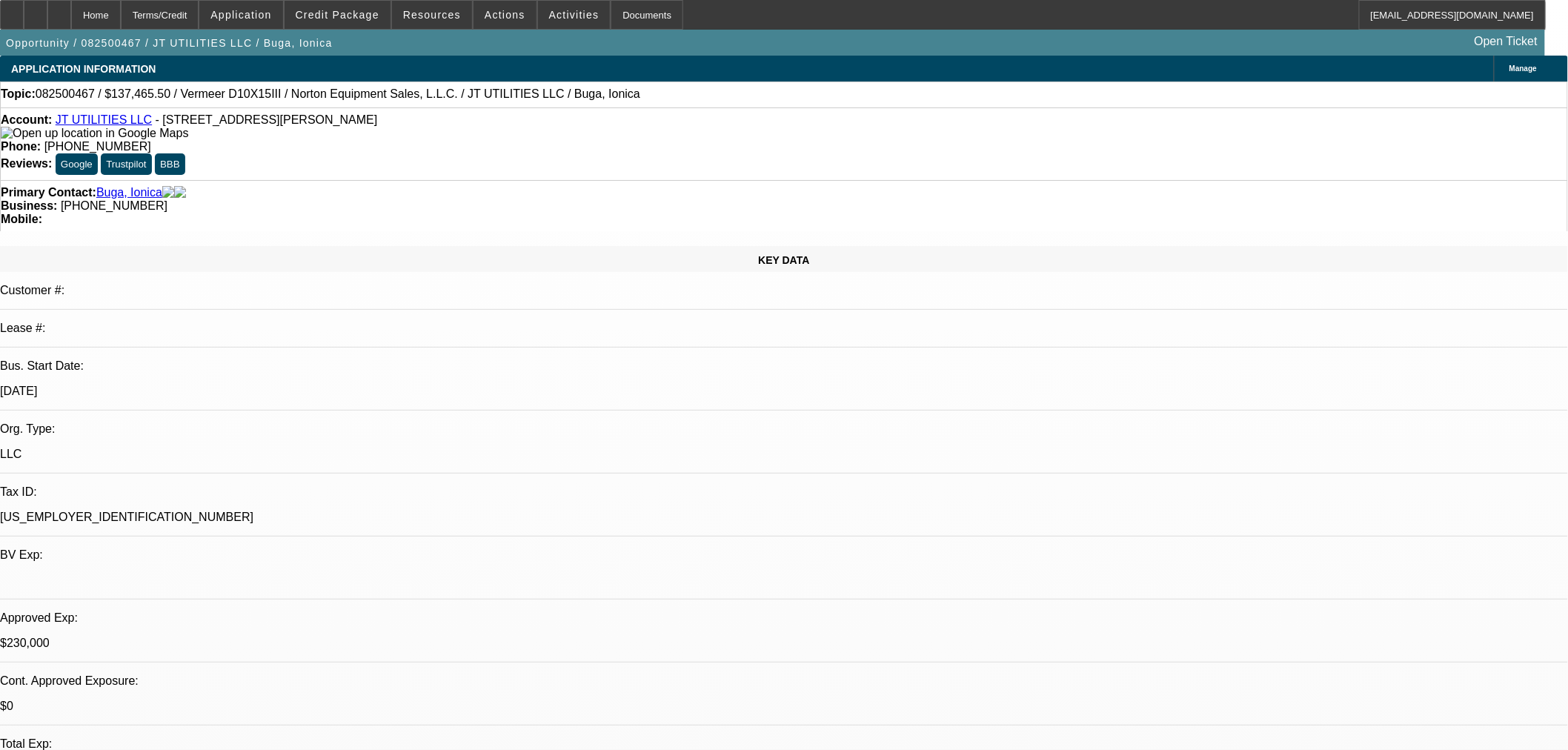
select select "0"
select select "2"
select select "0"
select select "6"
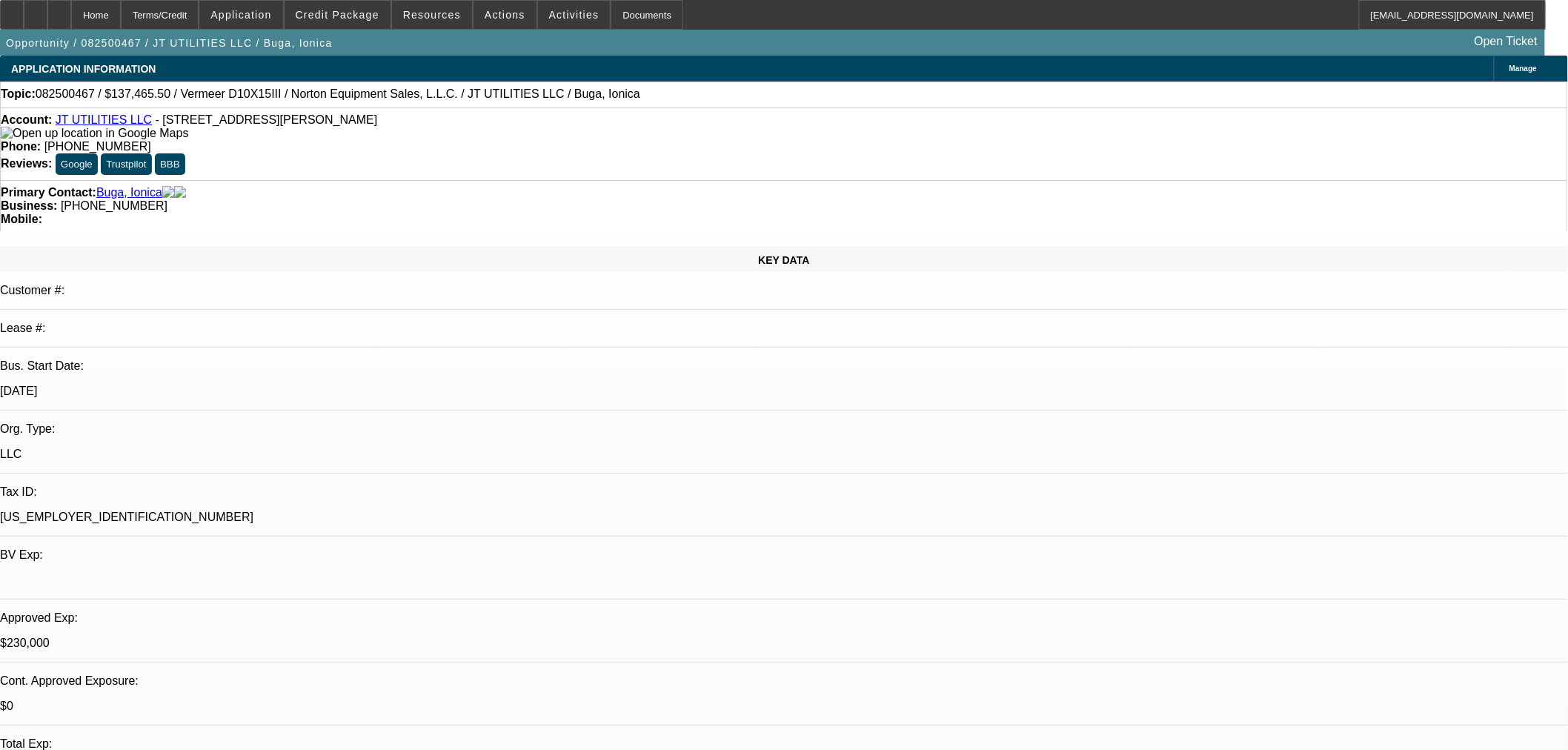
select select "0"
select select "2"
select select "0"
select select "6"
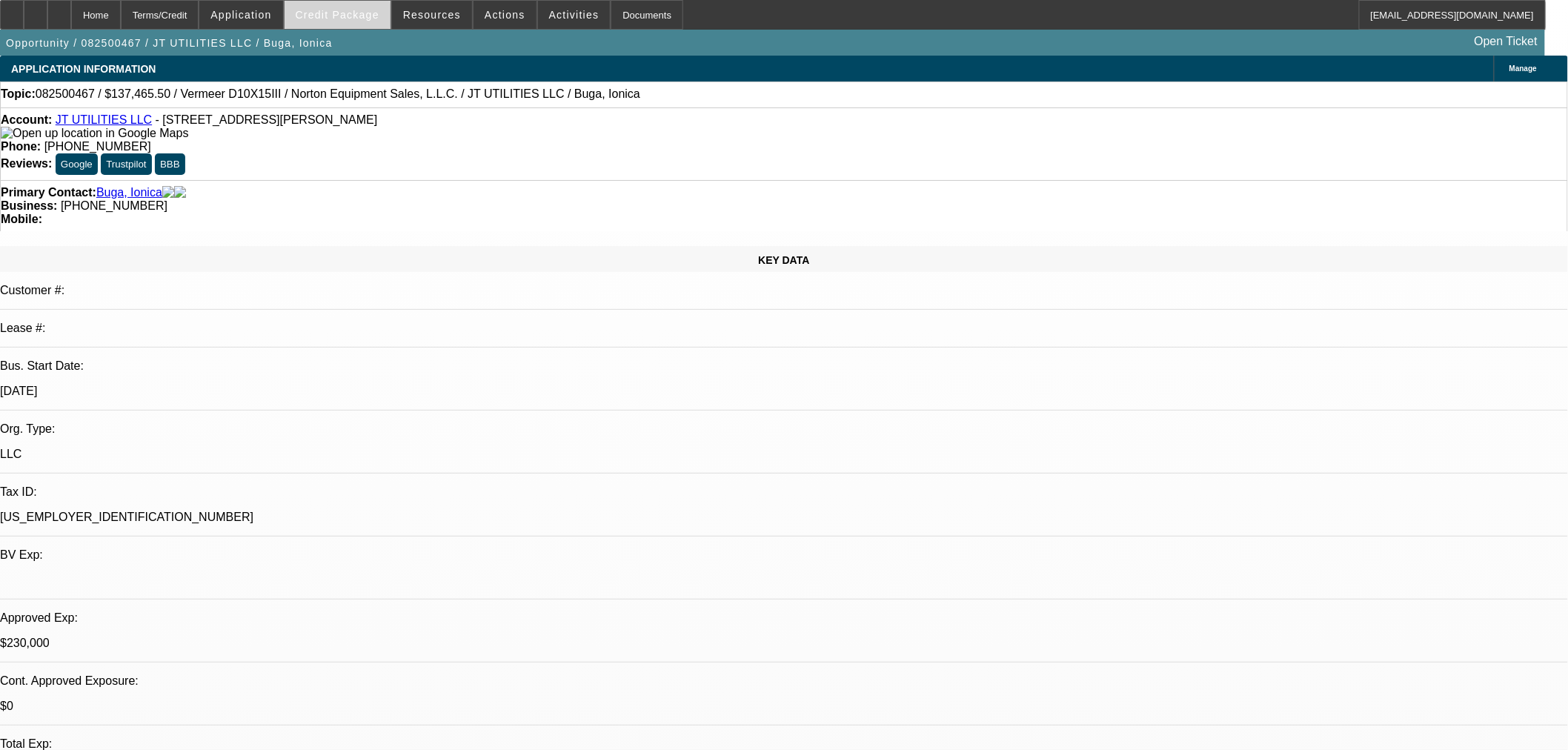
click at [345, 13] on span "Credit Package" at bounding box center [338, 14] width 84 height 12
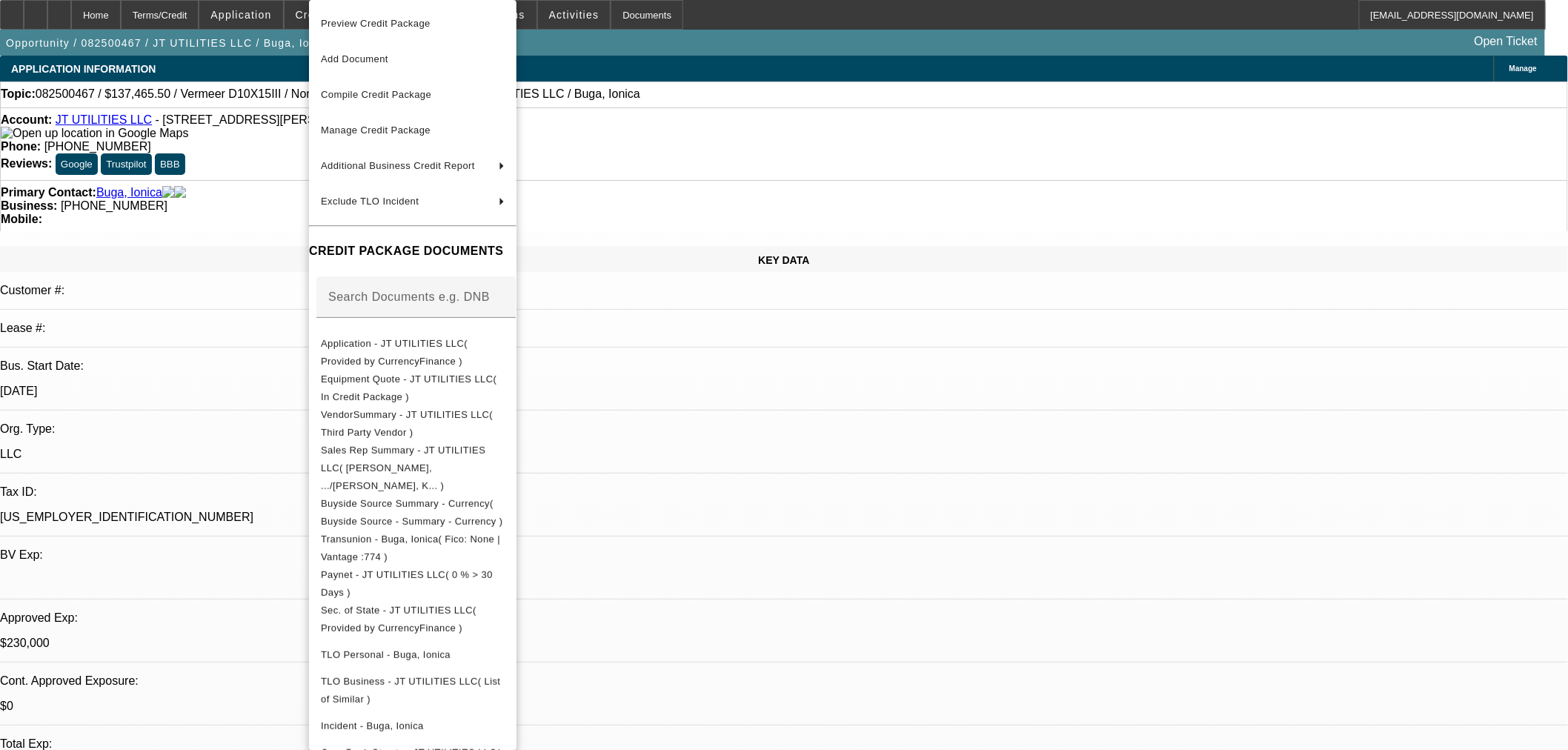
click at [351, 27] on span "Preview Credit Package" at bounding box center [375, 23] width 110 height 11
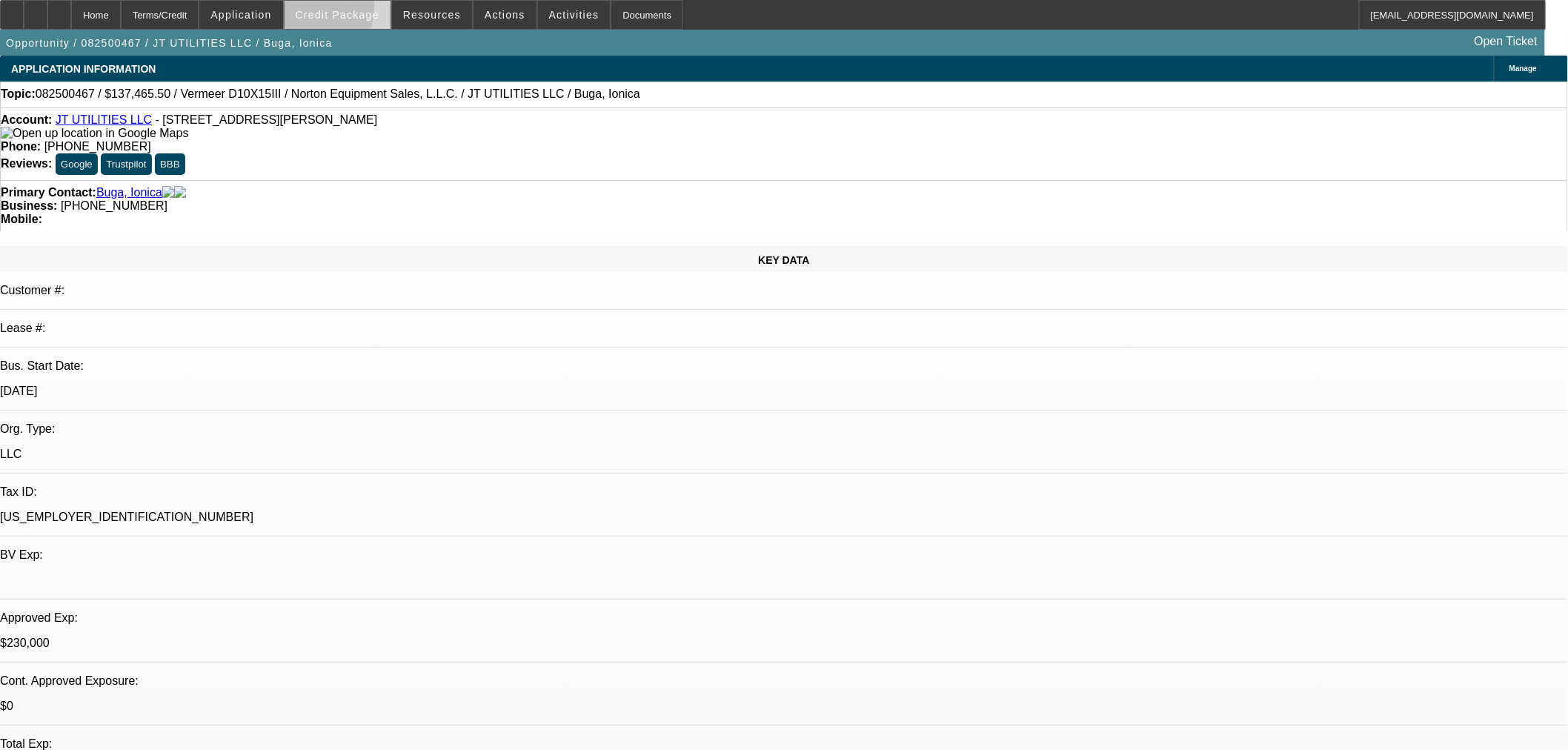
click at [326, 11] on span "Credit Package" at bounding box center [338, 14] width 84 height 12
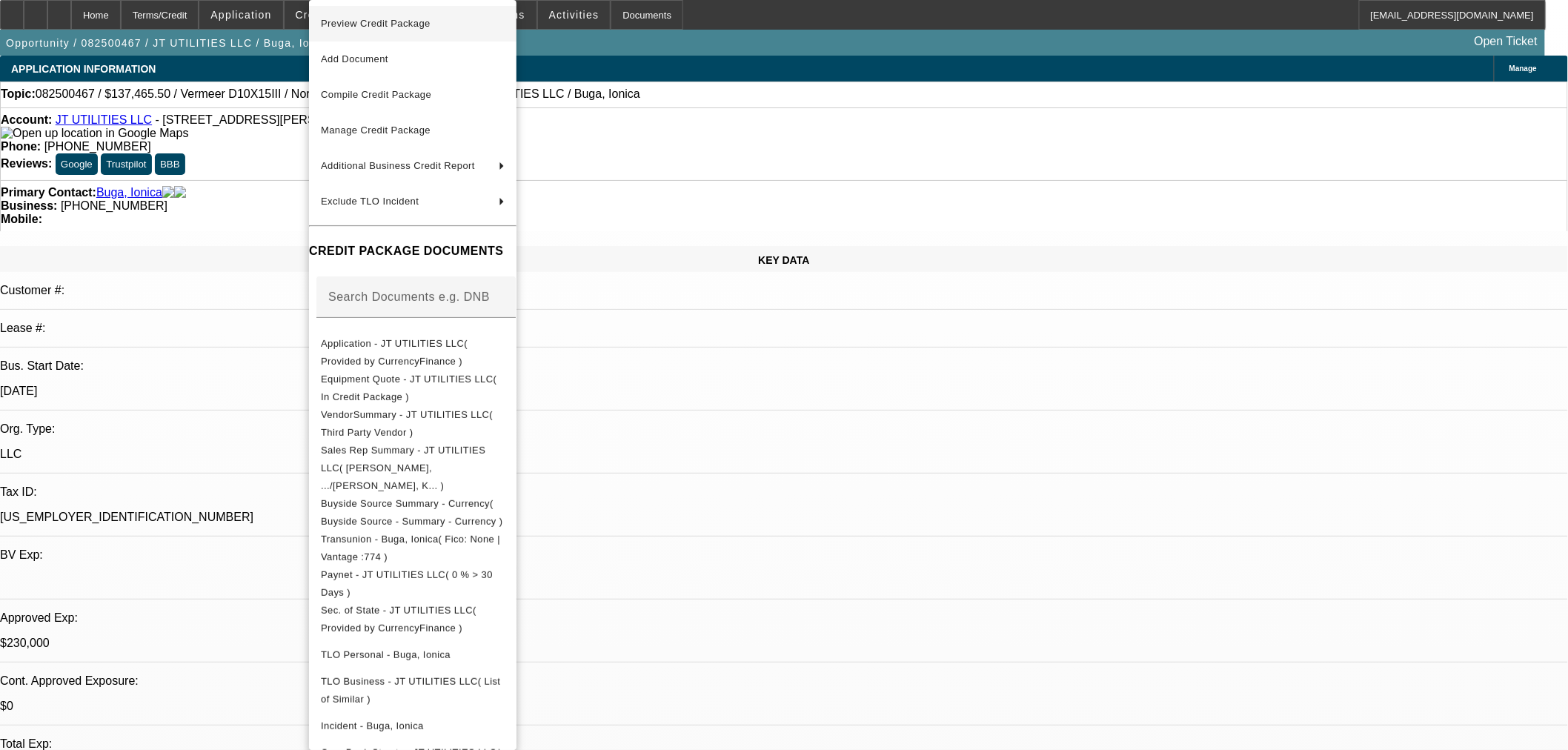
click at [357, 29] on span "Preview Credit Package" at bounding box center [413, 24] width 184 height 18
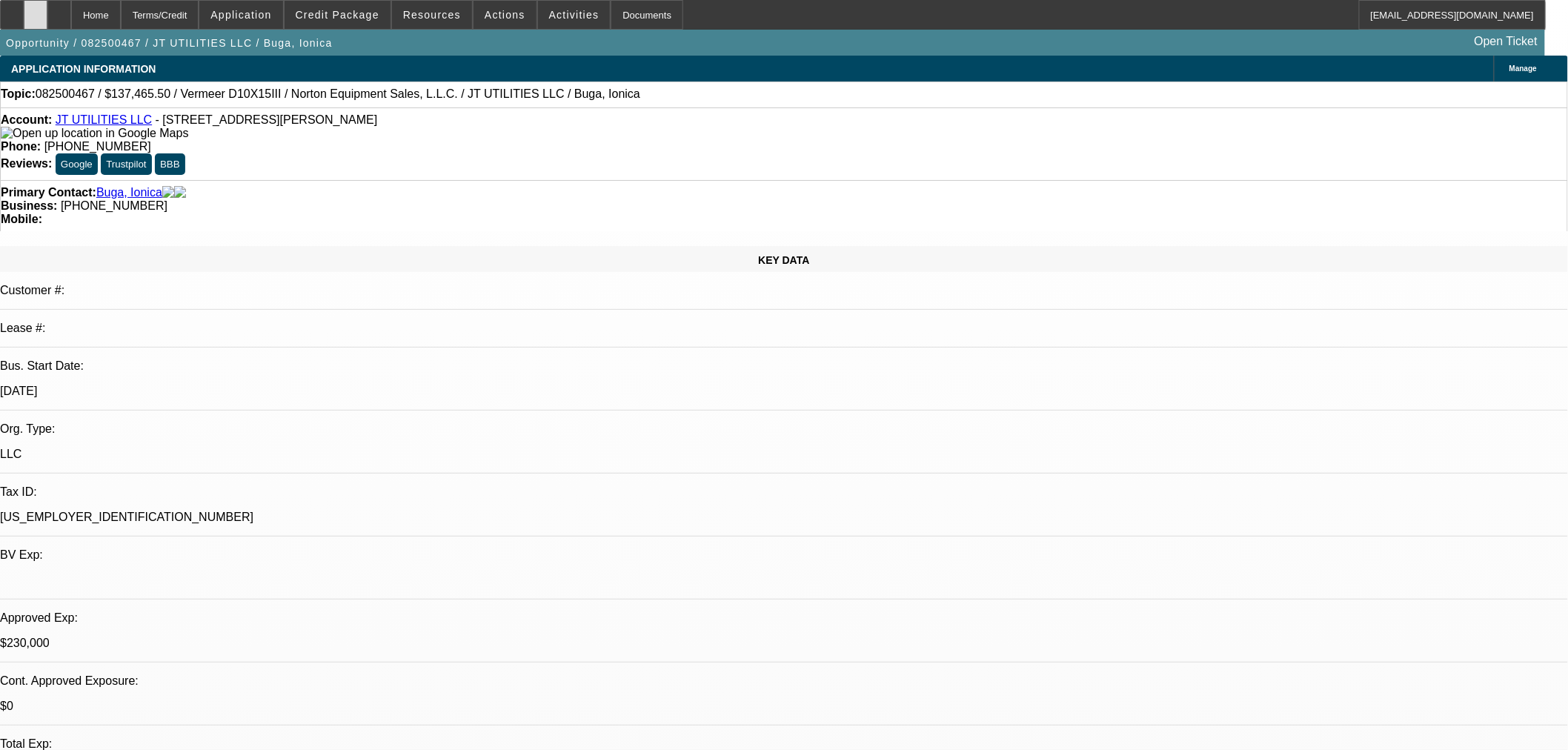
click at [47, 23] on div at bounding box center [36, 14] width 24 height 29
click at [352, 11] on span "Credit Package" at bounding box center [338, 14] width 84 height 12
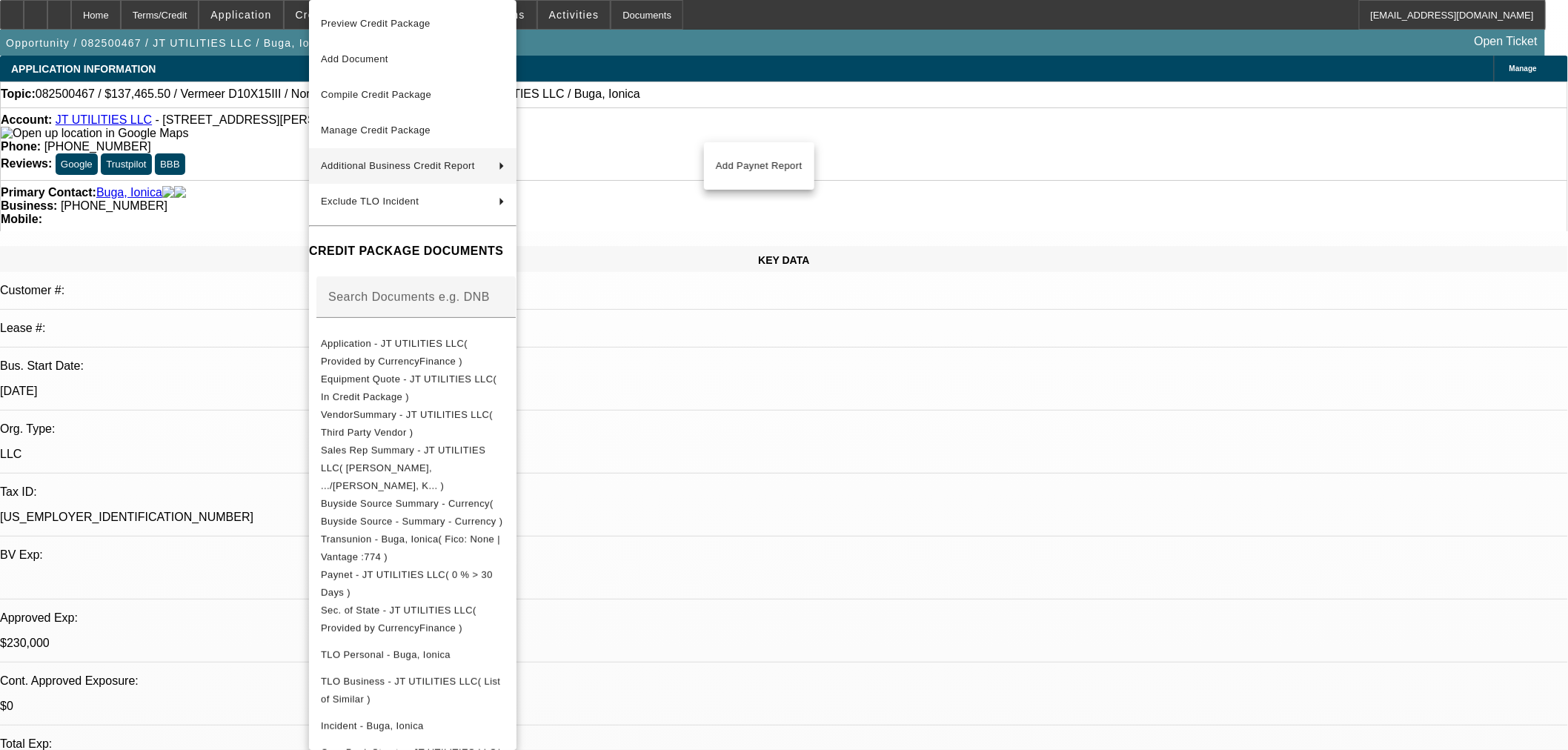
click at [786, 460] on div at bounding box center [784, 375] width 1568 height 750
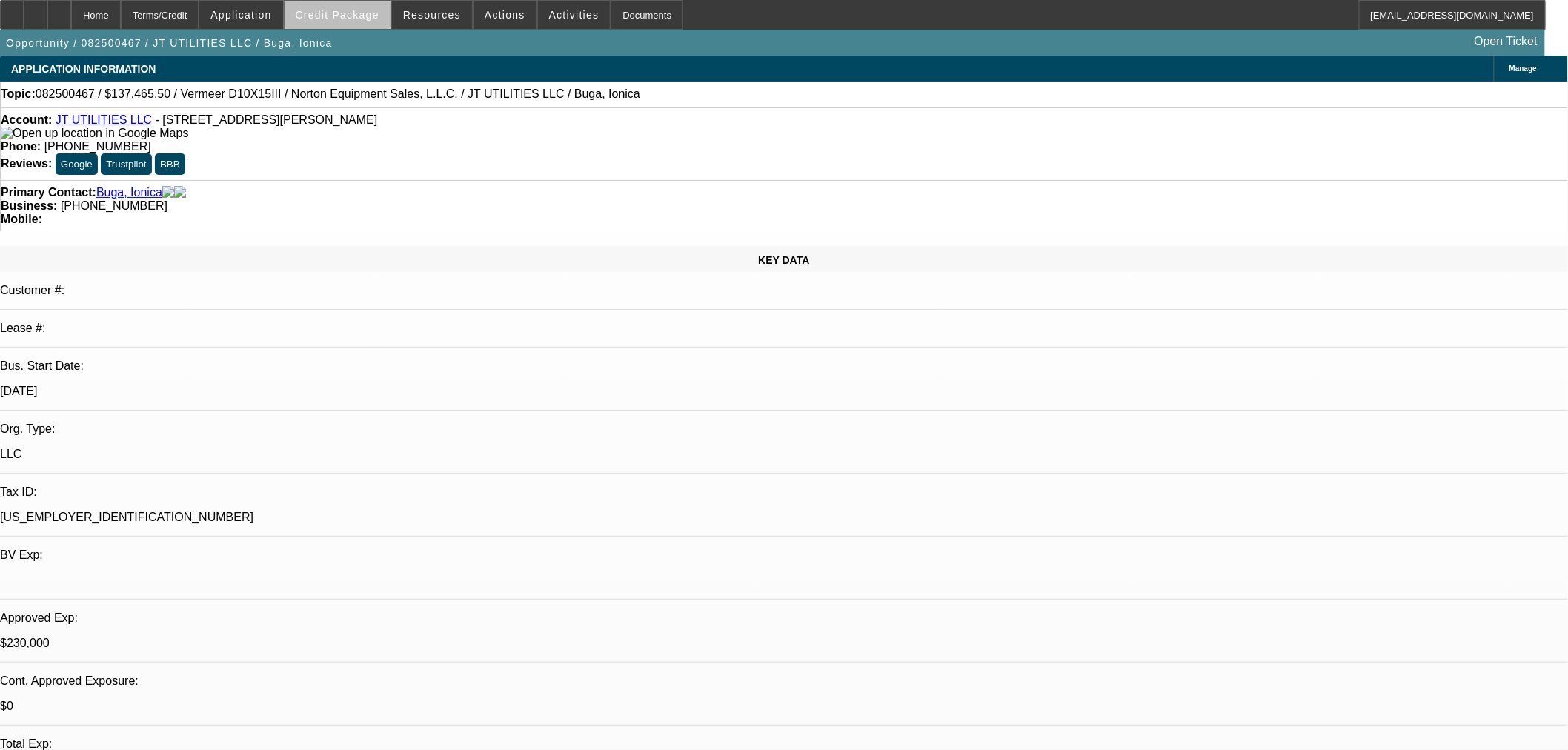
click at [374, 13] on span "Credit Package" at bounding box center [338, 14] width 84 height 12
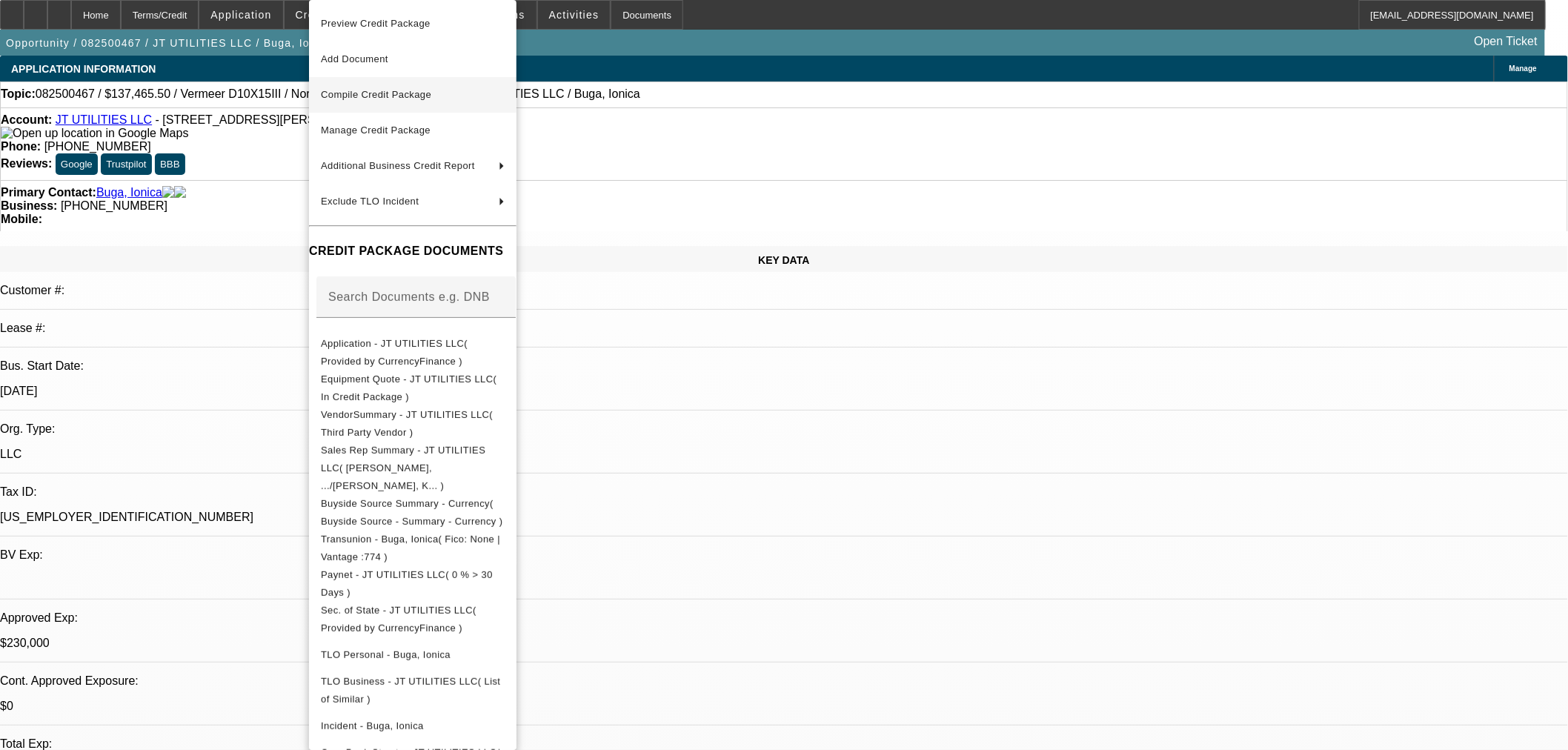
click at [406, 89] on span "Compile Credit Package" at bounding box center [376, 95] width 111 height 11
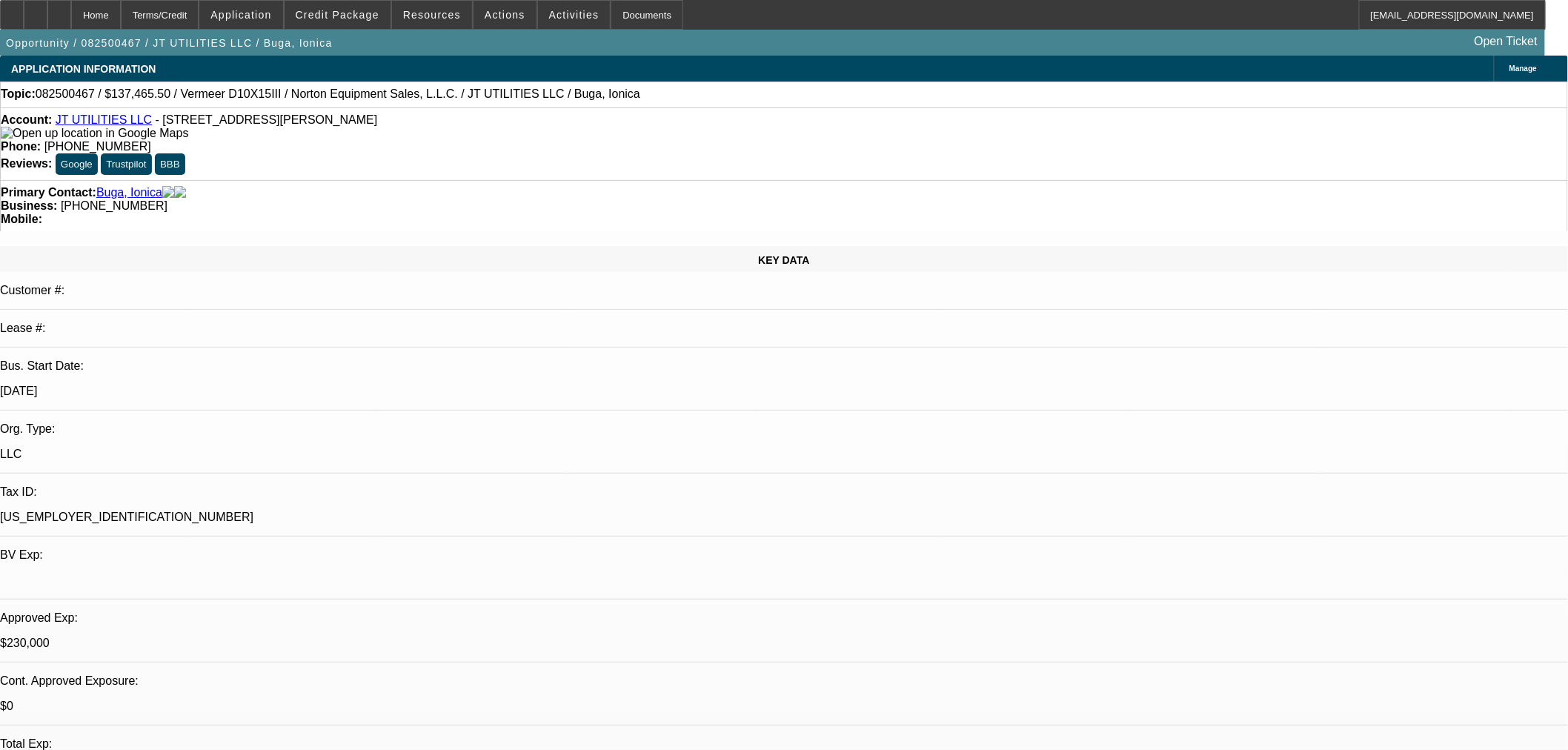
select select "0"
select select "2"
select select "0"
select select "6"
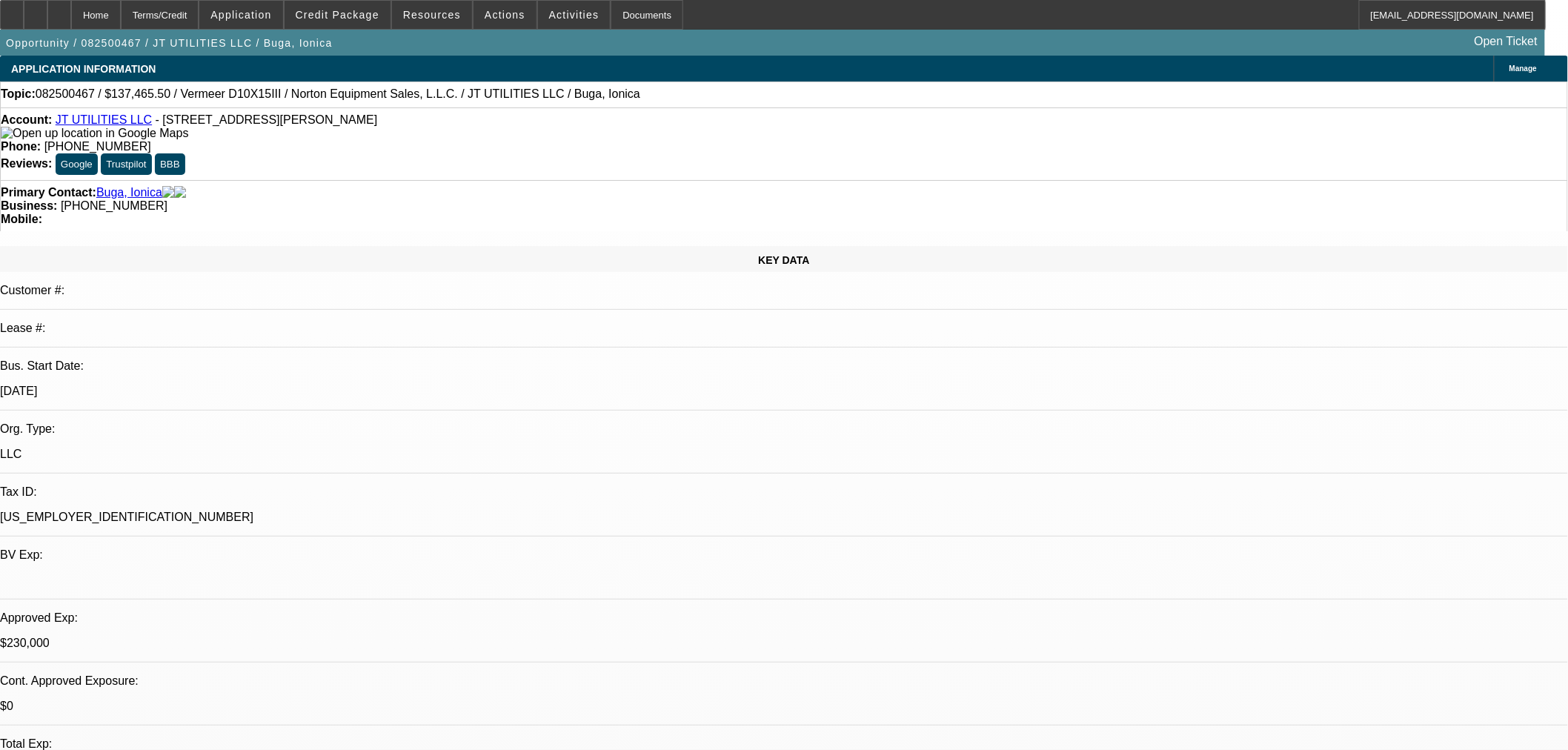
select select "0"
select select "2"
select select "0"
select select "6"
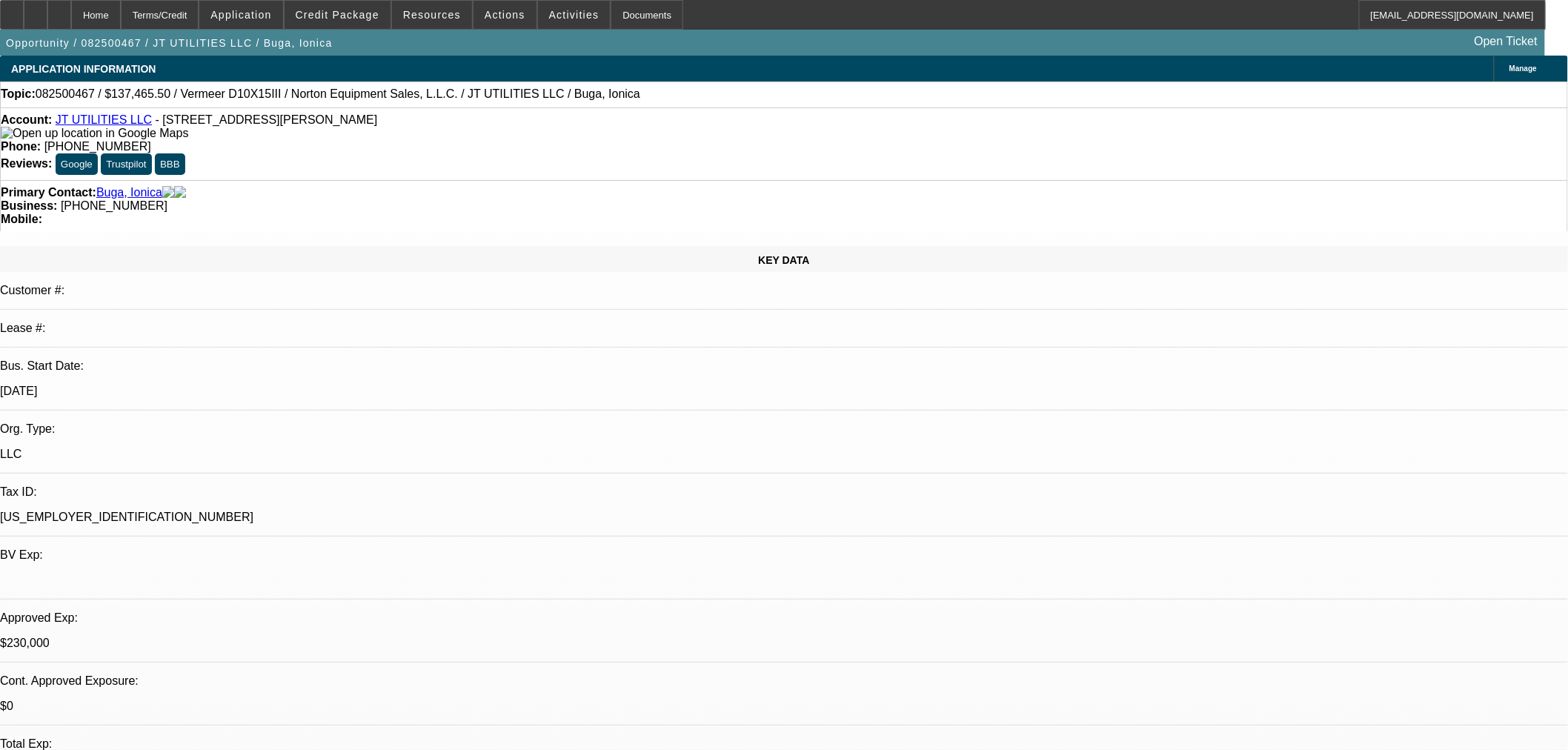
select select "0"
select select "2"
select select "0"
select select "6"
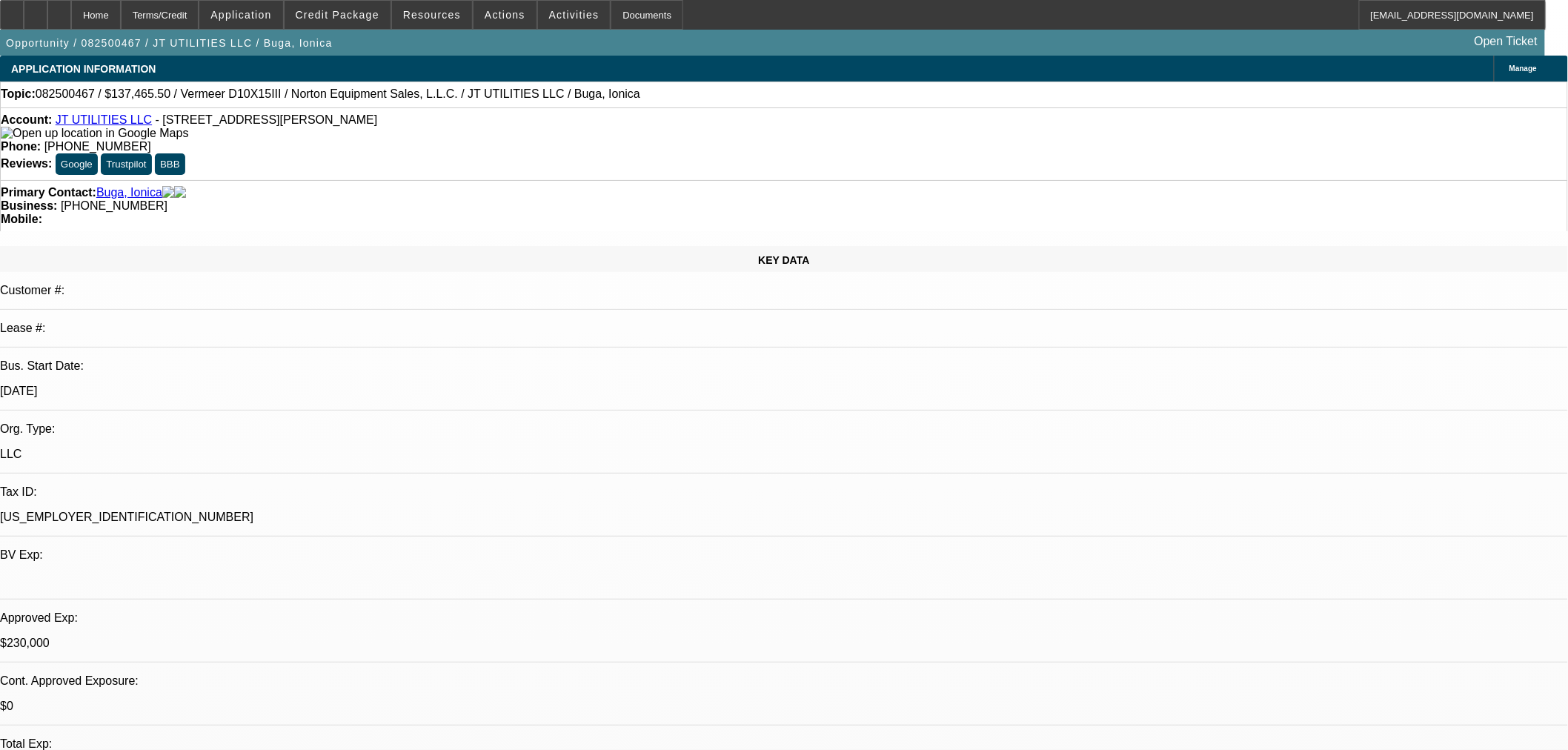
select select "0"
select select "2"
select select "0"
select select "6"
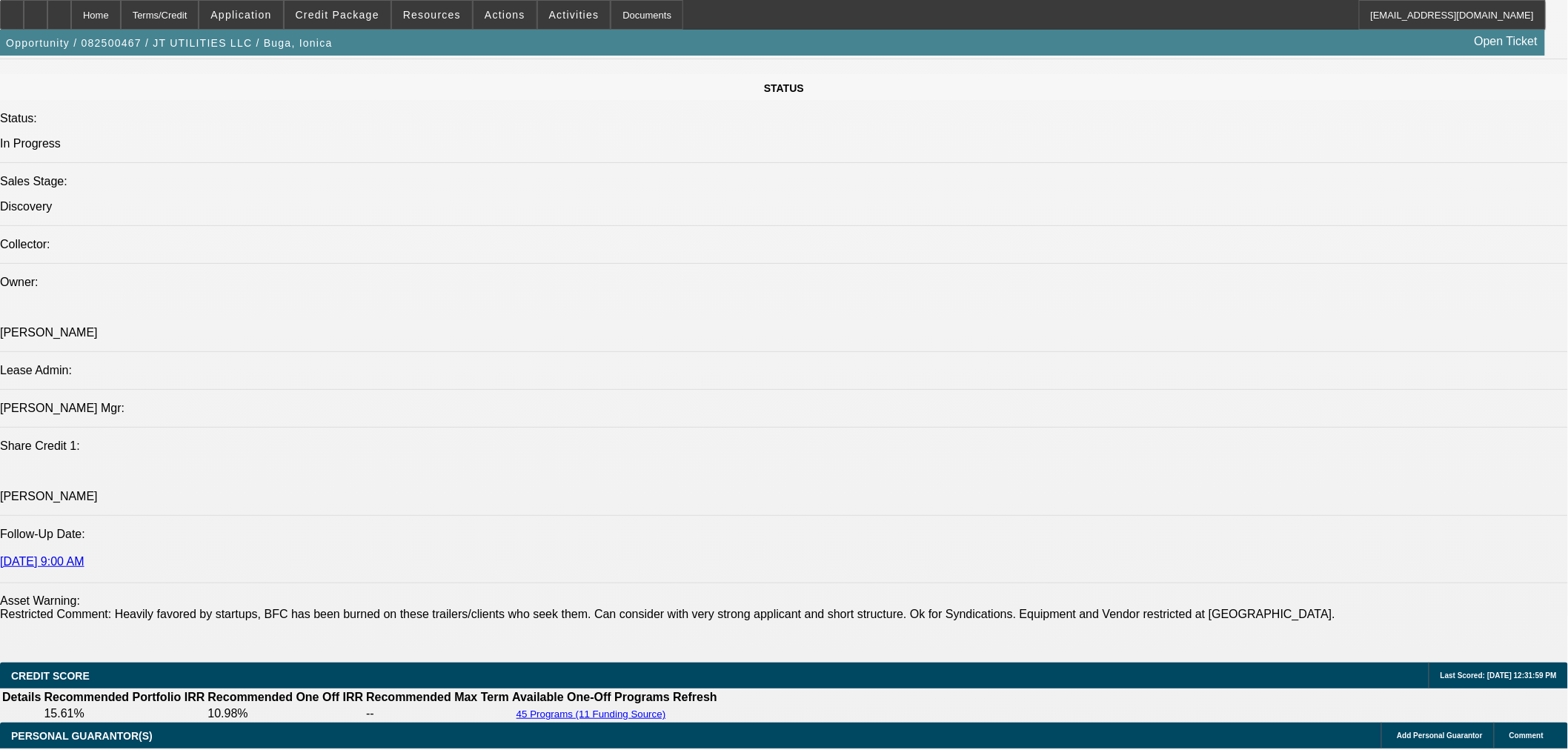
scroll to position [1784, 0]
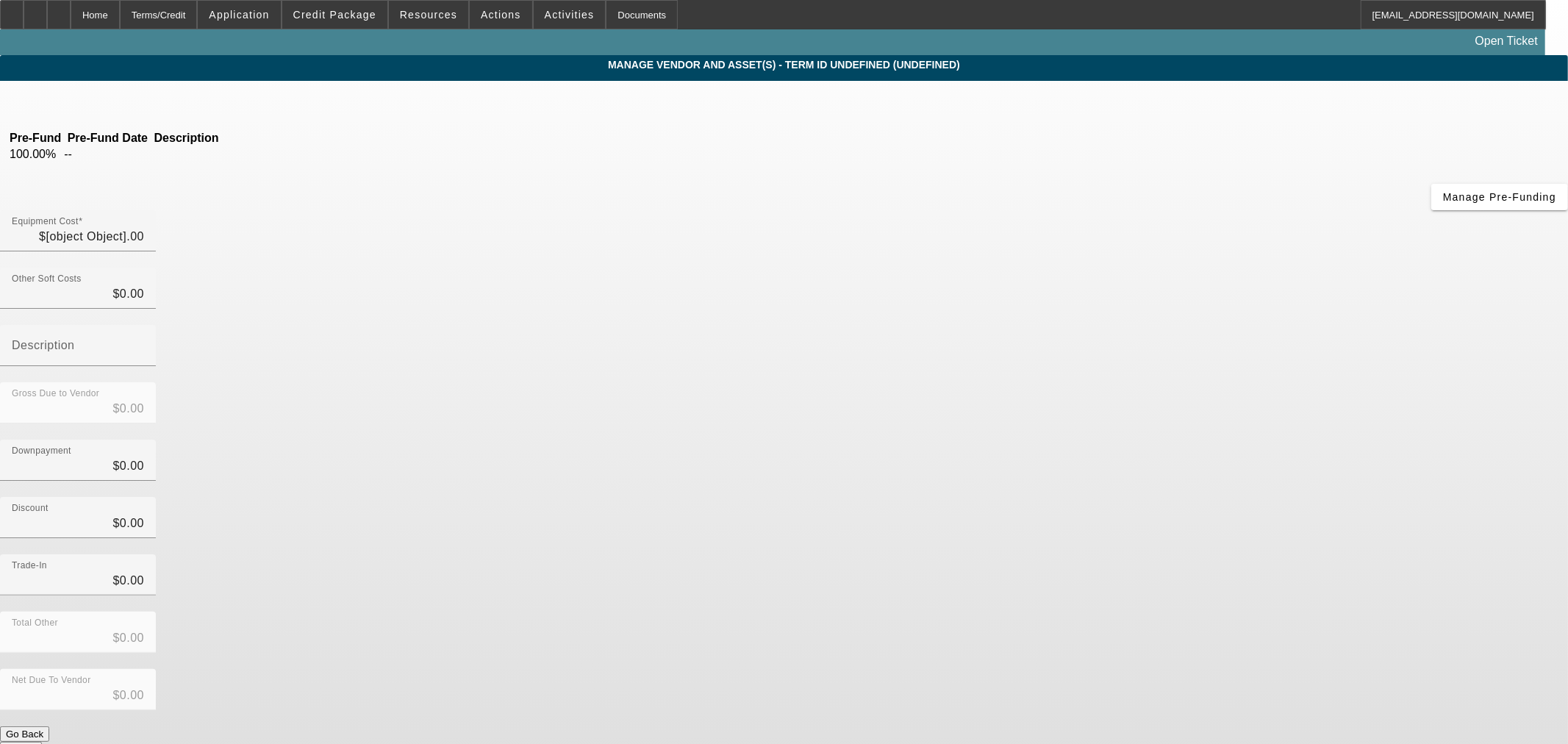
type input "$139,000.00"
type input "$5,365.50"
type input "Shipping"
type input "$144,365.50"
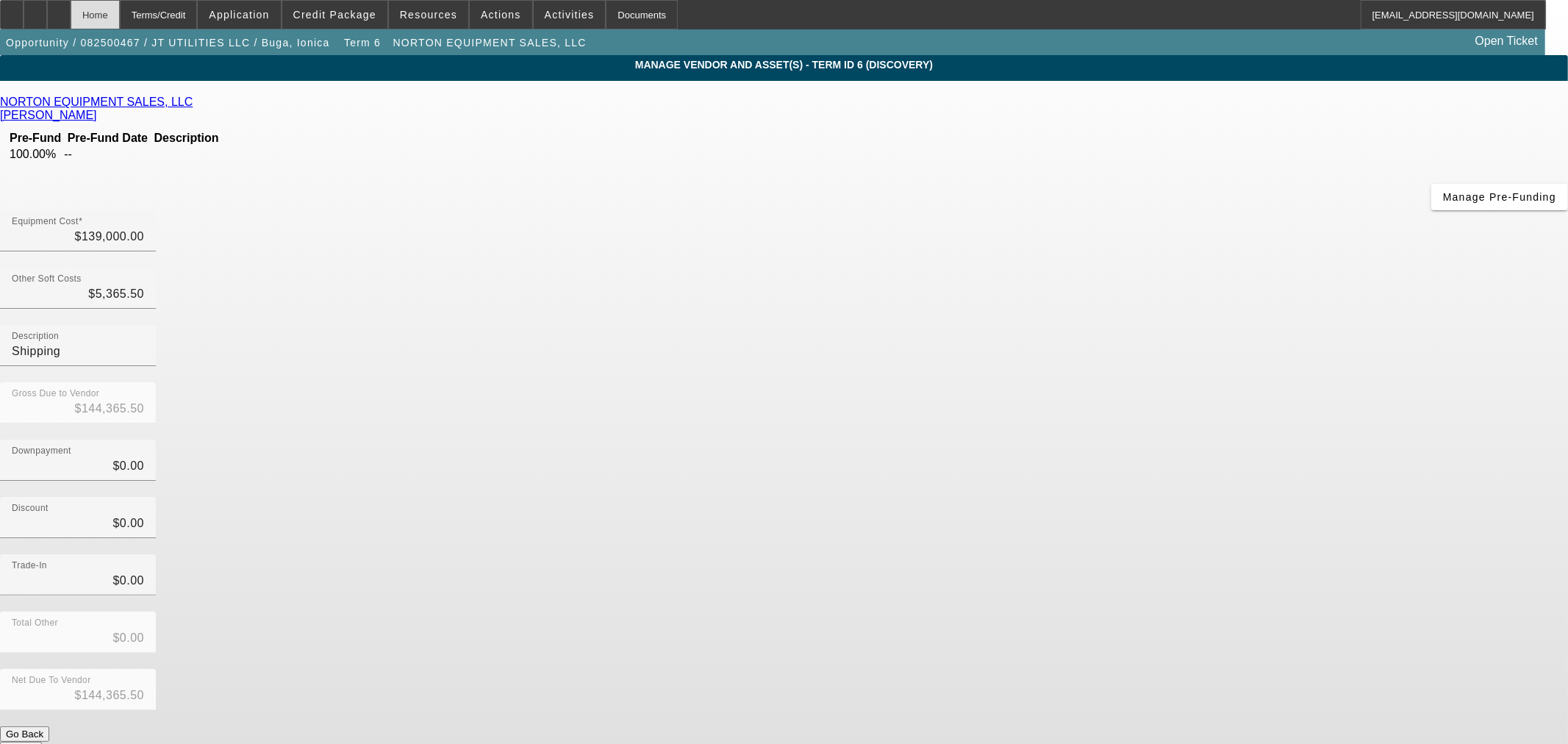
click at [119, 16] on div "Home" at bounding box center [96, 14] width 50 height 29
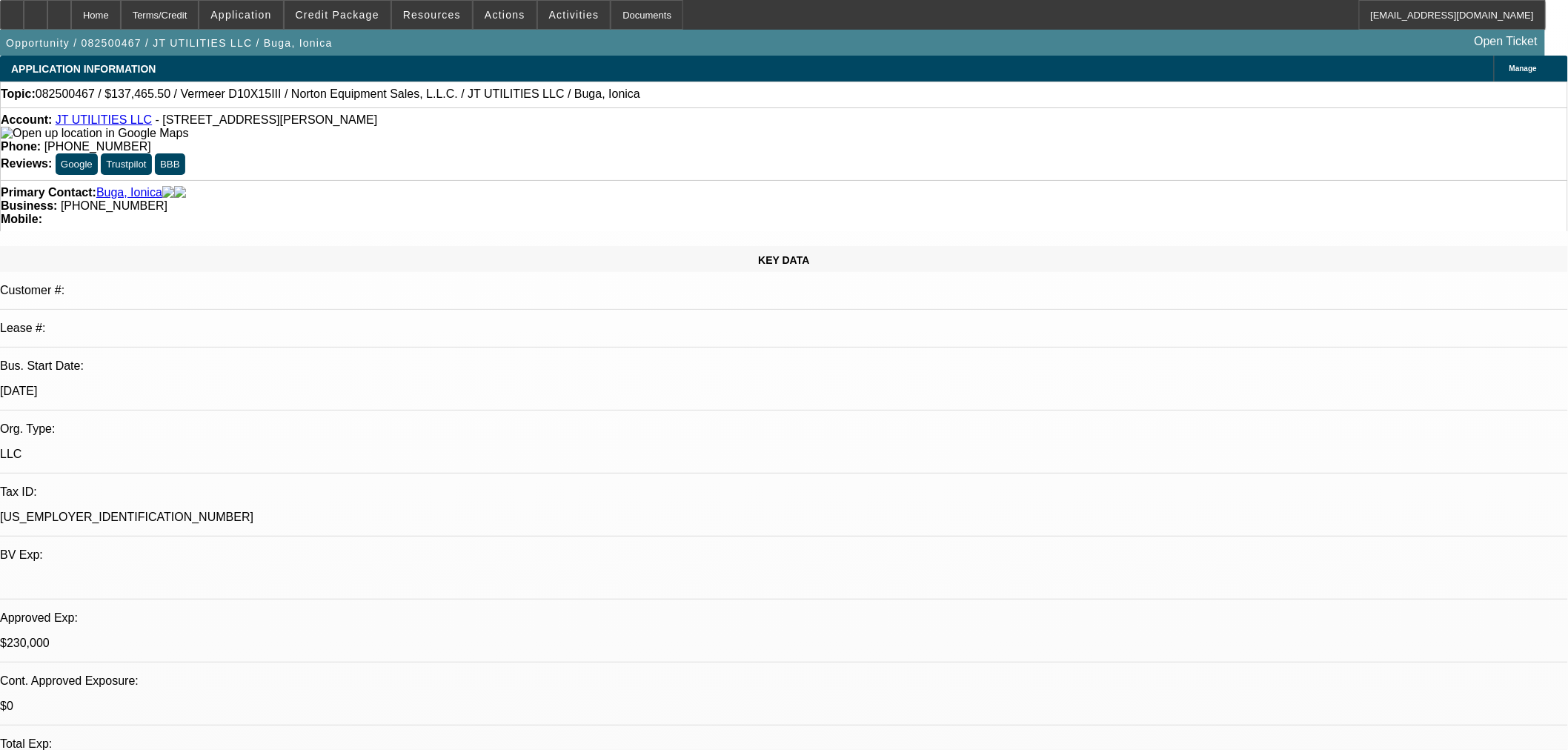
select select "0"
select select "2"
select select "0"
select select "6"
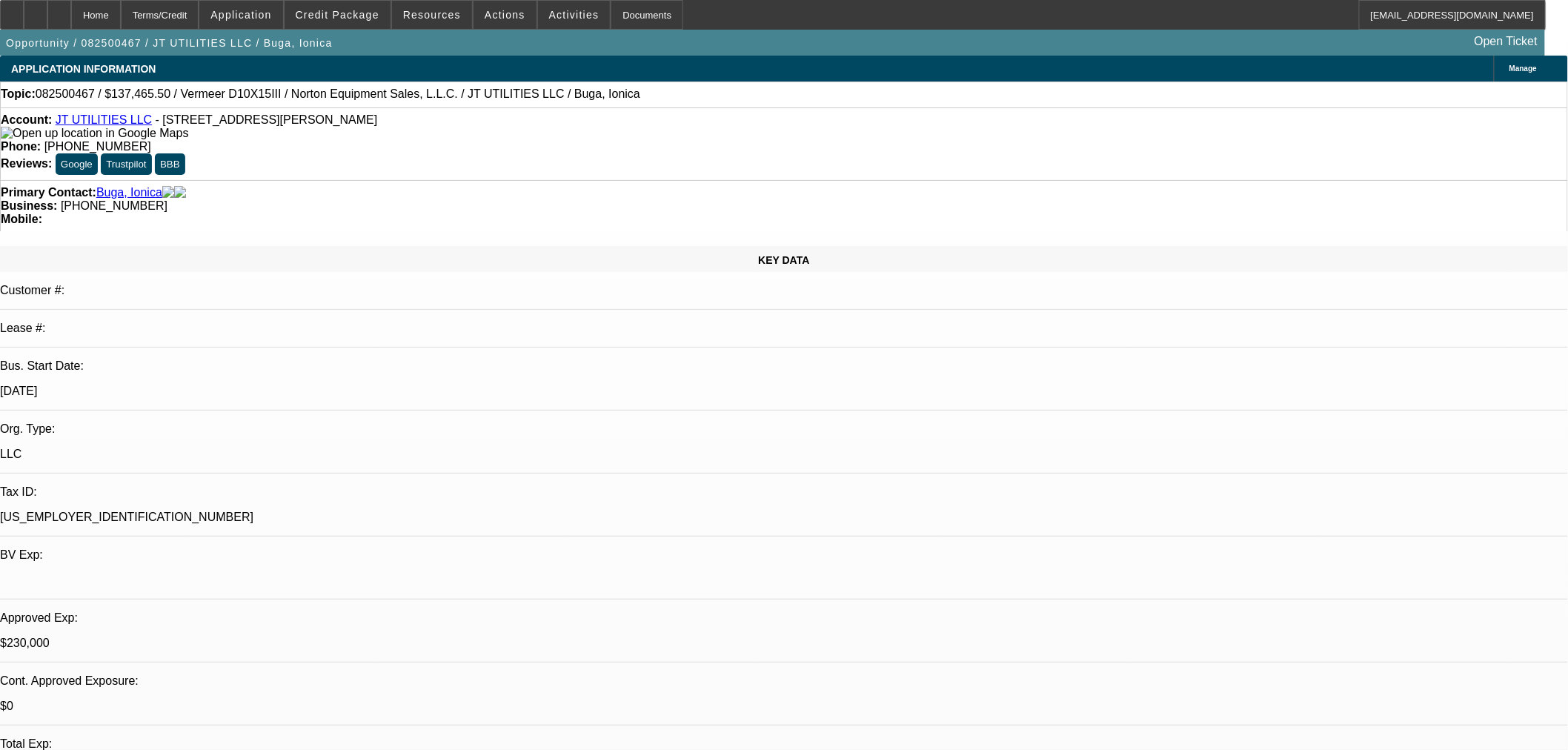
select select "0"
select select "2"
select select "0"
select select "6"
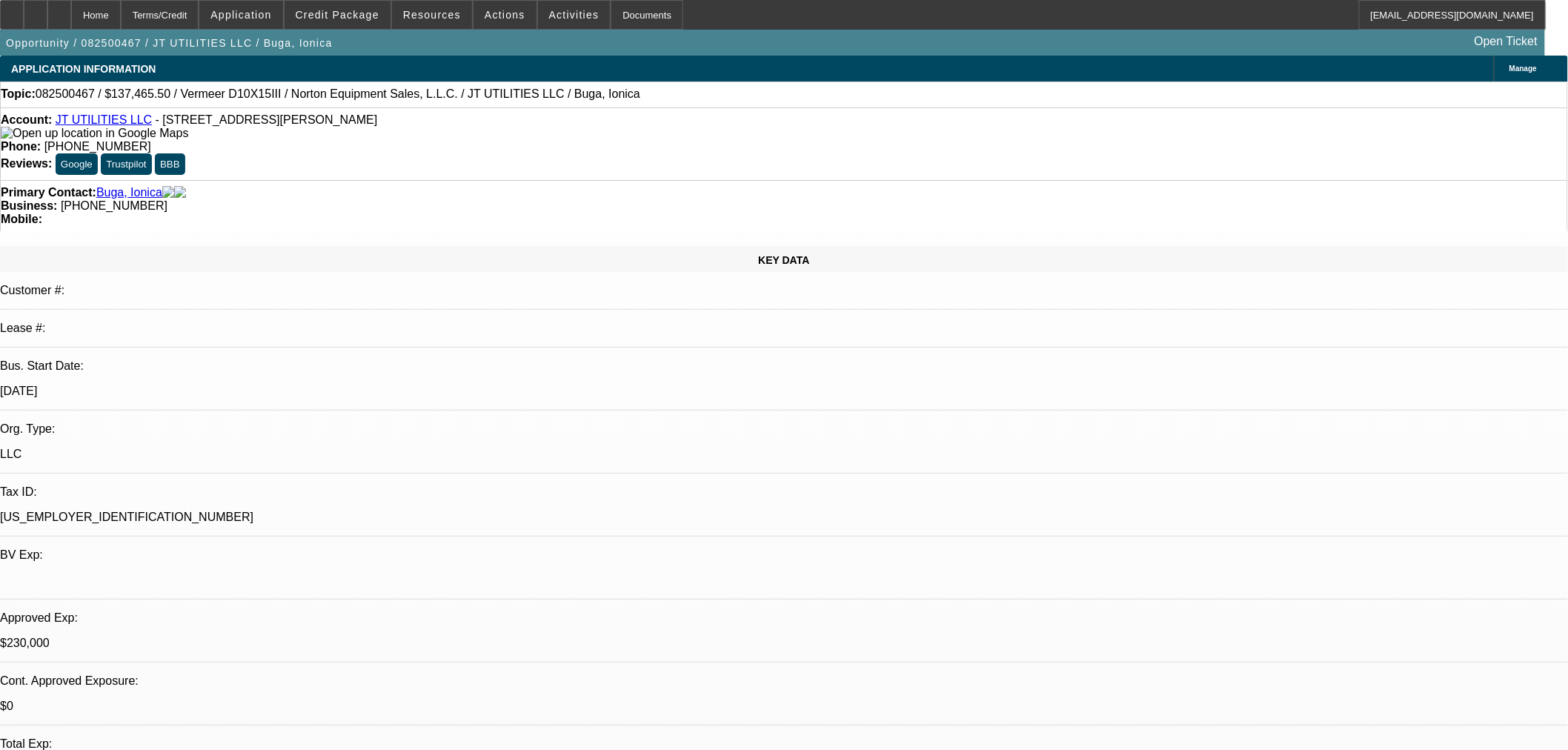
select select "0"
select select "2"
select select "0"
select select "6"
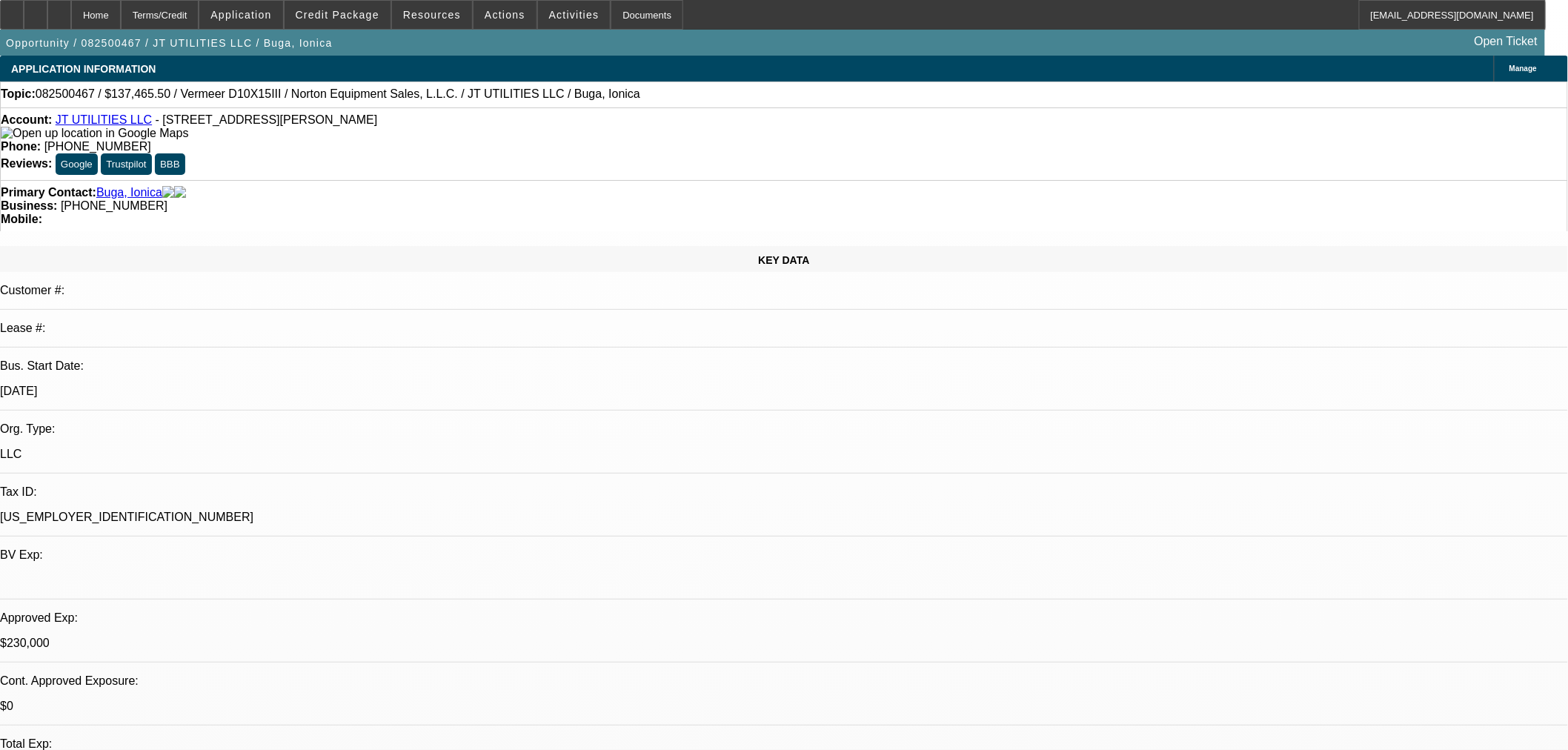
select select "0"
select select "2"
select select "0"
select select "6"
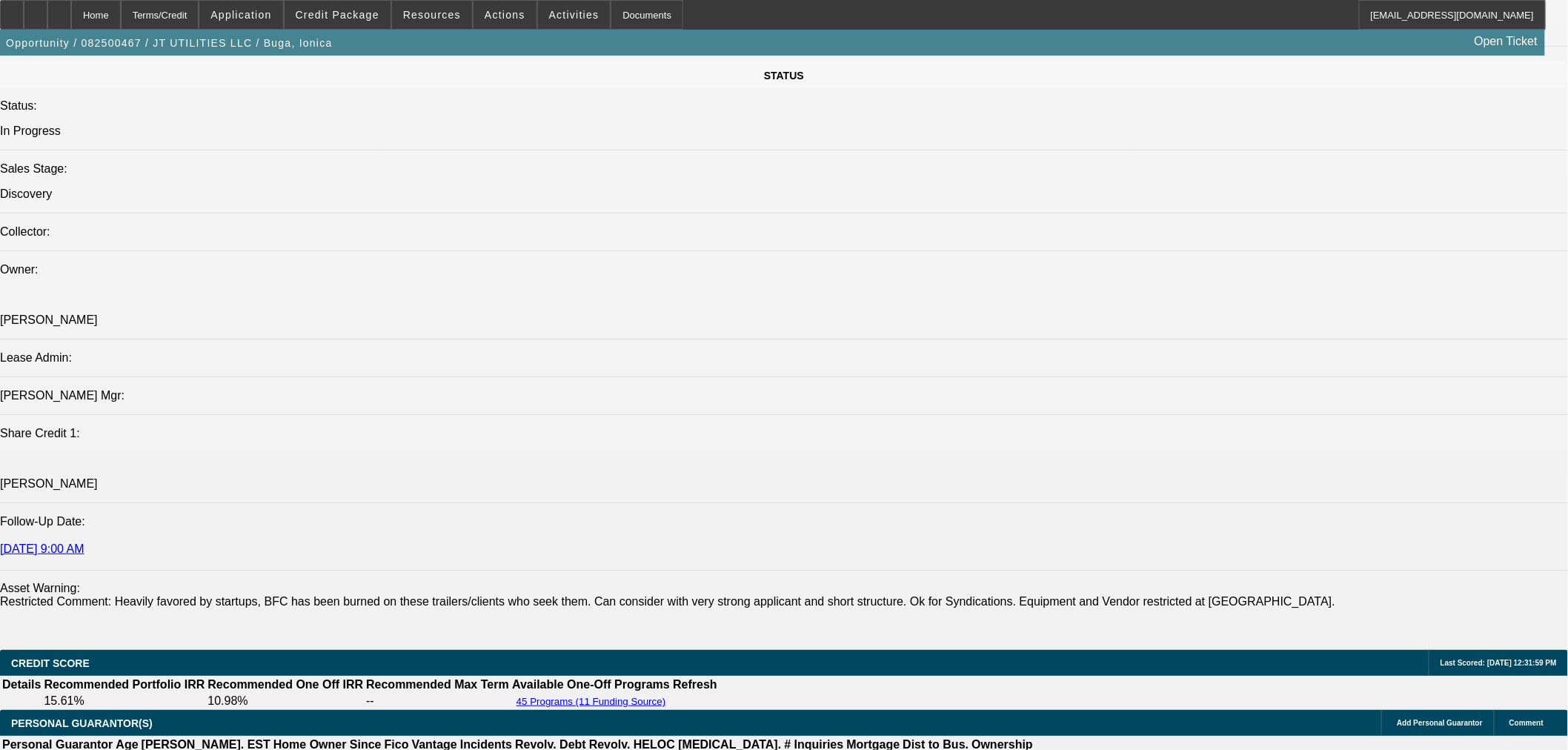
scroll to position [1784, 0]
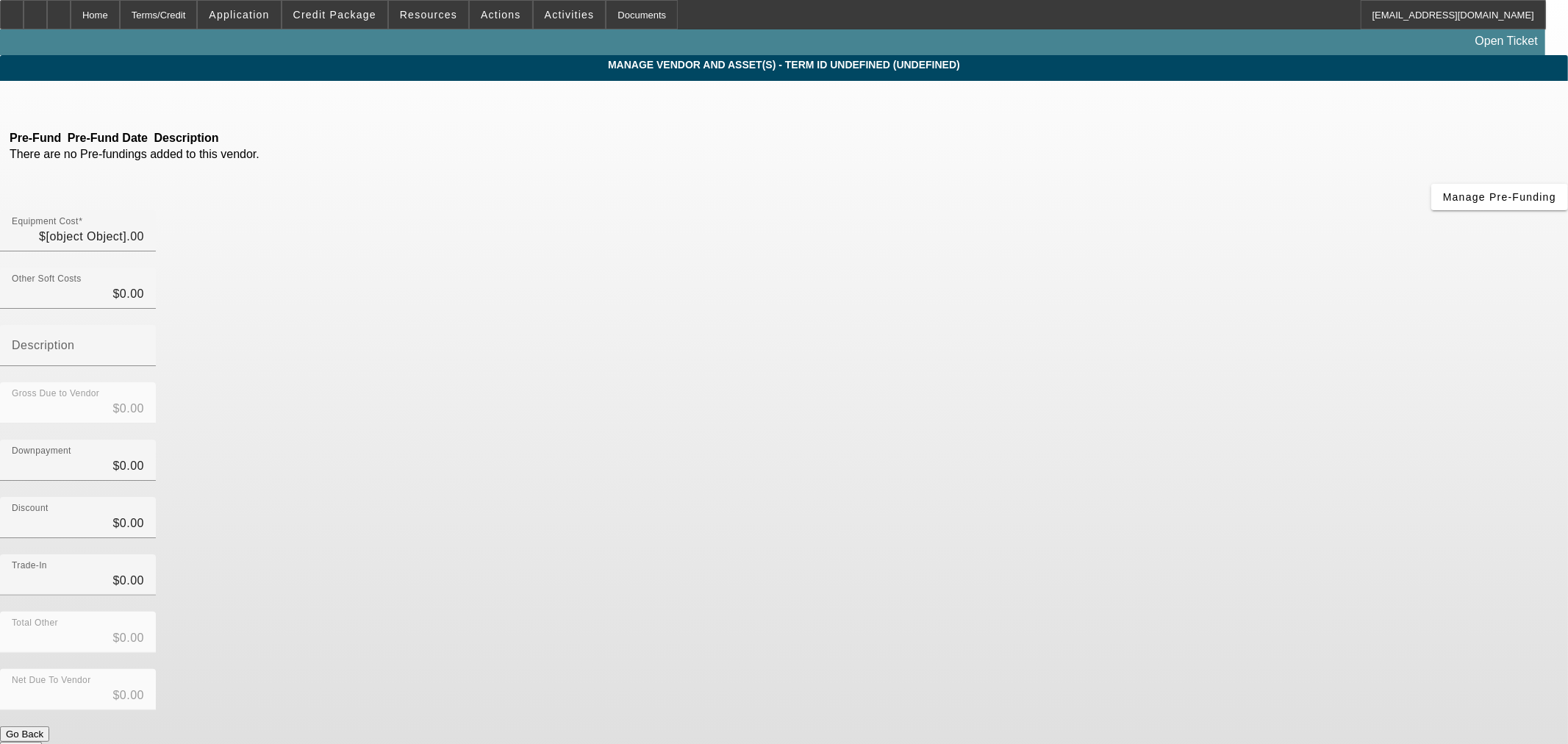
type input "$139,000.00"
type input "$5,365.50"
type input "Shipping"
type input "$144,365.50"
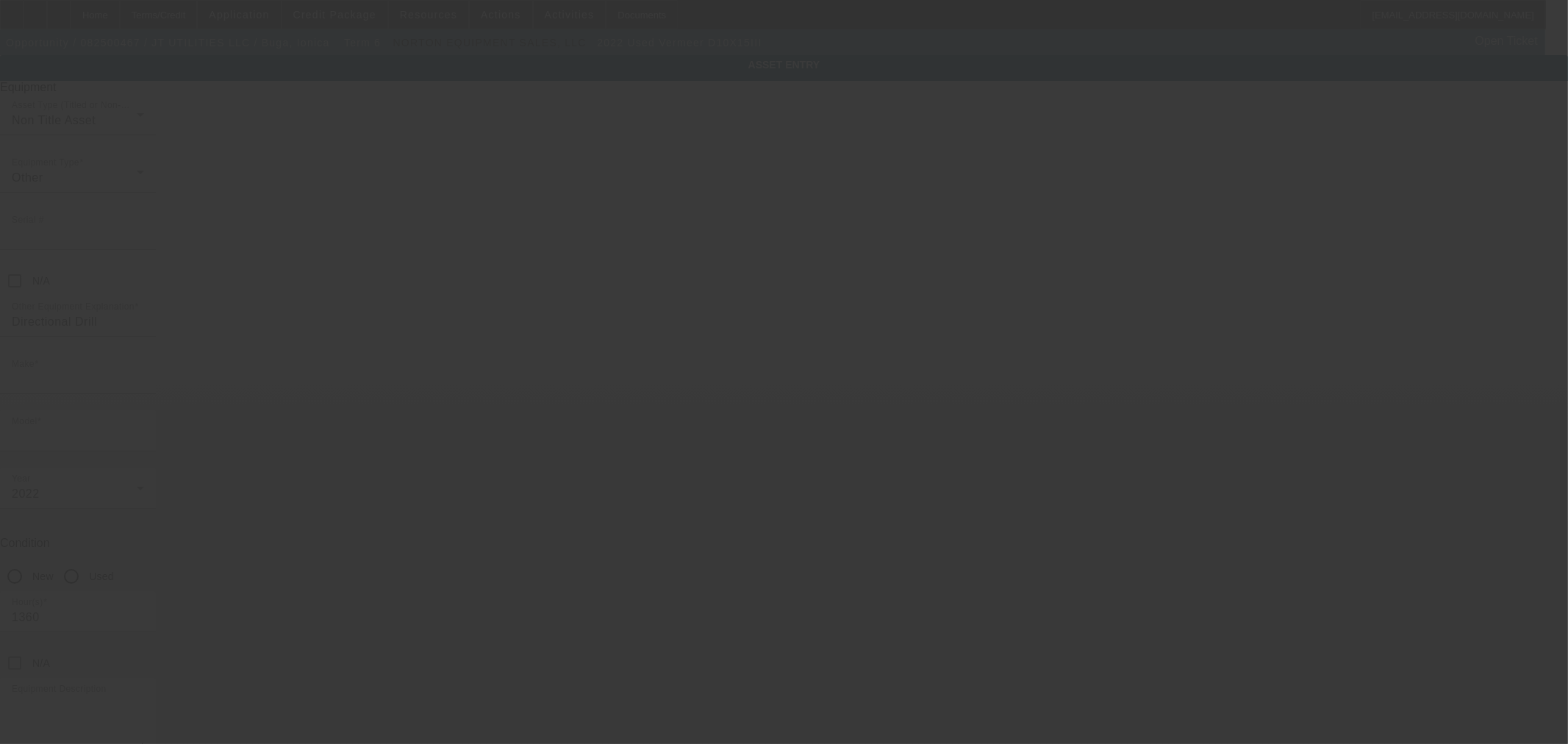
type input "1VRA130VCN1002556"
type input "Vermeer"
type input "D10X15III"
radio input "true"
type textarea "Package Includes: Vermeer 10x15 Series 3 Drill with Full Rack of Pipe, NEW Hous…"
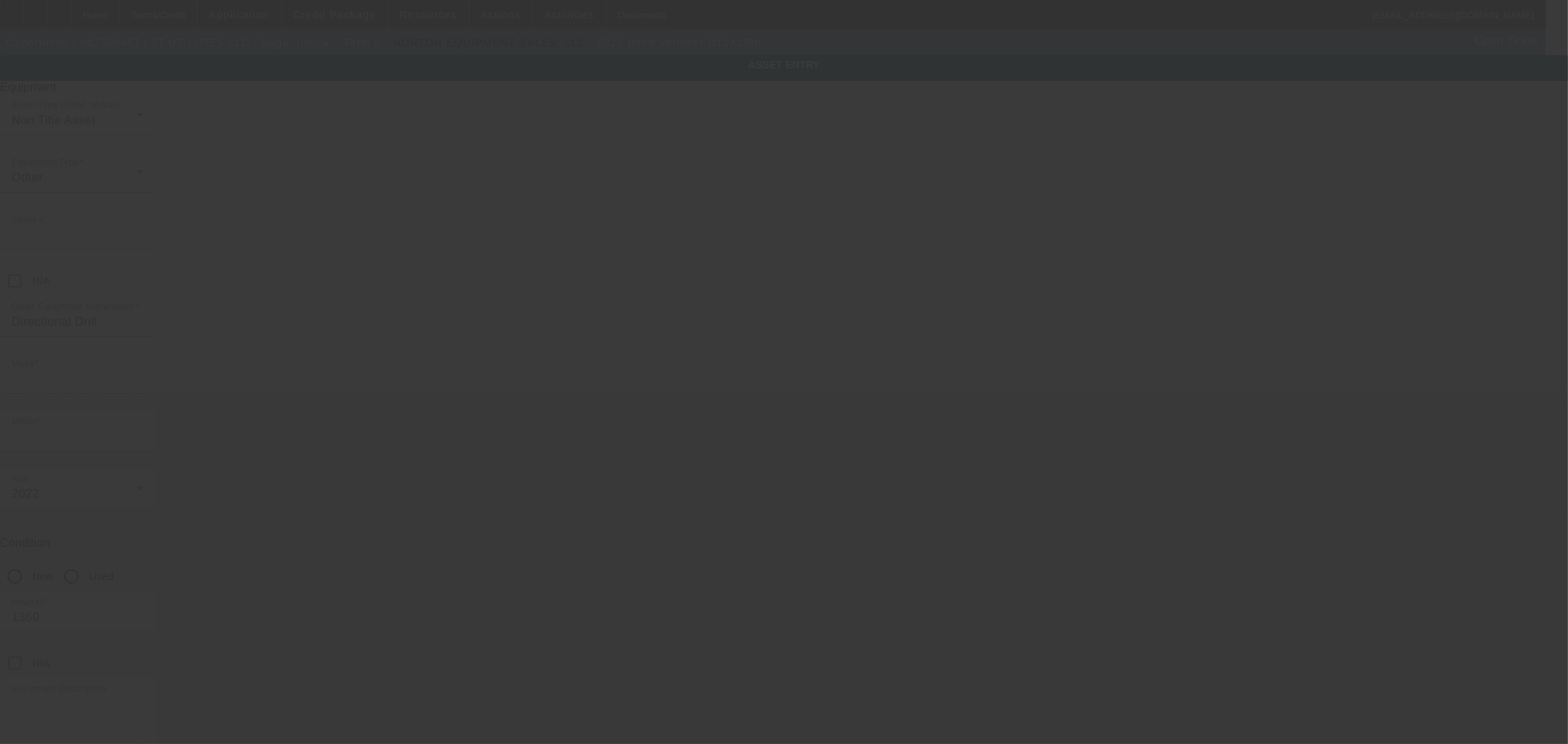
type input "8522 Nichols Rim"
type input "Boerne"
type input "78015"
type input "Bexar"
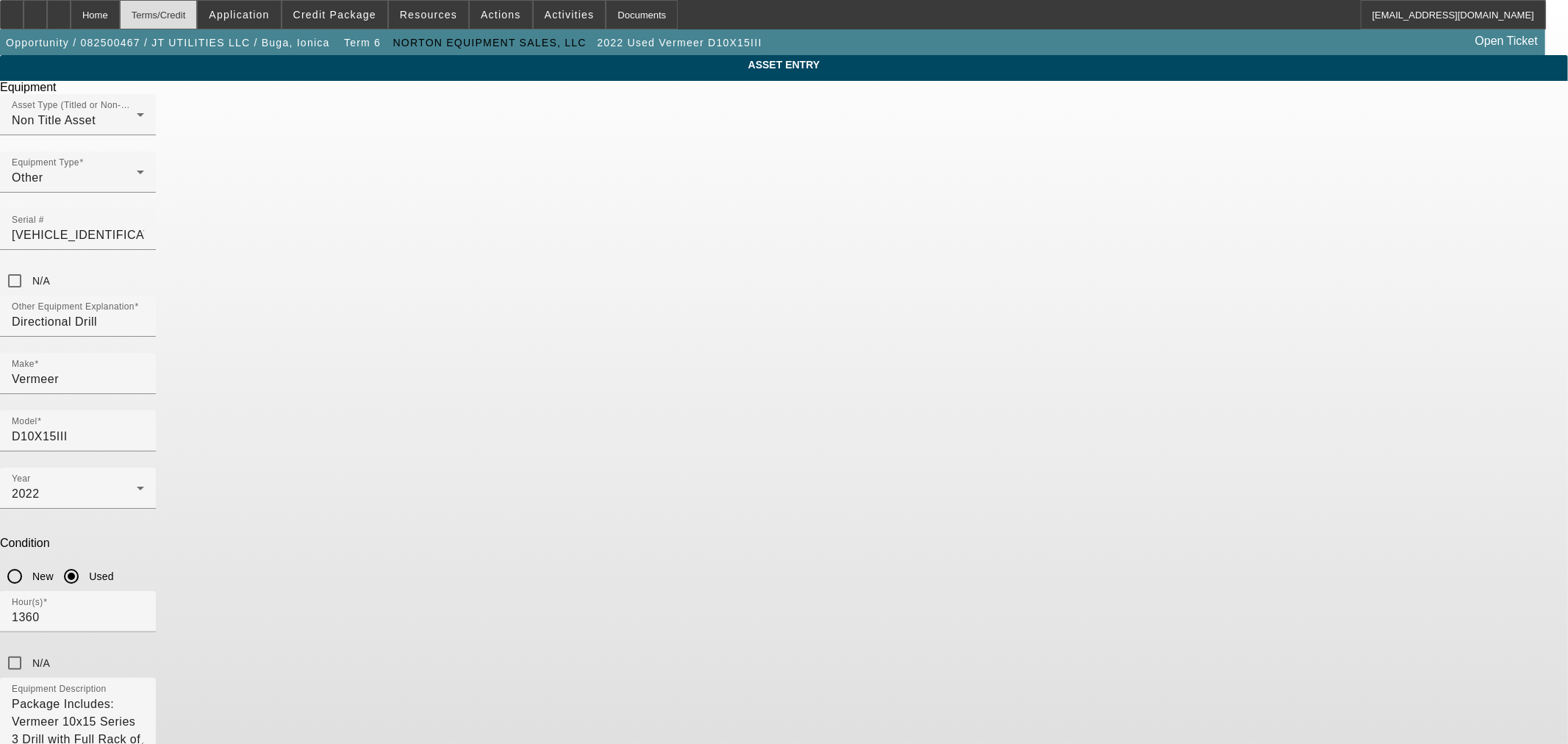
click at [186, 12] on div "Terms/Credit" at bounding box center [159, 14] width 78 height 29
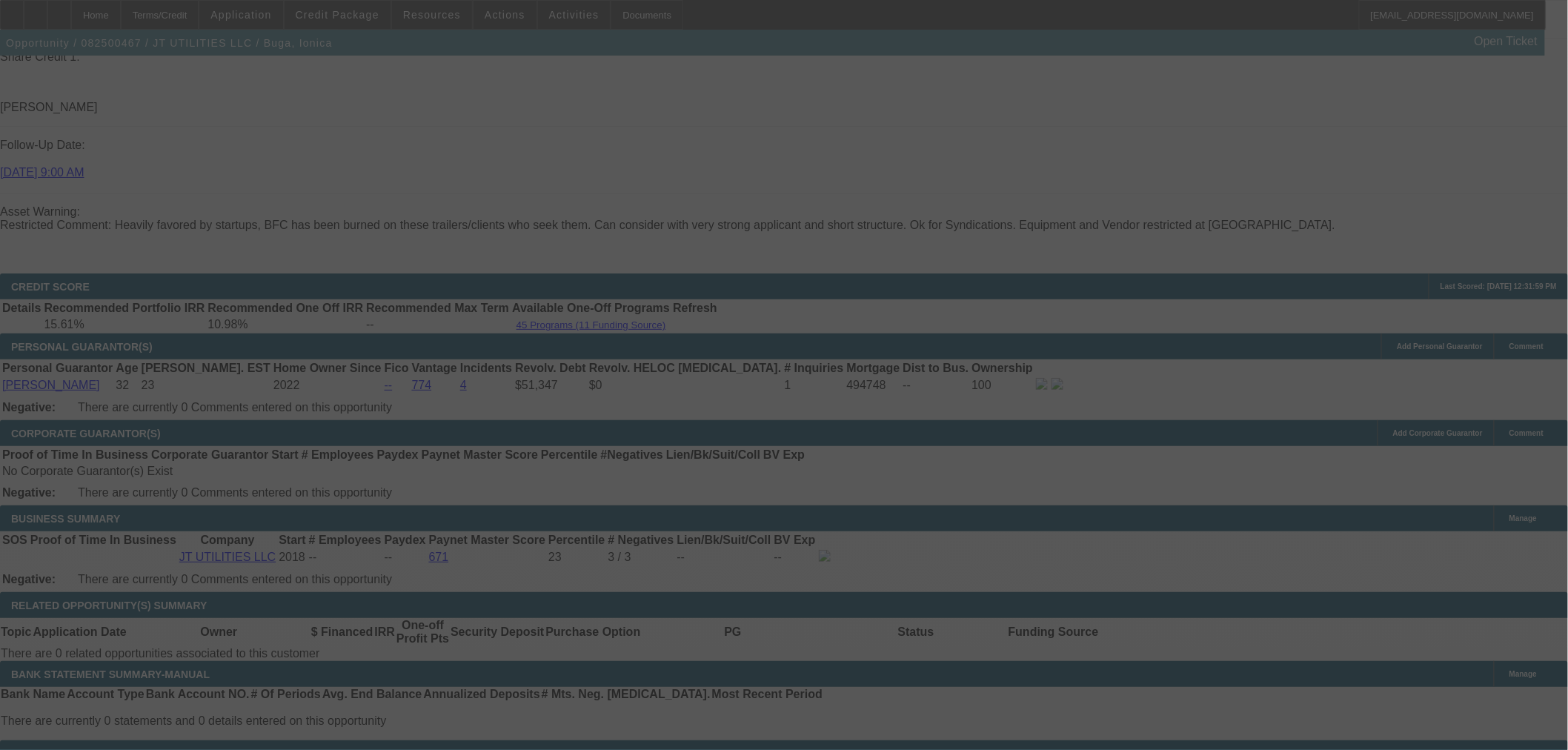
scroll to position [2073, 0]
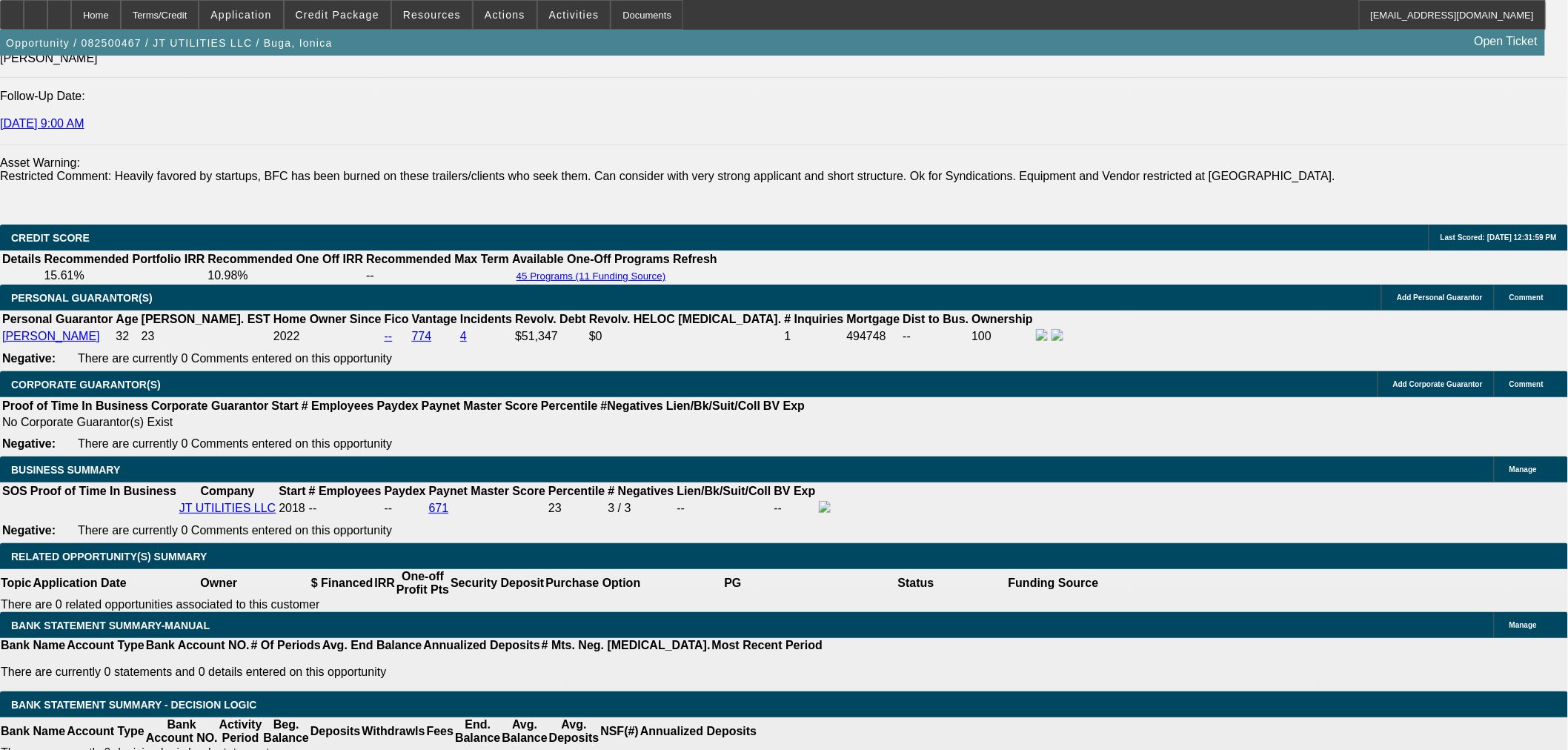
select select "0"
select select "2"
select select "0"
select select "6"
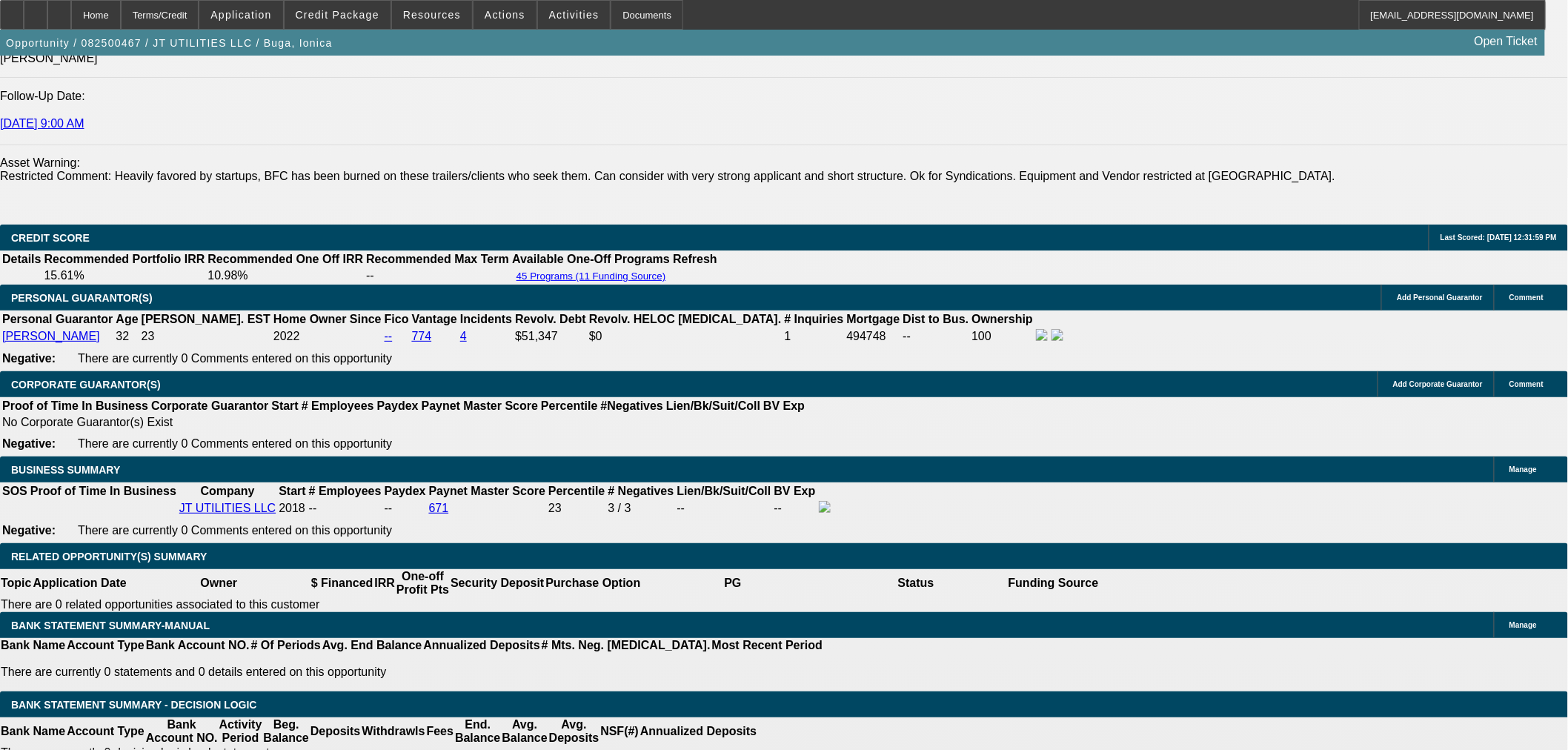
select select "0"
select select "2"
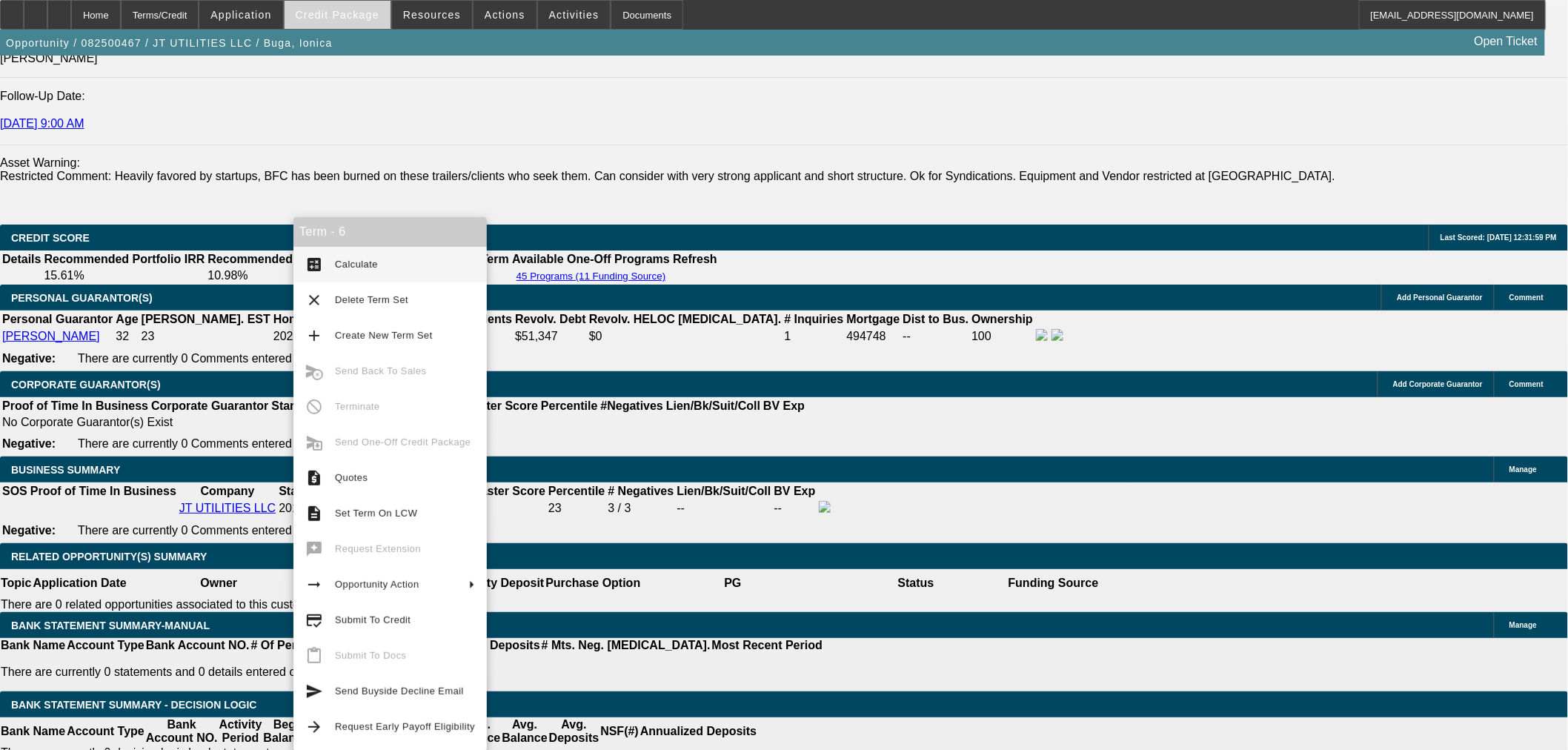
click at [342, 21] on span at bounding box center [337, 15] width 106 height 36
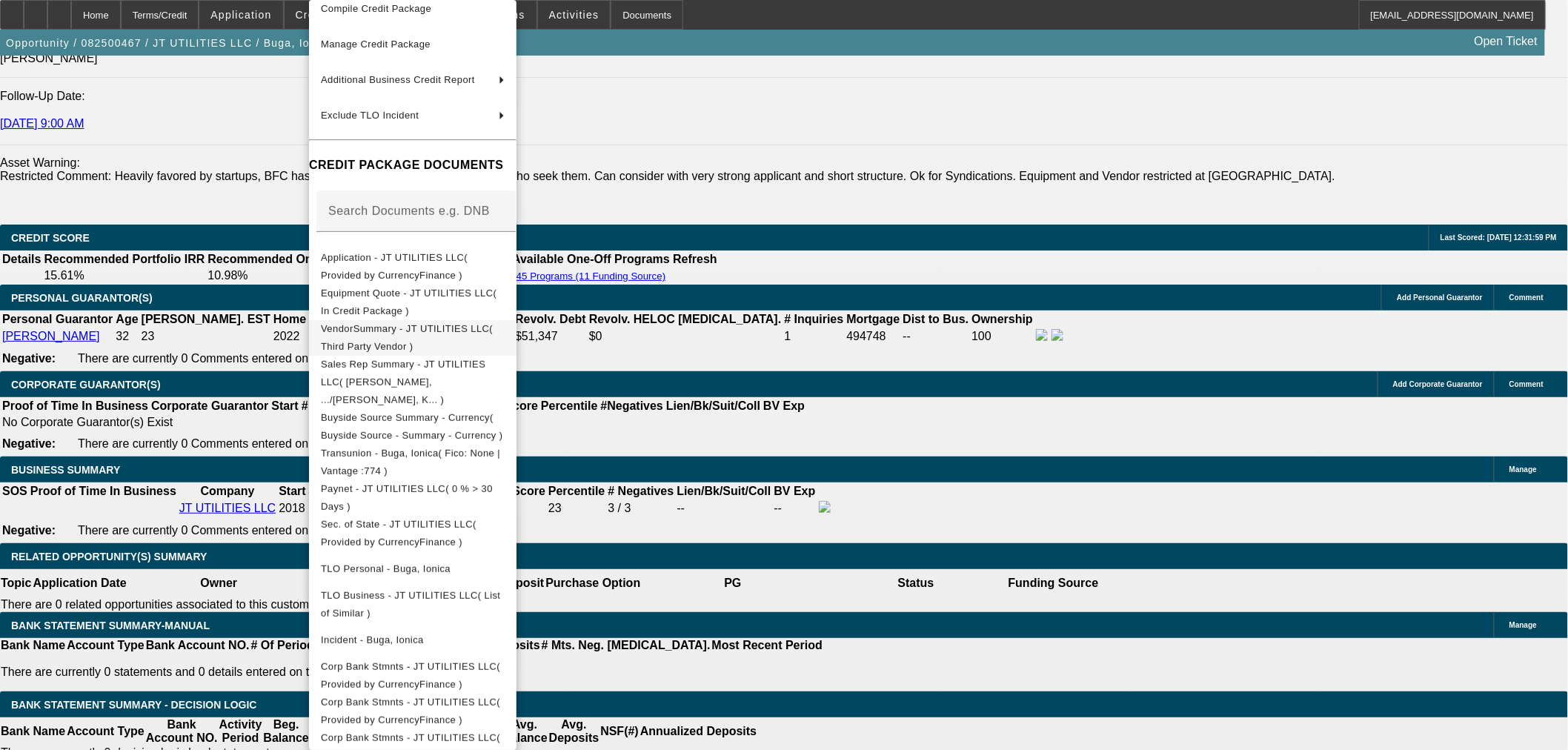
scroll to position [0, 0]
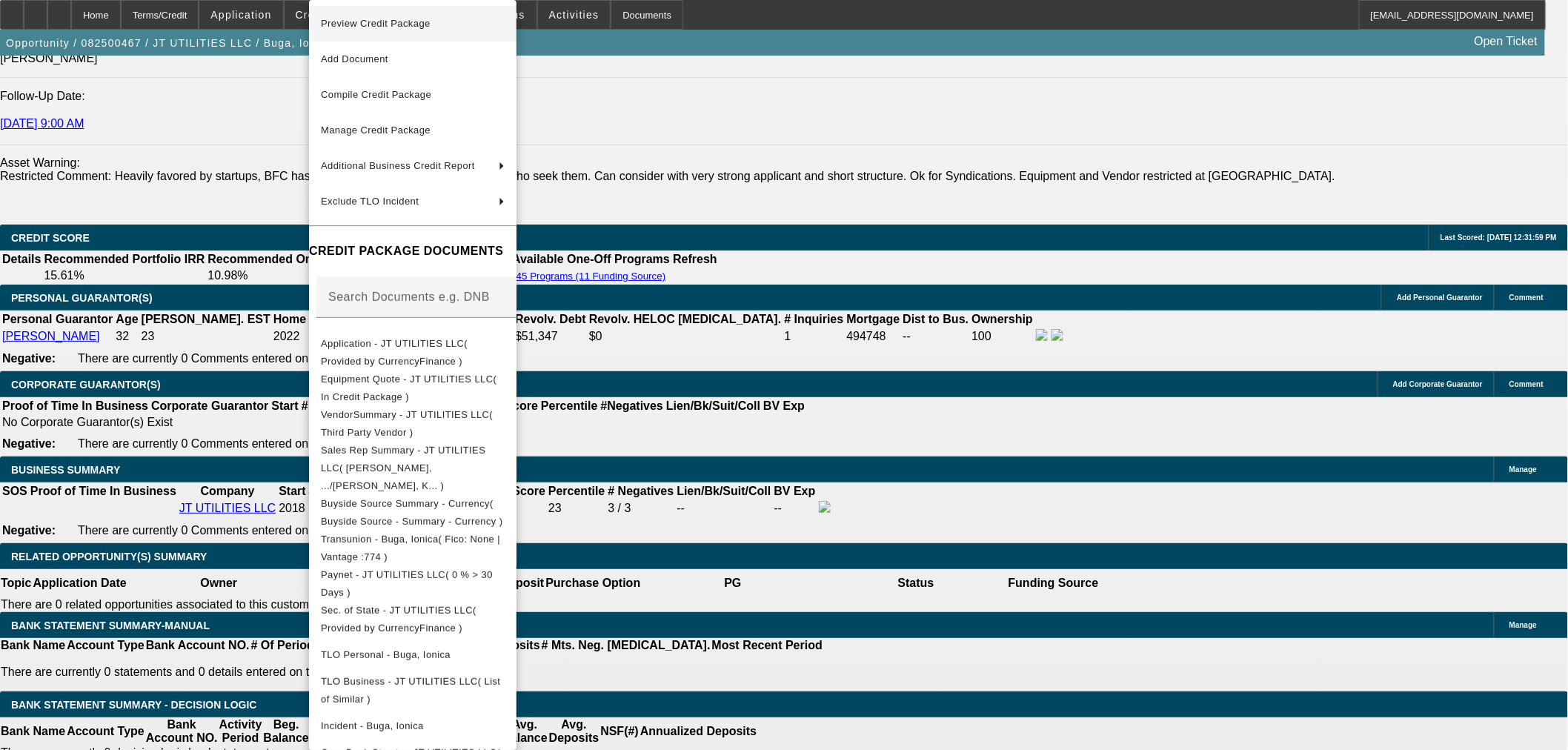
click at [478, 38] on button "Preview Credit Package" at bounding box center [413, 24] width 207 height 36
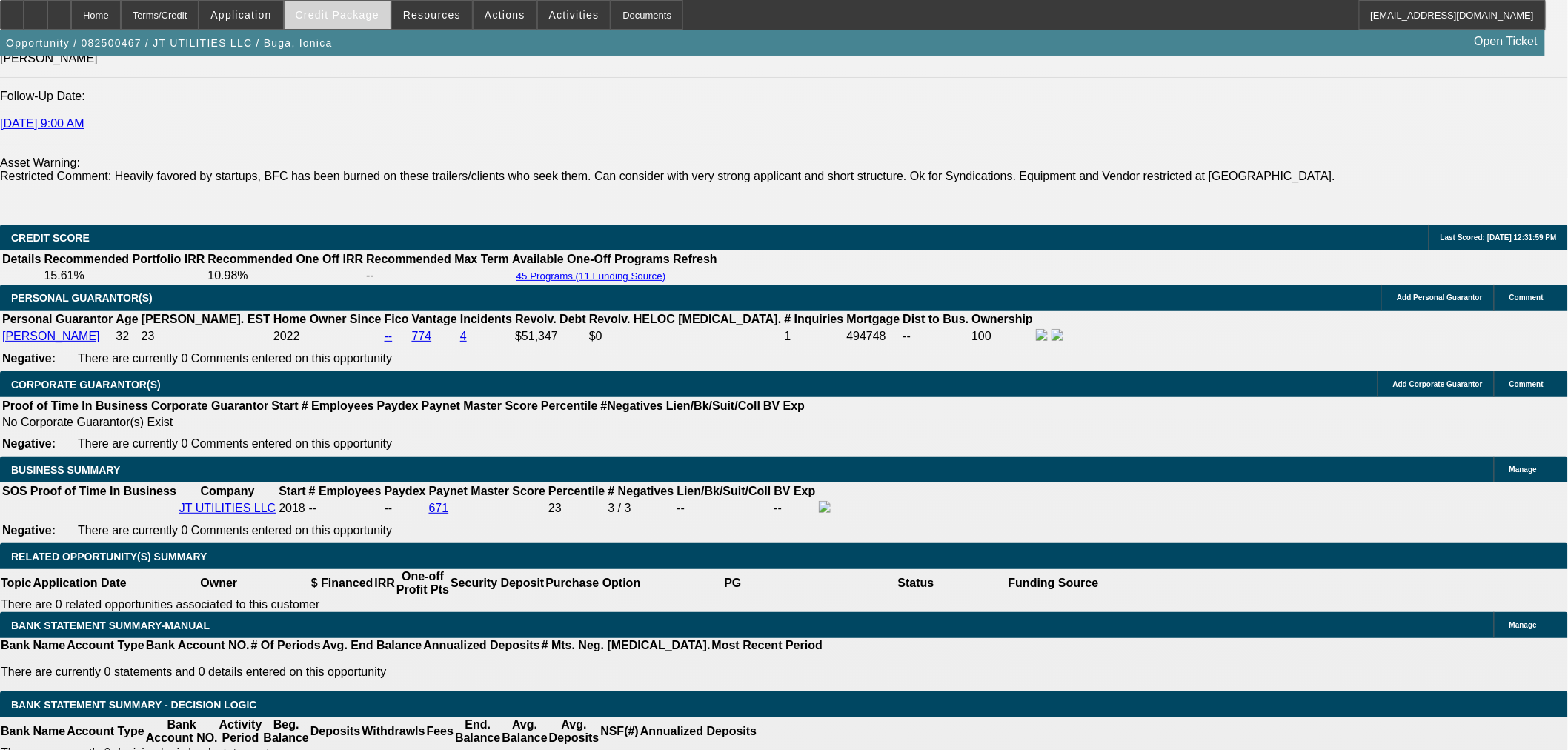
click at [380, 13] on span "Credit Package" at bounding box center [338, 14] width 84 height 12
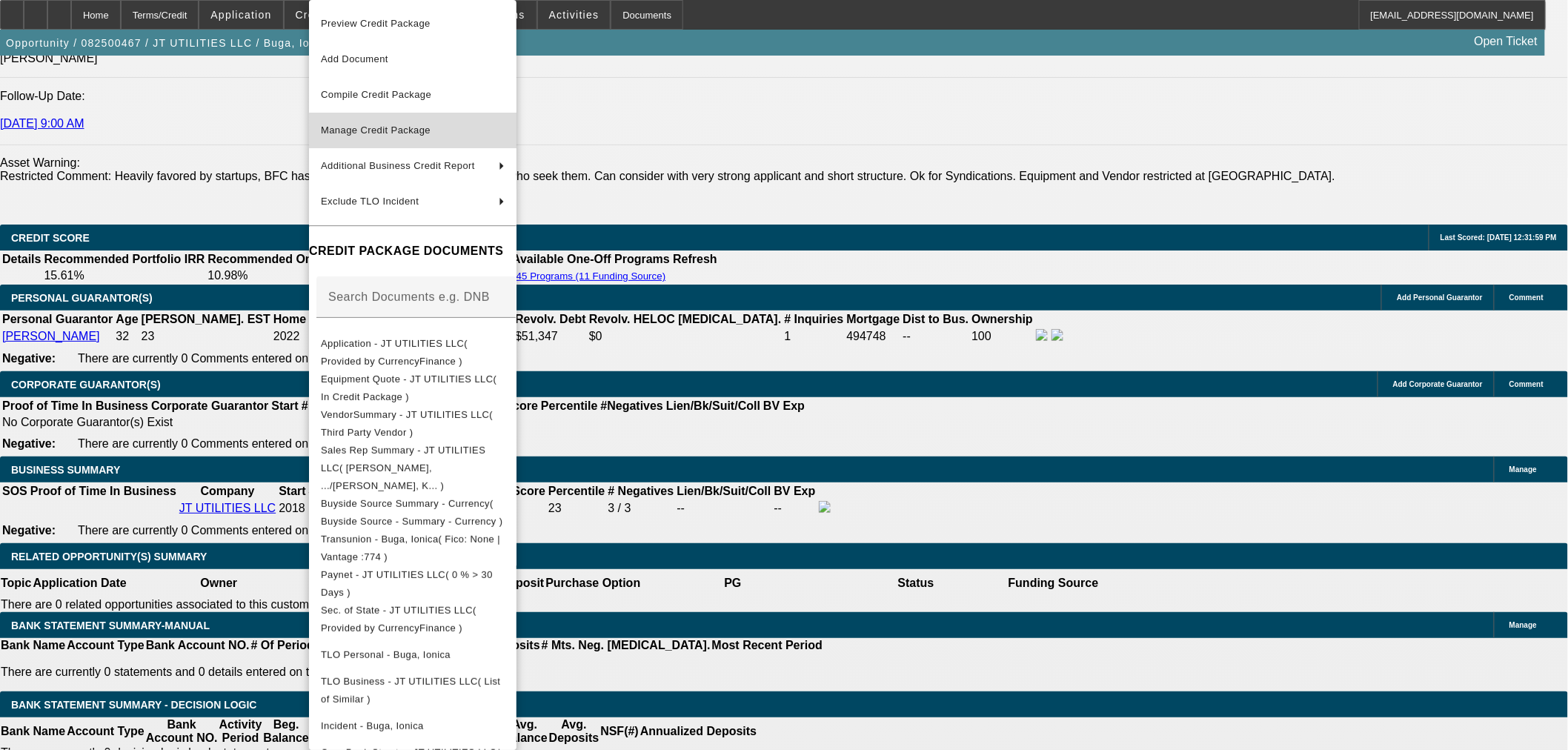
click at [440, 130] on span "Manage Credit Package" at bounding box center [413, 131] width 184 height 18
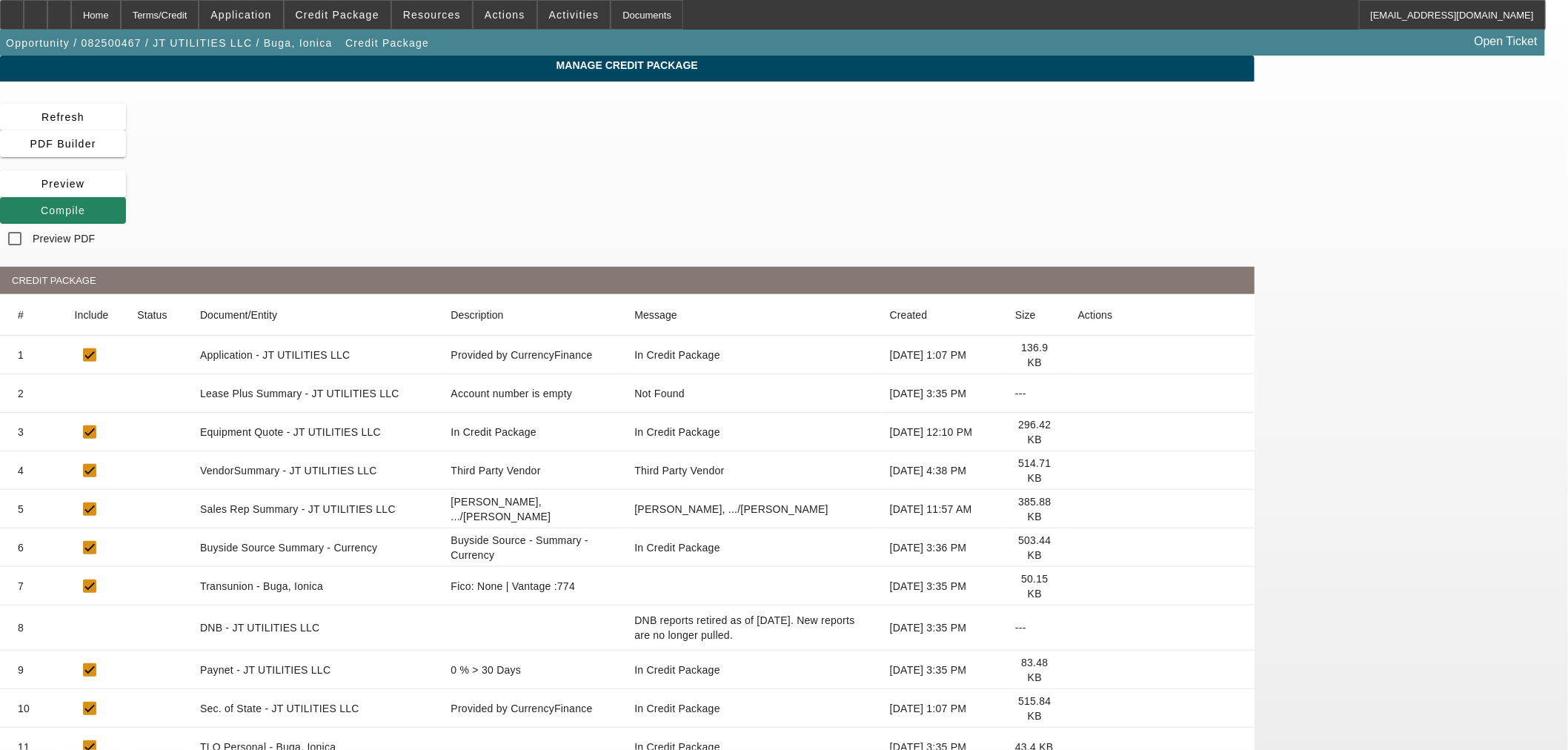
click at [1078, 471] on icon at bounding box center [1078, 471] width 0 height 0
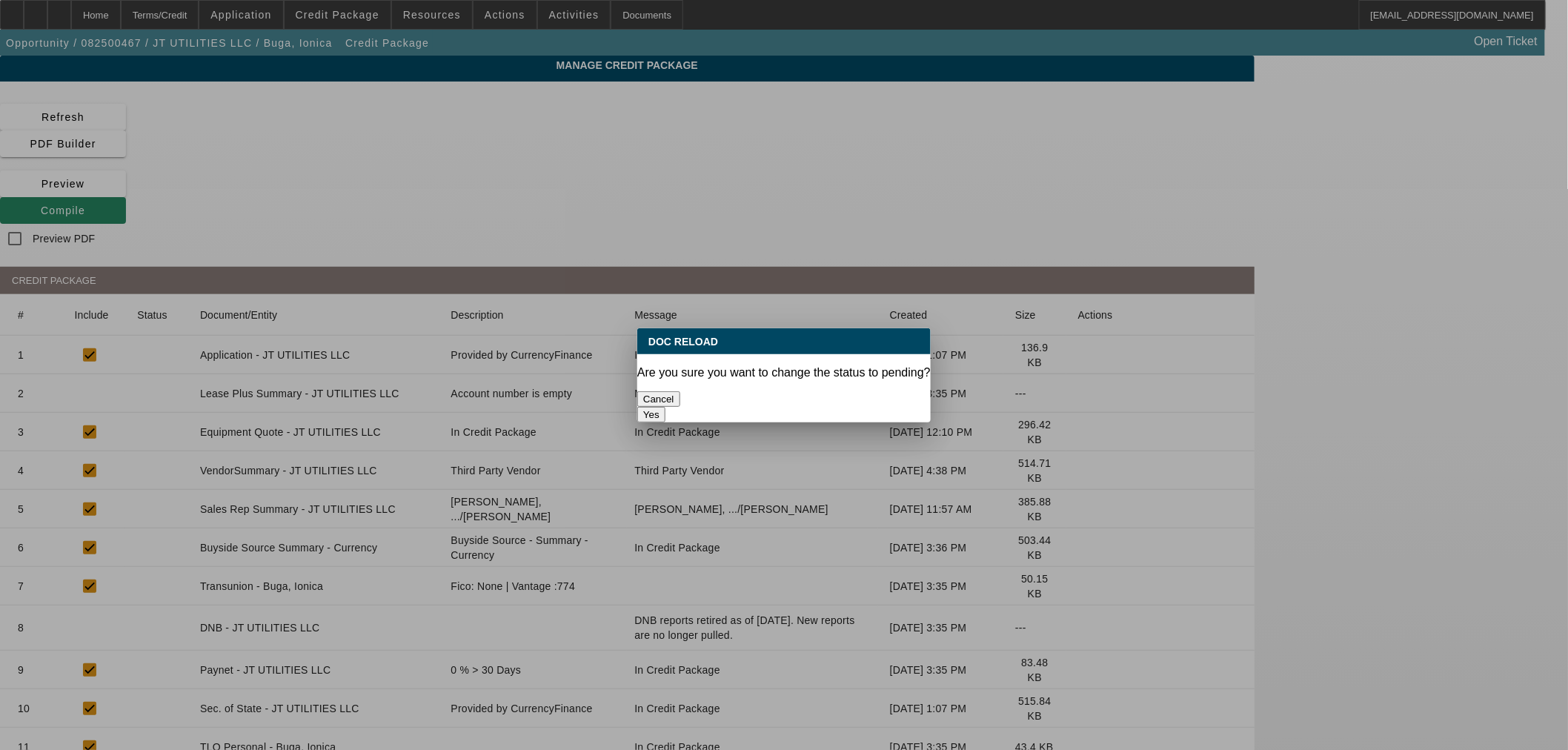
click at [666, 407] on button "Yes" at bounding box center [651, 414] width 29 height 15
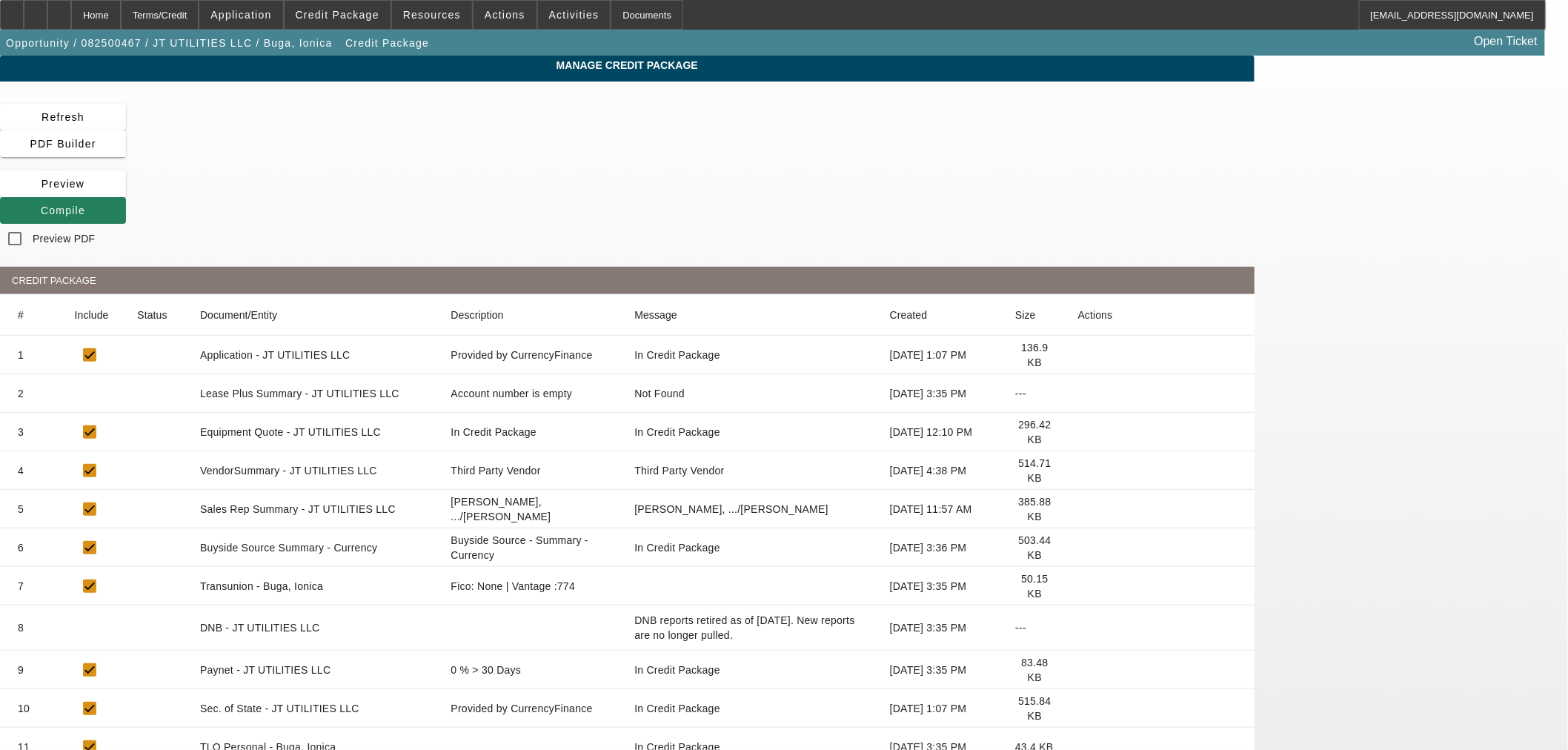
click at [85, 205] on span "Compile" at bounding box center [63, 210] width 45 height 12
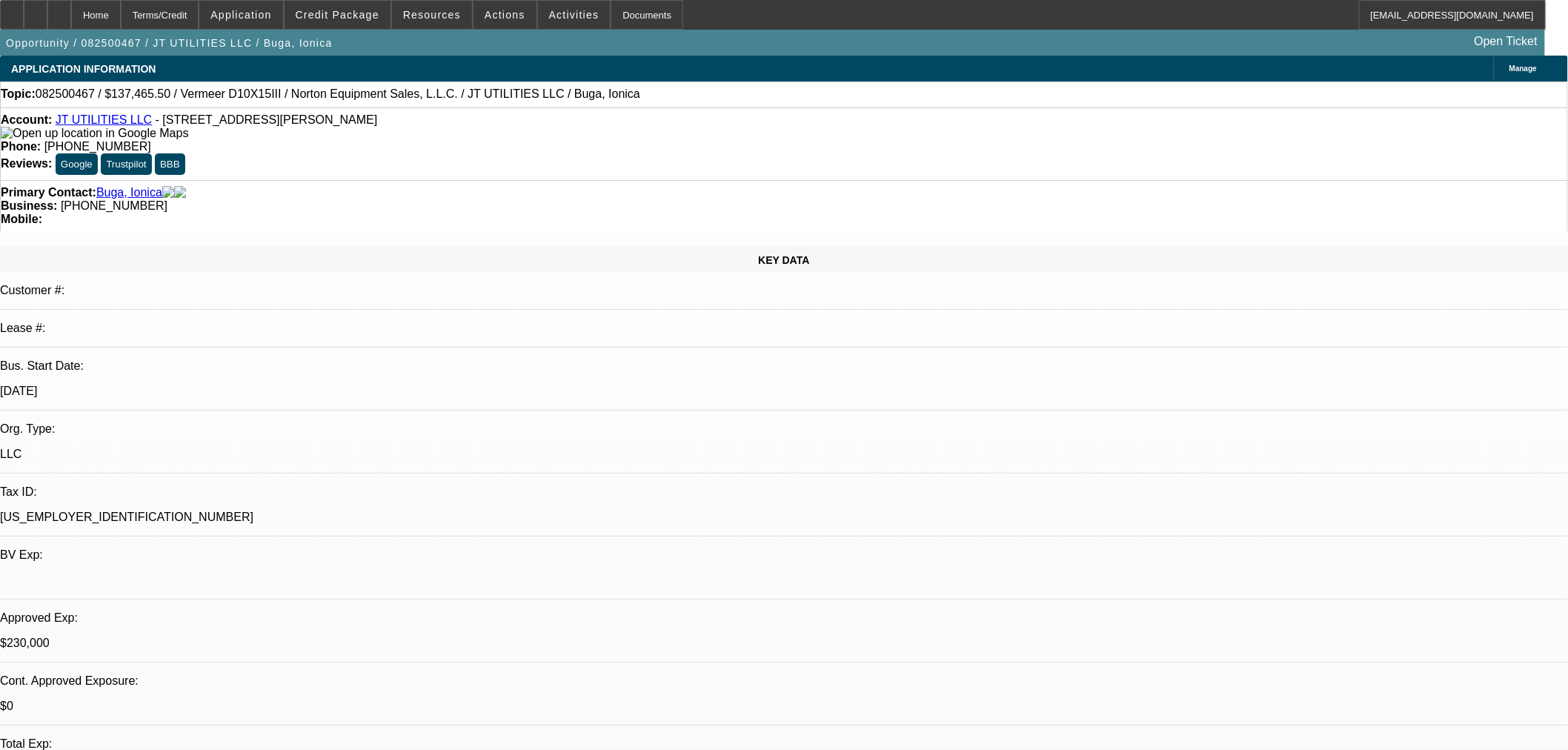
click at [97, 122] on link "JT UTILITIES LLC" at bounding box center [104, 120] width 96 height 13
click at [333, 11] on span "Credit Package" at bounding box center [338, 14] width 84 height 12
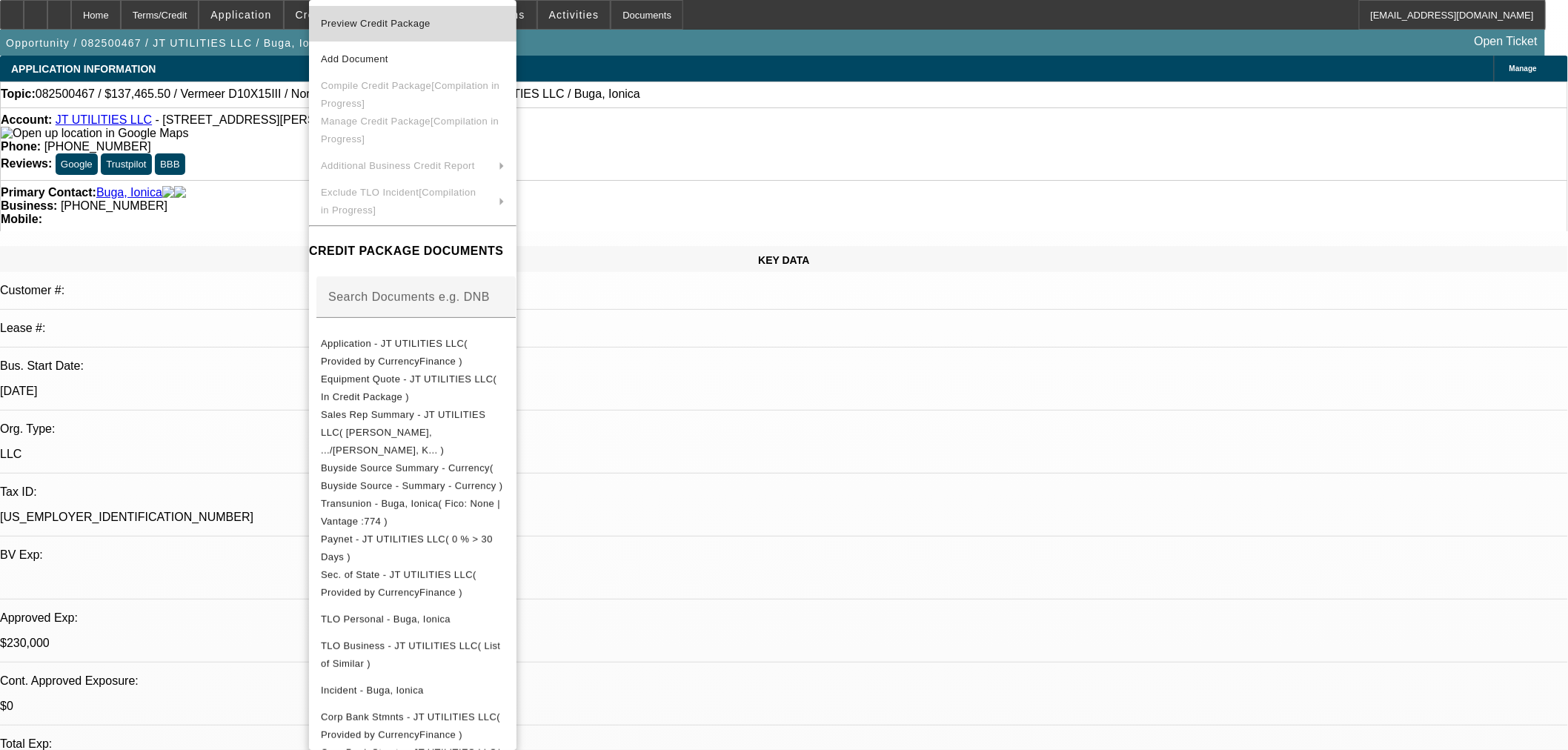
click at [346, 23] on span "Preview Credit Package" at bounding box center [375, 23] width 110 height 11
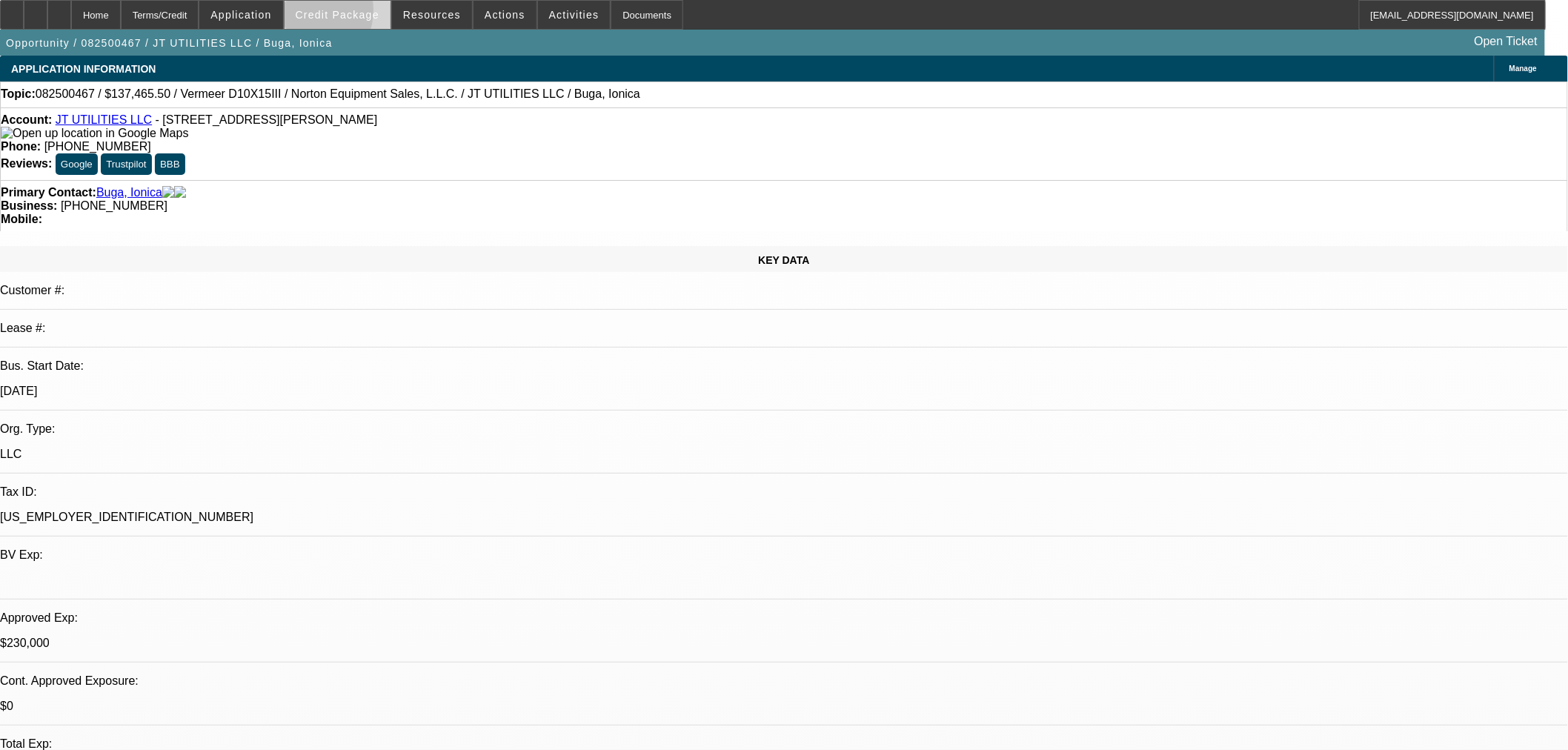
click at [323, 13] on span "Credit Package" at bounding box center [338, 14] width 84 height 12
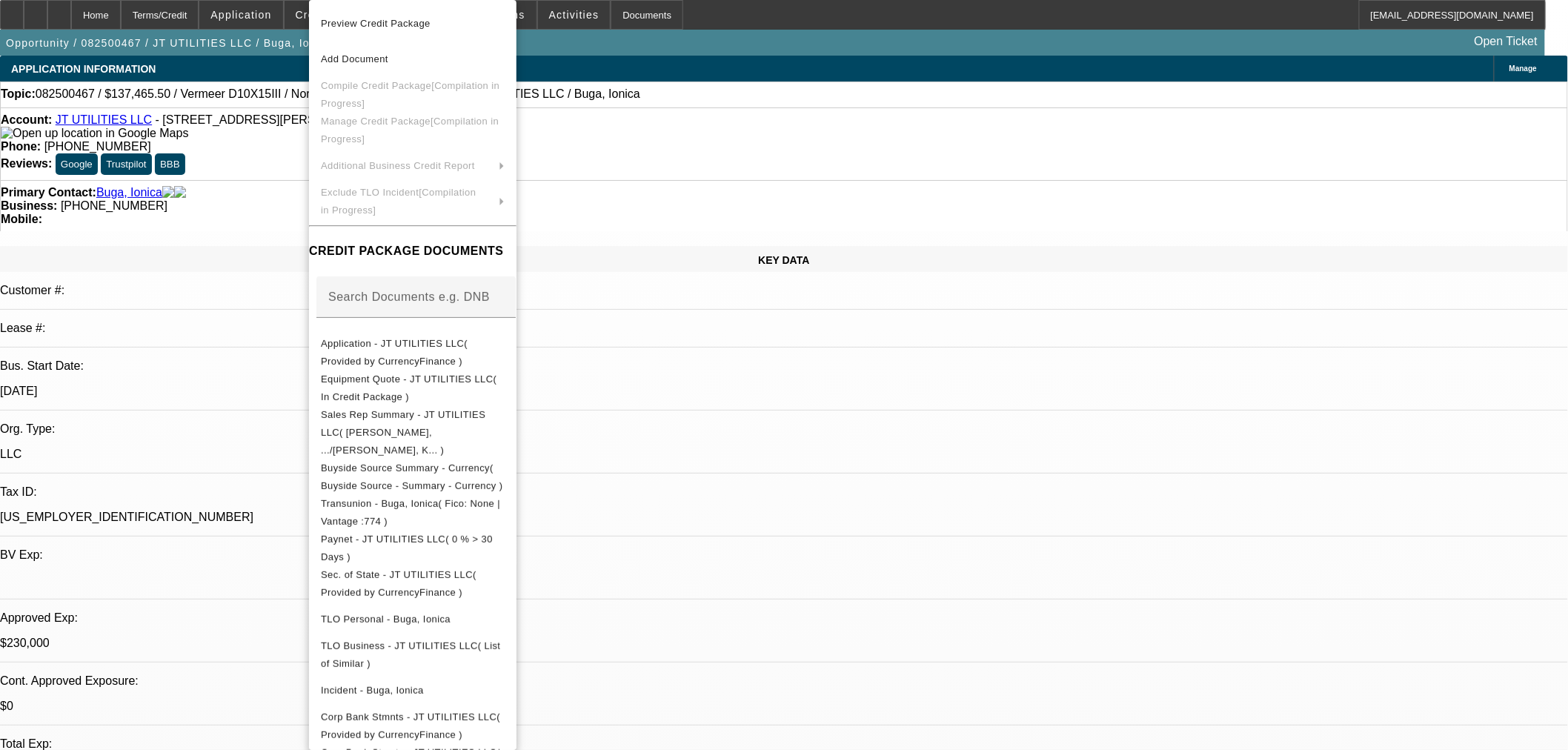
click at [89, 11] on div at bounding box center [784, 375] width 1568 height 750
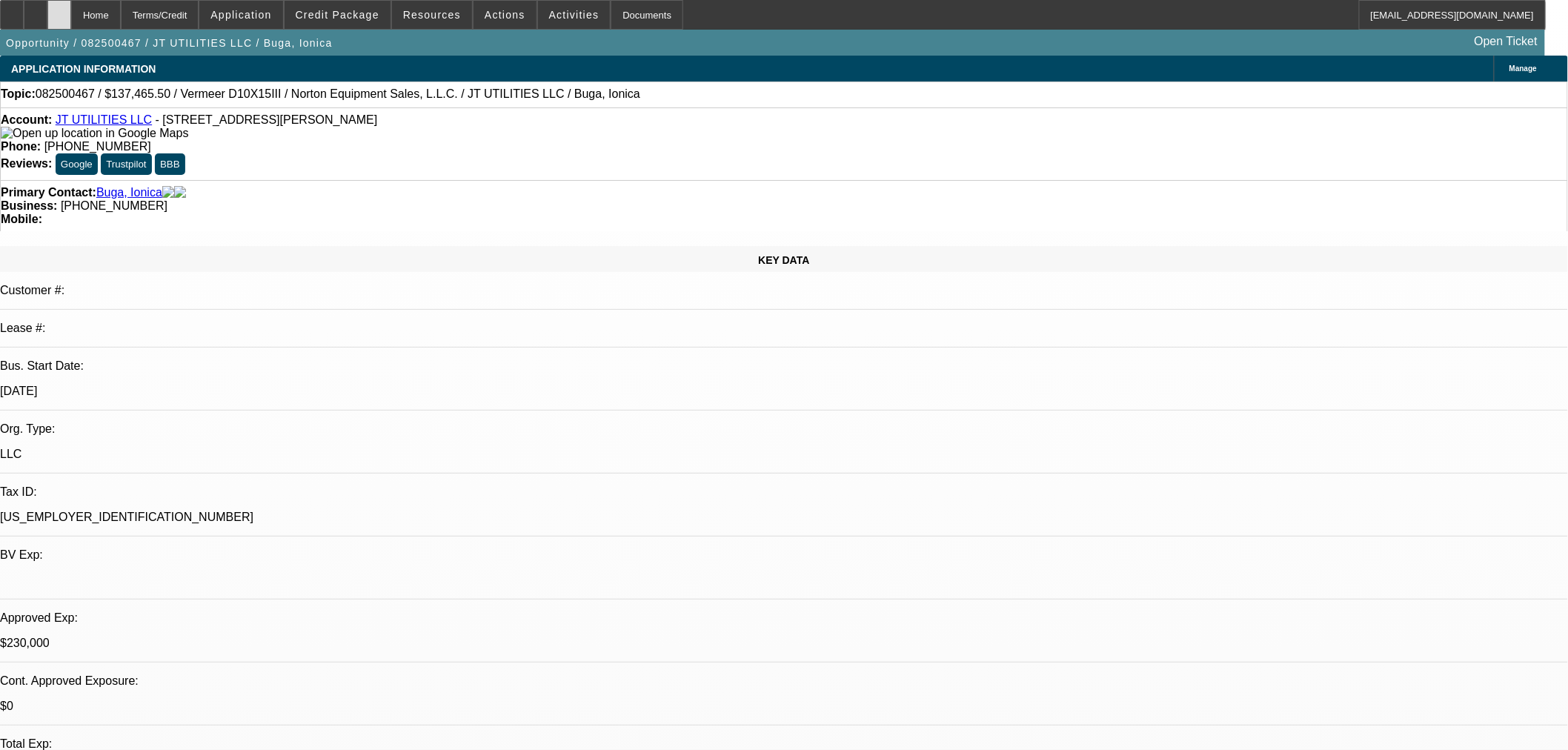
click at [59, 10] on icon at bounding box center [59, 10] width 0 height 0
select select "0"
select select "2"
select select "0"
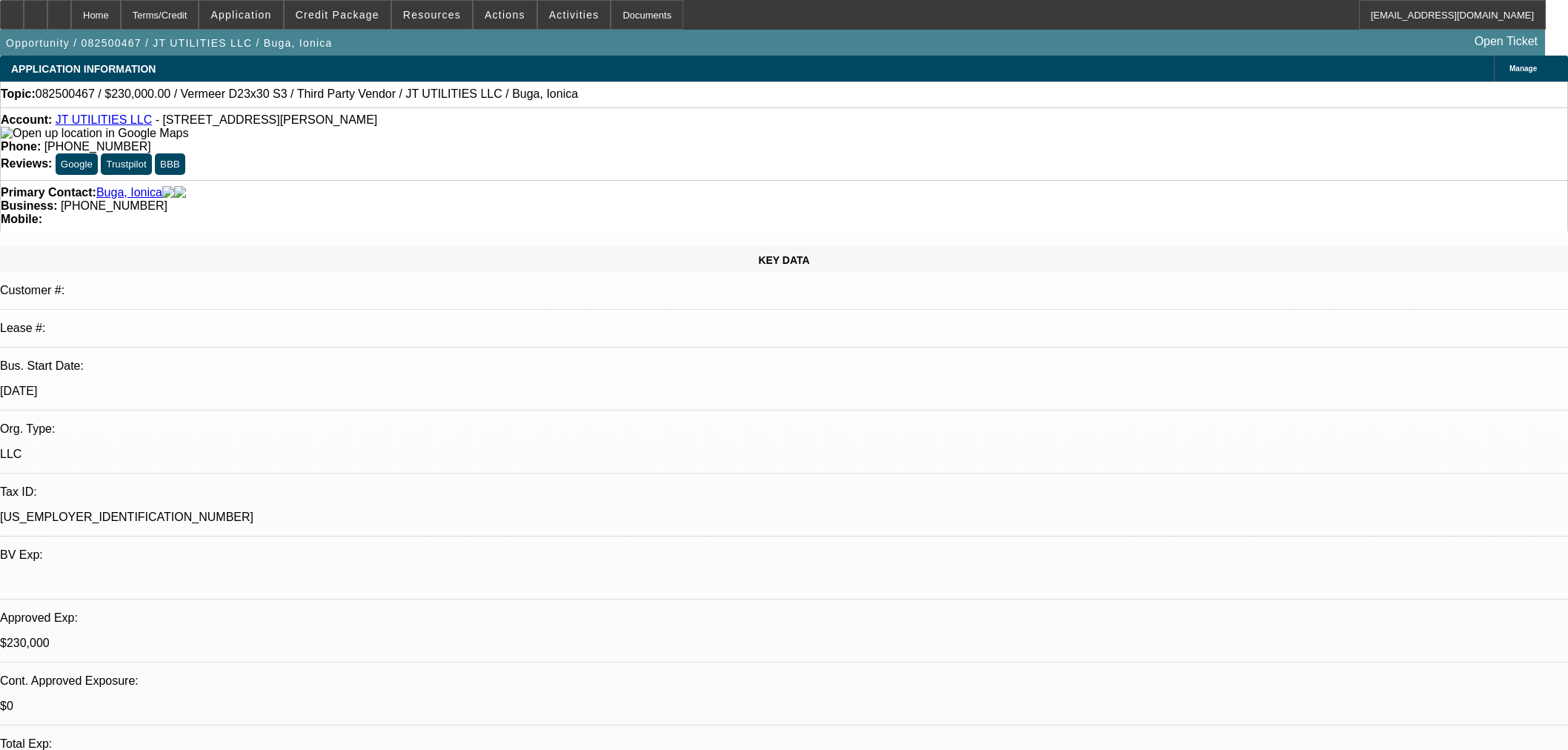
select select "6"
select select "0"
select select "2"
select select "0"
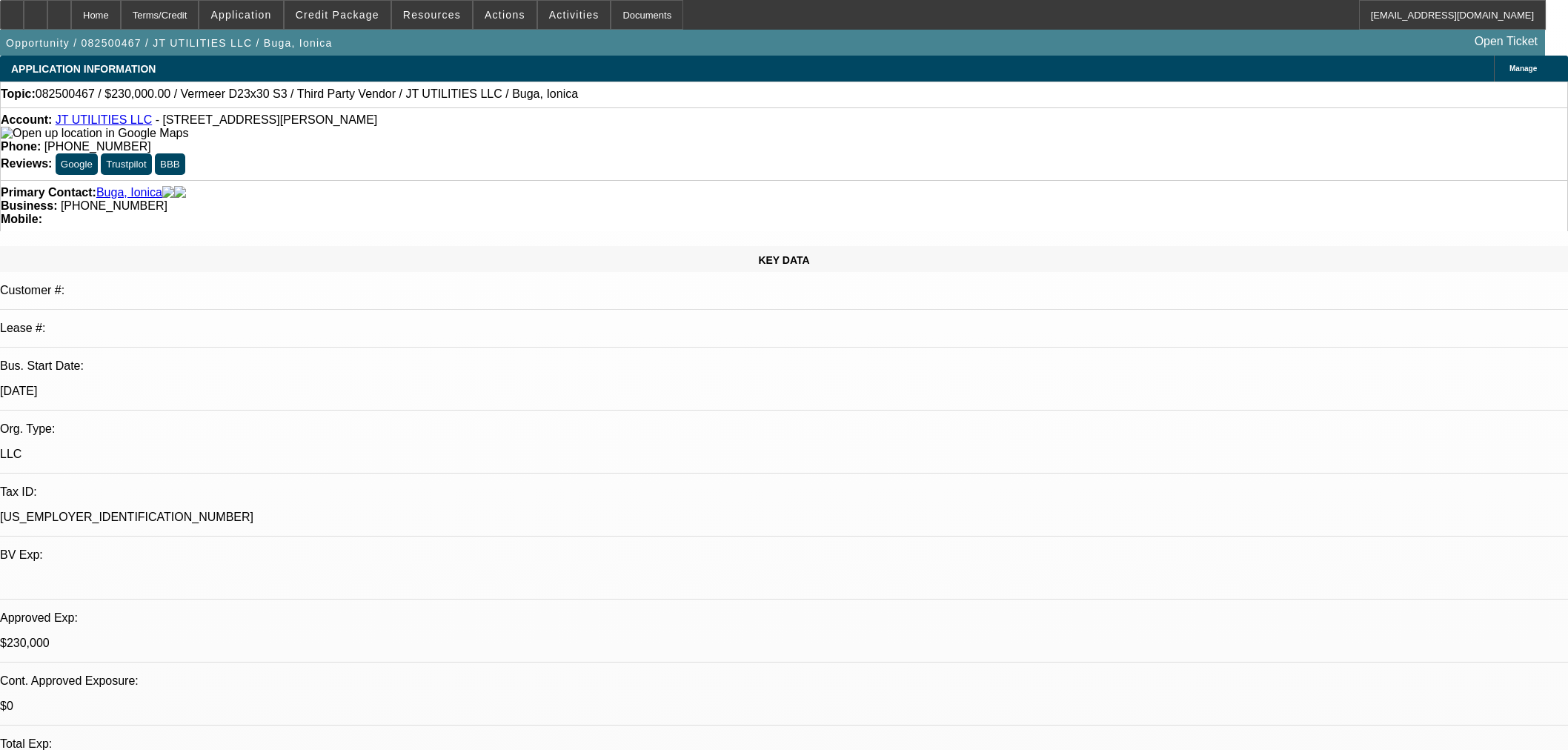
select select "6"
select select "0"
select select "2"
select select "0"
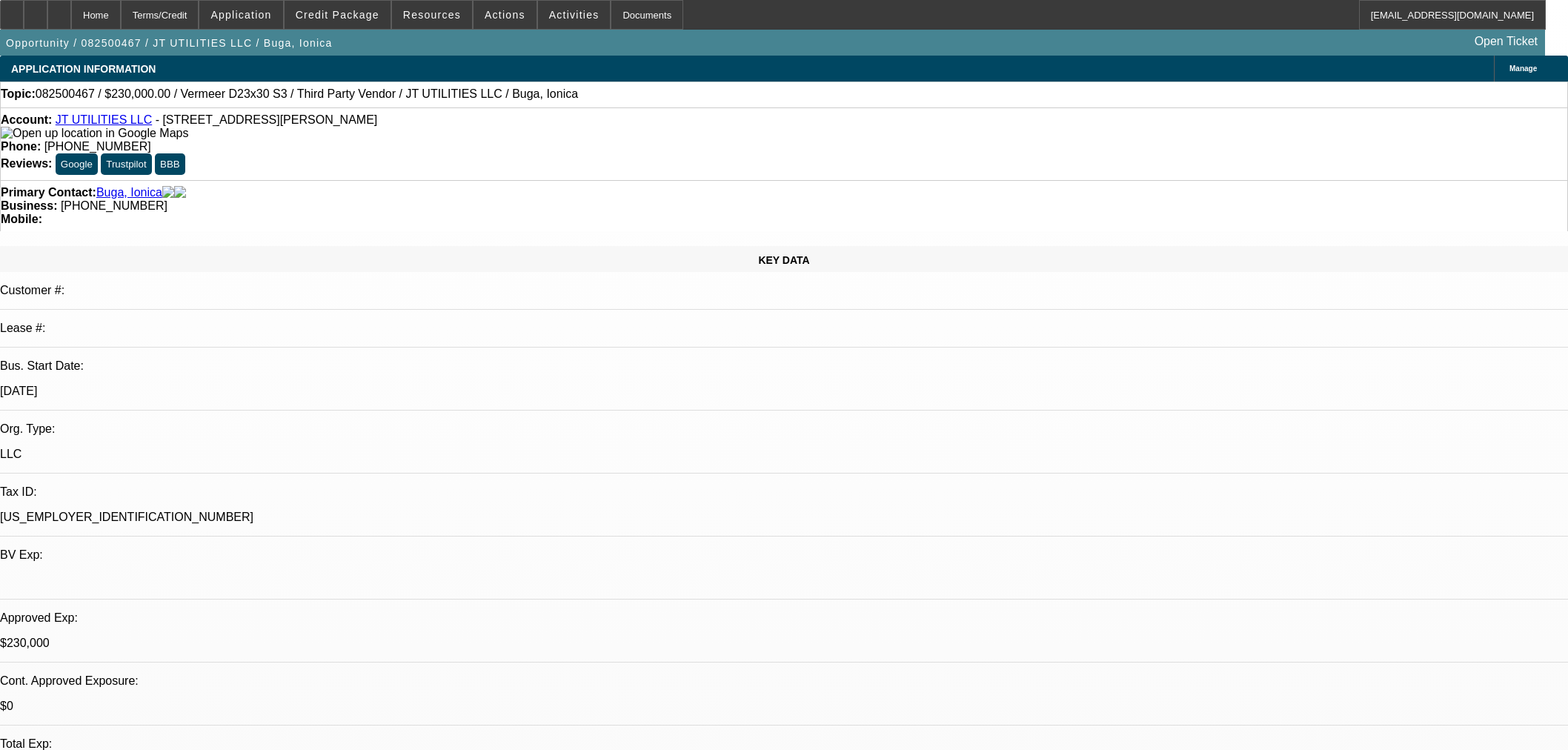
select select "6"
select select "0"
select select "2"
select select "0"
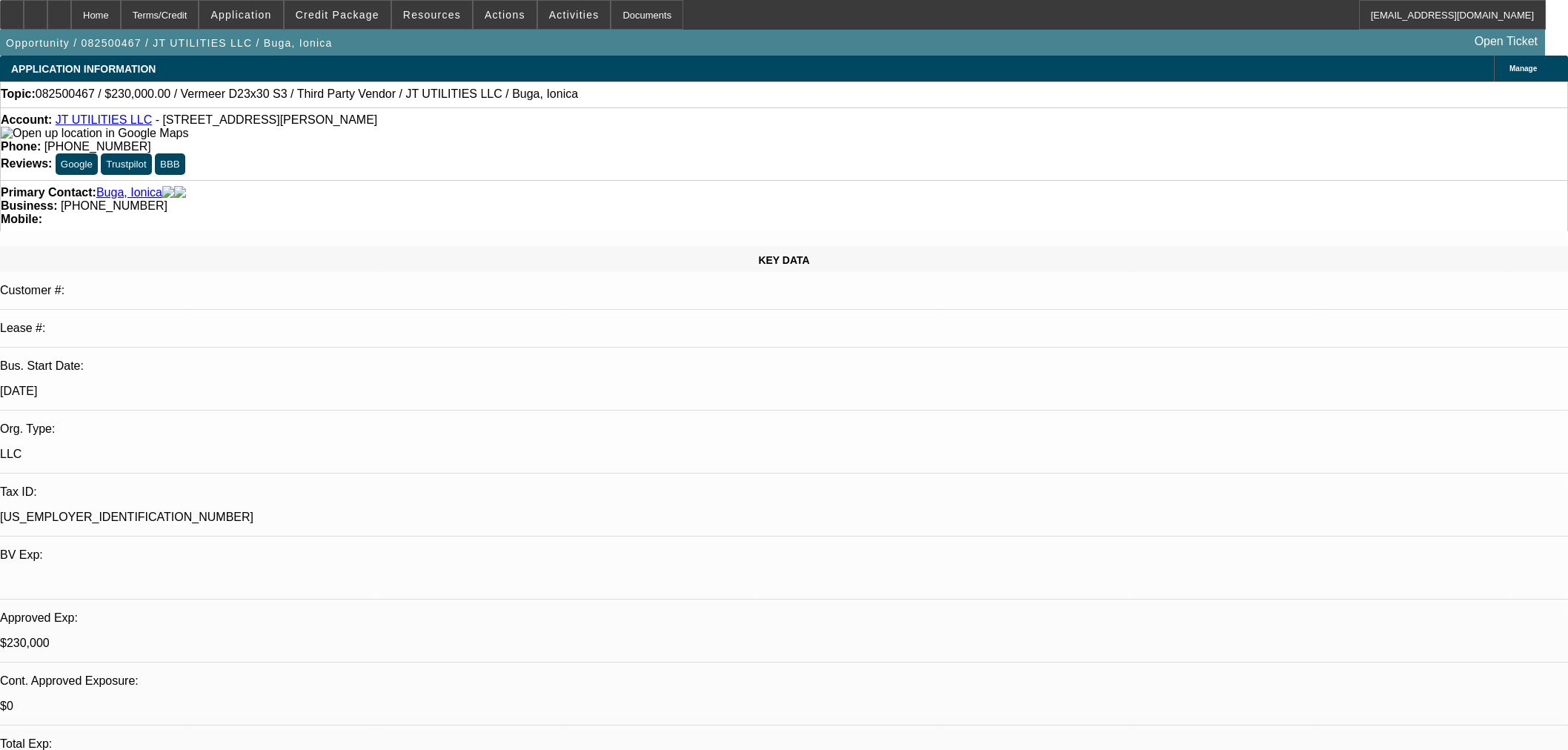
select select "6"
select select "0"
select select "2"
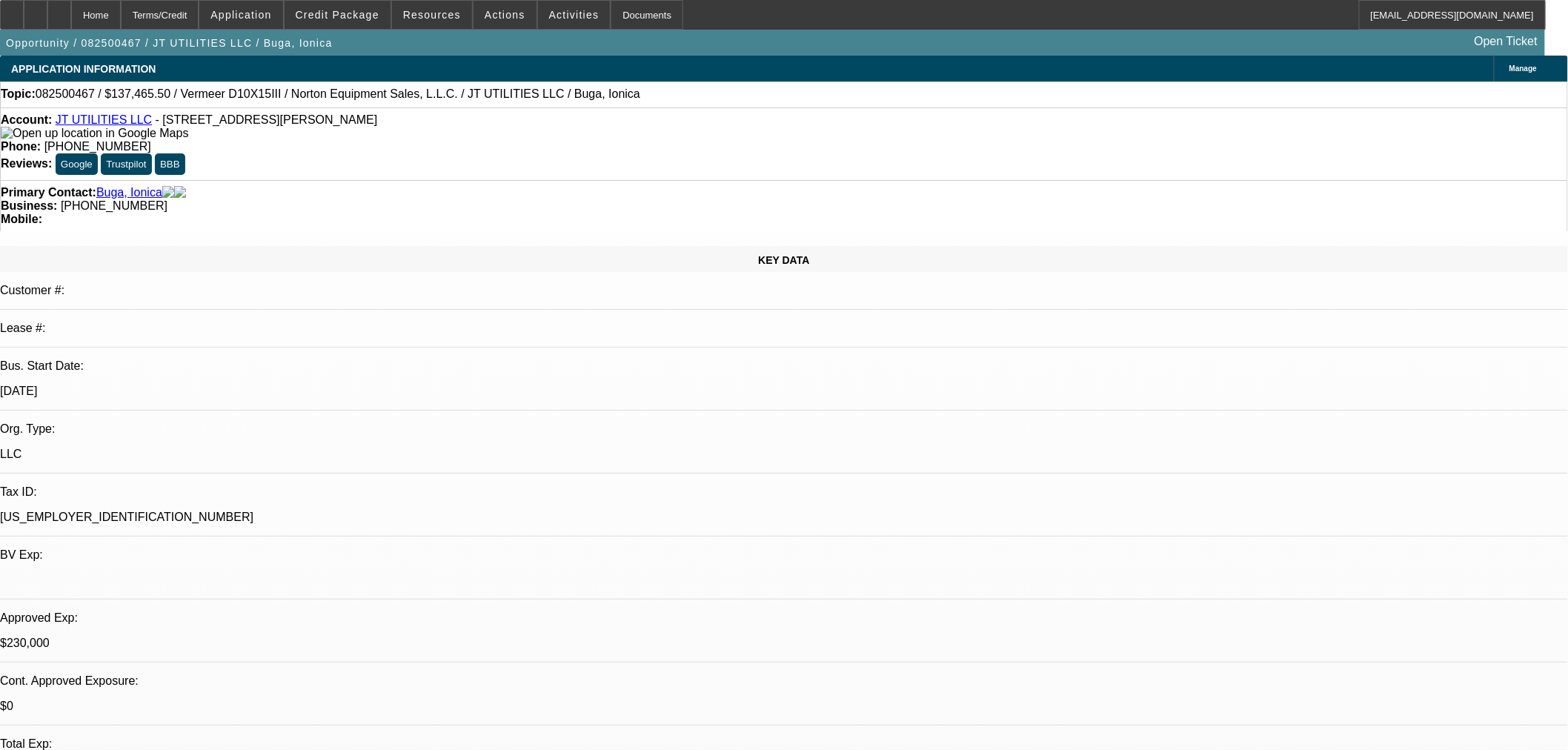
select select "0"
select select "6"
select select "0"
select select "2"
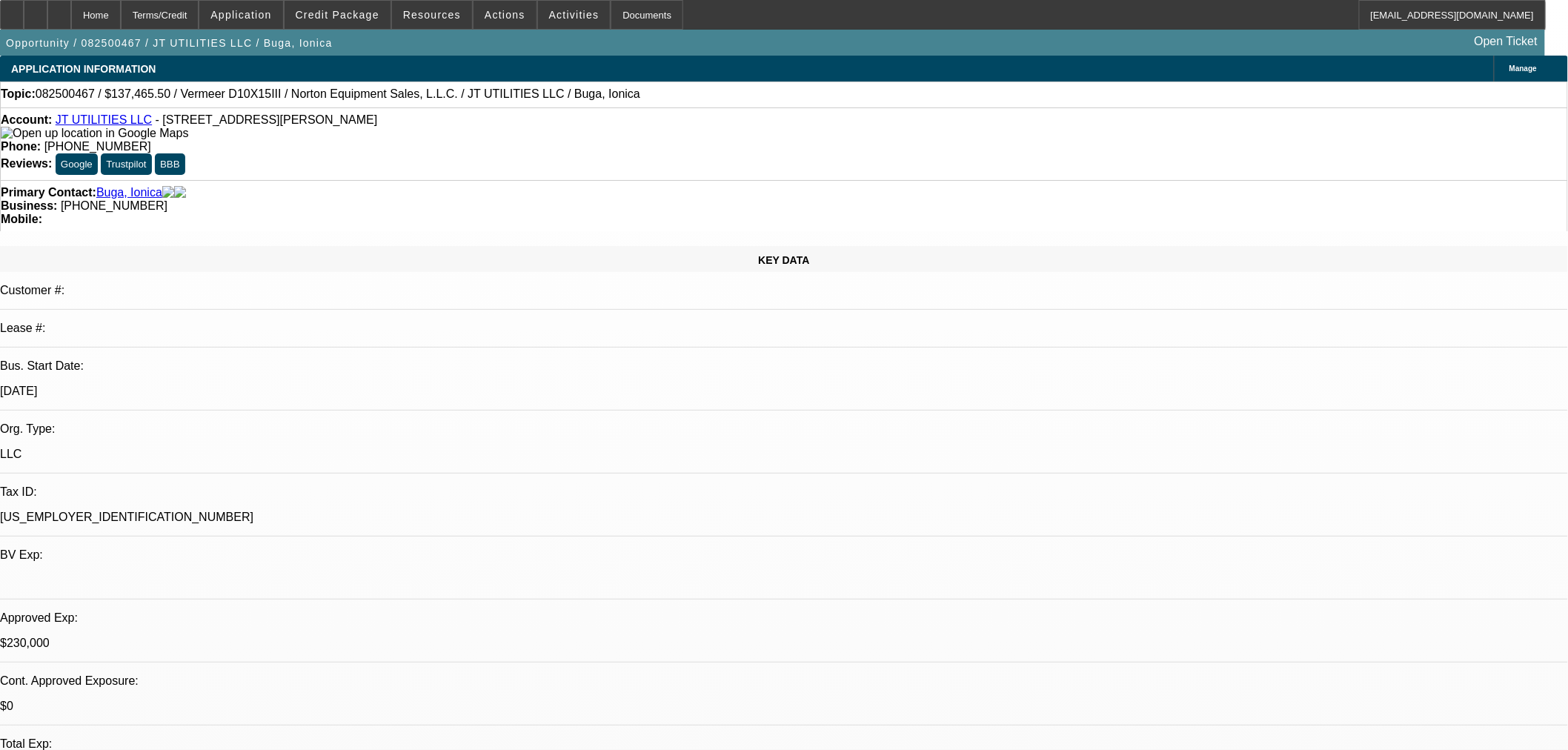
select select "0"
select select "6"
select select "0"
select select "2"
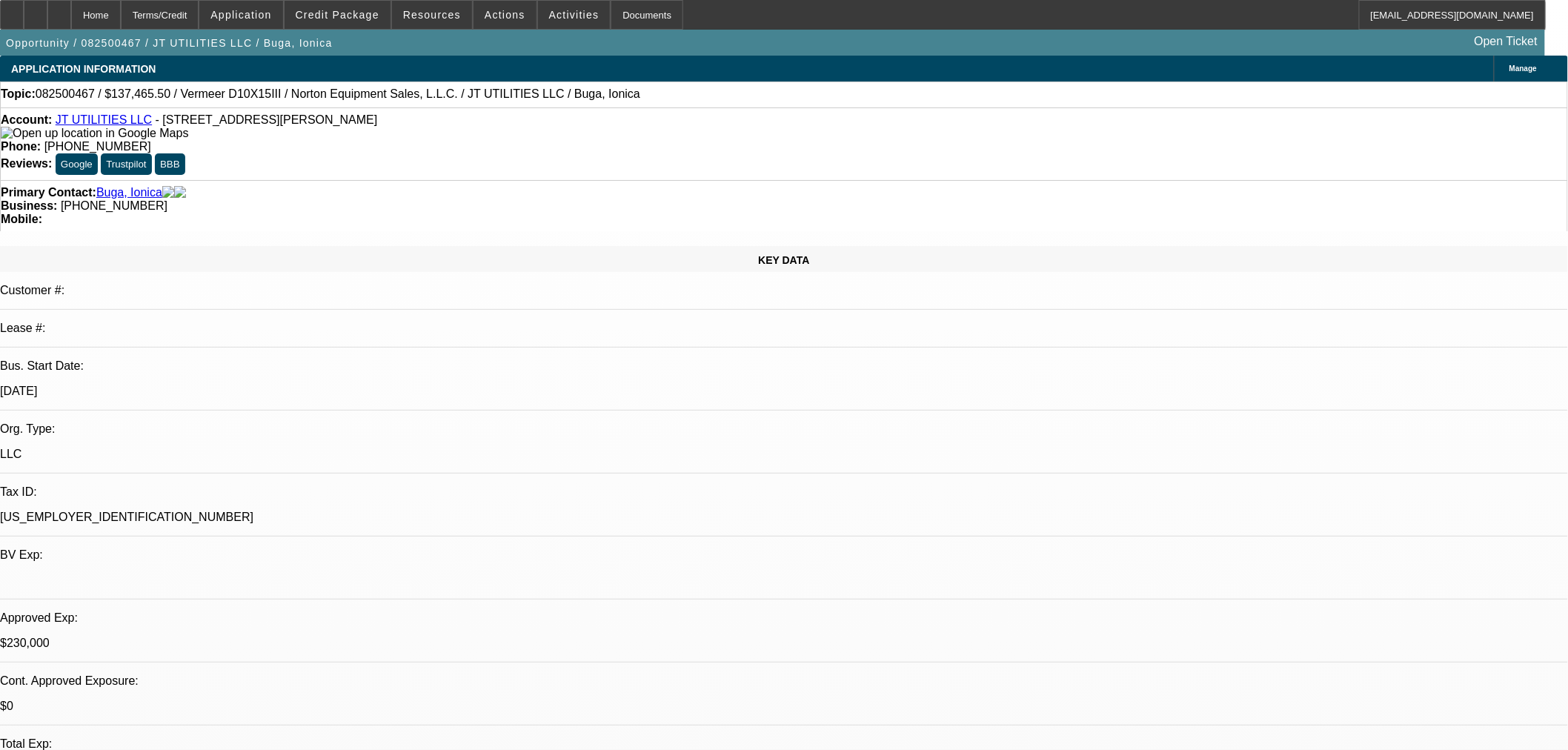
select select "0"
select select "6"
select select "0"
select select "2"
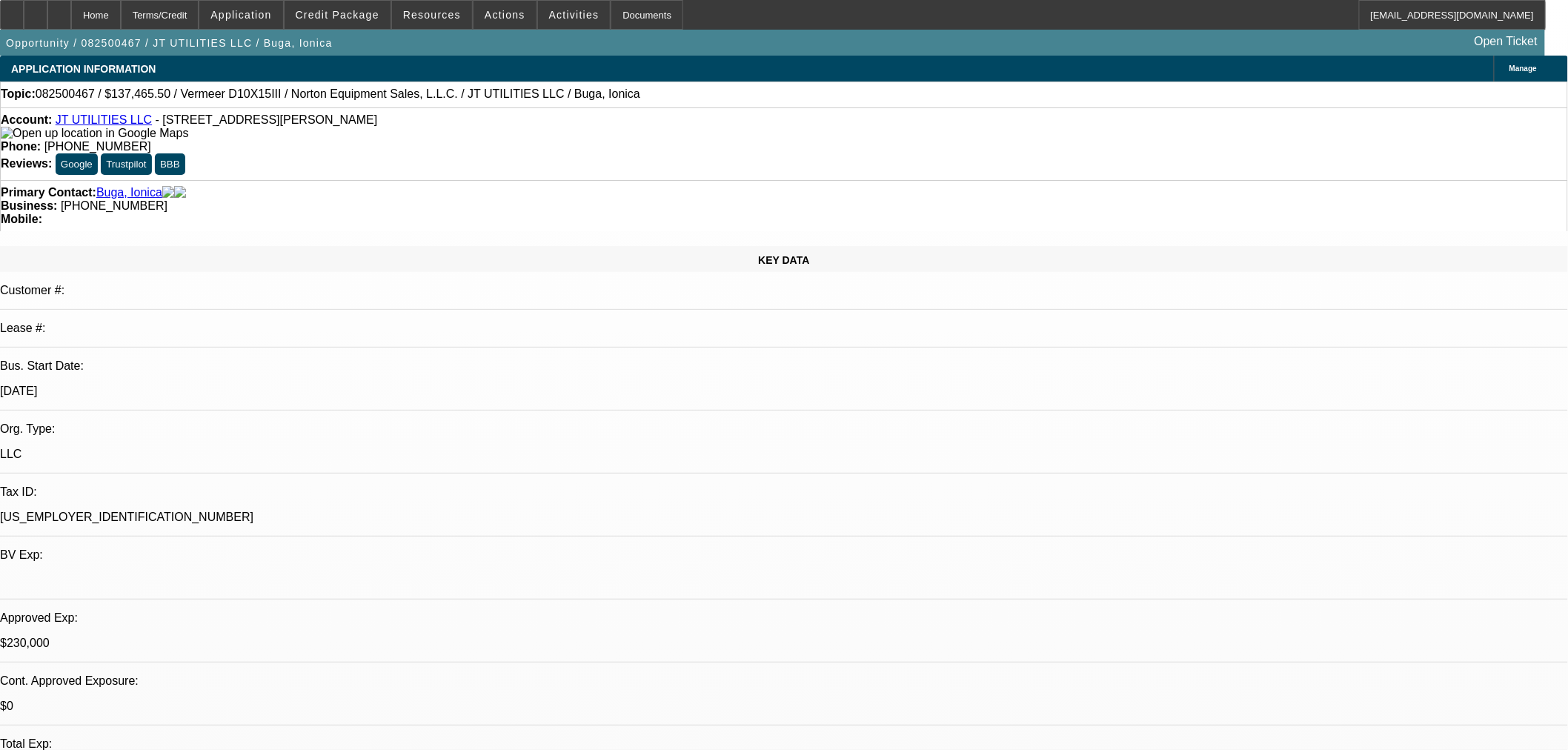
select select "0"
select select "6"
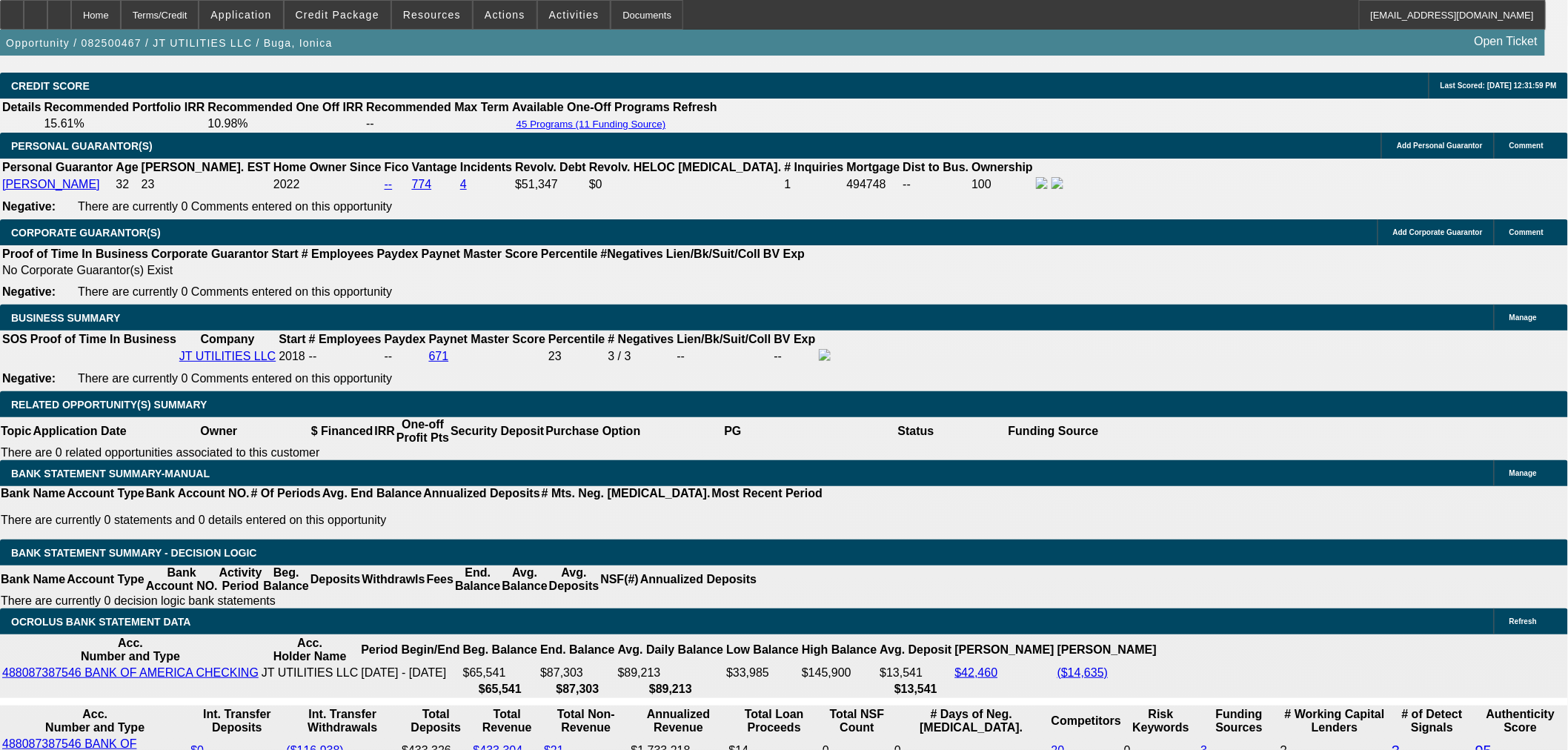
scroll to position [2059, 0]
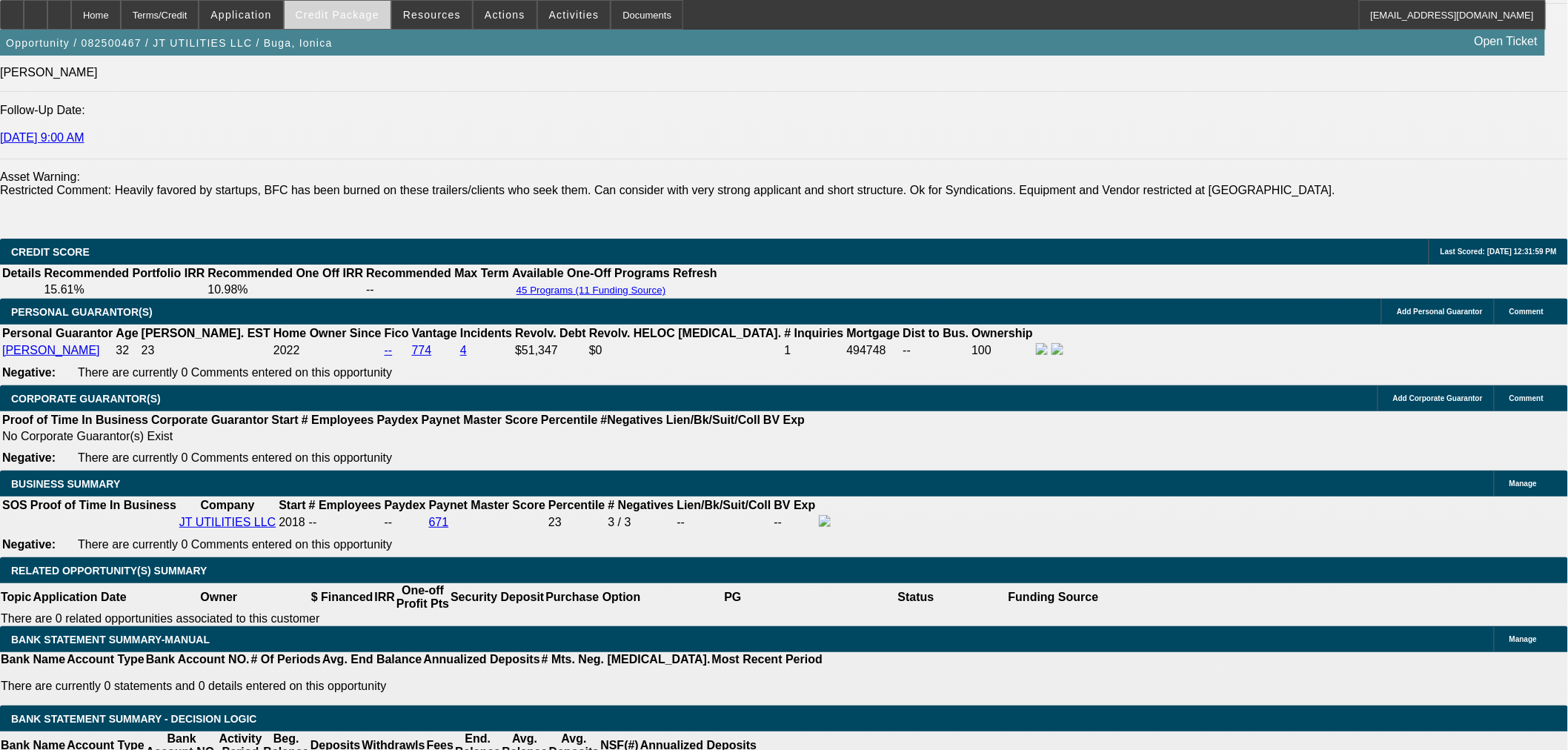
click at [360, 18] on span "Credit Package" at bounding box center [338, 14] width 84 height 12
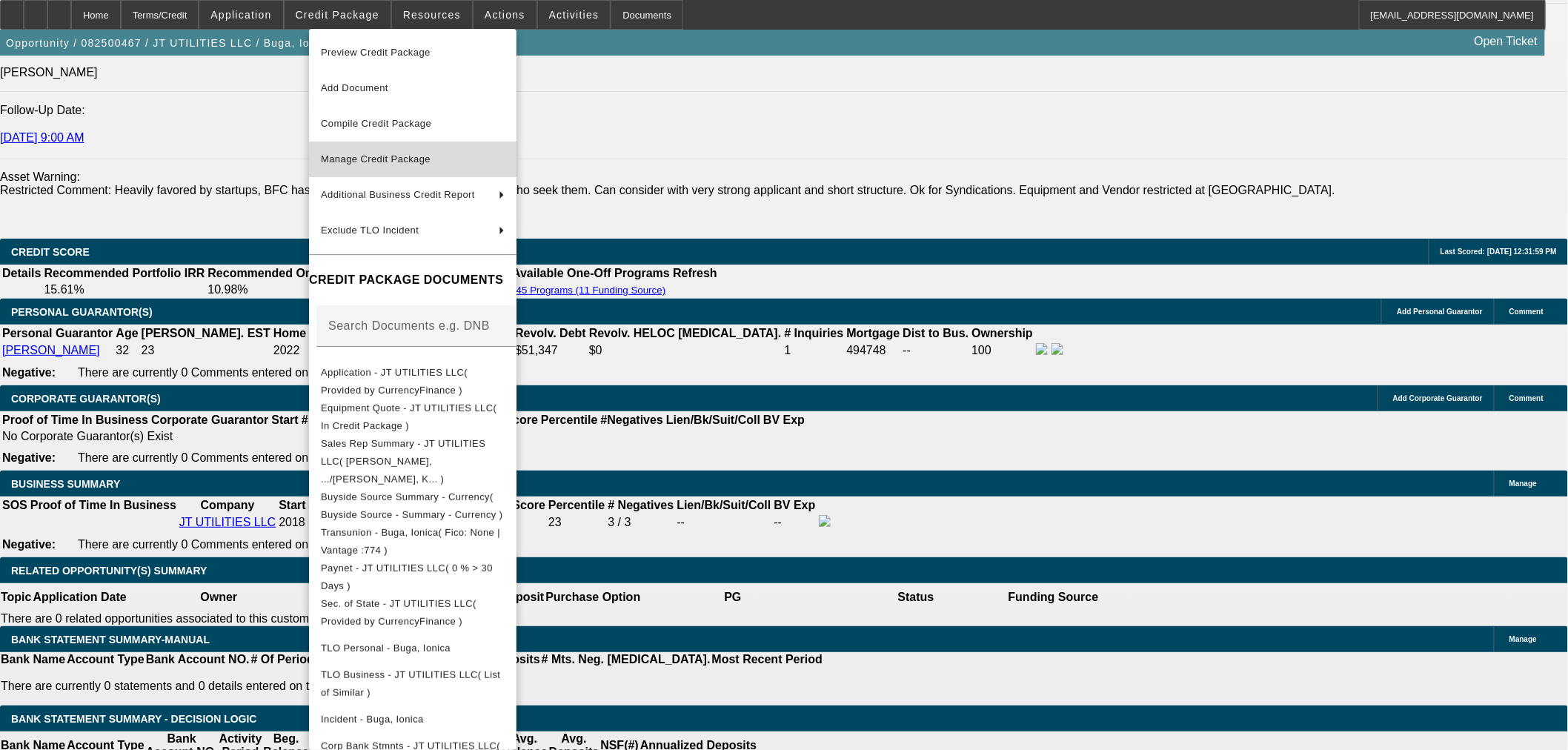
click at [361, 154] on span "Manage Credit Package" at bounding box center [375, 159] width 110 height 11
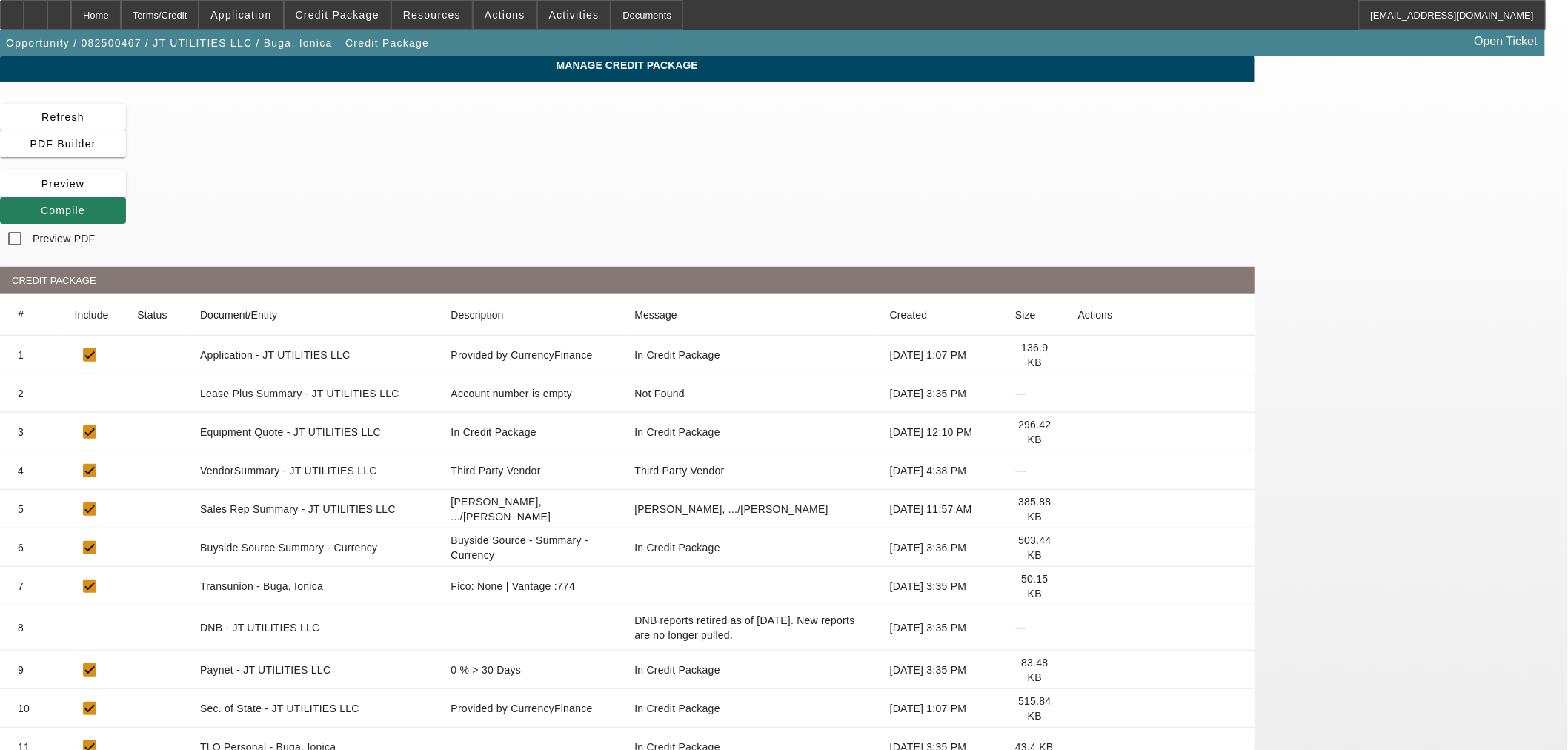
click at [85, 205] on span "Compile" at bounding box center [63, 210] width 45 height 12
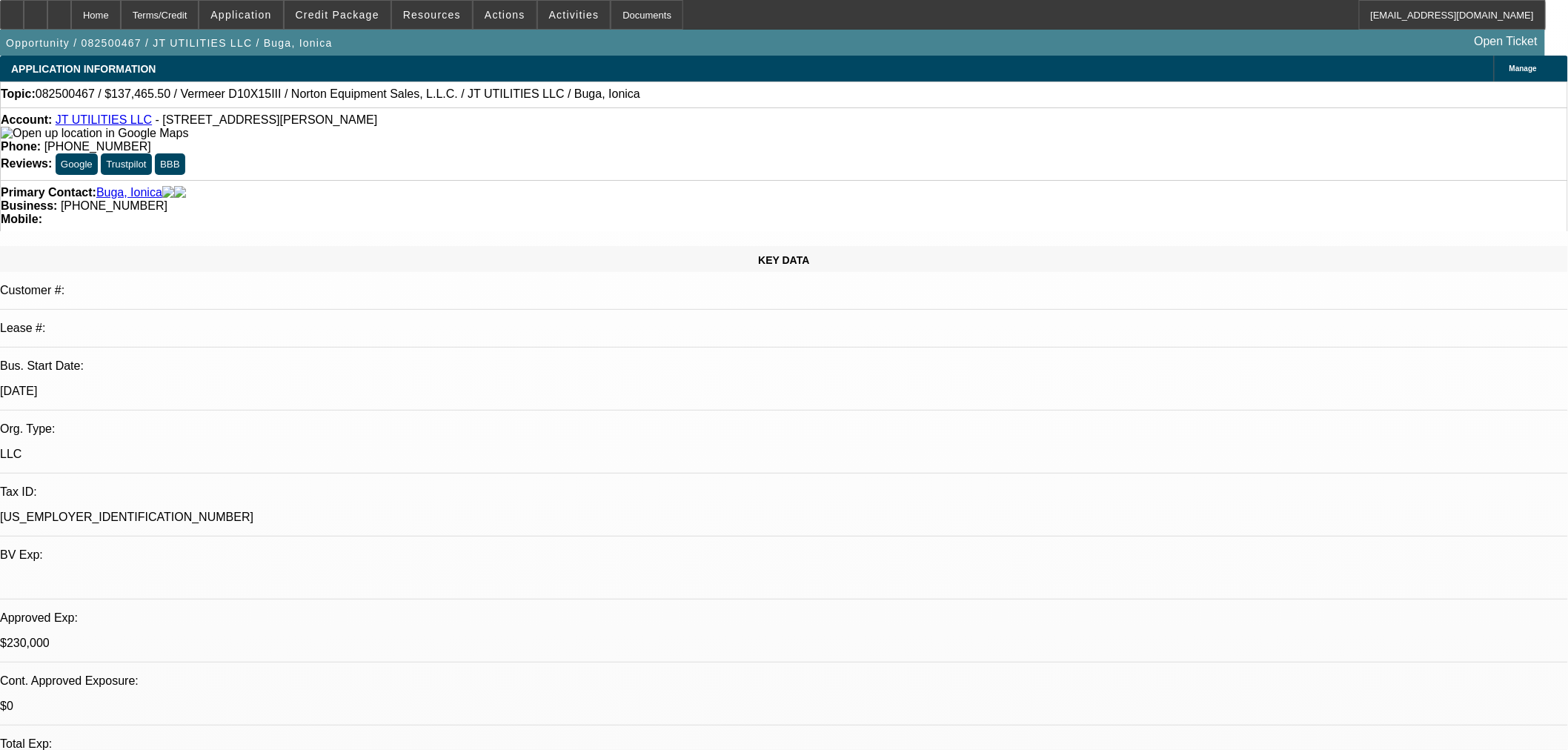
select select "0"
select select "2"
select select "0"
select select "6"
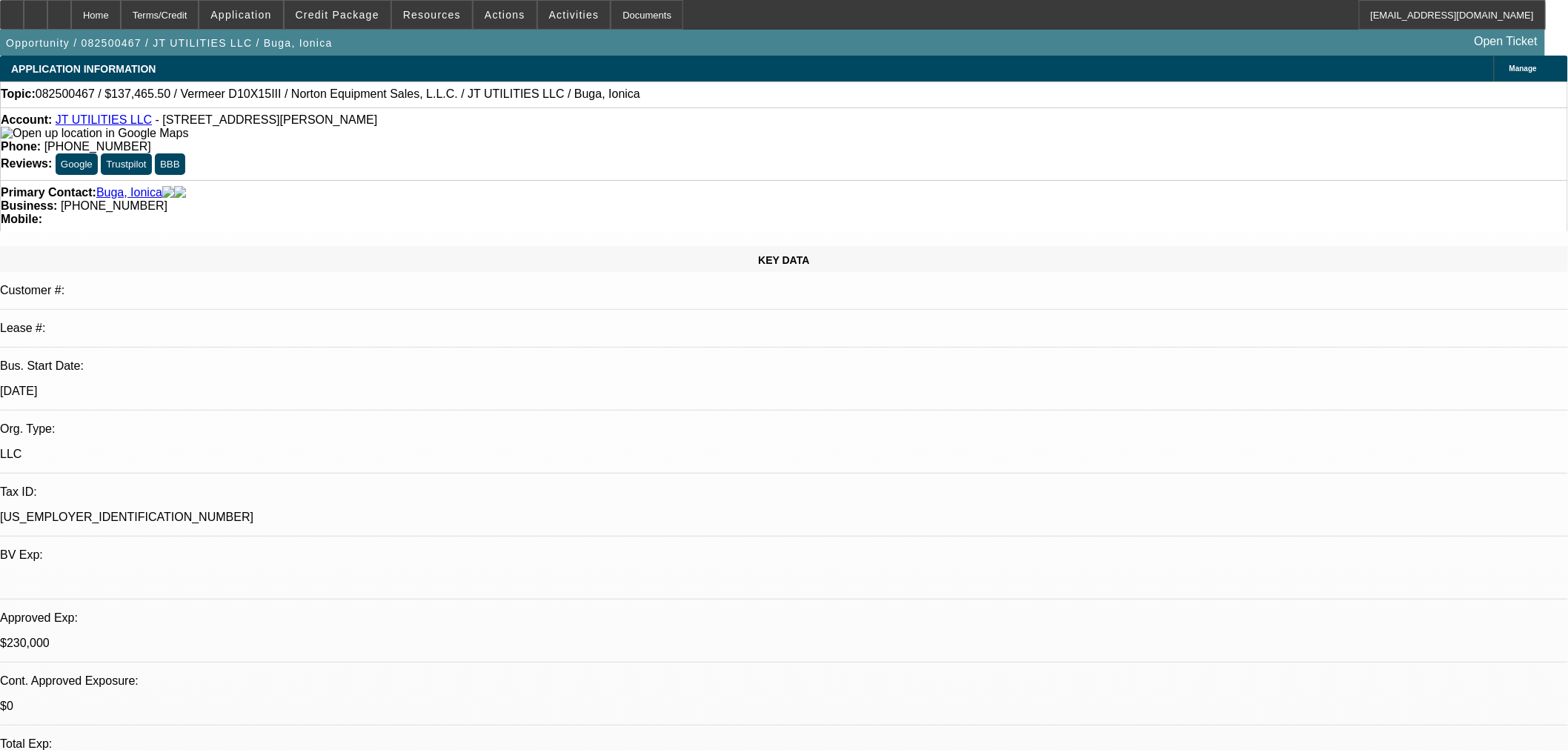
select select "0"
select select "2"
select select "0"
select select "6"
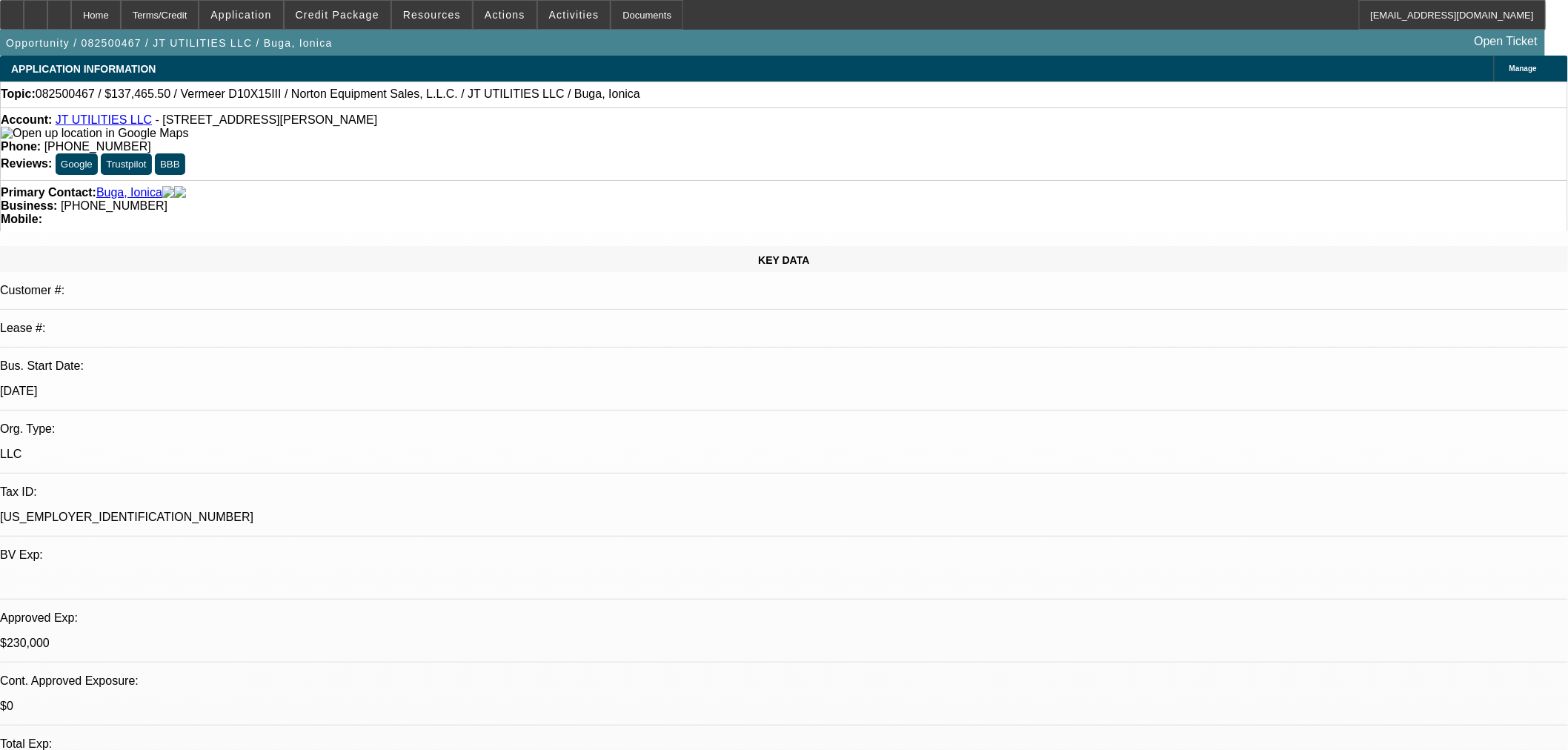
select select "0"
select select "2"
select select "0"
select select "6"
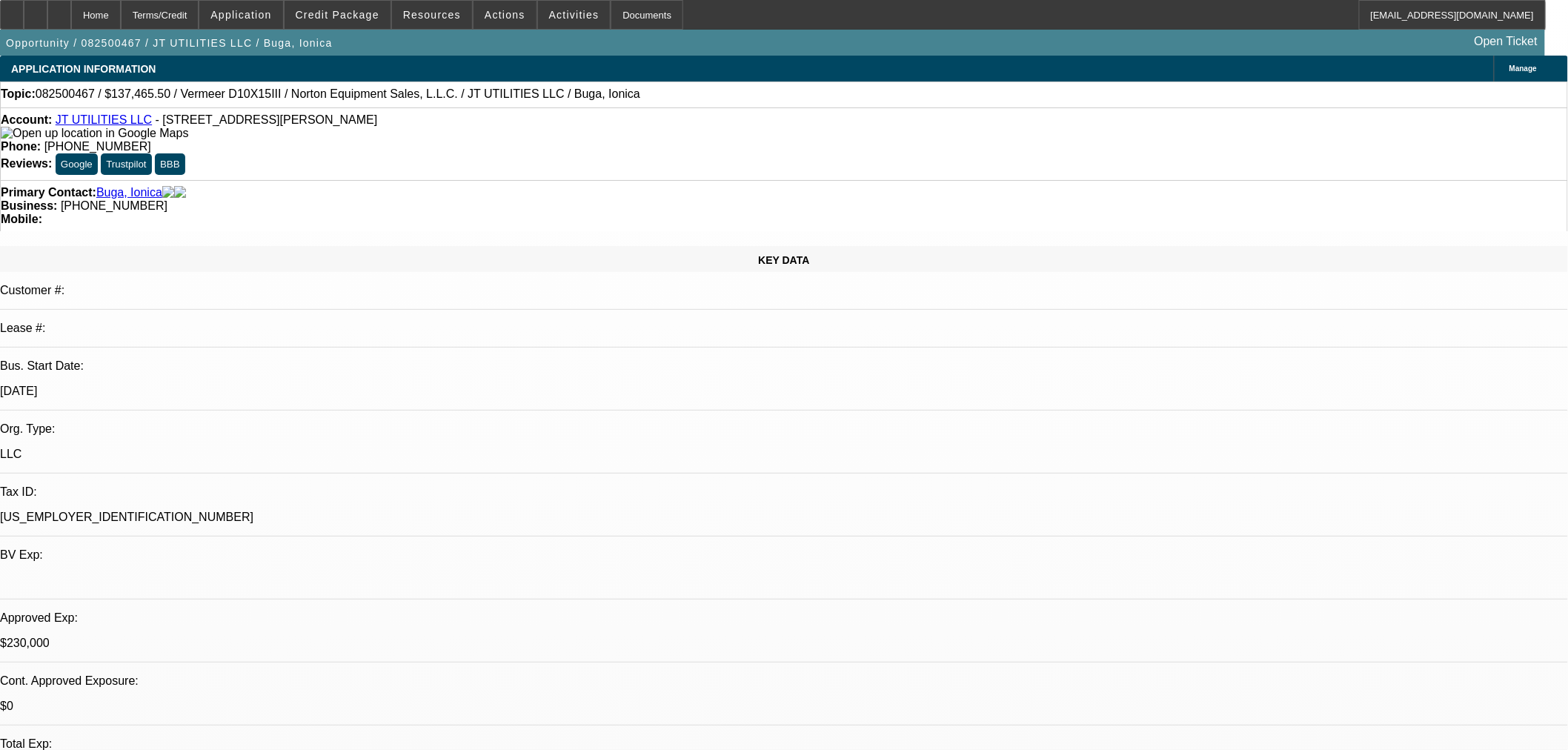
select select "0"
select select "2"
select select "0"
select select "6"
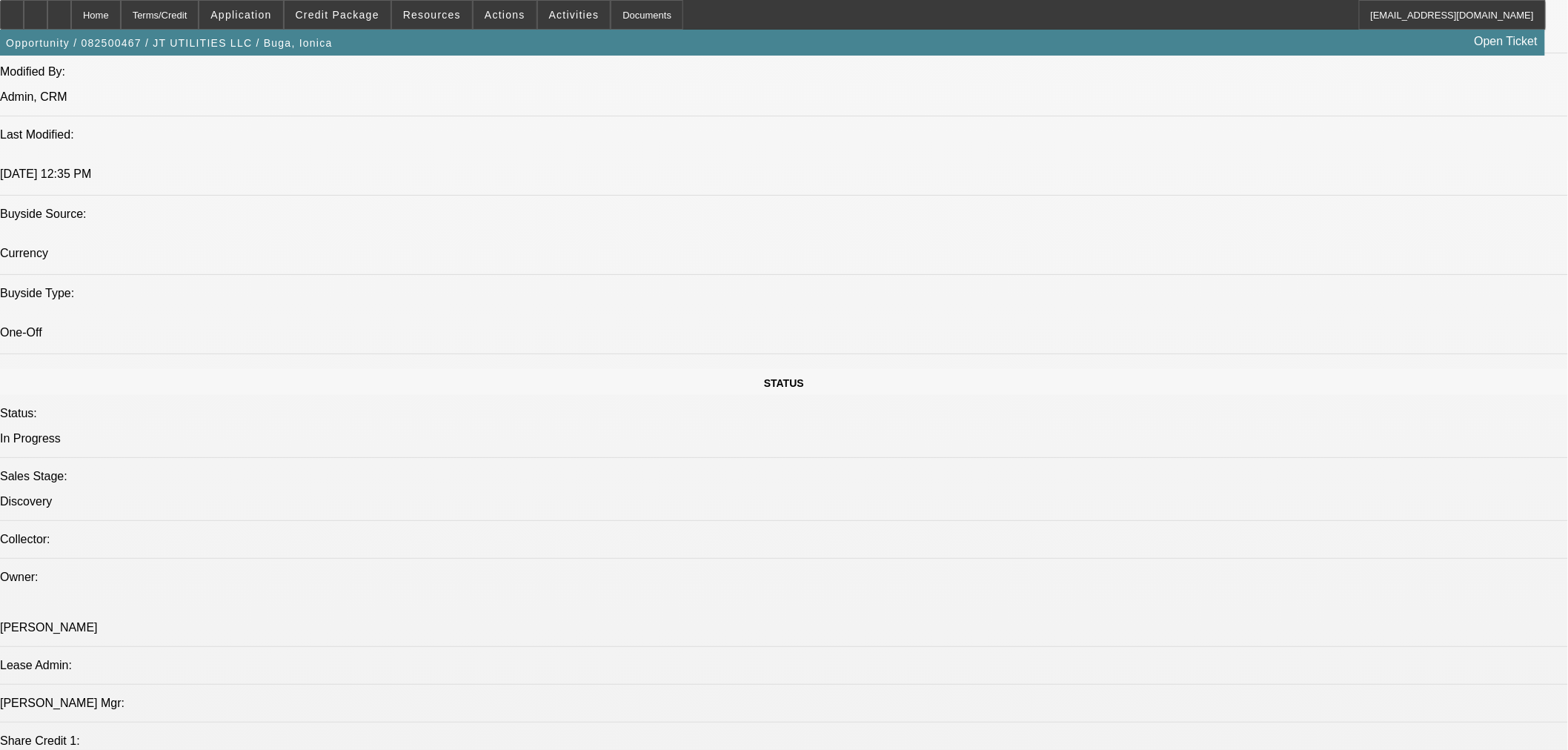
scroll to position [1373, 0]
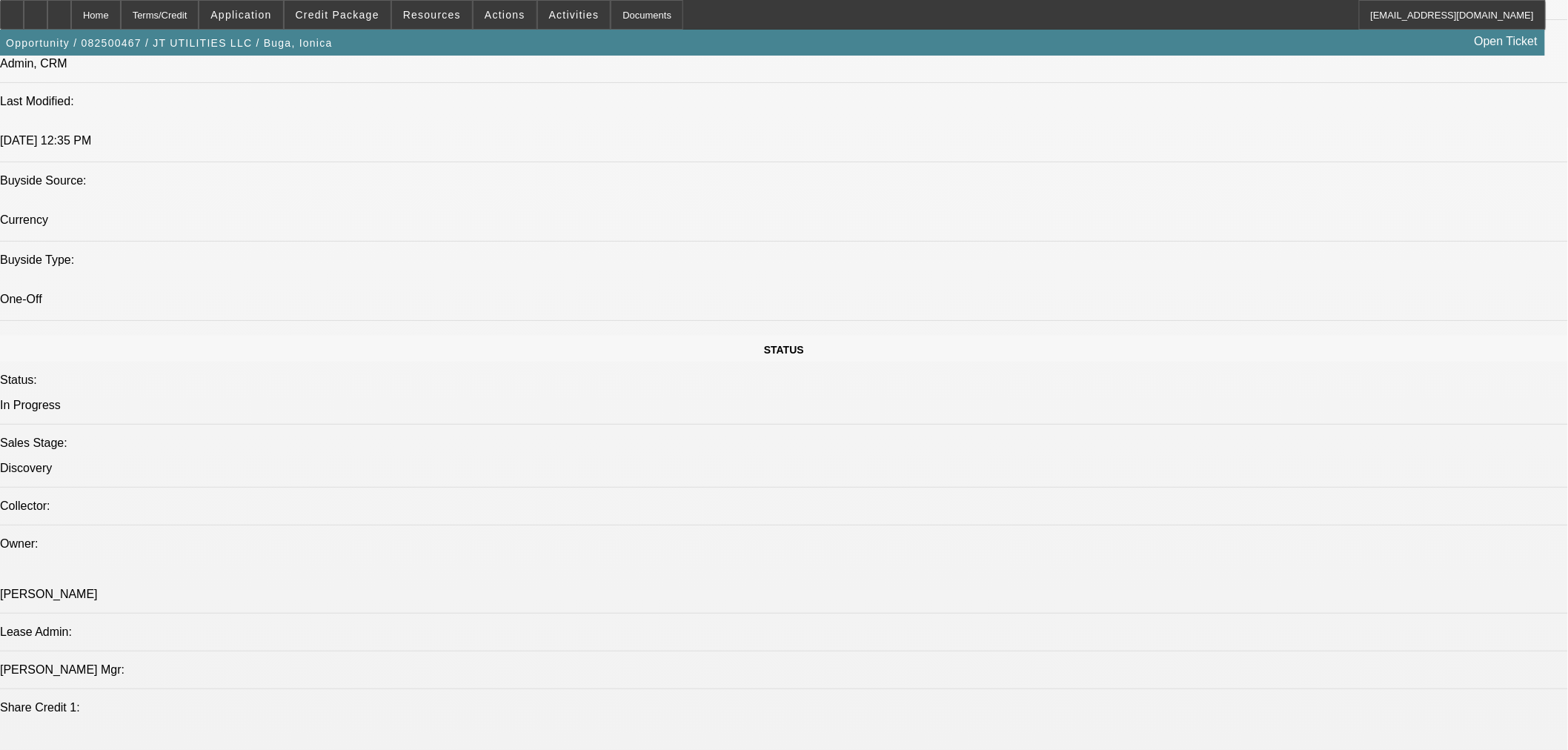
click at [362, 10] on span "Credit Package" at bounding box center [338, 14] width 84 height 12
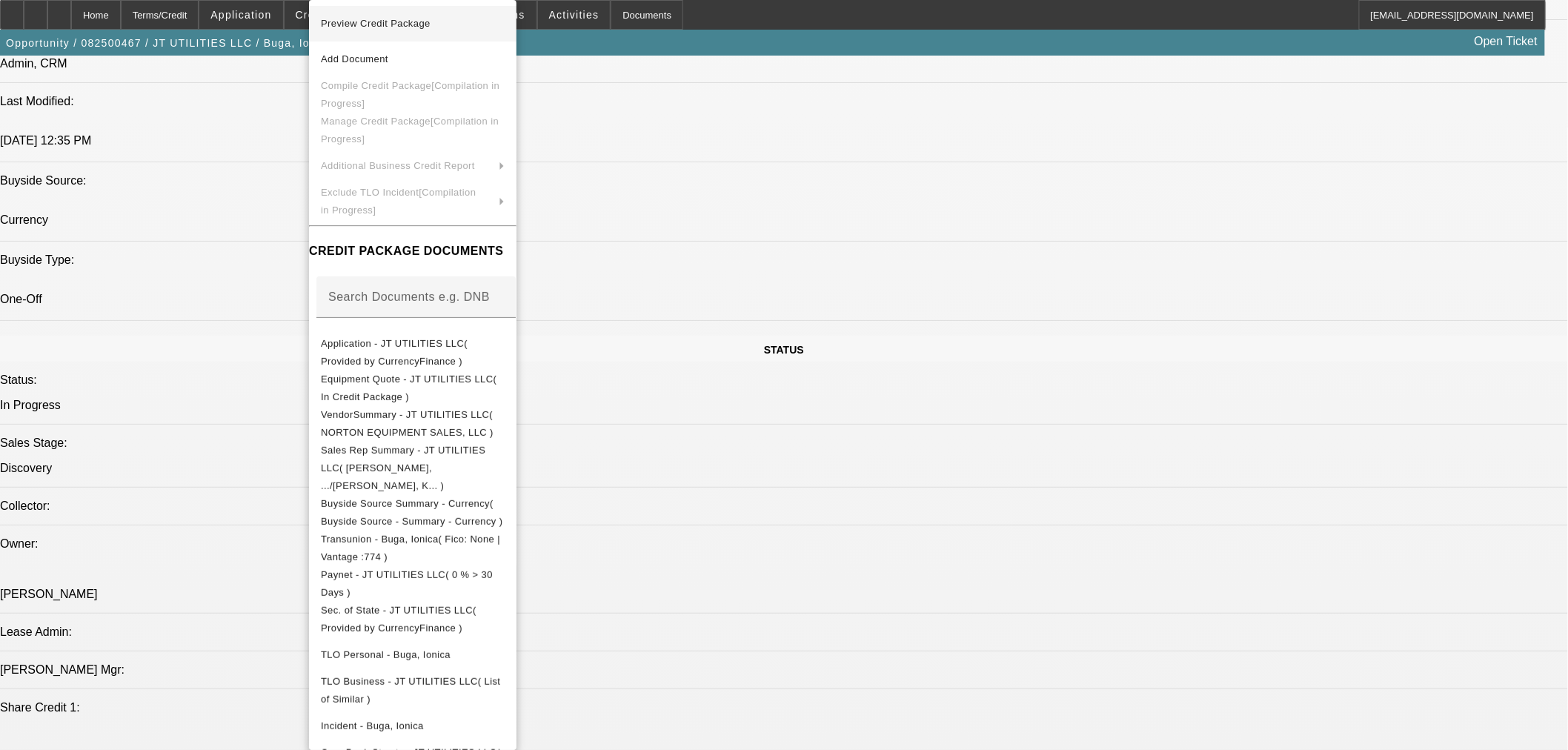
click at [376, 32] on button "Preview Credit Package" at bounding box center [413, 24] width 207 height 36
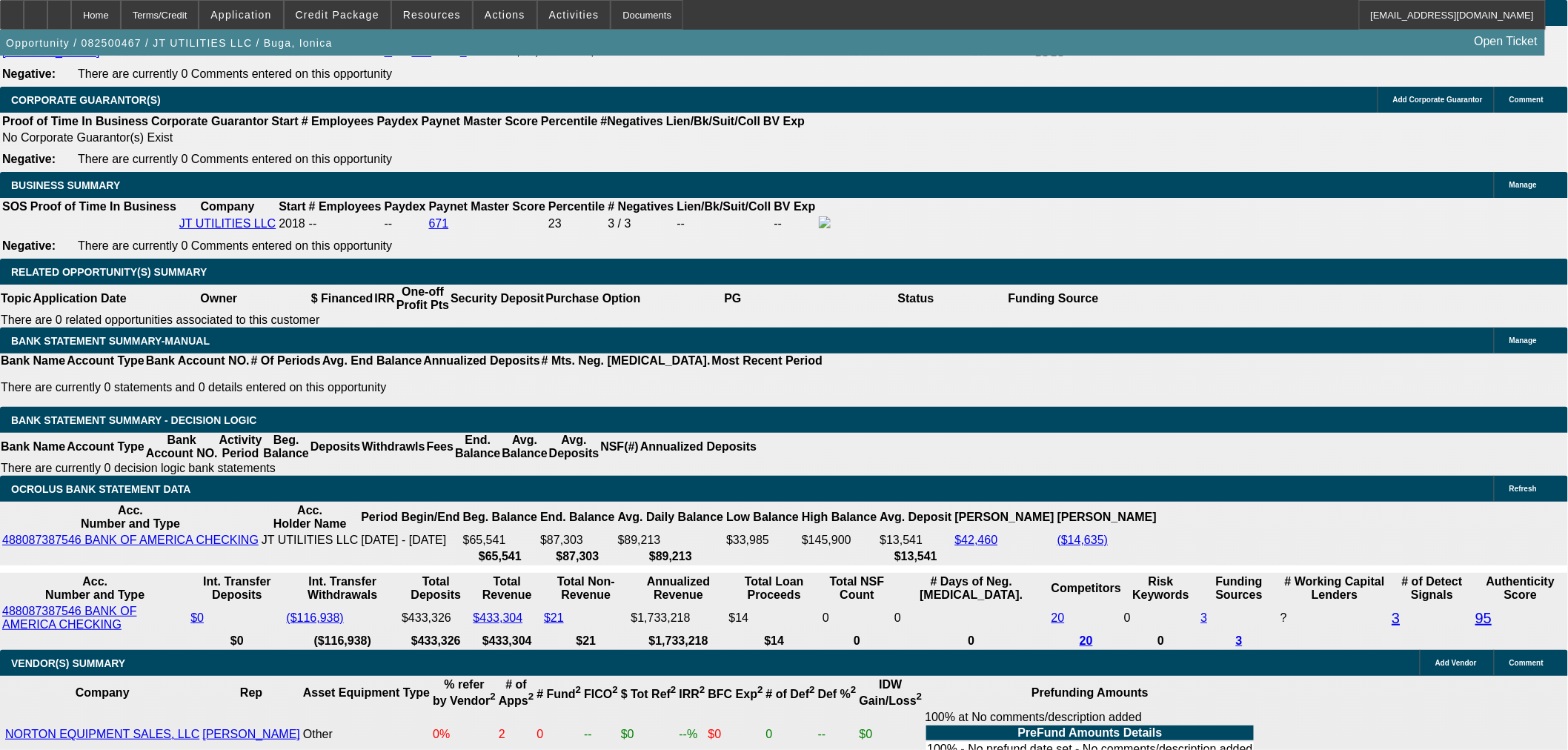
scroll to position [2221, 0]
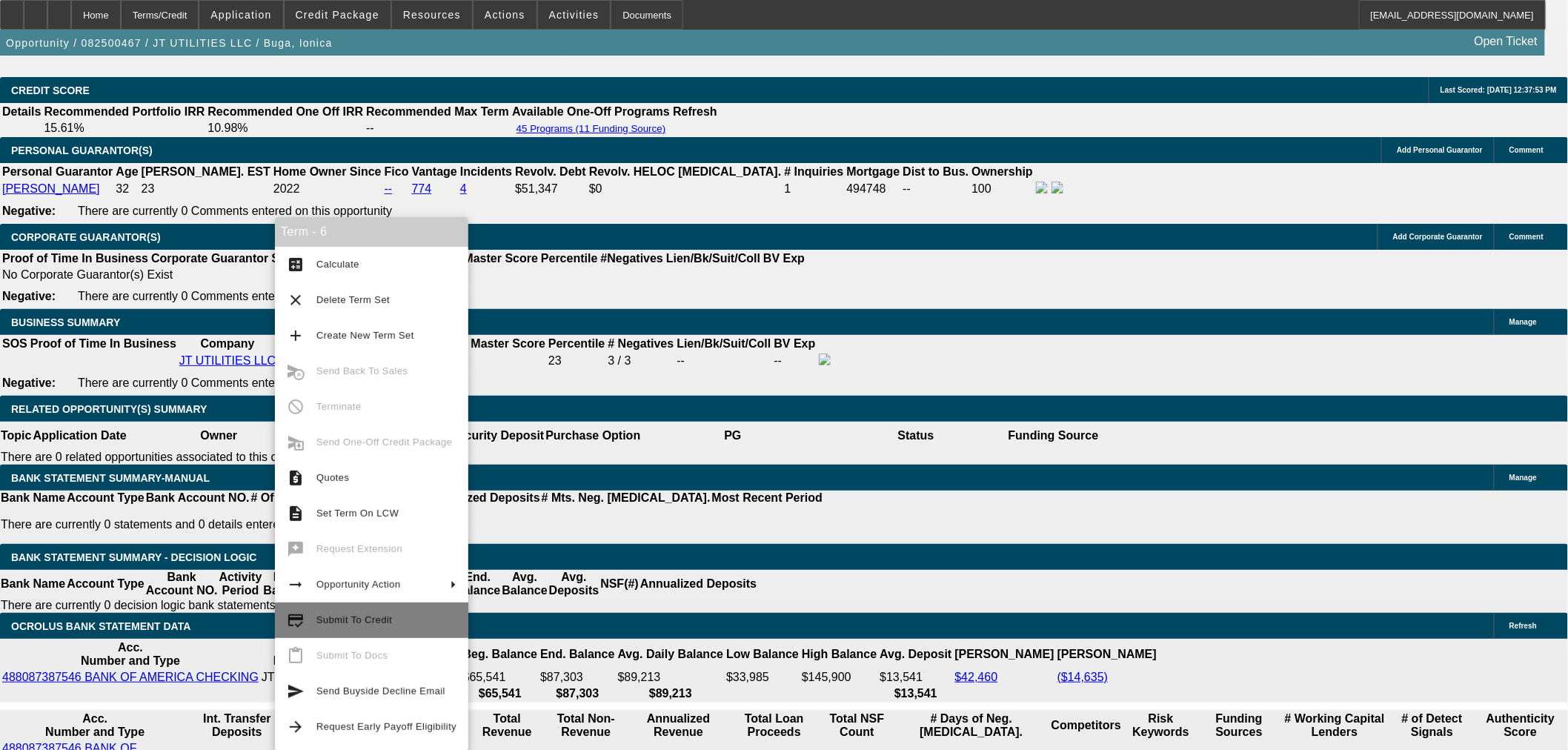
click at [382, 613] on span "Submit To Credit" at bounding box center [386, 620] width 140 height 18
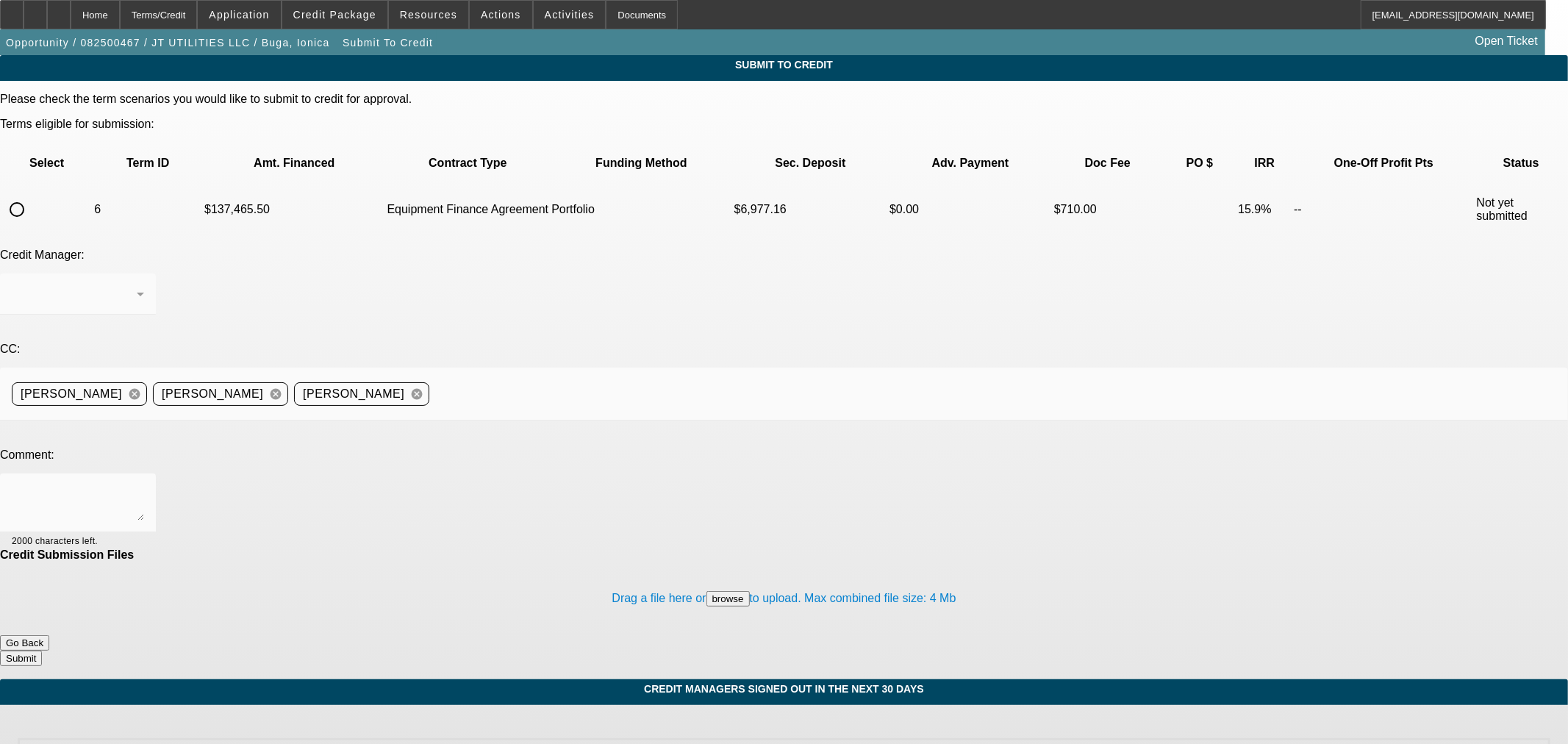
click at [32, 195] on input "radio" at bounding box center [16, 209] width 29 height 29
radio input "true"
click at [137, 286] on div "[PERSON_NAME]" at bounding box center [74, 294] width 125 height 18
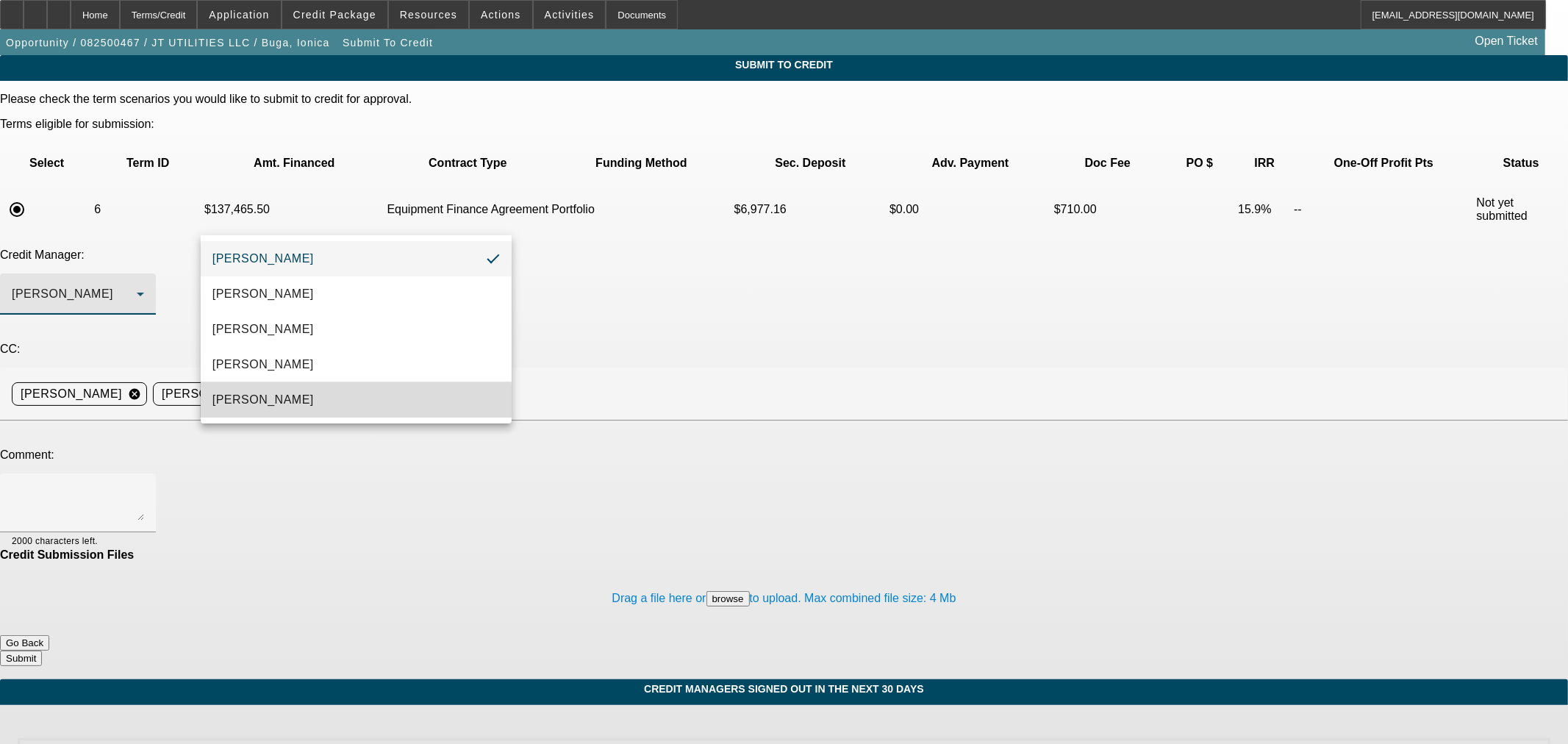
click at [295, 402] on mat-option "[PERSON_NAME]" at bounding box center [355, 400] width 311 height 35
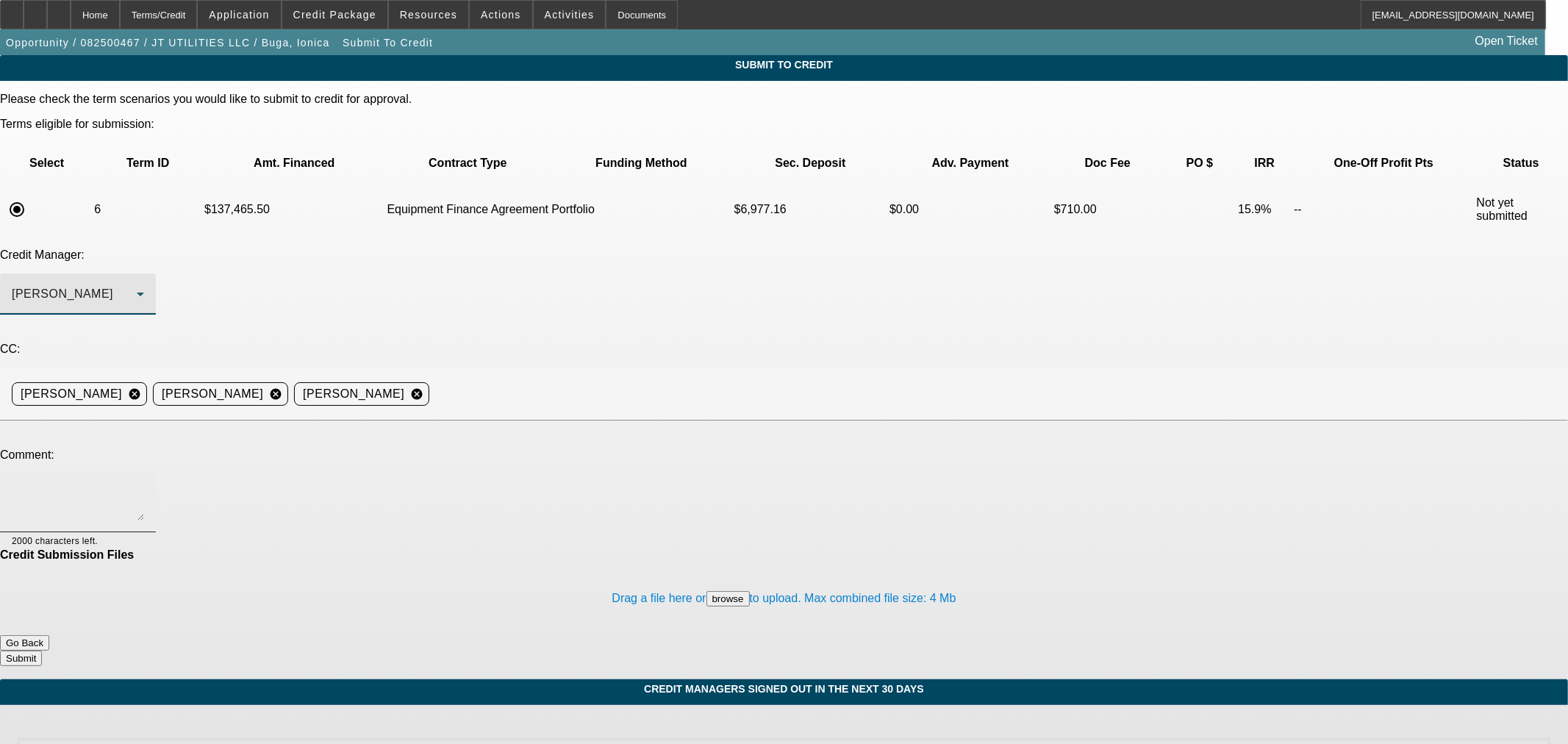
click at [144, 485] on textarea at bounding box center [77, 503] width 132 height 35
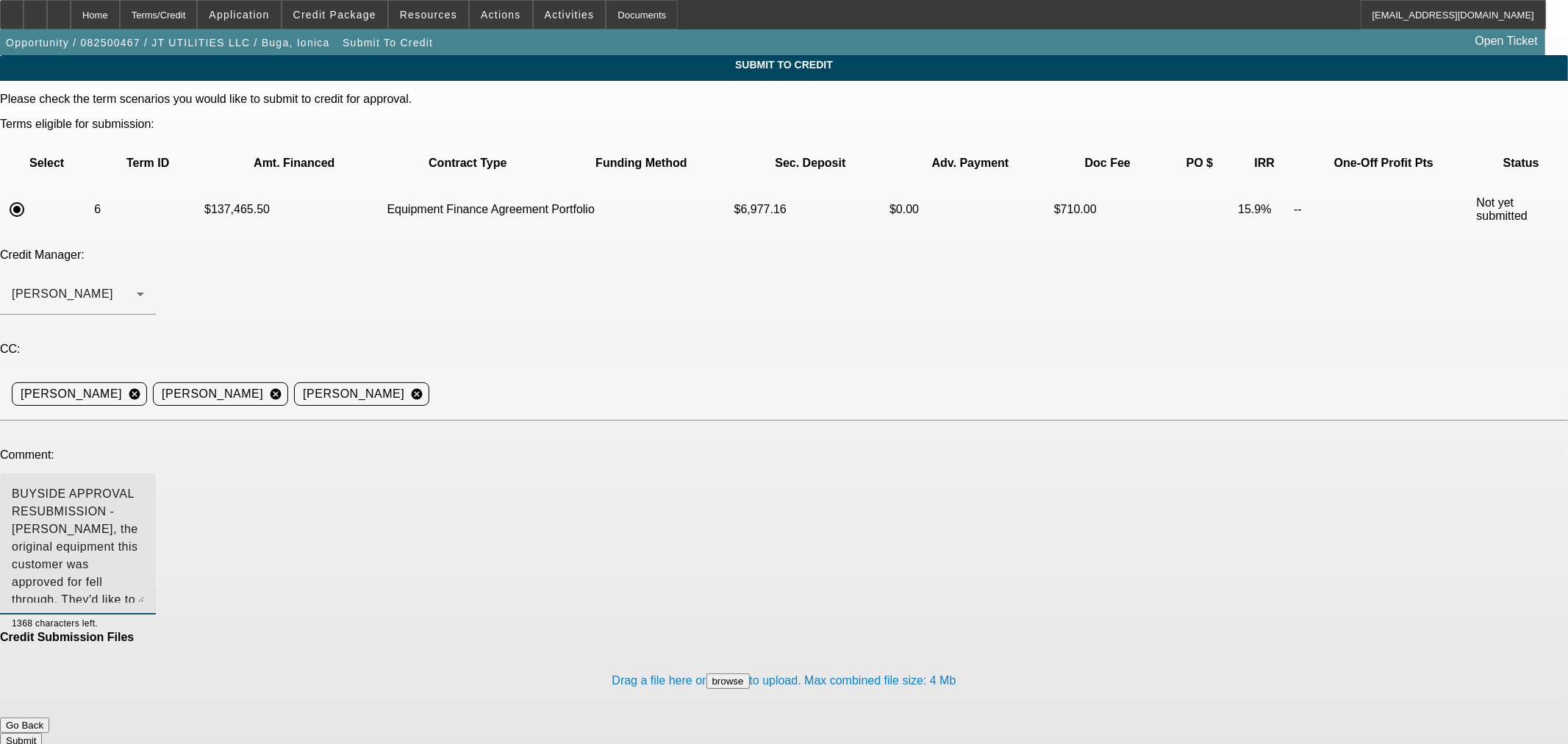
drag, startPoint x: 994, startPoint y: 364, endPoint x: 993, endPoint y: 446, distance: 82.0
click at [144, 485] on textarea "BUYSIDE APPROVAL RESUBMISSION - [PERSON_NAME], the original equipment this cust…" at bounding box center [77, 544] width 132 height 118
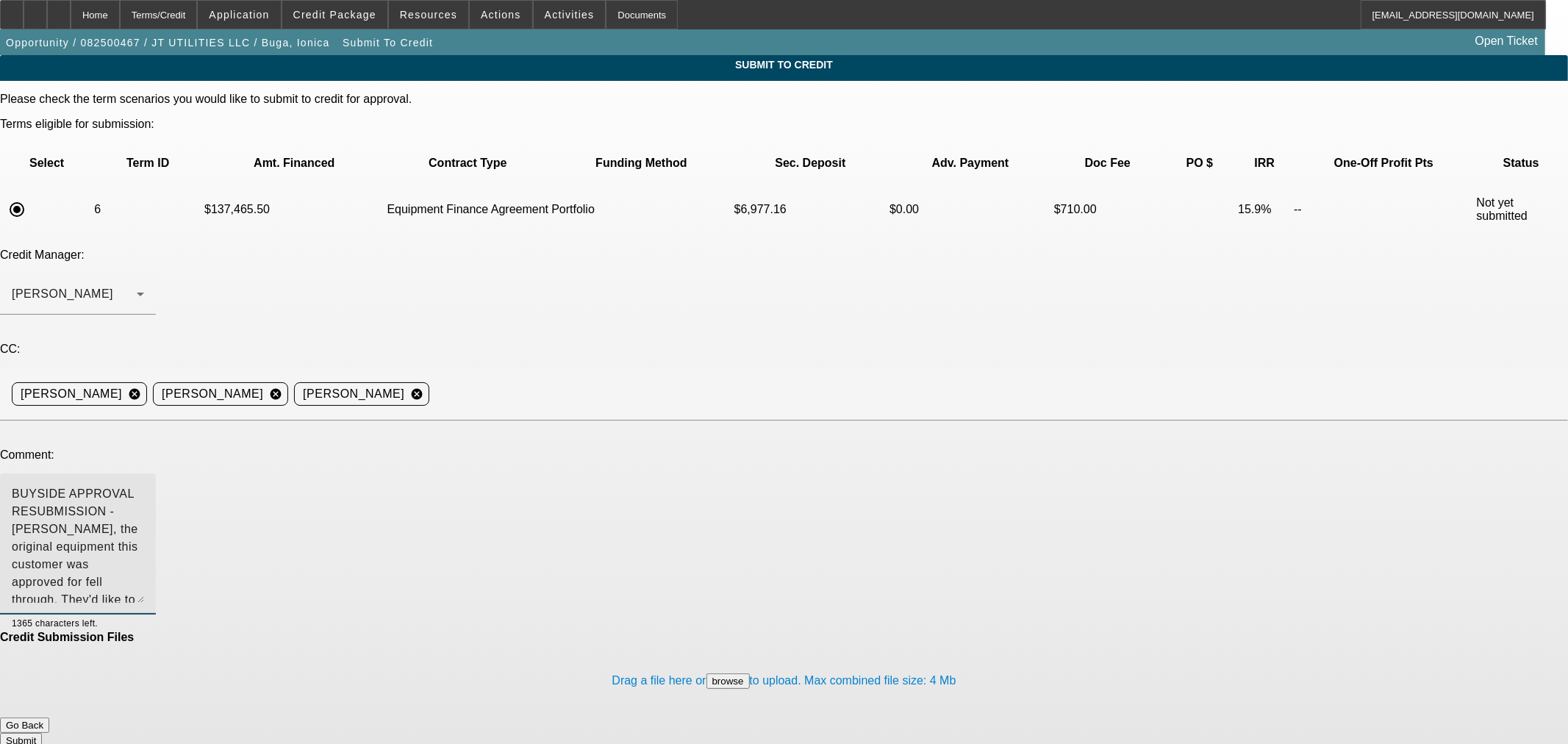
type textarea "BUYSIDE APPROVAL RESUBMISSION - [PERSON_NAME], the original equipment this cust…"
click at [42, 733] on button "Submit" at bounding box center [20, 740] width 42 height 15
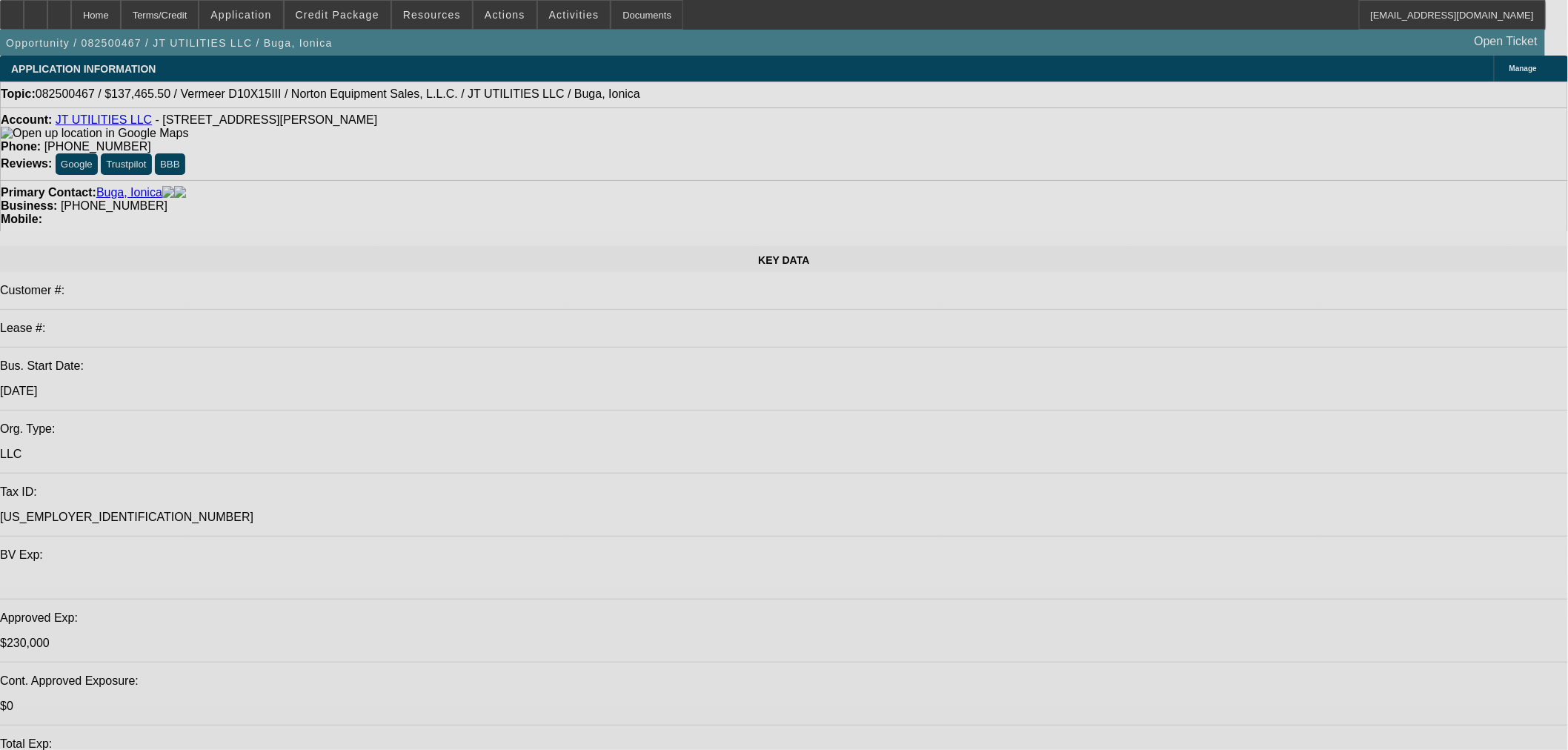
select select "0"
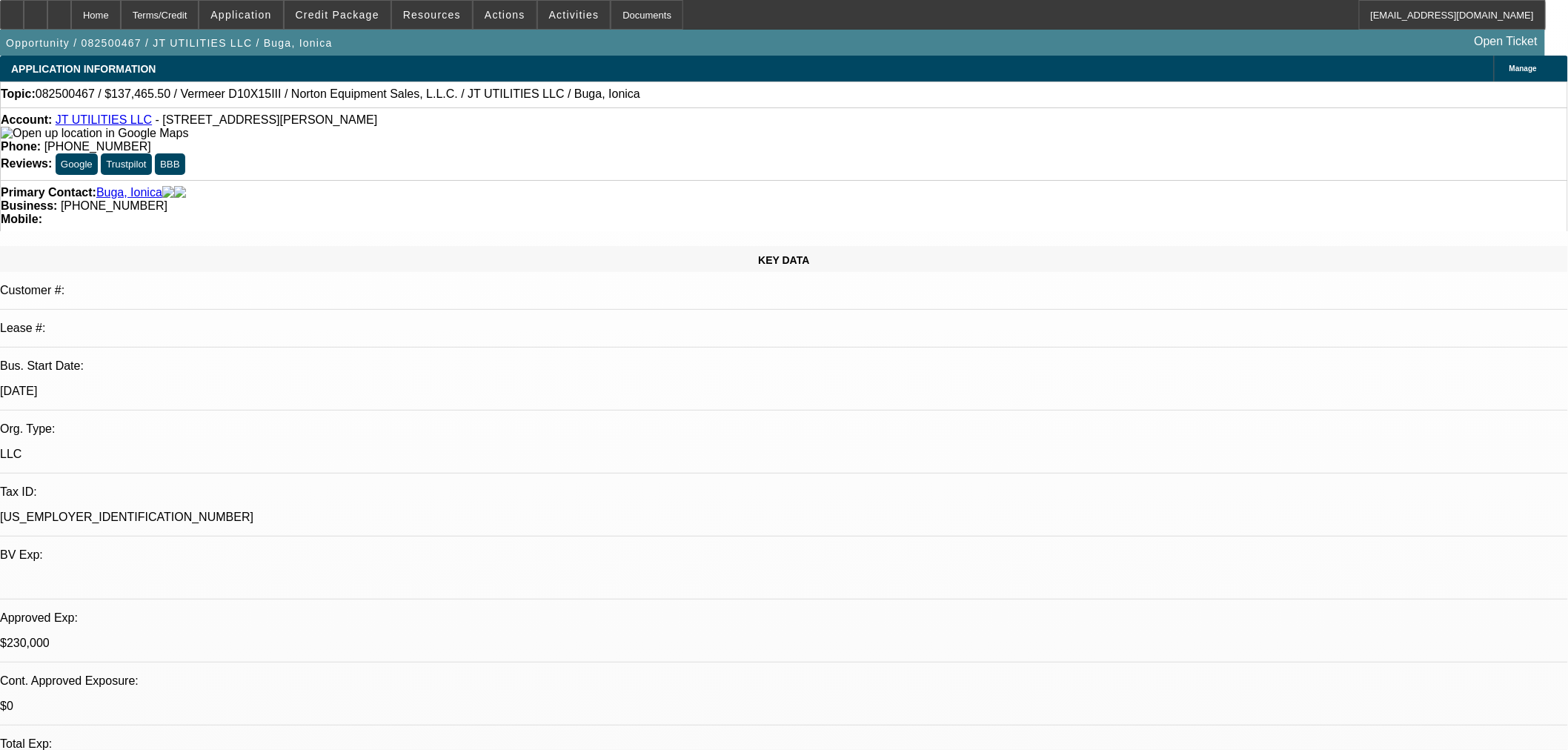
select select "2"
select select "0"
select select "6"
select select "0"
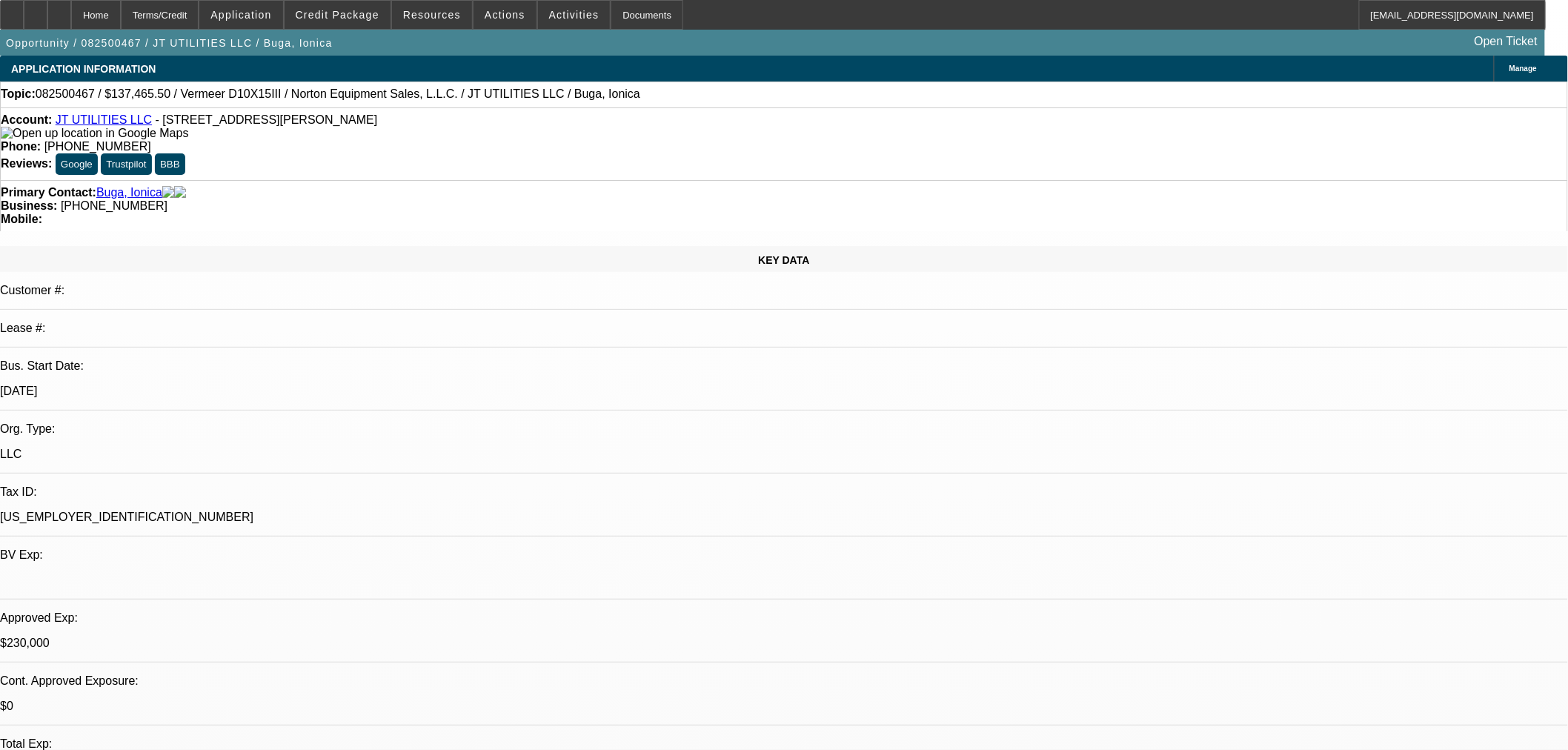
select select "2"
select select "0"
select select "6"
select select "0"
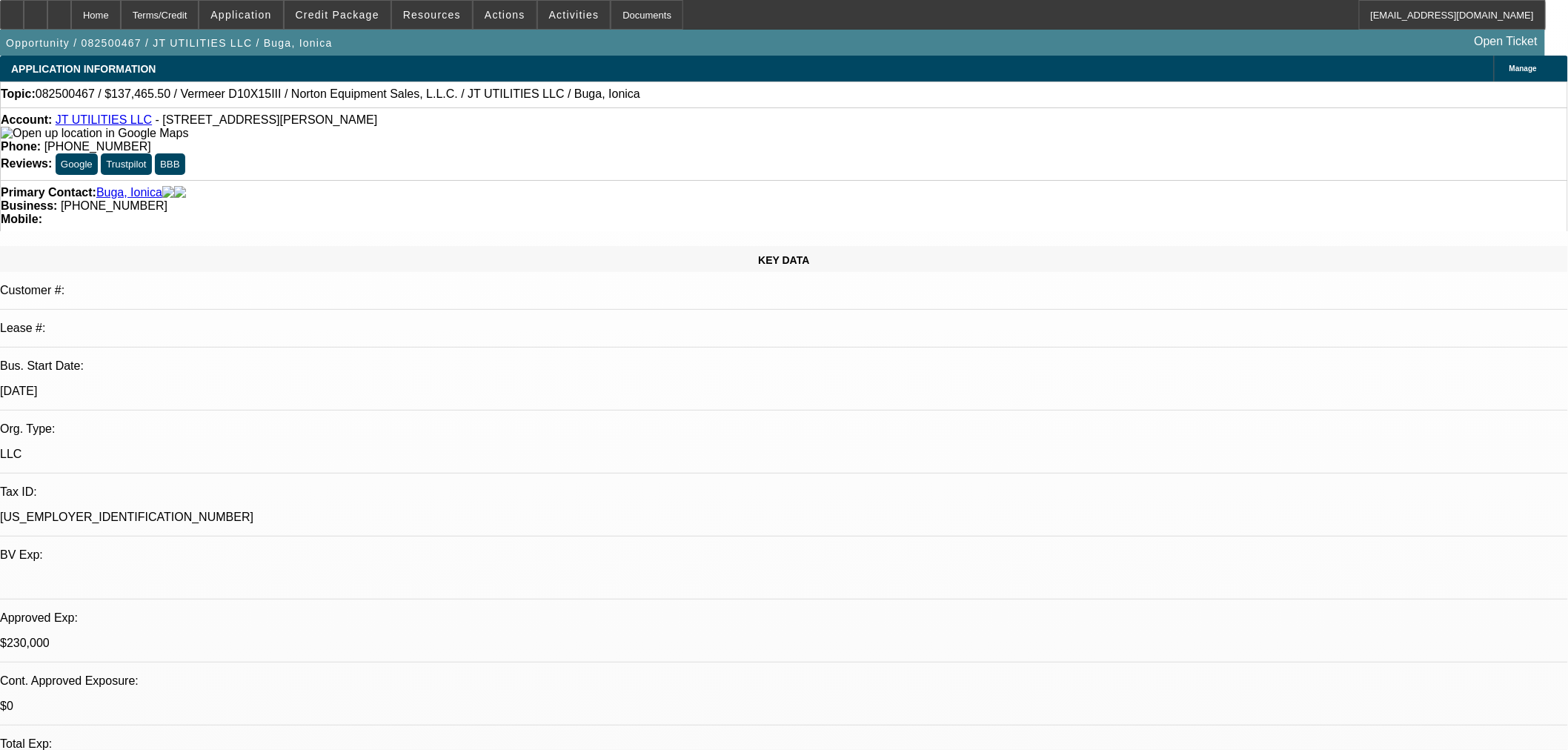
select select "2"
select select "0"
select select "6"
select select "0"
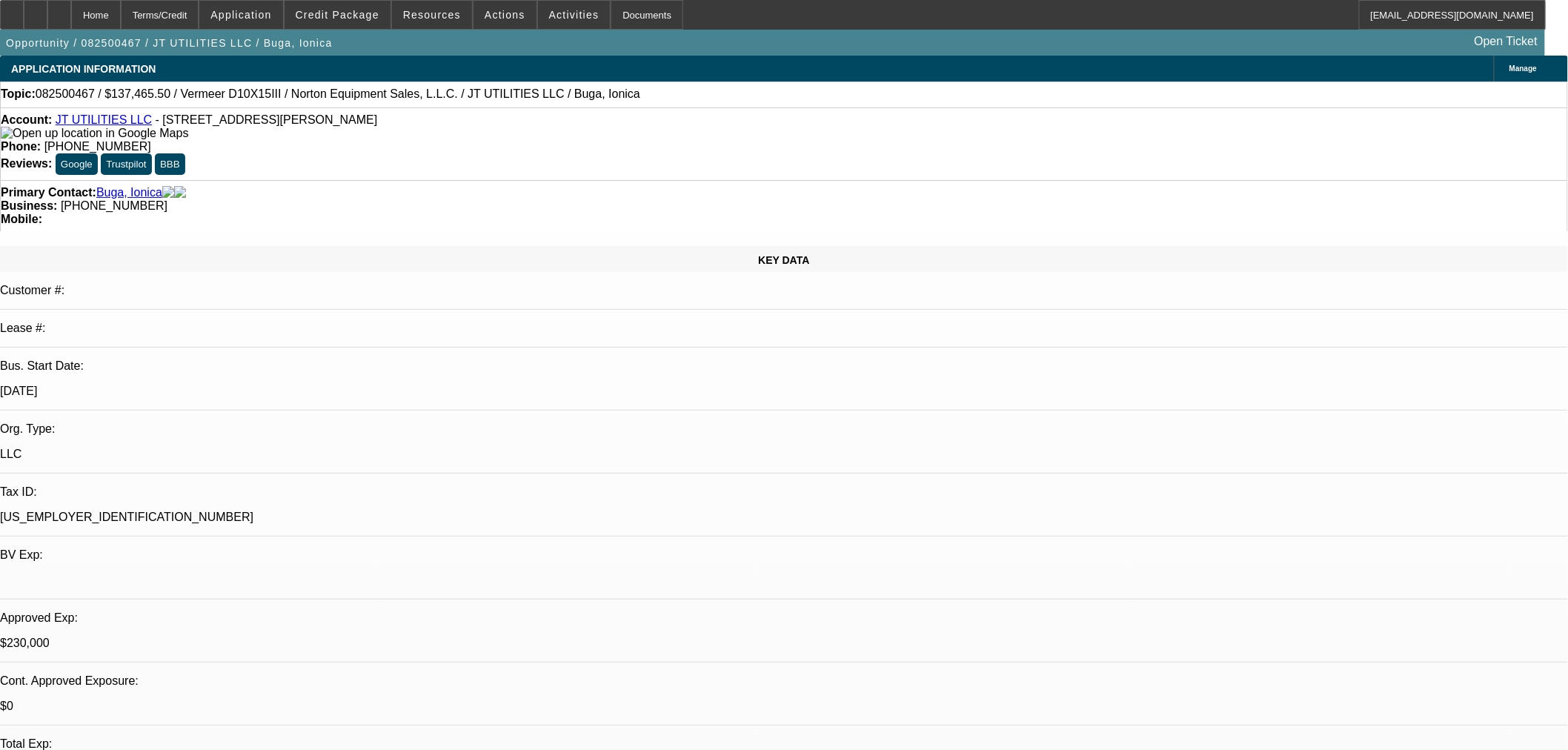
select select "2"
select select "0"
select select "6"
